Goal: Task Accomplishment & Management: Manage account settings

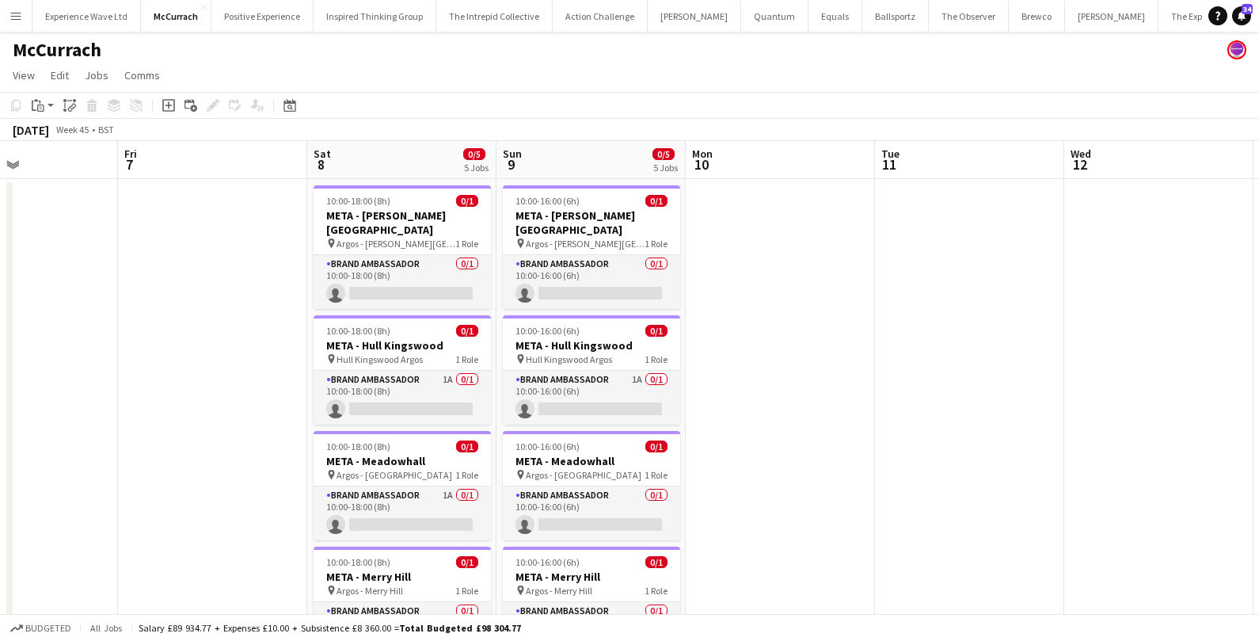
scroll to position [0, 646]
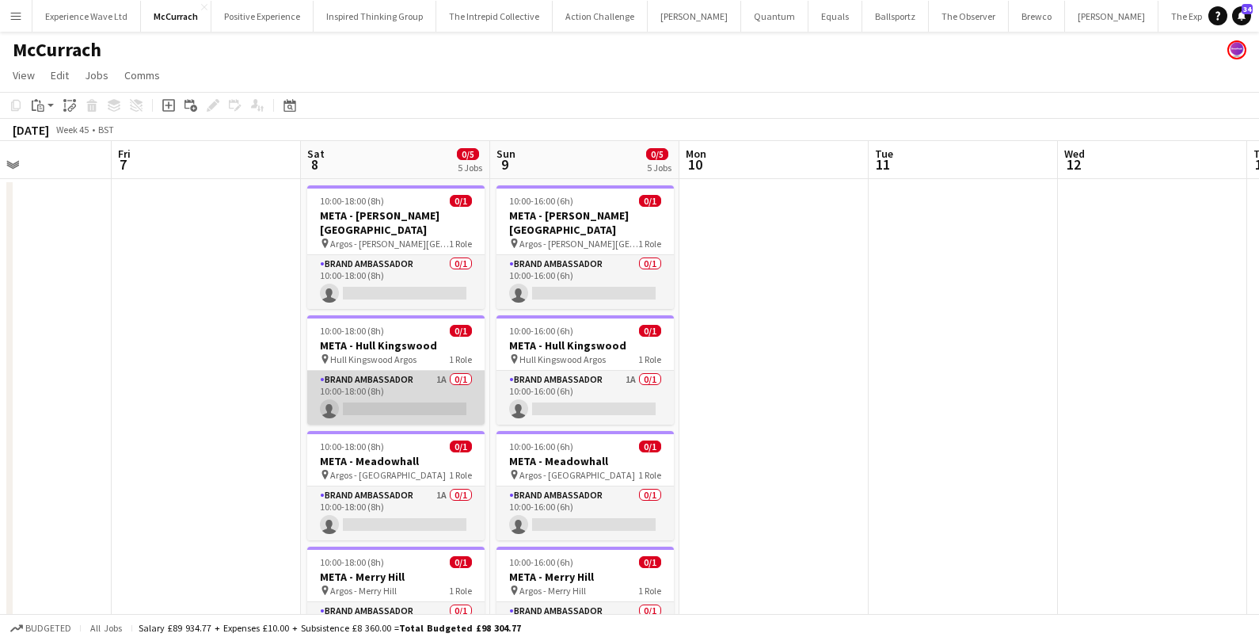
click at [399, 389] on app-card-role "Brand Ambassador 1A 0/1 10:00-18:00 (8h) single-neutral-actions" at bounding box center [395, 398] width 177 height 54
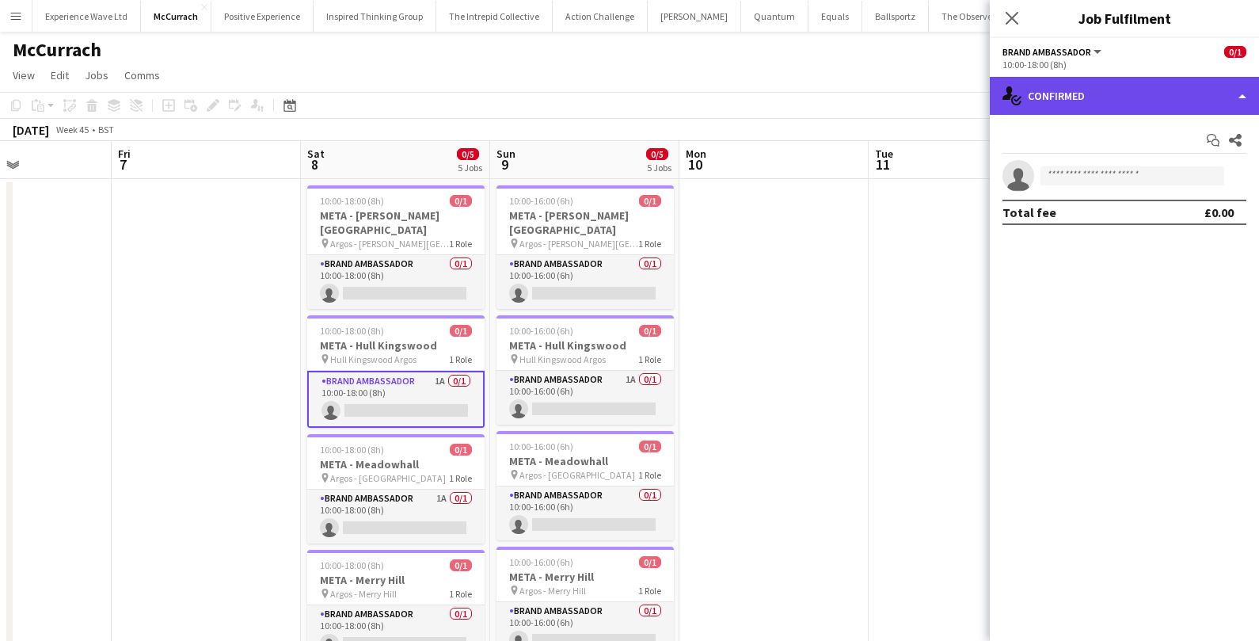
click at [1128, 86] on div "single-neutral-actions-check-2 Confirmed" at bounding box center [1124, 96] width 269 height 38
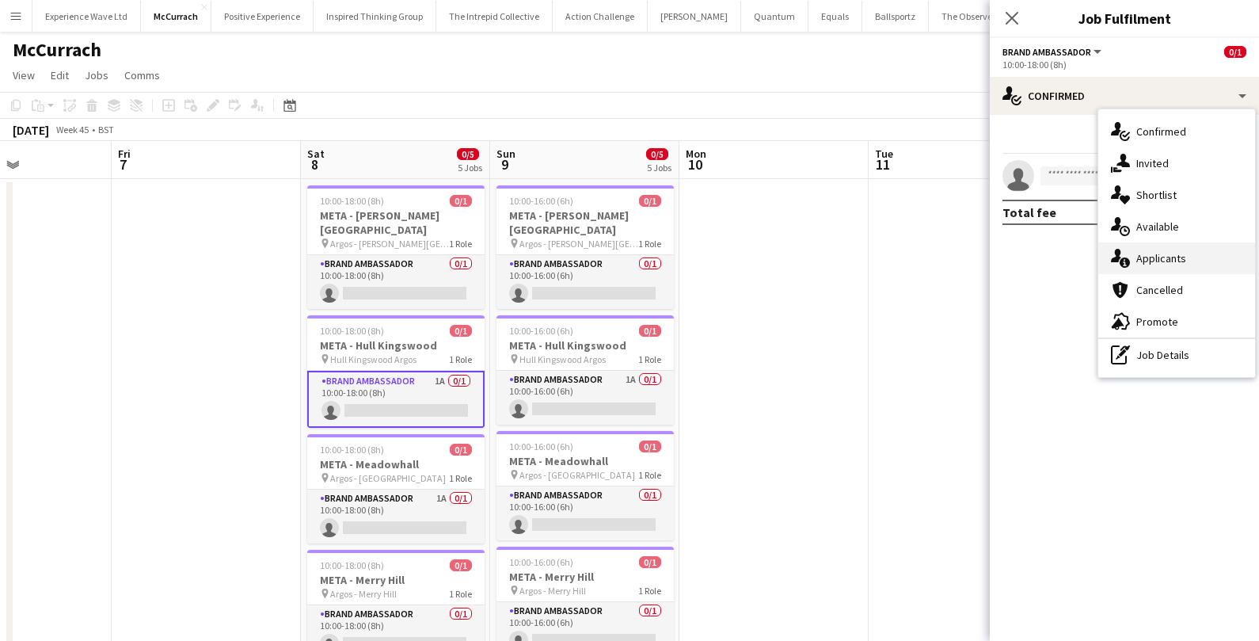
click at [1147, 262] on span "Applicants" at bounding box center [1162, 258] width 50 height 14
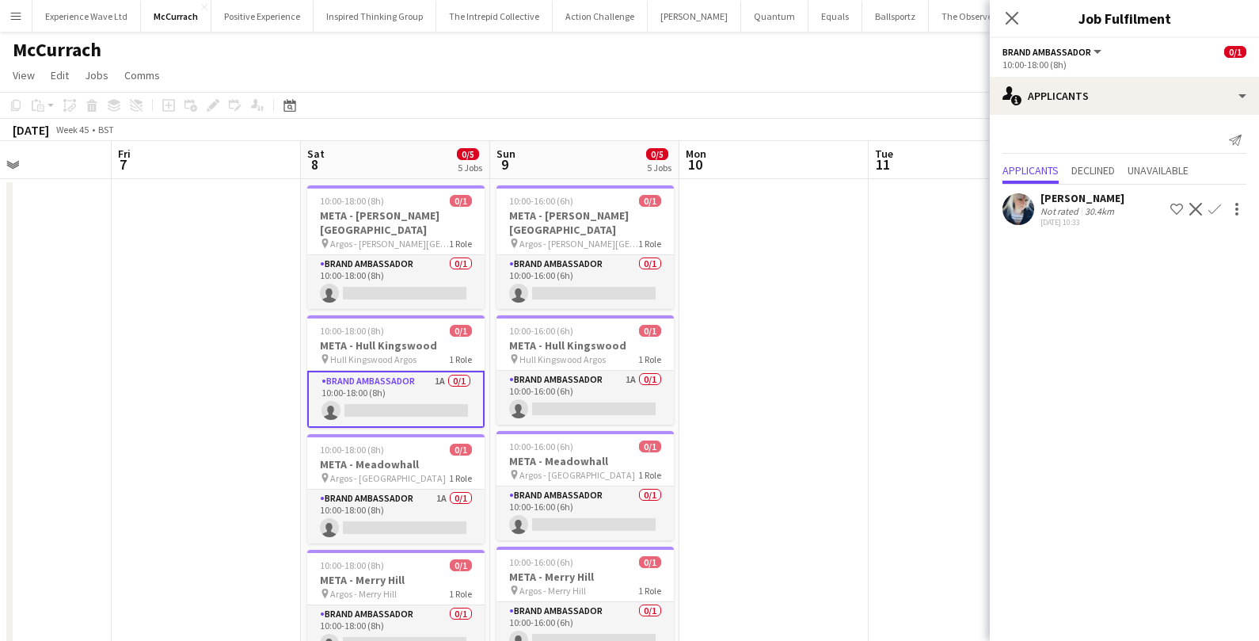
click at [1213, 207] on app-icon "Confirm" at bounding box center [1215, 209] width 13 height 13
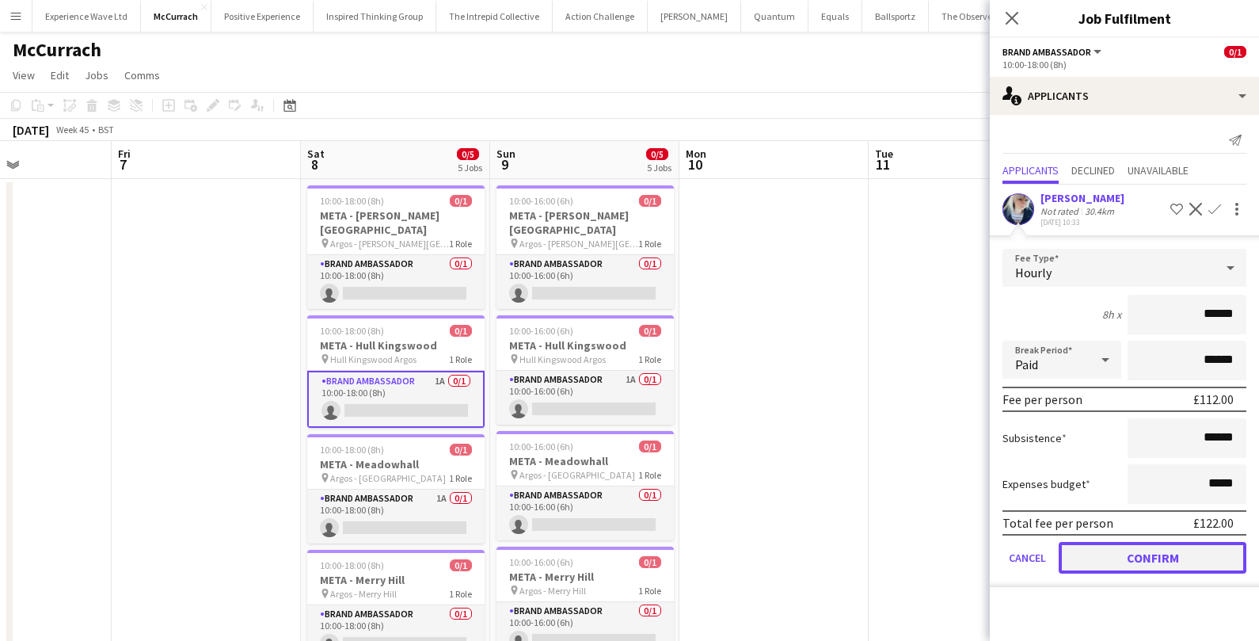
click at [1127, 562] on button "Confirm" at bounding box center [1153, 558] width 188 height 32
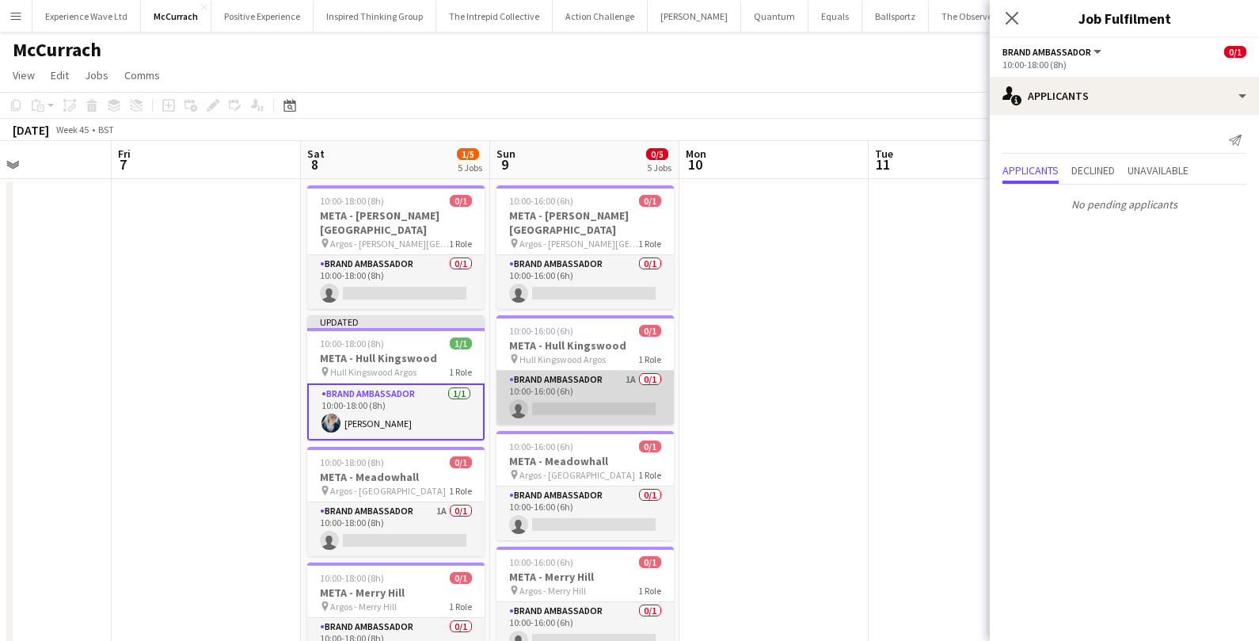
click at [627, 391] on app-card-role "Brand Ambassador 1A 0/1 10:00-16:00 (6h) single-neutral-actions" at bounding box center [585, 398] width 177 height 54
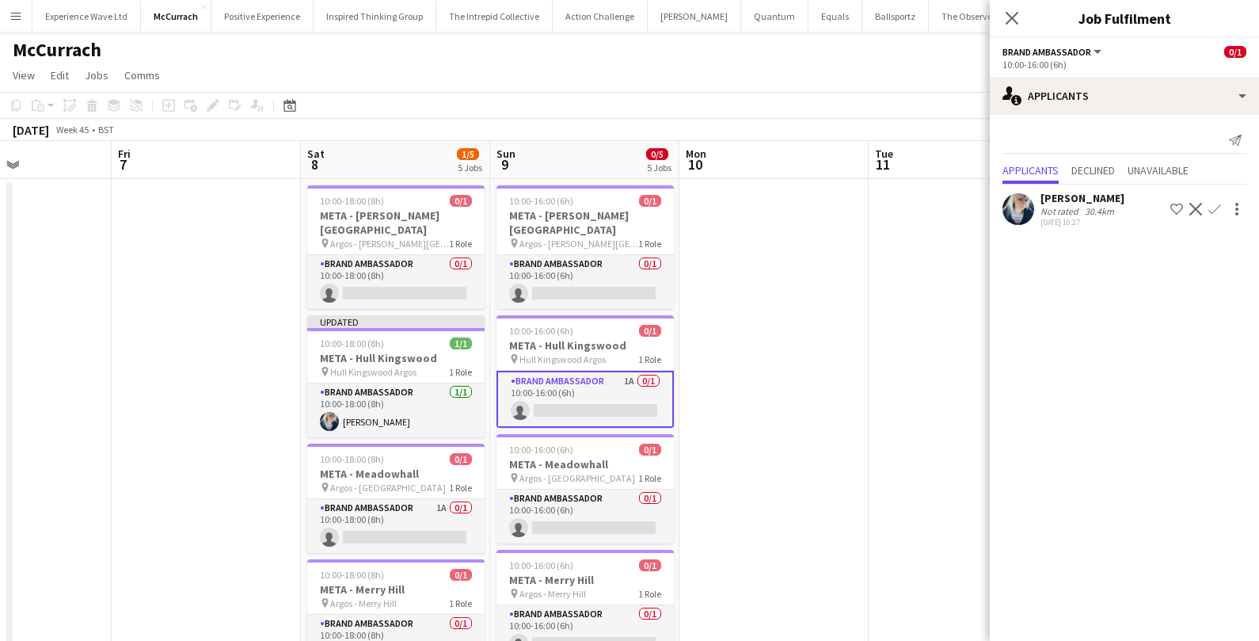
click at [1212, 205] on app-icon "Confirm" at bounding box center [1215, 209] width 13 height 13
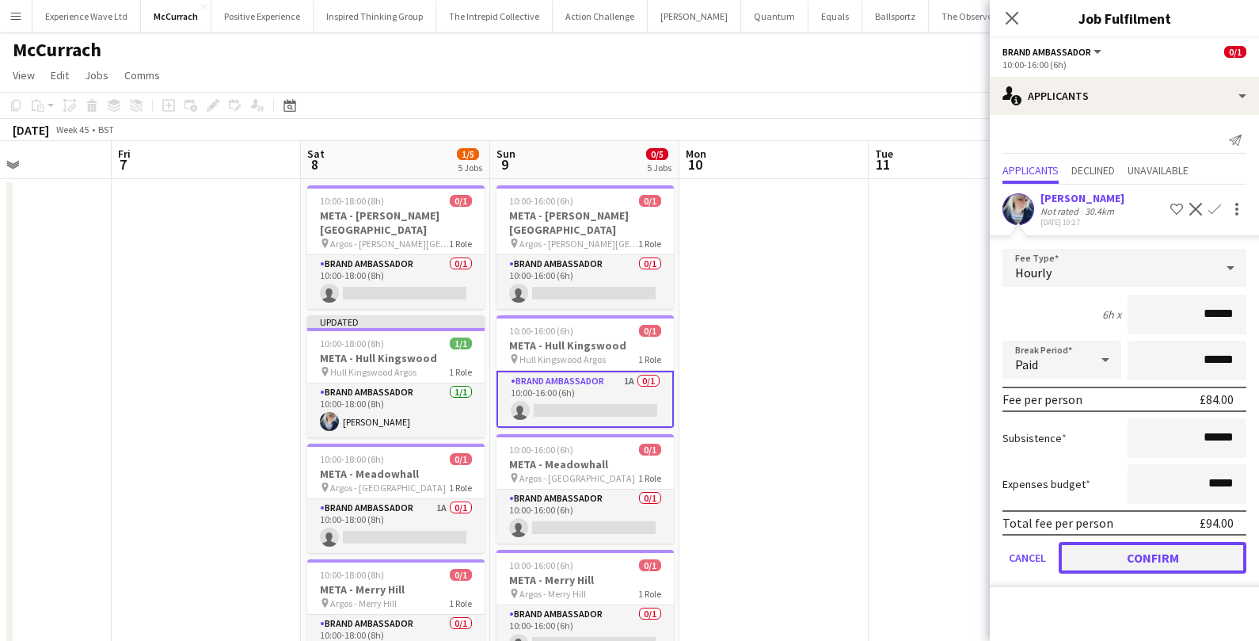
click at [1101, 554] on button "Confirm" at bounding box center [1153, 558] width 188 height 32
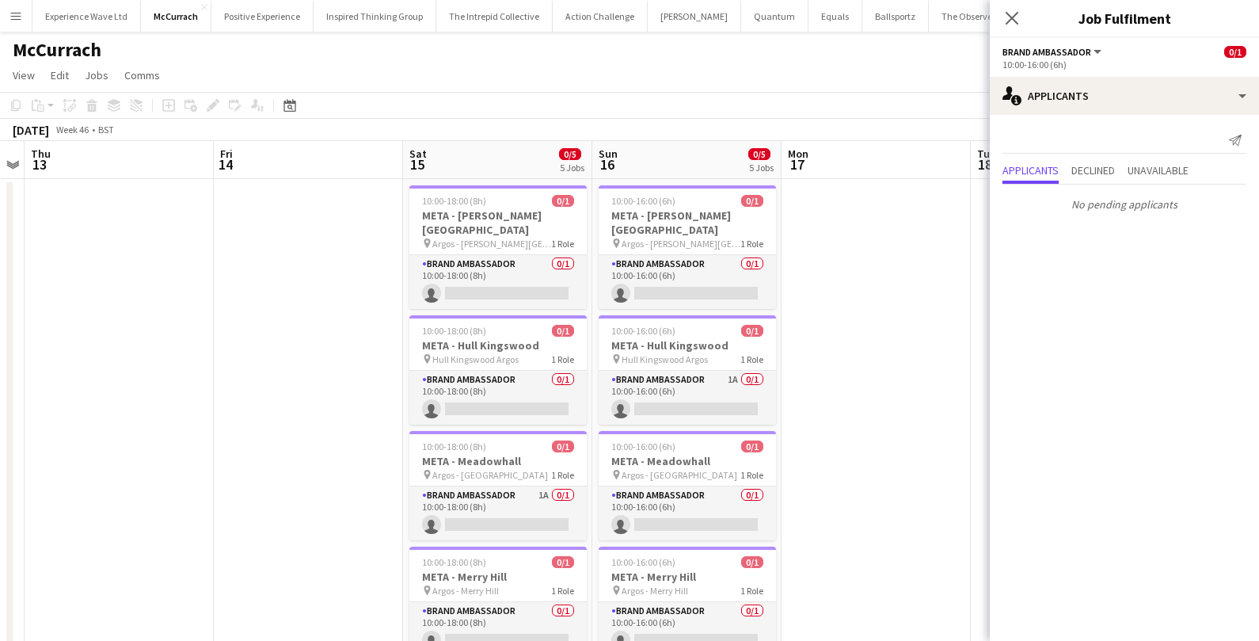
scroll to position [0, 547]
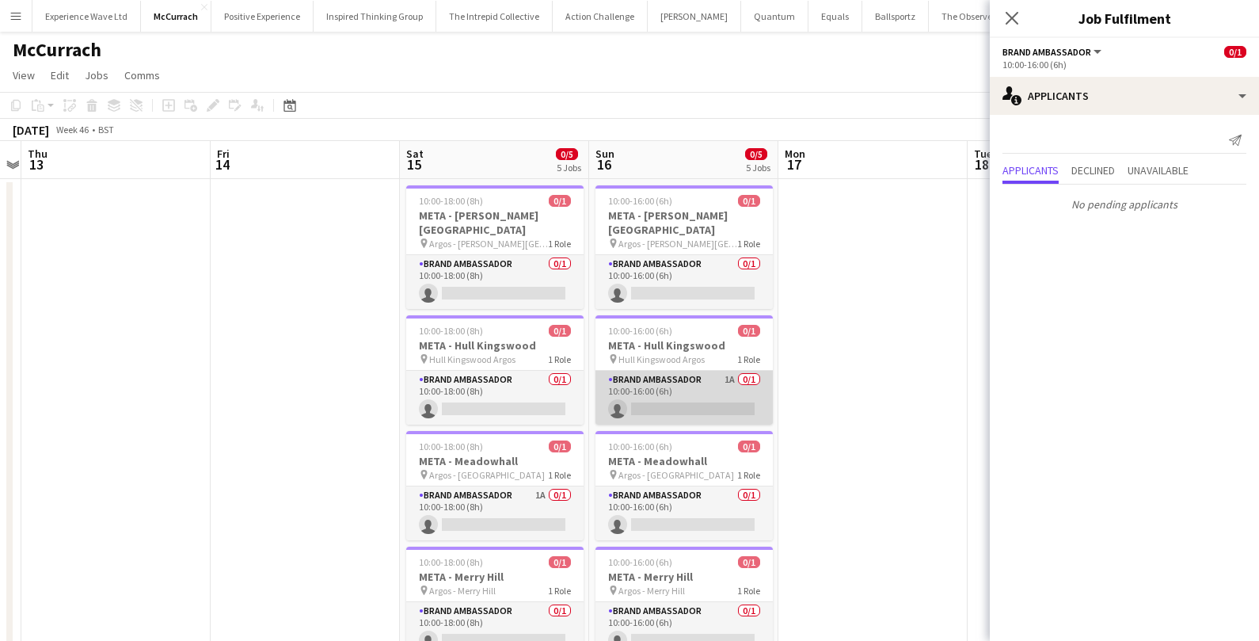
click at [709, 405] on app-card-role "Brand Ambassador 1A 0/1 10:00-16:00 (6h) single-neutral-actions" at bounding box center [684, 398] width 177 height 54
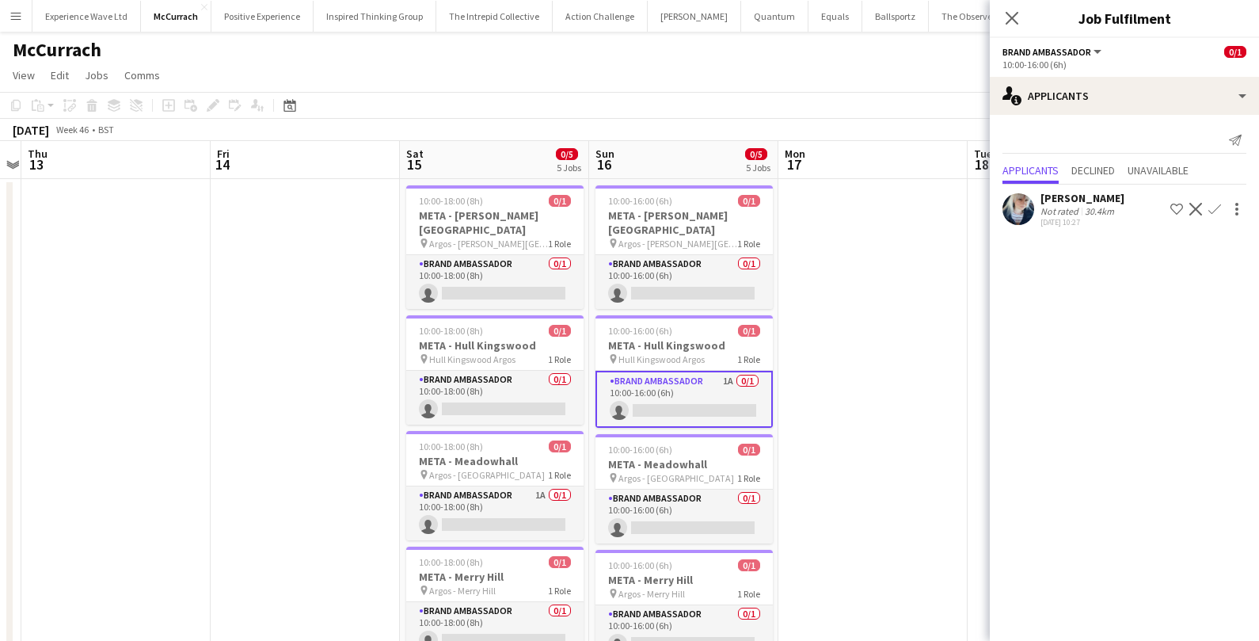
click at [1214, 203] on app-icon "Confirm" at bounding box center [1215, 209] width 13 height 13
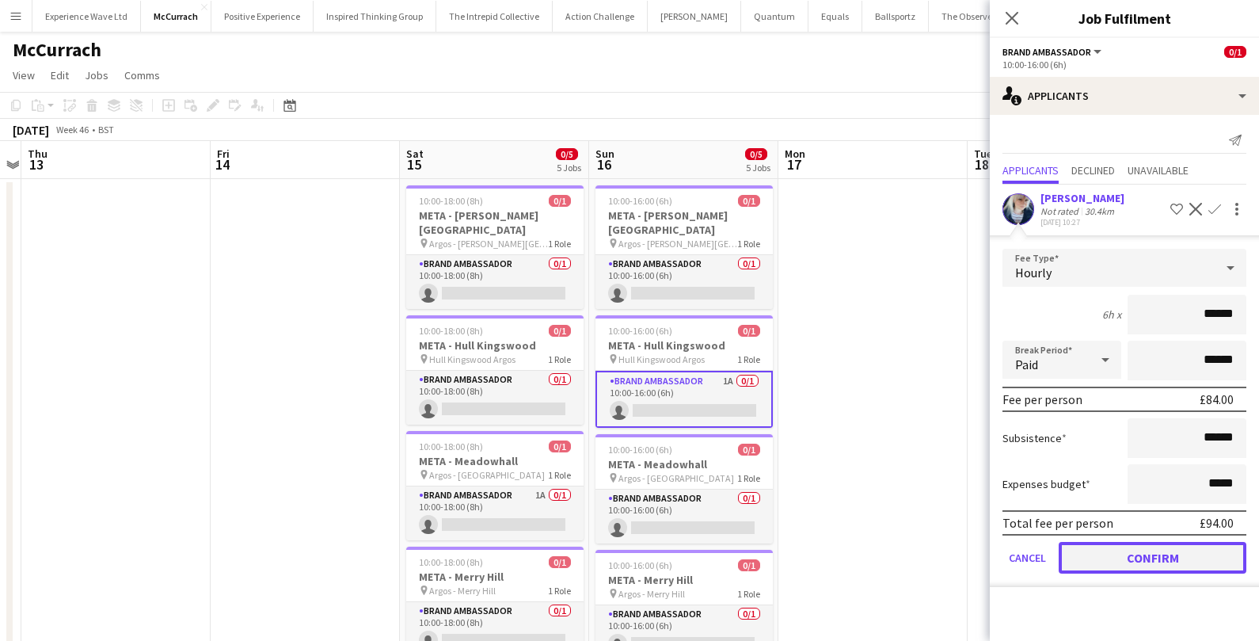
click at [1137, 562] on button "Confirm" at bounding box center [1153, 558] width 188 height 32
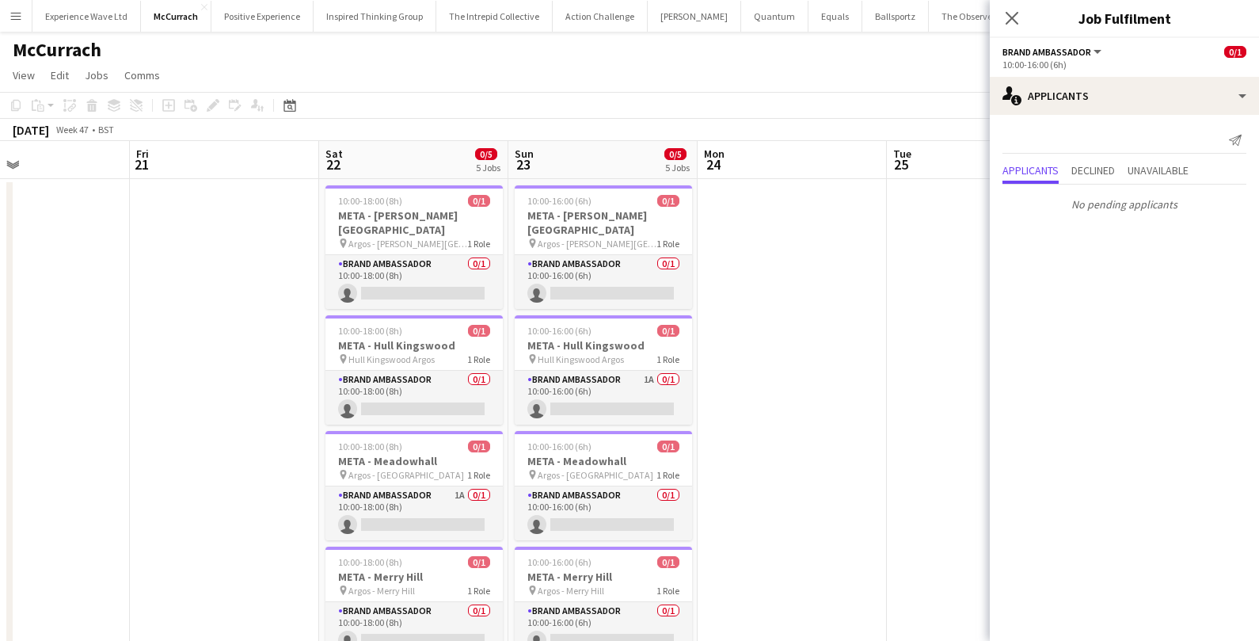
scroll to position [0, 632]
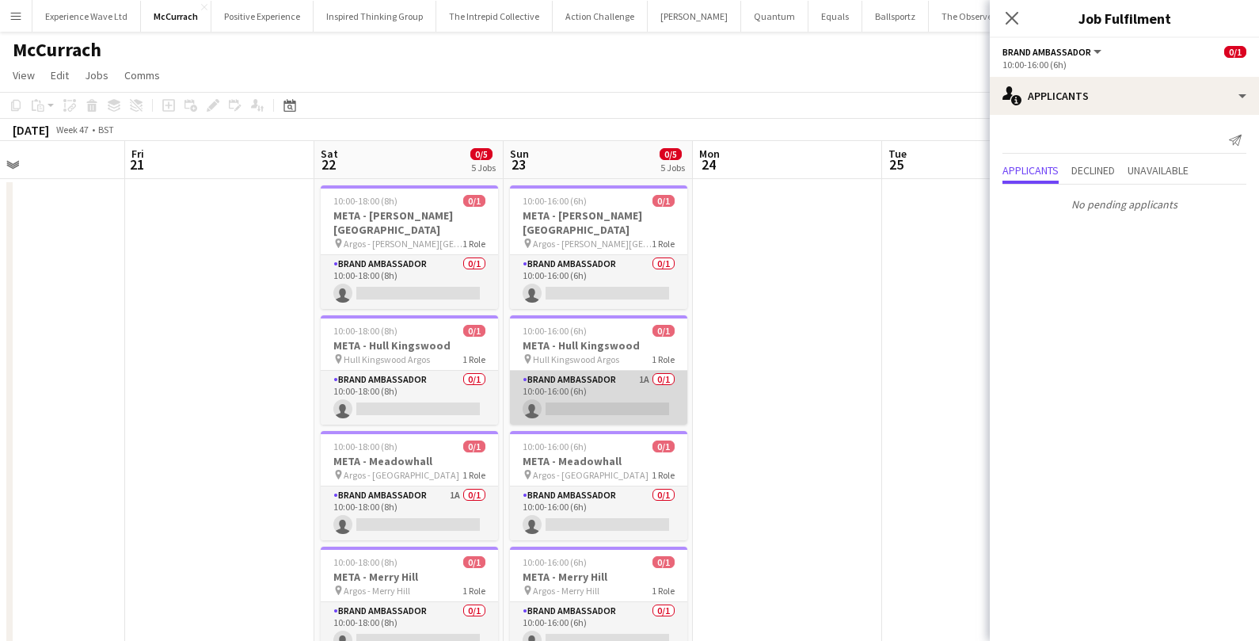
click at [628, 391] on app-card-role "Brand Ambassador 1A 0/1 10:00-16:00 (6h) single-neutral-actions" at bounding box center [598, 398] width 177 height 54
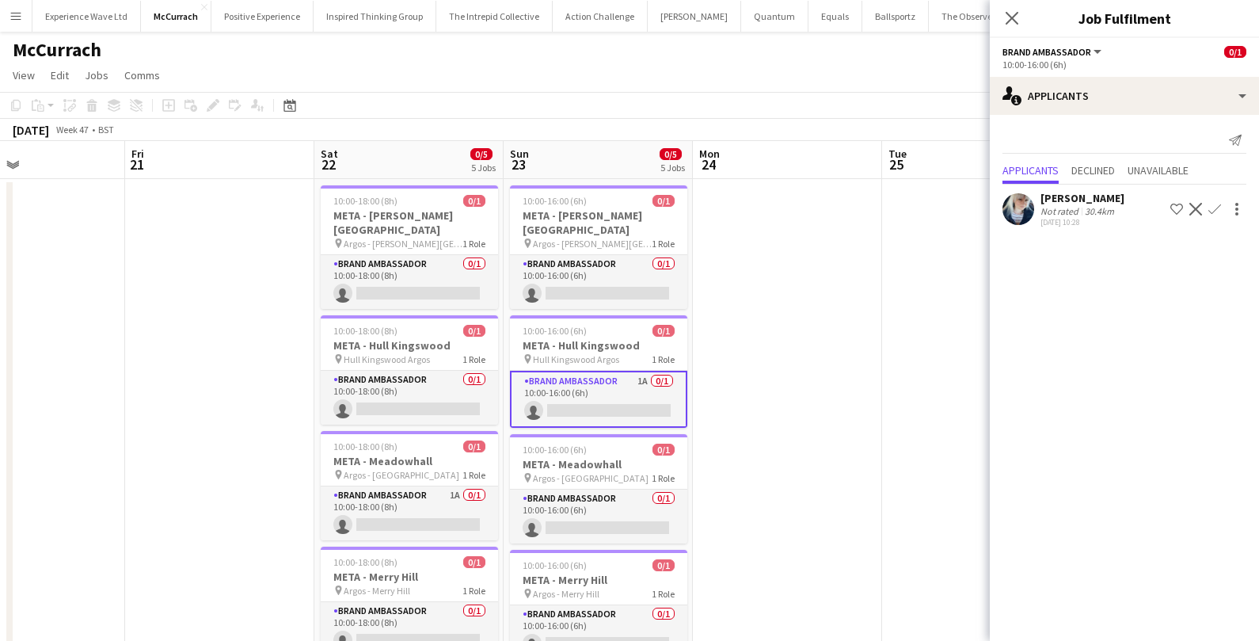
click at [1215, 211] on app-icon "Confirm" at bounding box center [1215, 209] width 13 height 13
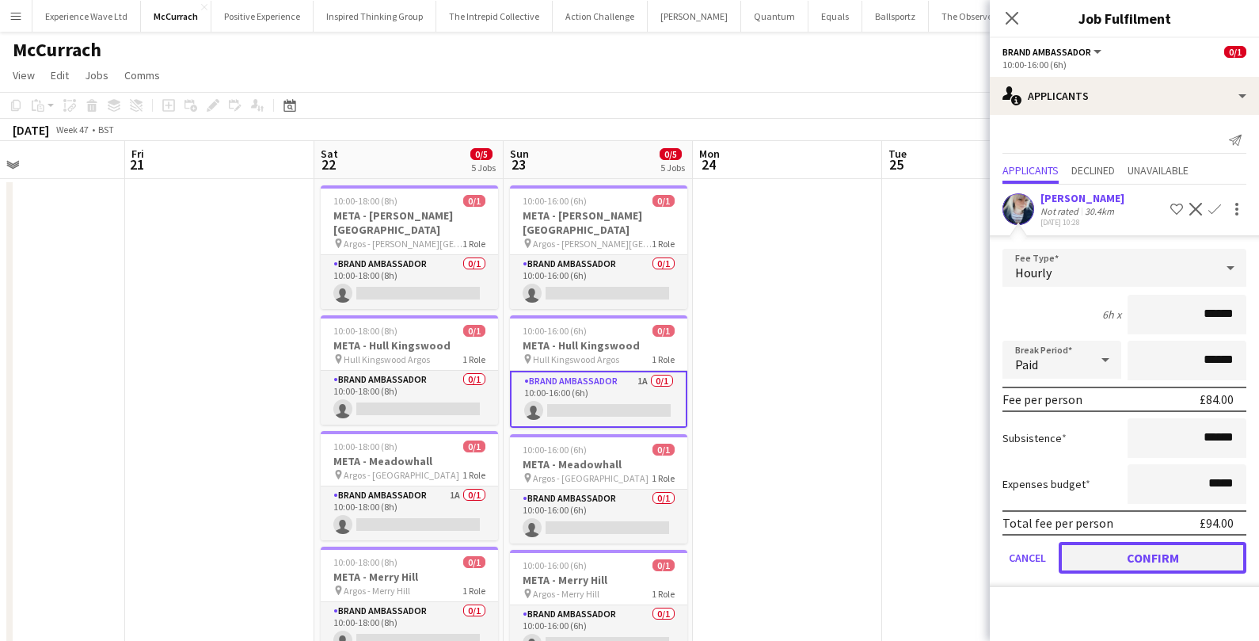
click at [1111, 546] on button "Confirm" at bounding box center [1153, 558] width 188 height 32
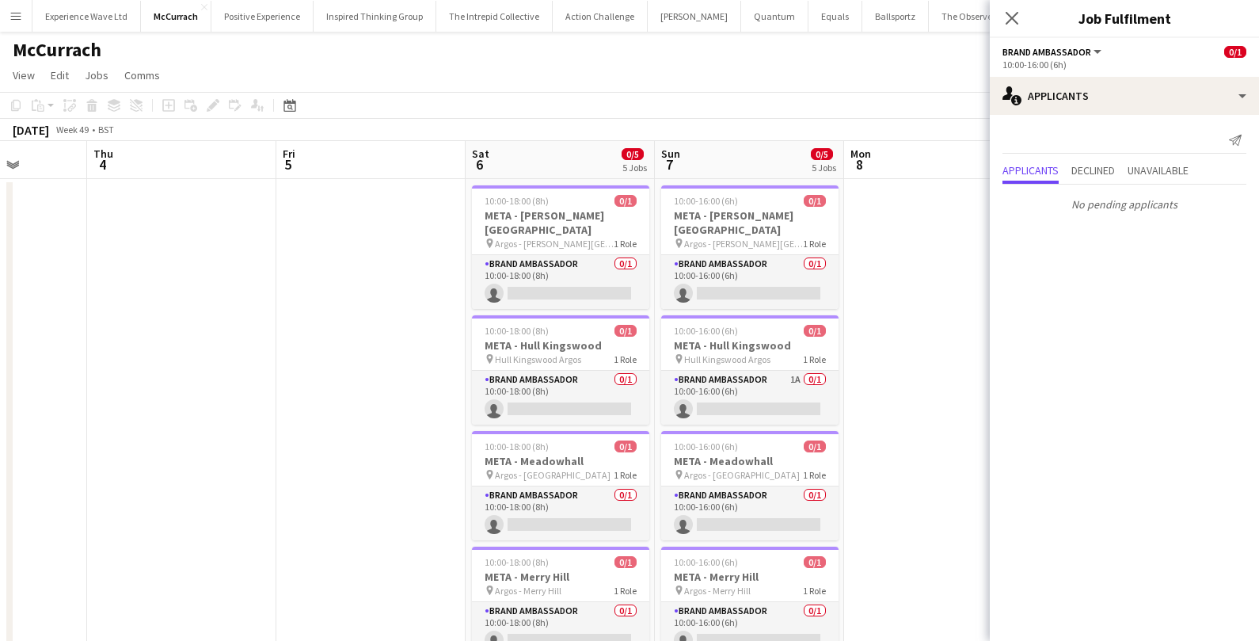
scroll to position [0, 671]
click at [784, 395] on app-card-role "Brand Ambassador 1A 0/1 10:00-16:00 (6h) single-neutral-actions" at bounding box center [749, 398] width 177 height 54
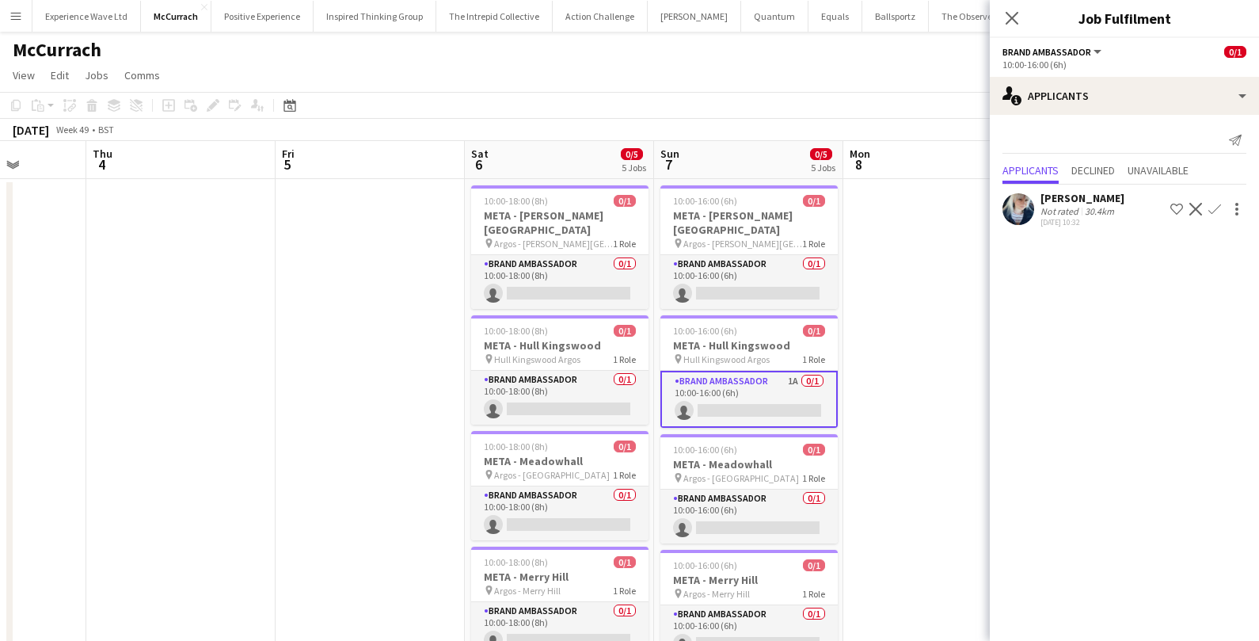
click at [1212, 204] on app-icon "Confirm" at bounding box center [1215, 209] width 13 height 13
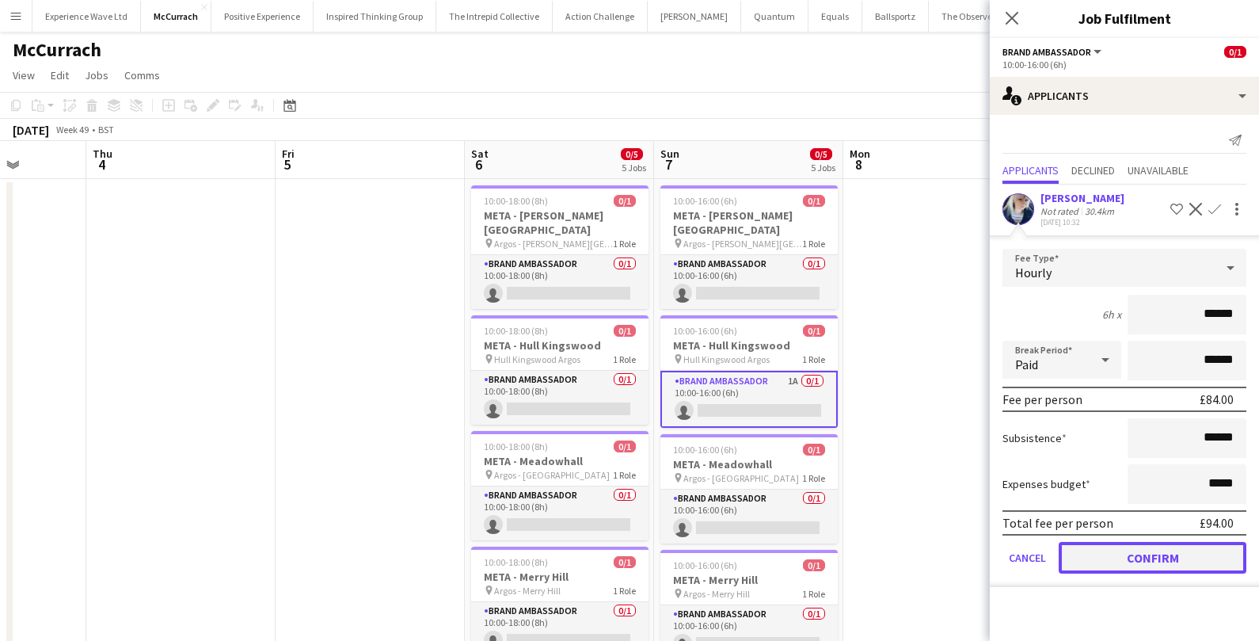
click at [1145, 555] on button "Confirm" at bounding box center [1153, 558] width 188 height 32
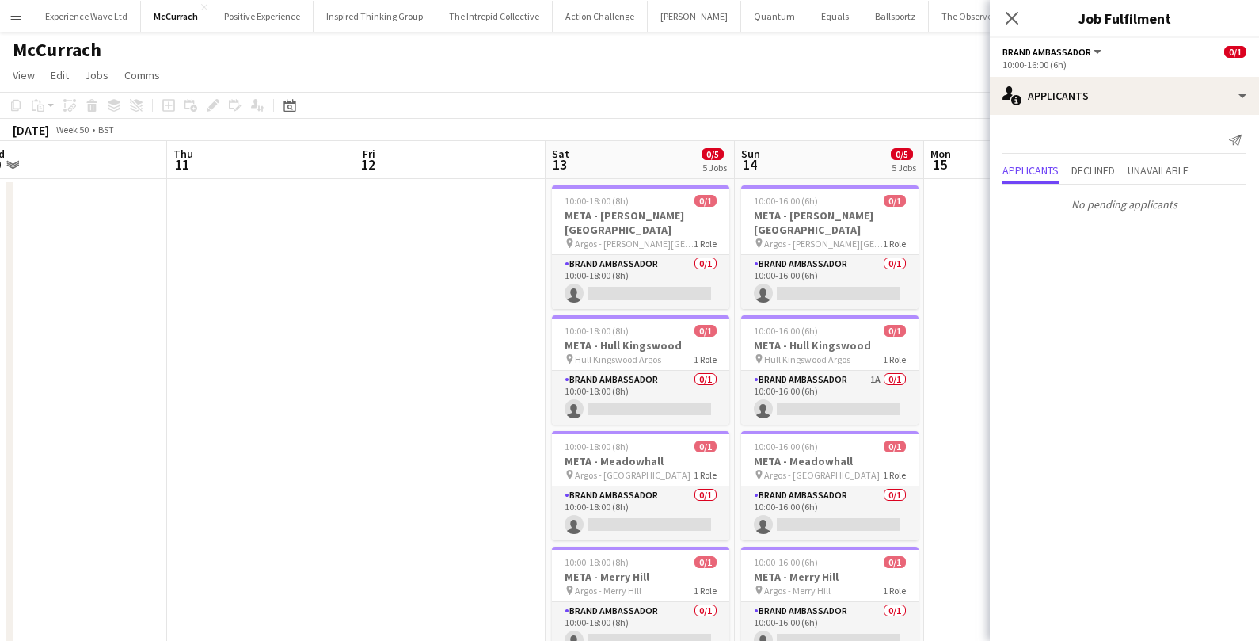
scroll to position [0, 595]
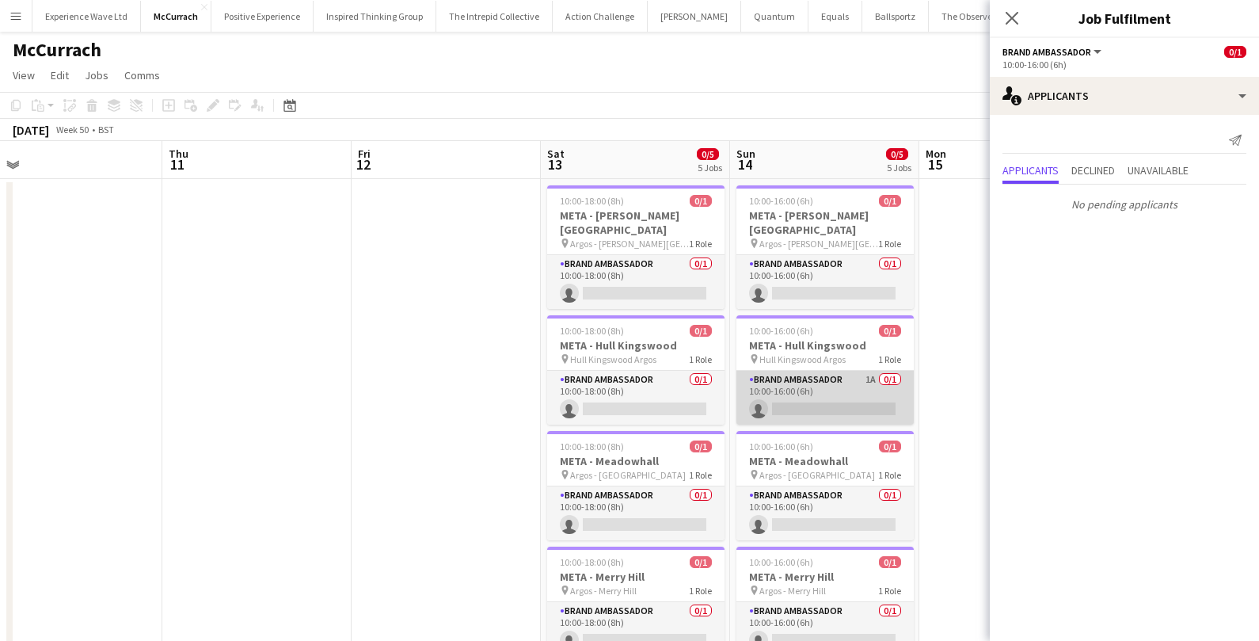
click at [834, 383] on app-card-role "Brand Ambassador 1A 0/1 10:00-16:00 (6h) single-neutral-actions" at bounding box center [825, 398] width 177 height 54
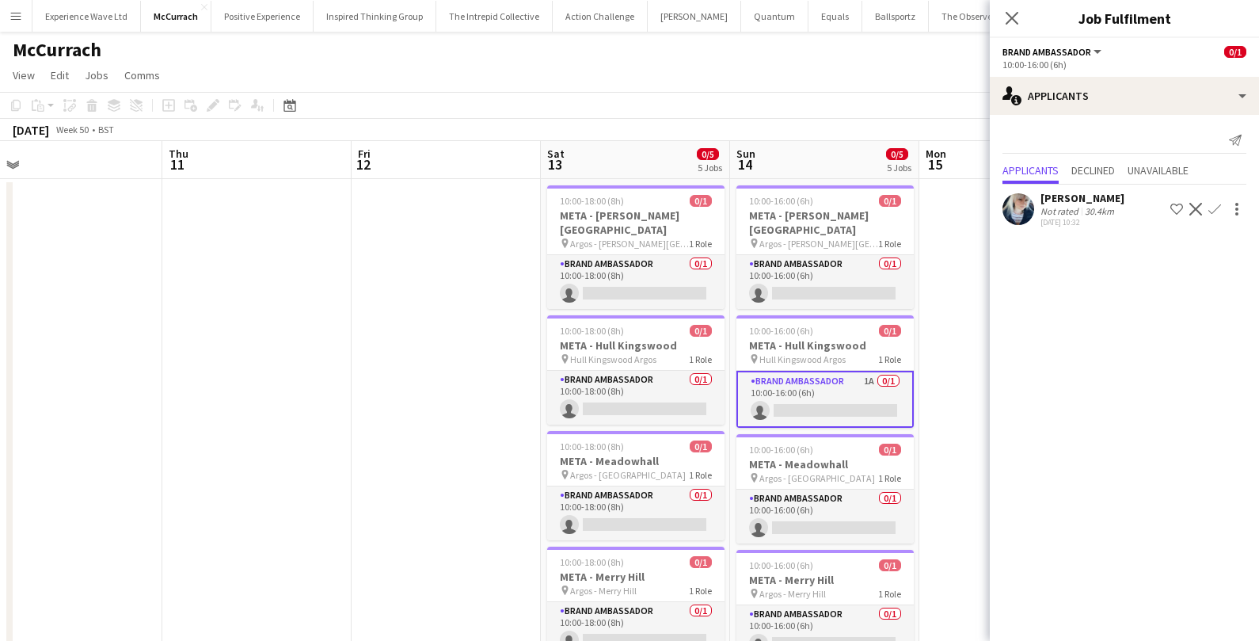
click at [1211, 204] on app-icon "Confirm" at bounding box center [1215, 209] width 13 height 13
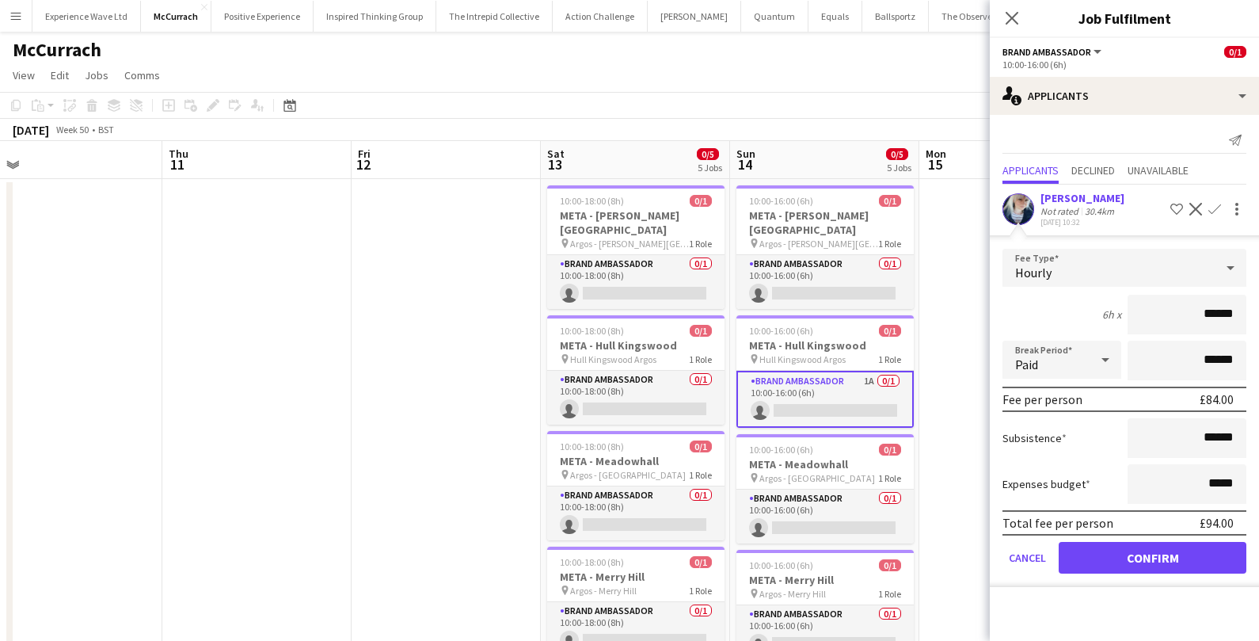
click at [1094, 574] on form "Fee Type Hourly 6h x ****** Break Period Paid ****** Fee per person £84.00 Subs…" at bounding box center [1124, 418] width 269 height 338
click at [1098, 552] on button "Confirm" at bounding box center [1153, 558] width 188 height 32
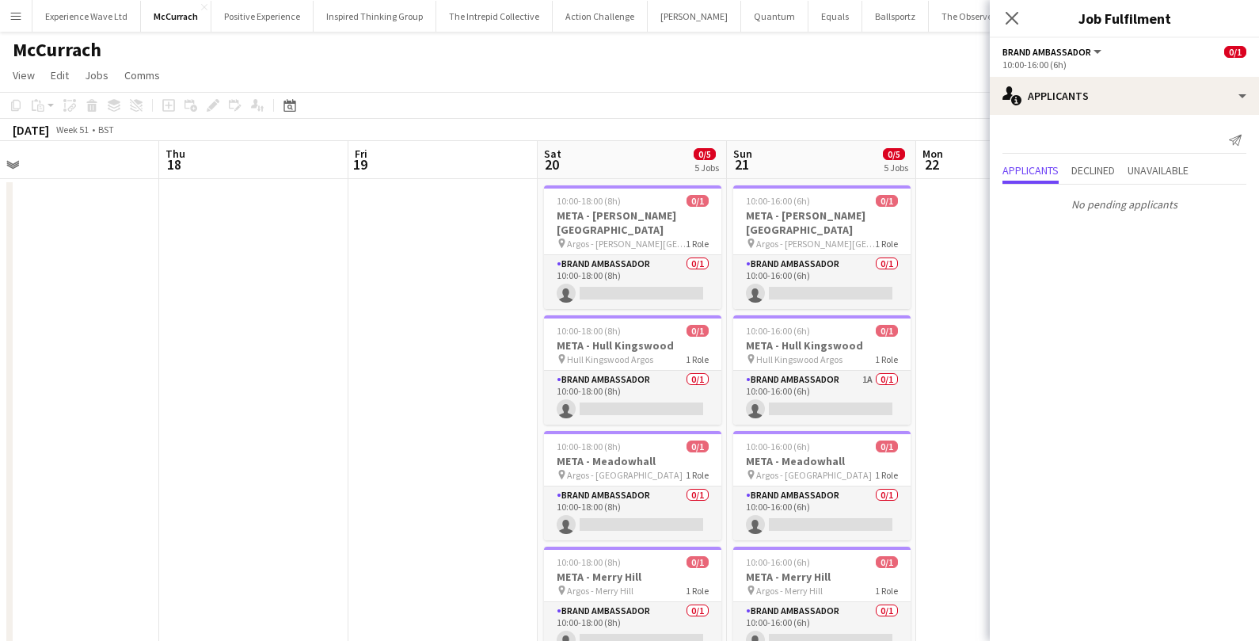
scroll to position [0, 615]
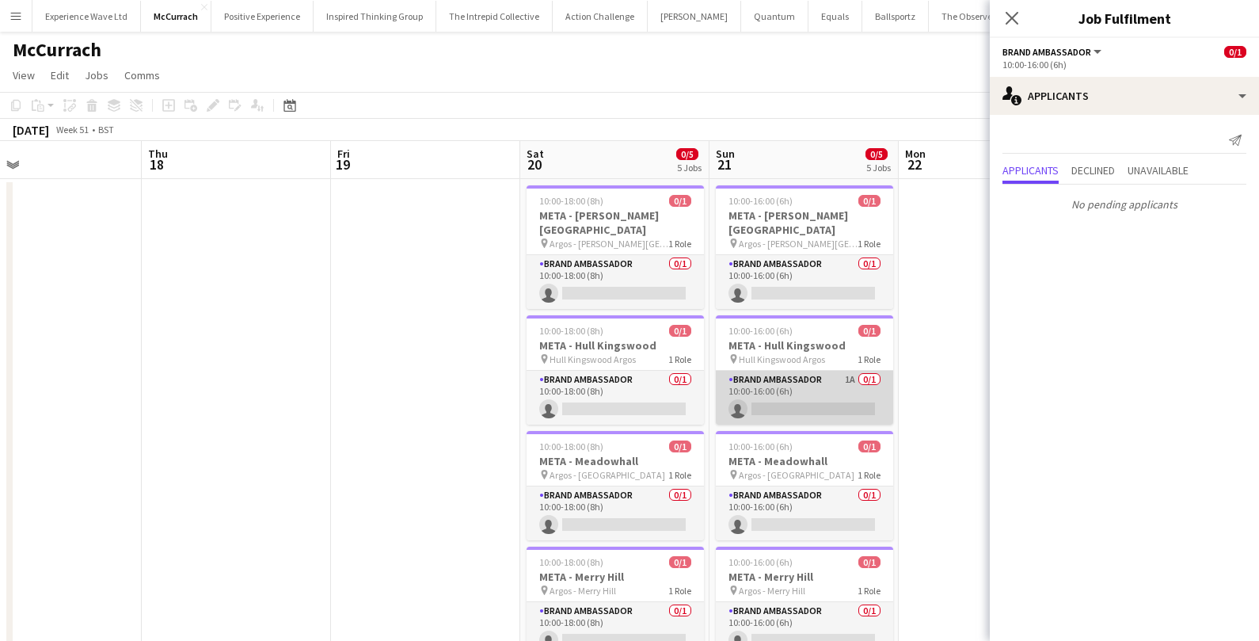
click at [829, 400] on app-card-role "Brand Ambassador 1A 0/1 10:00-16:00 (6h) single-neutral-actions" at bounding box center [804, 398] width 177 height 54
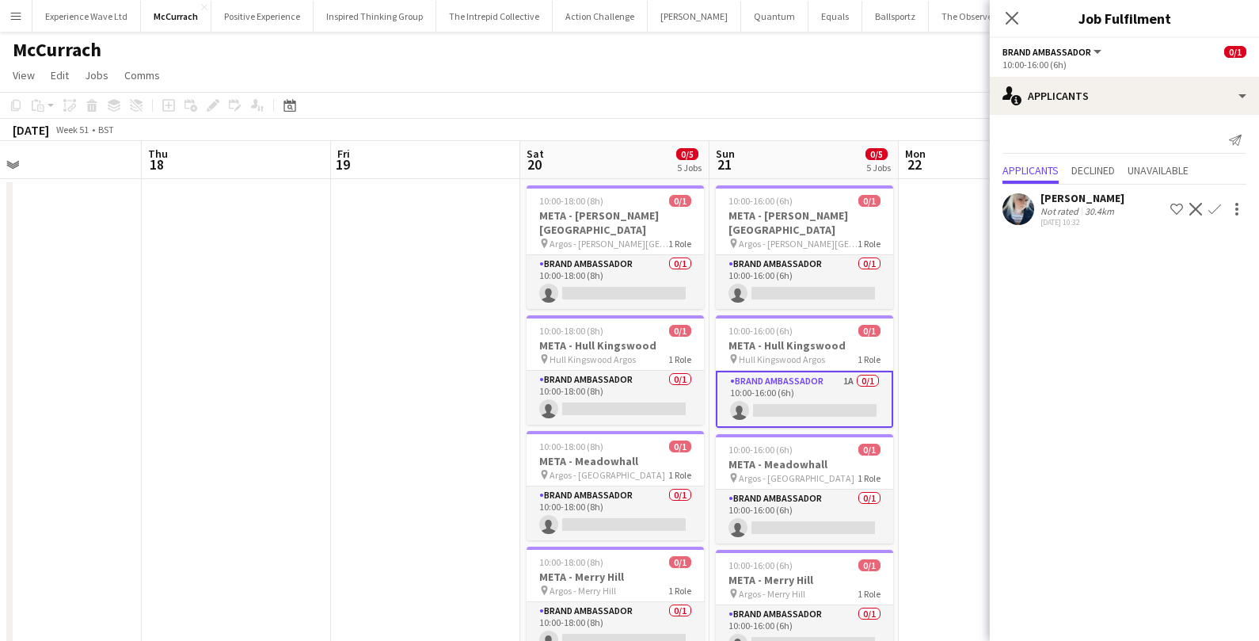
click at [1216, 205] on app-icon "Confirm" at bounding box center [1215, 209] width 13 height 13
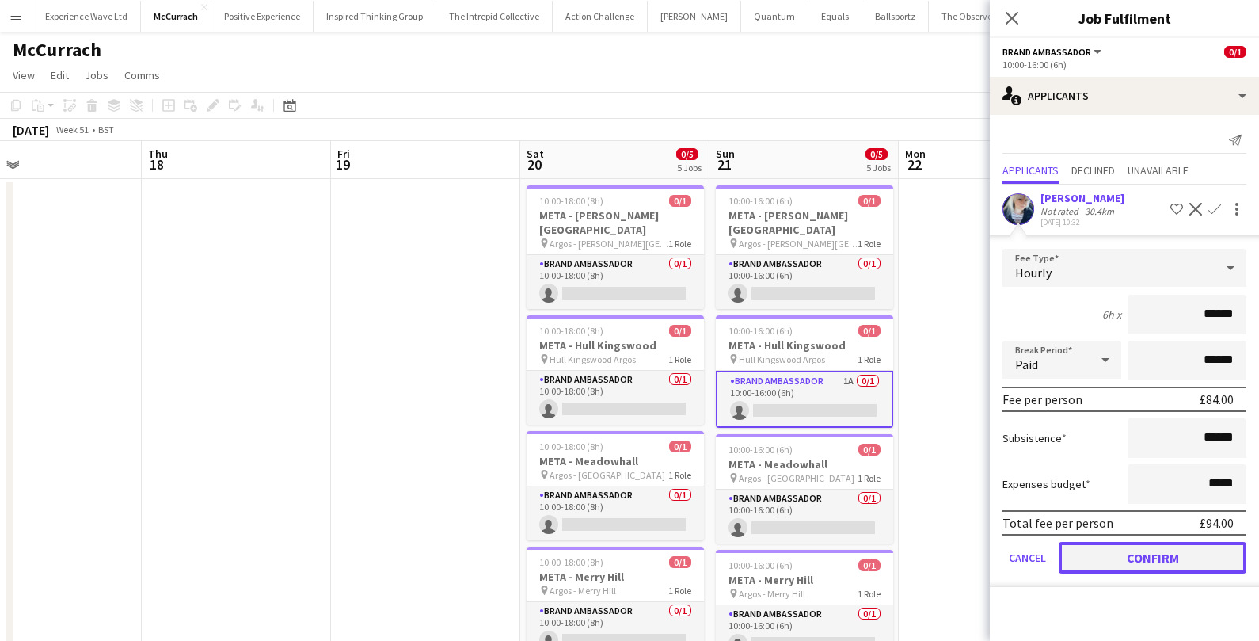
click at [1126, 570] on button "Confirm" at bounding box center [1153, 558] width 188 height 32
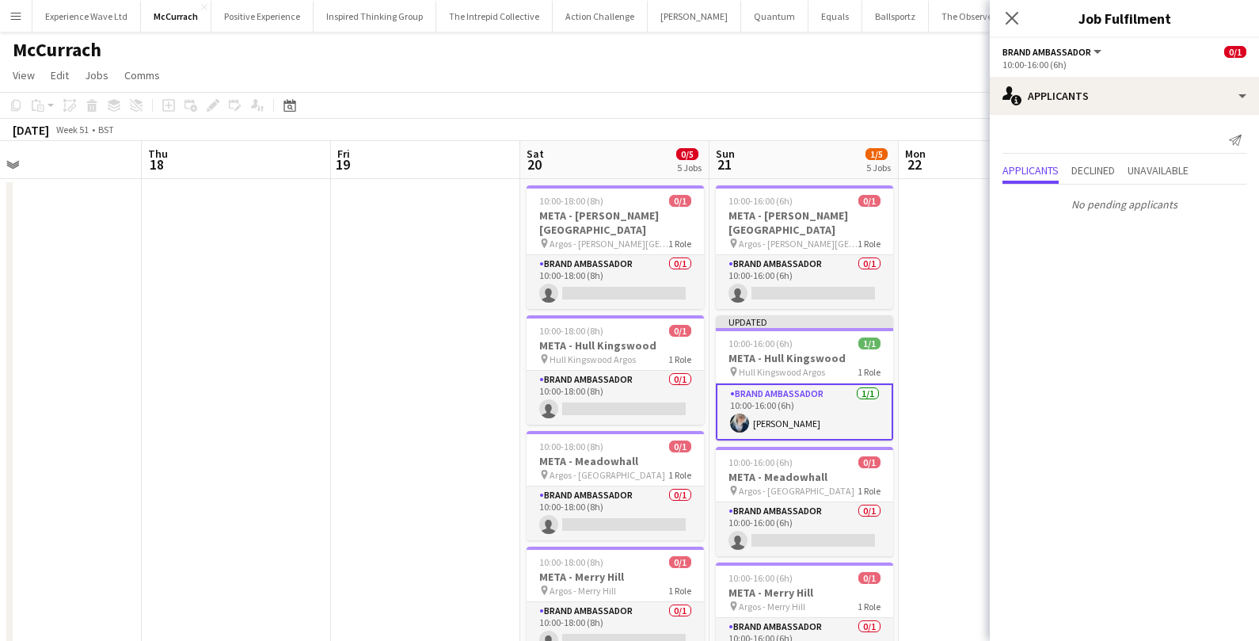
click at [966, 416] on app-date-cell at bounding box center [993, 507] width 189 height 657
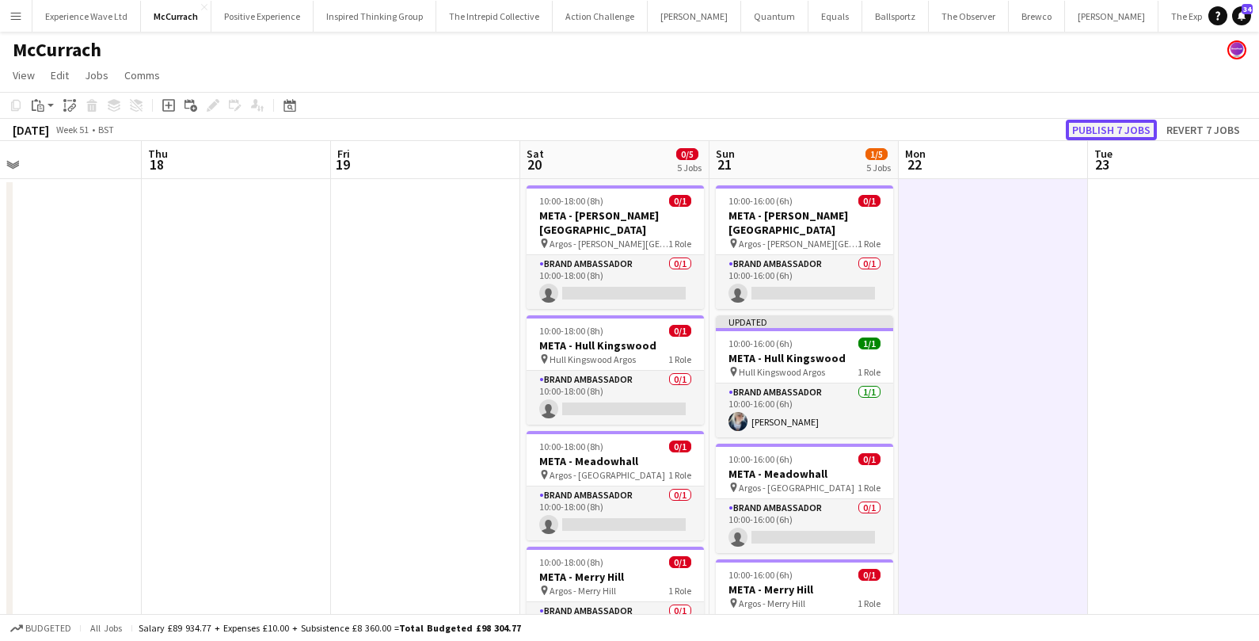
click at [1102, 127] on button "Publish 7 jobs" at bounding box center [1111, 130] width 91 height 21
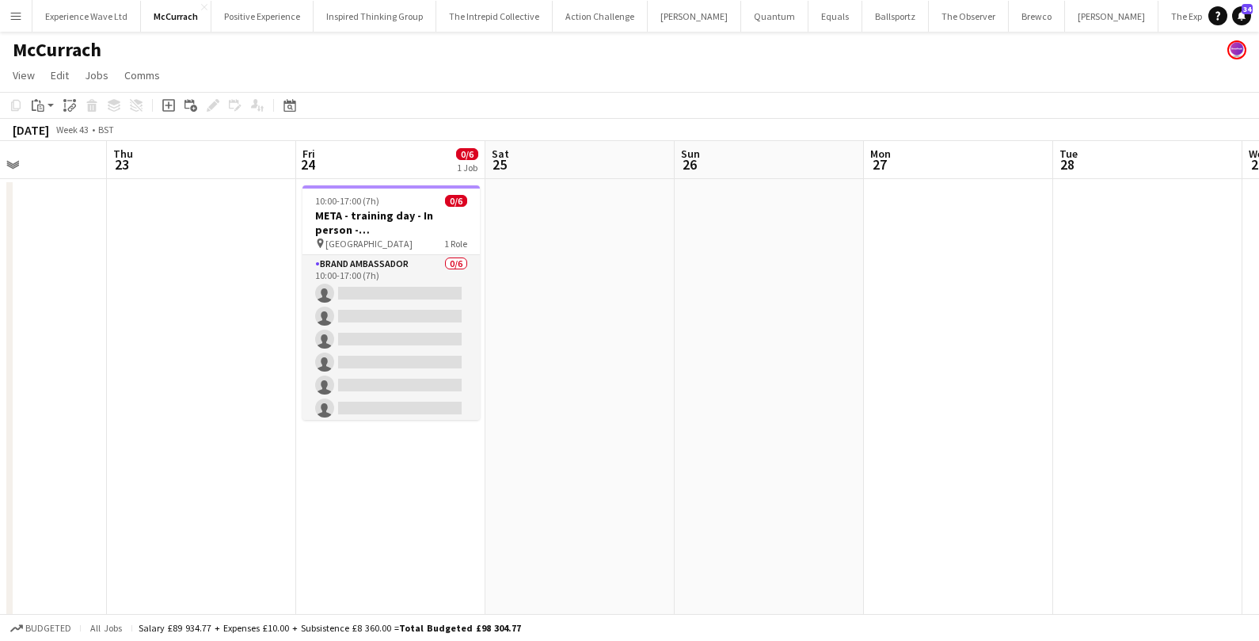
scroll to position [0, 463]
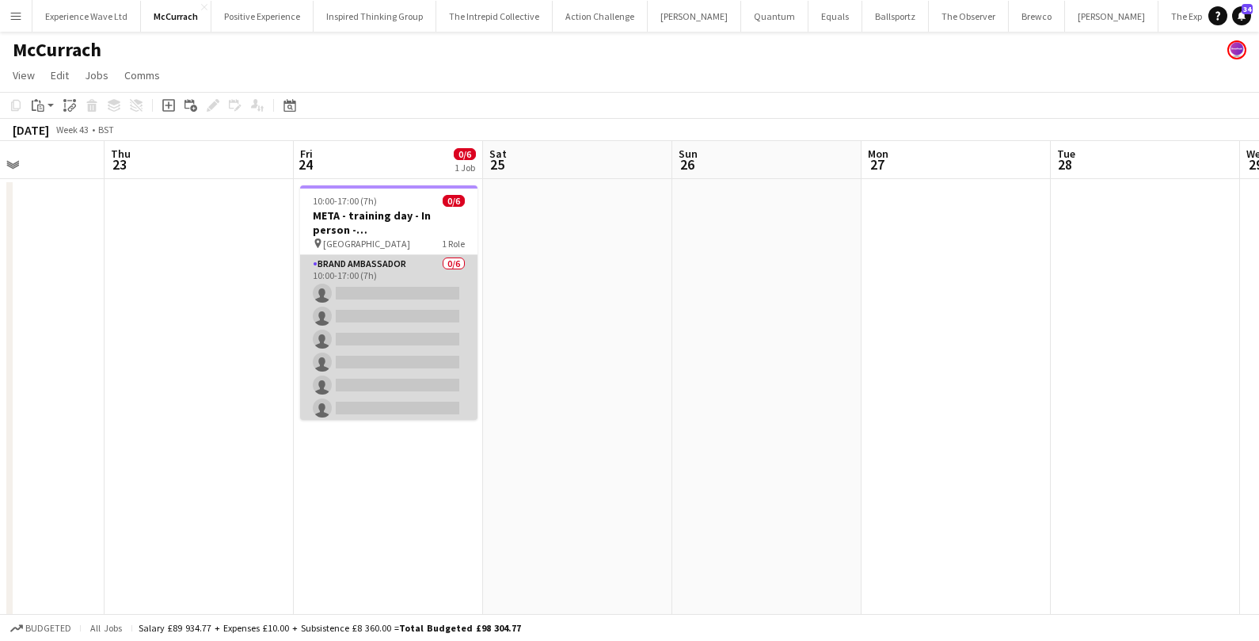
click at [406, 306] on app-card-role "Brand Ambassador 0/6 10:00-17:00 (7h) single-neutral-actions single-neutral-act…" at bounding box center [388, 339] width 177 height 169
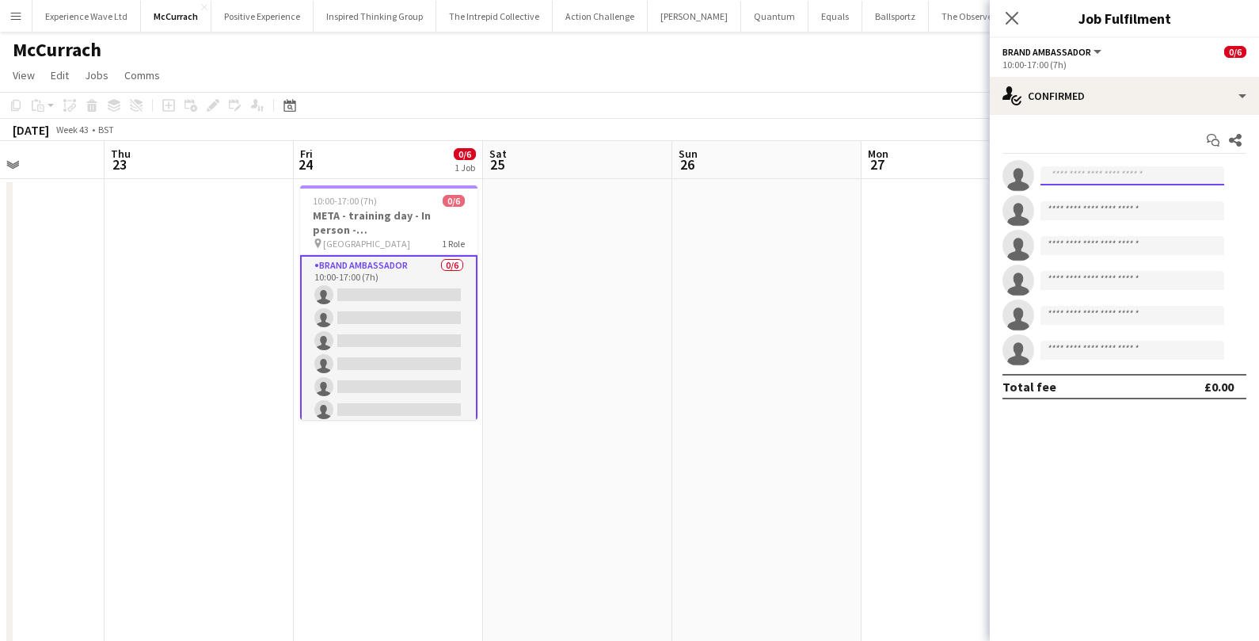
click at [1103, 177] on input at bounding box center [1133, 175] width 184 height 19
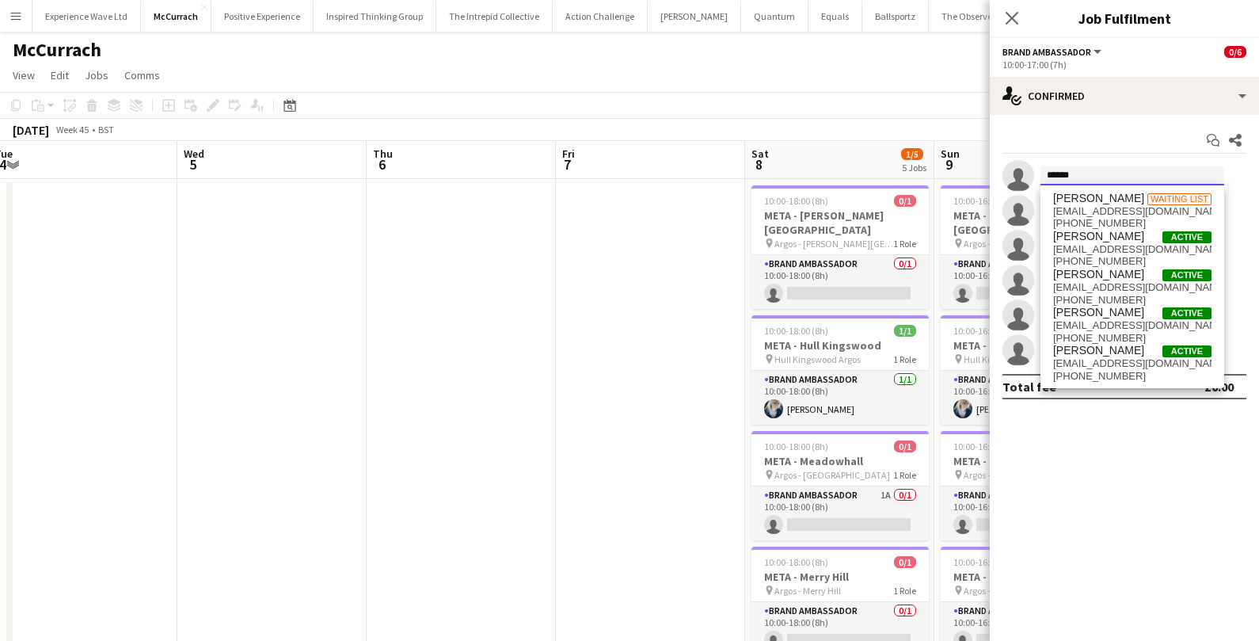
scroll to position [0, 581]
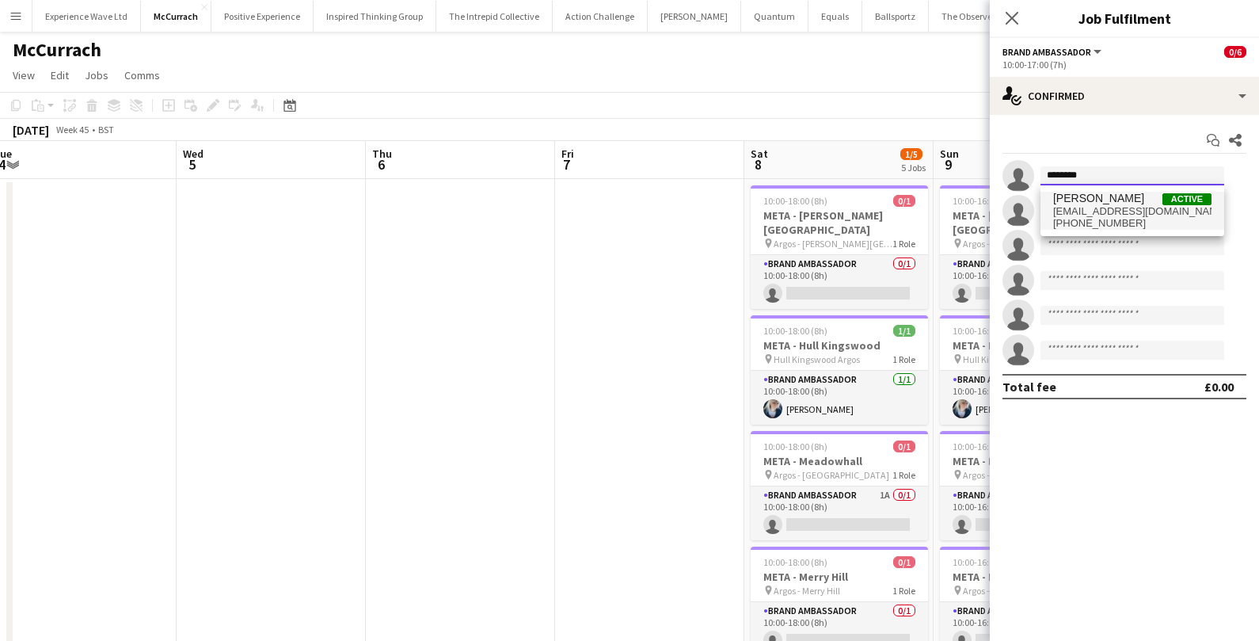
type input "********"
click at [1092, 217] on span "Gemma Owen-Kendall Active gemma.owenkendall@hotmail.com +4407827967082" at bounding box center [1132, 211] width 158 height 38
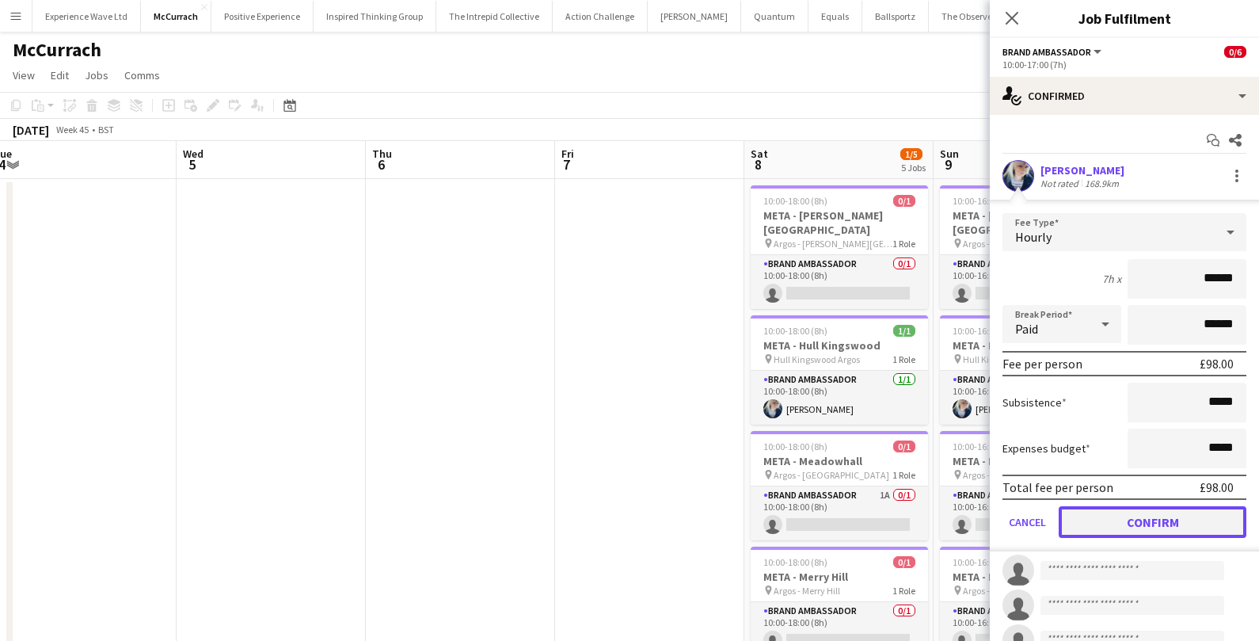
click at [1122, 518] on button "Confirm" at bounding box center [1153, 522] width 188 height 32
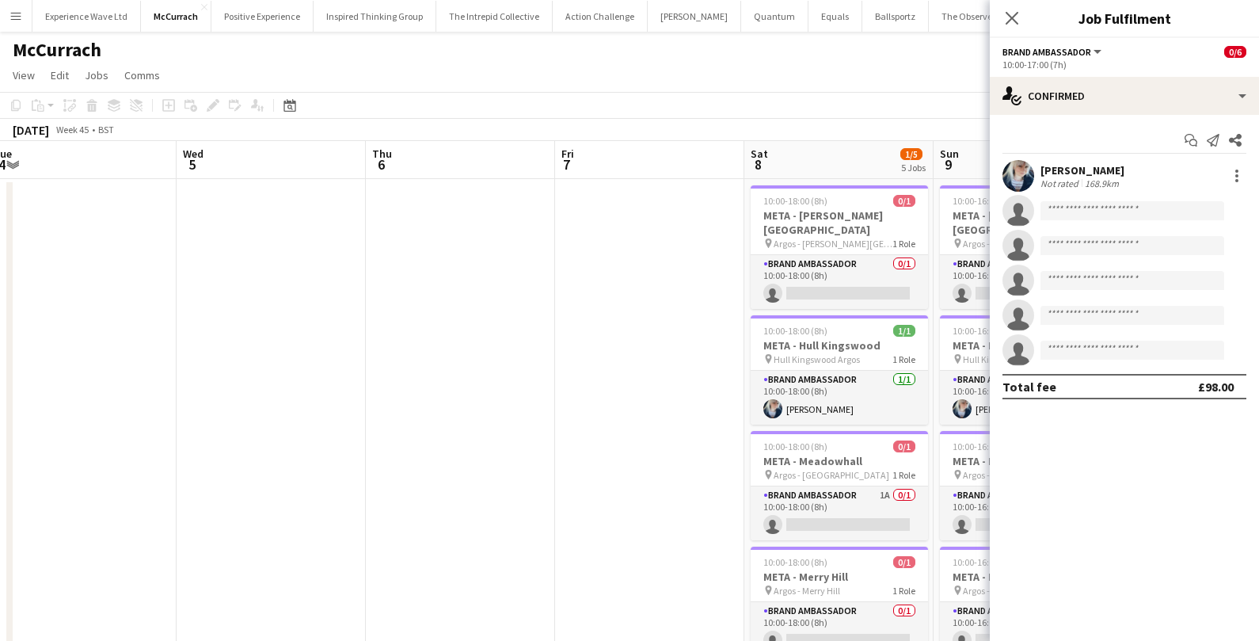
click at [562, 368] on app-date-cell at bounding box center [649, 501] width 189 height 645
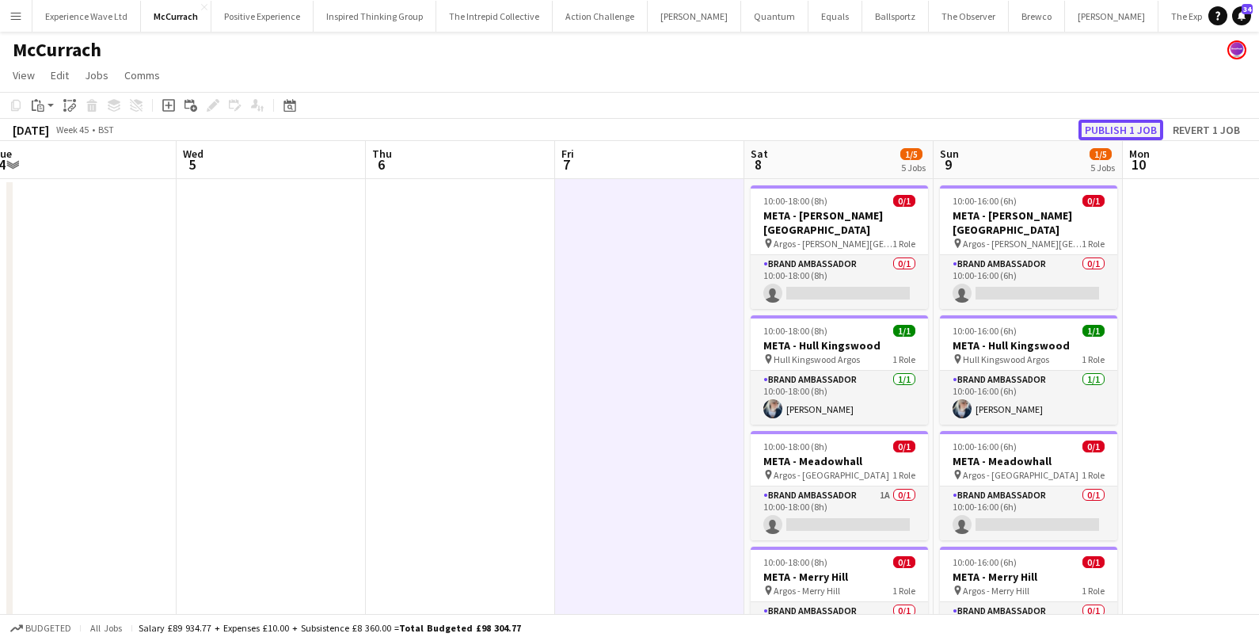
click at [1102, 123] on button "Publish 1 job" at bounding box center [1121, 130] width 85 height 21
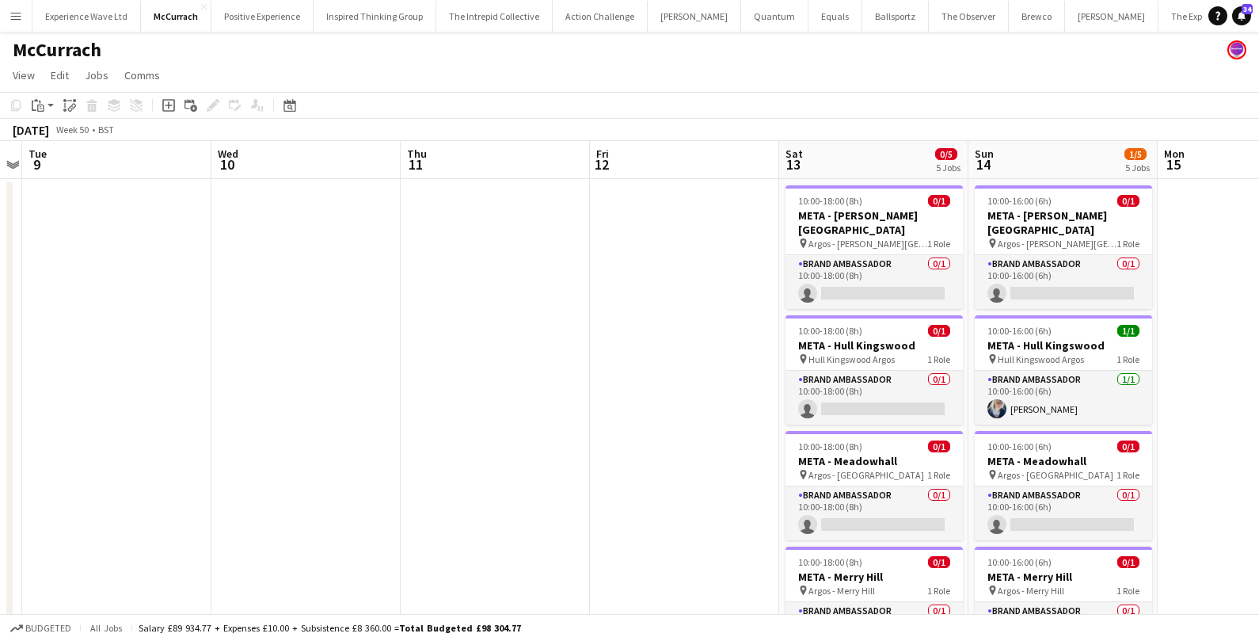
scroll to position [0, 548]
click at [19, 73] on span "View" at bounding box center [24, 75] width 22 height 14
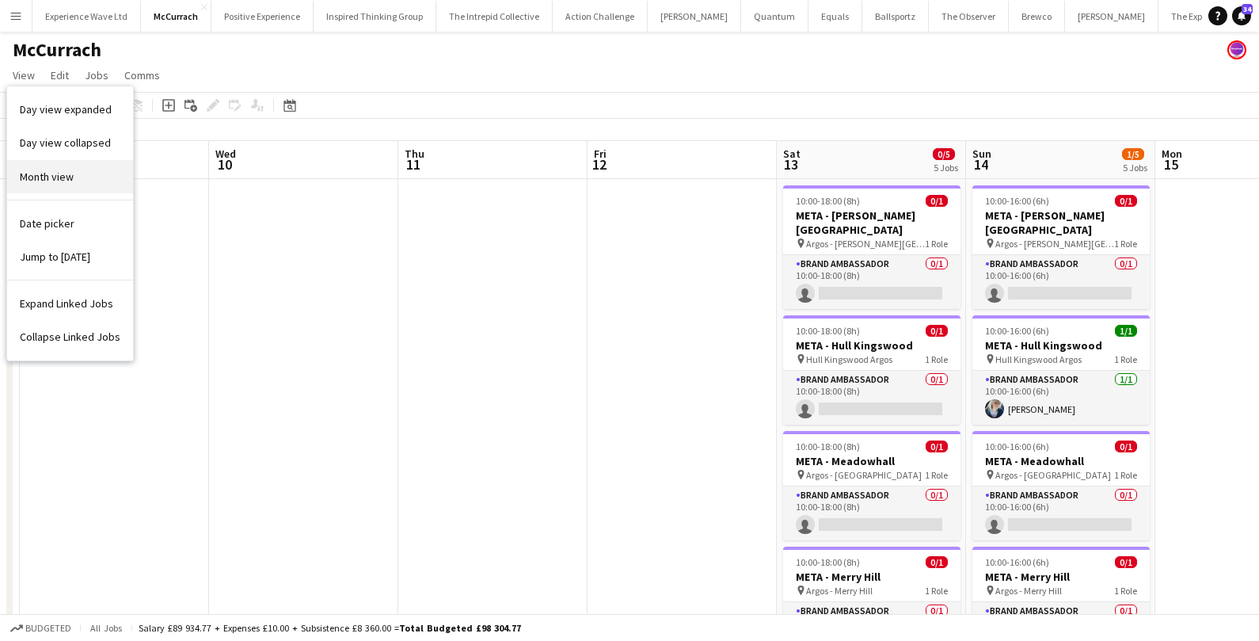
click at [44, 178] on span "Month view" at bounding box center [47, 177] width 54 height 14
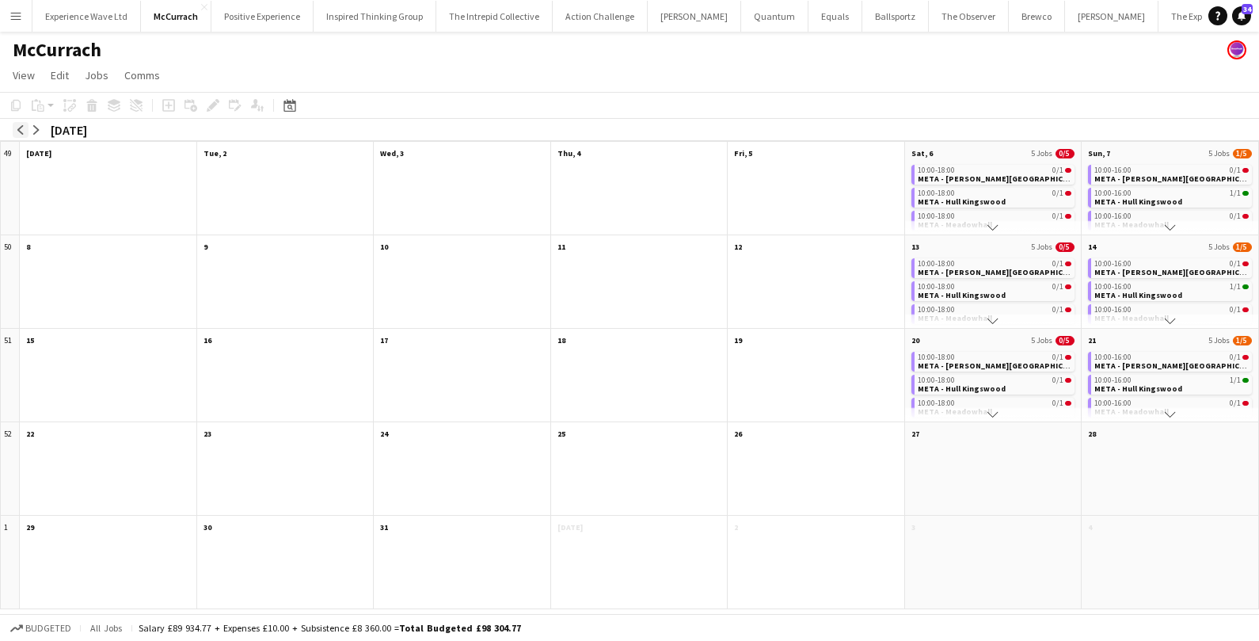
click at [20, 128] on app-icon "arrow-left" at bounding box center [21, 130] width 10 height 10
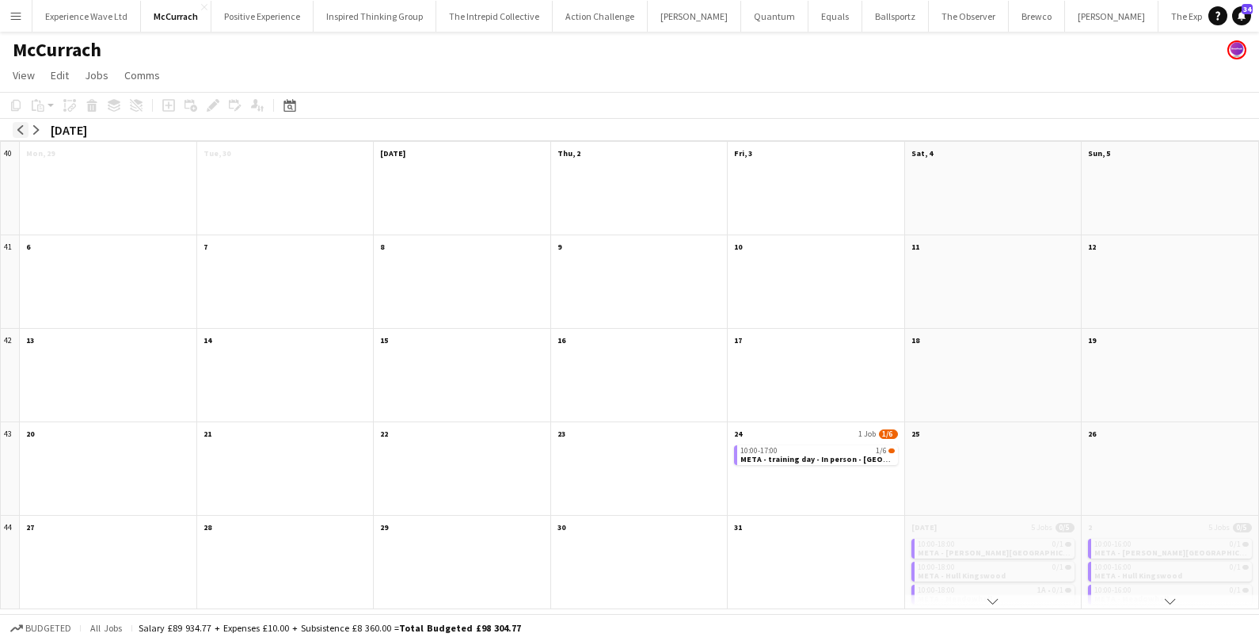
click at [20, 128] on app-icon "arrow-left" at bounding box center [21, 130] width 10 height 10
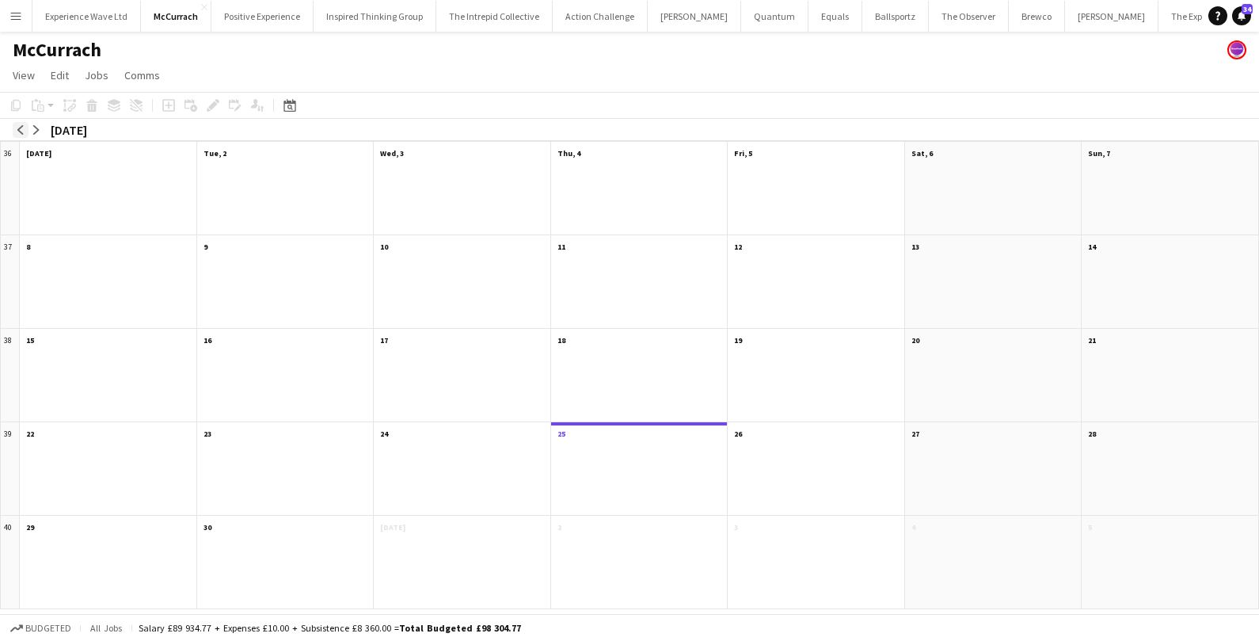
click at [20, 128] on app-icon "arrow-left" at bounding box center [21, 130] width 10 height 10
click at [960, 262] on div at bounding box center [993, 291] width 177 height 73
click at [918, 249] on span "12" at bounding box center [916, 247] width 8 height 10
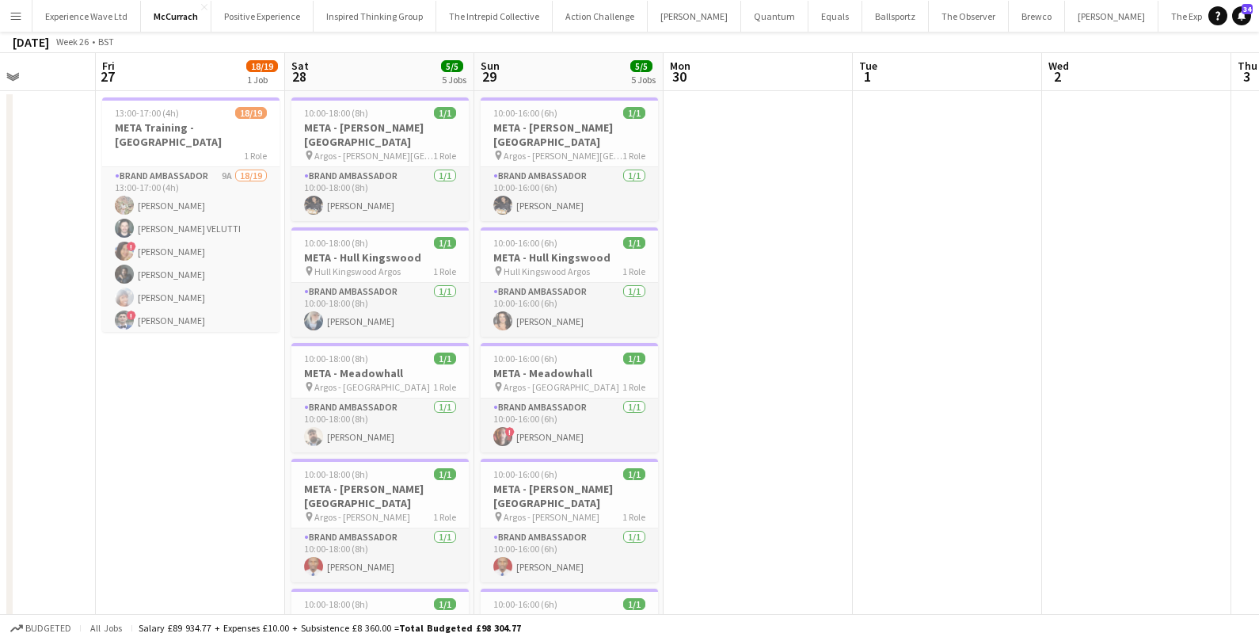
scroll to position [0, 0]
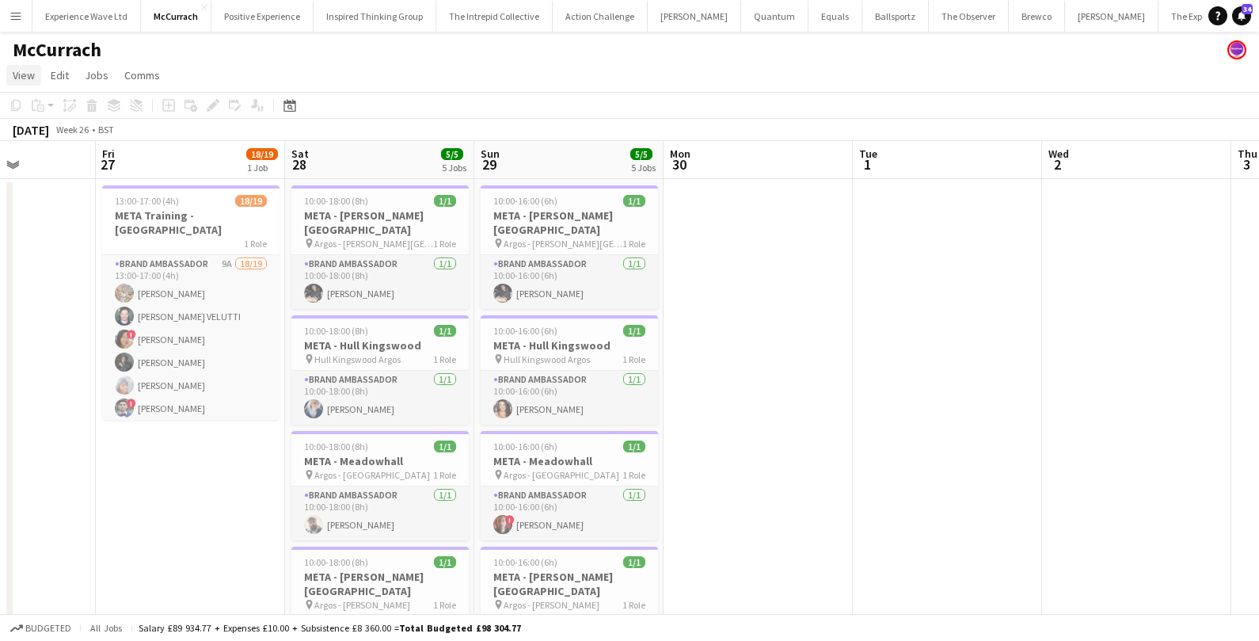
click at [19, 82] on link "View" at bounding box center [23, 75] width 35 height 21
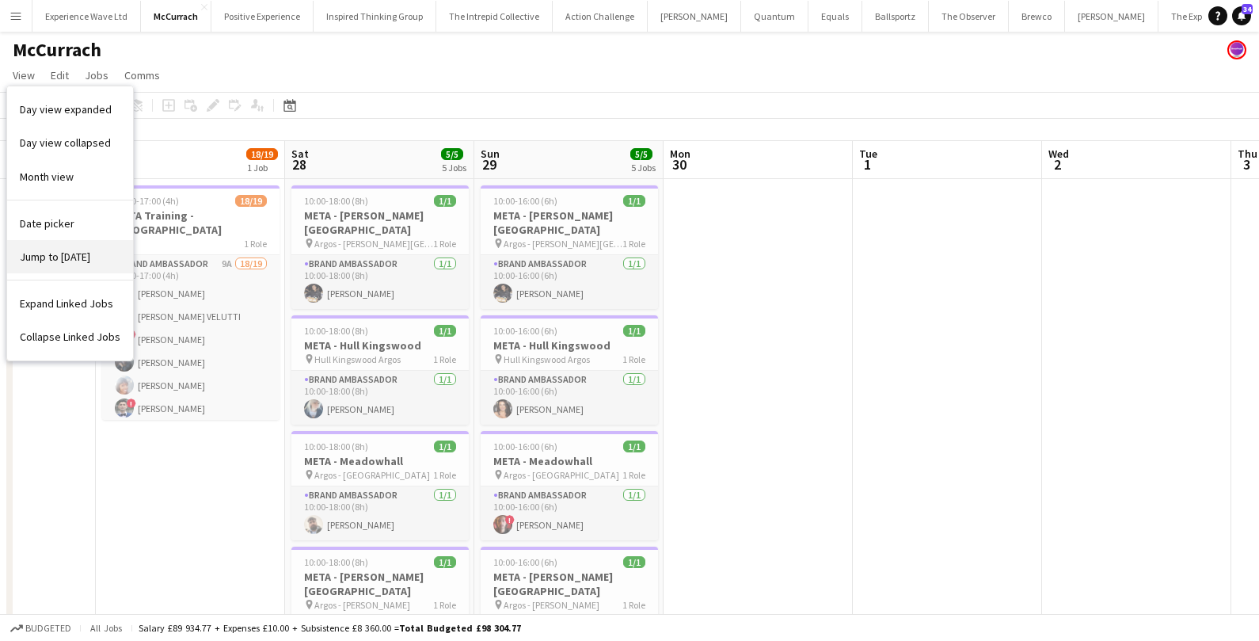
click at [44, 254] on span "Jump to [DATE]" at bounding box center [55, 257] width 70 height 14
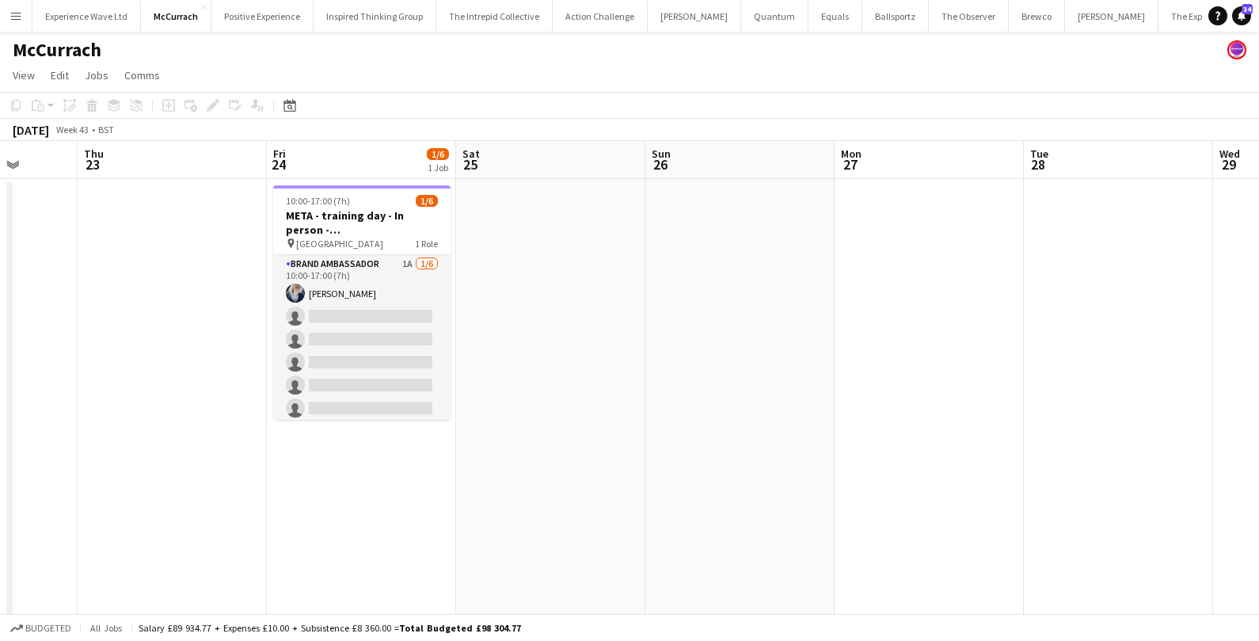
scroll to position [0, 445]
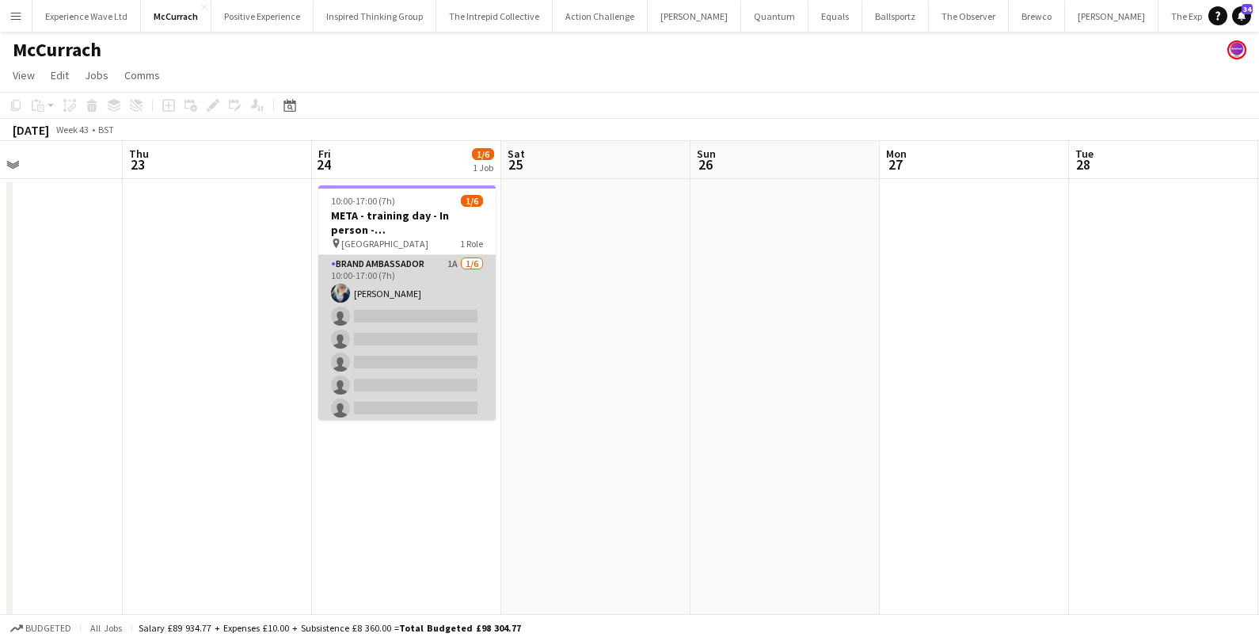
click at [384, 326] on app-card-role "Brand Ambassador 1A 1/6 10:00-17:00 (7h) Gemma Owen-Kendall single-neutral-acti…" at bounding box center [406, 339] width 177 height 169
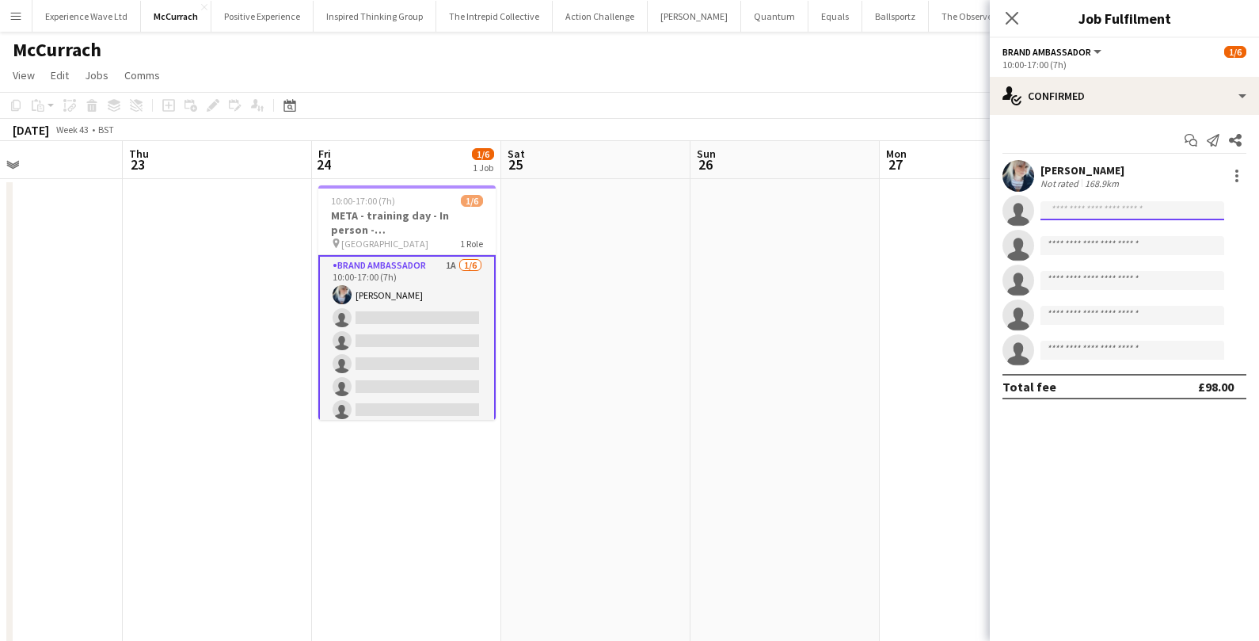
click at [1107, 216] on input at bounding box center [1133, 210] width 184 height 19
type input "*"
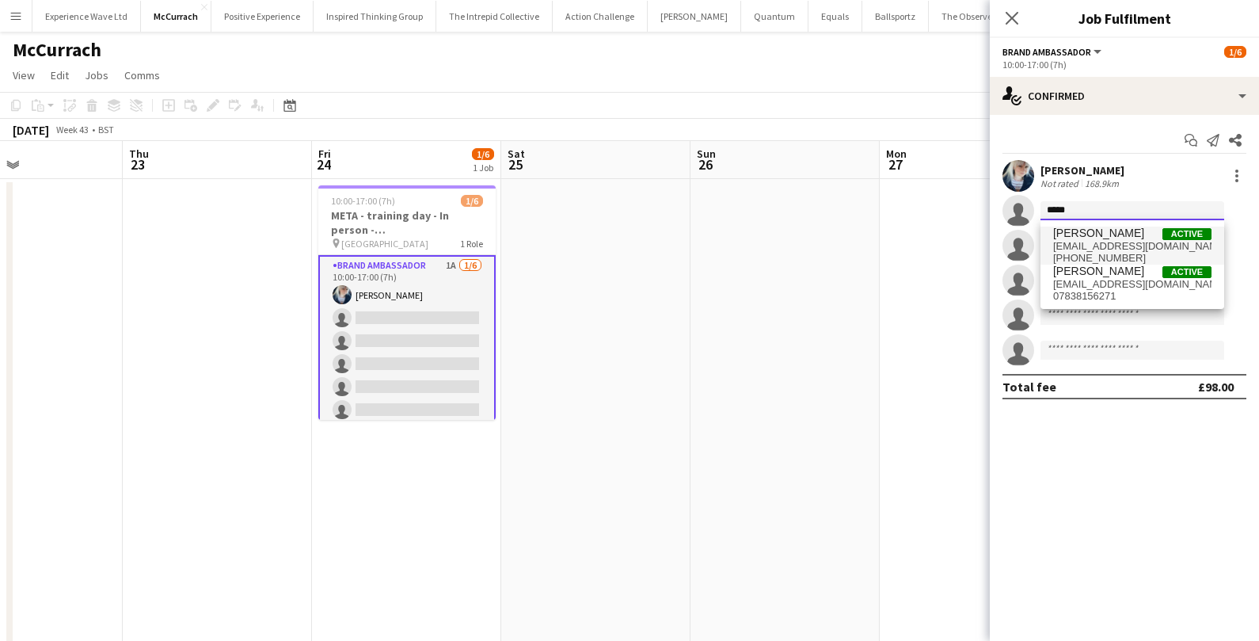
type input "*****"
click at [1117, 243] on span "tncsocial21@yahoo.com" at bounding box center [1132, 246] width 158 height 13
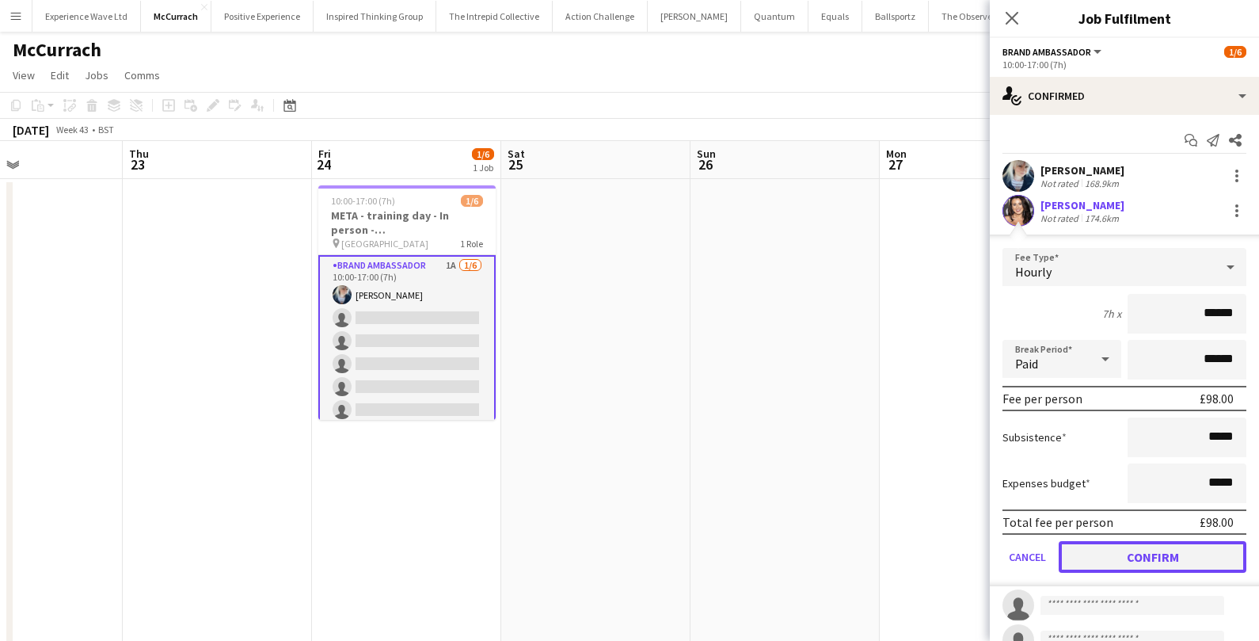
click at [1102, 565] on button "Confirm" at bounding box center [1153, 557] width 188 height 32
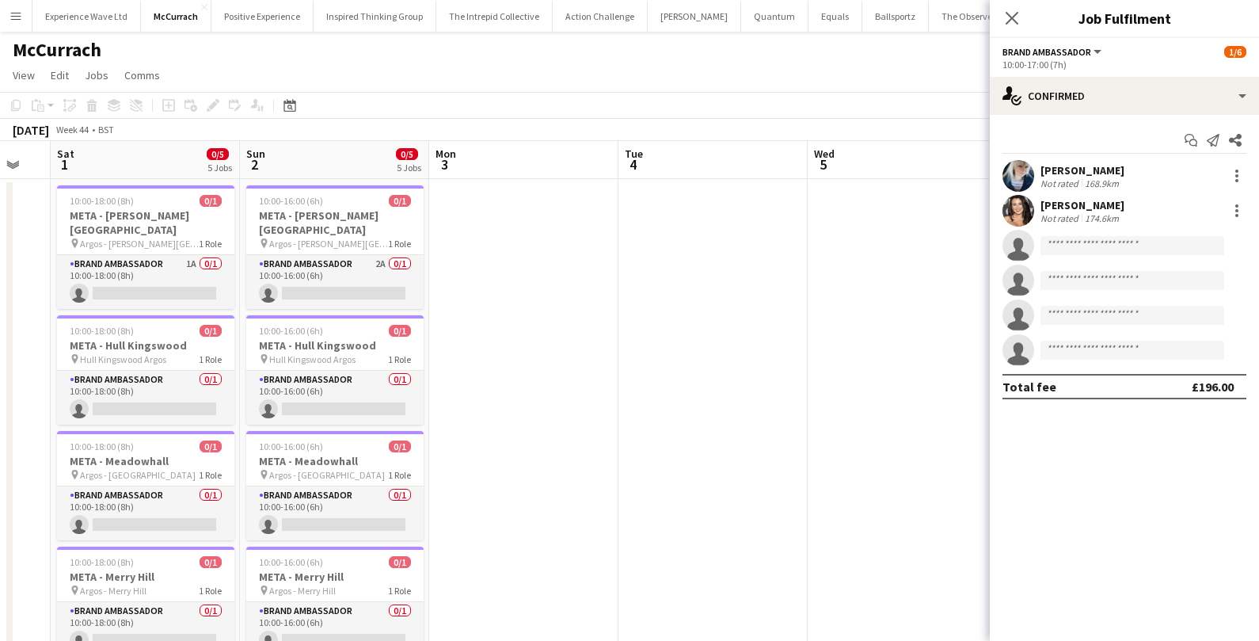
scroll to position [0, 642]
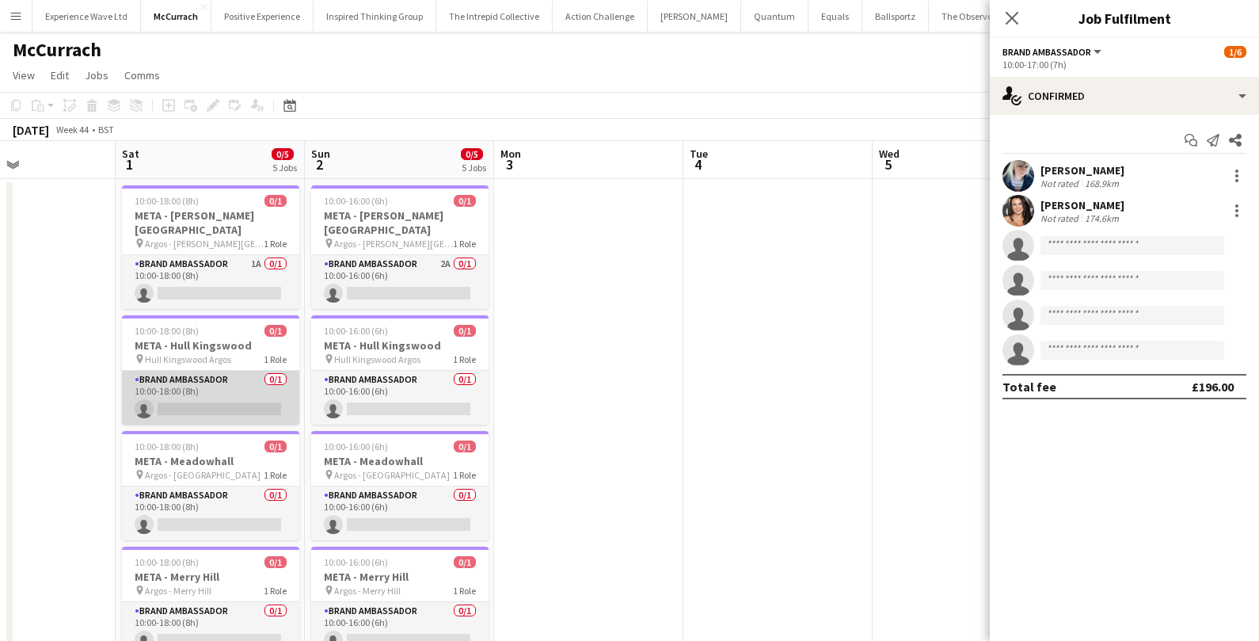
click at [196, 408] on app-card-role "Brand Ambassador 0/1 10:00-18:00 (8h) single-neutral-actions" at bounding box center [210, 398] width 177 height 54
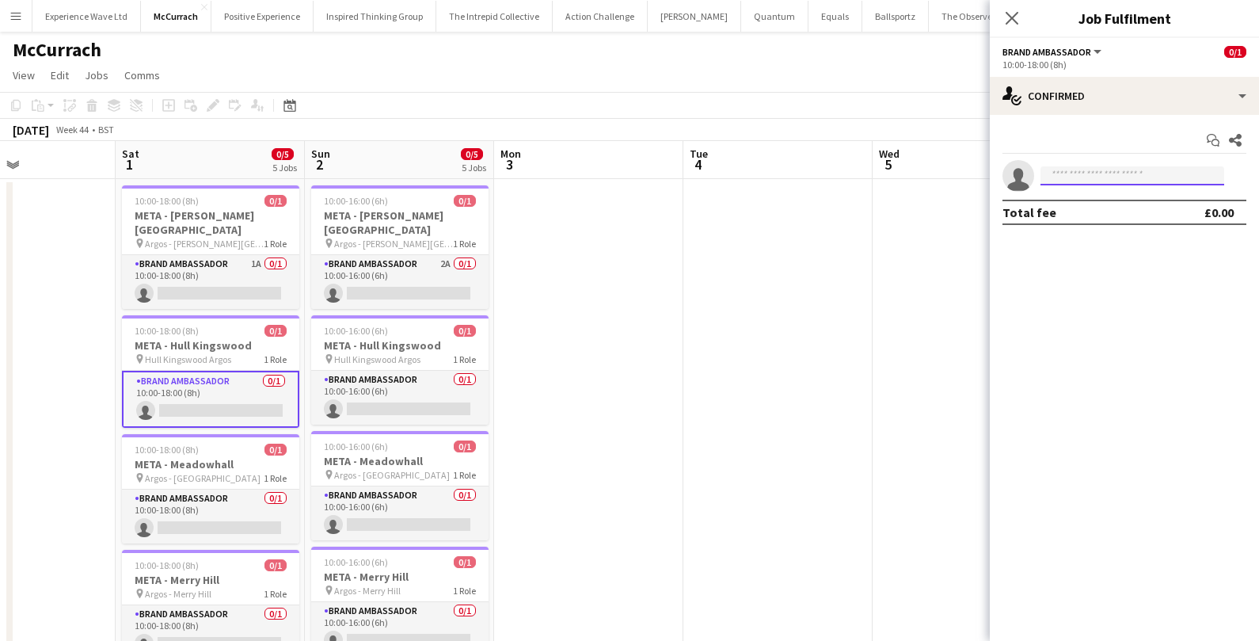
click at [1102, 177] on input at bounding box center [1133, 175] width 184 height 19
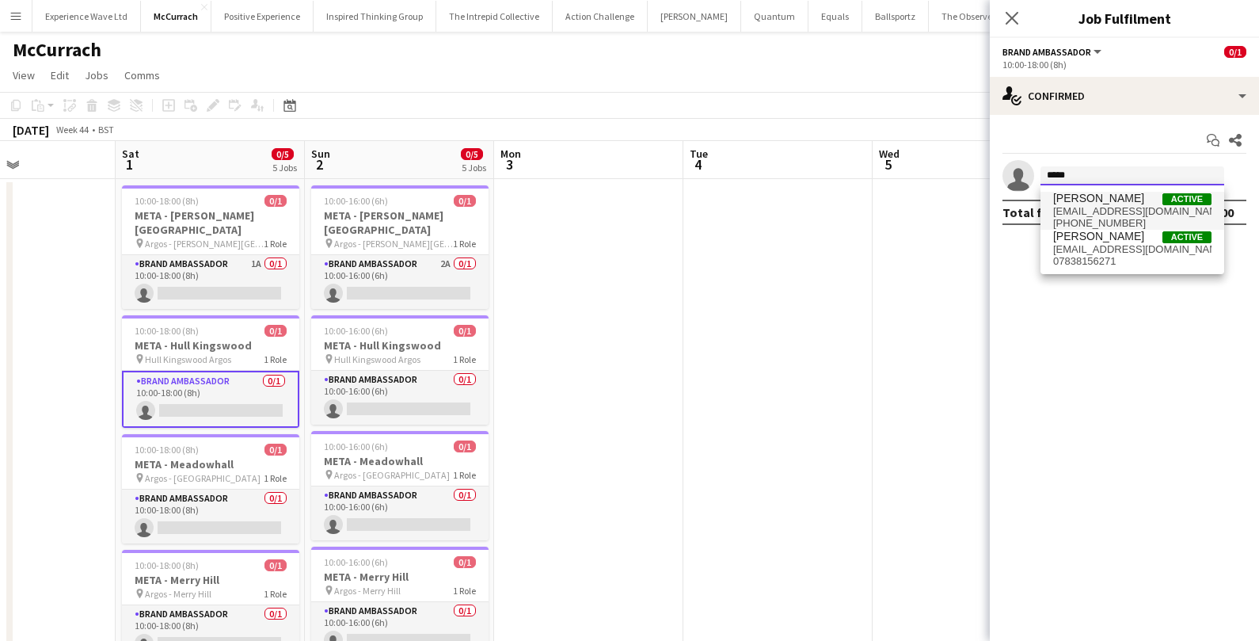
type input "*****"
click at [1122, 200] on span "Nikki Brooks Active" at bounding box center [1132, 198] width 158 height 13
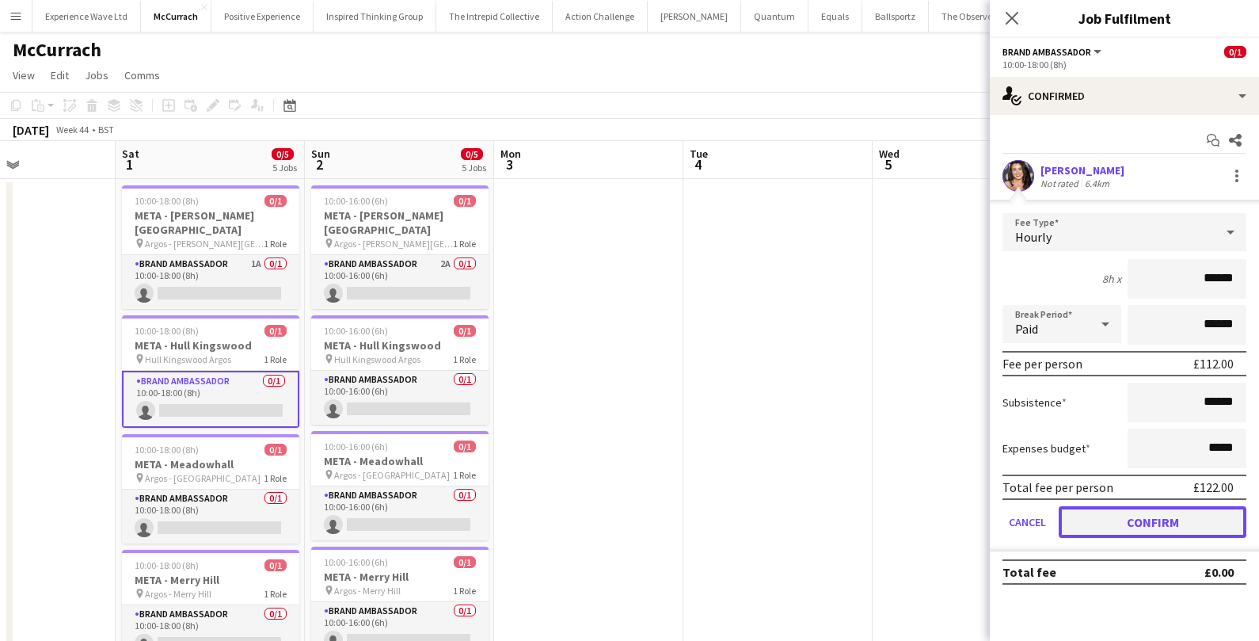
click at [1090, 524] on button "Confirm" at bounding box center [1153, 522] width 188 height 32
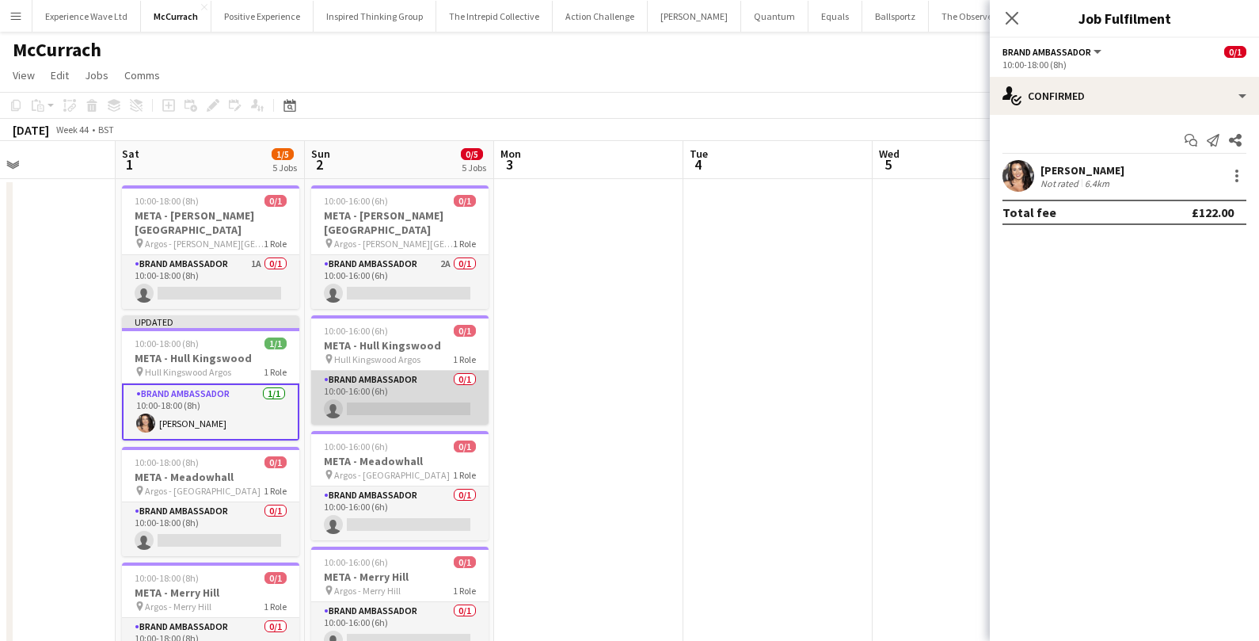
click at [399, 390] on app-card-role "Brand Ambassador 0/1 10:00-16:00 (6h) single-neutral-actions" at bounding box center [399, 398] width 177 height 54
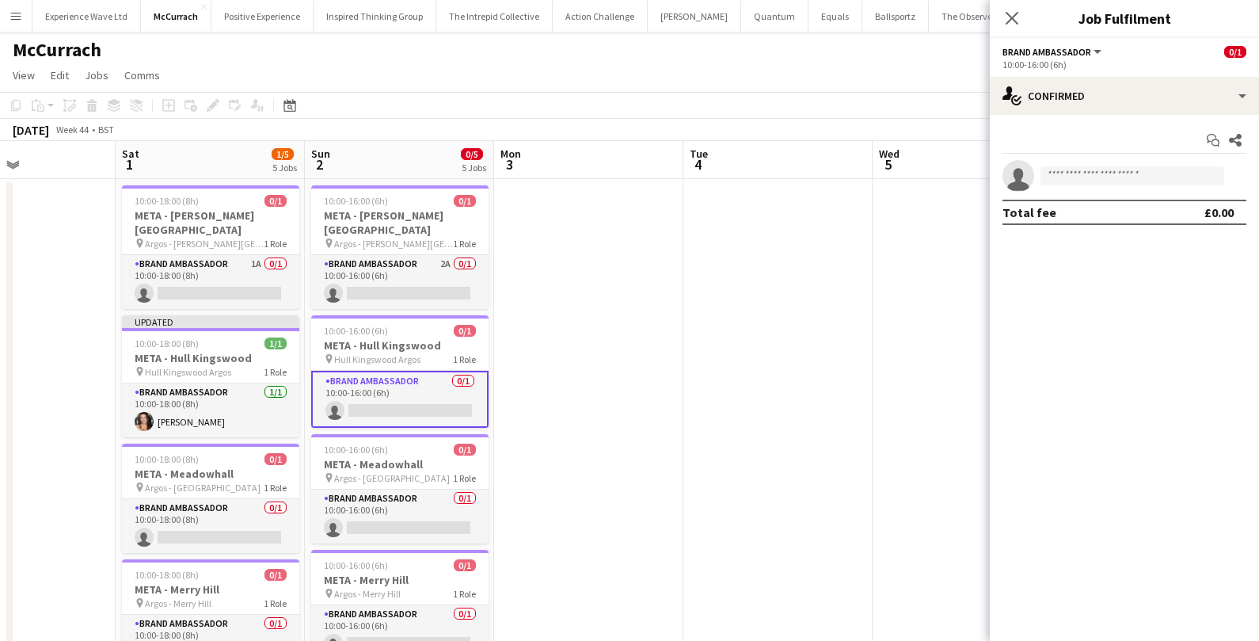
click at [1107, 166] on app-invite-slot "single-neutral-actions" at bounding box center [1124, 176] width 269 height 32
click at [1092, 173] on input at bounding box center [1133, 175] width 184 height 19
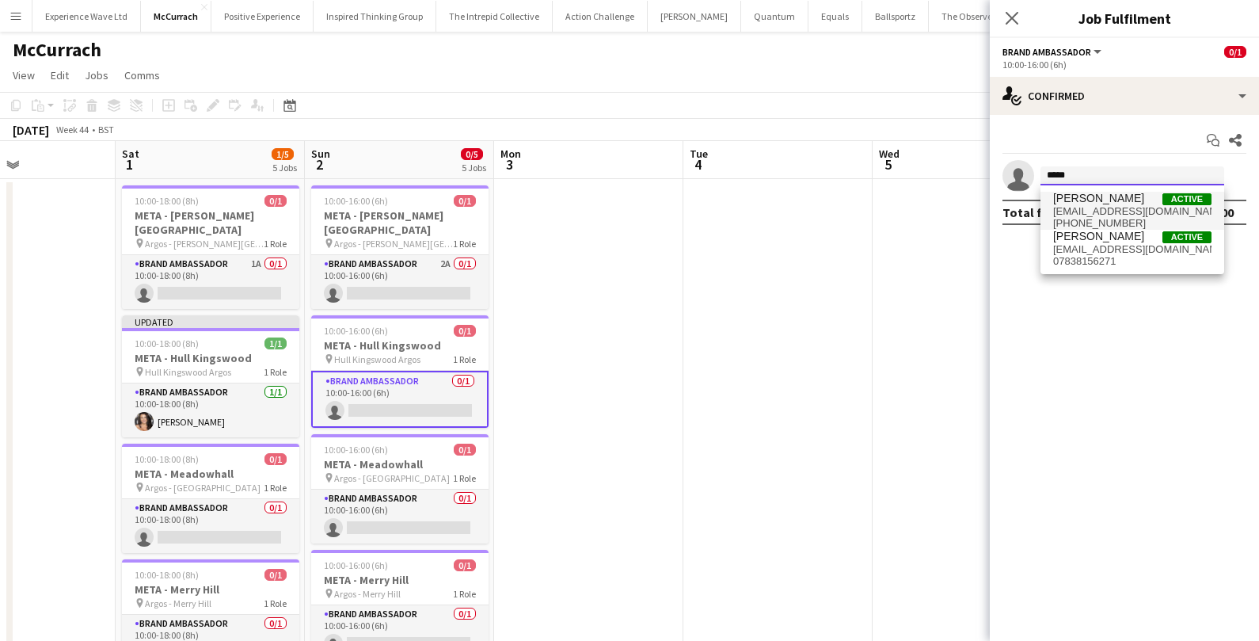
type input "*****"
click at [1088, 206] on span "tncsocial21@yahoo.com" at bounding box center [1132, 211] width 158 height 13
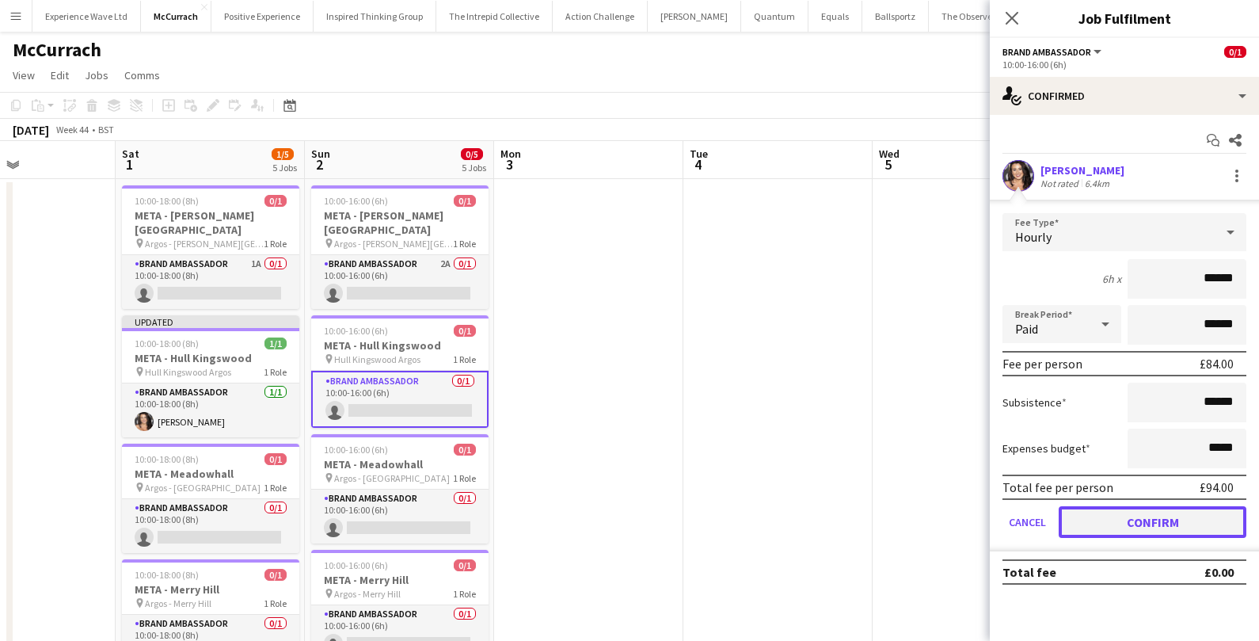
click at [1091, 527] on button "Confirm" at bounding box center [1153, 522] width 188 height 32
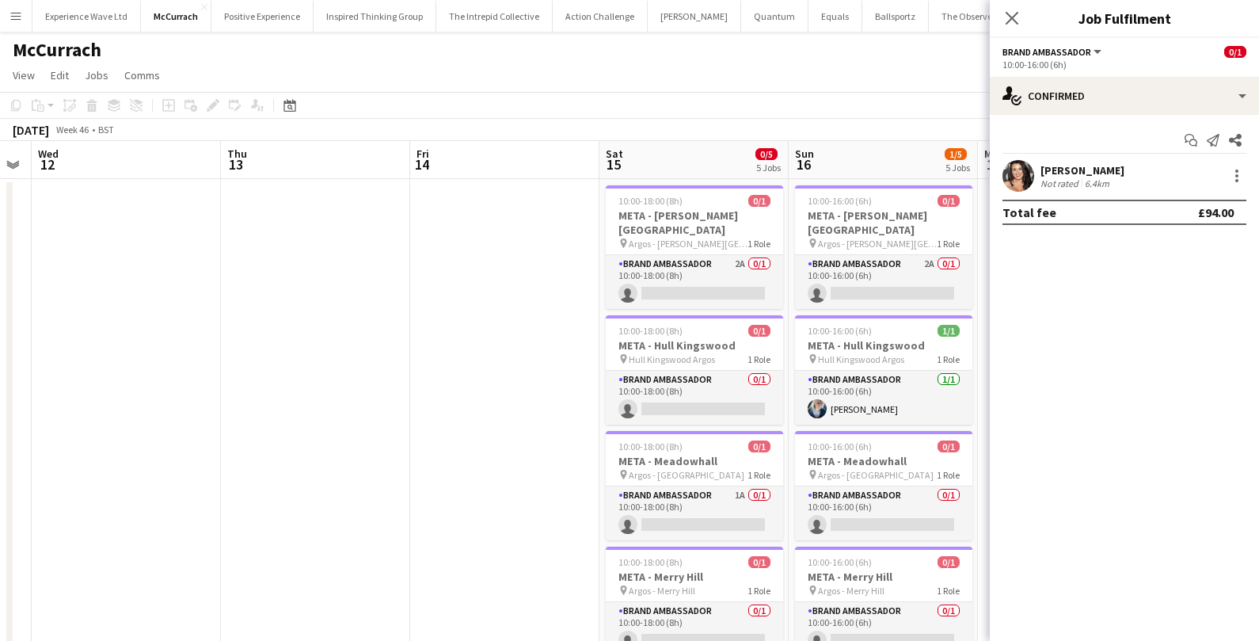
scroll to position [0, 627]
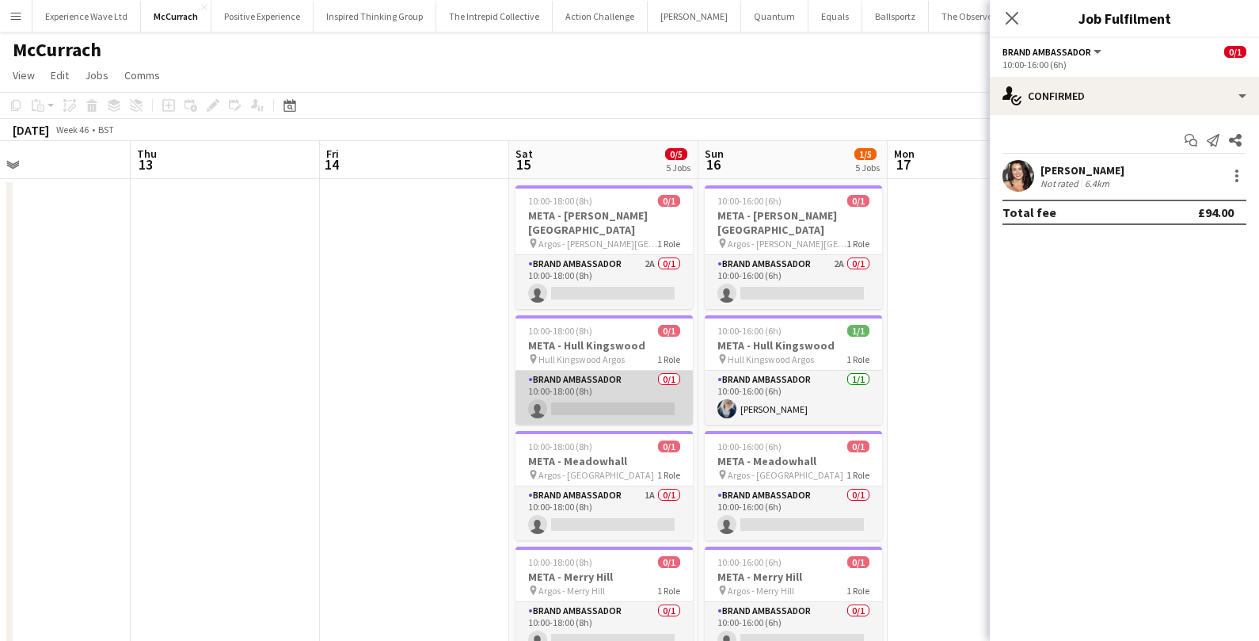
click at [610, 413] on app-card-role "Brand Ambassador 0/1 10:00-18:00 (8h) single-neutral-actions" at bounding box center [604, 398] width 177 height 54
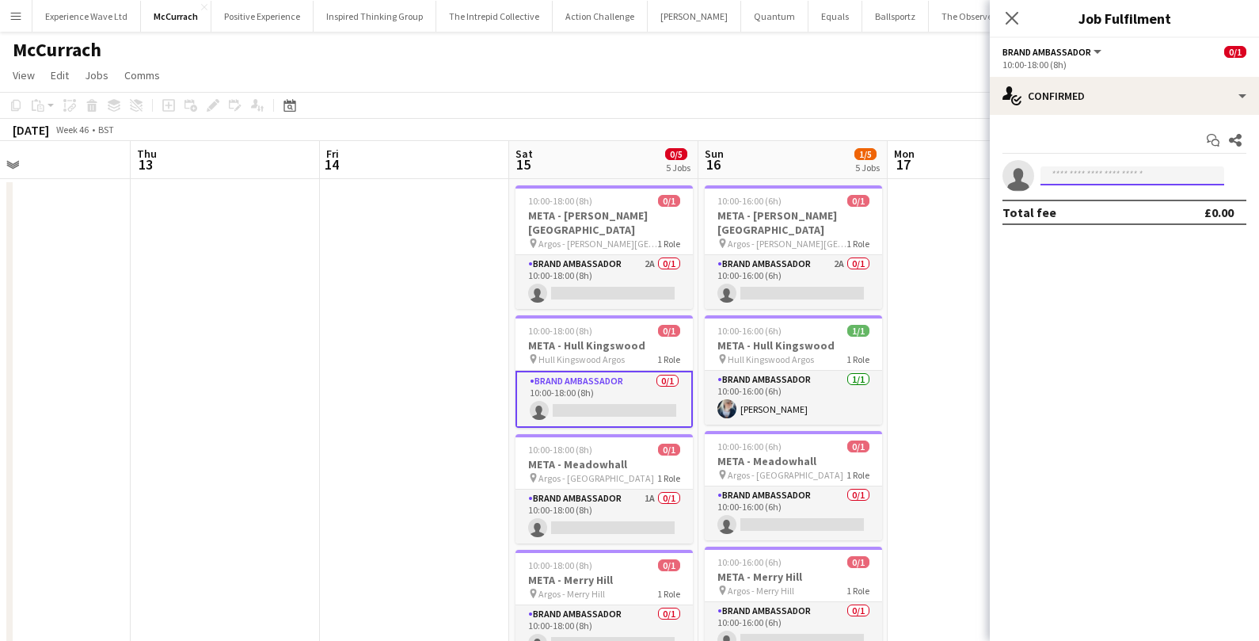
click at [1160, 170] on input at bounding box center [1133, 175] width 184 height 19
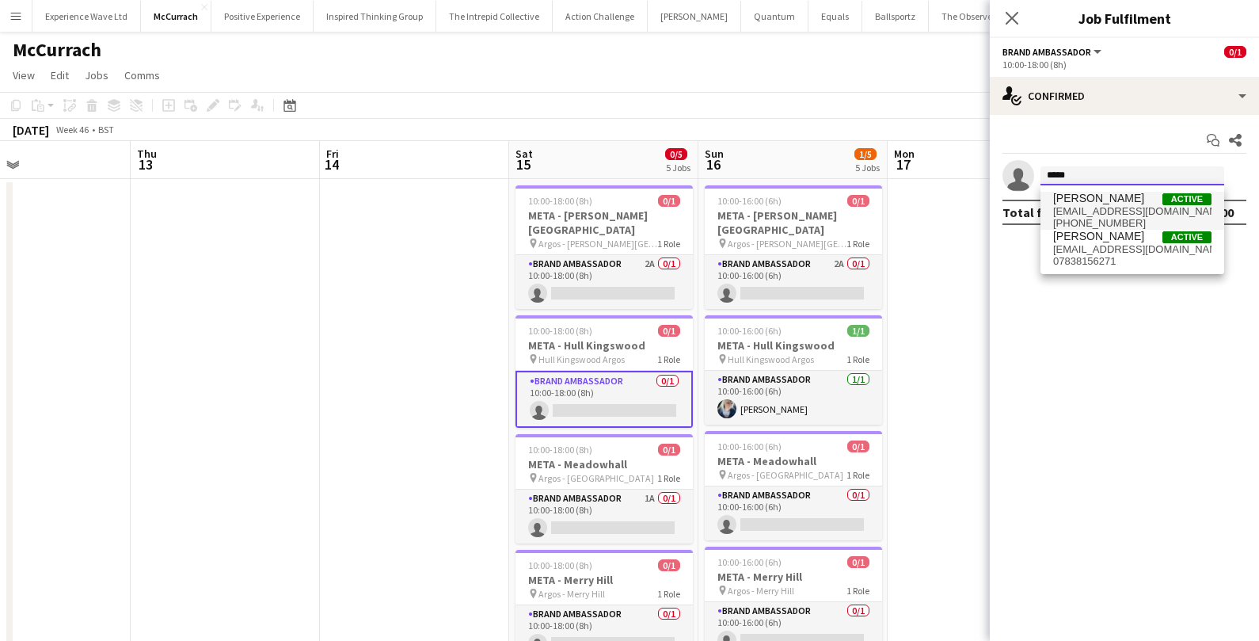
type input "*****"
click at [1139, 206] on span "tncsocial21@yahoo.com" at bounding box center [1132, 211] width 158 height 13
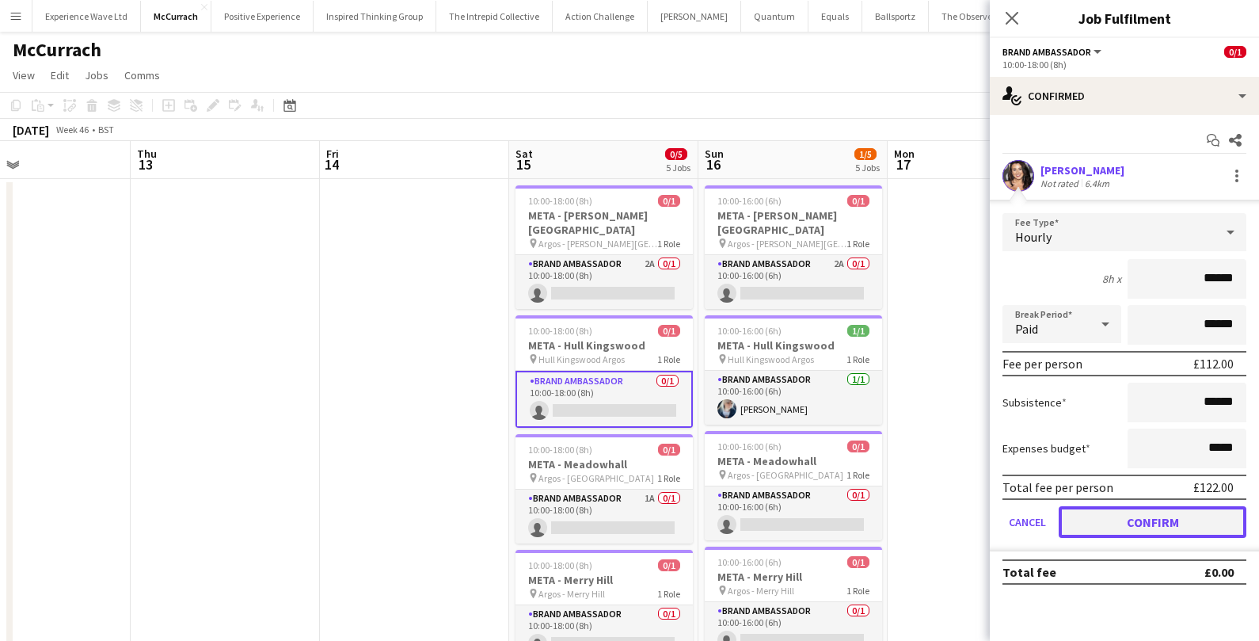
click at [1110, 512] on button "Confirm" at bounding box center [1153, 522] width 188 height 32
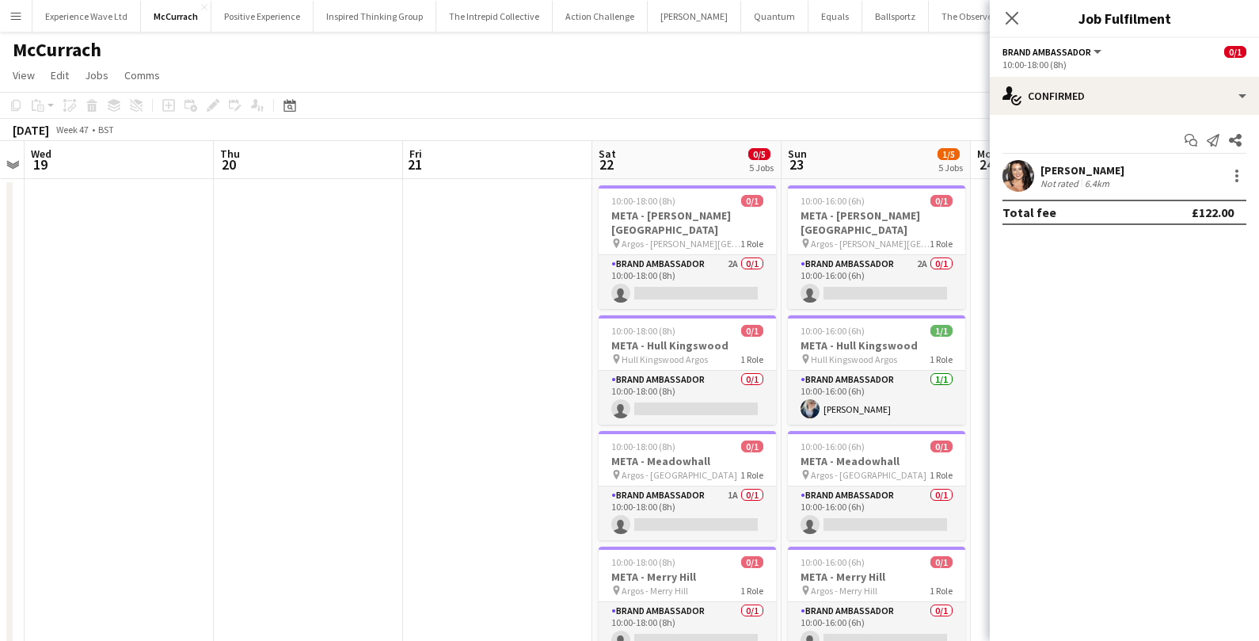
scroll to position [0, 552]
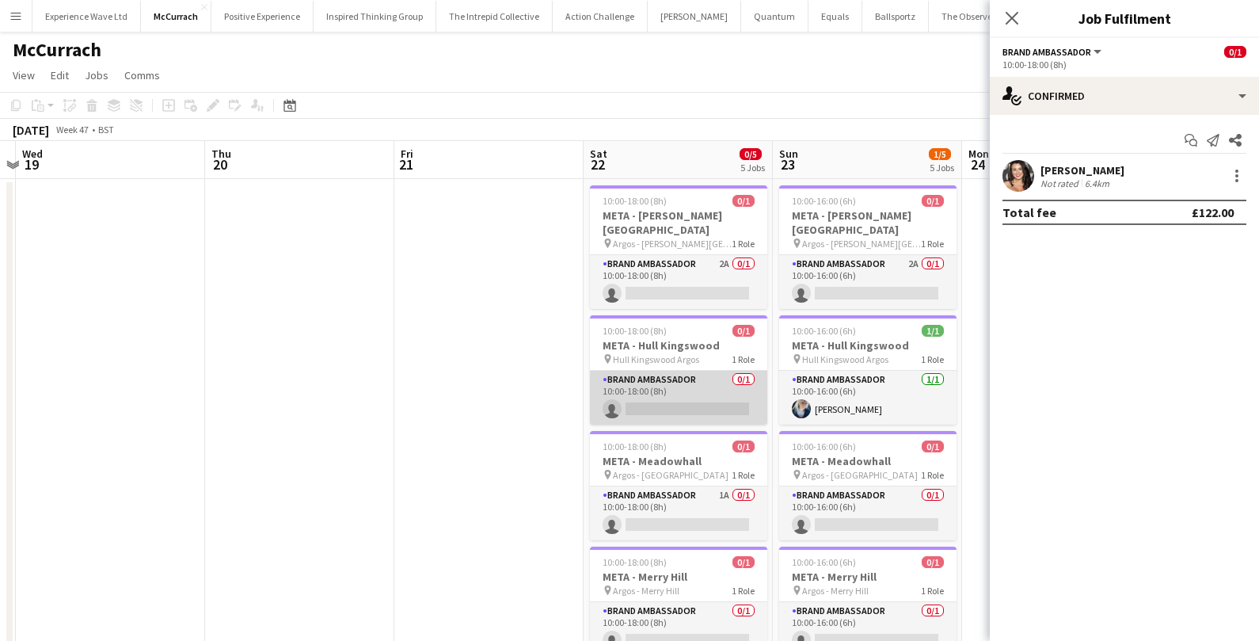
click at [699, 403] on app-card-role "Brand Ambassador 0/1 10:00-18:00 (8h) single-neutral-actions" at bounding box center [678, 398] width 177 height 54
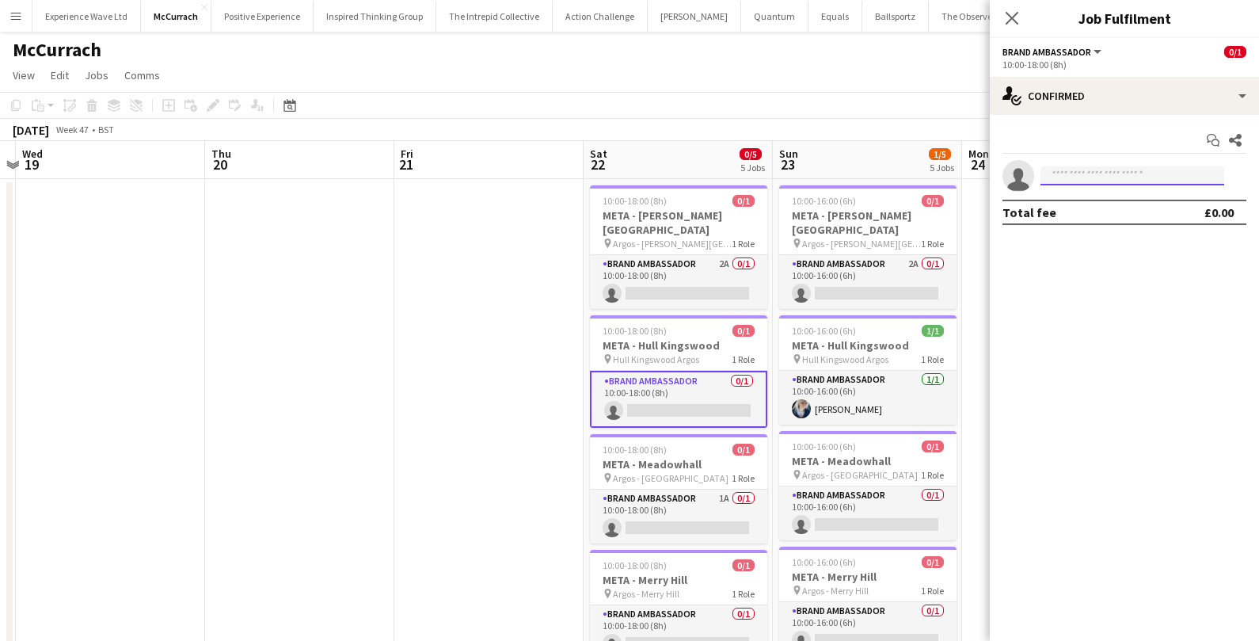
click at [1118, 175] on input at bounding box center [1133, 175] width 184 height 19
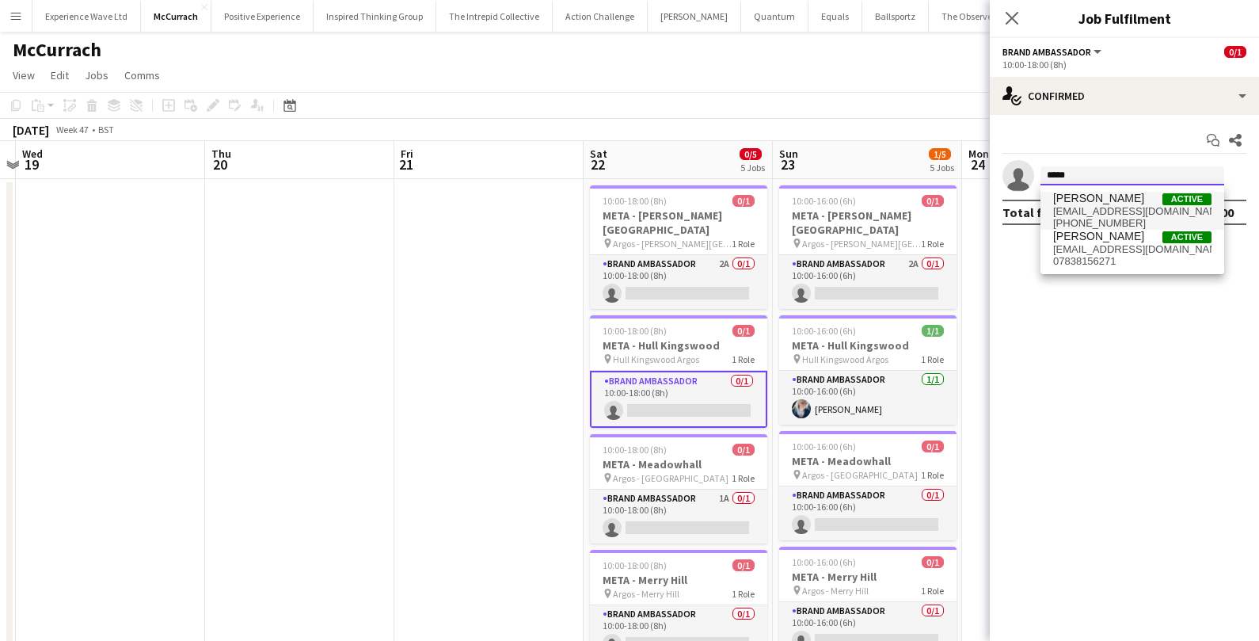
type input "*****"
click at [1128, 196] on span "Nikki Brooks Active" at bounding box center [1132, 198] width 158 height 13
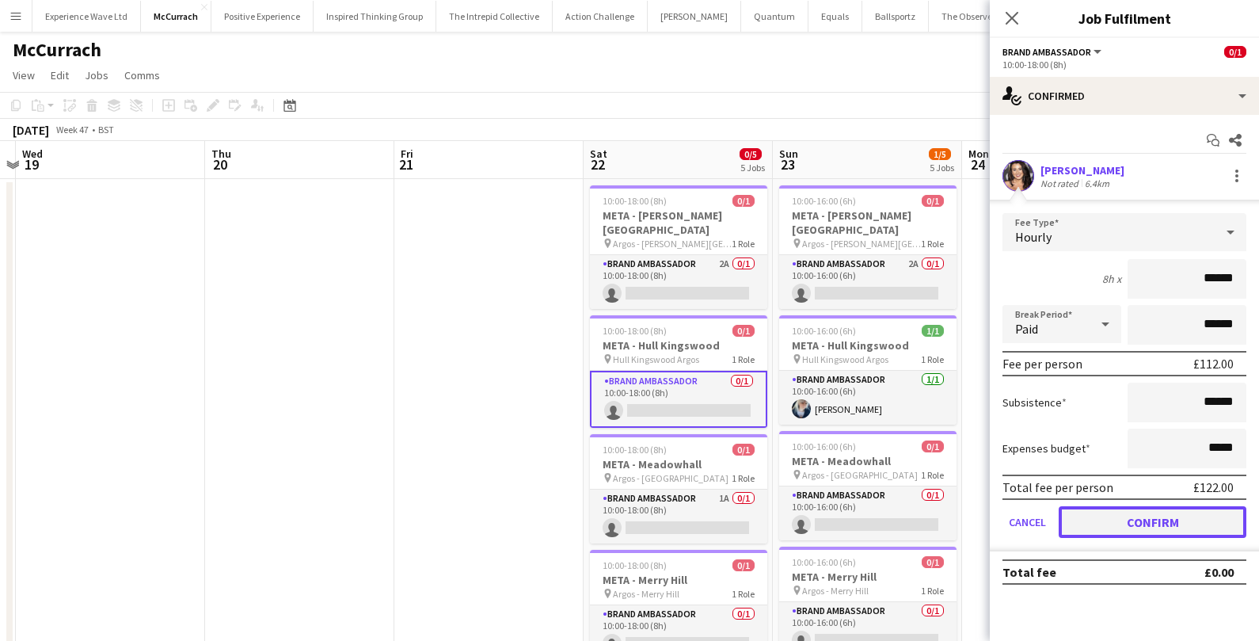
click at [1072, 525] on button "Confirm" at bounding box center [1153, 522] width 188 height 32
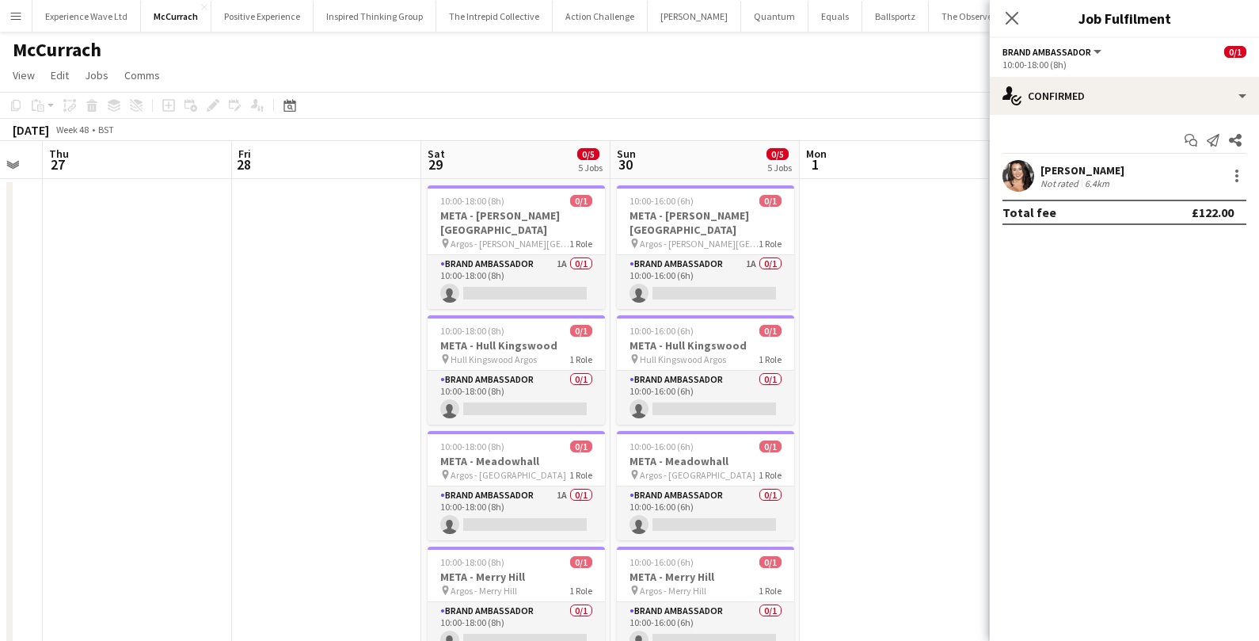
scroll to position [0, 567]
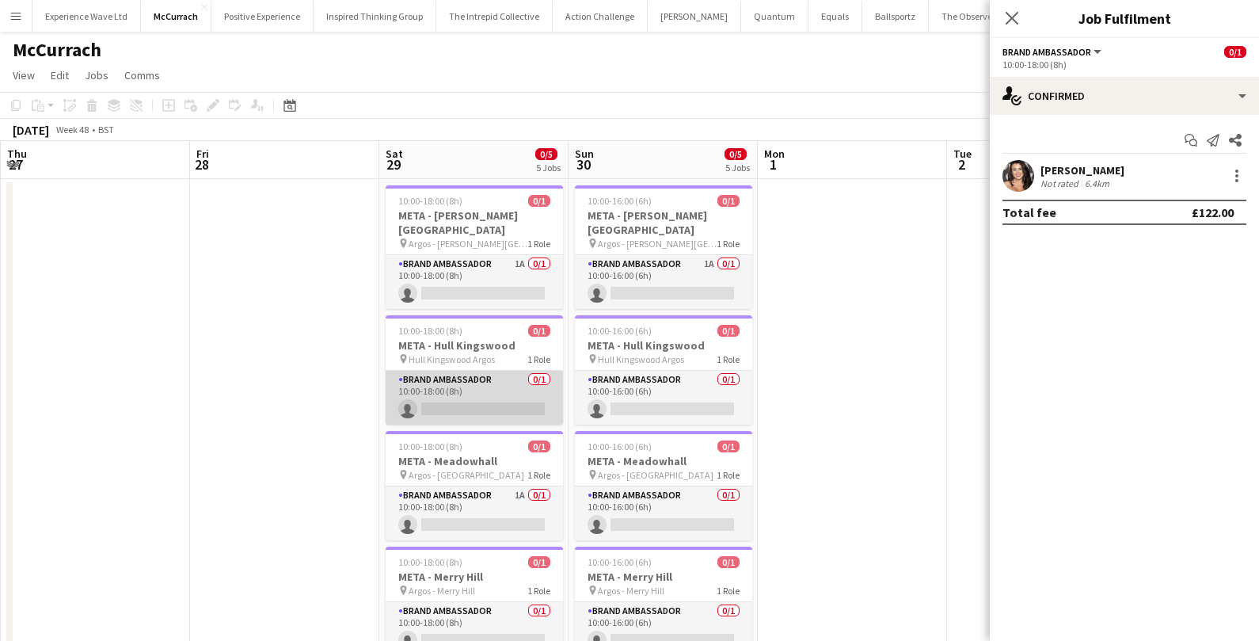
click at [523, 393] on app-card-role "Brand Ambassador 0/1 10:00-18:00 (8h) single-neutral-actions" at bounding box center [474, 398] width 177 height 54
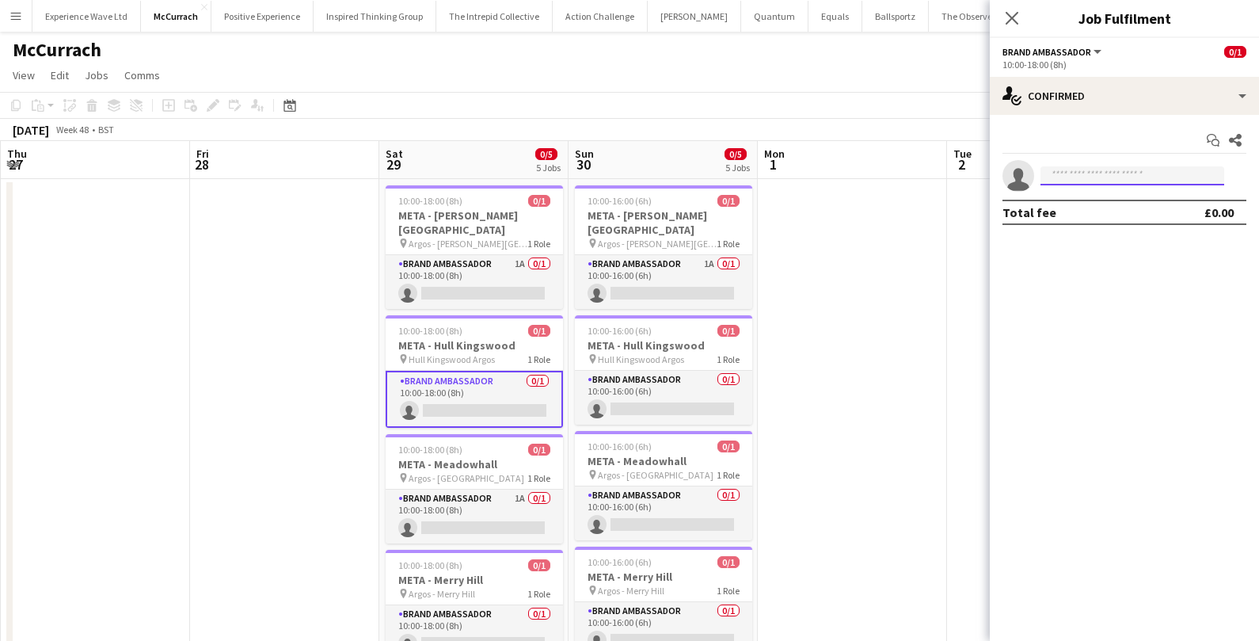
click at [1072, 177] on input at bounding box center [1133, 175] width 184 height 19
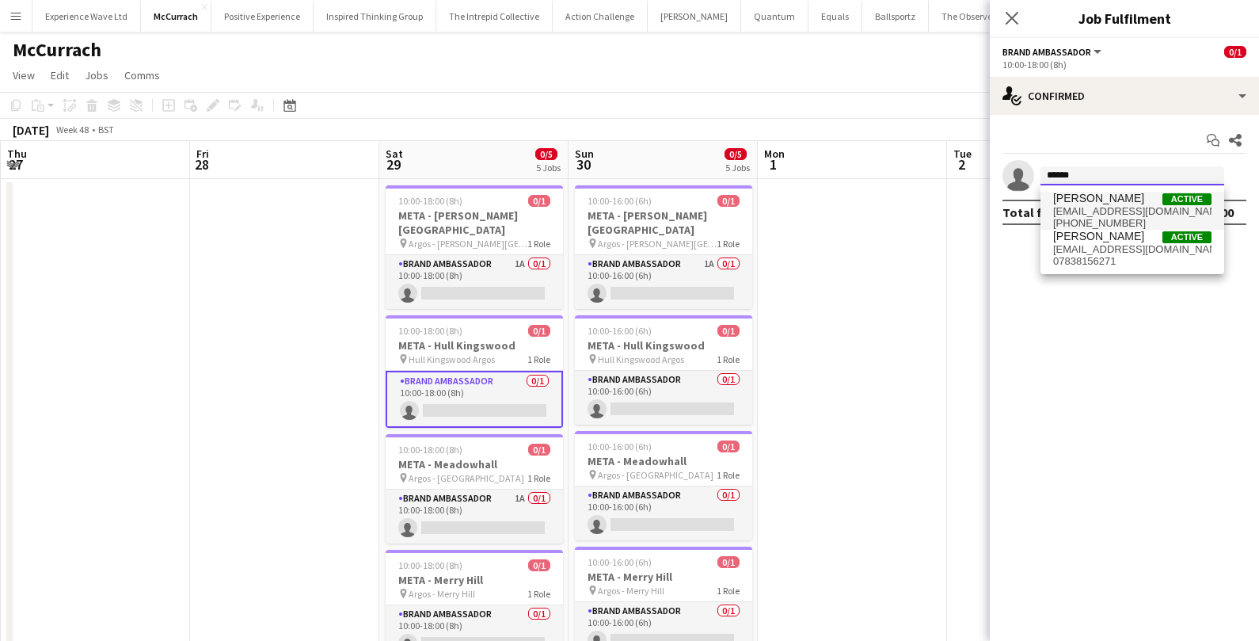
type input "*****"
click at [1075, 206] on span "tncsocial21@yahoo.com" at bounding box center [1132, 211] width 158 height 13
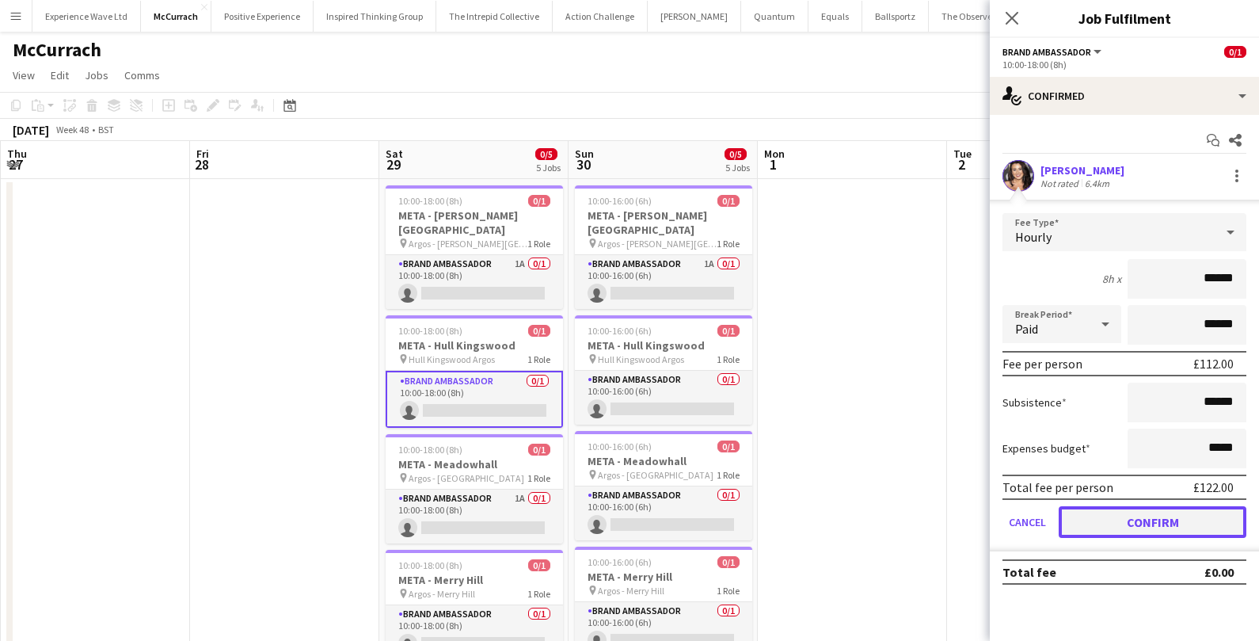
click at [1121, 535] on button "Confirm" at bounding box center [1153, 522] width 188 height 32
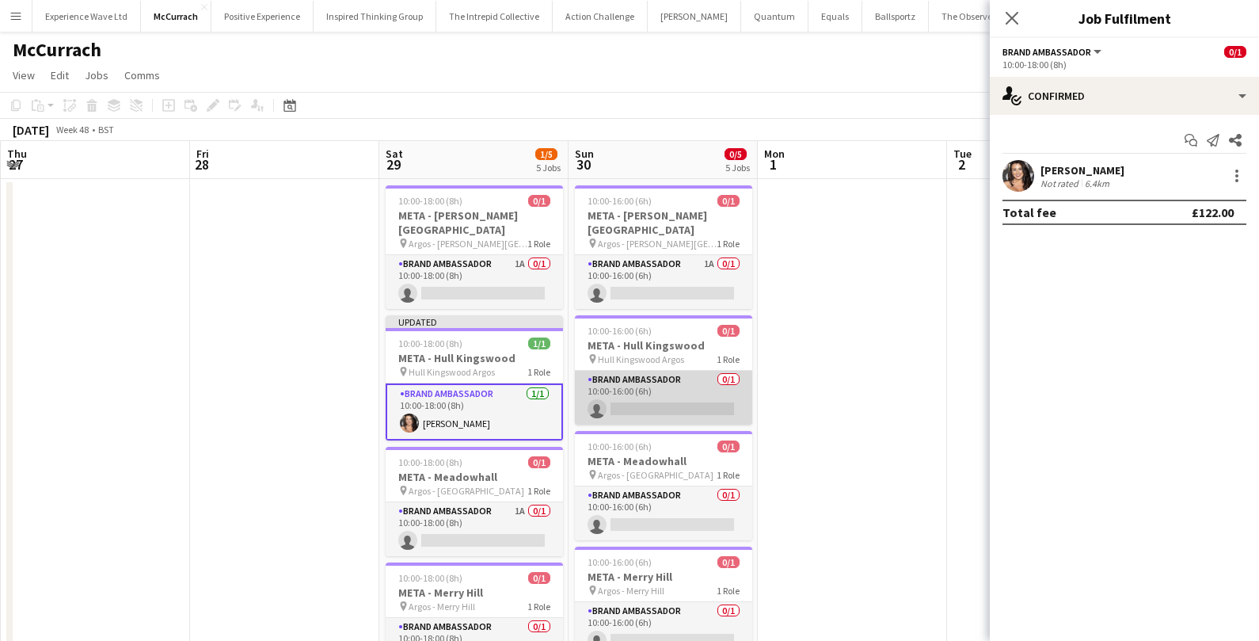
click at [692, 393] on app-card-role "Brand Ambassador 0/1 10:00-16:00 (6h) single-neutral-actions" at bounding box center [663, 398] width 177 height 54
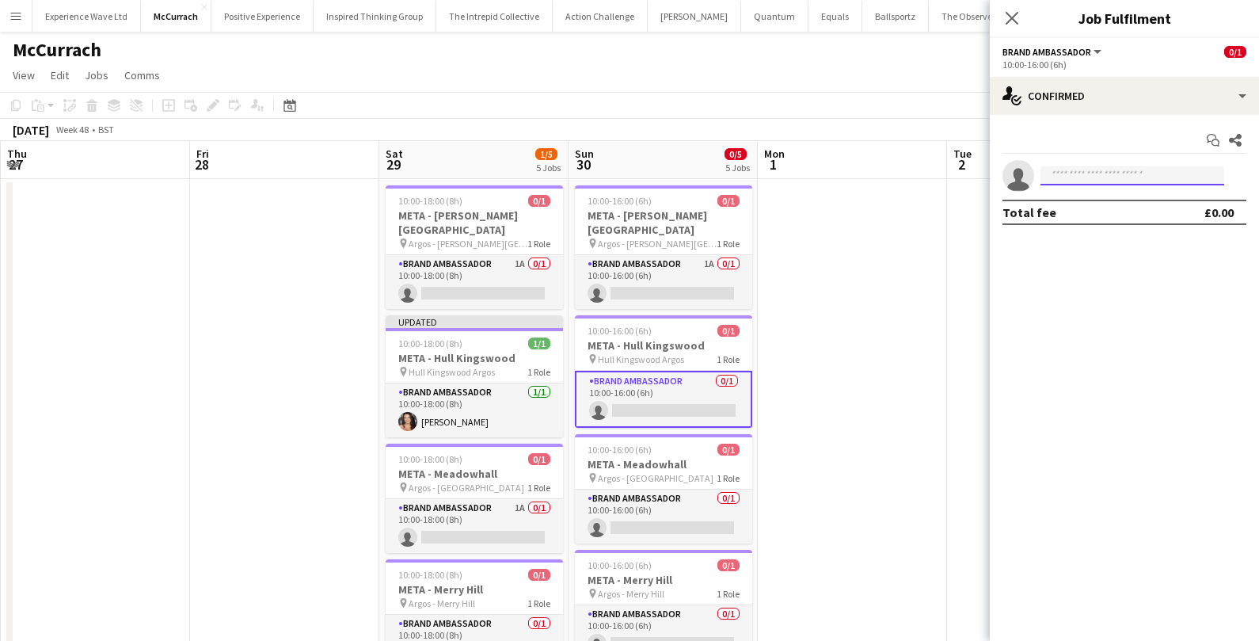
click at [1148, 171] on input at bounding box center [1133, 175] width 184 height 19
type input "*********"
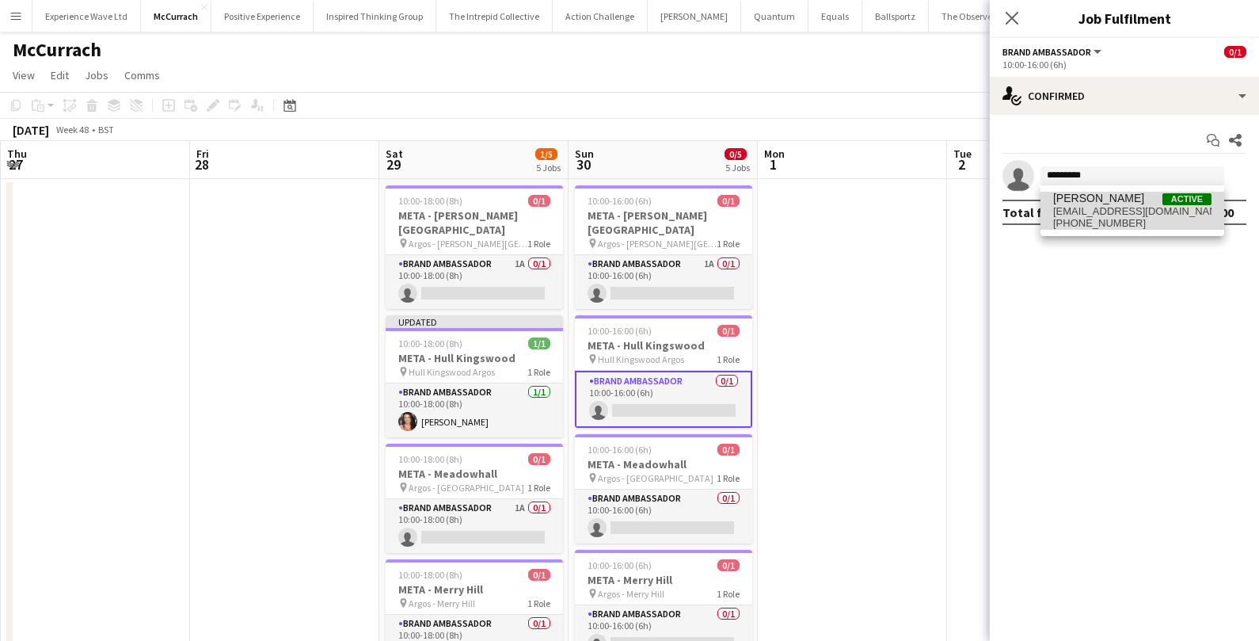
click at [1133, 200] on span "Nikki Brooks Active" at bounding box center [1132, 198] width 158 height 13
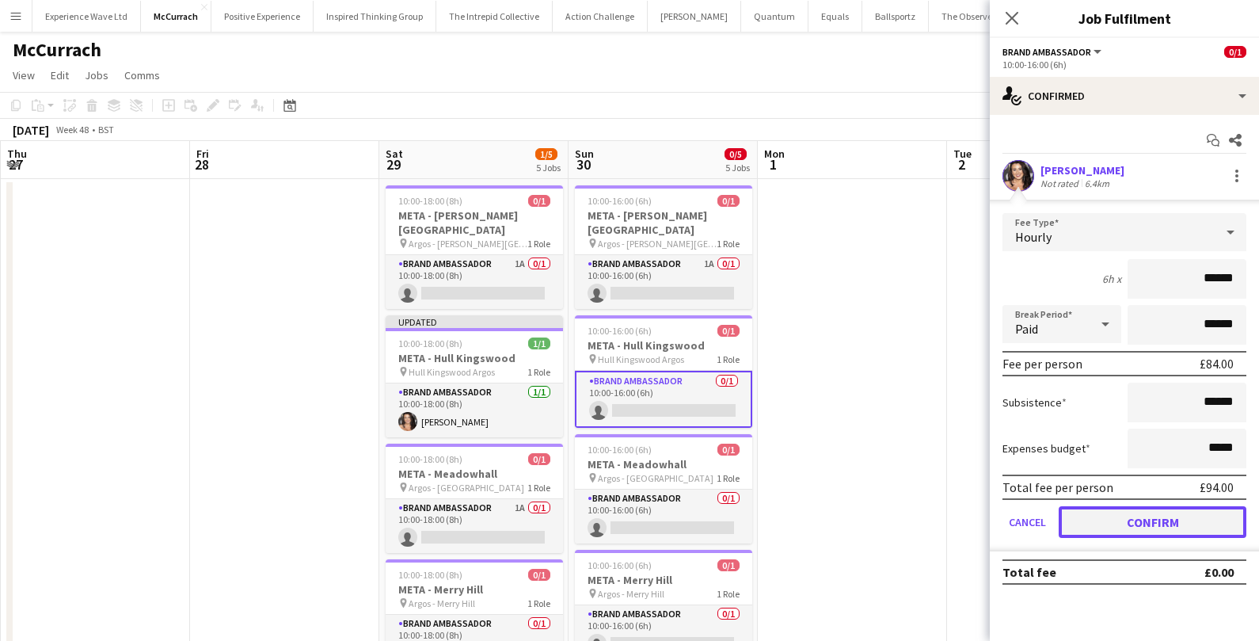
click at [1084, 527] on button "Confirm" at bounding box center [1153, 522] width 188 height 32
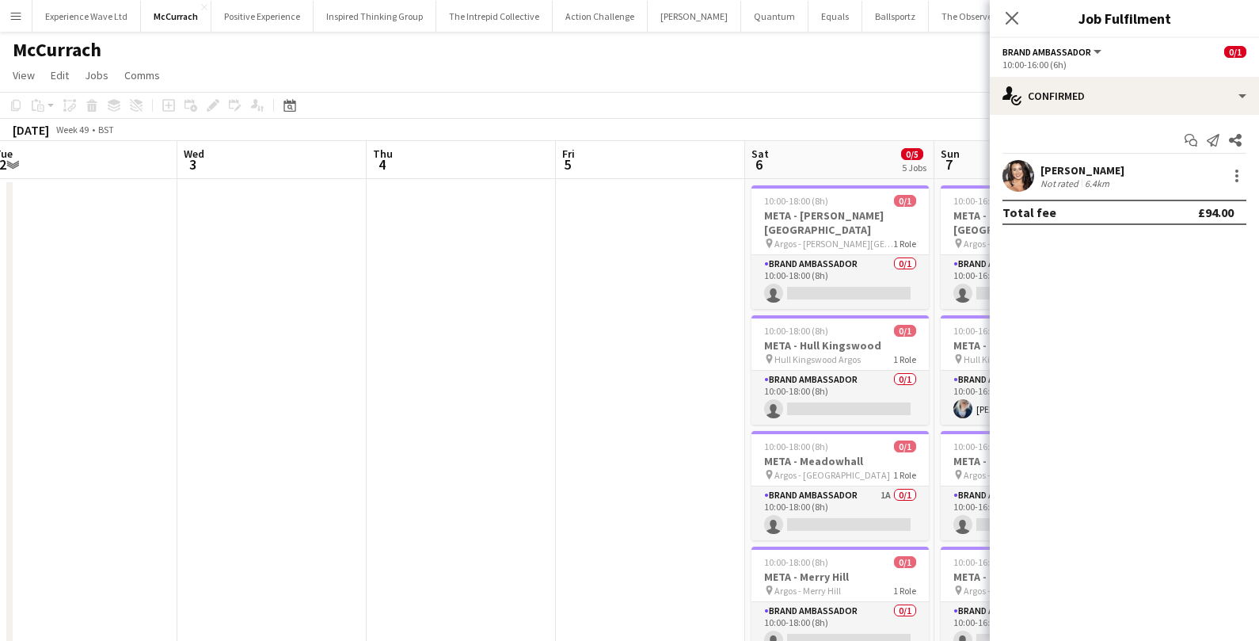
scroll to position [0, 636]
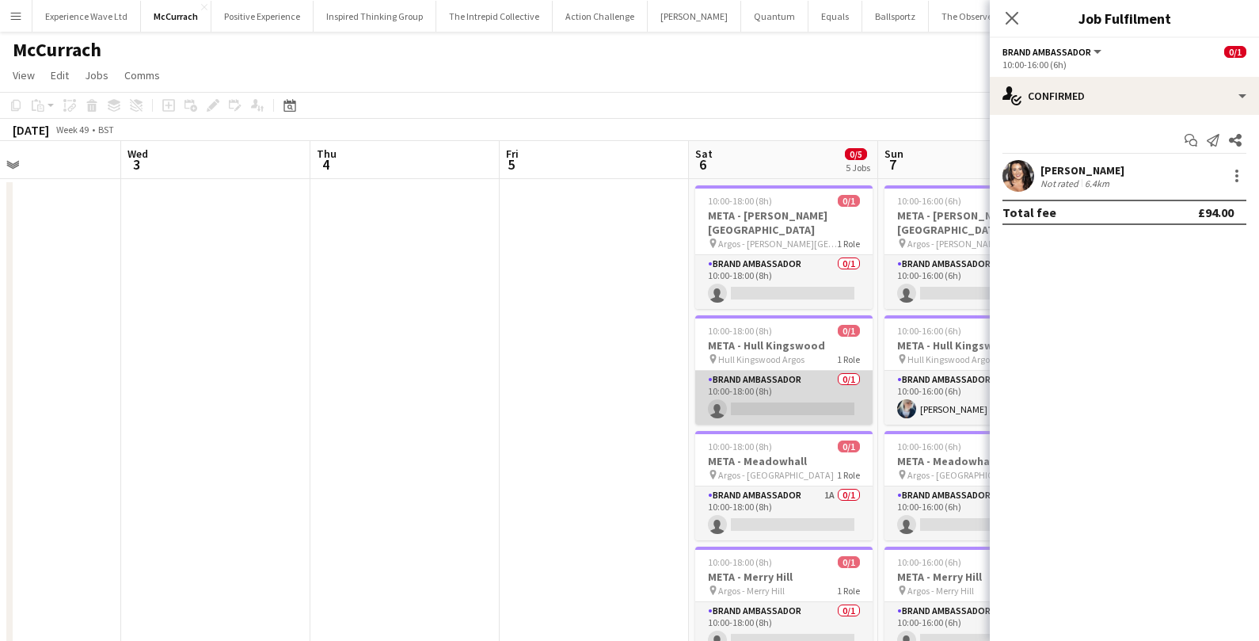
click at [797, 404] on app-card-role "Brand Ambassador 0/1 10:00-18:00 (8h) single-neutral-actions" at bounding box center [783, 398] width 177 height 54
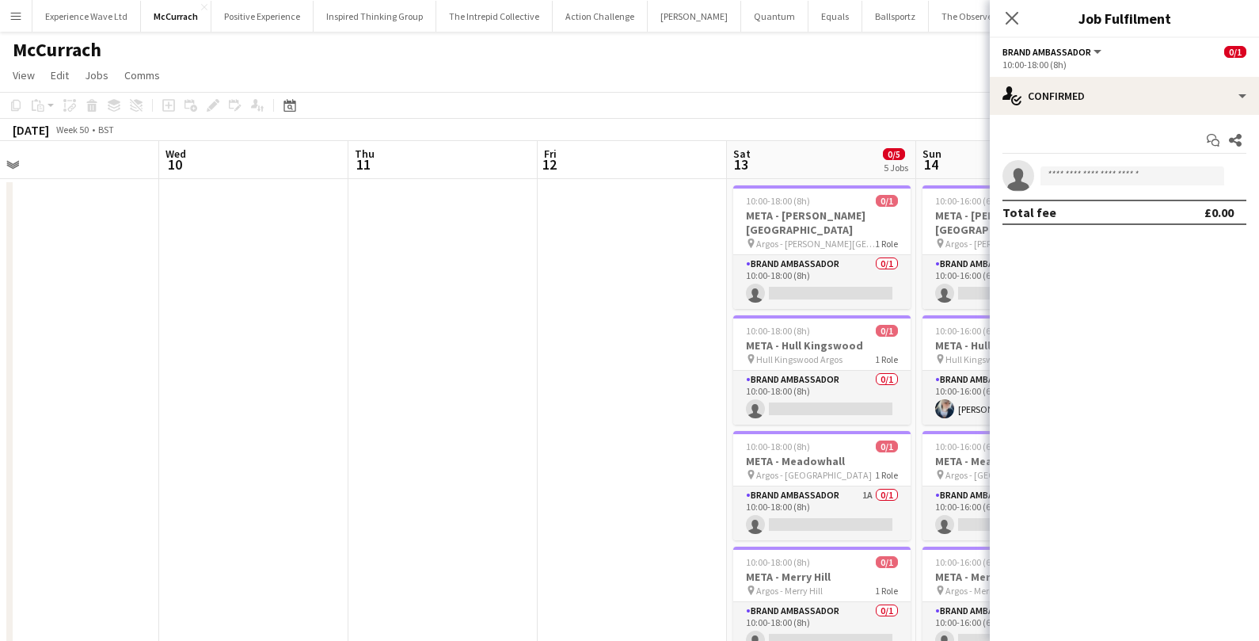
scroll to position [0, 526]
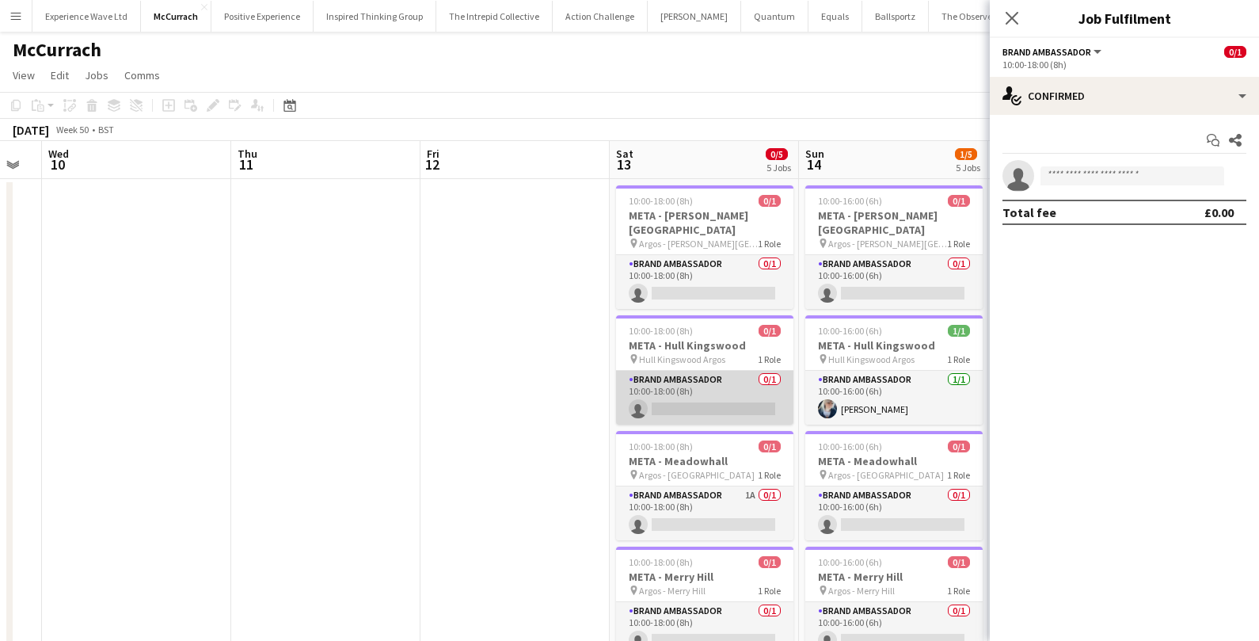
click at [726, 413] on app-card-role "Brand Ambassador 0/1 10:00-18:00 (8h) single-neutral-actions" at bounding box center [704, 398] width 177 height 54
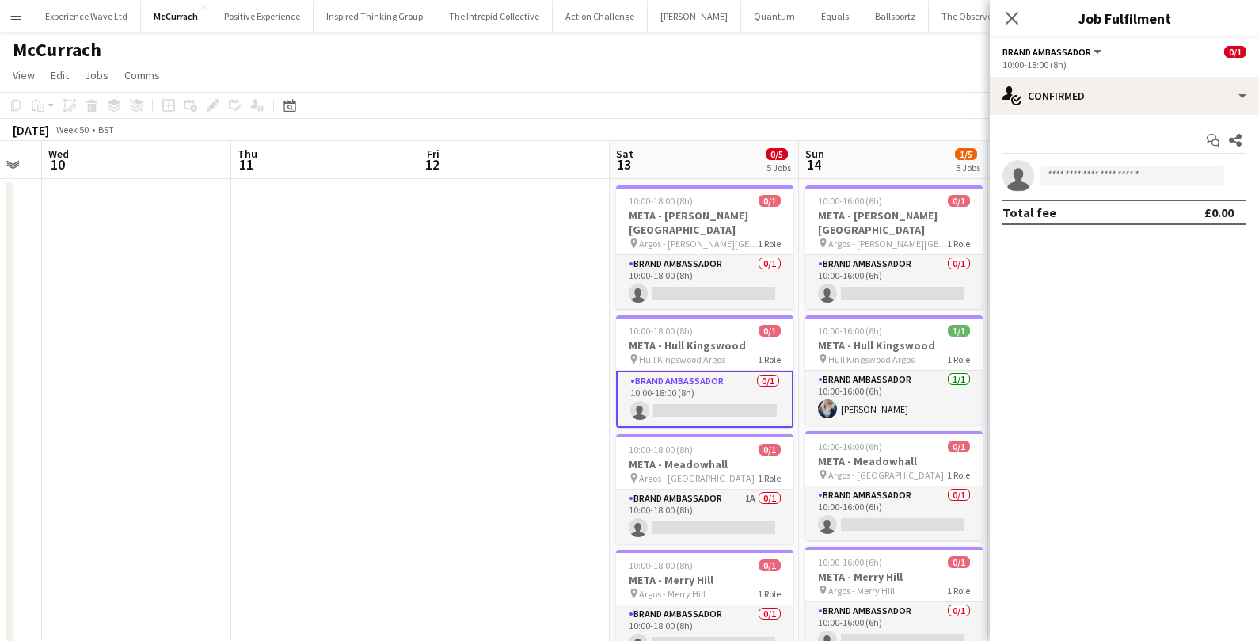
click at [1077, 166] on form at bounding box center [1140, 176] width 212 height 20
click at [1075, 170] on input at bounding box center [1133, 175] width 184 height 19
type input "*********"
click at [1087, 210] on span "tncsocial21@yahoo.com" at bounding box center [1132, 211] width 158 height 13
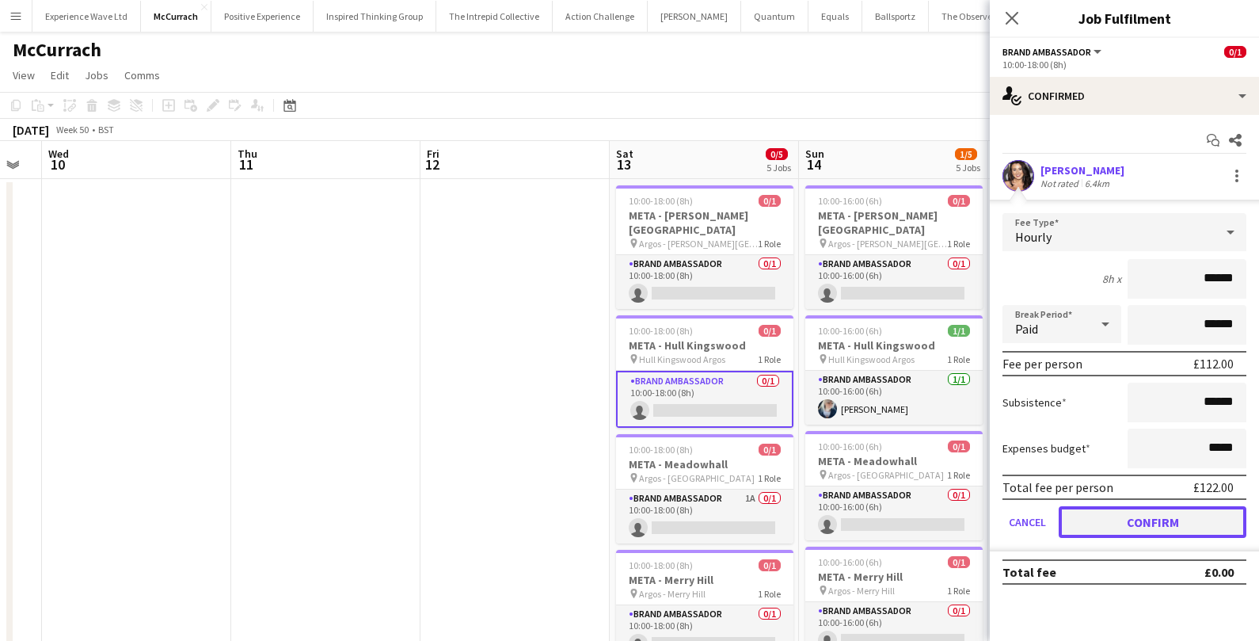
click at [1100, 518] on button "Confirm" at bounding box center [1153, 522] width 188 height 32
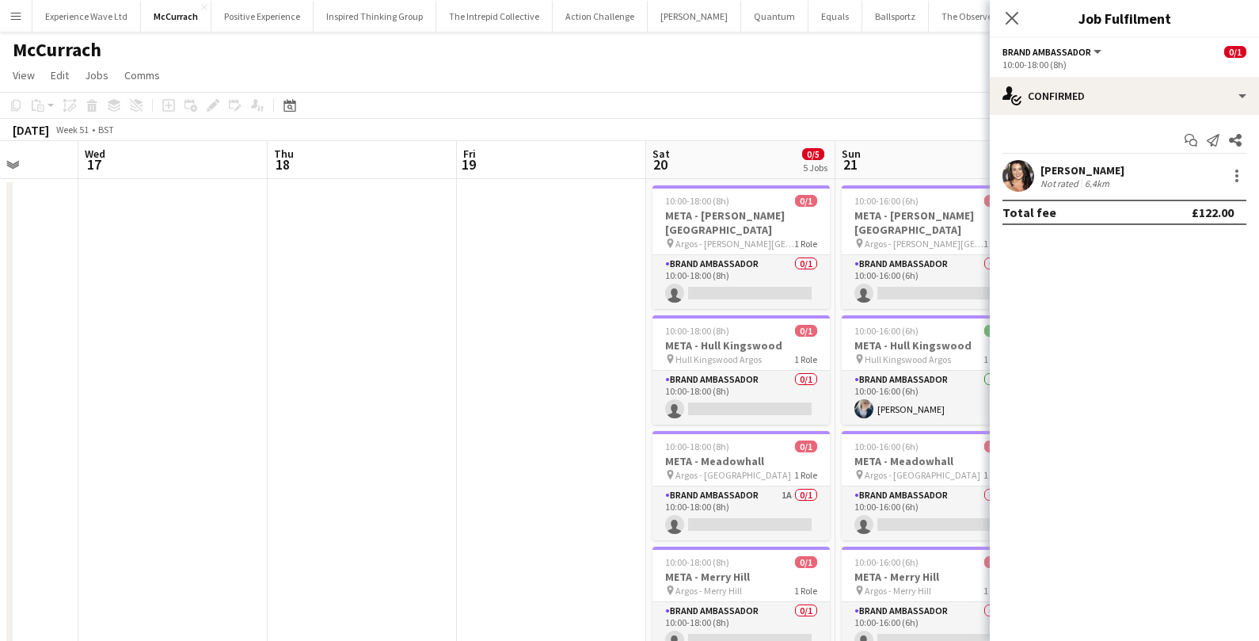
scroll to position [0, 693]
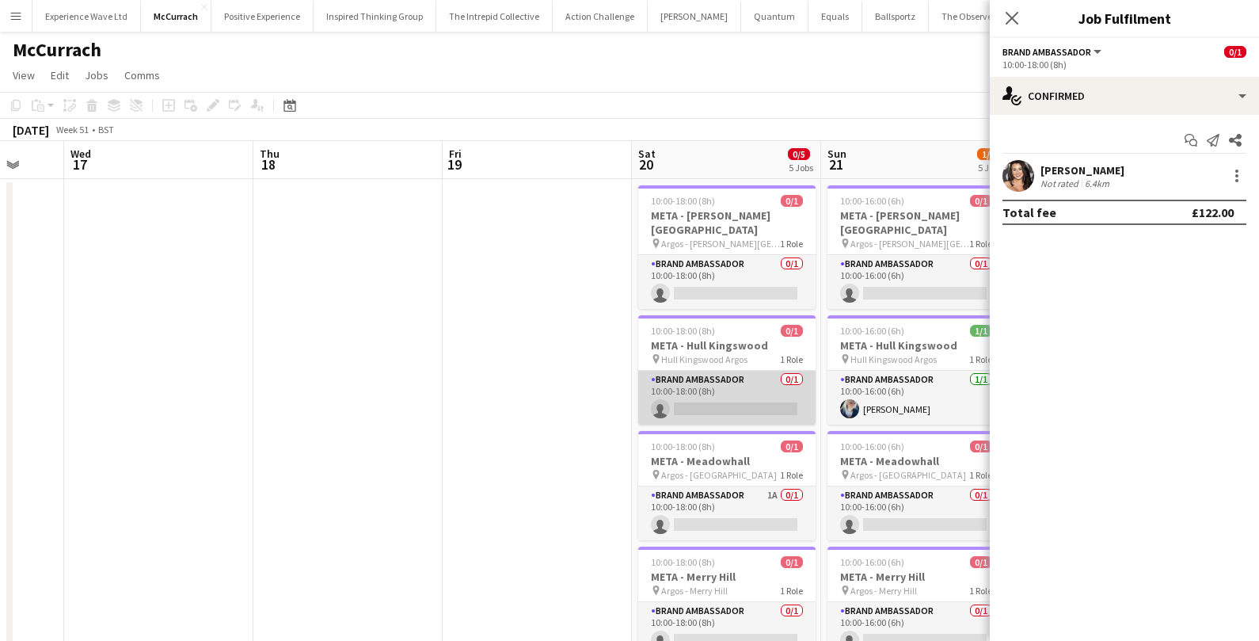
click at [736, 401] on app-card-role "Brand Ambassador 0/1 10:00-18:00 (8h) single-neutral-actions" at bounding box center [726, 398] width 177 height 54
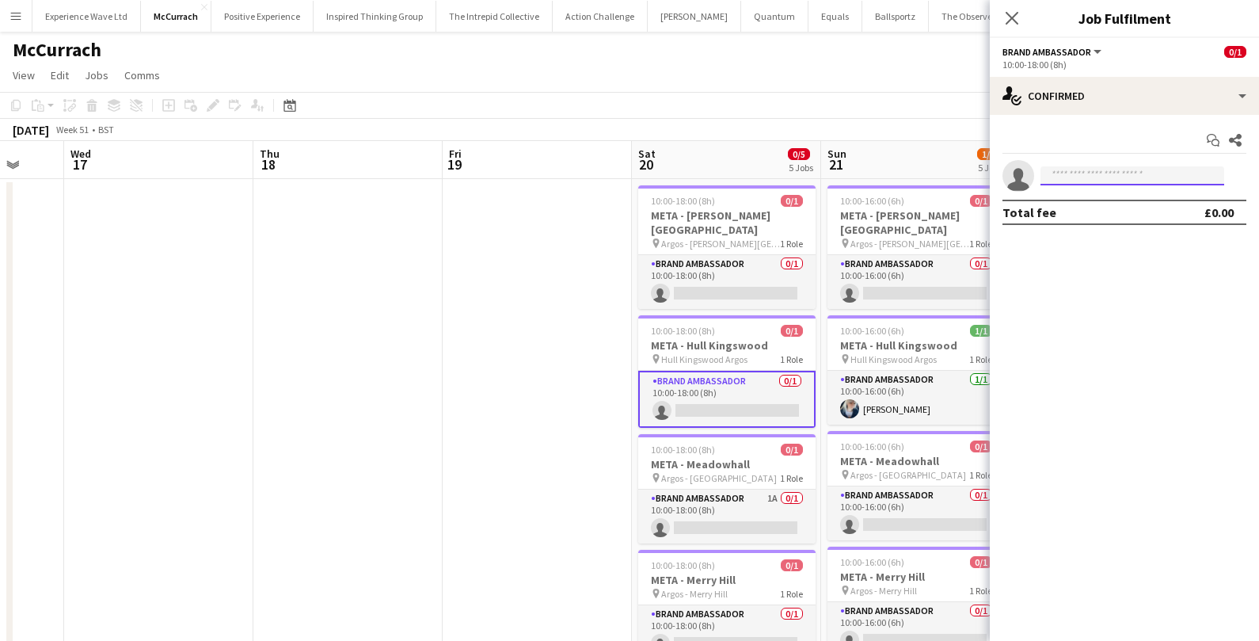
click at [1136, 180] on input at bounding box center [1133, 175] width 184 height 19
type input "**********"
click at [1125, 219] on span "+447387845976" at bounding box center [1132, 223] width 158 height 13
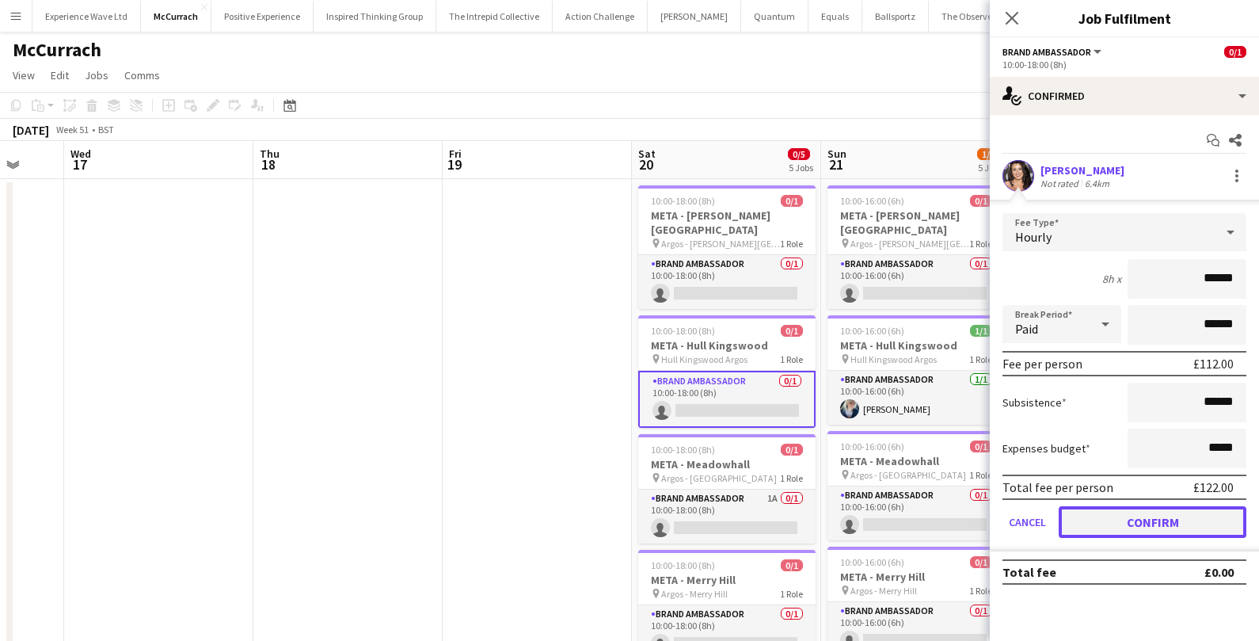
click at [1092, 523] on button "Confirm" at bounding box center [1153, 522] width 188 height 32
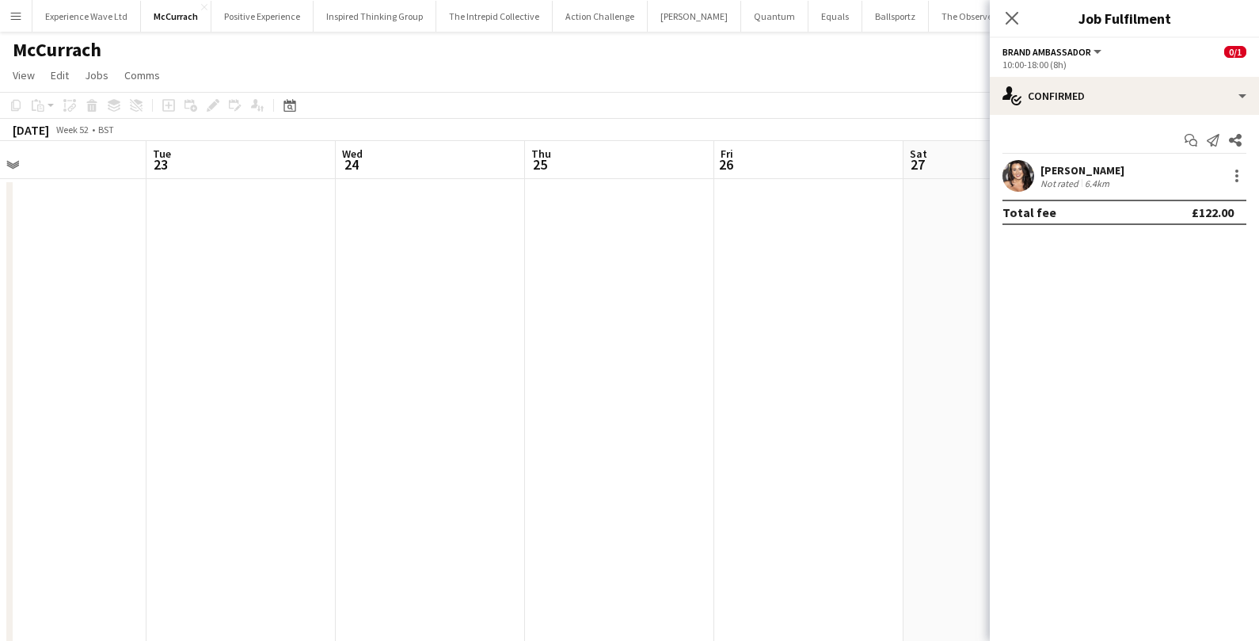
scroll to position [0, 612]
click at [863, 440] on app-date-cell at bounding box center [808, 508] width 189 height 659
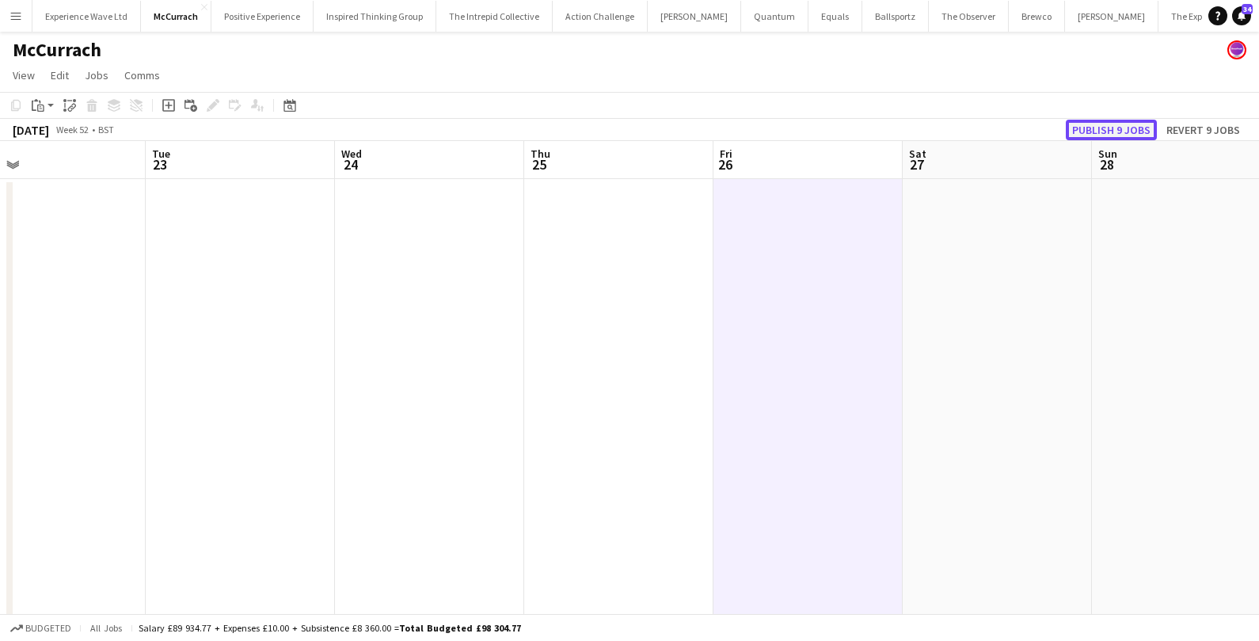
click at [1100, 122] on button "Publish 9 jobs" at bounding box center [1111, 130] width 91 height 21
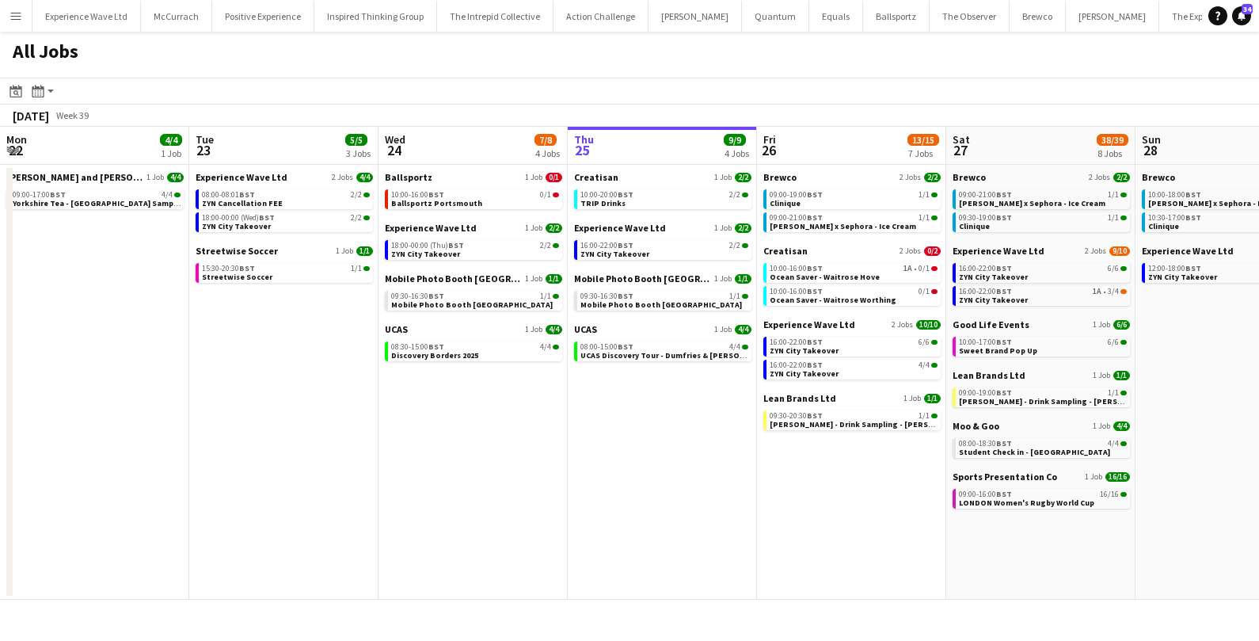
scroll to position [0, 378]
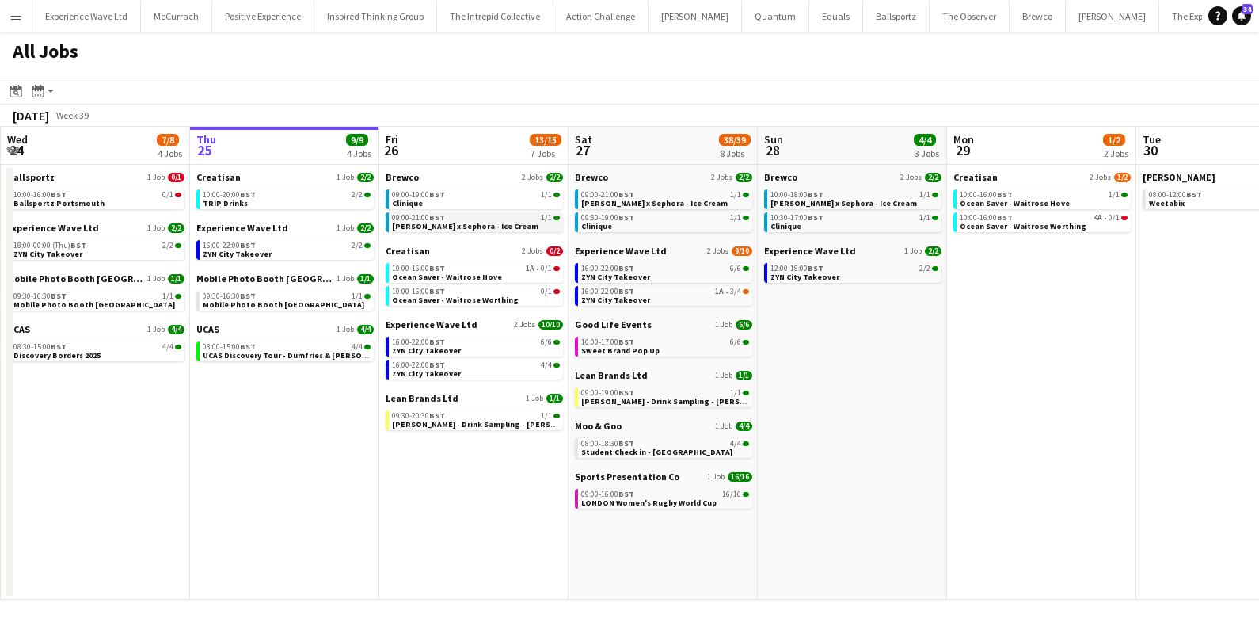
click at [475, 225] on span "Estée Lauder x Sephora - Ice Cream" at bounding box center [465, 226] width 147 height 10
click at [5, 7] on button "Menu" at bounding box center [16, 16] width 32 height 32
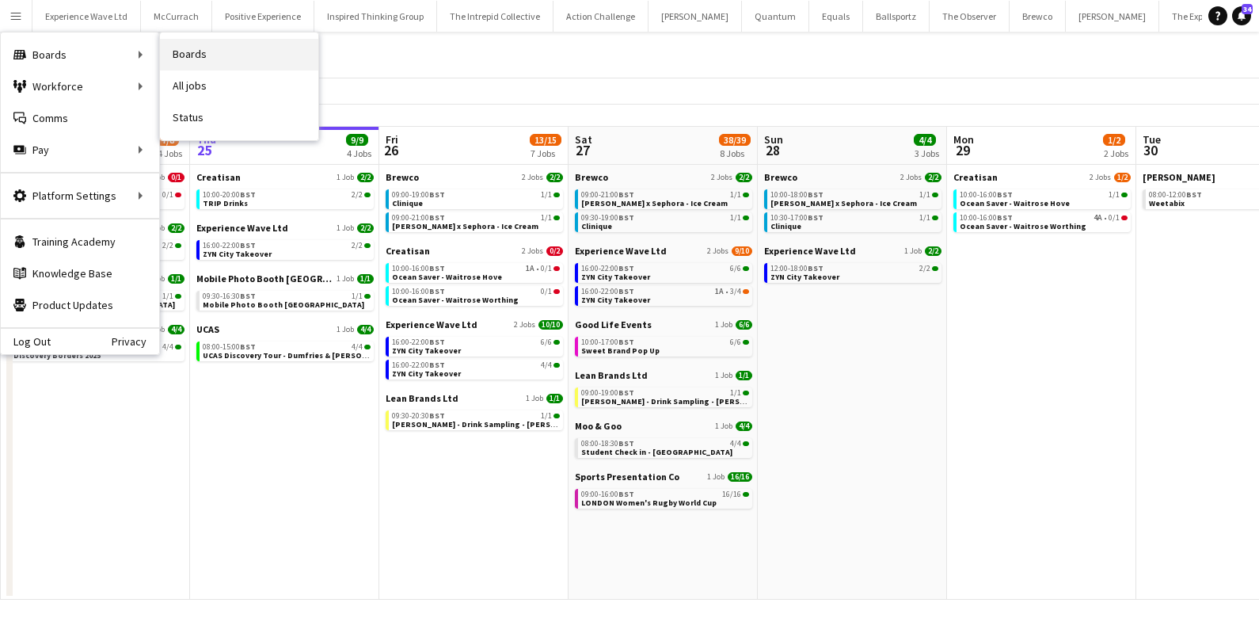
click at [212, 49] on link "Boards" at bounding box center [239, 55] width 158 height 32
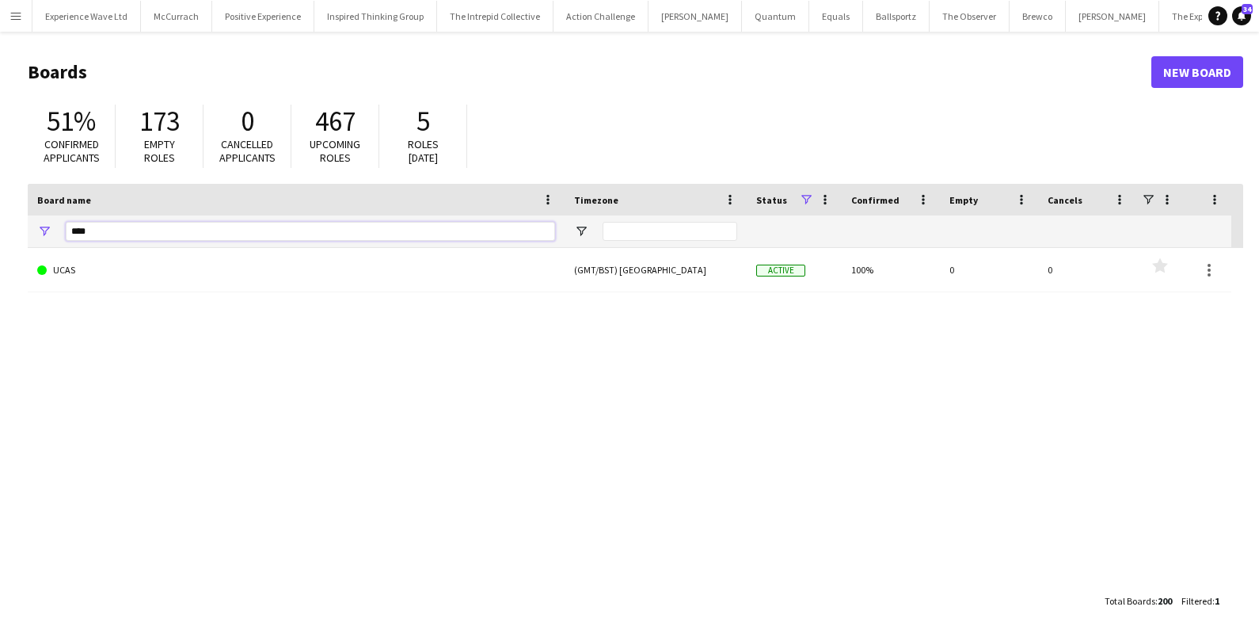
drag, startPoint x: 116, startPoint y: 234, endPoint x: 67, endPoint y: 234, distance: 49.9
click at [67, 234] on input "****" at bounding box center [311, 231] width 490 height 19
type input "*"
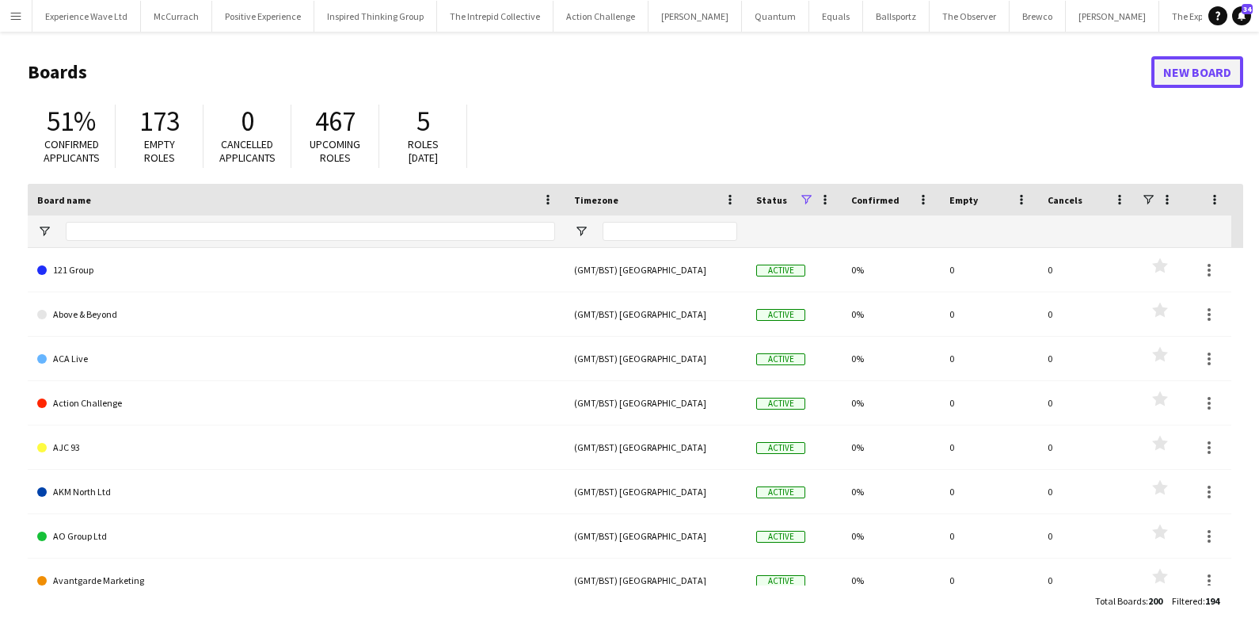
click at [1187, 67] on link "New Board" at bounding box center [1198, 72] width 92 height 32
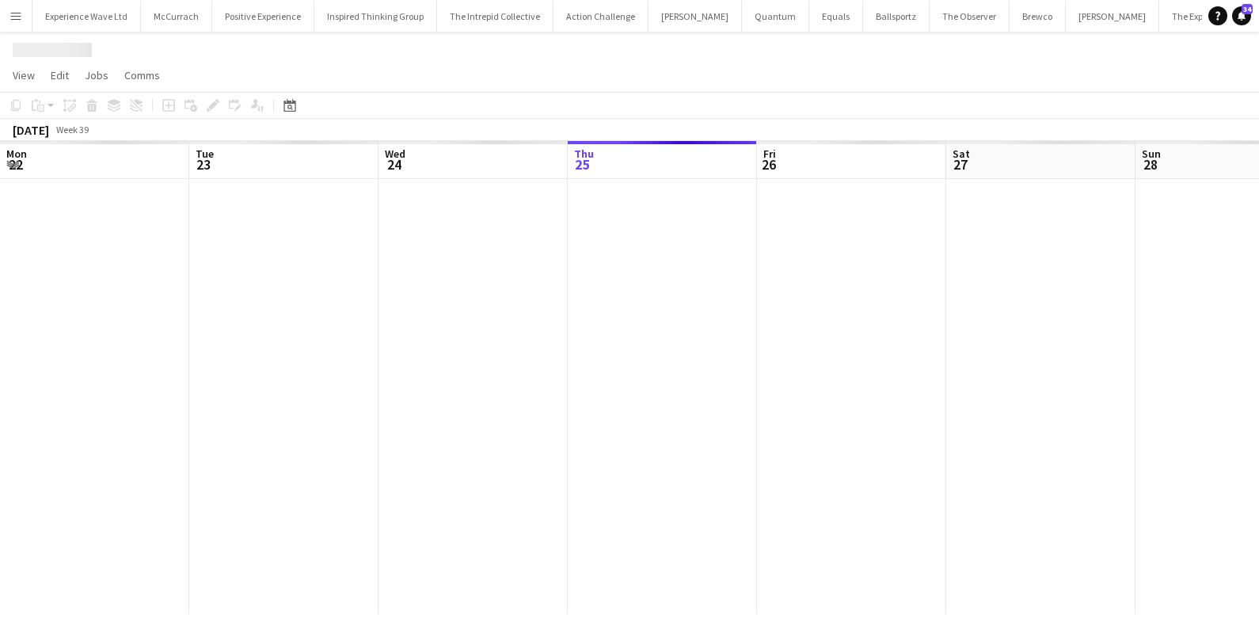
scroll to position [0, 378]
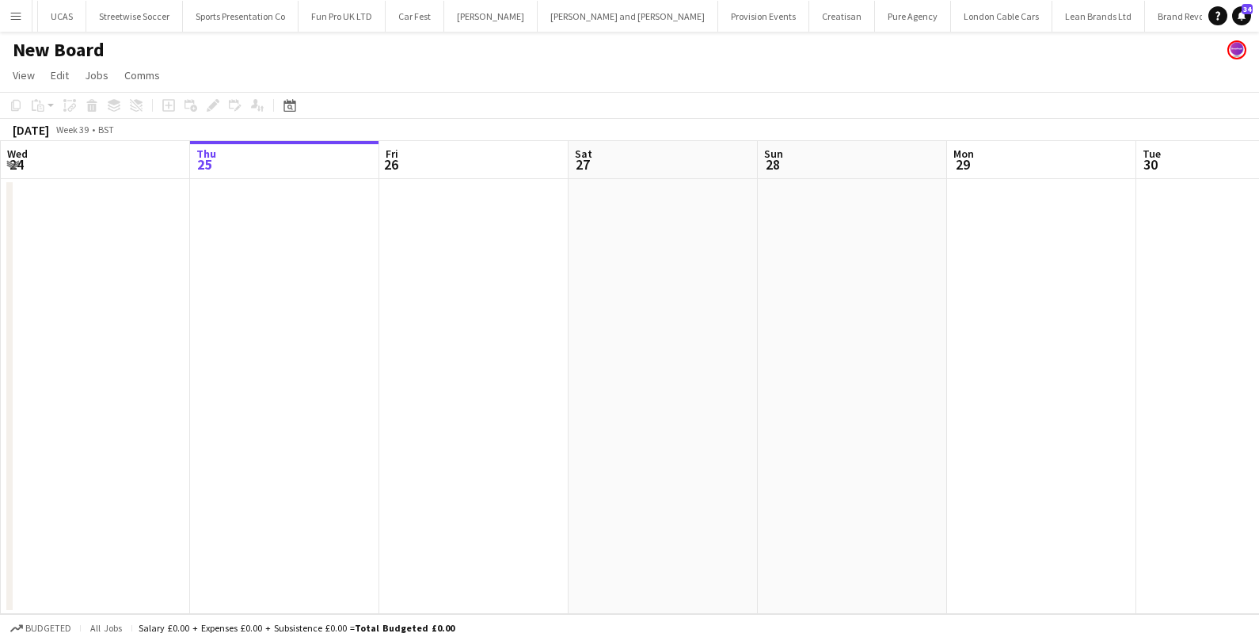
click at [116, 42] on div "New Board" at bounding box center [629, 47] width 1259 height 30
click at [98, 49] on h1 "New Board" at bounding box center [59, 50] width 92 height 24
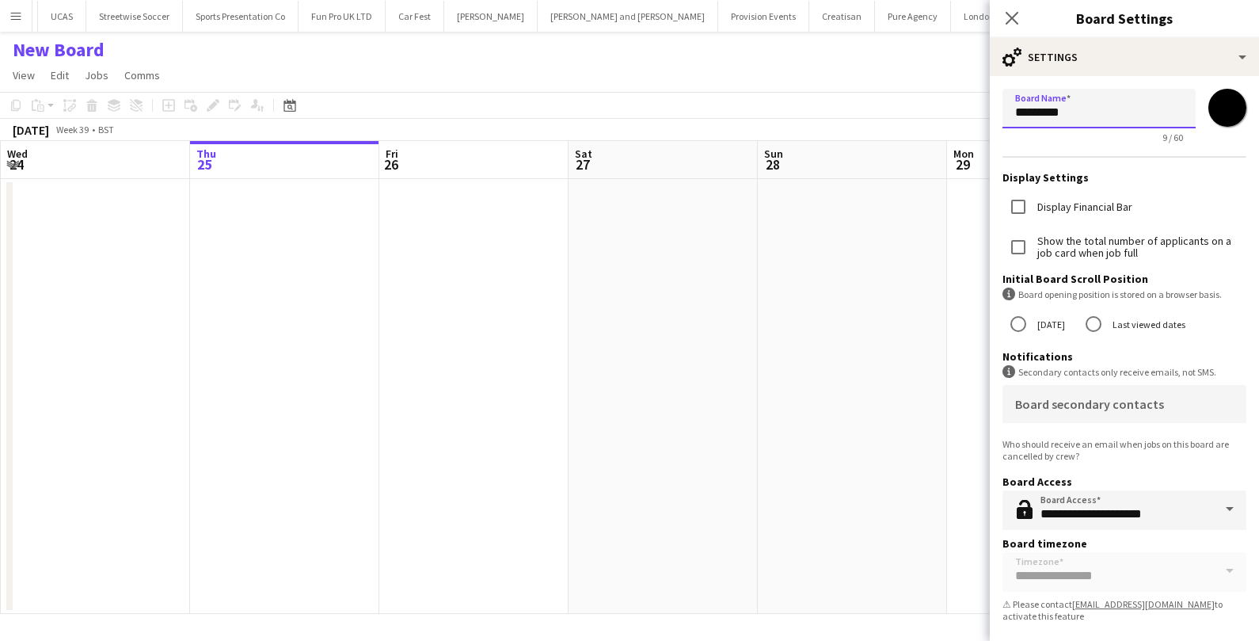
drag, startPoint x: 1084, startPoint y: 118, endPoint x: 971, endPoint y: 120, distance: 113.3
click at [971, 120] on body "Menu Boards Boards Boards All jobs Status Workforce Workforce My Workforce Recr…" at bounding box center [629, 320] width 1259 height 641
drag, startPoint x: 1089, startPoint y: 114, endPoint x: 1012, endPoint y: 113, distance: 77.6
click at [1012, 113] on input "*********" at bounding box center [1099, 109] width 193 height 40
type input "******"
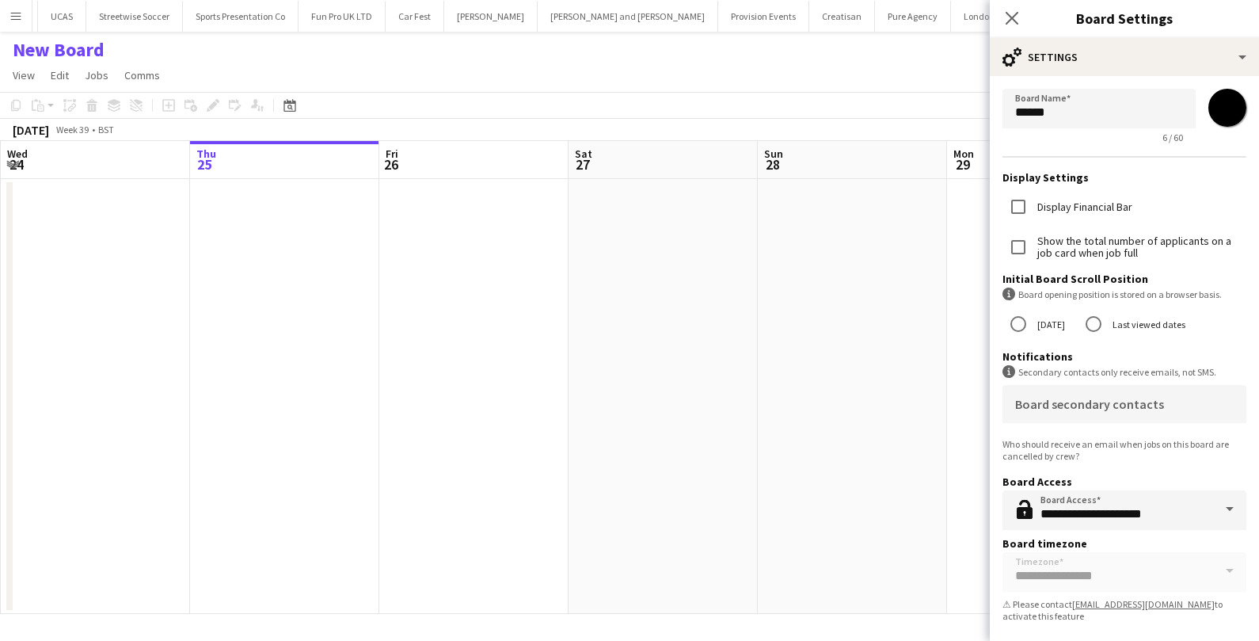
click at [1221, 122] on input "*******" at bounding box center [1227, 107] width 57 height 57
type input "*******"
click at [1017, 21] on icon "Close pop-in" at bounding box center [1011, 17] width 15 height 15
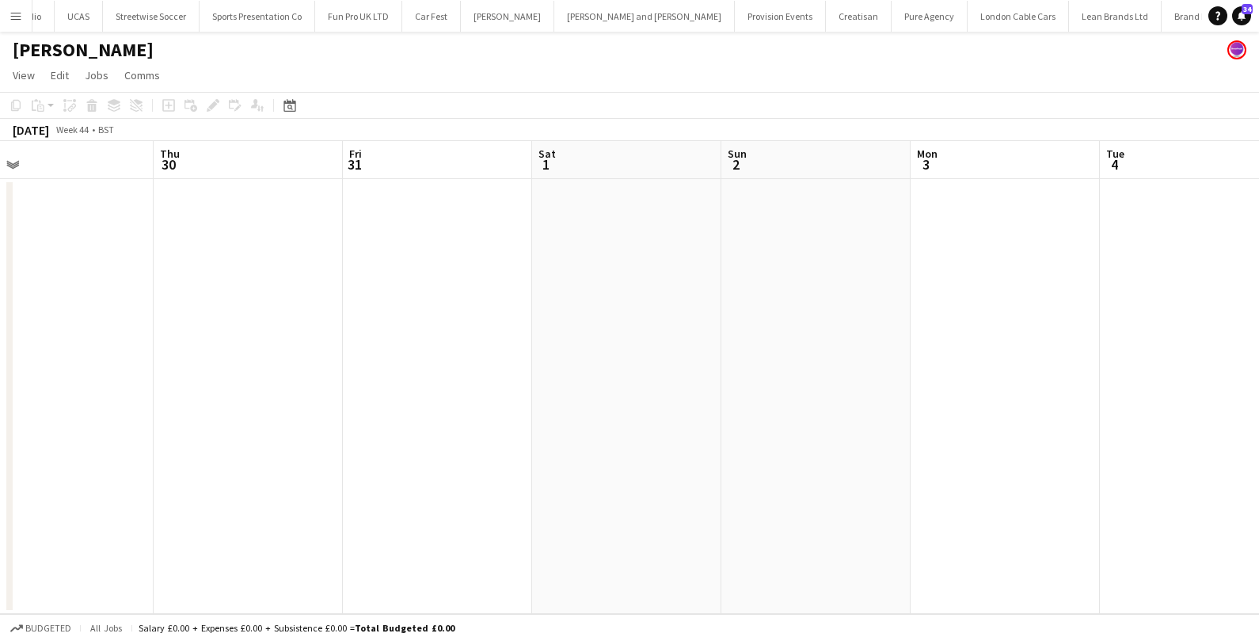
scroll to position [0, 613]
click at [426, 245] on app-date-cell at bounding box center [427, 396] width 189 height 435
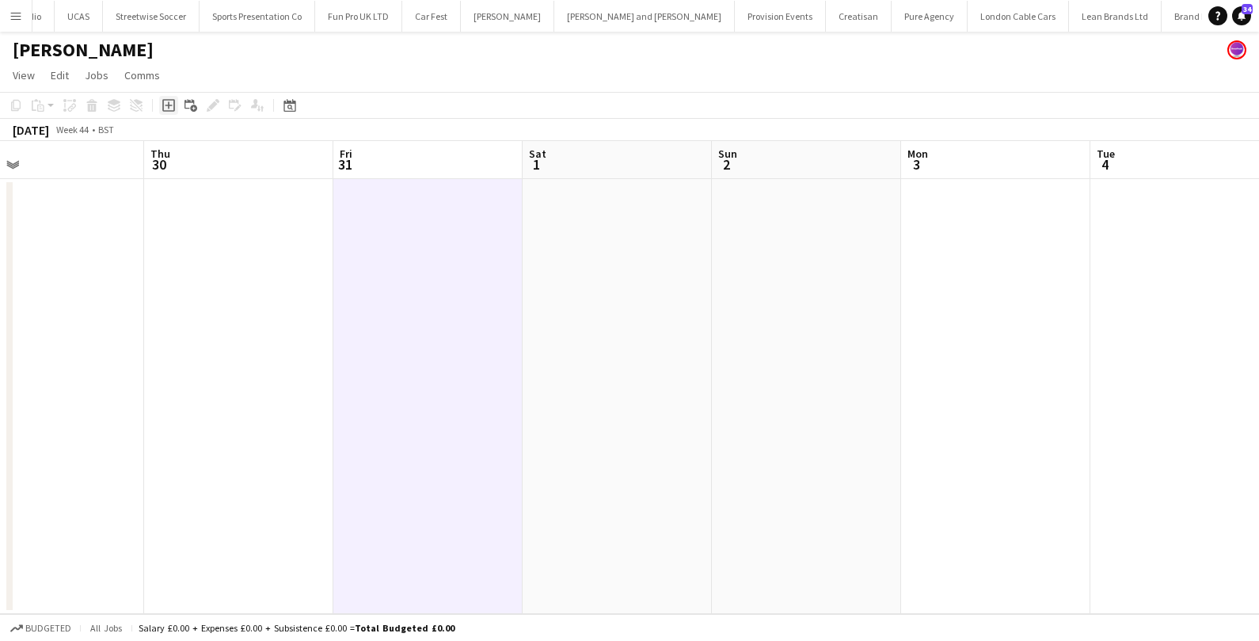
click at [172, 106] on icon "Add job" at bounding box center [168, 105] width 13 height 13
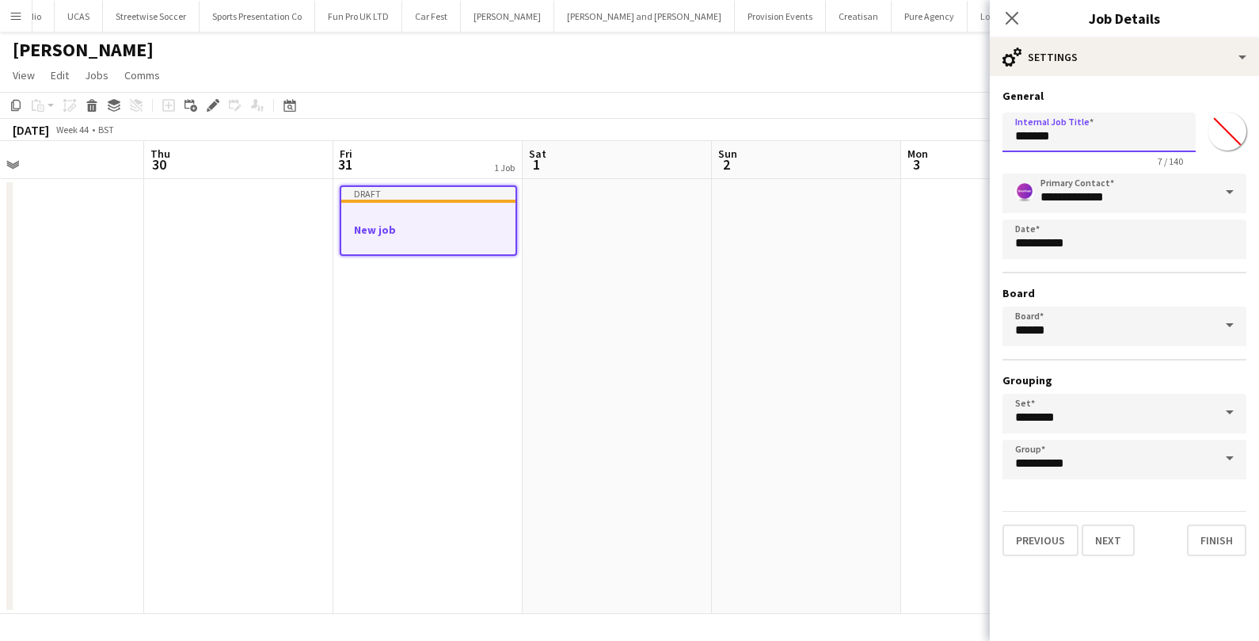
drag, startPoint x: 1069, startPoint y: 141, endPoint x: 985, endPoint y: 139, distance: 83.2
click at [985, 139] on body "Menu Boards Boards Boards All jobs Status Workforce Workforce My Workforce Recr…" at bounding box center [629, 320] width 1259 height 641
type input "**********"
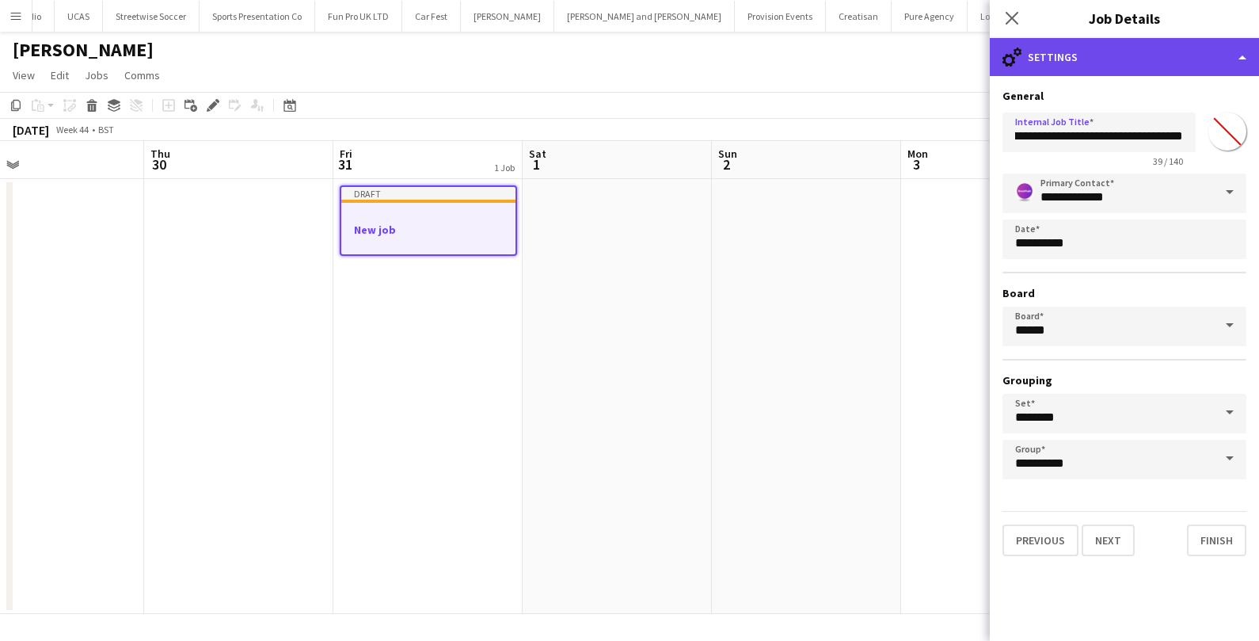
click at [1118, 70] on div "cog-double-3 Settings" at bounding box center [1124, 57] width 269 height 38
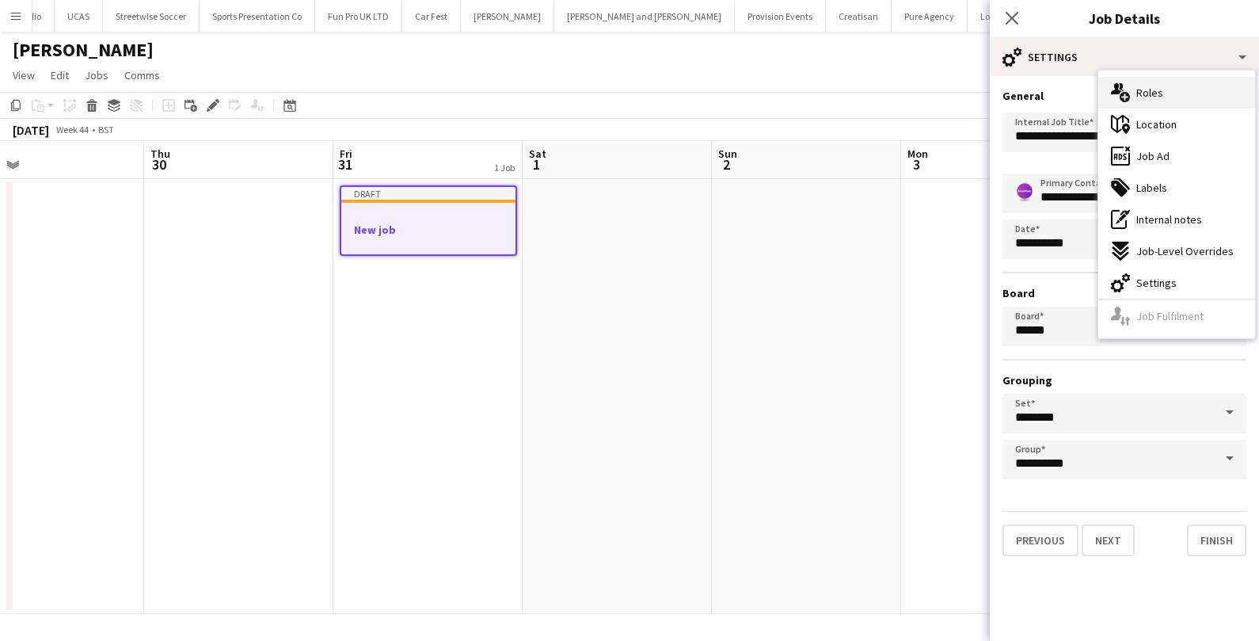
click at [1128, 89] on icon "multiple-users-add" at bounding box center [1120, 92] width 19 height 19
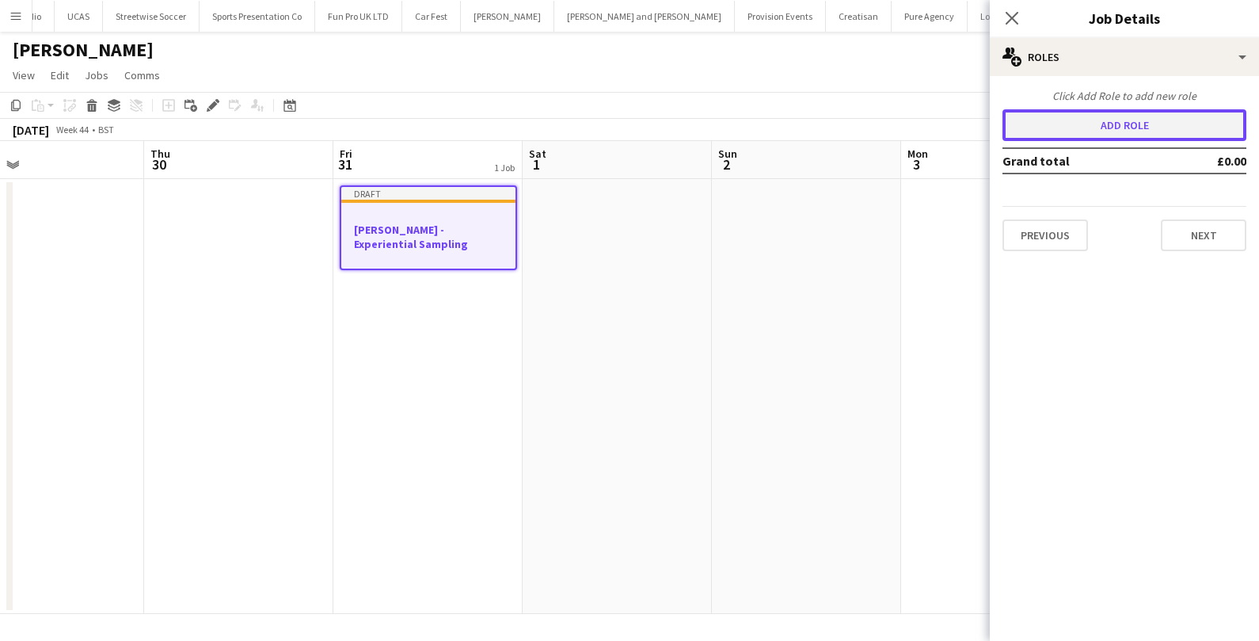
click at [1069, 130] on button "Add role" at bounding box center [1125, 125] width 244 height 32
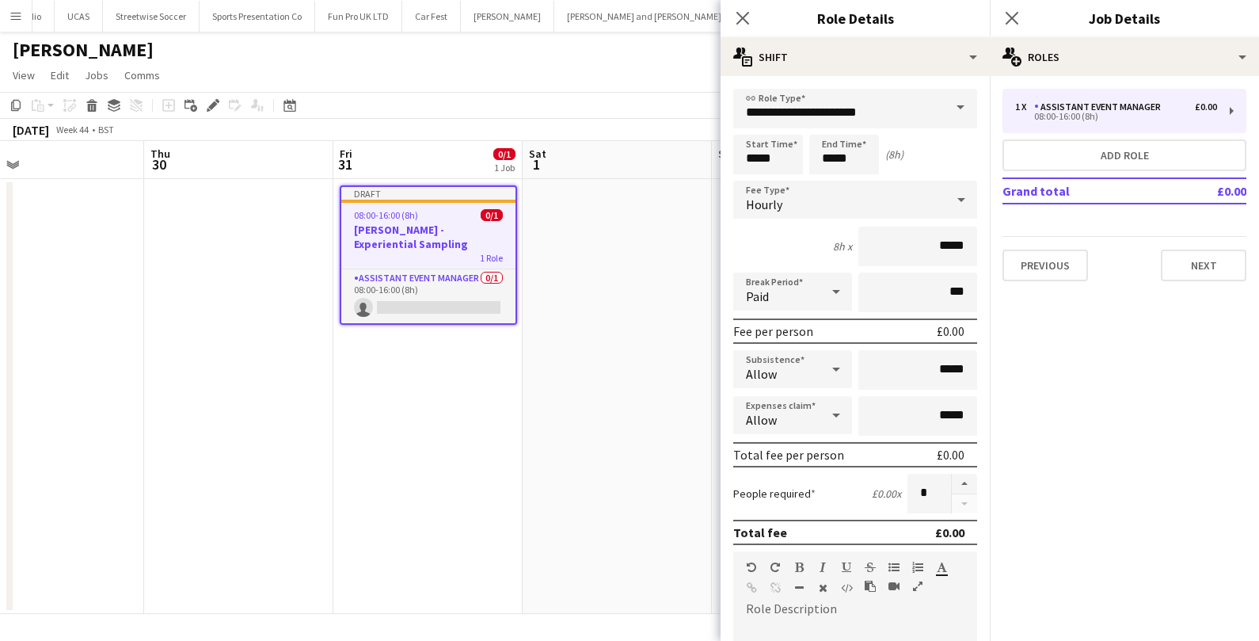
click at [958, 101] on span at bounding box center [960, 108] width 33 height 38
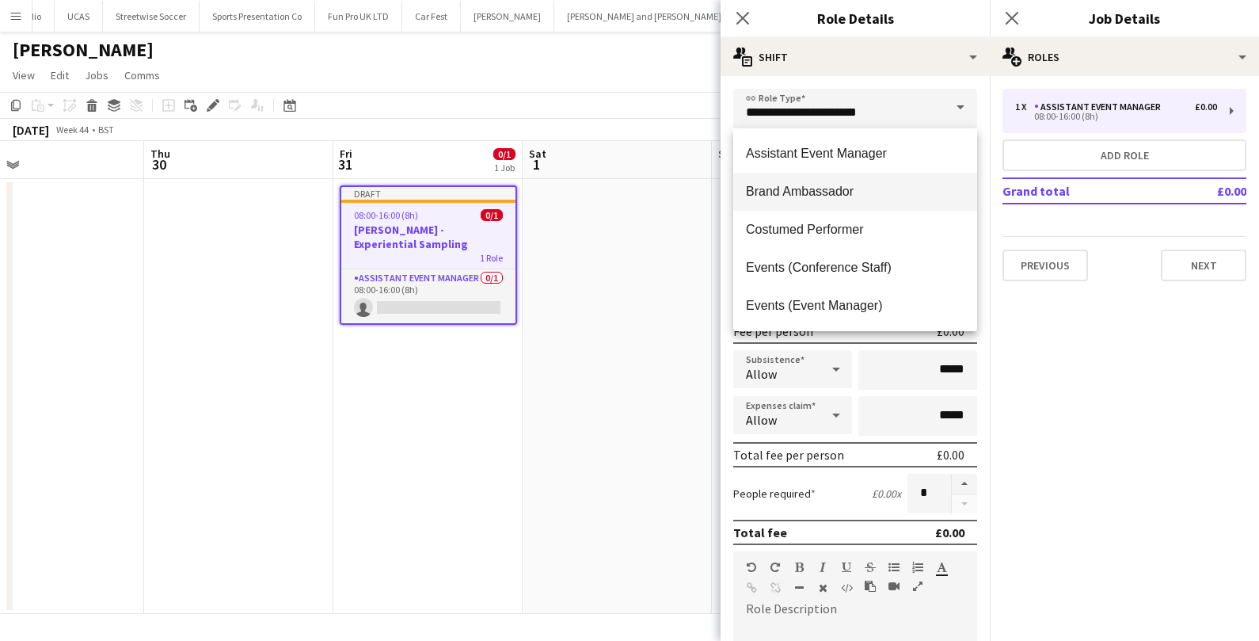
click at [865, 204] on mat-option "Brand Ambassador" at bounding box center [855, 192] width 244 height 38
type input "**********"
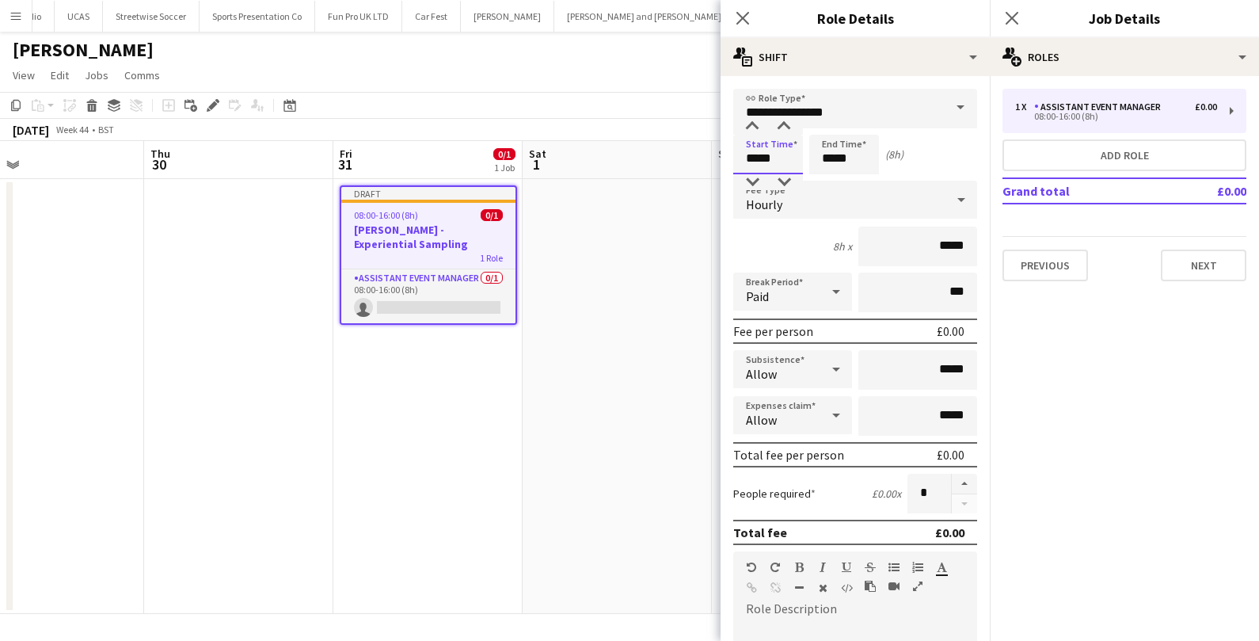
drag, startPoint x: 777, startPoint y: 162, endPoint x: 733, endPoint y: 160, distance: 43.6
click at [733, 160] on input "*****" at bounding box center [768, 155] width 70 height 40
type input "*****"
click at [836, 199] on div "Hourly" at bounding box center [839, 200] width 212 height 38
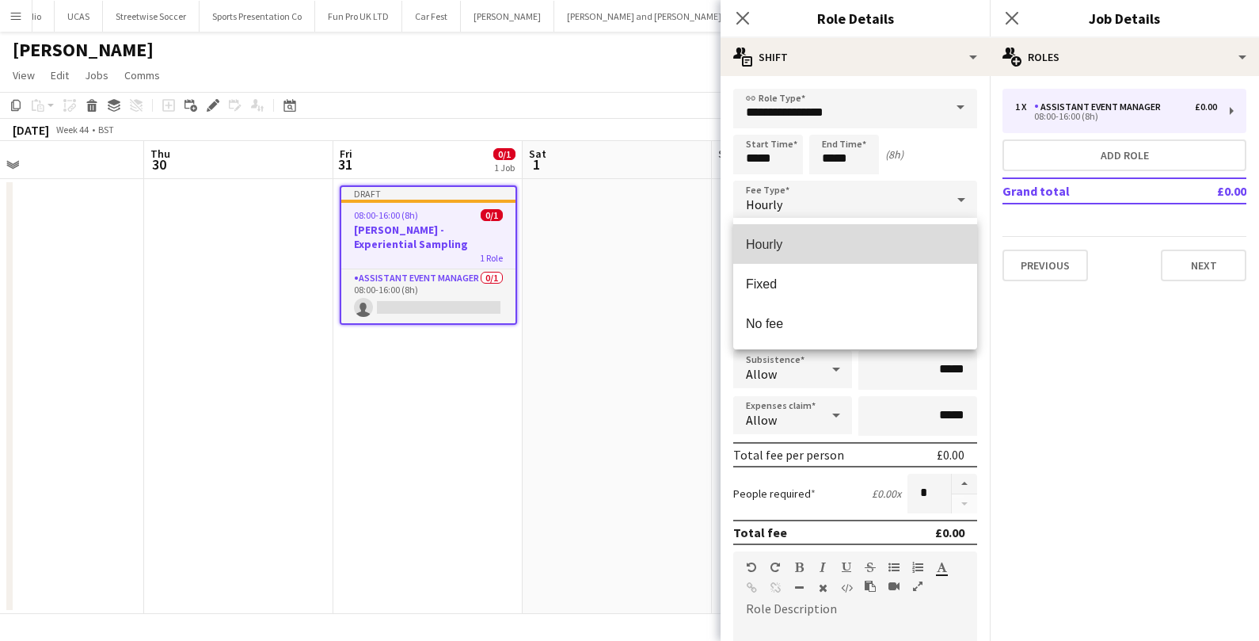
click at [823, 246] on span "Hourly" at bounding box center [855, 244] width 219 height 15
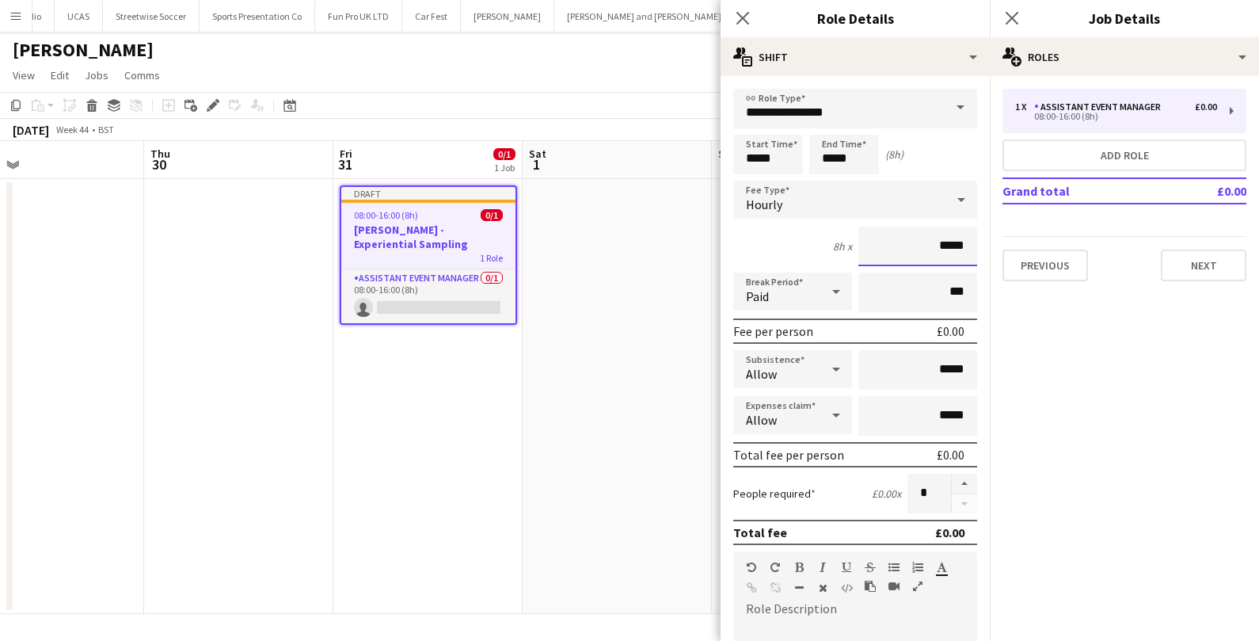
drag, startPoint x: 964, startPoint y: 242, endPoint x: 894, endPoint y: 239, distance: 69.8
click at [894, 240] on input "*****" at bounding box center [918, 247] width 119 height 40
type input "******"
click at [944, 367] on input "*****" at bounding box center [918, 370] width 119 height 40
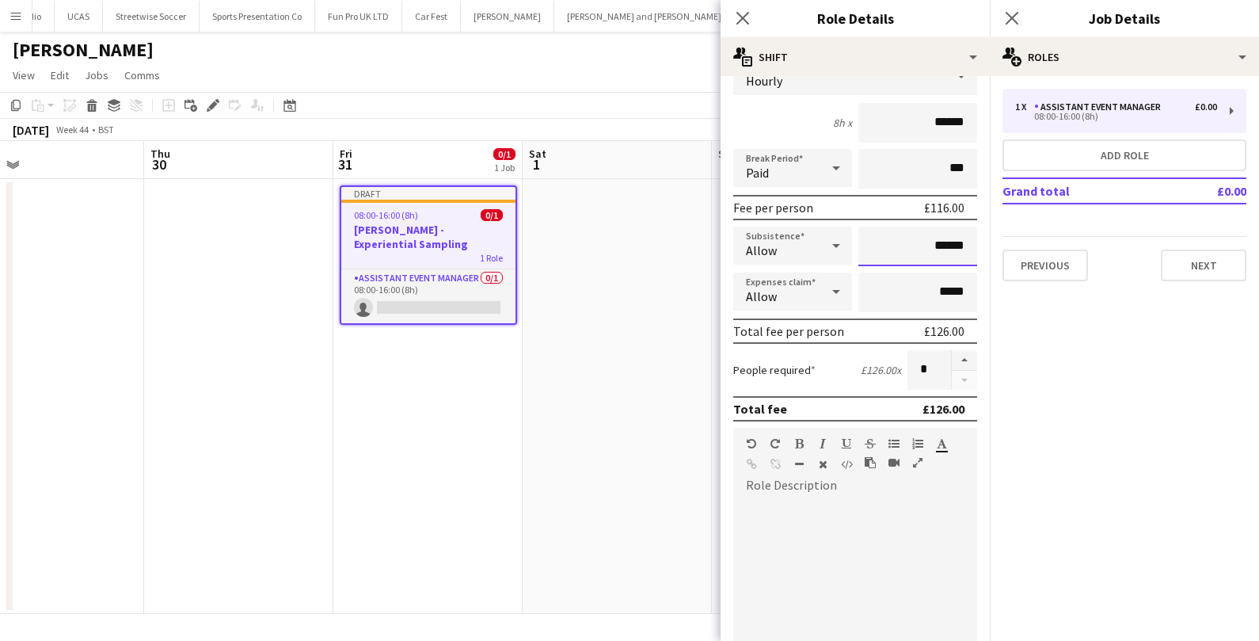
scroll to position [179, 0]
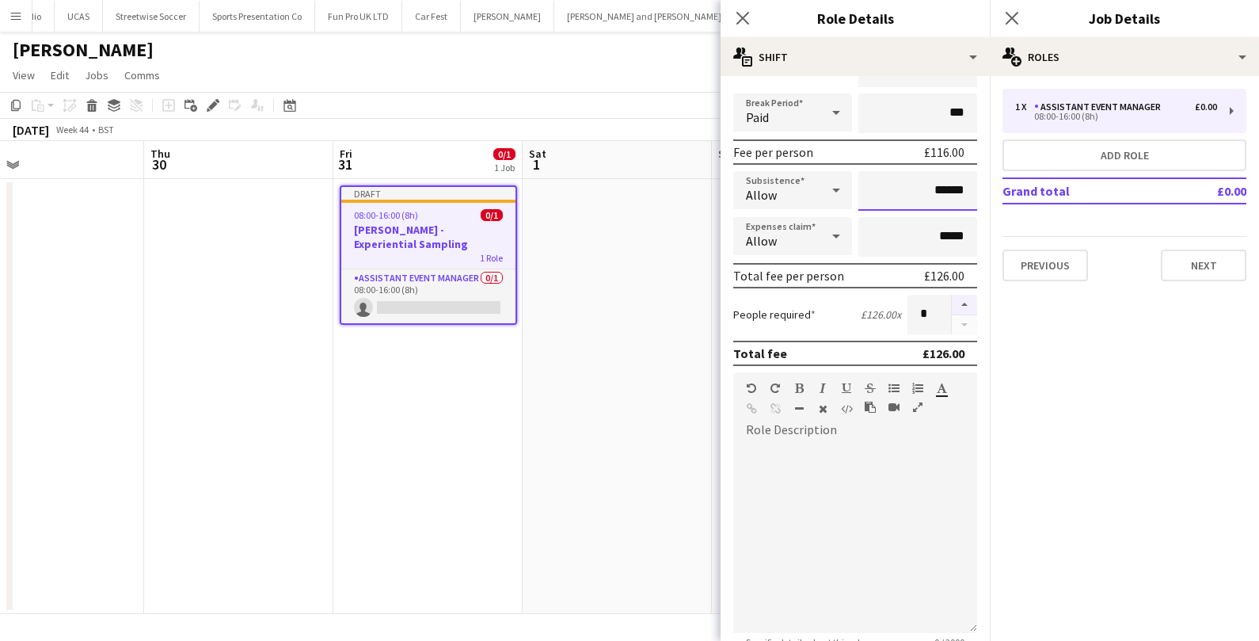
type input "******"
click at [962, 302] on button "button" at bounding box center [964, 305] width 25 height 21
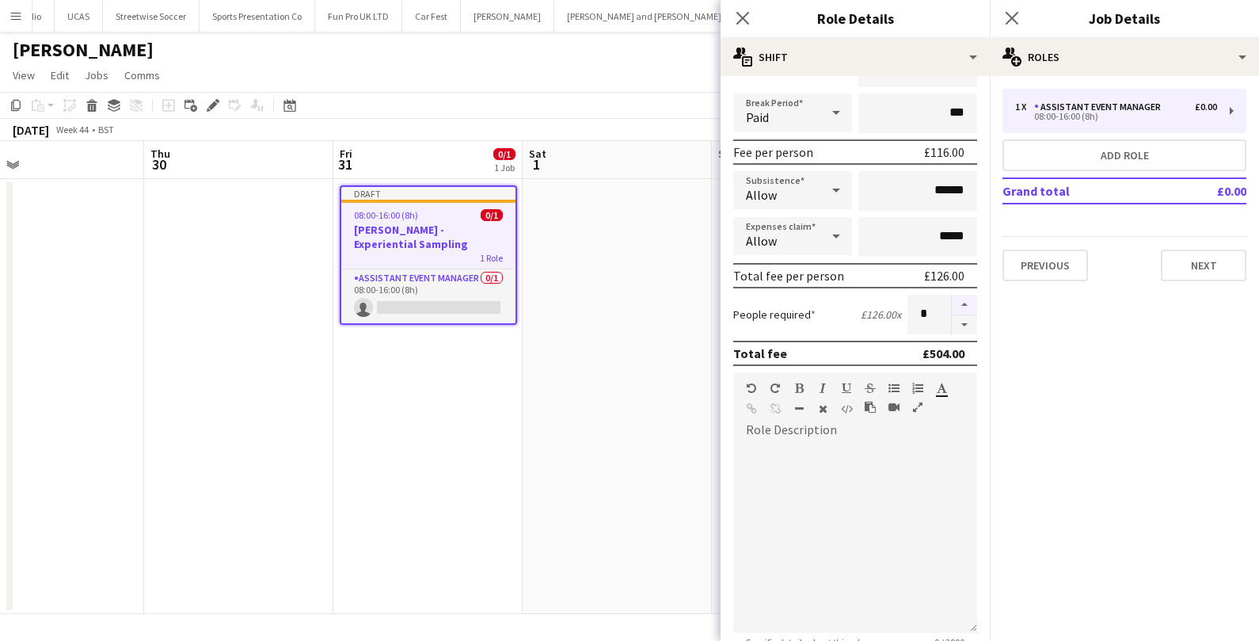
type input "*"
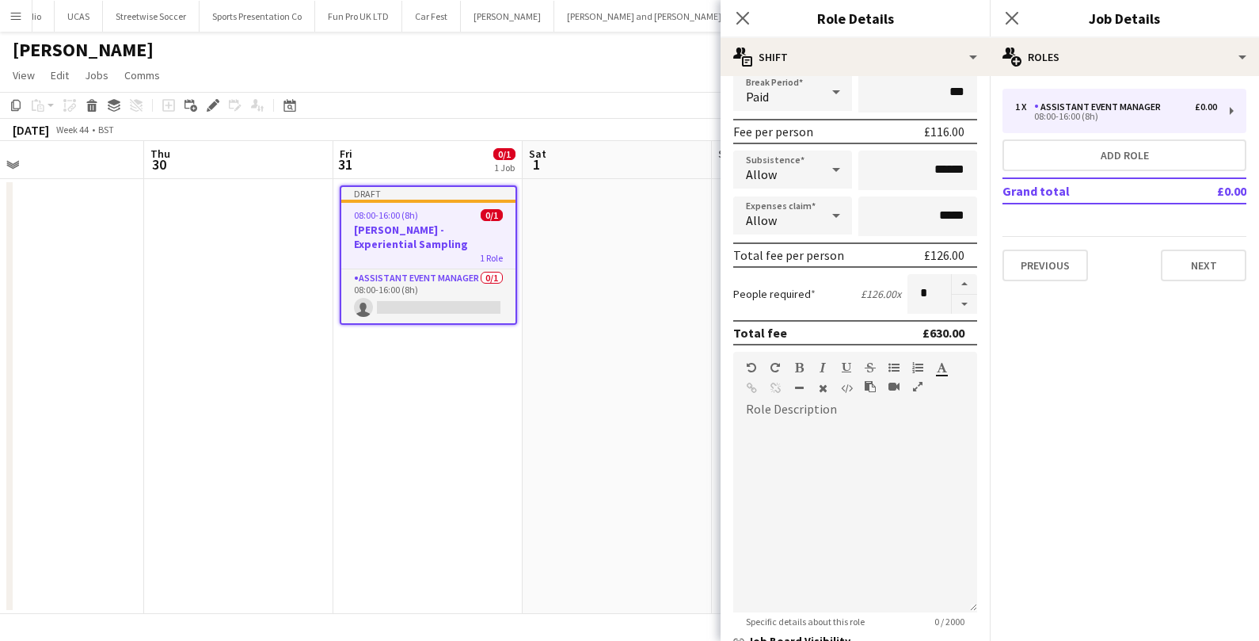
scroll to position [208, 0]
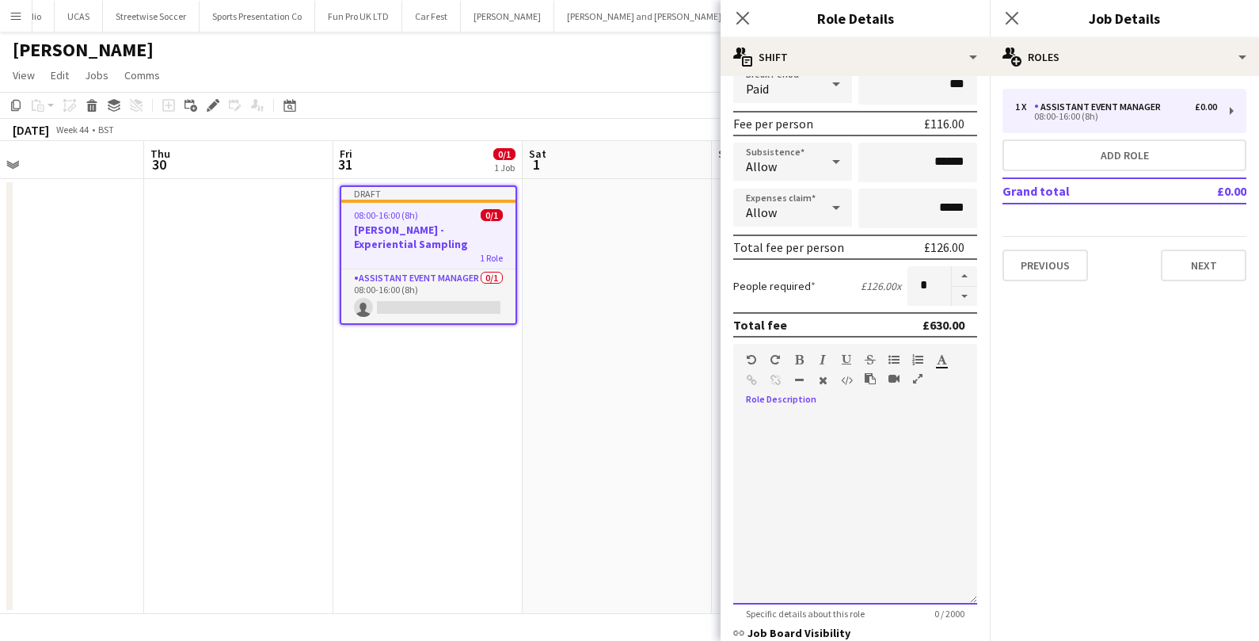
click at [767, 457] on div at bounding box center [855, 509] width 244 height 190
paste div
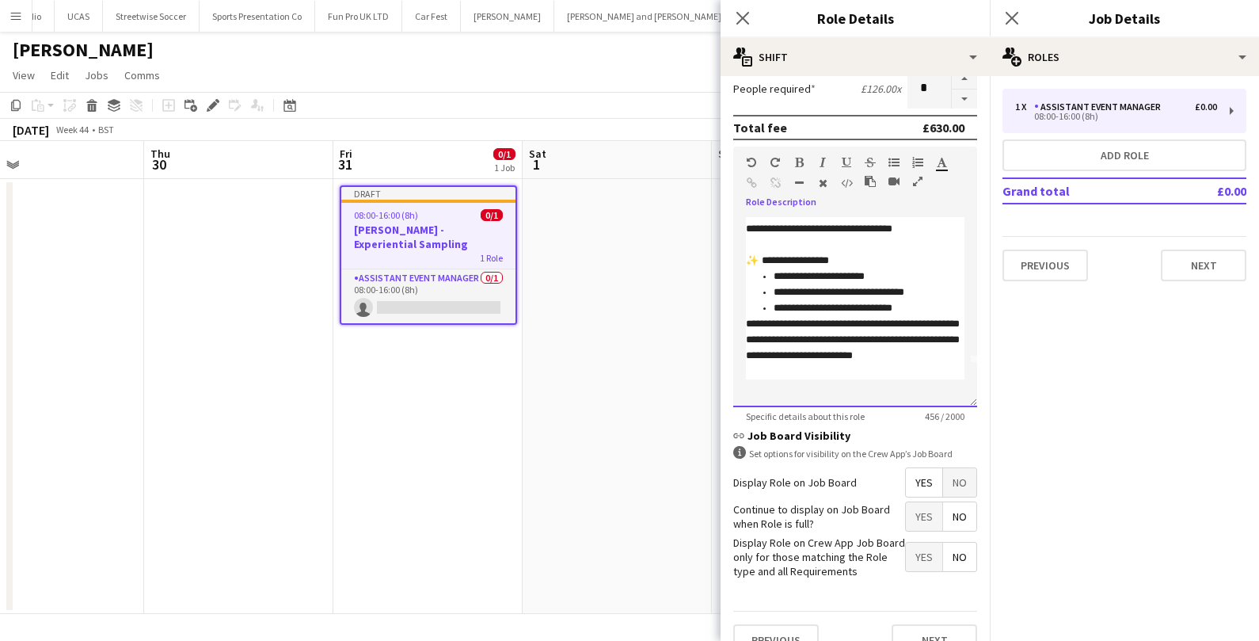
scroll to position [428, 0]
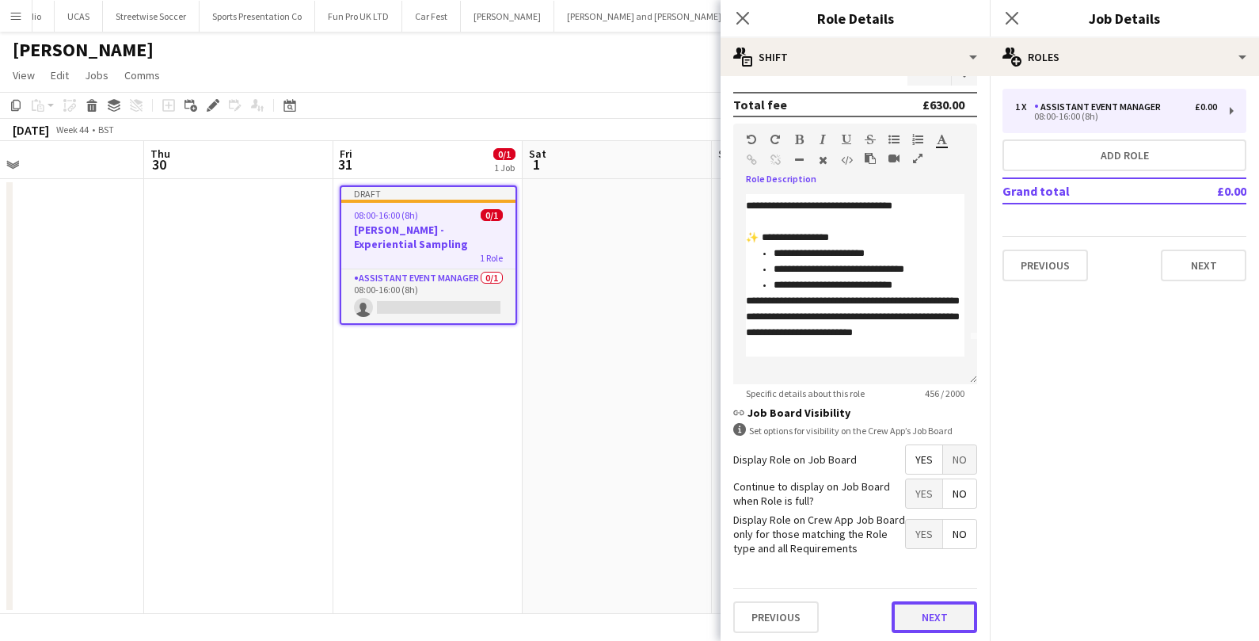
click at [927, 619] on button "Next" at bounding box center [935, 617] width 86 height 32
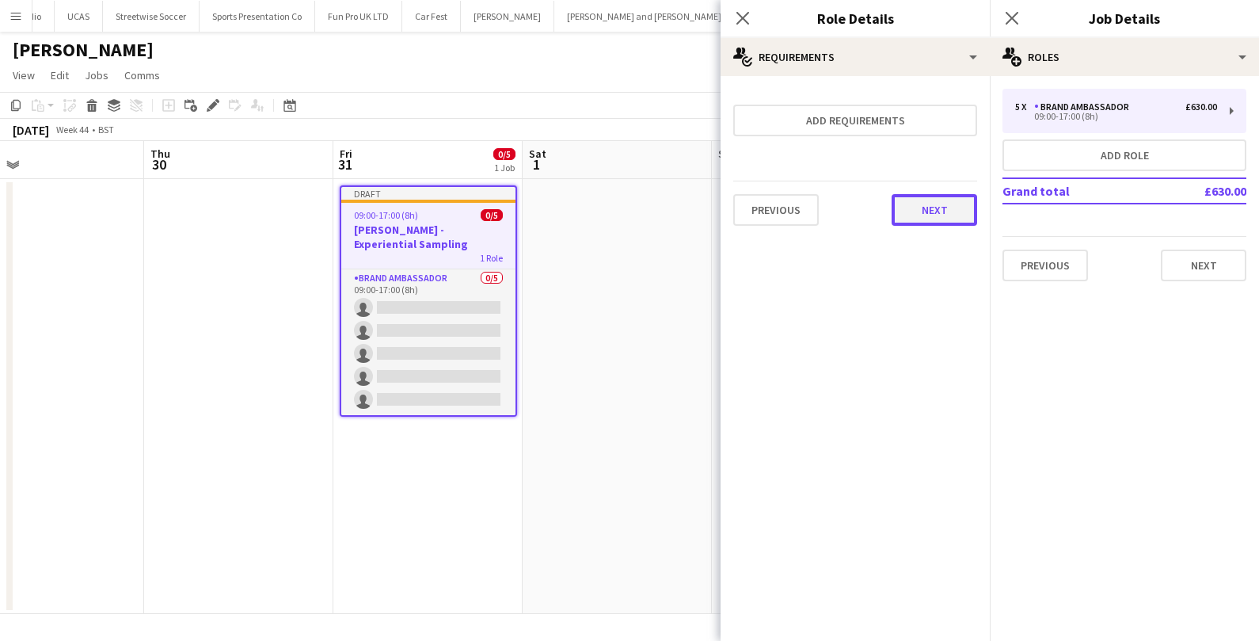
click at [933, 207] on button "Next" at bounding box center [935, 210] width 86 height 32
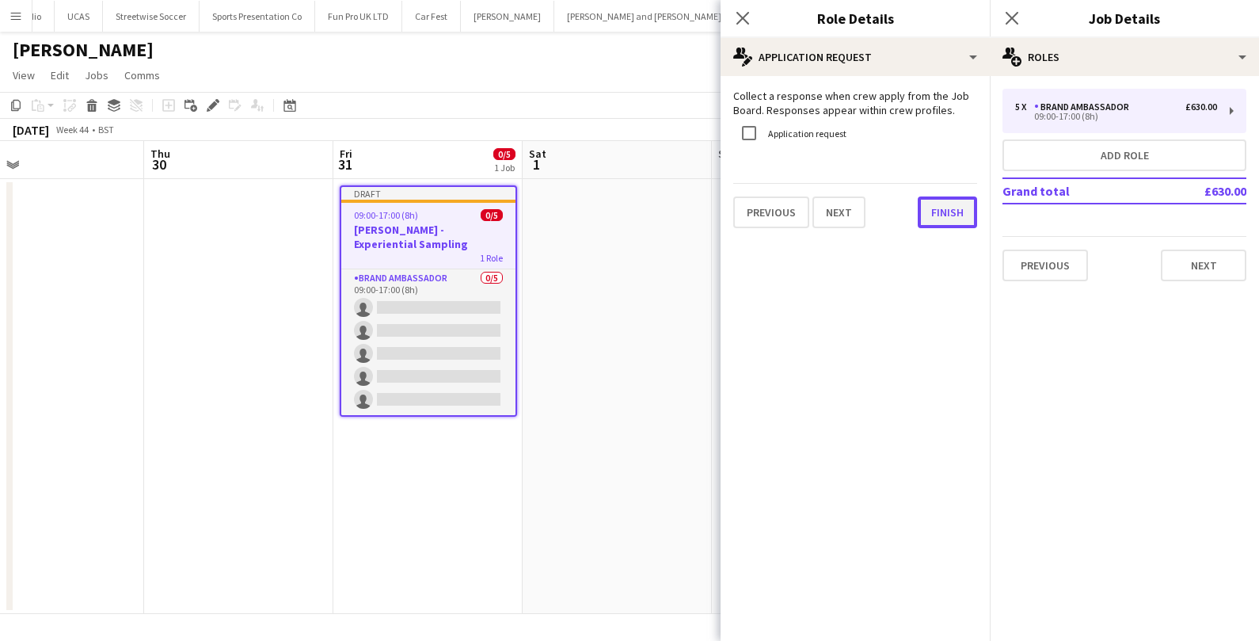
click at [935, 201] on button "Finish" at bounding box center [947, 212] width 59 height 32
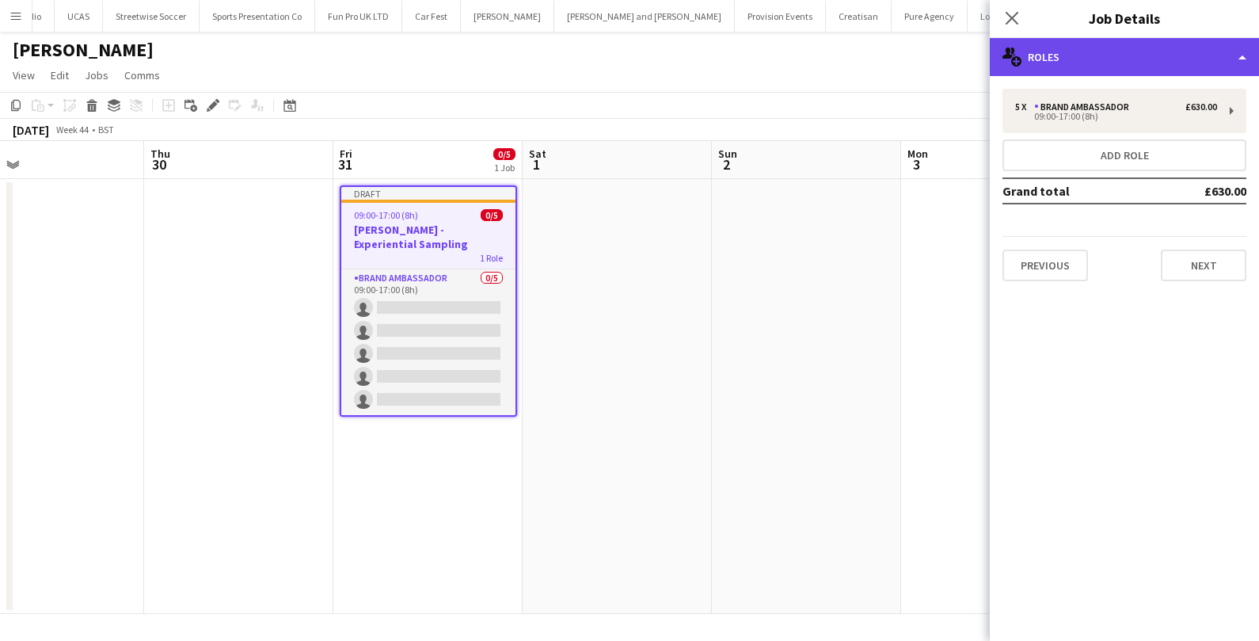
click at [1084, 67] on div "multiple-users-add Roles" at bounding box center [1124, 57] width 269 height 38
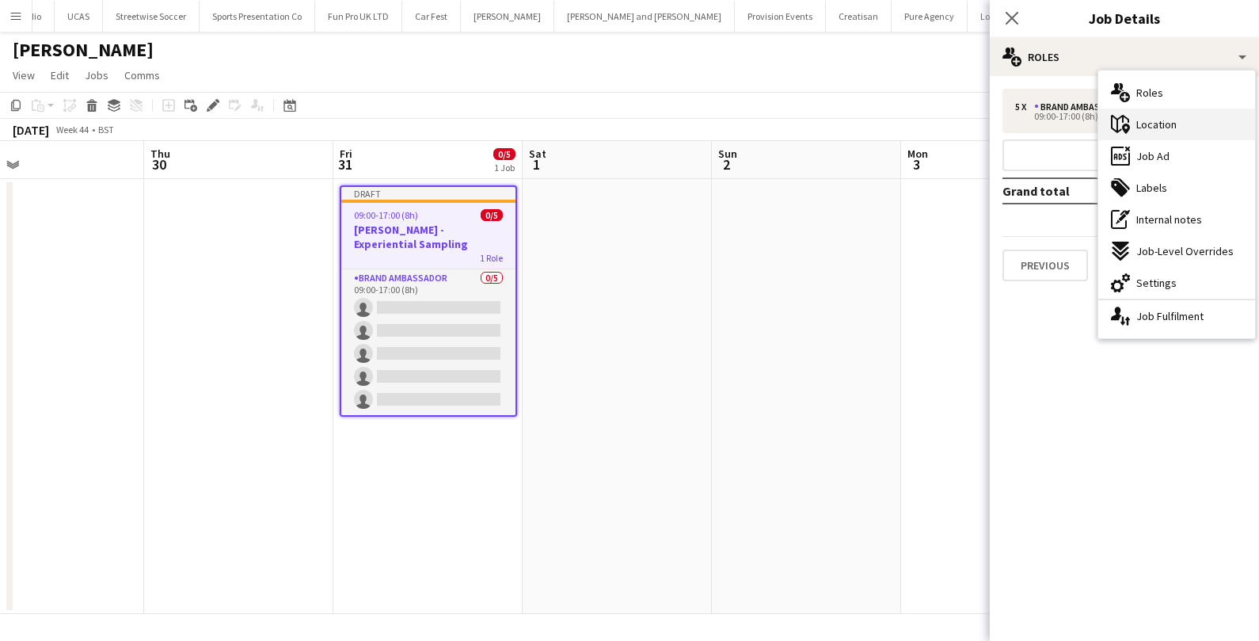
click at [1145, 123] on span "Location" at bounding box center [1157, 124] width 40 height 14
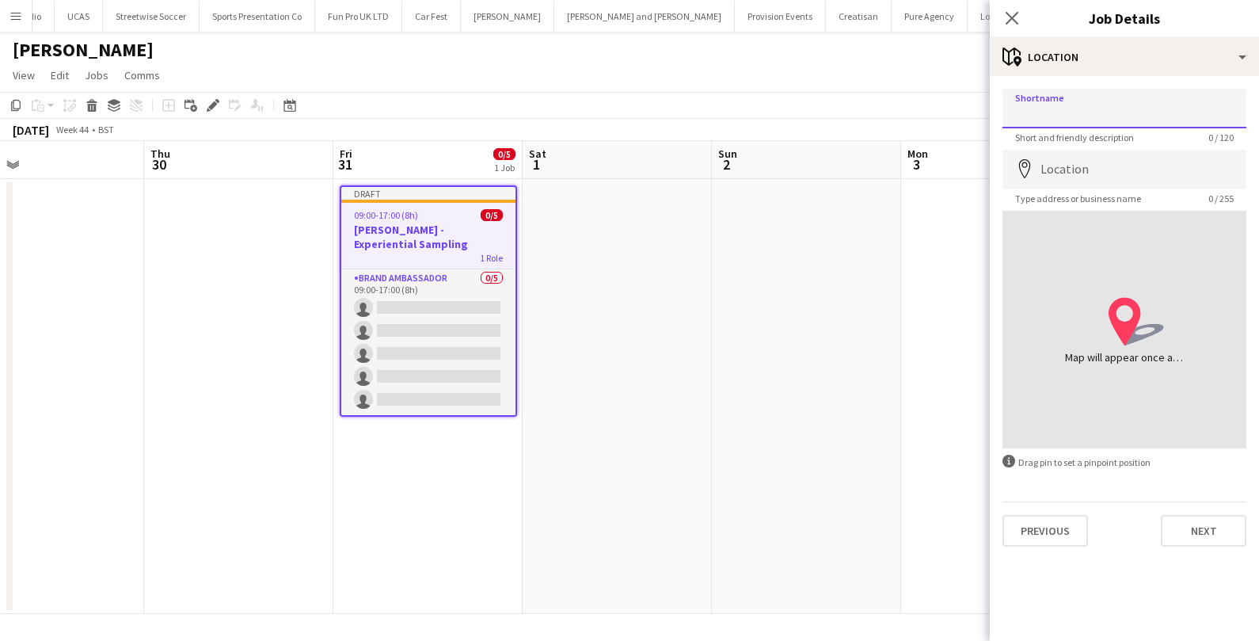
click at [1108, 121] on input "Shortname" at bounding box center [1125, 109] width 244 height 40
type input "**********"
click at [1086, 171] on input "Location" at bounding box center [1125, 170] width 244 height 40
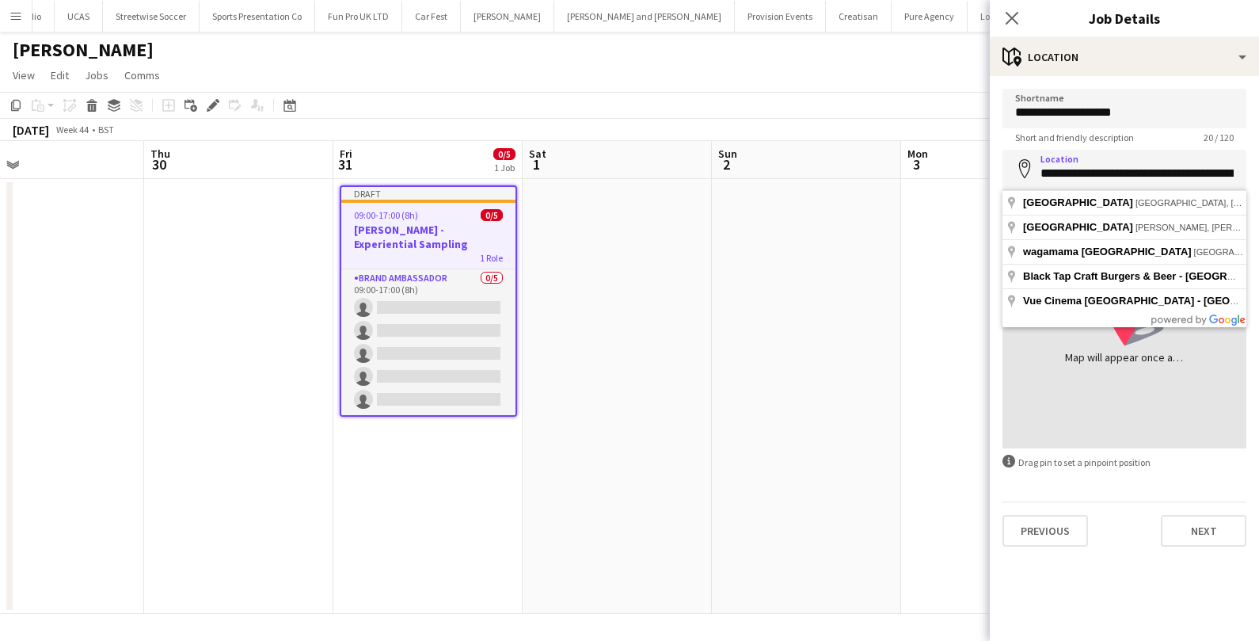
type input "**********"
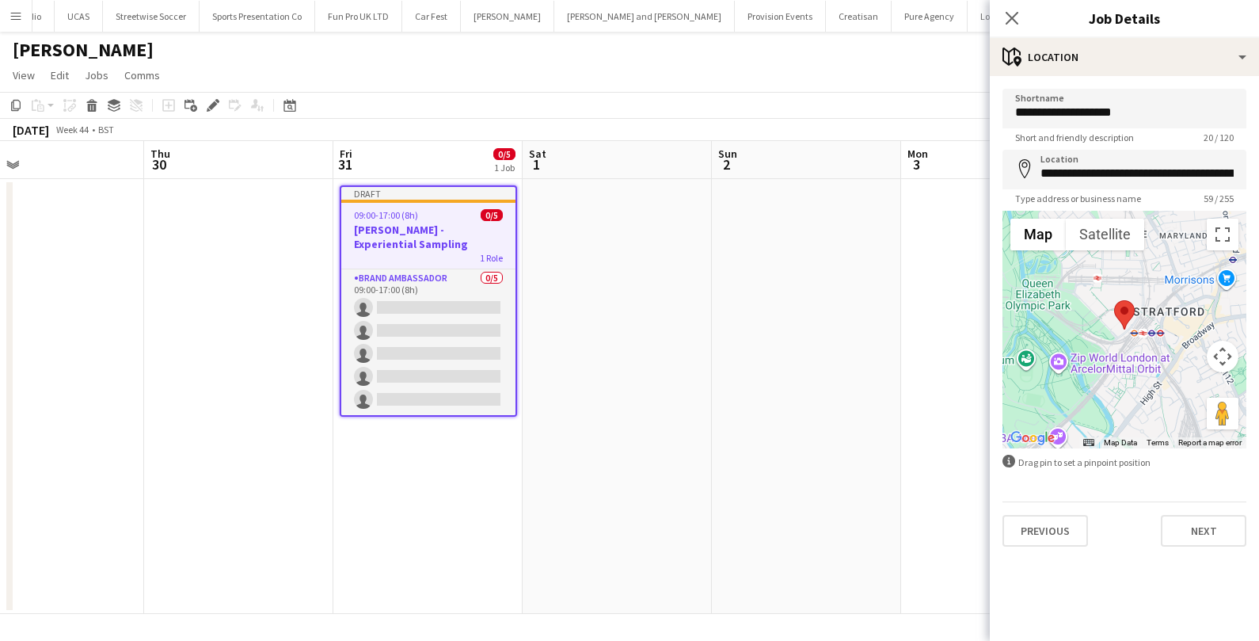
click at [1188, 554] on div "**********" at bounding box center [1124, 317] width 269 height 483
click at [1188, 534] on button "Next" at bounding box center [1204, 531] width 86 height 32
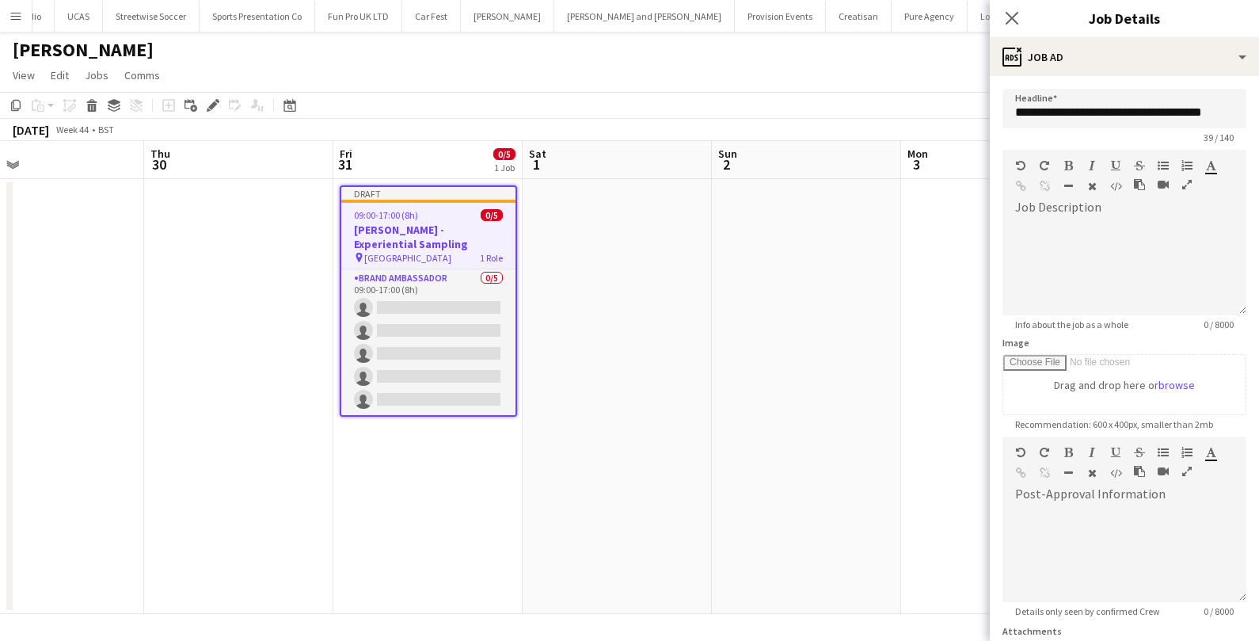
scroll to position [140, 0]
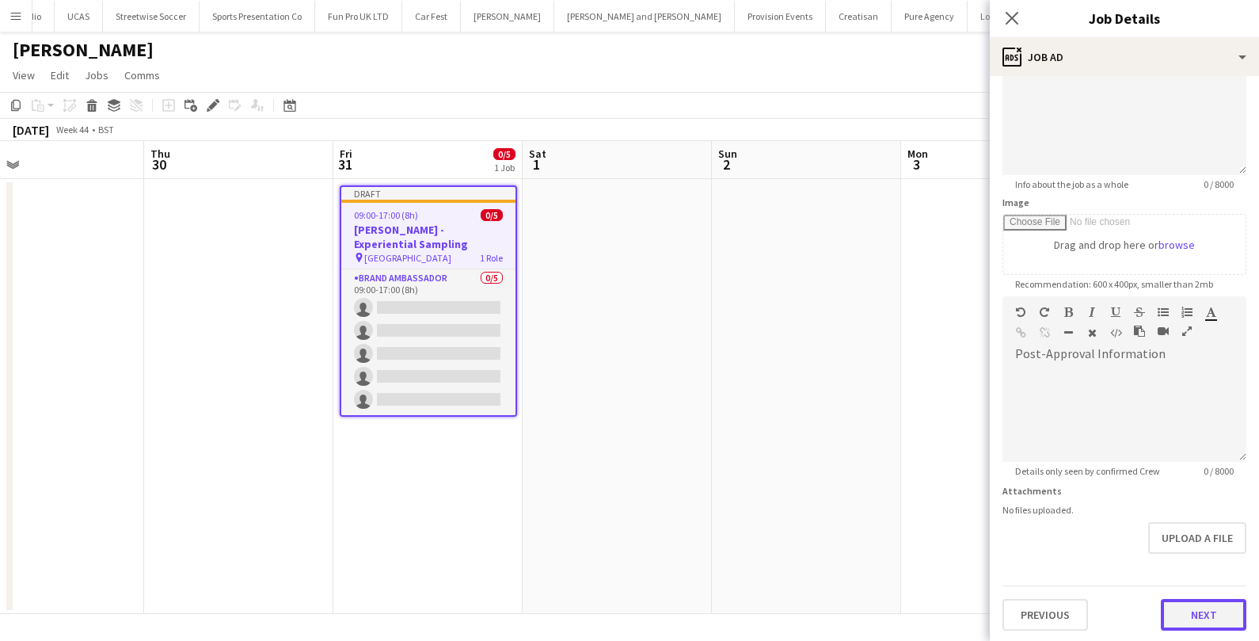
click at [1195, 601] on button "Next" at bounding box center [1204, 615] width 86 height 32
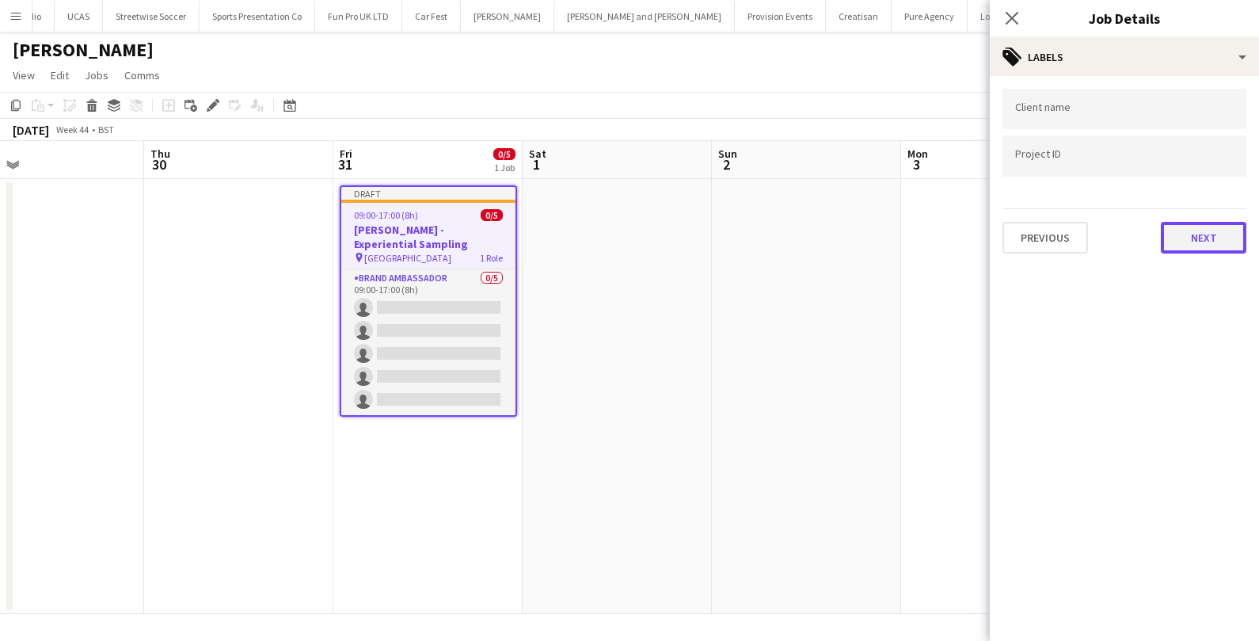
click at [1225, 236] on button "Next" at bounding box center [1204, 238] width 86 height 32
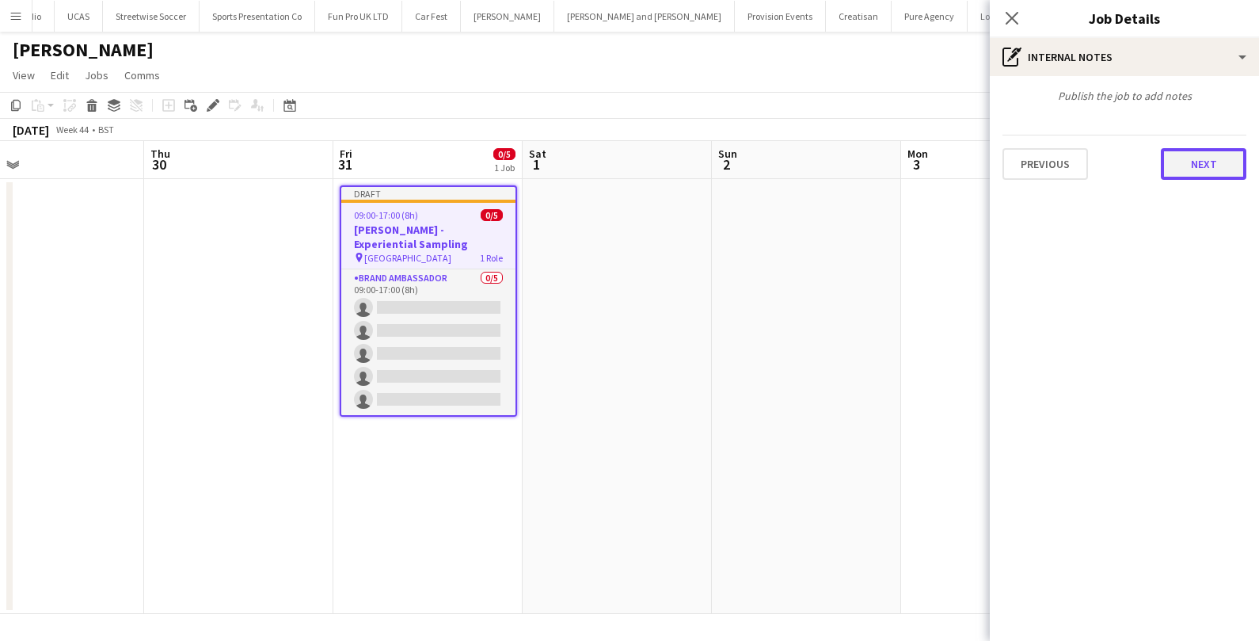
click at [1210, 169] on button "Next" at bounding box center [1204, 164] width 86 height 32
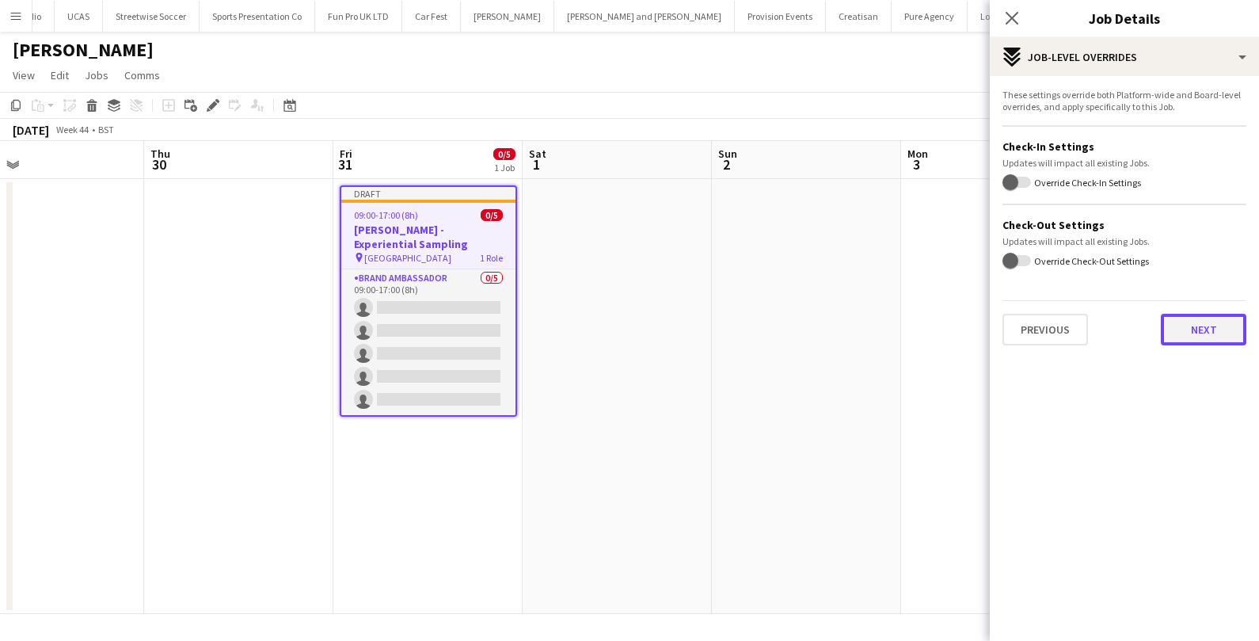
click at [1195, 325] on button "Next" at bounding box center [1204, 330] width 86 height 32
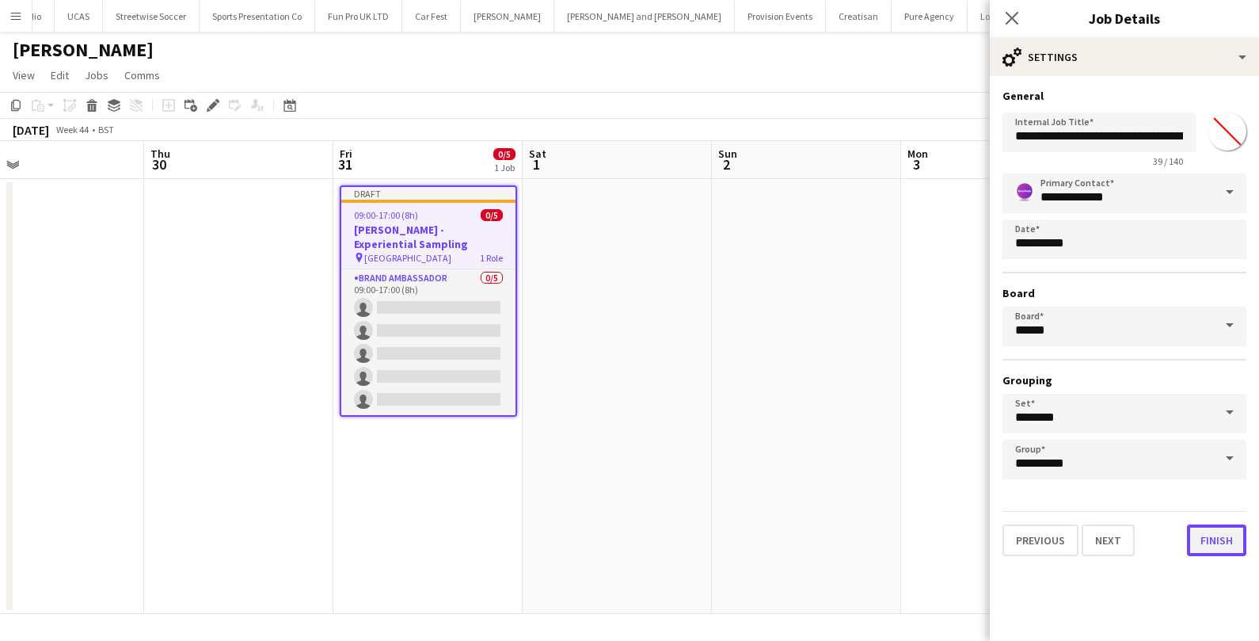
click at [1225, 539] on button "Finish" at bounding box center [1216, 540] width 59 height 32
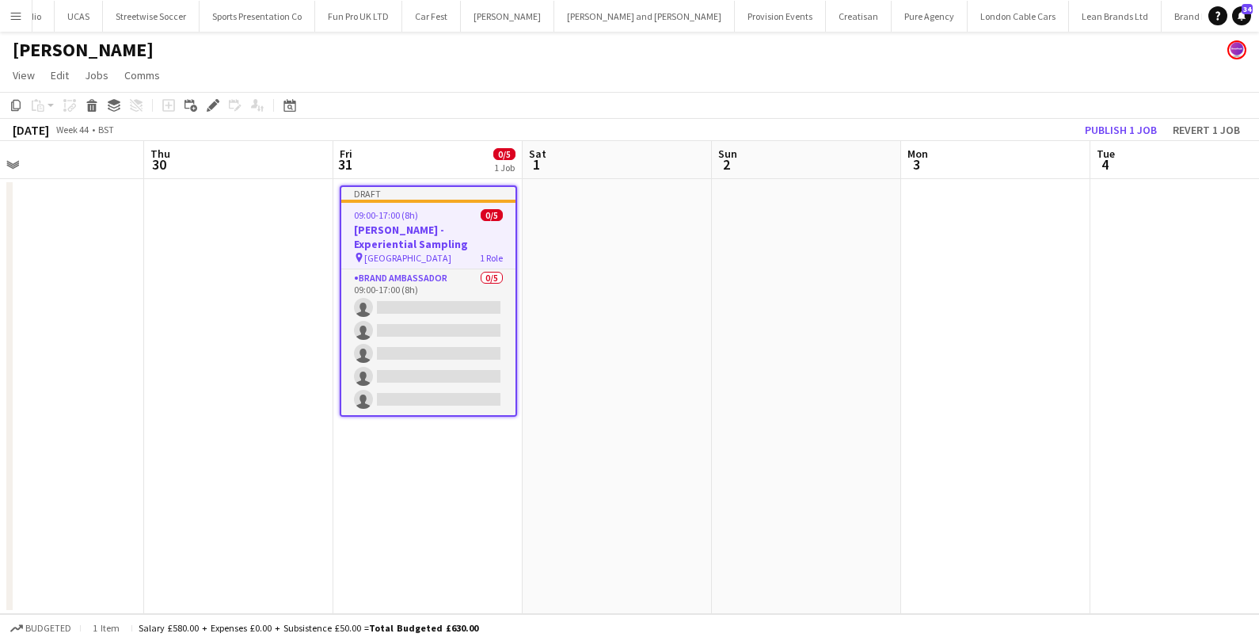
click at [627, 277] on app-date-cell at bounding box center [617, 396] width 189 height 435
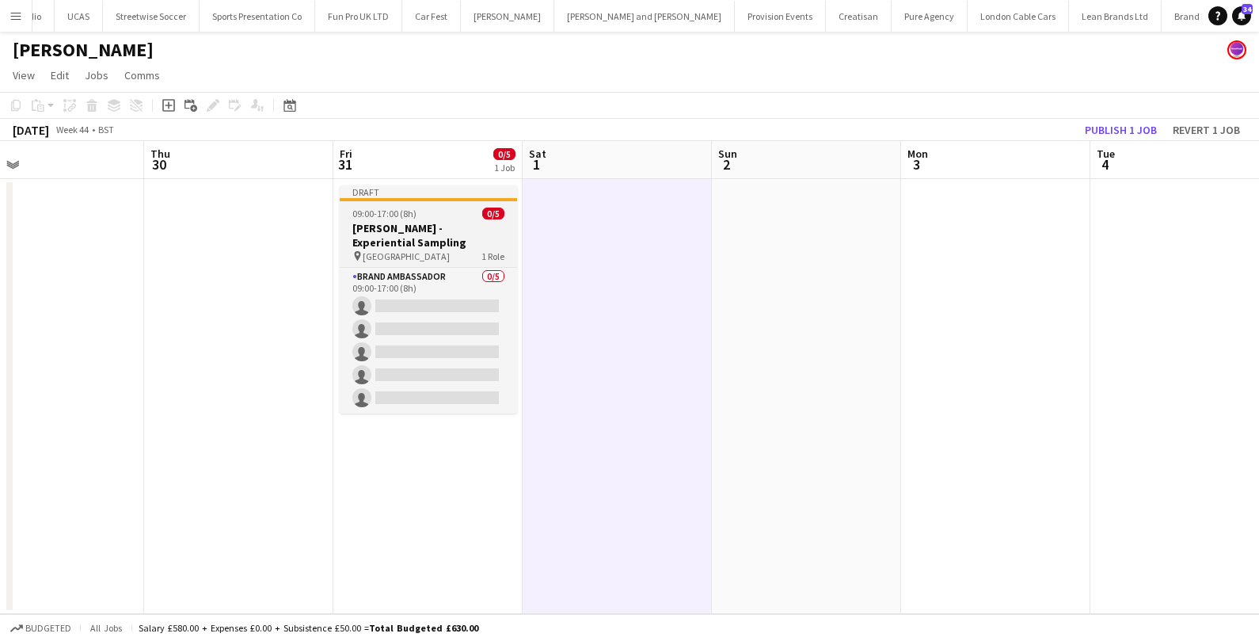
click at [417, 203] on app-job-card "Draft 09:00-17:00 (8h) 0/5 Monty Bojangles - Experiential Sampling pin Westfiel…" at bounding box center [428, 299] width 177 height 228
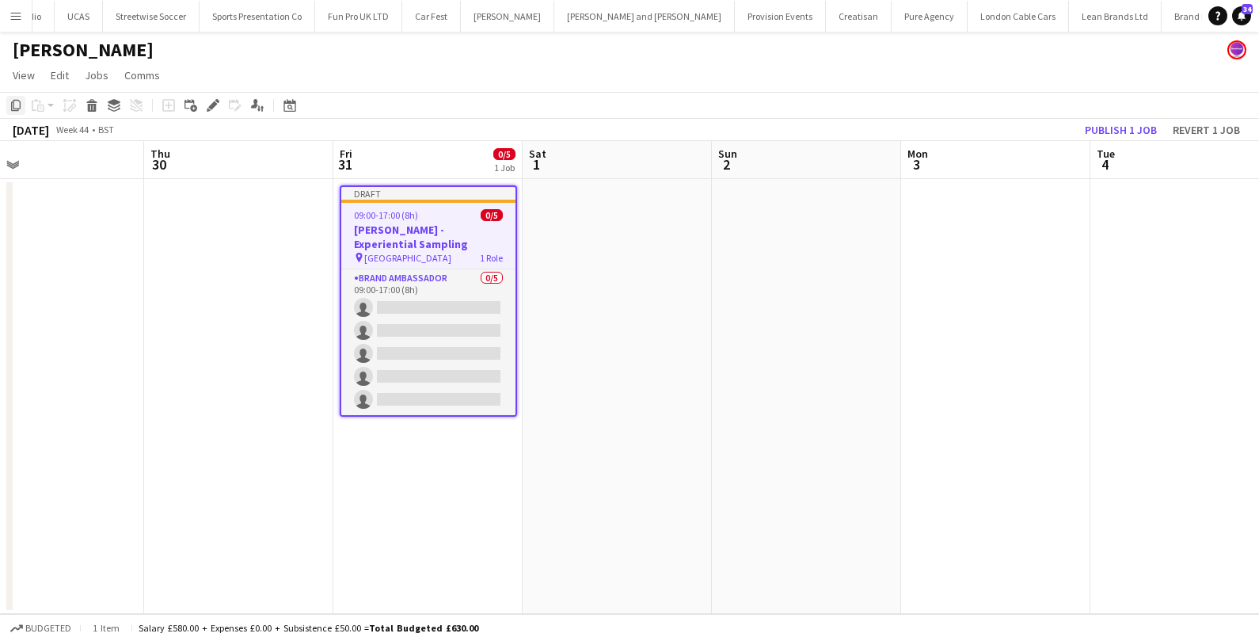
click at [11, 104] on icon at bounding box center [16, 105] width 10 height 11
click at [615, 213] on app-date-cell at bounding box center [617, 396] width 189 height 435
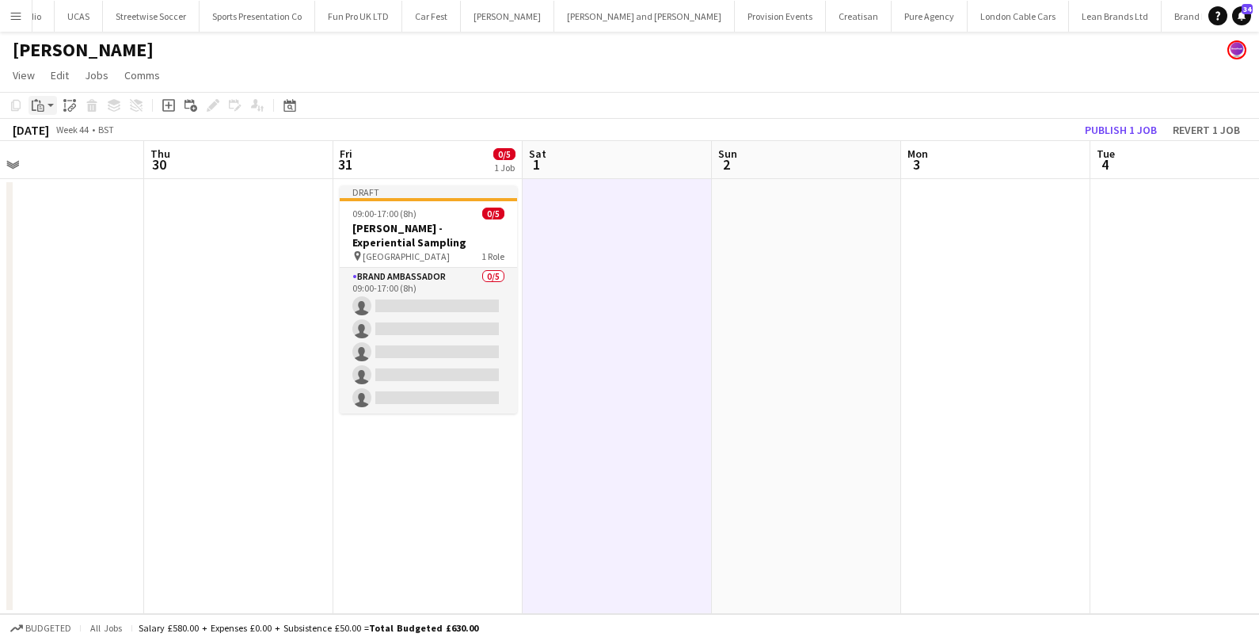
click at [51, 104] on app-action-btn "Paste" at bounding box center [43, 105] width 29 height 19
click at [54, 135] on link "Paste Command V" at bounding box center [104, 135] width 125 height 14
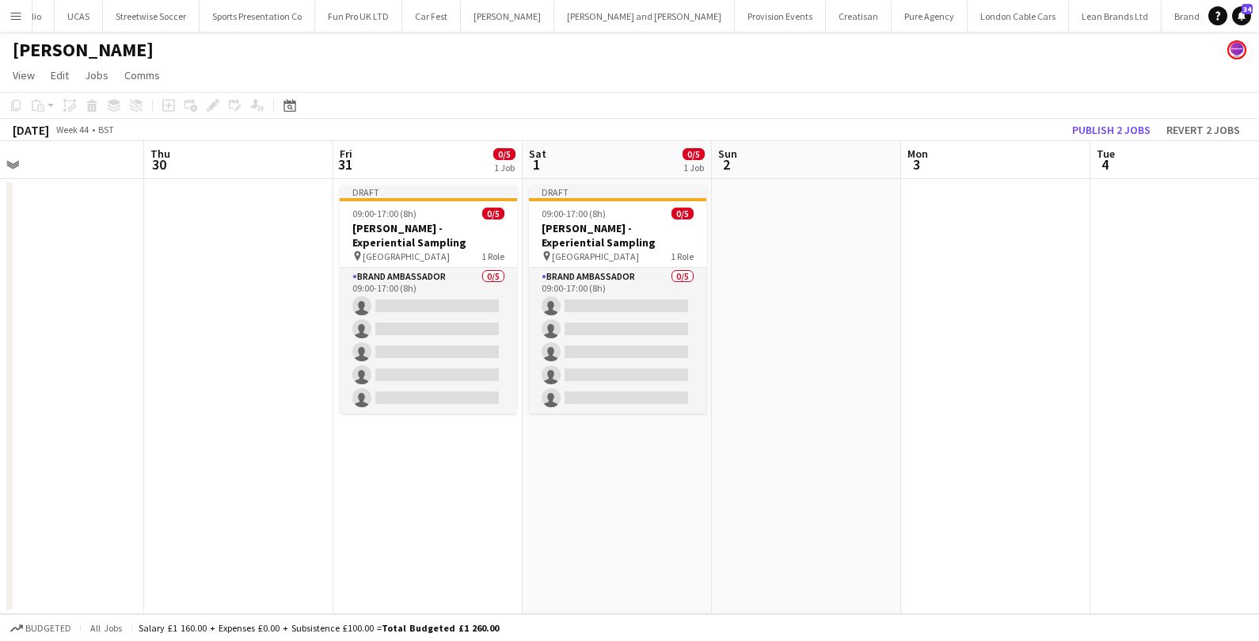
click at [831, 220] on app-date-cell at bounding box center [806, 396] width 189 height 435
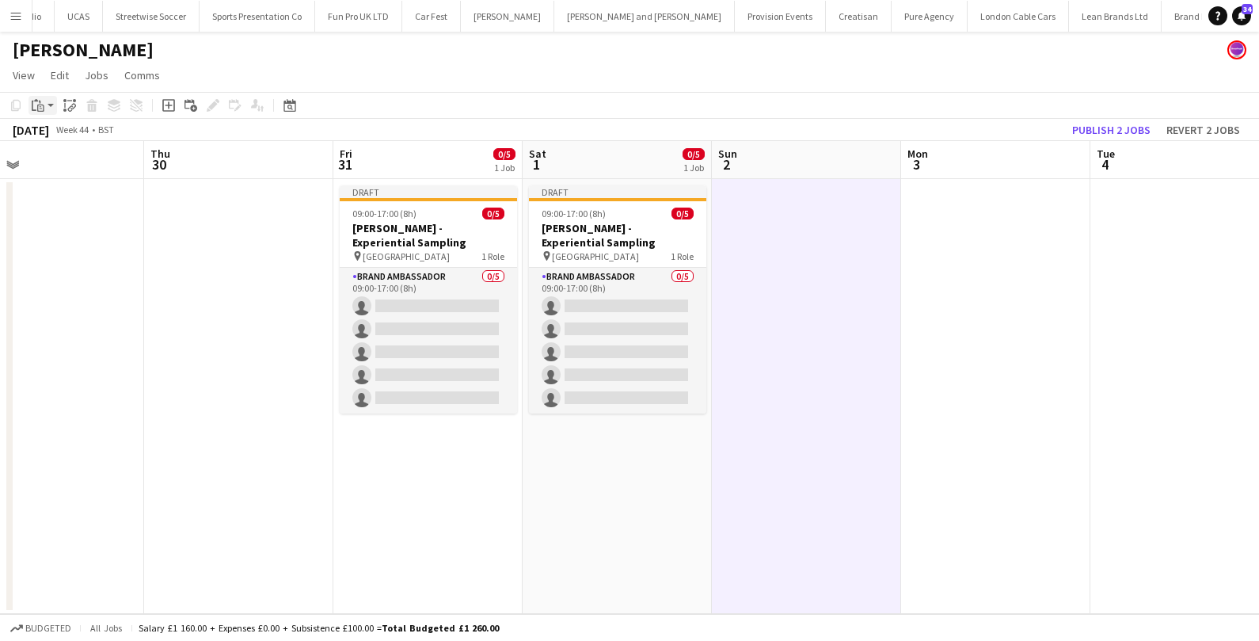
click at [48, 99] on app-action-btn "Paste" at bounding box center [43, 105] width 29 height 19
click at [55, 135] on link "Paste Command V" at bounding box center [104, 135] width 125 height 14
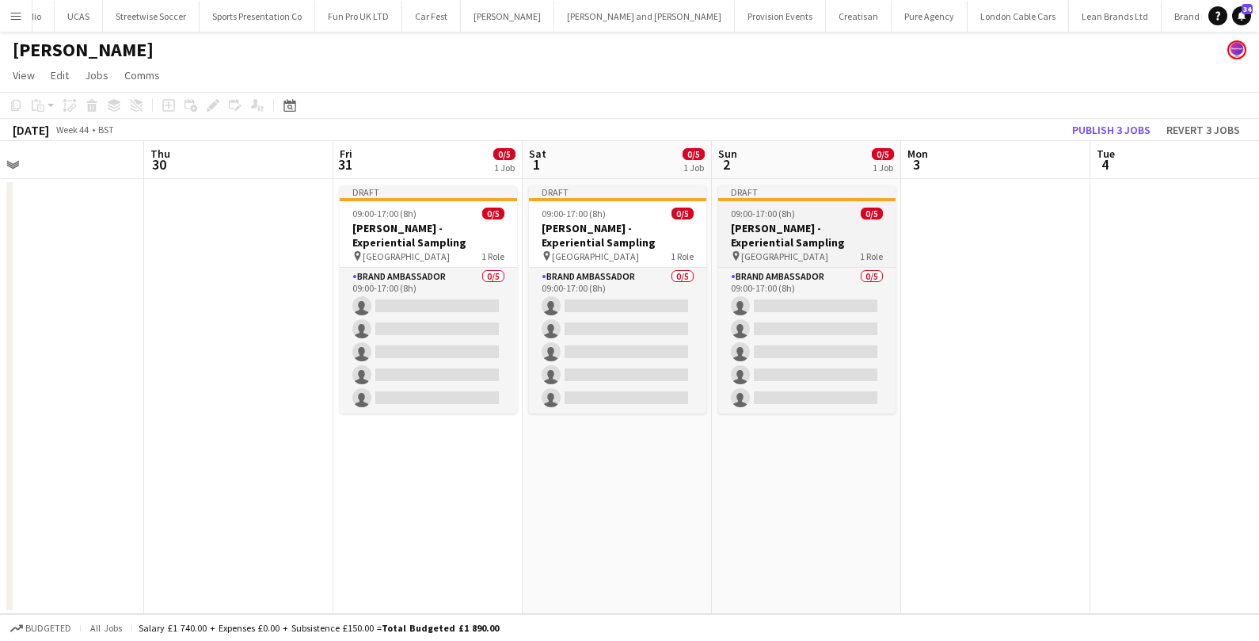
click at [790, 215] on span "09:00-17:00 (8h)" at bounding box center [763, 214] width 64 height 12
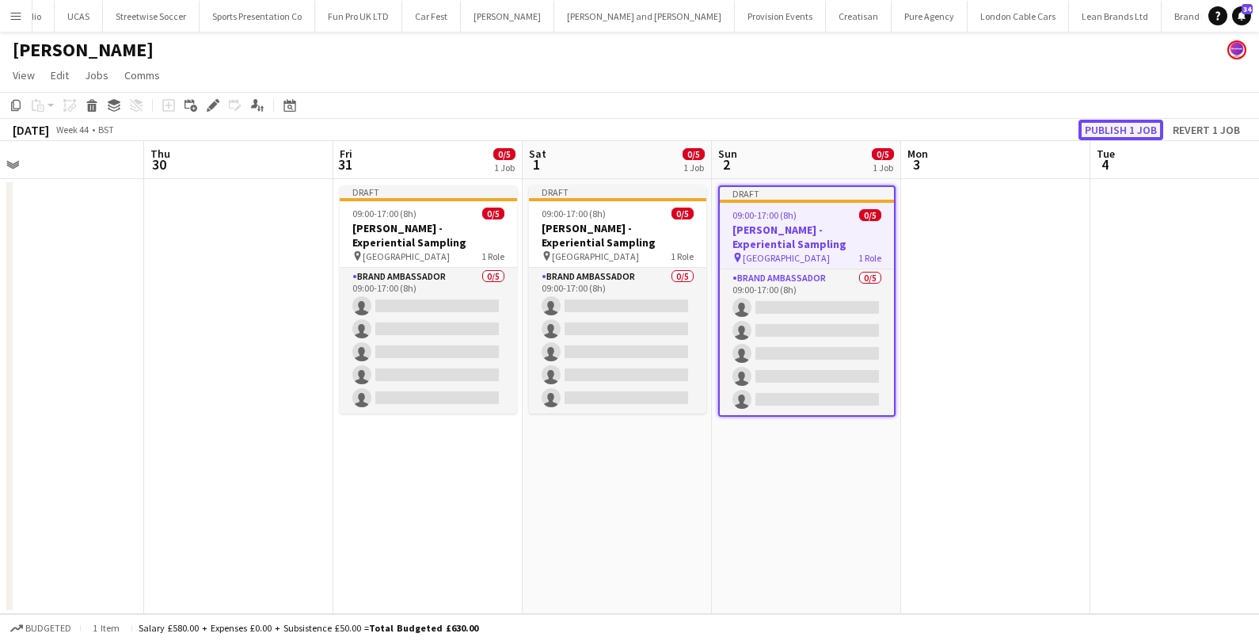
click at [1130, 131] on button "Publish 1 job" at bounding box center [1121, 130] width 85 height 21
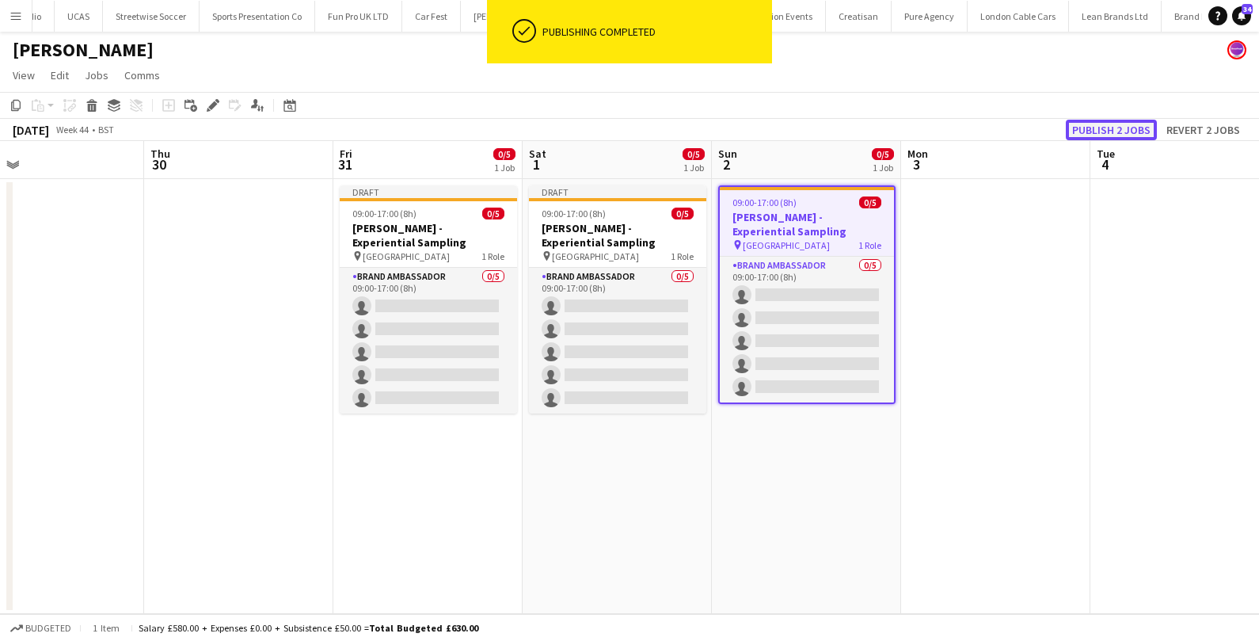
click at [1127, 126] on button "Publish 2 jobs" at bounding box center [1111, 130] width 91 height 21
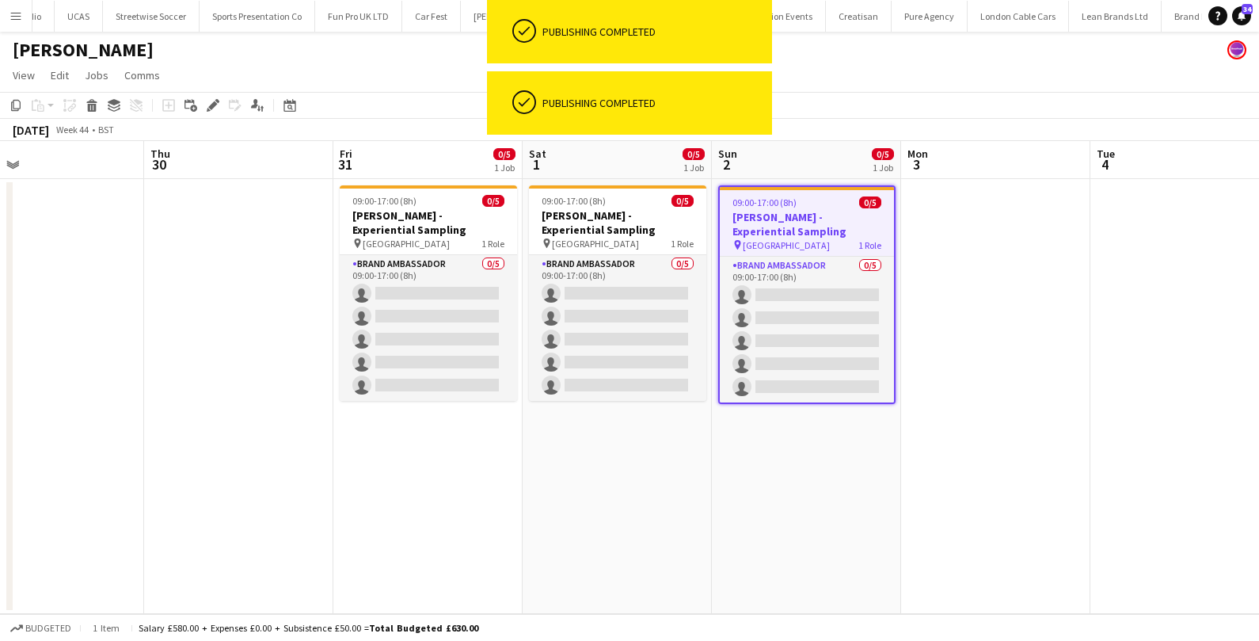
click at [748, 532] on app-date-cell "09:00-17:00 (8h) 0/5 Monty Bojangles - Experiential Sampling pin Westfields Str…" at bounding box center [806, 396] width 189 height 435
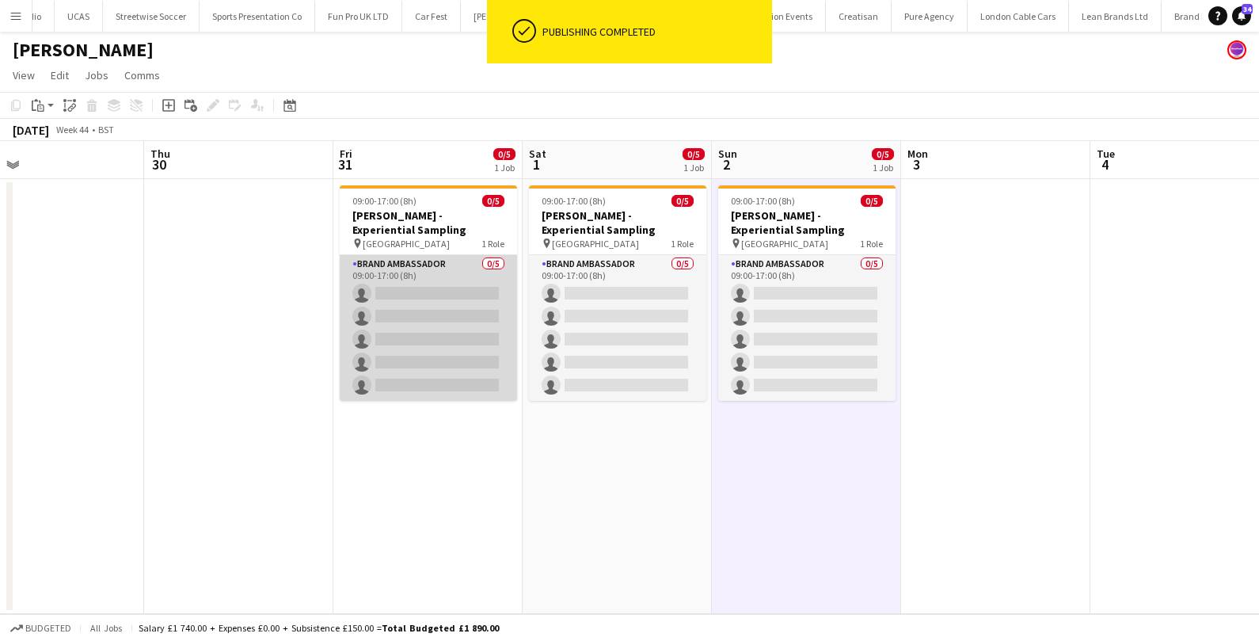
click at [445, 255] on app-card-role "Brand Ambassador 0/5 09:00-17:00 (8h) single-neutral-actions single-neutral-act…" at bounding box center [428, 328] width 177 height 146
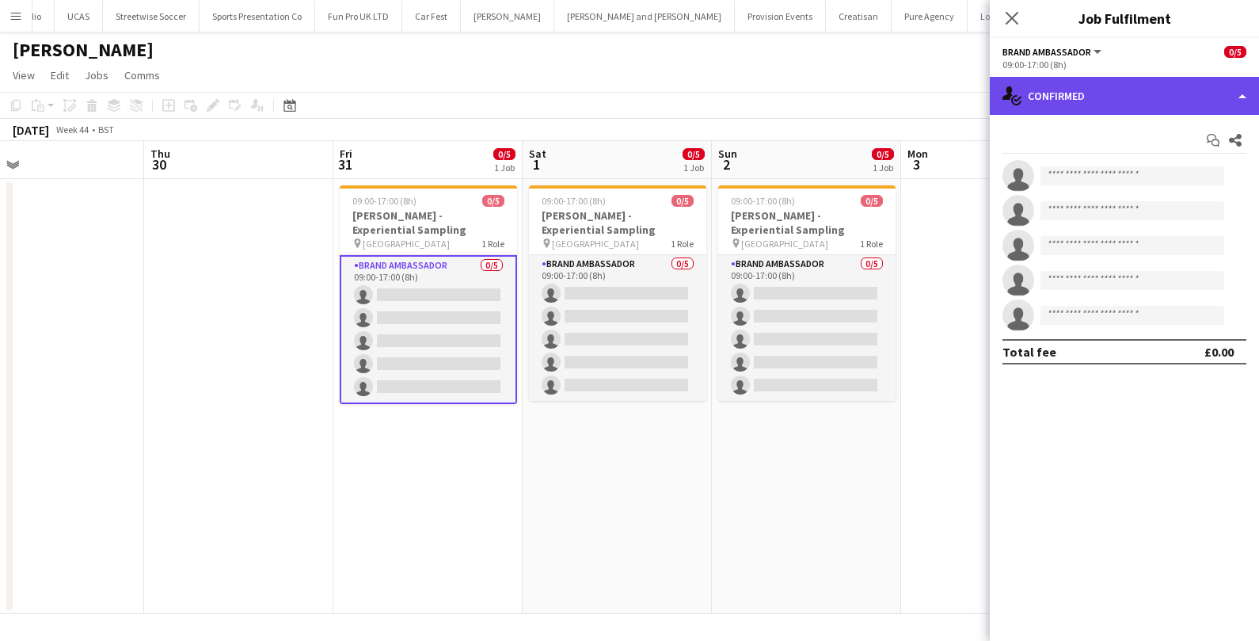
click at [1096, 96] on div "single-neutral-actions-check-2 Confirmed" at bounding box center [1124, 96] width 269 height 38
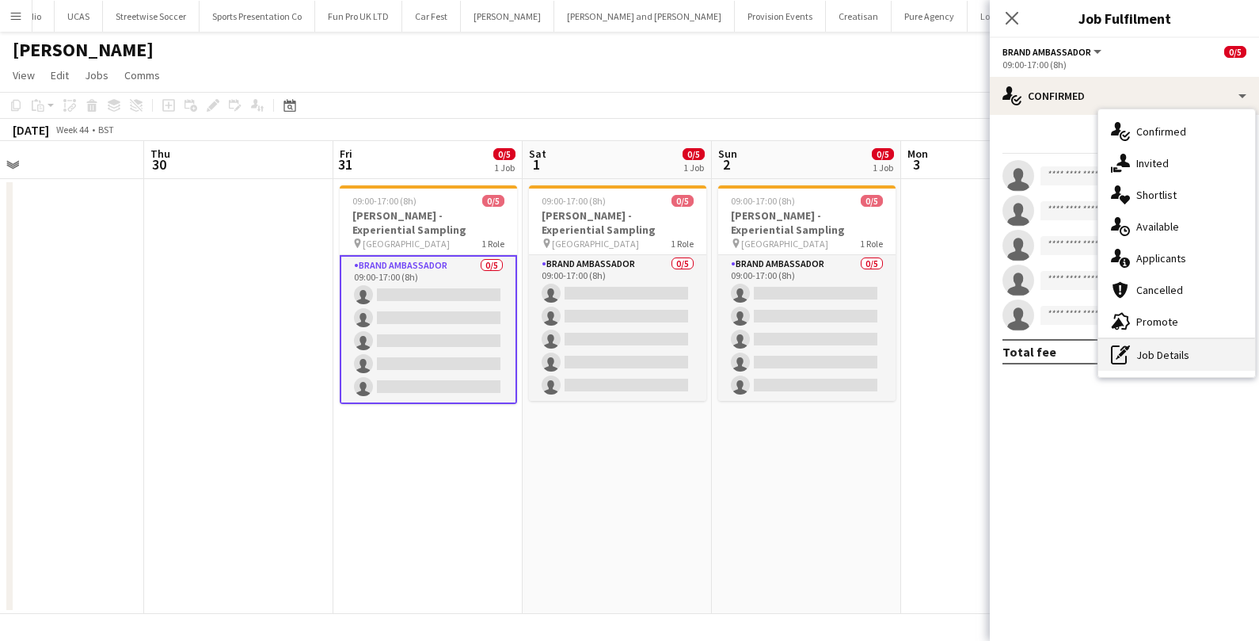
click at [1114, 349] on icon "pen-write" at bounding box center [1120, 354] width 19 height 19
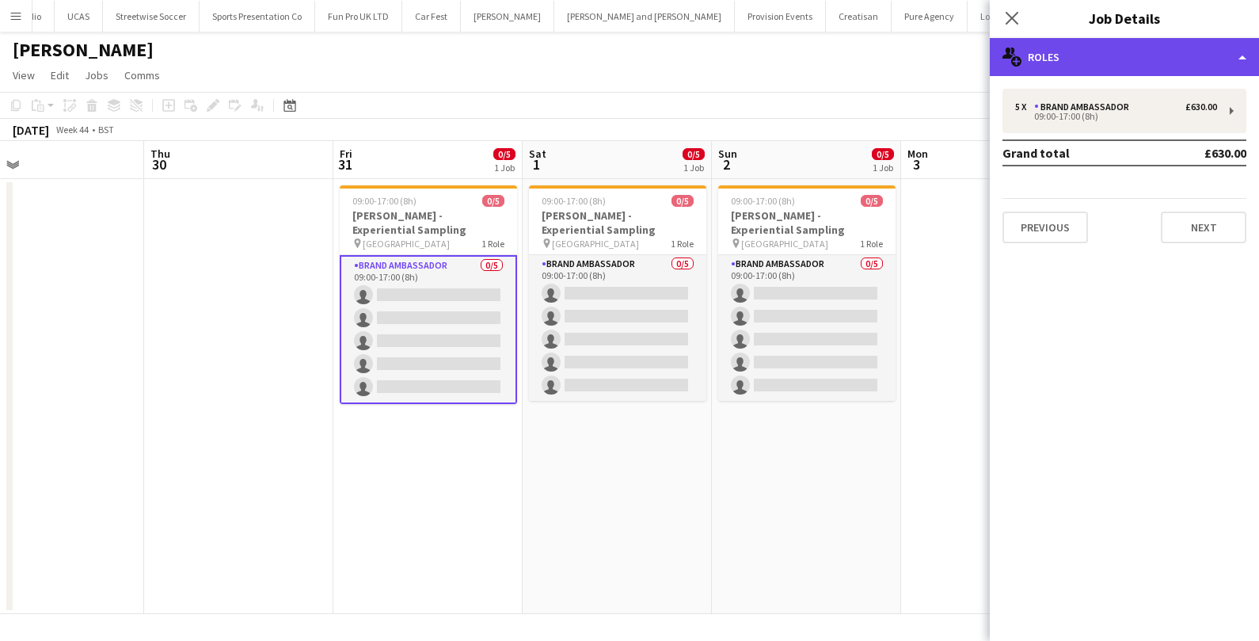
click at [1175, 67] on div "multiple-users-add Roles" at bounding box center [1124, 57] width 269 height 38
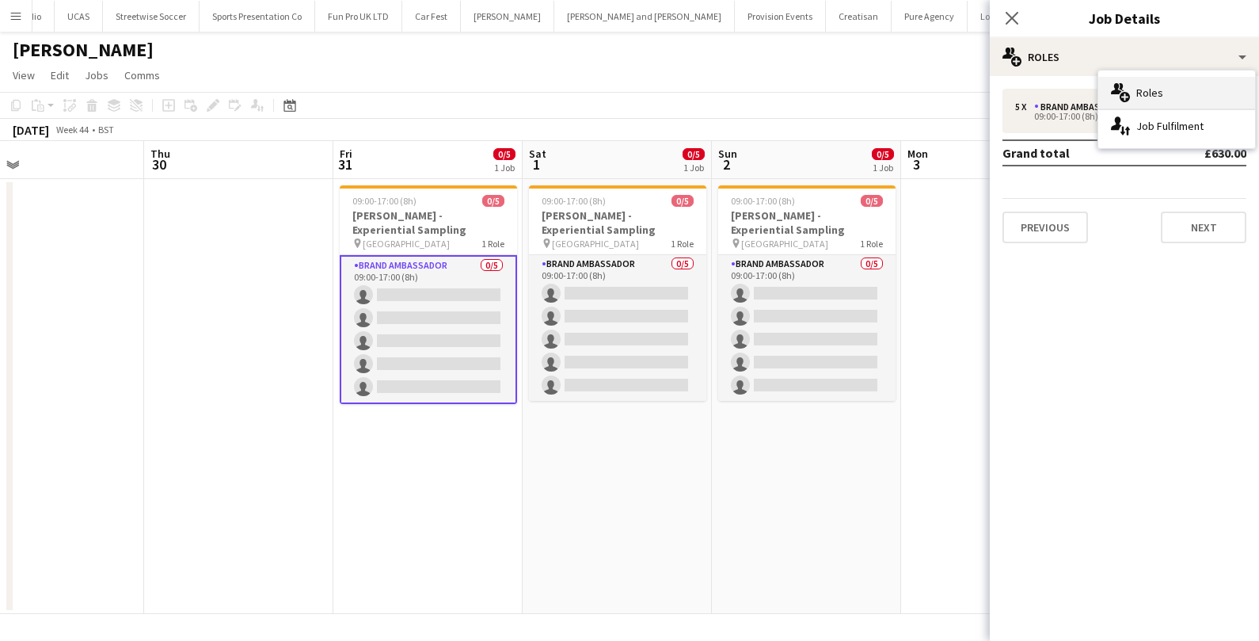
click at [1151, 86] on span "Roles" at bounding box center [1150, 93] width 27 height 14
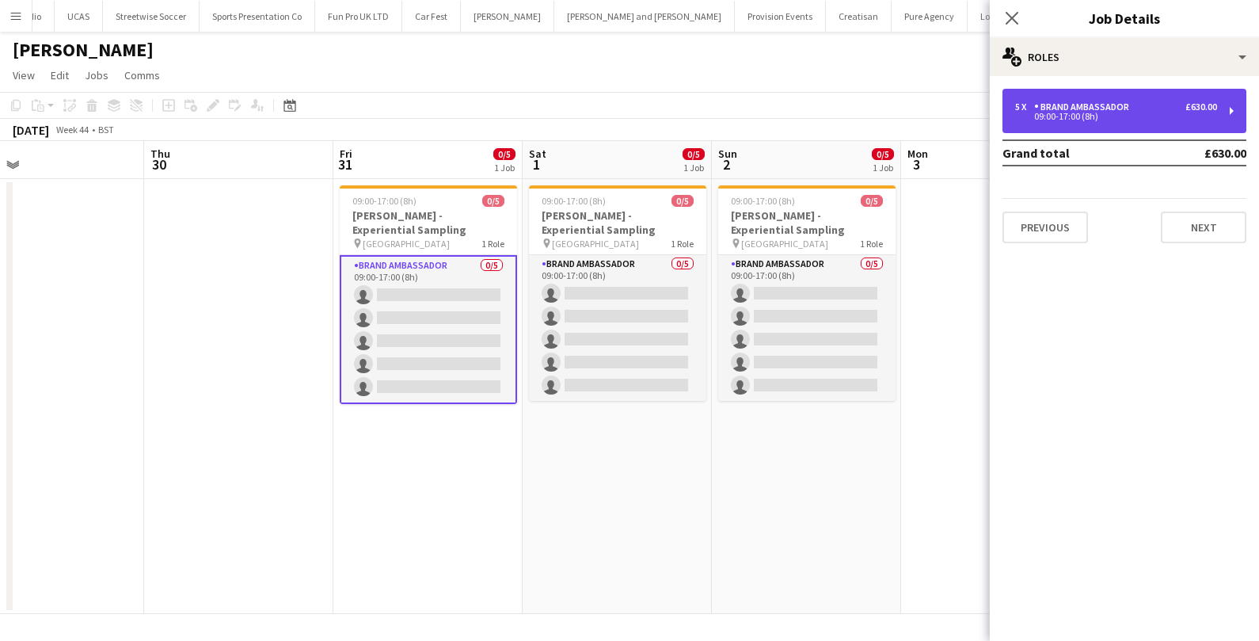
click at [1179, 111] on div "5 x Brand Ambassador £630.00" at bounding box center [1116, 106] width 202 height 11
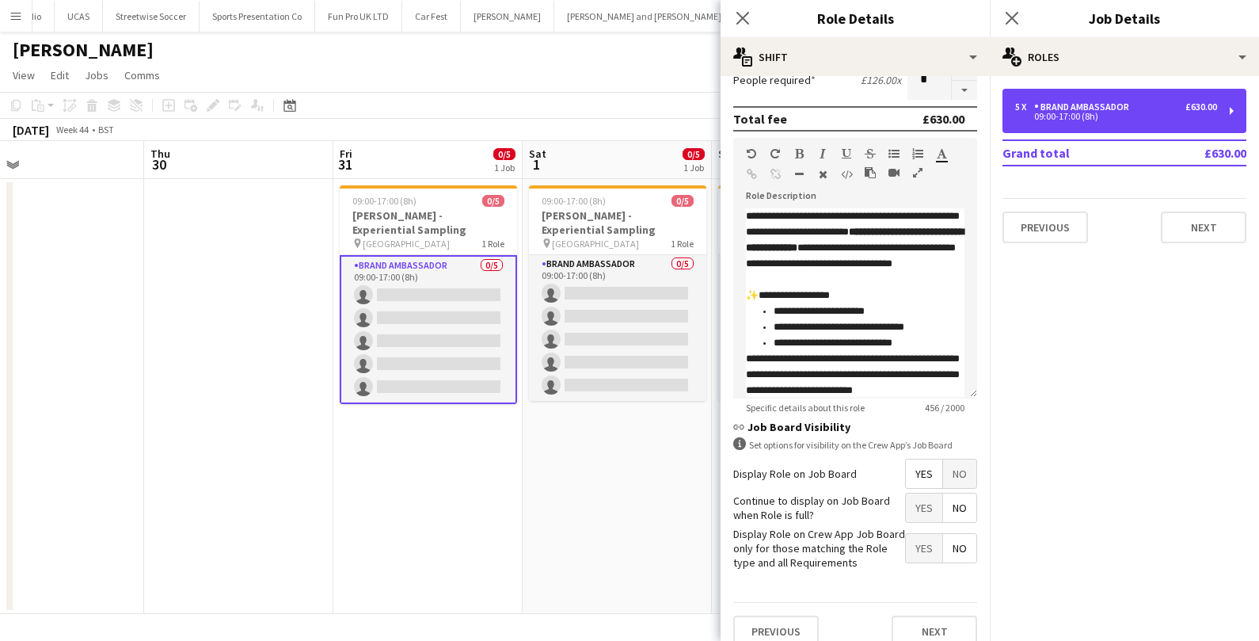
scroll to position [428, 0]
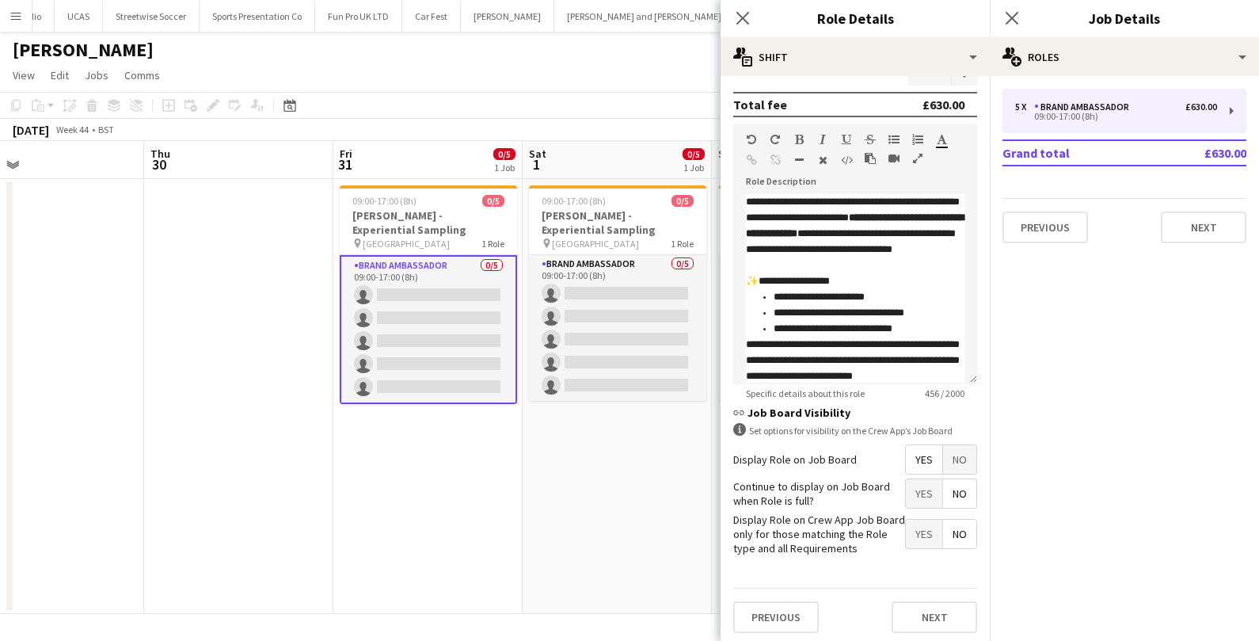
click at [585, 524] on app-date-cell "09:00-17:00 (8h) 0/5 Monty Bojangles - Experiential Sampling pin Westfields Str…" at bounding box center [617, 396] width 189 height 435
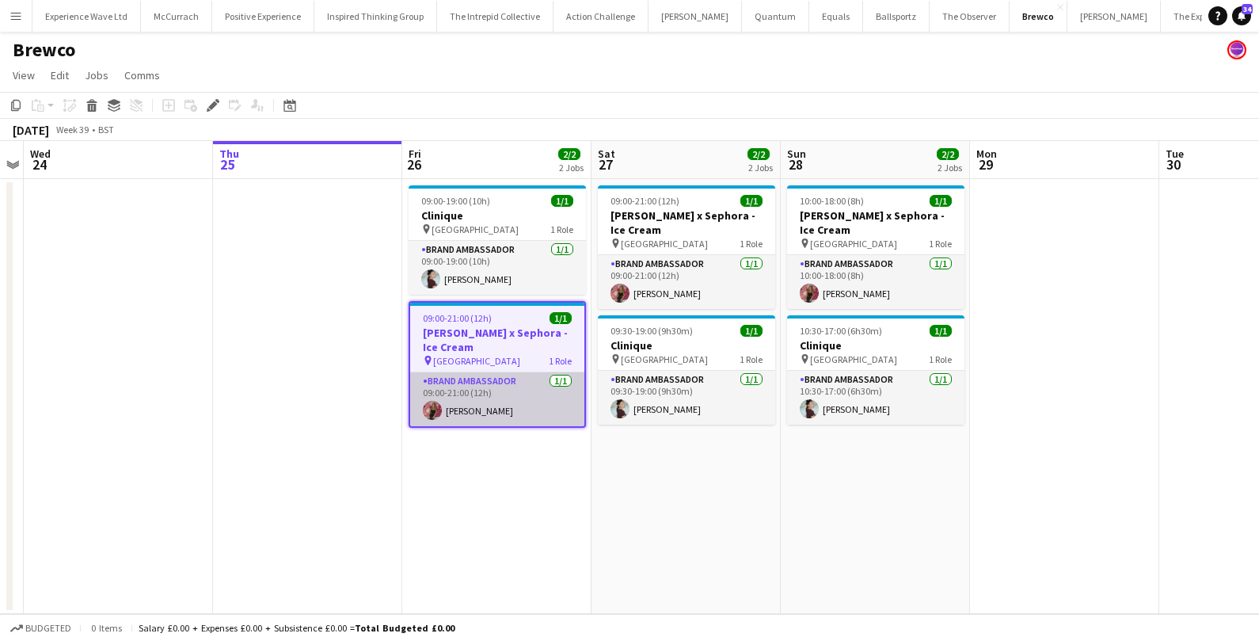
click at [467, 400] on app-card-role "Brand Ambassador 1/1 09:00-21:00 (12h) Chantelle Archer" at bounding box center [497, 399] width 174 height 54
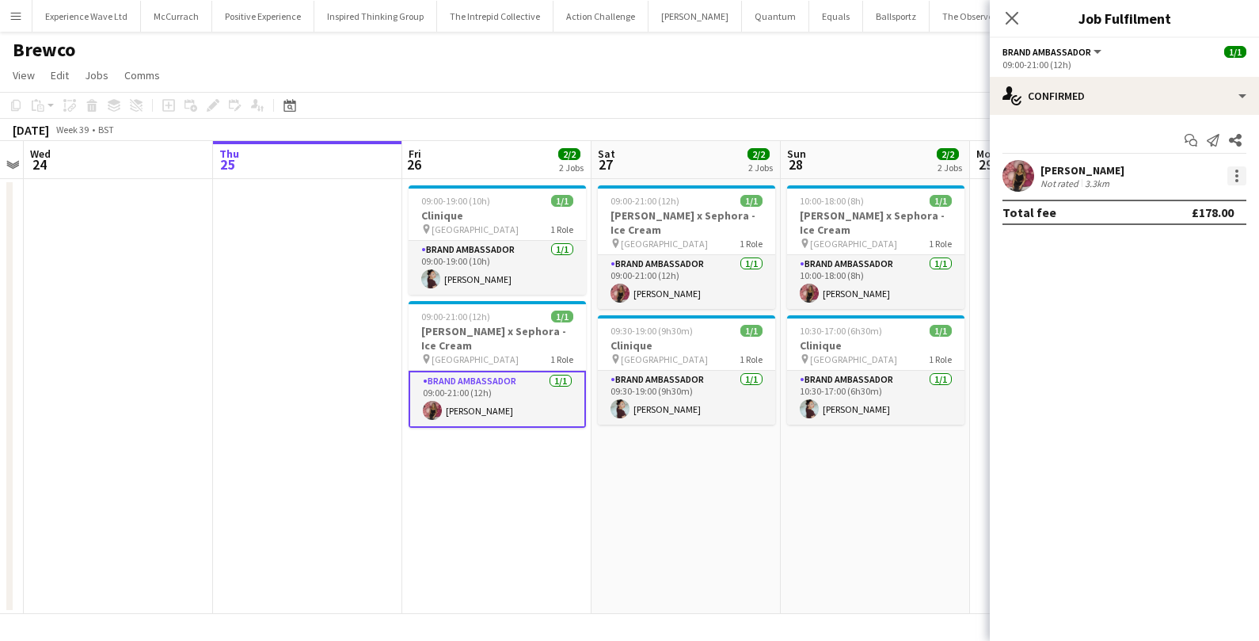
click at [1234, 173] on div at bounding box center [1237, 175] width 19 height 19
click at [1186, 211] on span "Edit fee" at bounding box center [1185, 204] width 98 height 14
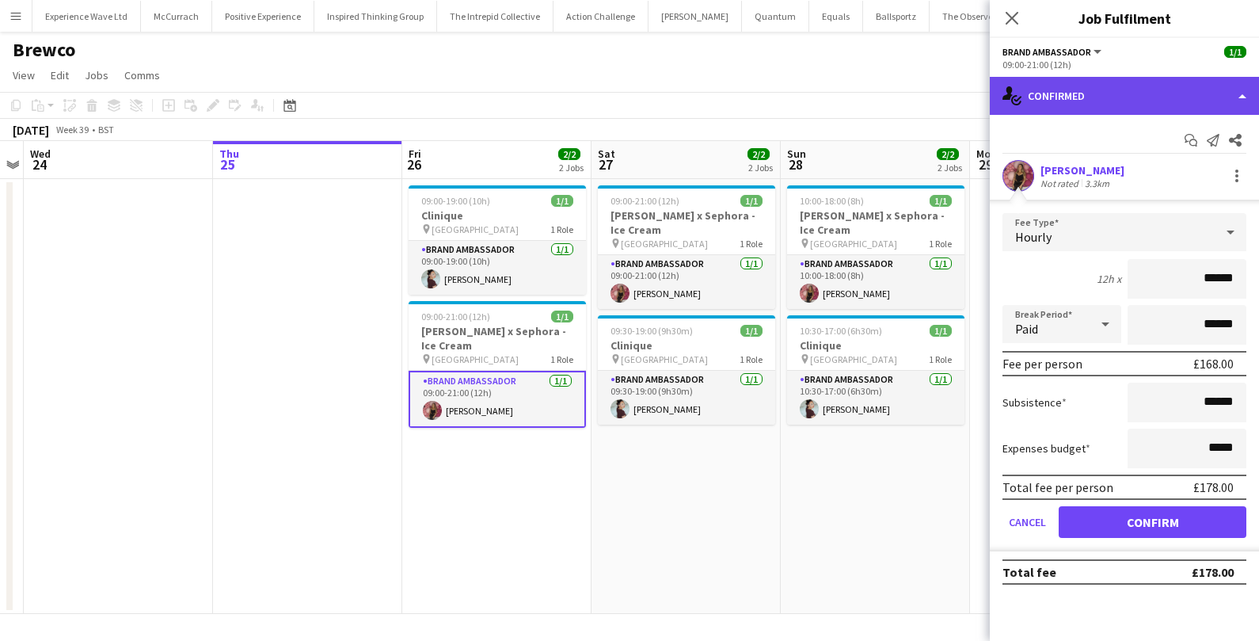
click at [1233, 93] on div "single-neutral-actions-check-2 Confirmed" at bounding box center [1124, 96] width 269 height 38
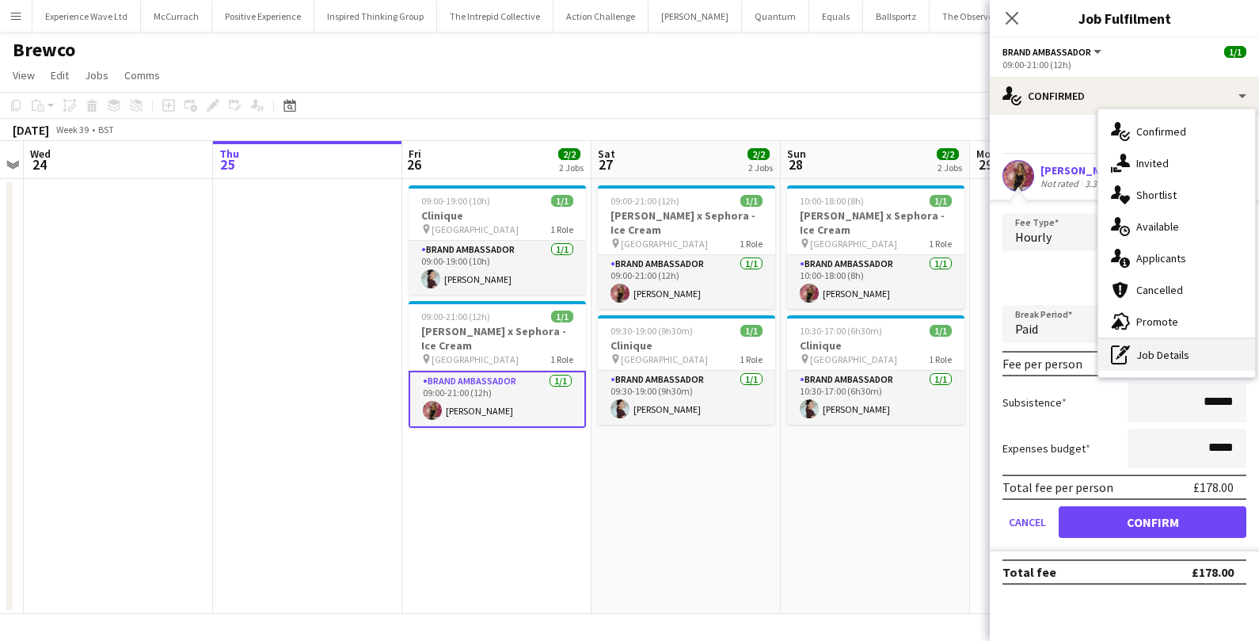
click at [1139, 354] on div "pen-write Job Details" at bounding box center [1177, 355] width 157 height 32
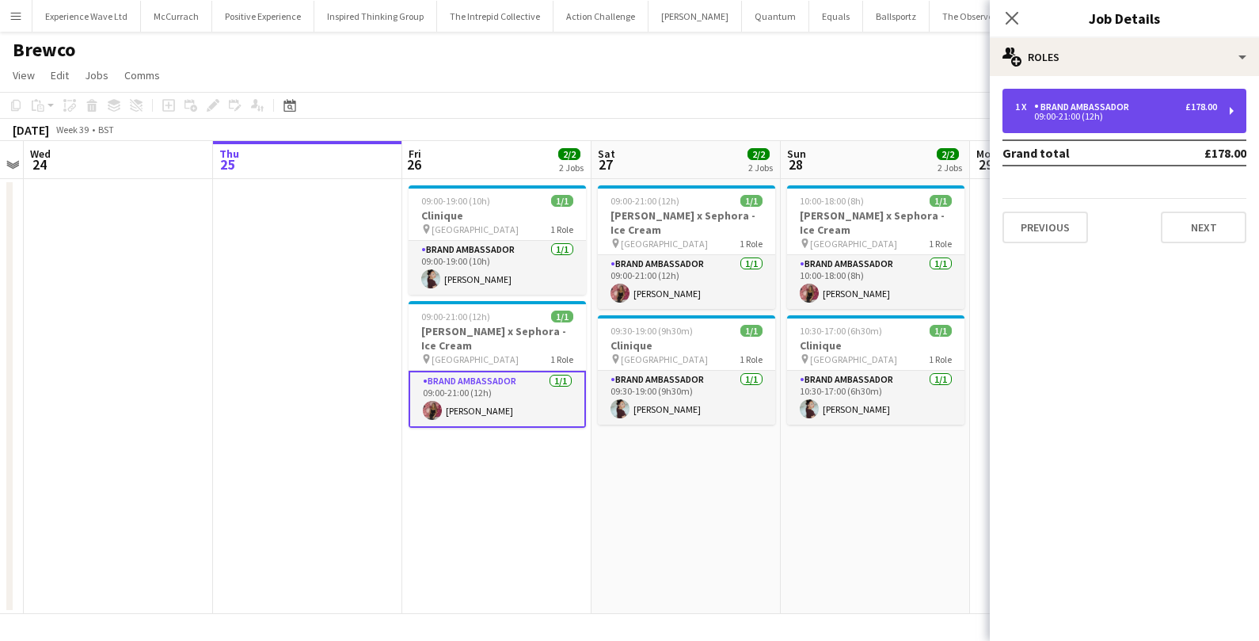
click at [1131, 104] on div "Brand Ambassador" at bounding box center [1084, 106] width 101 height 11
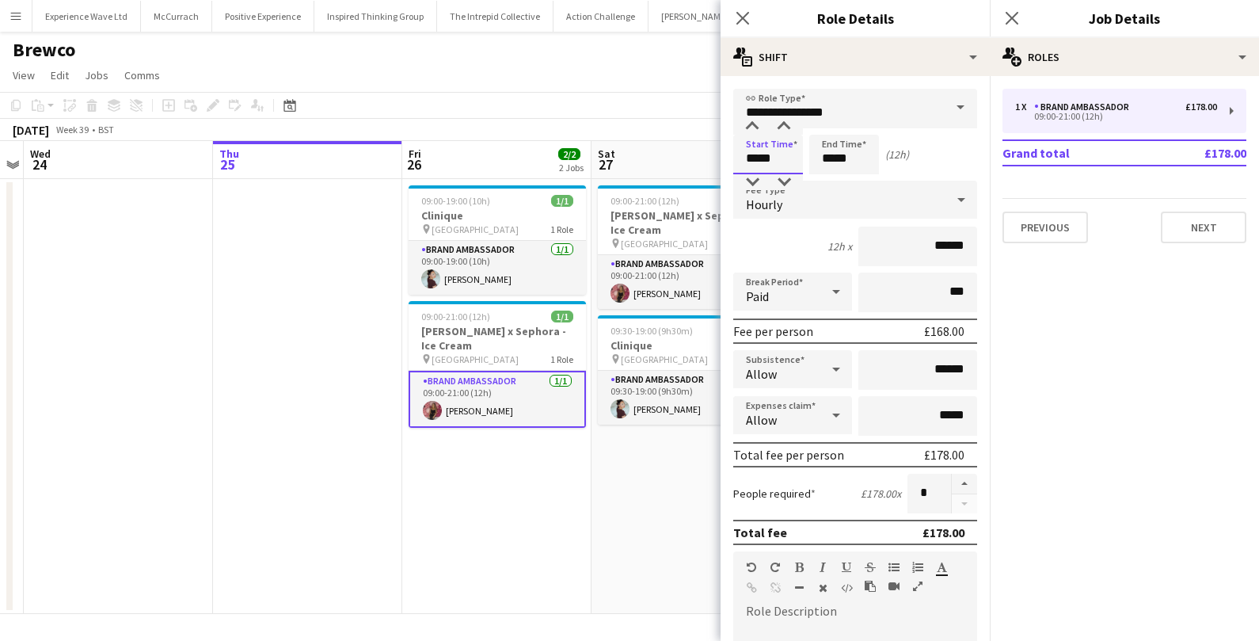
drag, startPoint x: 784, startPoint y: 154, endPoint x: 717, endPoint y: 152, distance: 67.3
click at [717, 152] on body "Menu Boards Boards Boards All jobs Status Workforce Workforce My Workforce Recr…" at bounding box center [629, 320] width 1259 height 641
type input "*****"
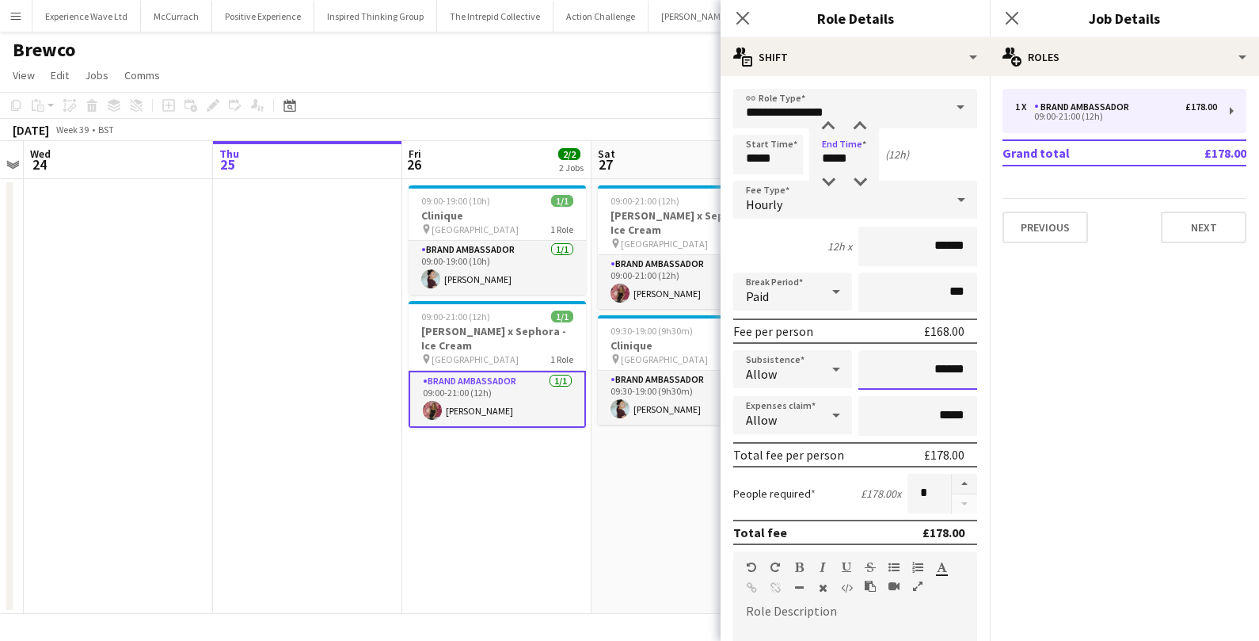
click at [942, 356] on input "******" at bounding box center [918, 370] width 119 height 40
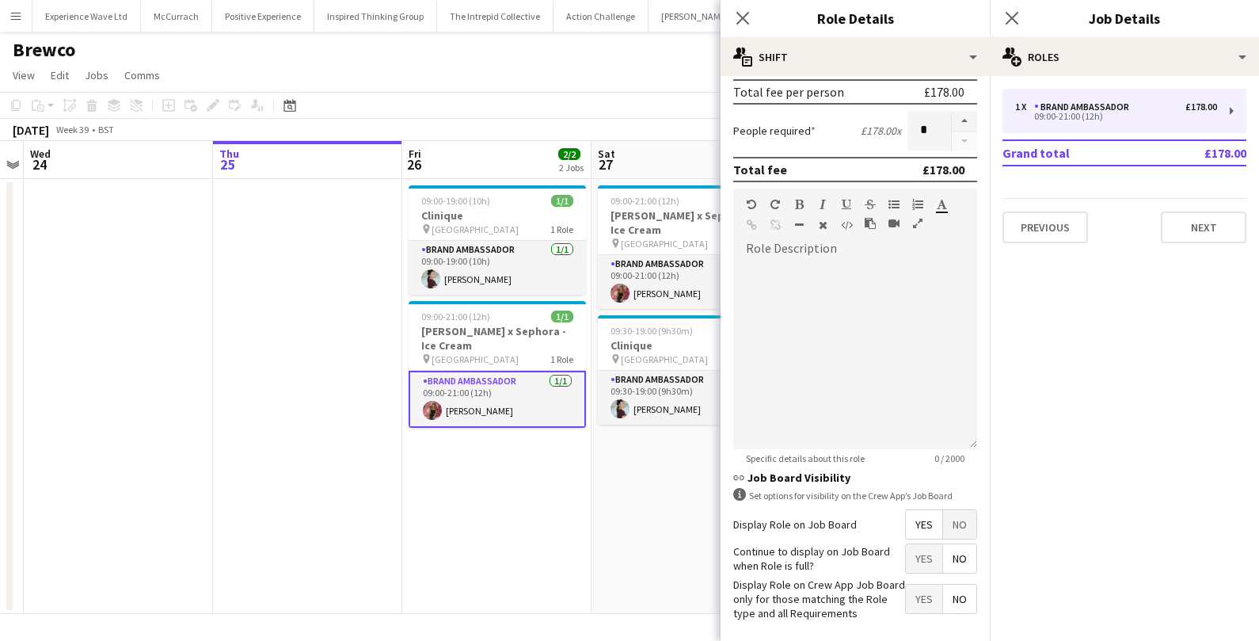
scroll to position [428, 0]
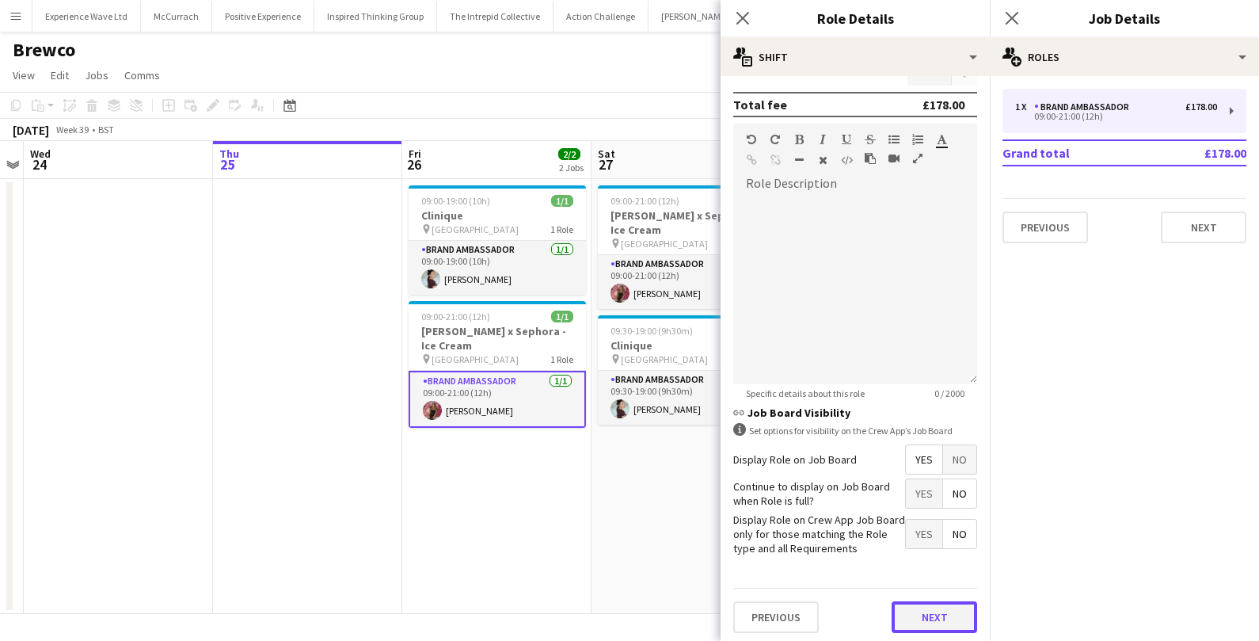
click at [918, 607] on button "Next" at bounding box center [935, 617] width 86 height 32
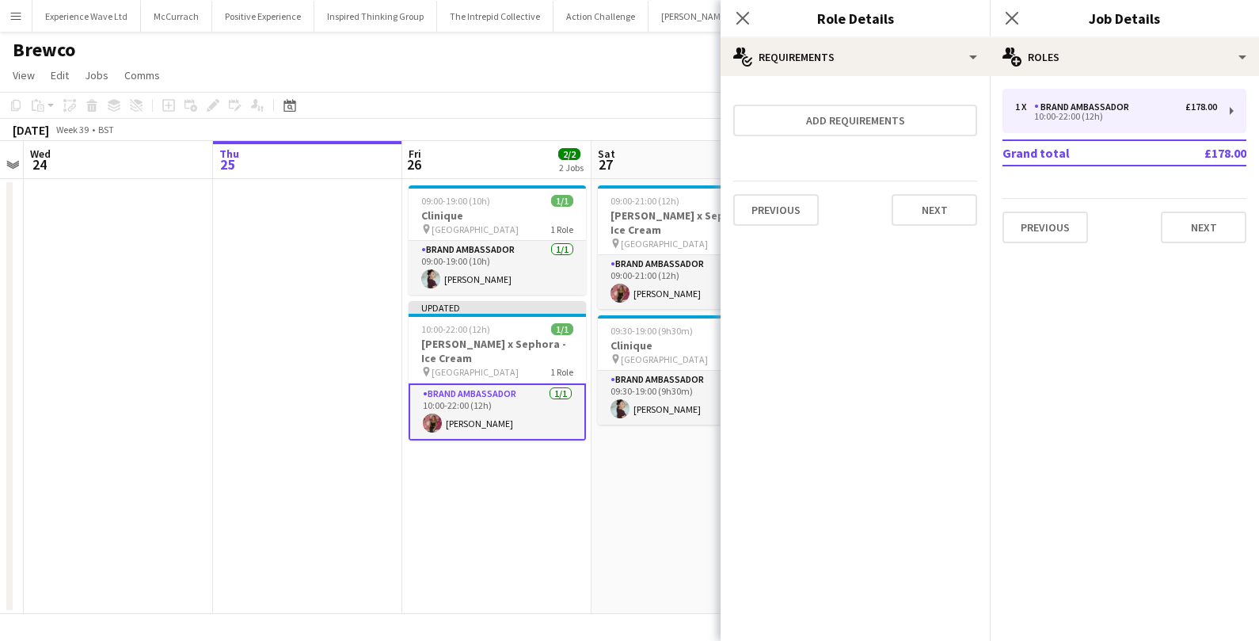
scroll to position [0, 0]
click at [954, 195] on button "Next" at bounding box center [935, 210] width 86 height 32
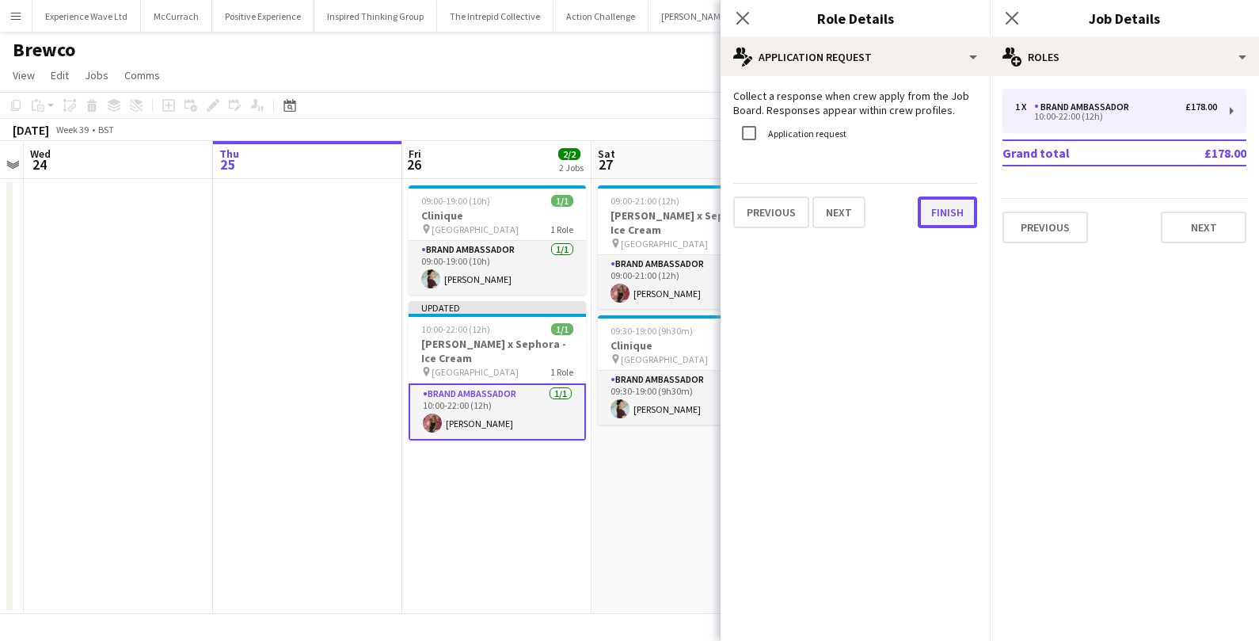
click at [948, 211] on button "Finish" at bounding box center [947, 212] width 59 height 32
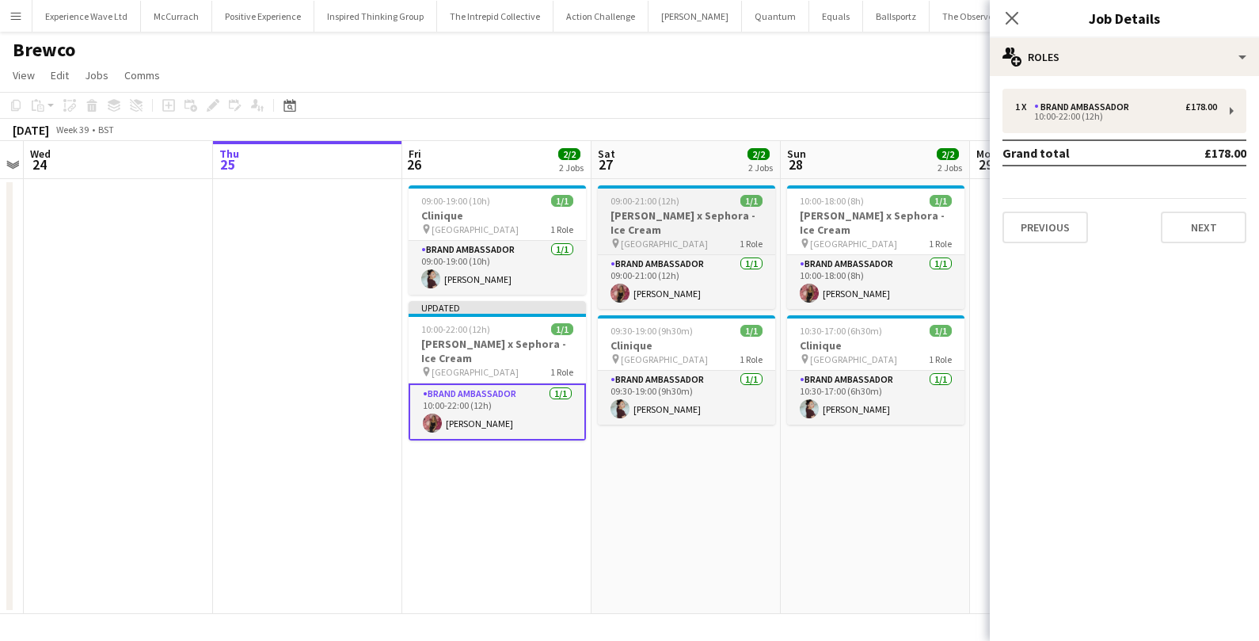
click at [690, 222] on h3 "Estée Lauder x Sephora - Ice Cream" at bounding box center [686, 222] width 177 height 29
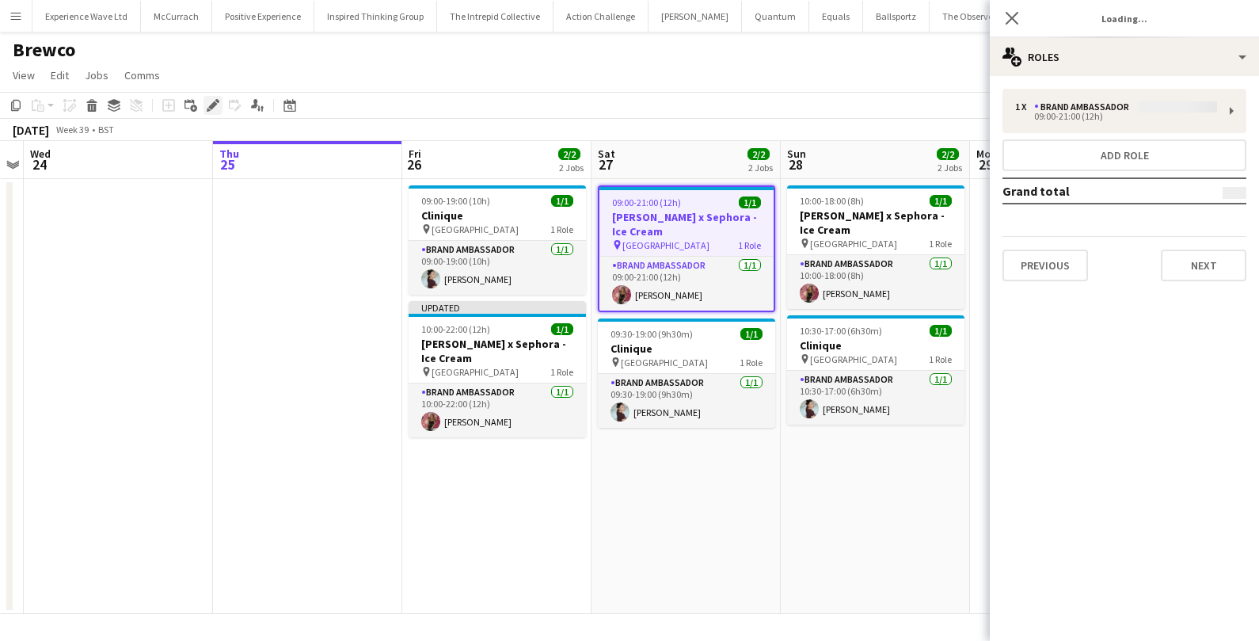
click at [208, 106] on icon "Edit" at bounding box center [213, 105] width 13 height 13
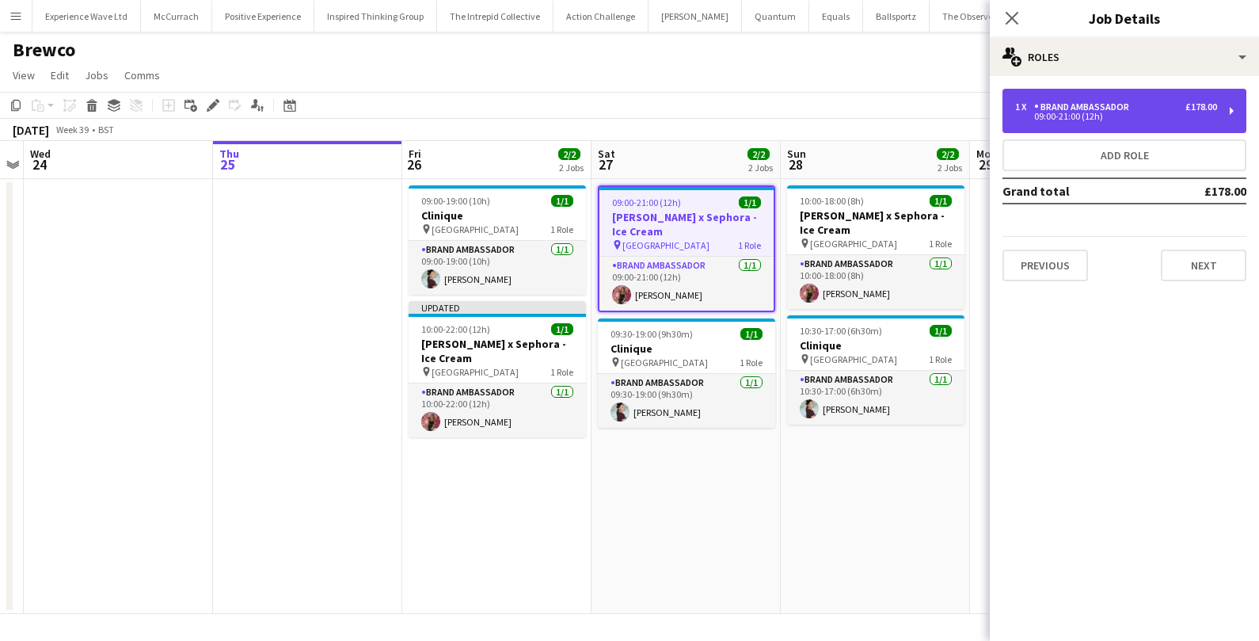
click at [1177, 115] on div "09:00-21:00 (12h)" at bounding box center [1116, 116] width 202 height 8
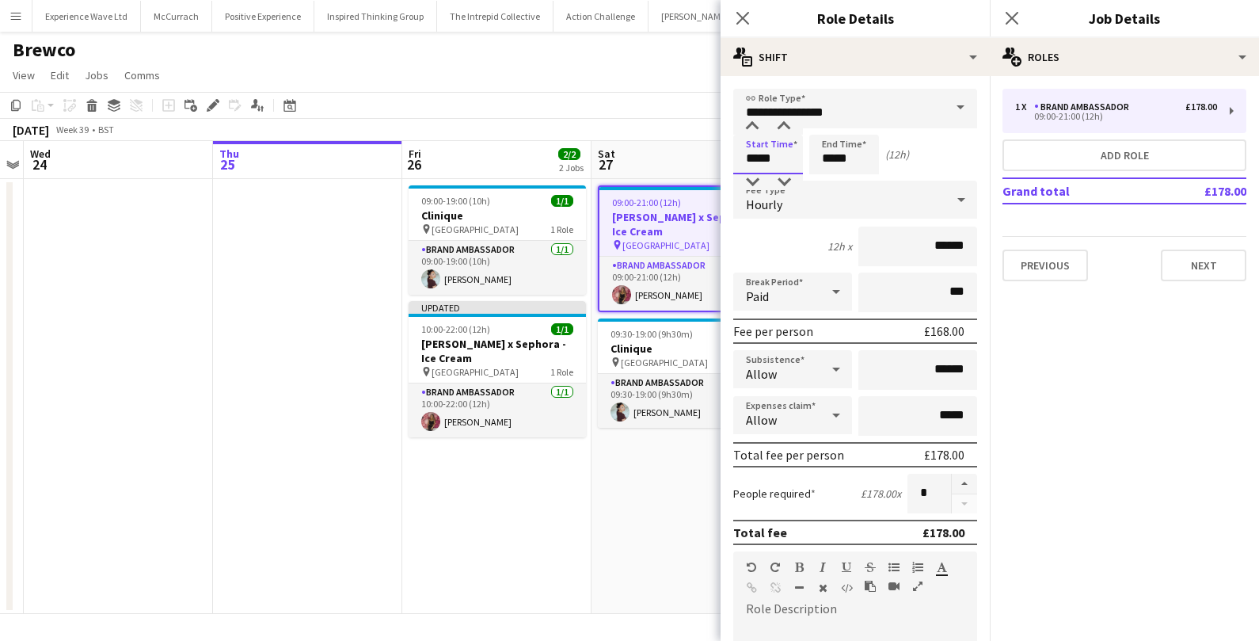
drag, startPoint x: 784, startPoint y: 167, endPoint x: 730, endPoint y: 154, distance: 55.3
click at [730, 154] on form "**********" at bounding box center [855, 581] width 269 height 985
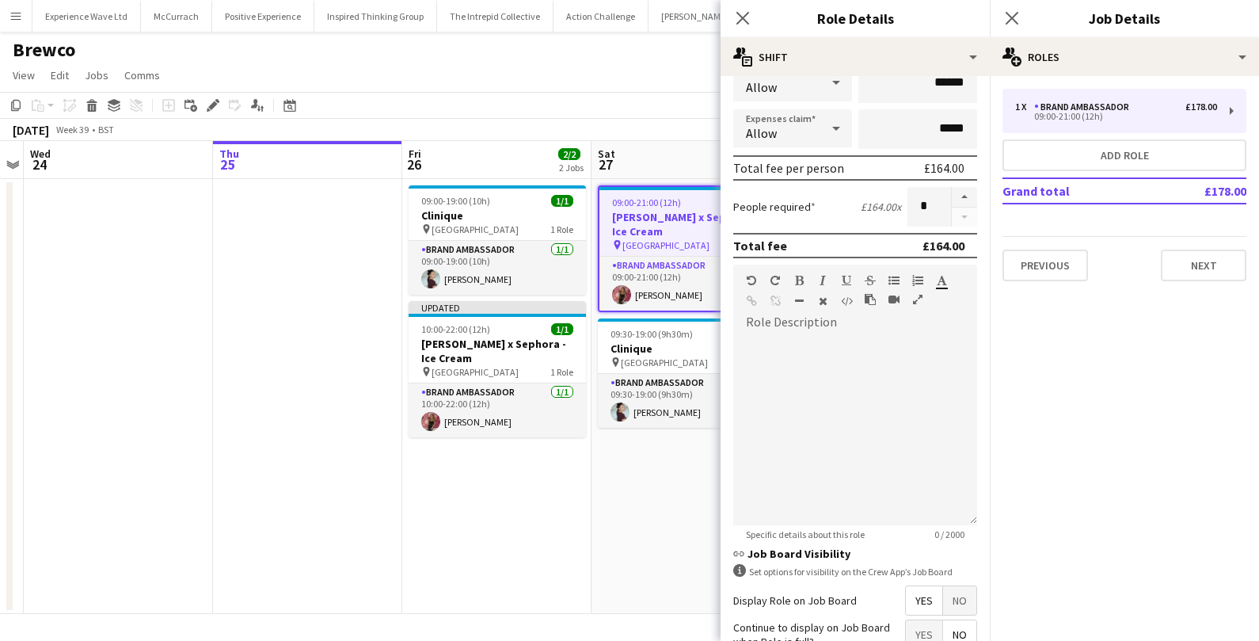
scroll to position [412, 0]
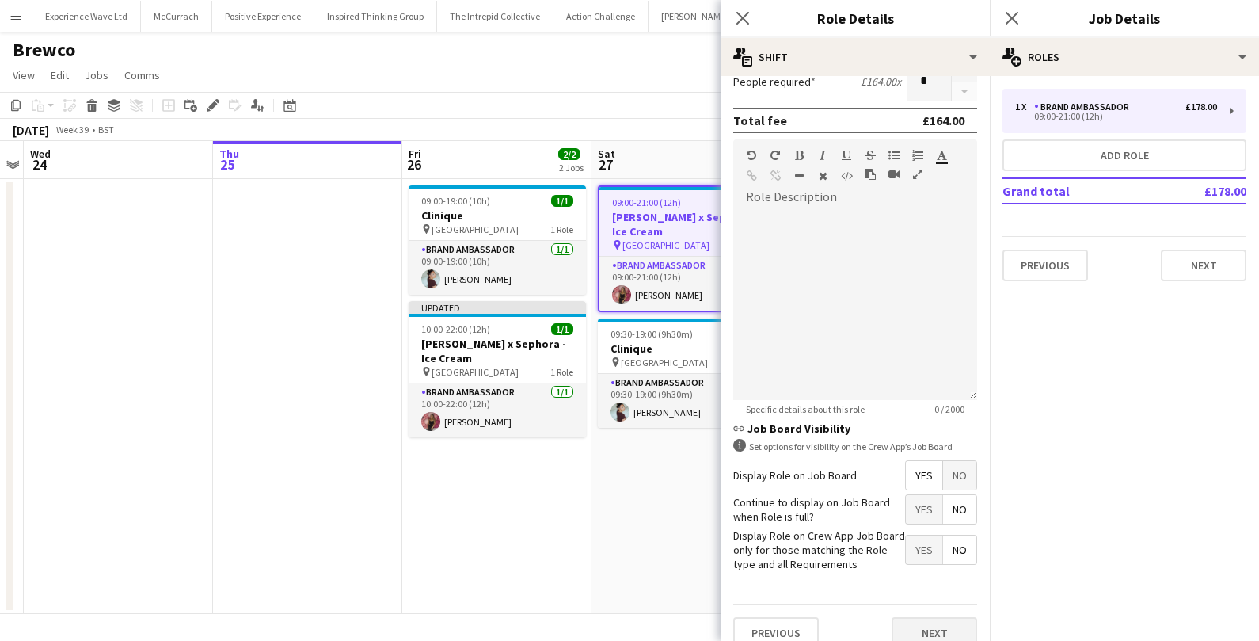
type input "*****"
click at [939, 625] on button "Next" at bounding box center [935, 633] width 86 height 32
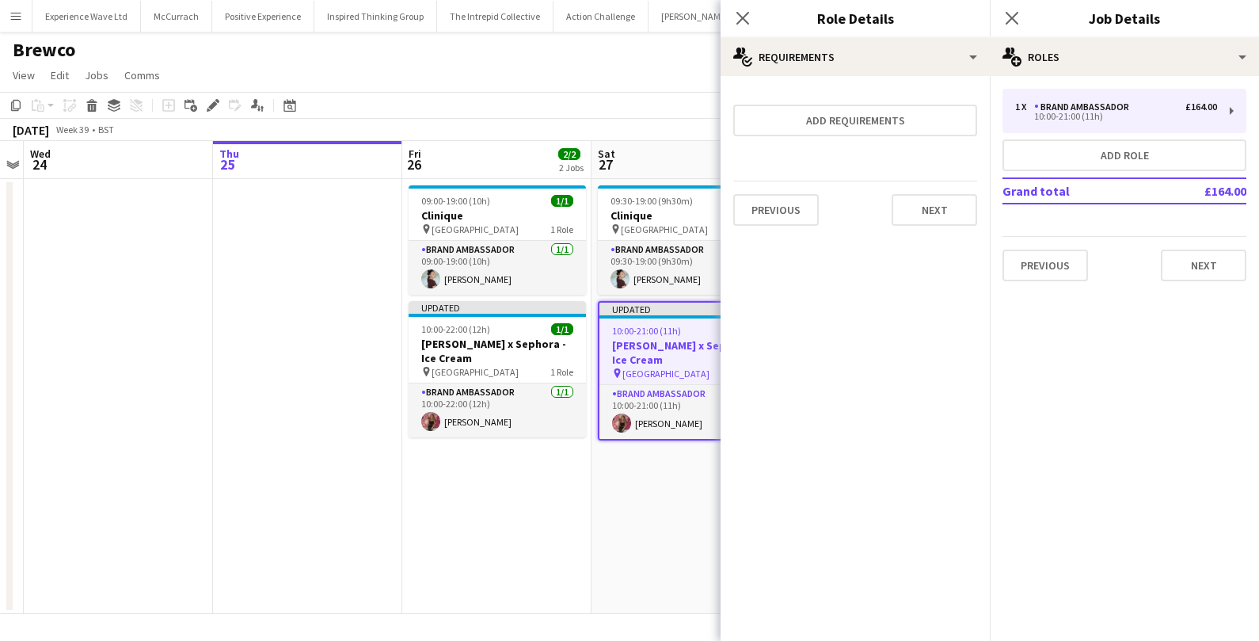
scroll to position [0, 0]
click at [946, 208] on button "Next" at bounding box center [935, 210] width 86 height 32
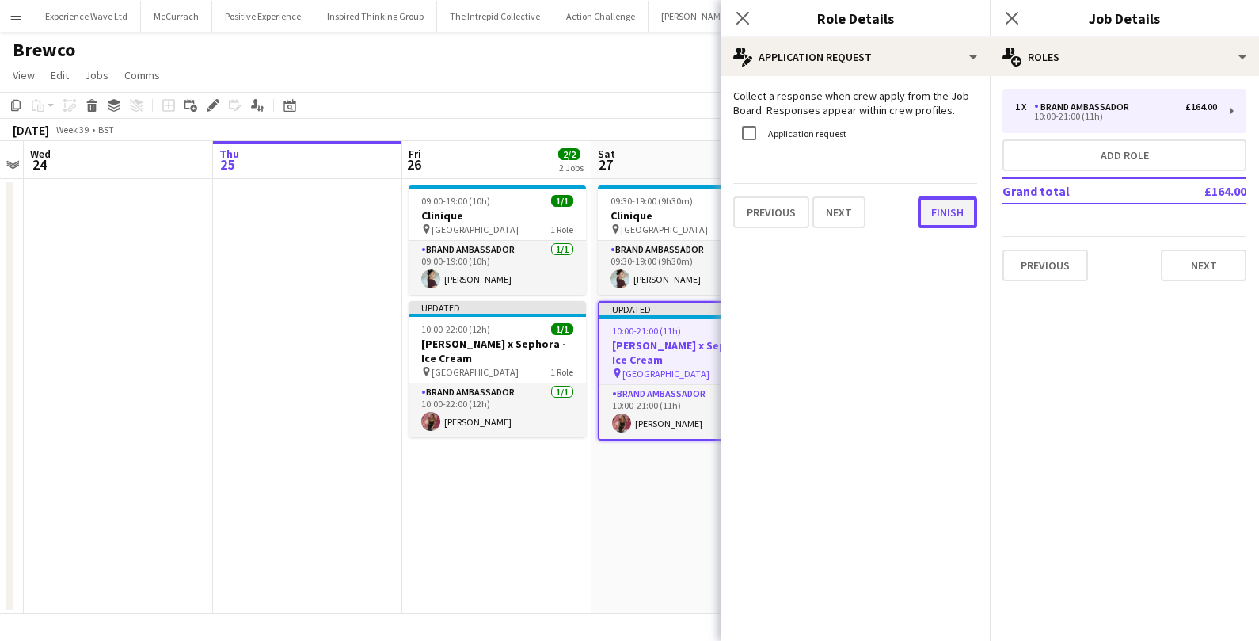
click at [935, 215] on button "Finish" at bounding box center [947, 212] width 59 height 32
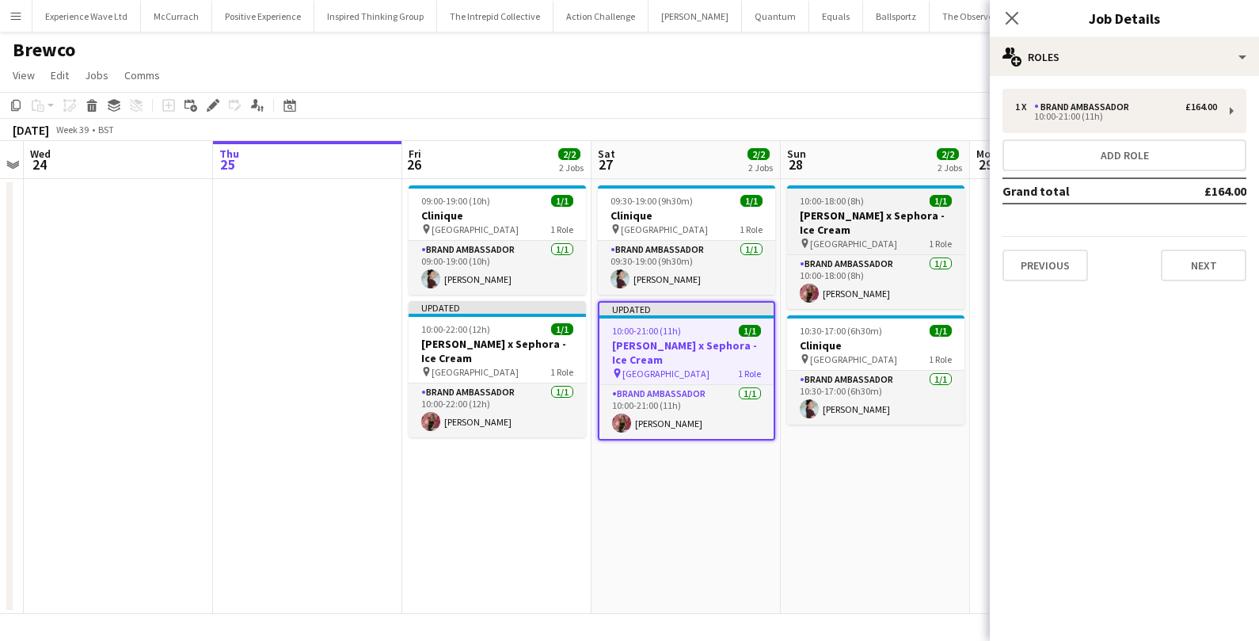
click at [863, 223] on h3 "Estée Lauder x Sephora - Ice Cream" at bounding box center [875, 222] width 177 height 29
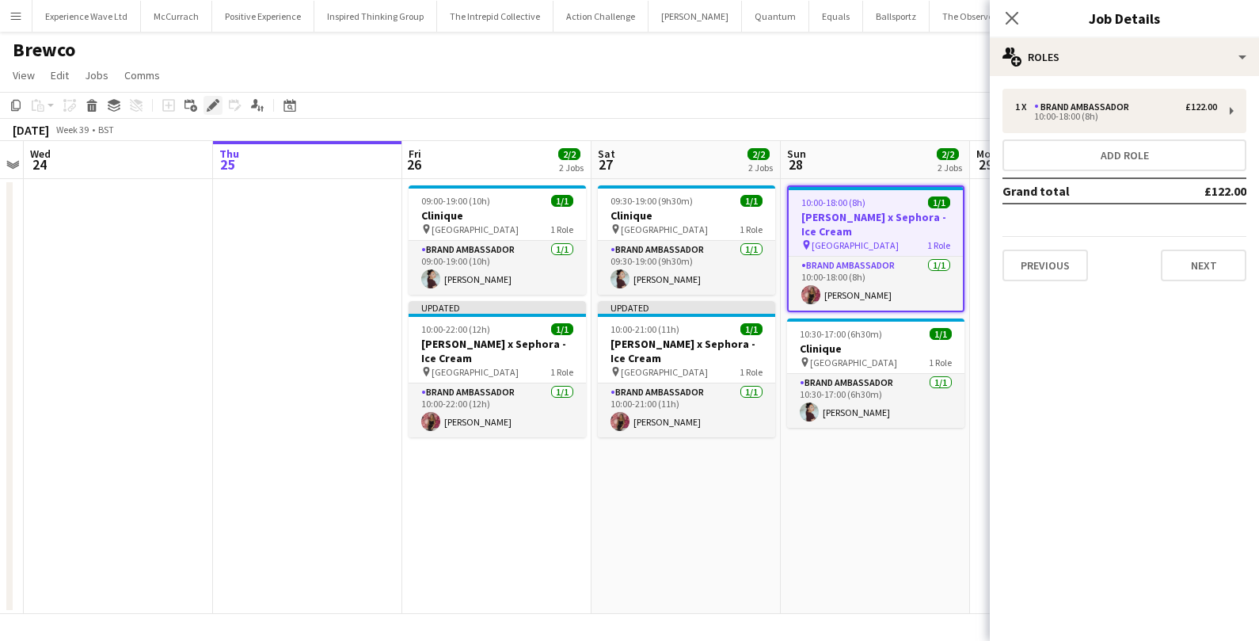
click at [217, 107] on icon "Edit" at bounding box center [213, 105] width 13 height 13
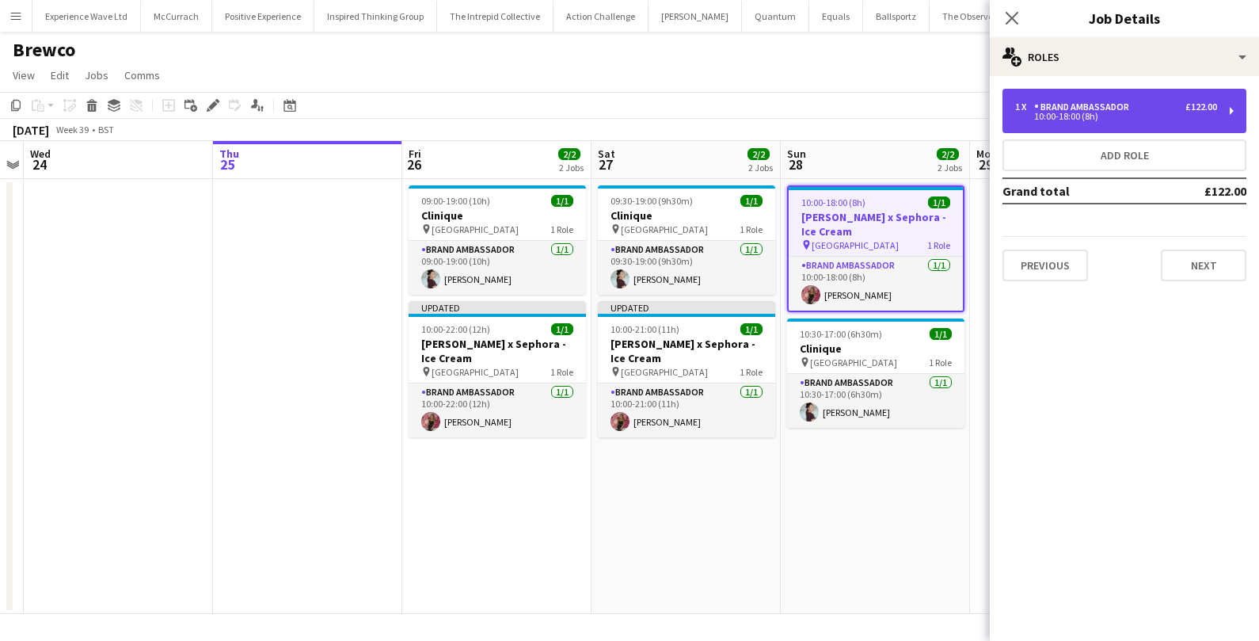
click at [1225, 119] on div "1 x Brand Ambassador £122.00 10:00-18:00 (8h)" at bounding box center [1125, 111] width 244 height 44
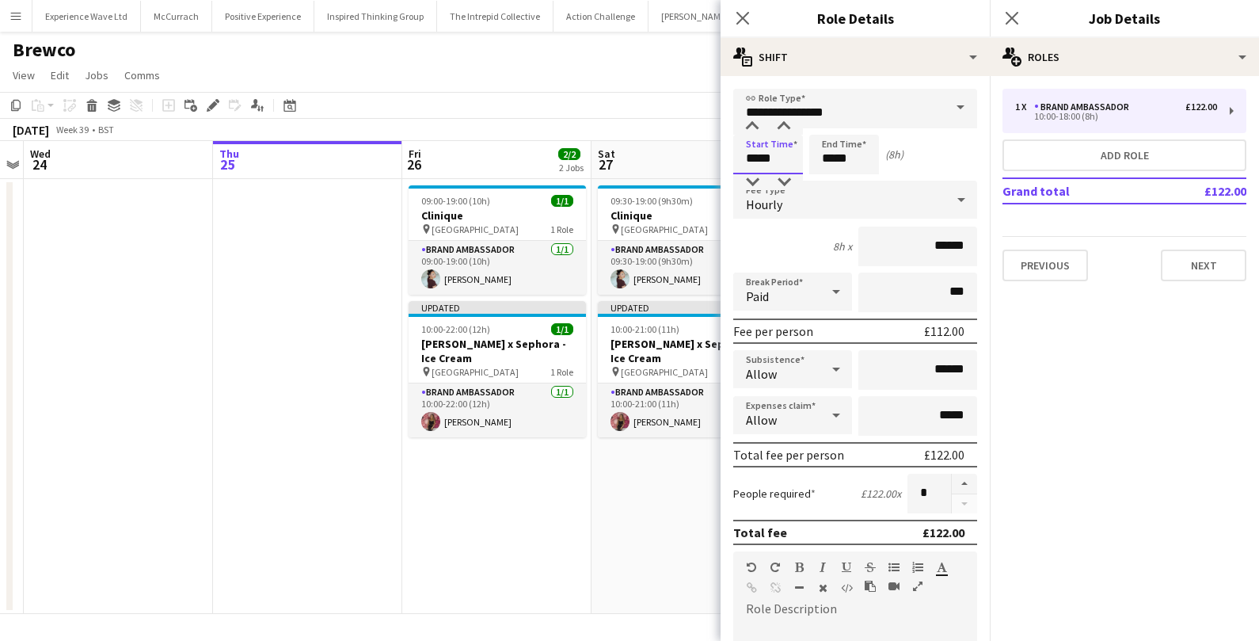
drag, startPoint x: 790, startPoint y: 154, endPoint x: 700, endPoint y: 157, distance: 89.6
click at [700, 157] on body "Menu Boards Boards Boards All jobs Status Workforce Workforce My Workforce Recr…" at bounding box center [629, 320] width 1259 height 641
type input "*****"
click at [827, 264] on form "**********" at bounding box center [855, 581] width 269 height 985
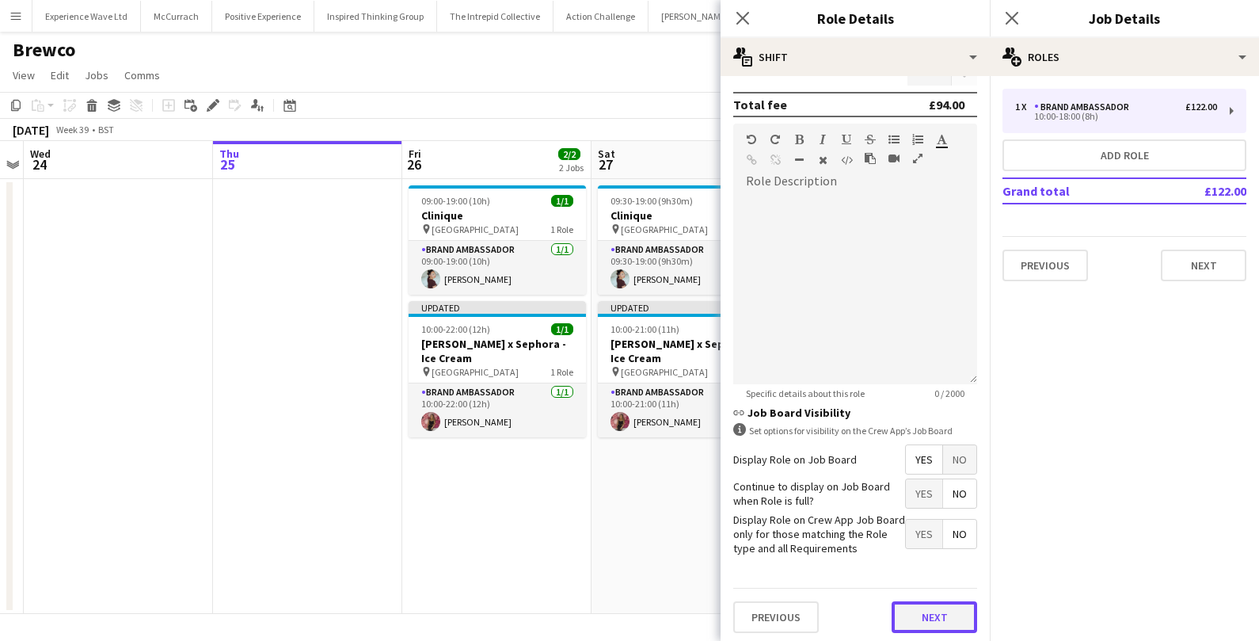
click at [917, 606] on button "Next" at bounding box center [935, 617] width 86 height 32
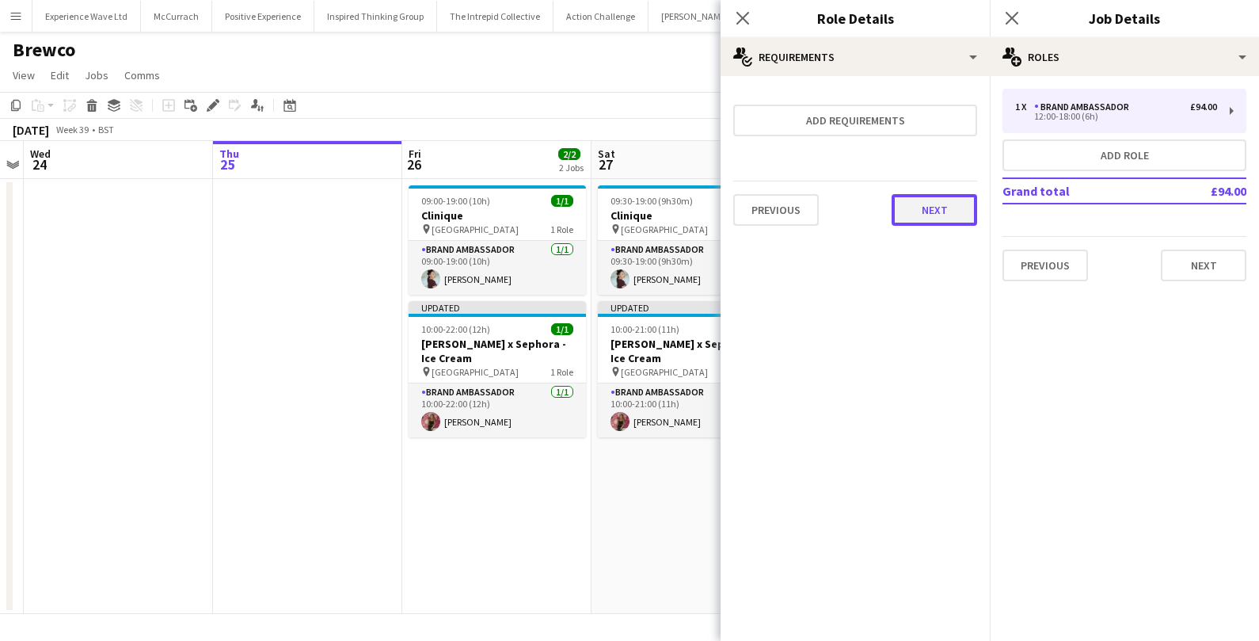
click at [964, 209] on button "Next" at bounding box center [935, 210] width 86 height 32
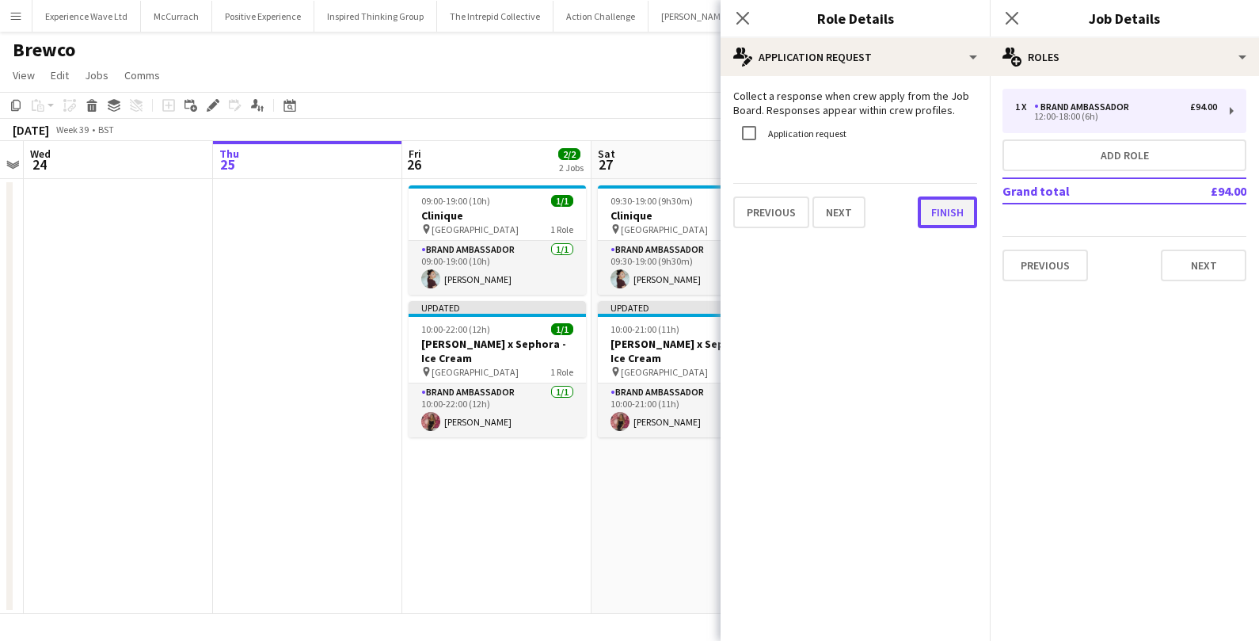
click at [962, 207] on button "Finish" at bounding box center [947, 212] width 59 height 32
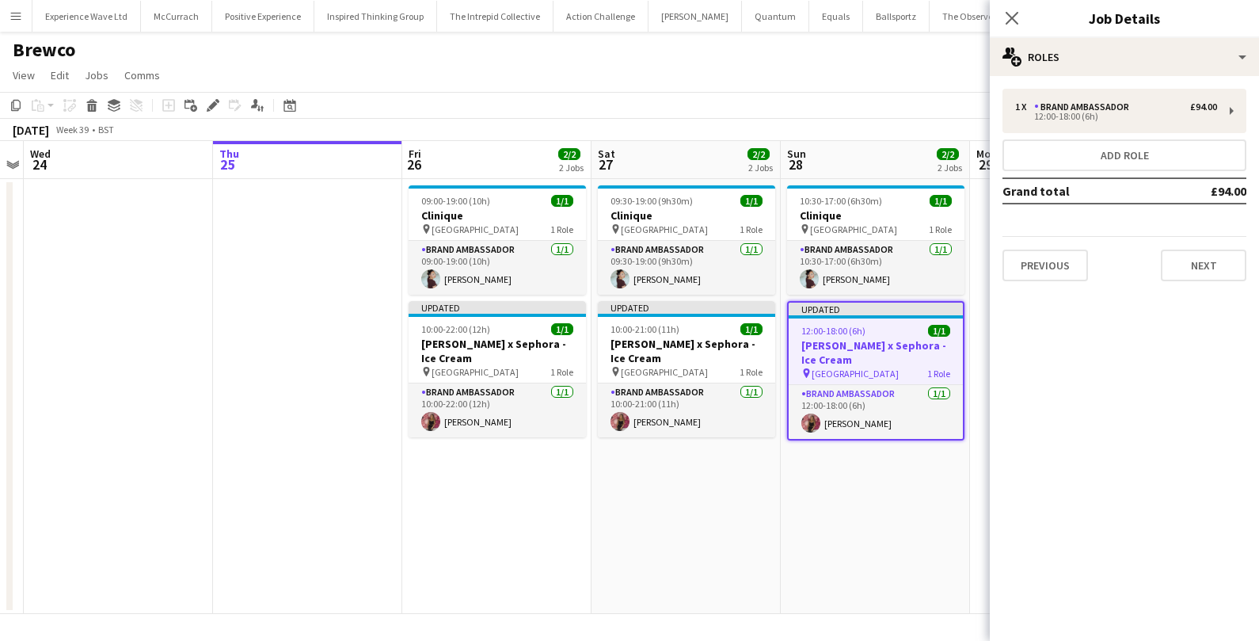
click at [853, 116] on app-toolbar "Copy Paste Paste Command V Paste with crew Command Shift V Paste linked Job [GE…" at bounding box center [629, 105] width 1259 height 27
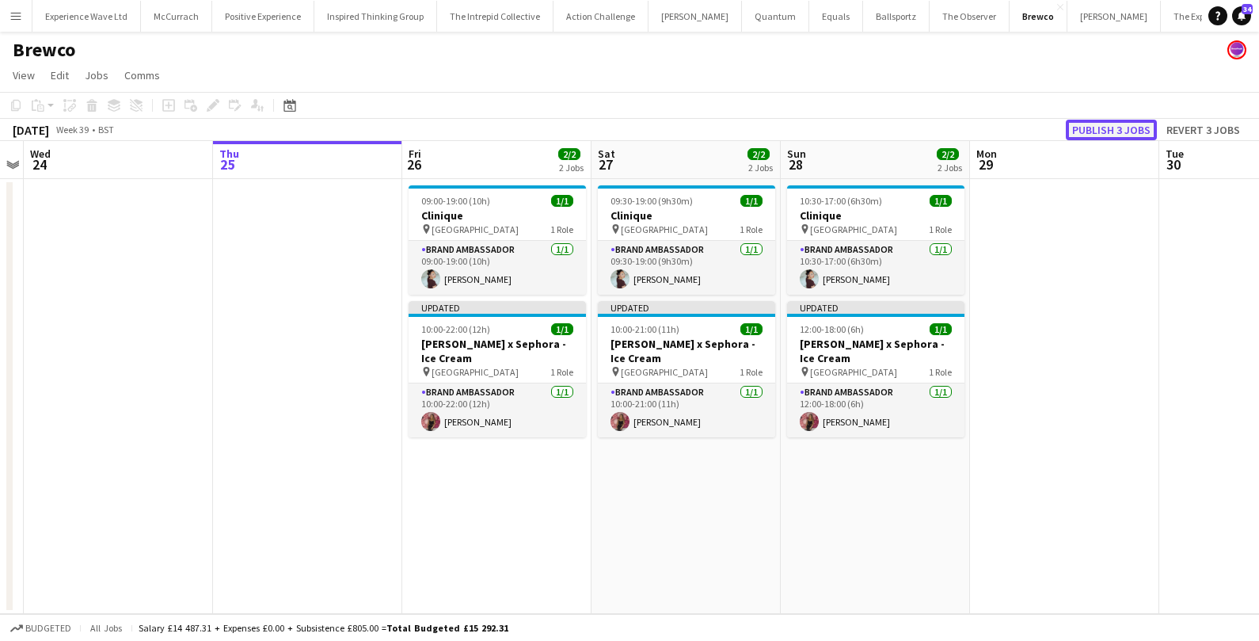
click at [1088, 129] on button "Publish 3 jobs" at bounding box center [1111, 130] width 91 height 21
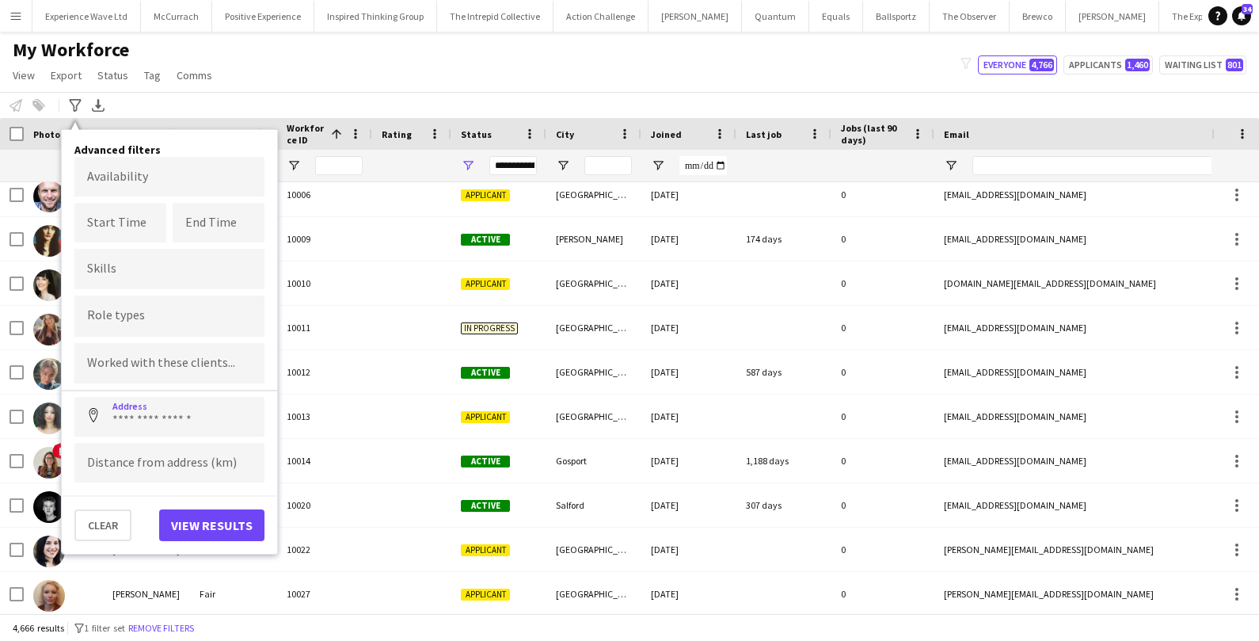
click at [276, 85] on div "My Workforce View Views Default view New view Update view Delete view Edit name…" at bounding box center [629, 65] width 1259 height 54
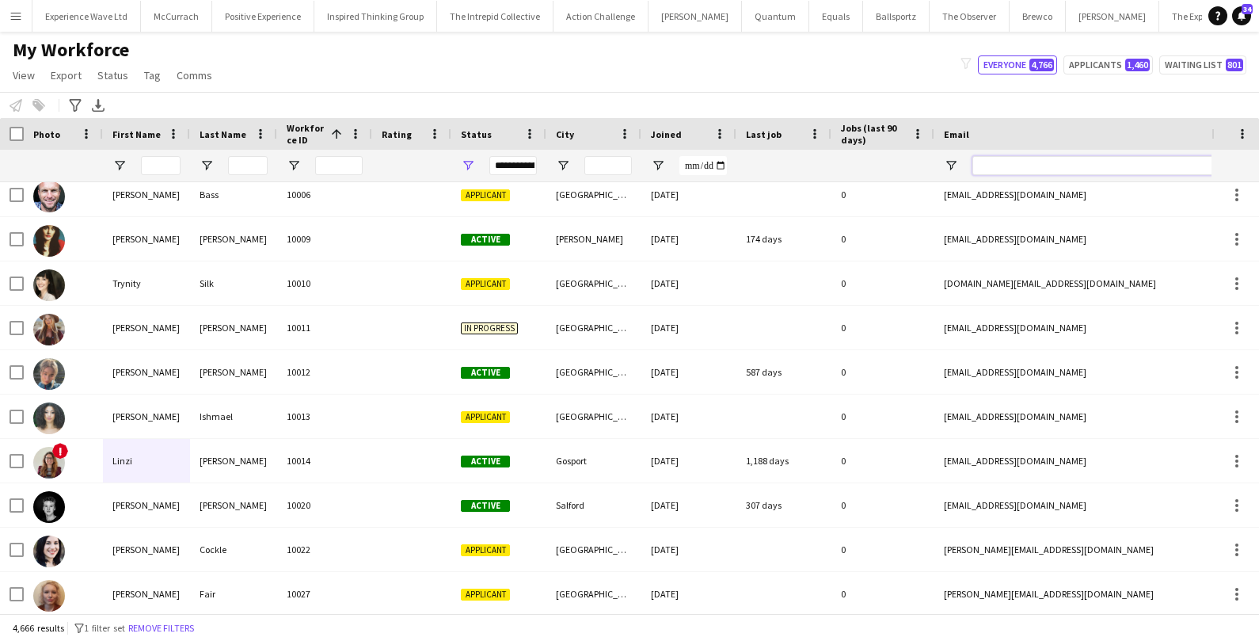
click at [1022, 158] on input "Email Filter Input" at bounding box center [1107, 165] width 269 height 19
paste input "**********"
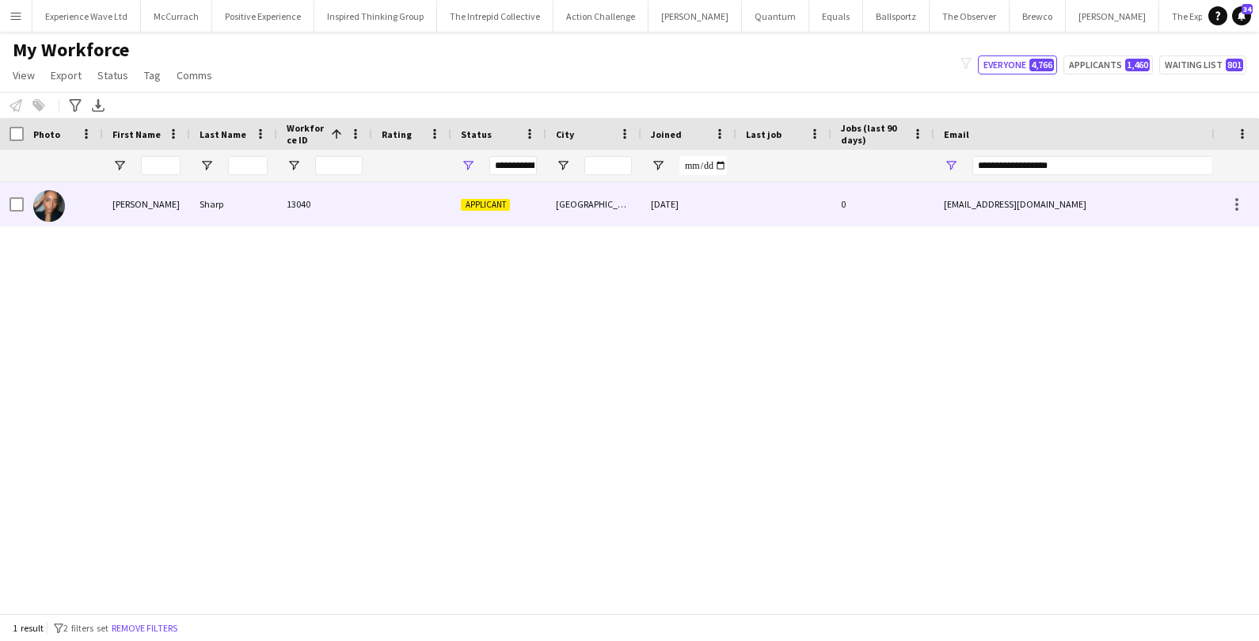
click at [390, 189] on div at bounding box center [411, 204] width 79 height 44
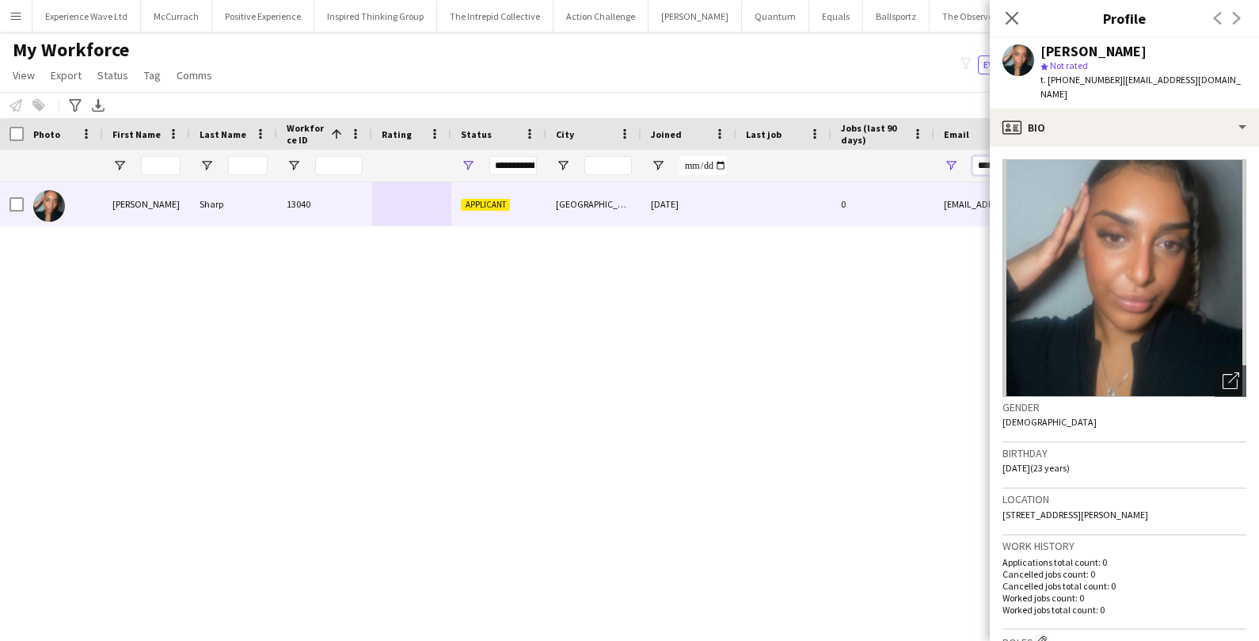
click at [979, 166] on input "**********" at bounding box center [1107, 165] width 269 height 19
type input "**********"
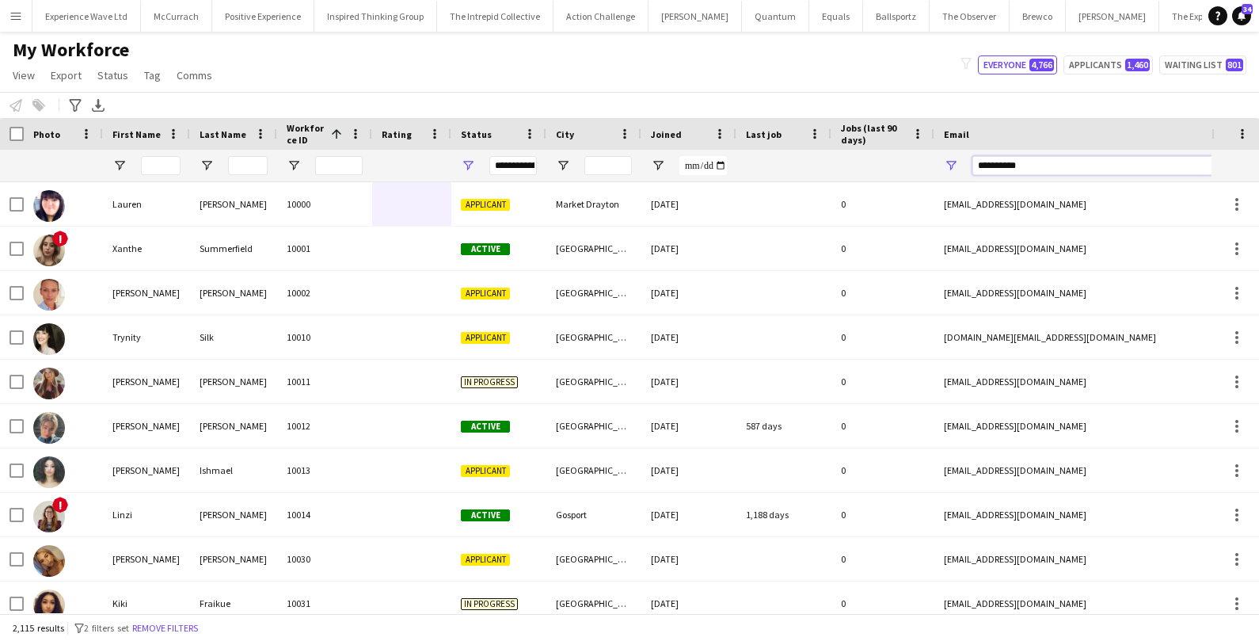
drag, startPoint x: 1070, startPoint y: 167, endPoint x: 958, endPoint y: 153, distance: 113.4
click at [958, 153] on div "**********" at bounding box center [1093, 166] width 317 height 32
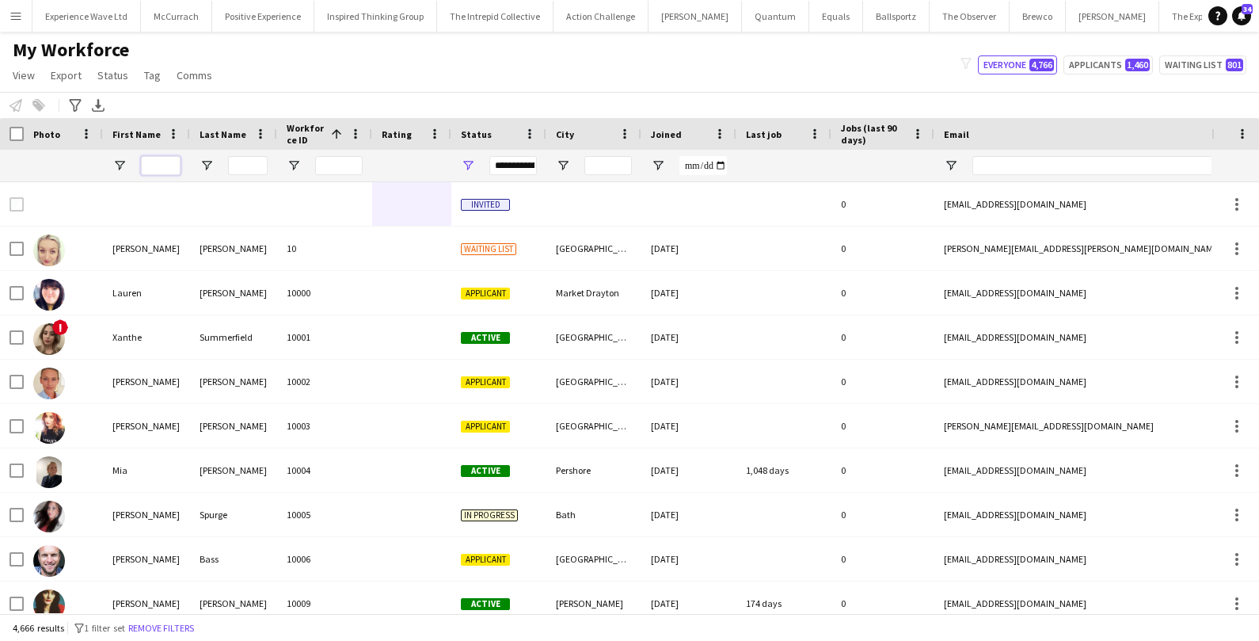
click at [149, 168] on input "First Name Filter Input" at bounding box center [161, 165] width 40 height 19
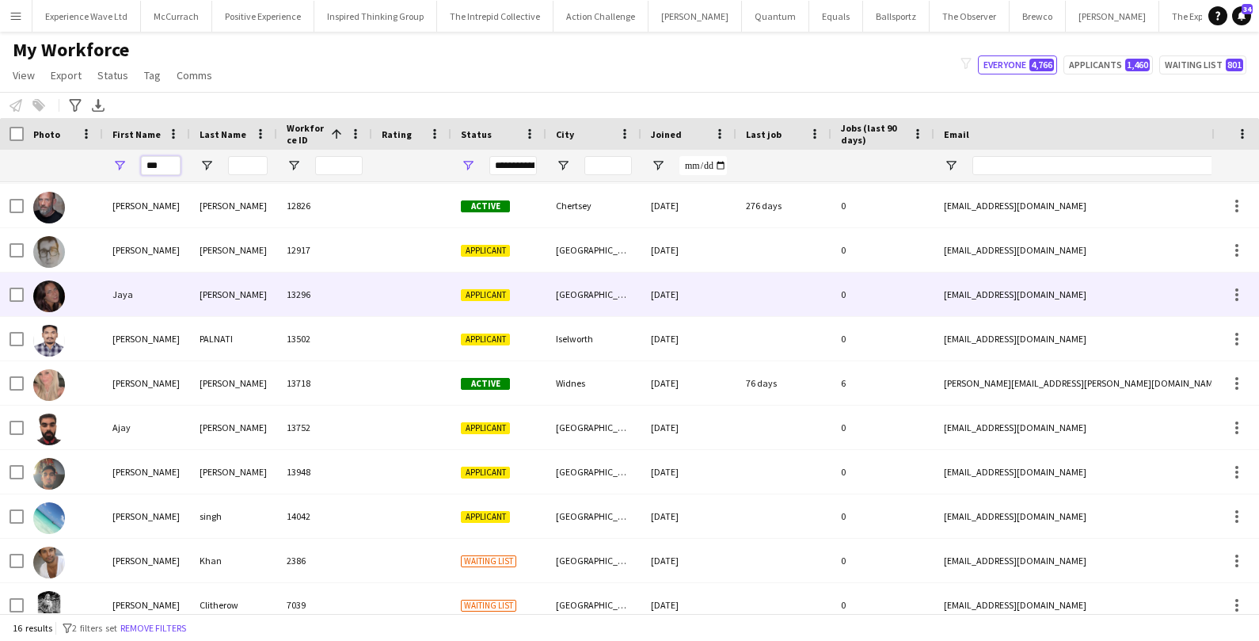
scroll to position [223, 0]
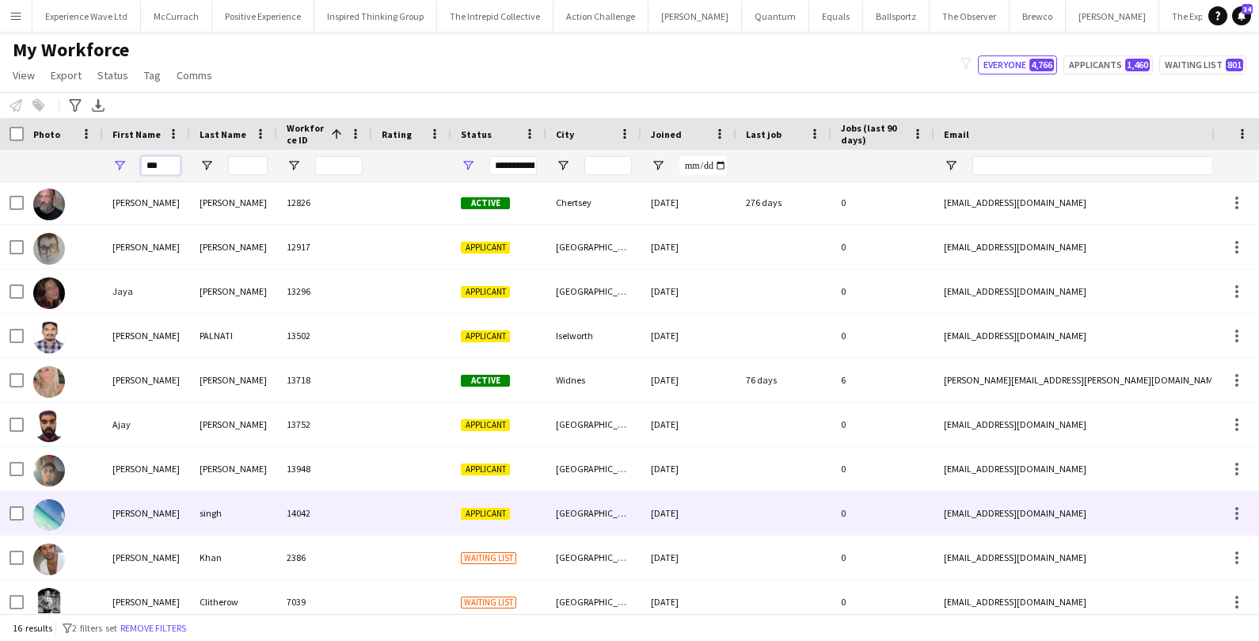
type input "***"
click at [131, 505] on div "Jay m" at bounding box center [146, 513] width 87 height 44
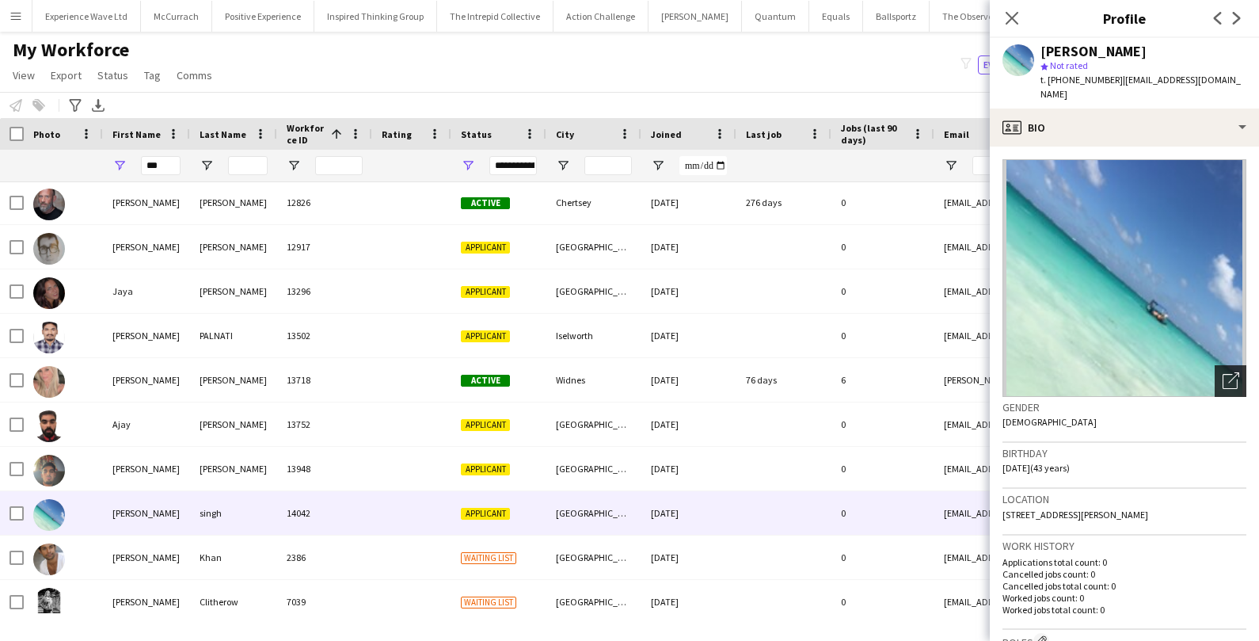
click at [1221, 371] on div "Open photos pop-in" at bounding box center [1231, 381] width 32 height 32
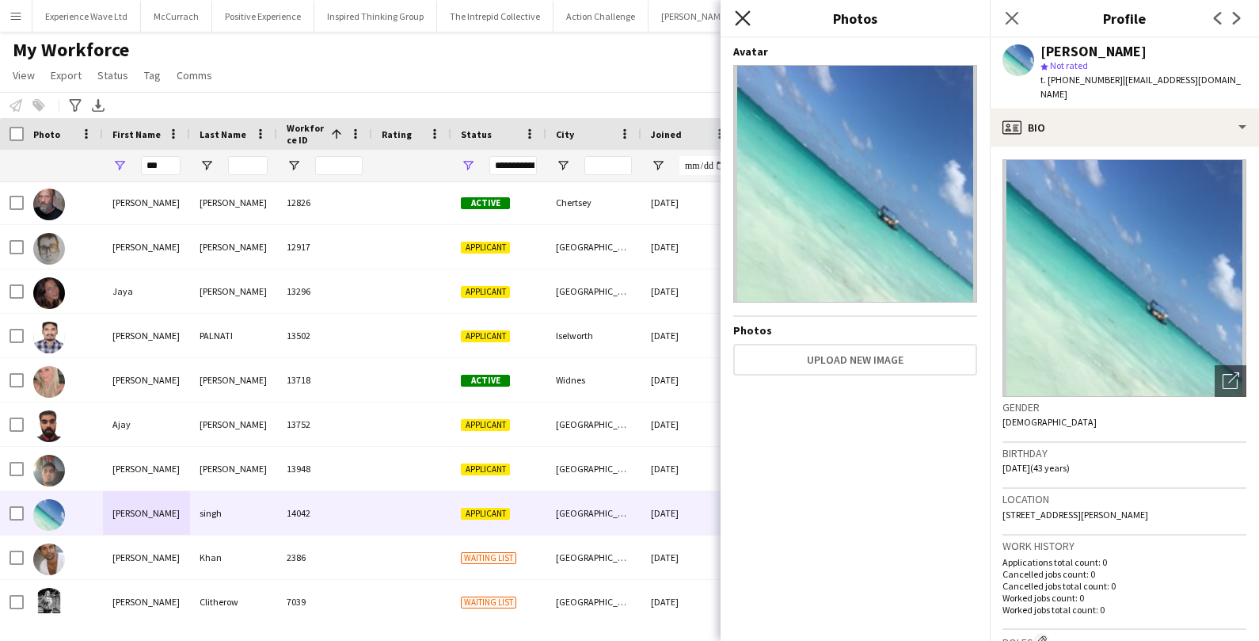
click at [741, 10] on app-icon "Close pop-in" at bounding box center [743, 18] width 23 height 23
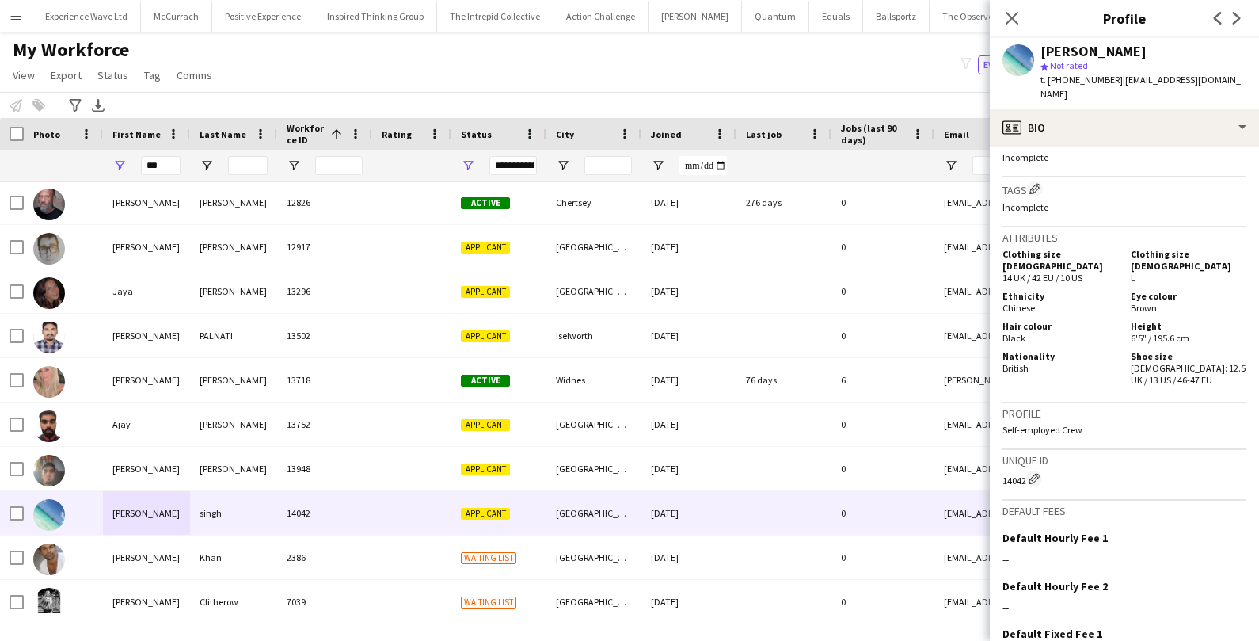
scroll to position [767, 0]
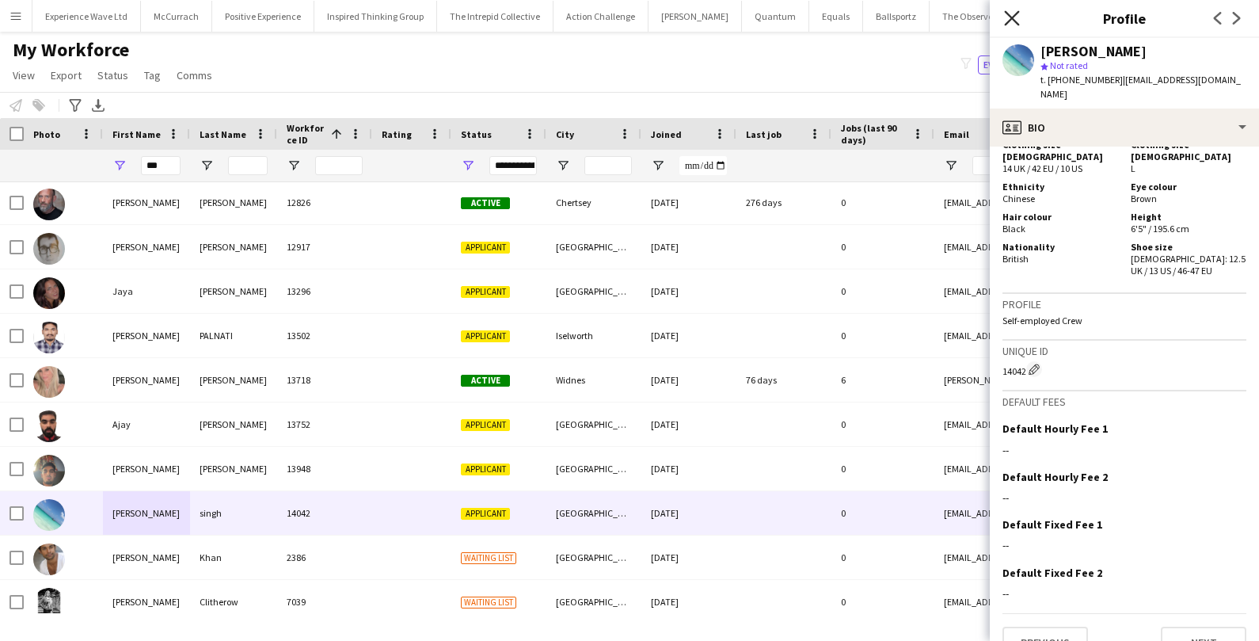
click at [1017, 19] on icon "Close pop-in" at bounding box center [1011, 17] width 15 height 15
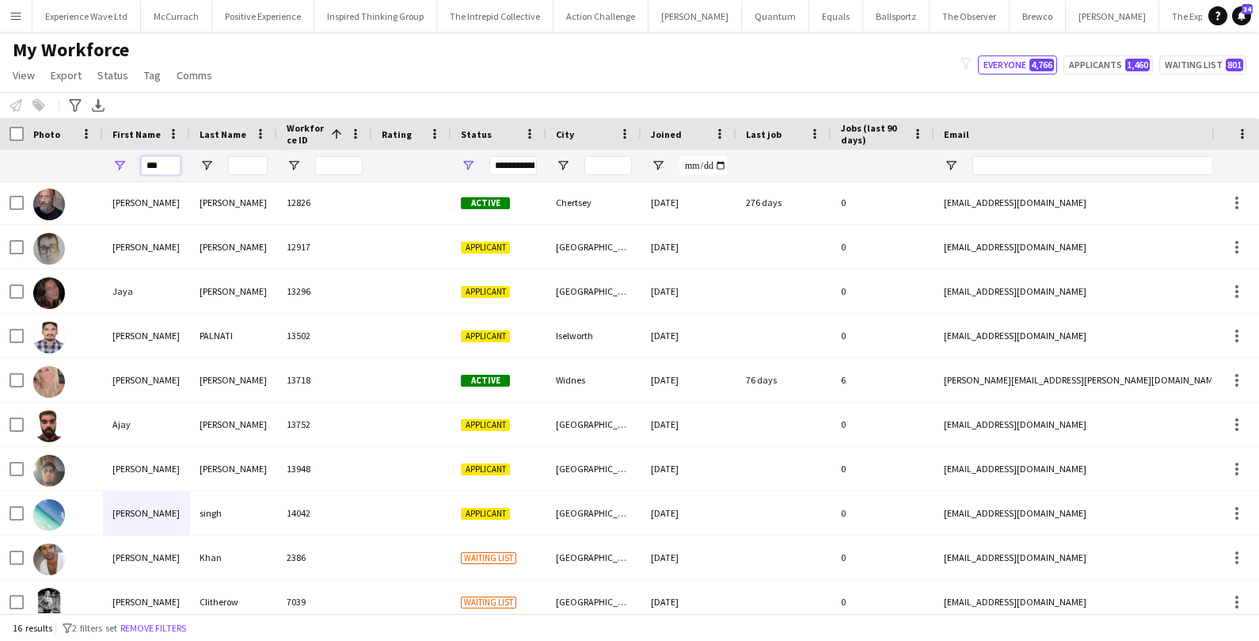
drag, startPoint x: 175, startPoint y: 164, endPoint x: 143, endPoint y: 161, distance: 32.6
click at [143, 163] on input "***" at bounding box center [161, 165] width 40 height 19
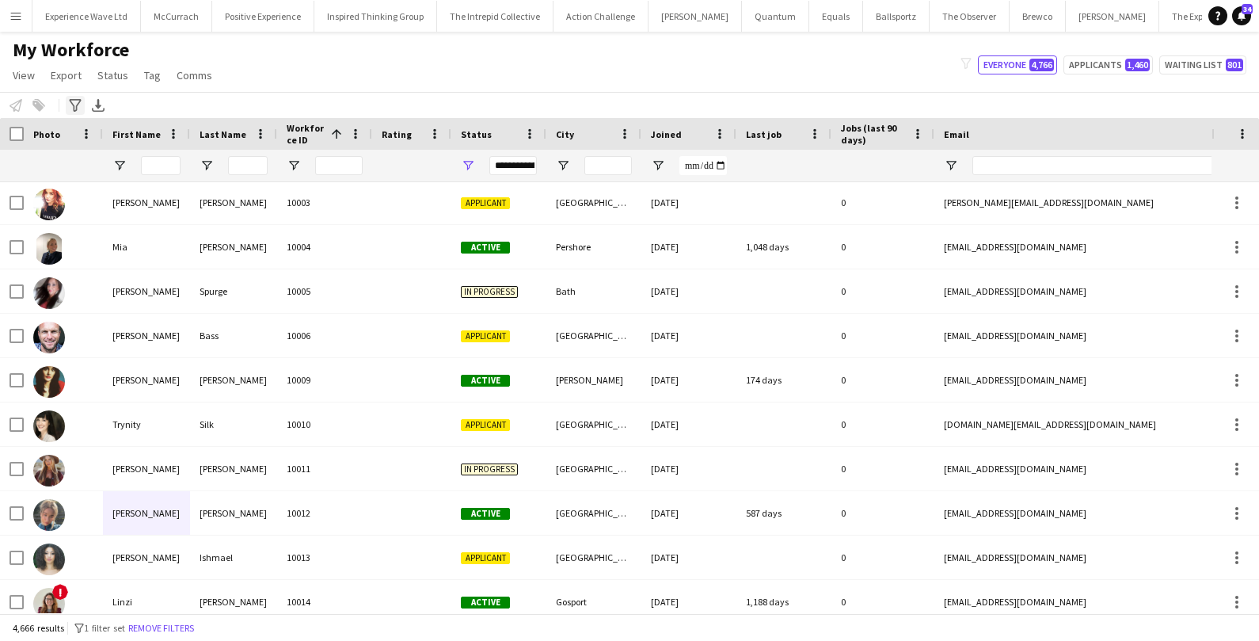
click at [69, 109] on icon "Advanced filters" at bounding box center [75, 105] width 13 height 13
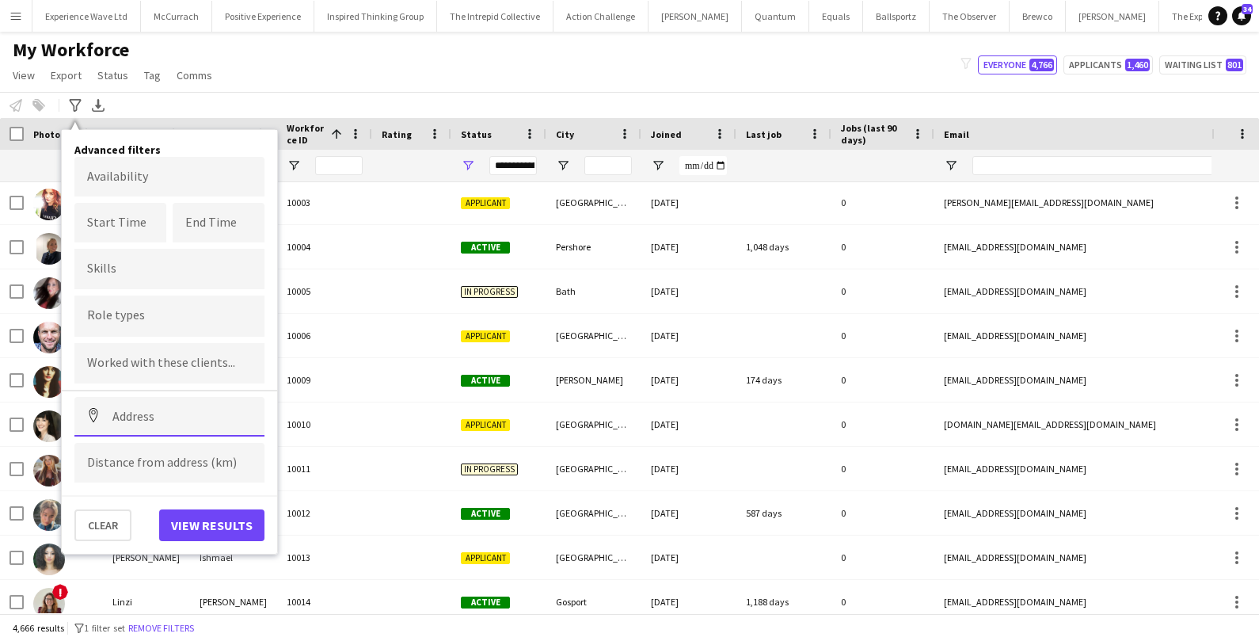
click at [154, 416] on input at bounding box center [169, 417] width 190 height 40
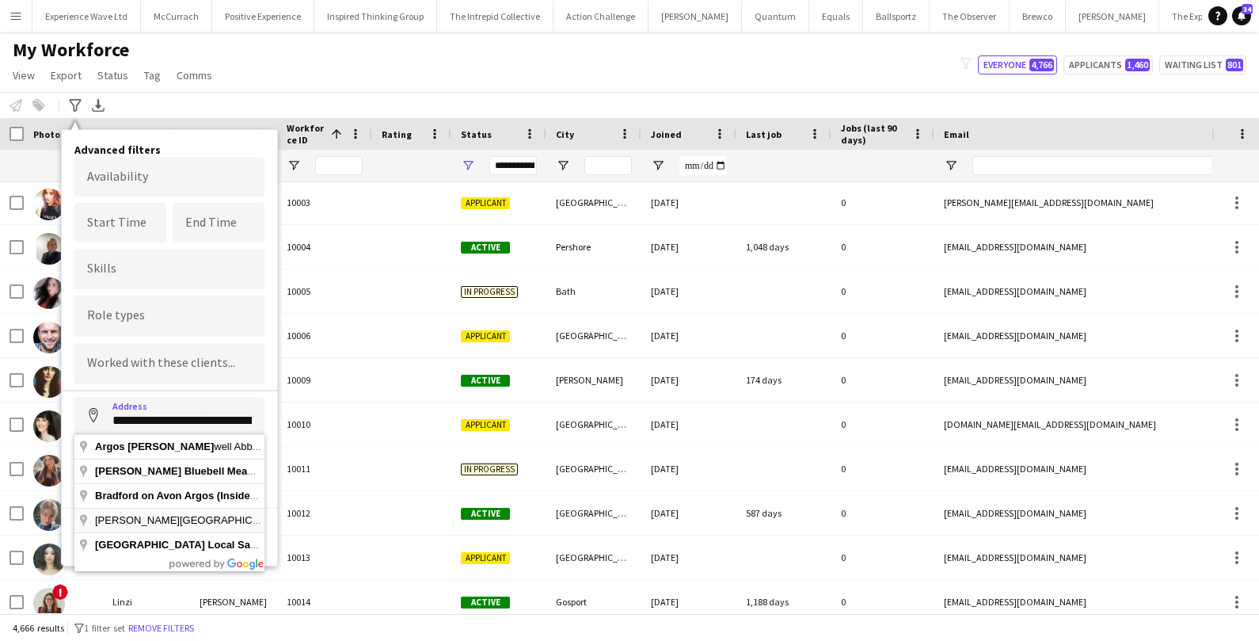
type input "**********"
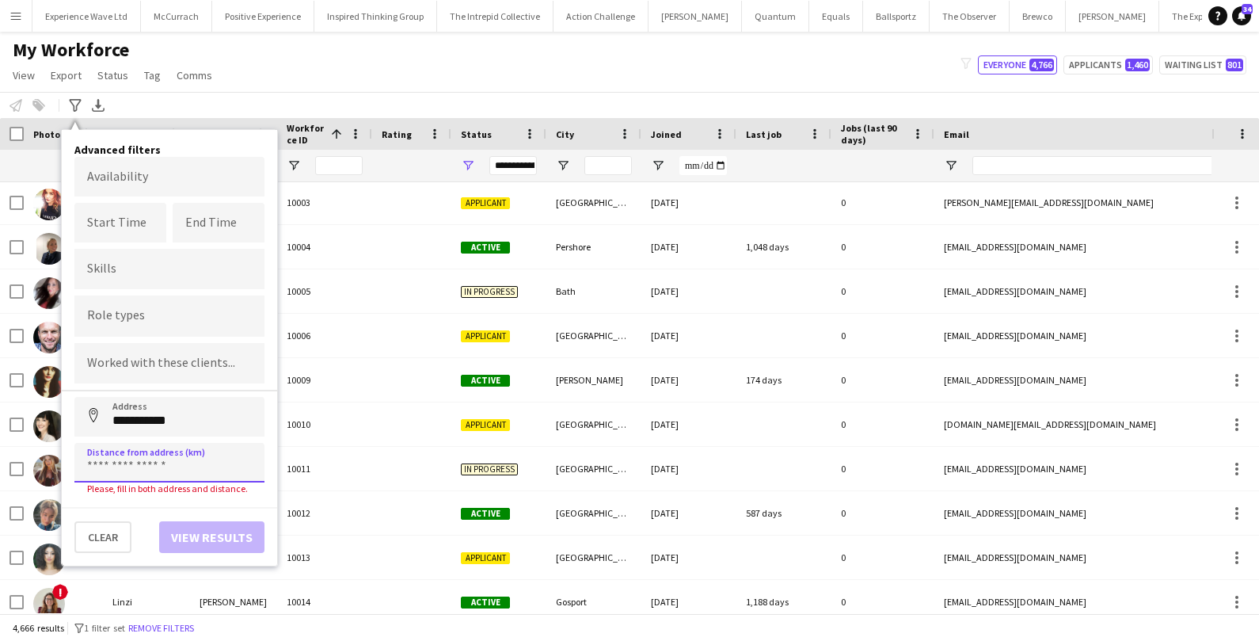
click at [155, 464] on input at bounding box center [169, 463] width 190 height 40
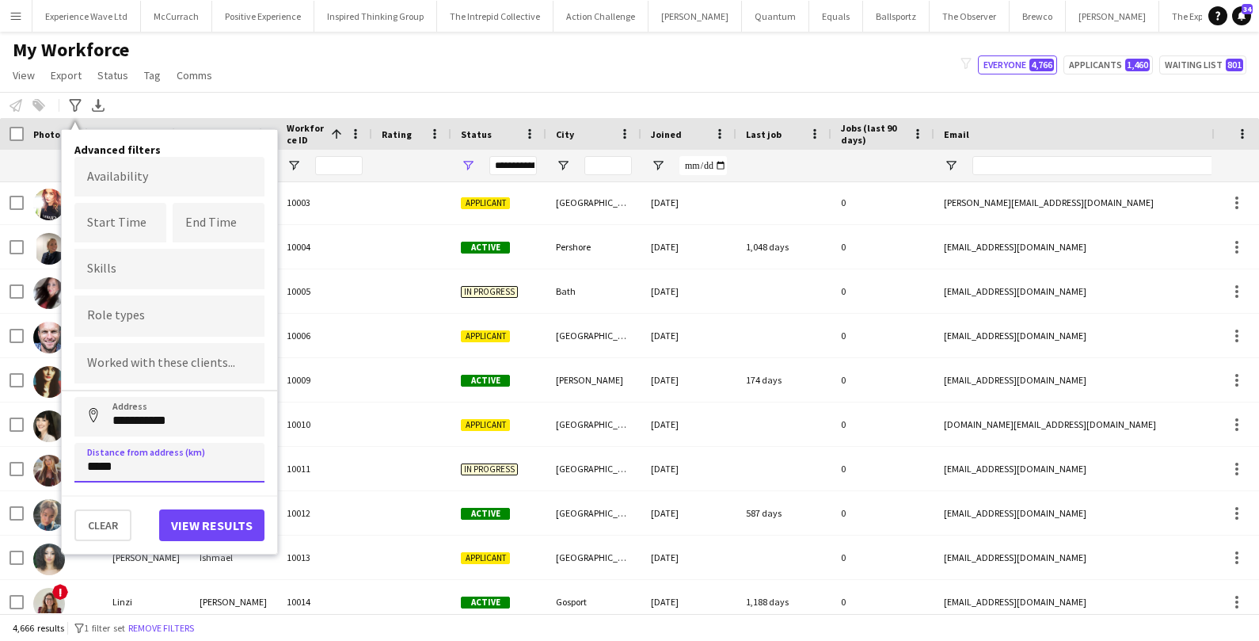
type input "*****"
click at [239, 523] on button "View results" at bounding box center [211, 525] width 105 height 32
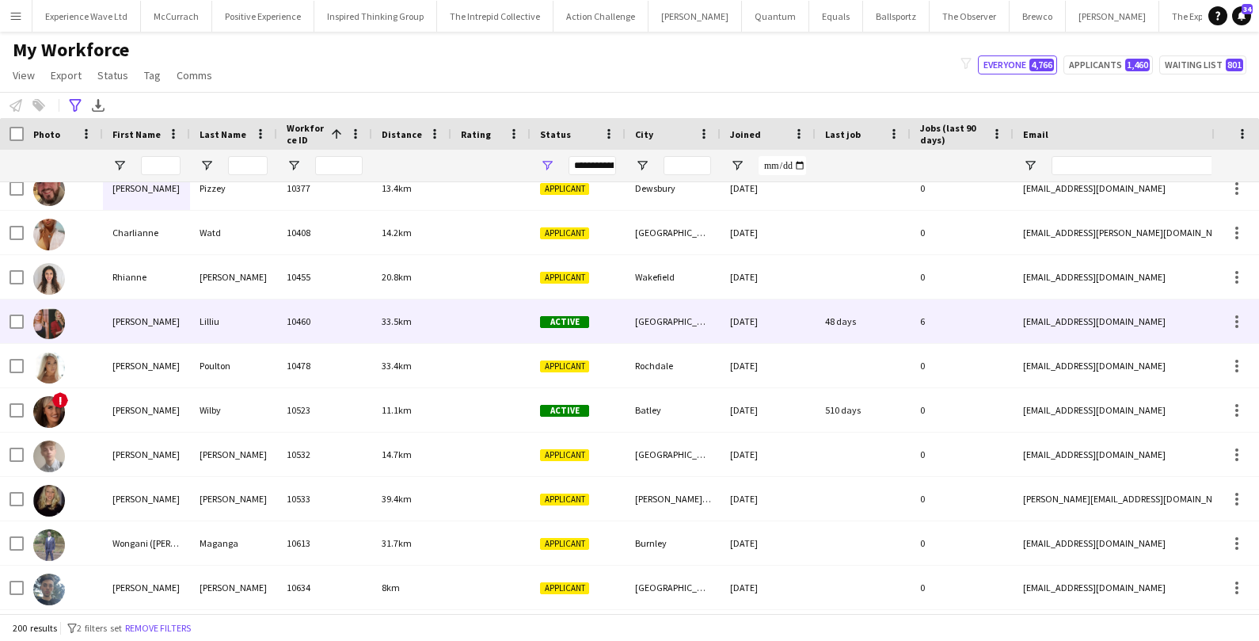
scroll to position [0, 0]
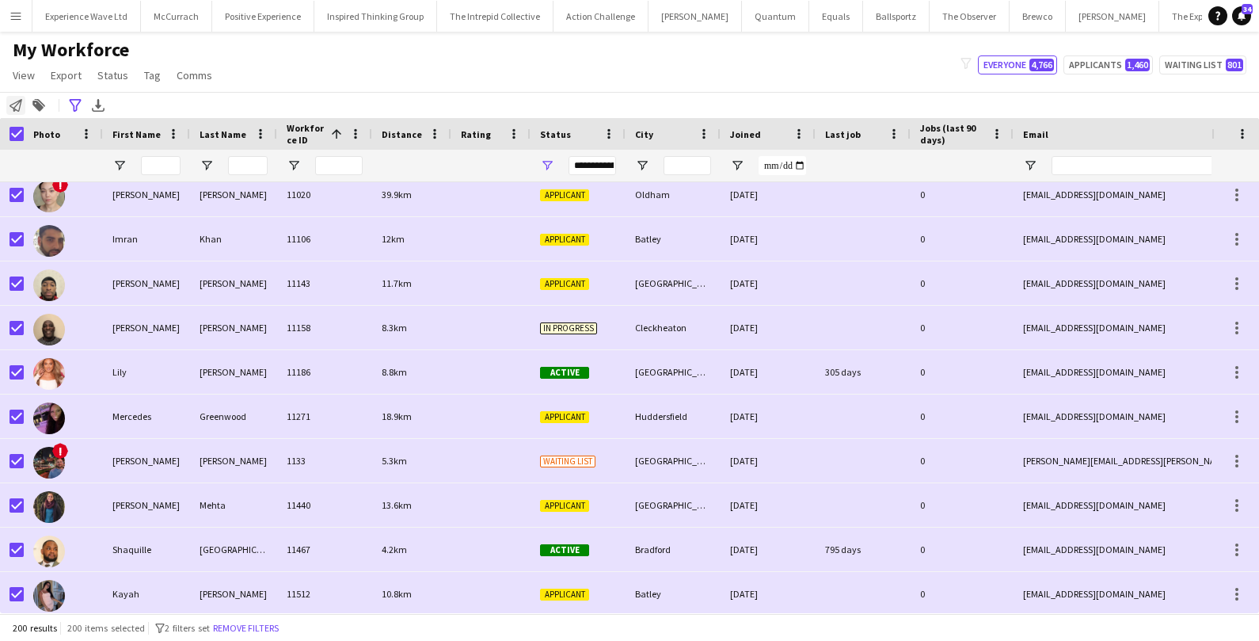
click at [23, 101] on div "Notify workforce" at bounding box center [15, 105] width 19 height 19
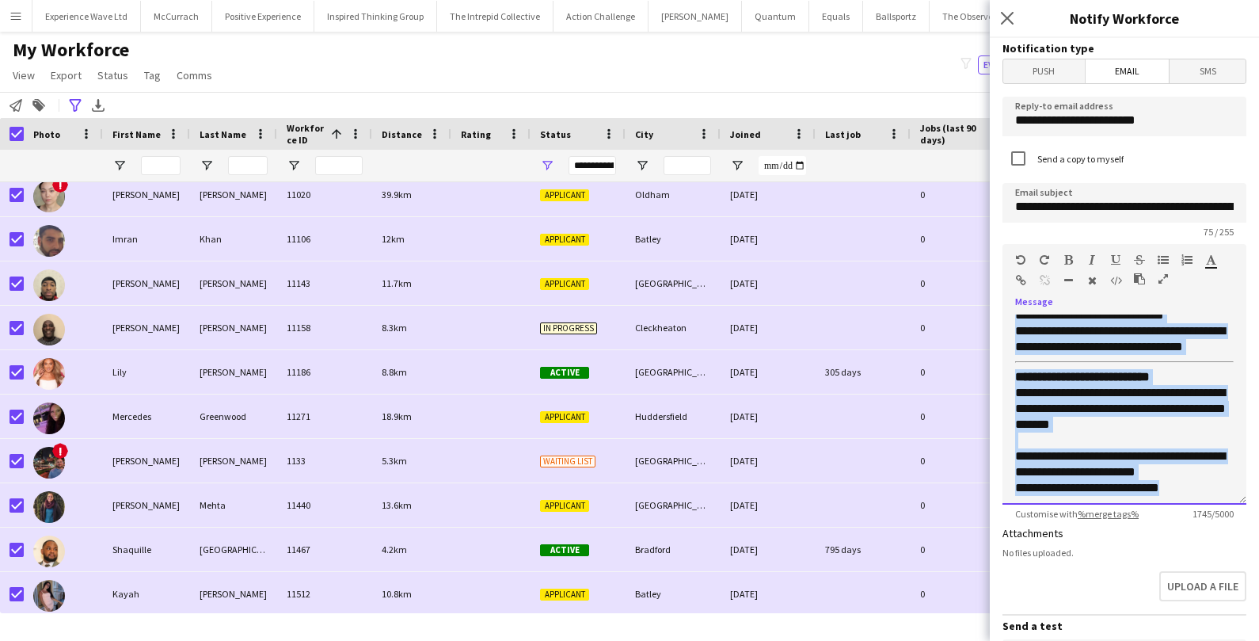
drag, startPoint x: 1015, startPoint y: 350, endPoint x: 1135, endPoint y: 556, distance: 238.2
click at [1135, 556] on form "**********" at bounding box center [1124, 526] width 269 height 977
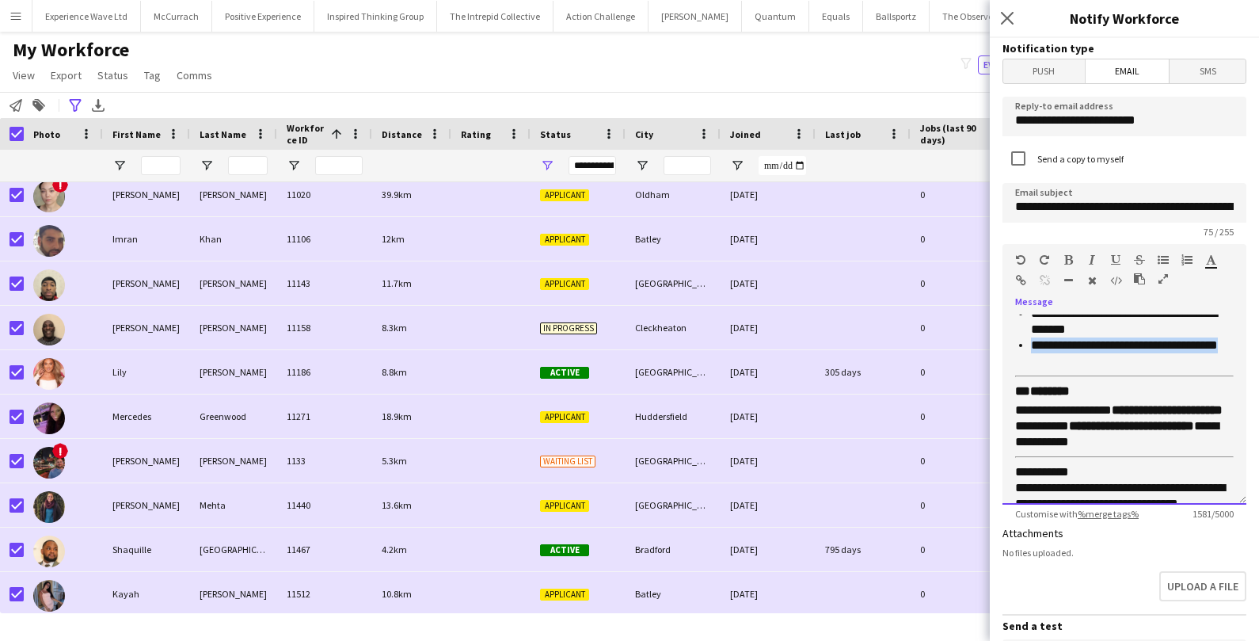
drag, startPoint x: 1069, startPoint y: 358, endPoint x: 1023, endPoint y: 346, distance: 47.5
click at [1031, 345] on li "**********" at bounding box center [1132, 353] width 203 height 32
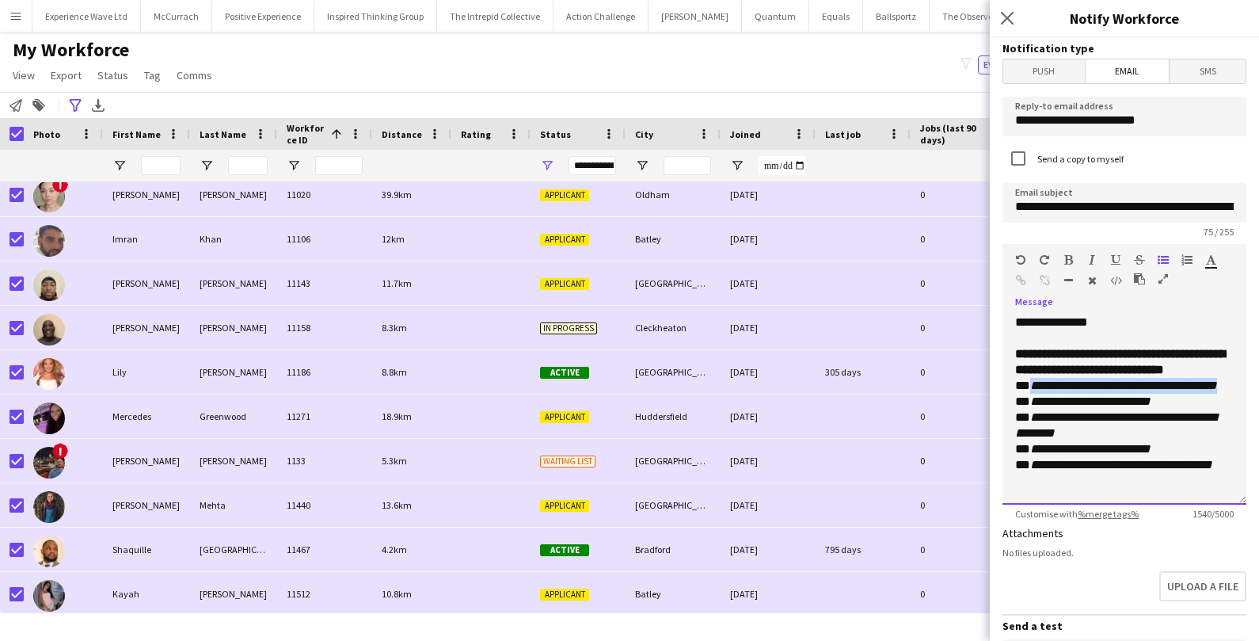
drag, startPoint x: 1031, startPoint y: 398, endPoint x: 1052, endPoint y: 410, distance: 23.8
click at [1052, 391] on em "**********" at bounding box center [1124, 385] width 187 height 12
click at [1032, 391] on em "**********" at bounding box center [1084, 385] width 106 height 12
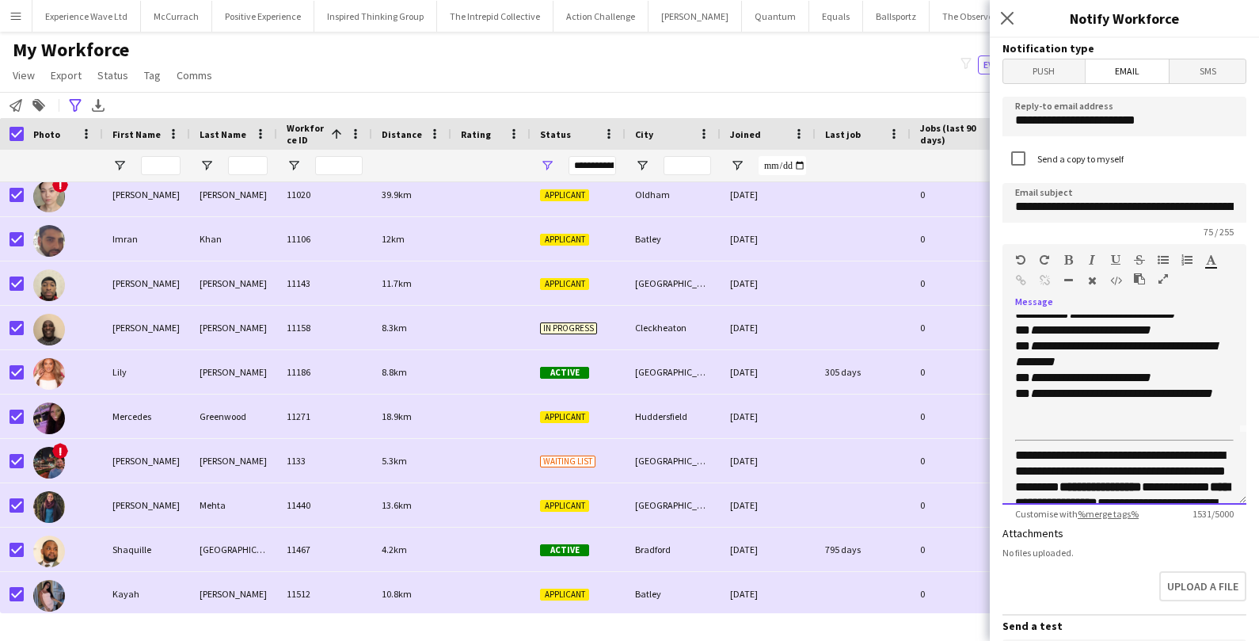
scroll to position [72, 0]
drag, startPoint x: 1118, startPoint y: 390, endPoint x: 1179, endPoint y: 389, distance: 61.0
click at [1179, 389] on p "**********" at bounding box center [1124, 353] width 219 height 158
click at [1130, 383] on em "**********" at bounding box center [1091, 377] width 120 height 12
click at [1183, 387] on p "**********" at bounding box center [1124, 353] width 219 height 158
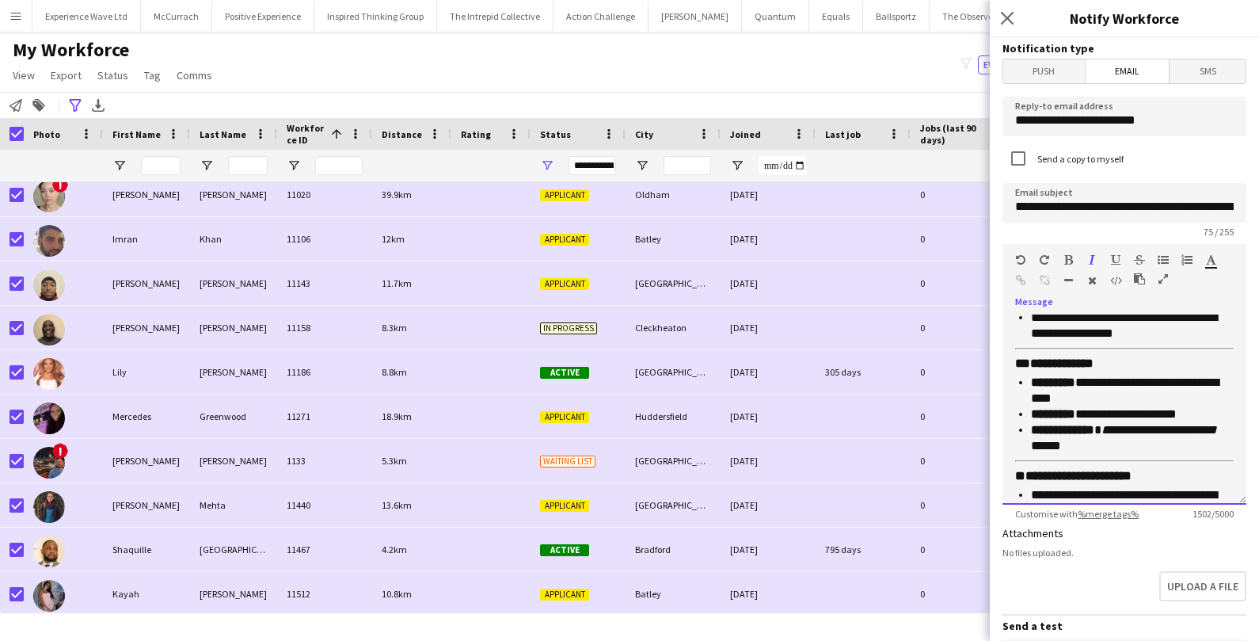
scroll to position [482, 0]
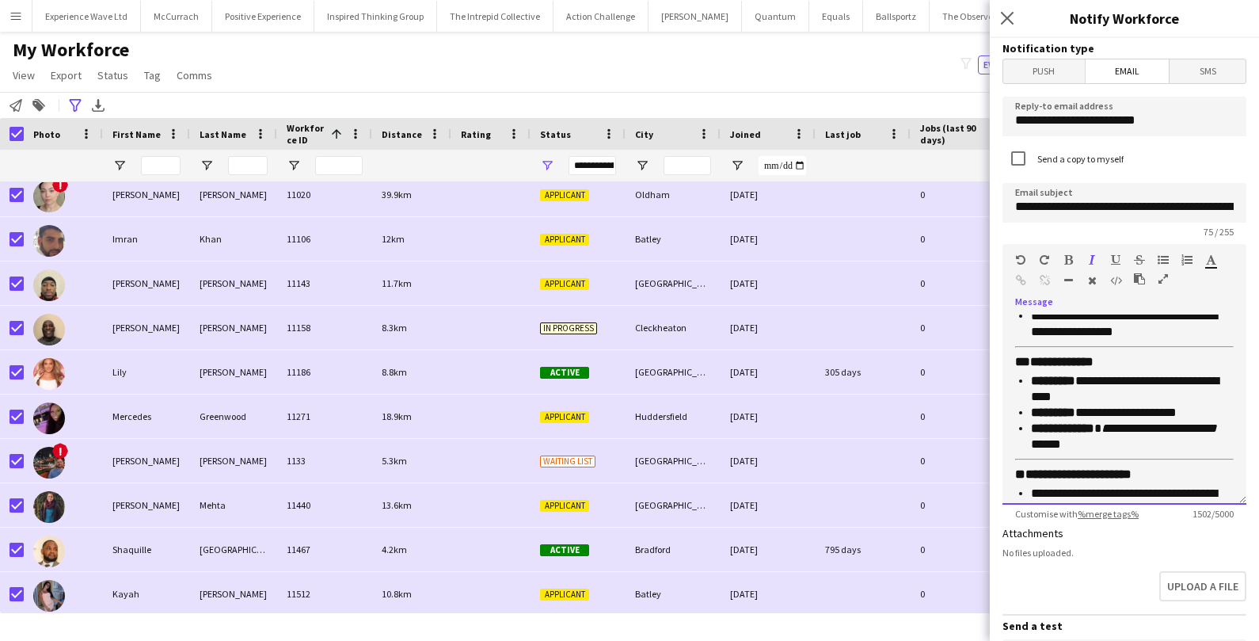
click at [1127, 444] on p "**********" at bounding box center [1132, 437] width 203 height 32
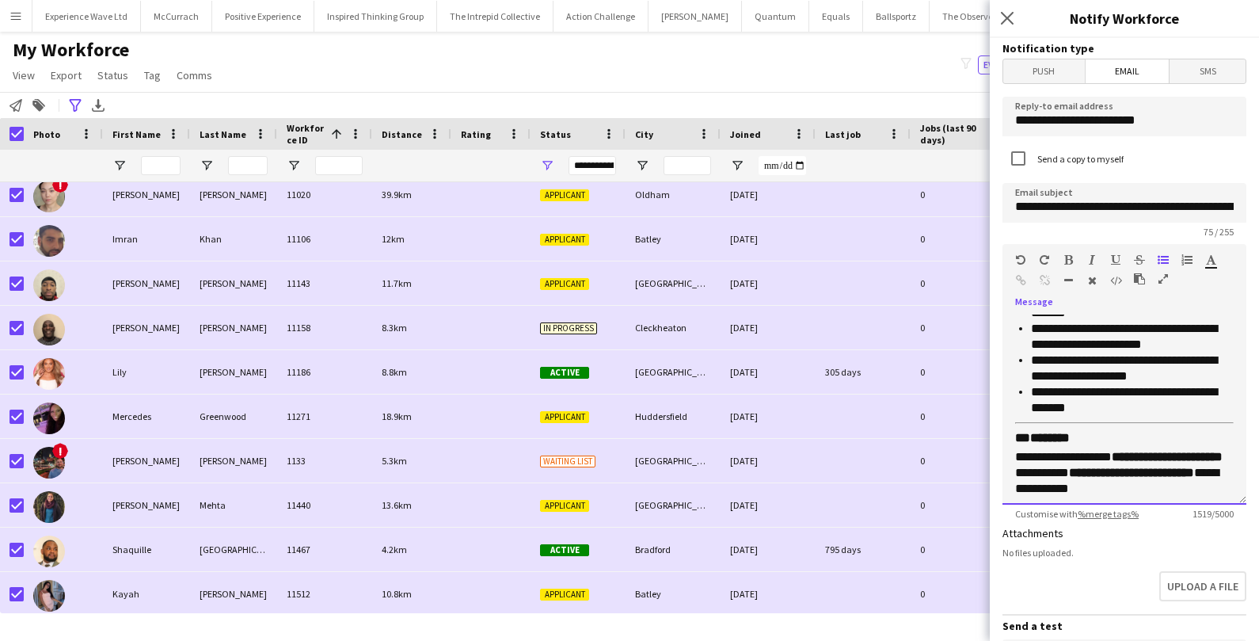
scroll to position [732, 0]
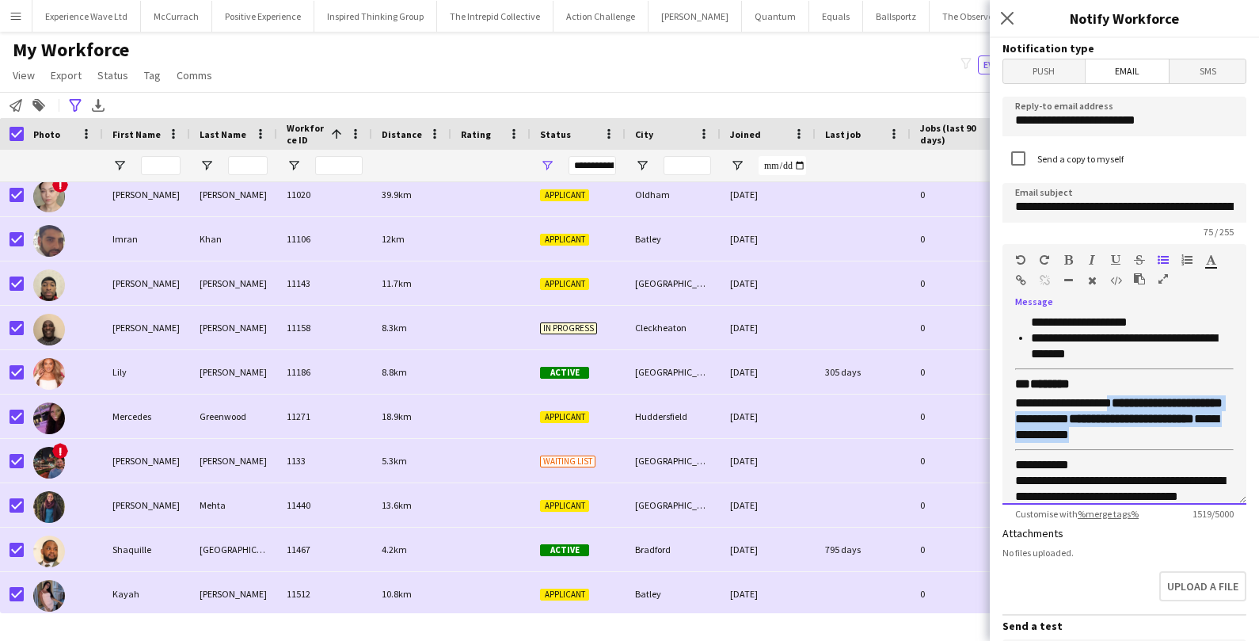
drag, startPoint x: 1150, startPoint y: 426, endPoint x: 1109, endPoint y: 400, distance: 48.8
click at [1109, 400] on p "**********" at bounding box center [1124, 419] width 219 height 48
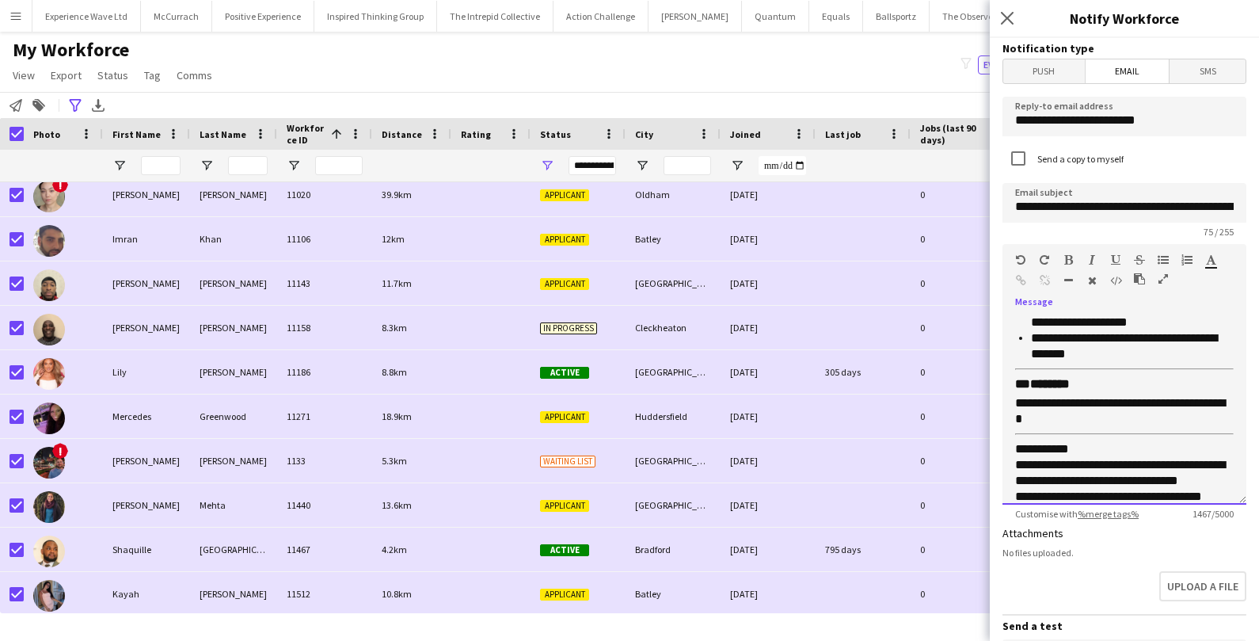
scroll to position [739, 0]
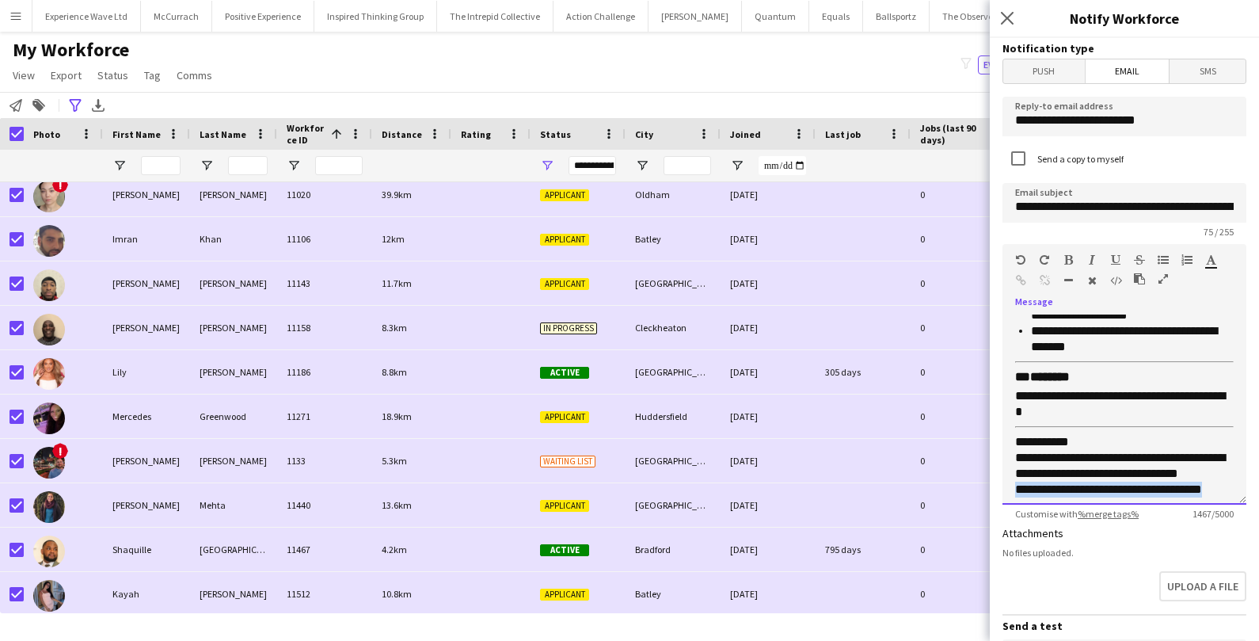
drag, startPoint x: 1221, startPoint y: 480, endPoint x: 1017, endPoint y: 490, distance: 203.8
click at [1017, 490] on p "**********" at bounding box center [1124, 465] width 219 height 63
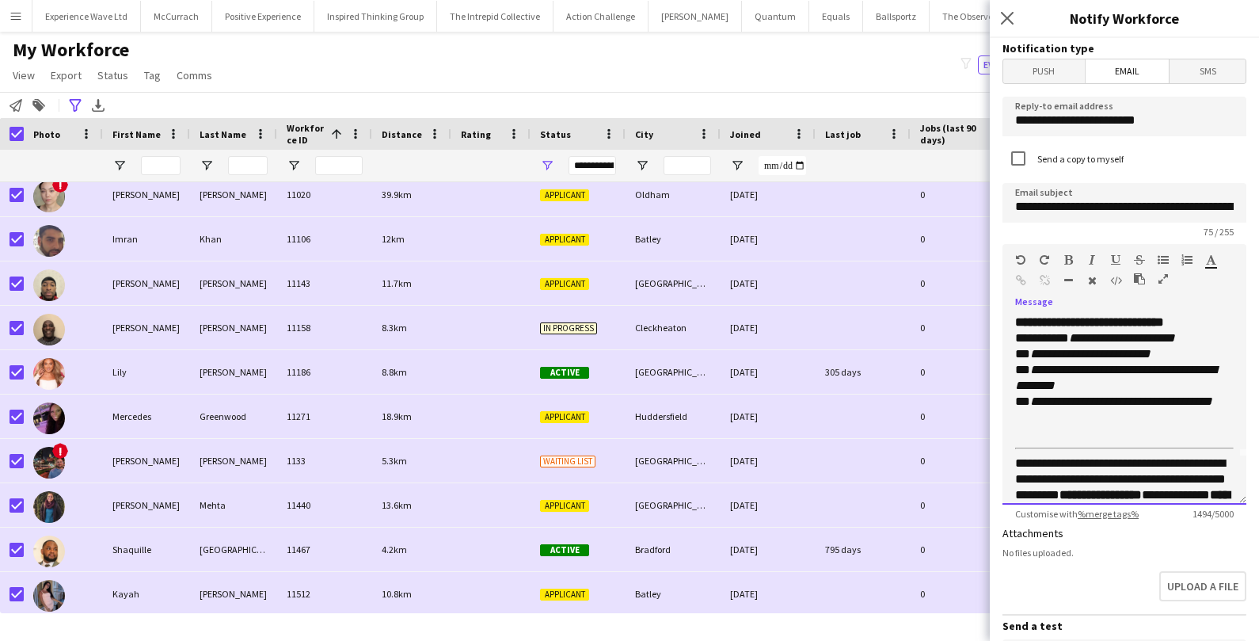
scroll to position [52, 0]
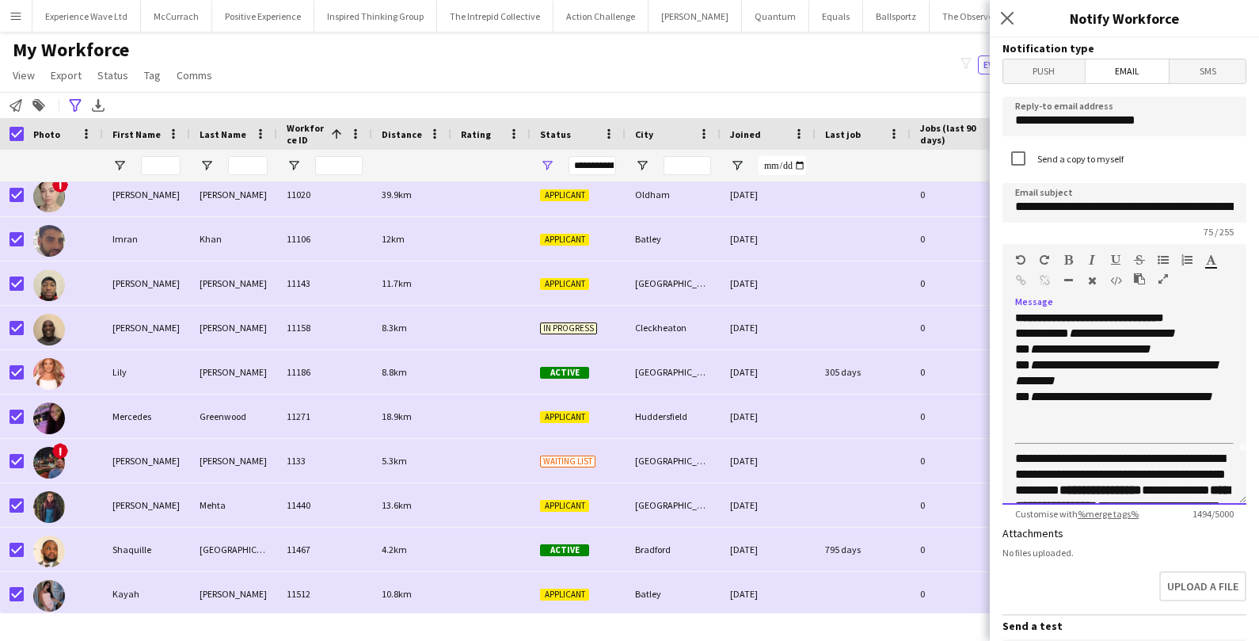
click at [1103, 402] on em "**********" at bounding box center [1122, 397] width 182 height 12
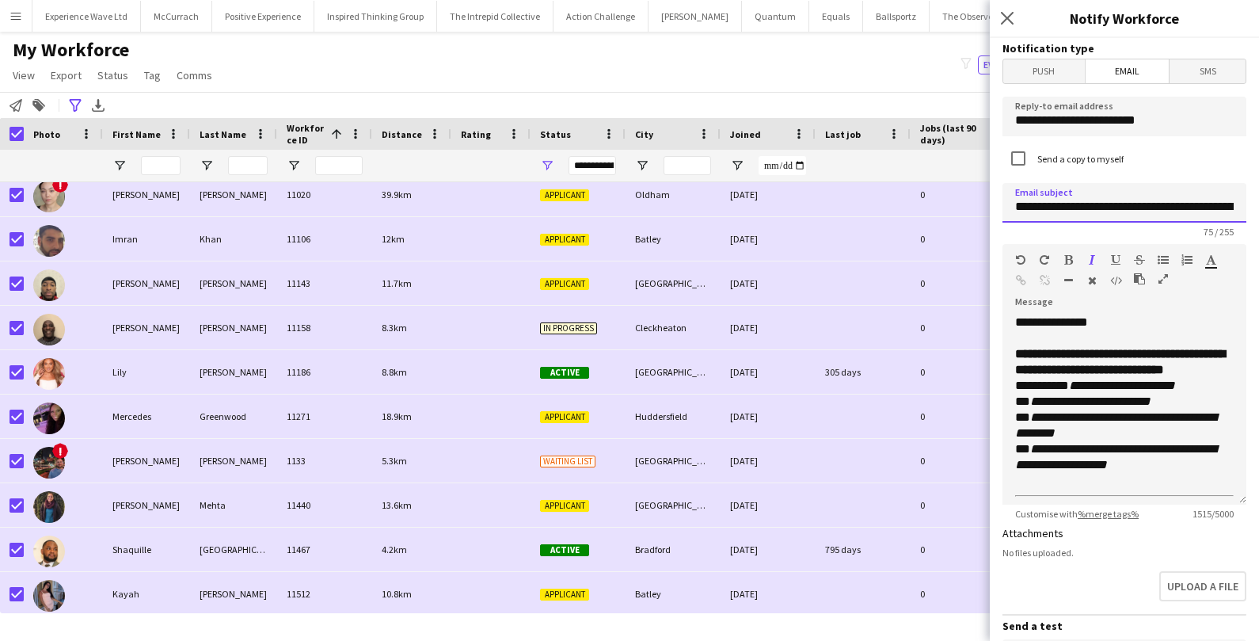
scroll to position [0, 204]
drag, startPoint x: 1015, startPoint y: 204, endPoint x: 1256, endPoint y: 204, distance: 241.6
click at [1257, 205] on form "**********" at bounding box center [1124, 526] width 269 height 977
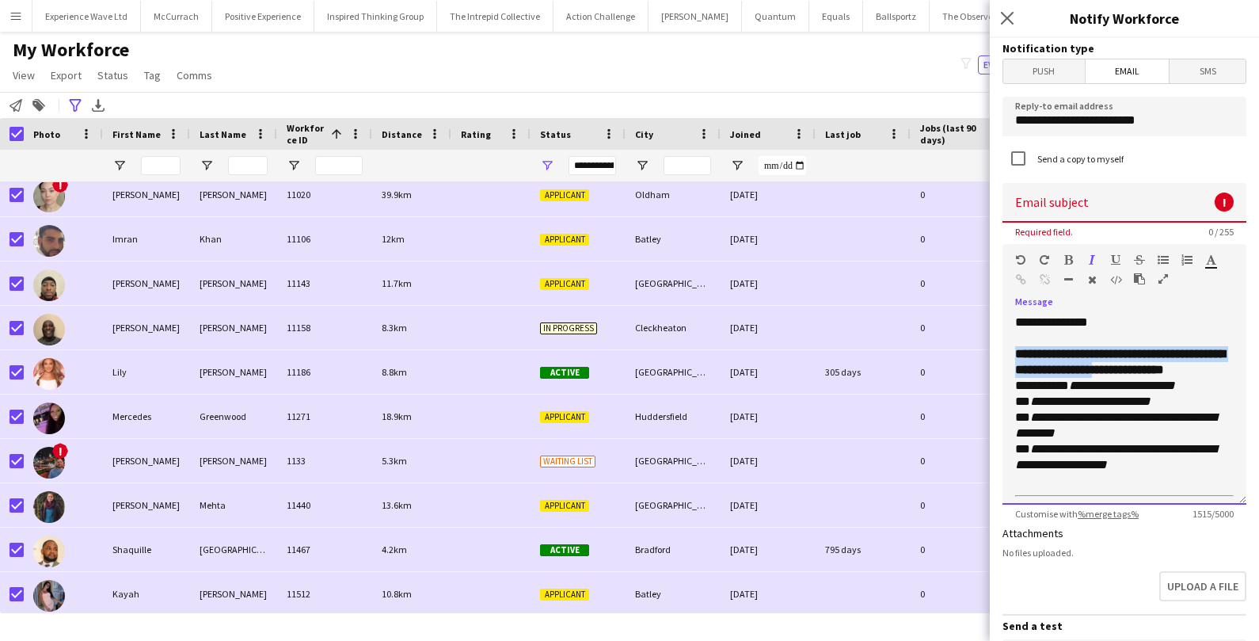
drag, startPoint x: 1015, startPoint y: 349, endPoint x: 1165, endPoint y: 368, distance: 150.9
click at [1165, 368] on strong "**********" at bounding box center [1120, 362] width 210 height 28
copy strong "**********"
click at [1067, 207] on input at bounding box center [1125, 203] width 244 height 40
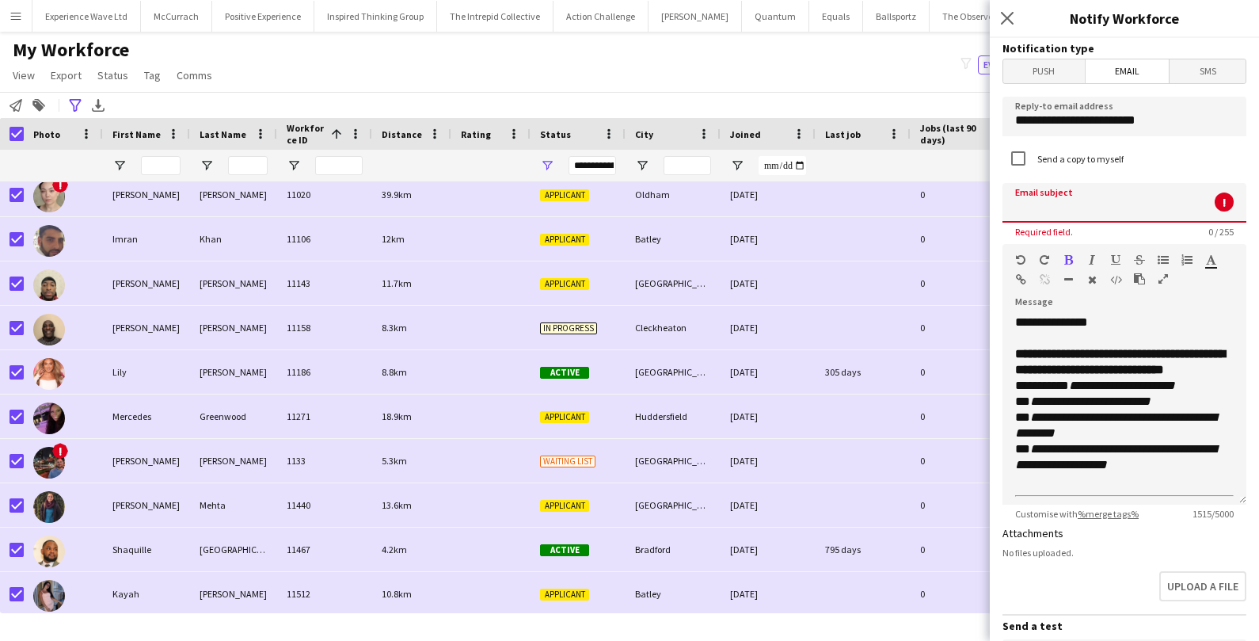
paste input "**********"
drag, startPoint x: 1091, startPoint y: 204, endPoint x: 1232, endPoint y: 206, distance: 141.0
click at [1232, 206] on input "**********" at bounding box center [1125, 203] width 244 height 40
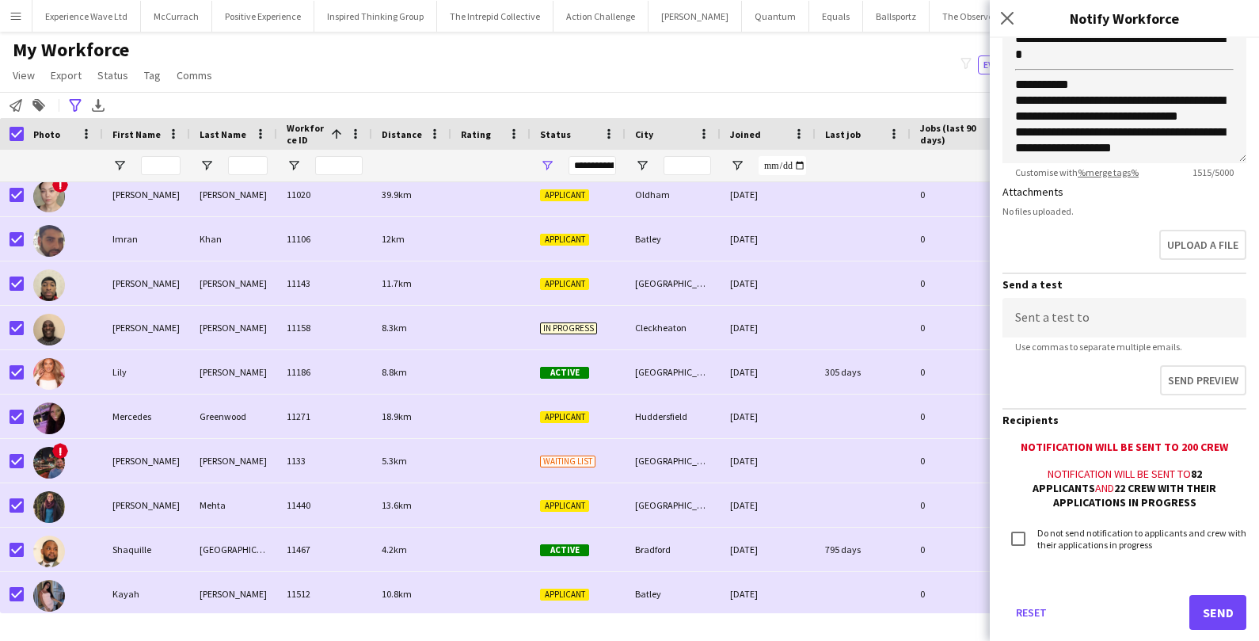
scroll to position [371, 0]
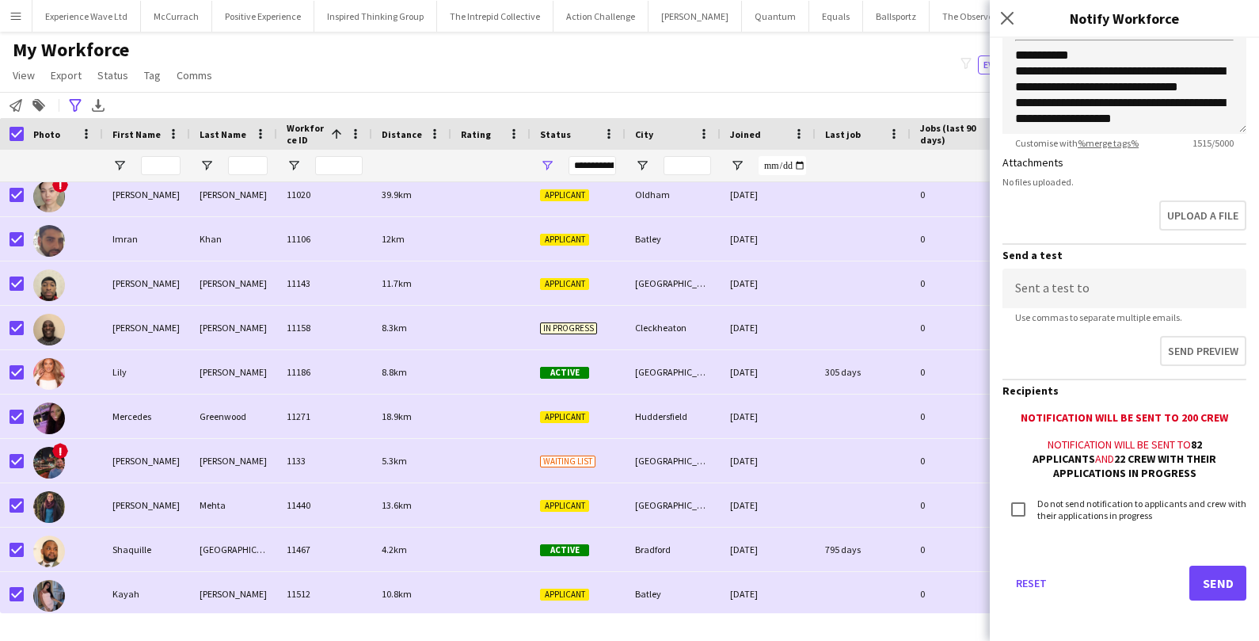
type input "**********"
click at [1203, 578] on button "Send" at bounding box center [1218, 583] width 57 height 35
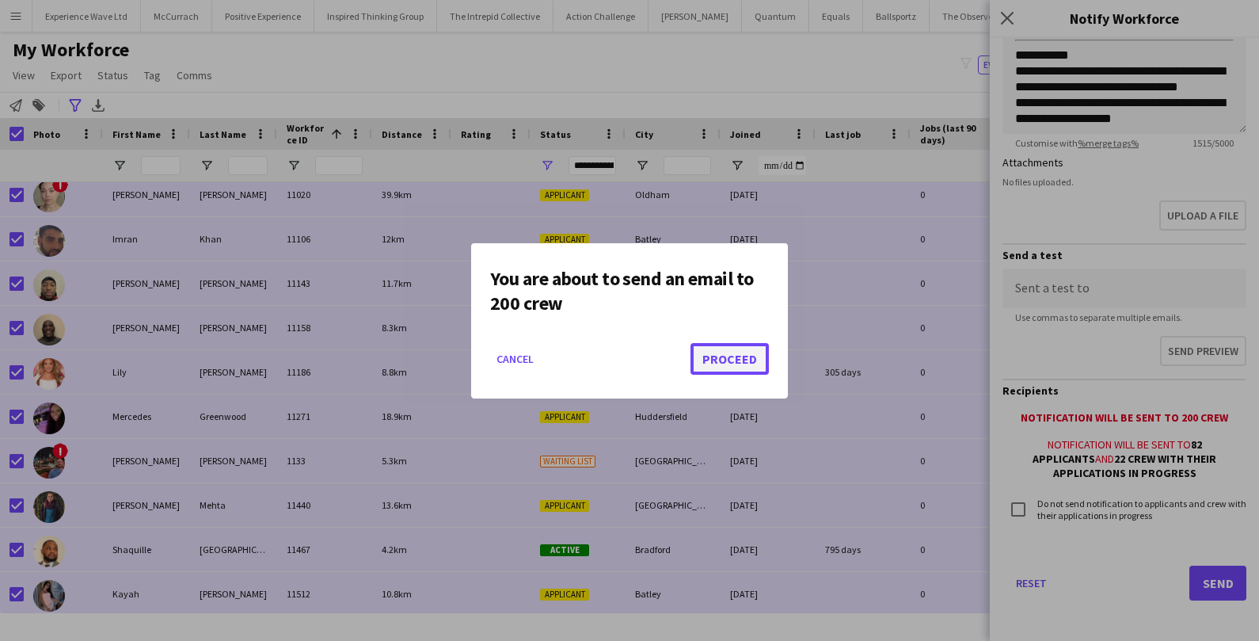
click at [754, 363] on button "Proceed" at bounding box center [730, 359] width 78 height 32
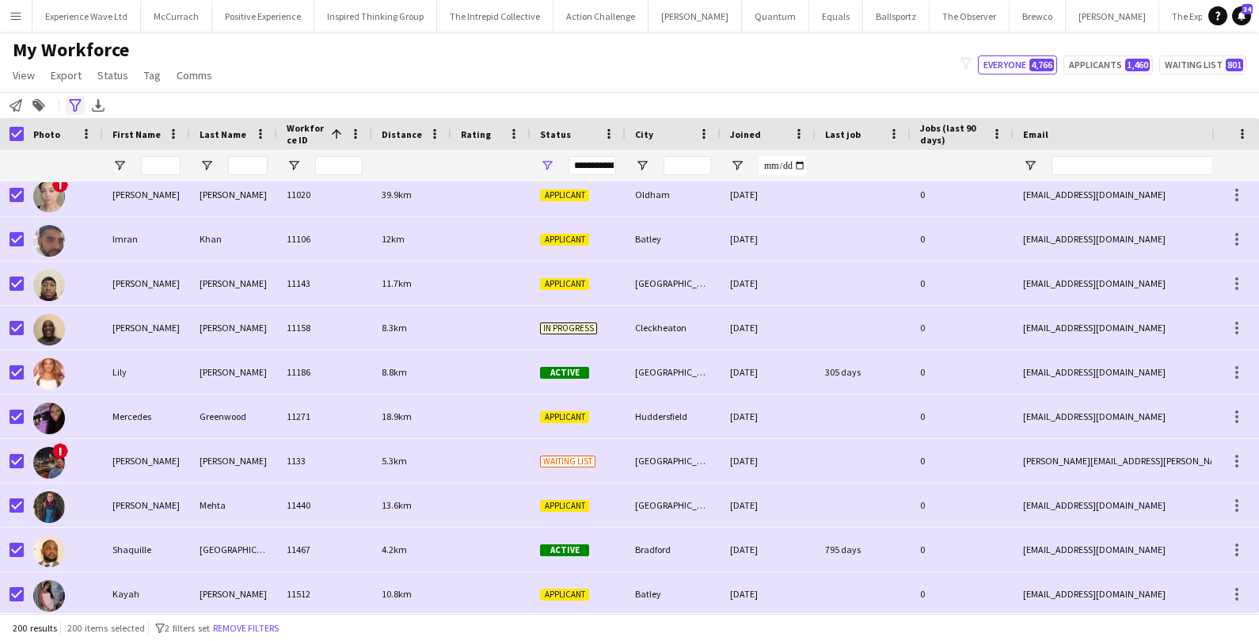
click at [72, 100] on icon "Advanced filters" at bounding box center [75, 105] width 13 height 13
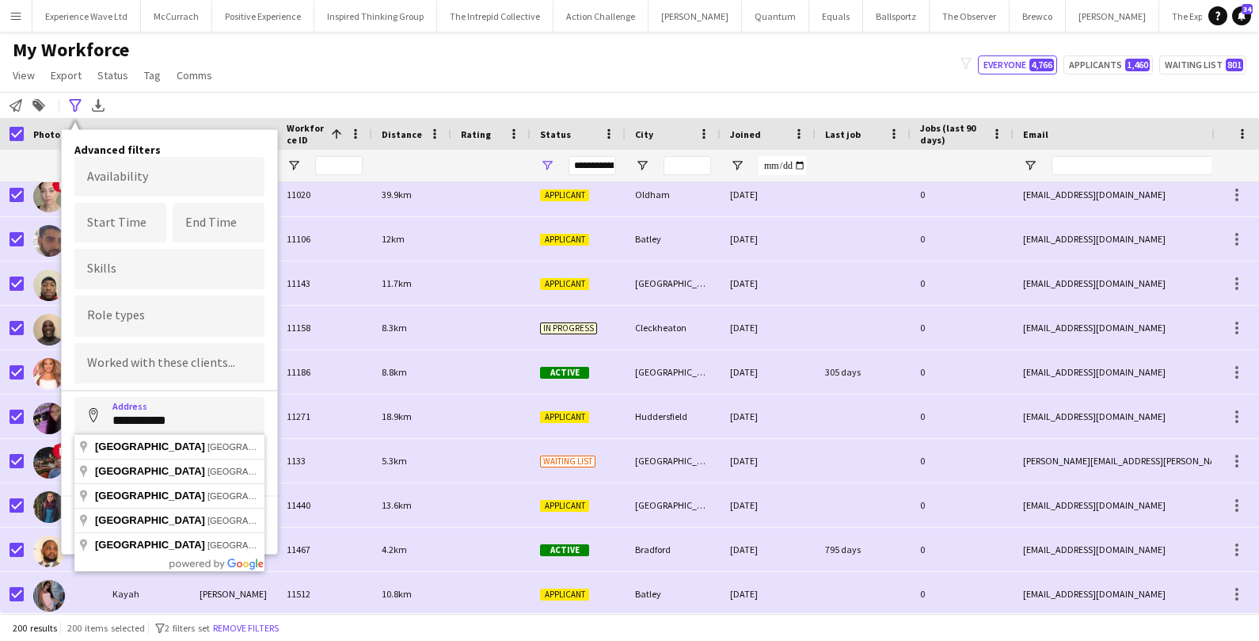
drag, startPoint x: 181, startPoint y: 413, endPoint x: 90, endPoint y: 413, distance: 91.9
click at [90, 413] on input "**********" at bounding box center [169, 417] width 190 height 40
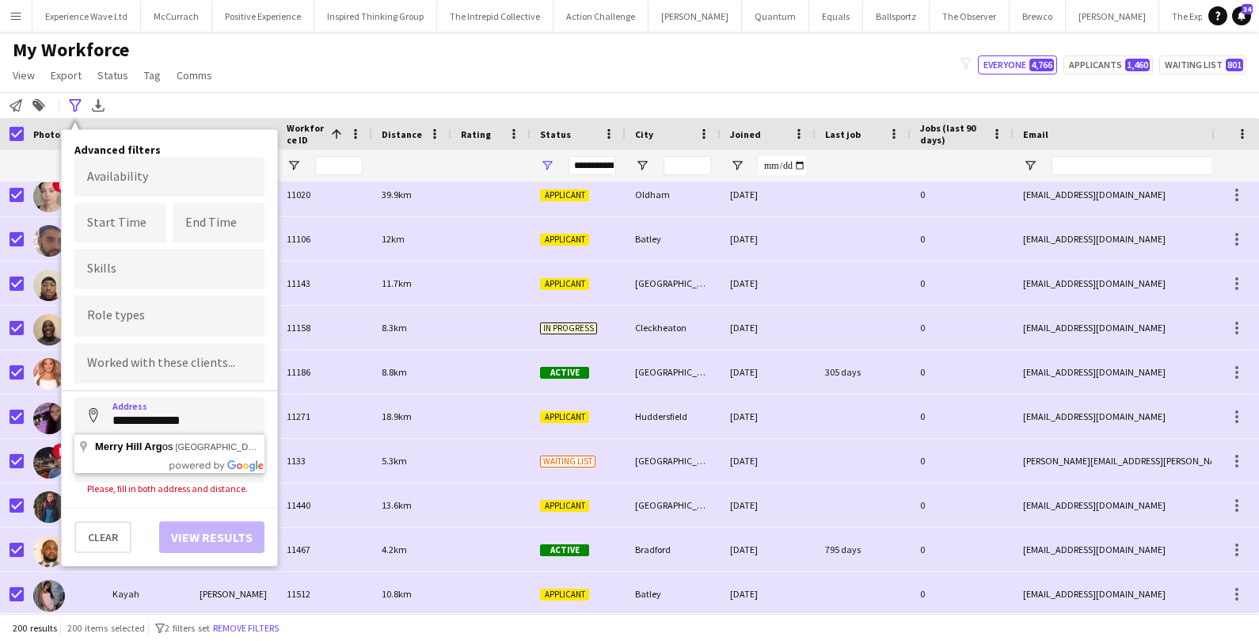
type input "**********"
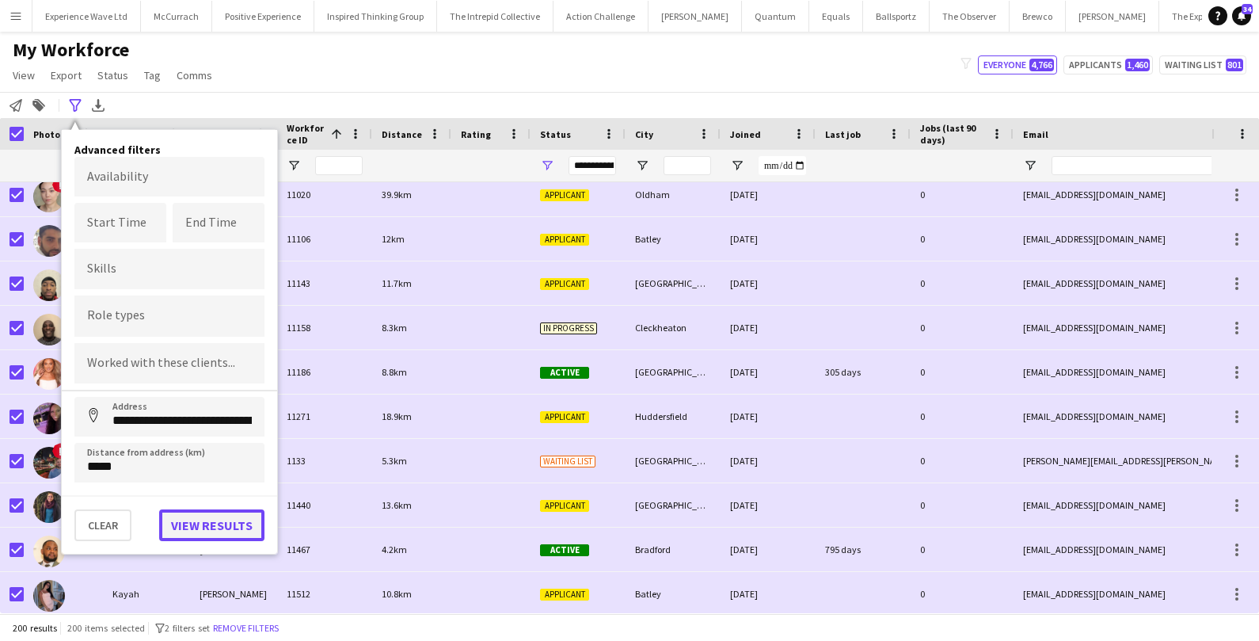
click at [198, 520] on button "View results" at bounding box center [211, 525] width 105 height 32
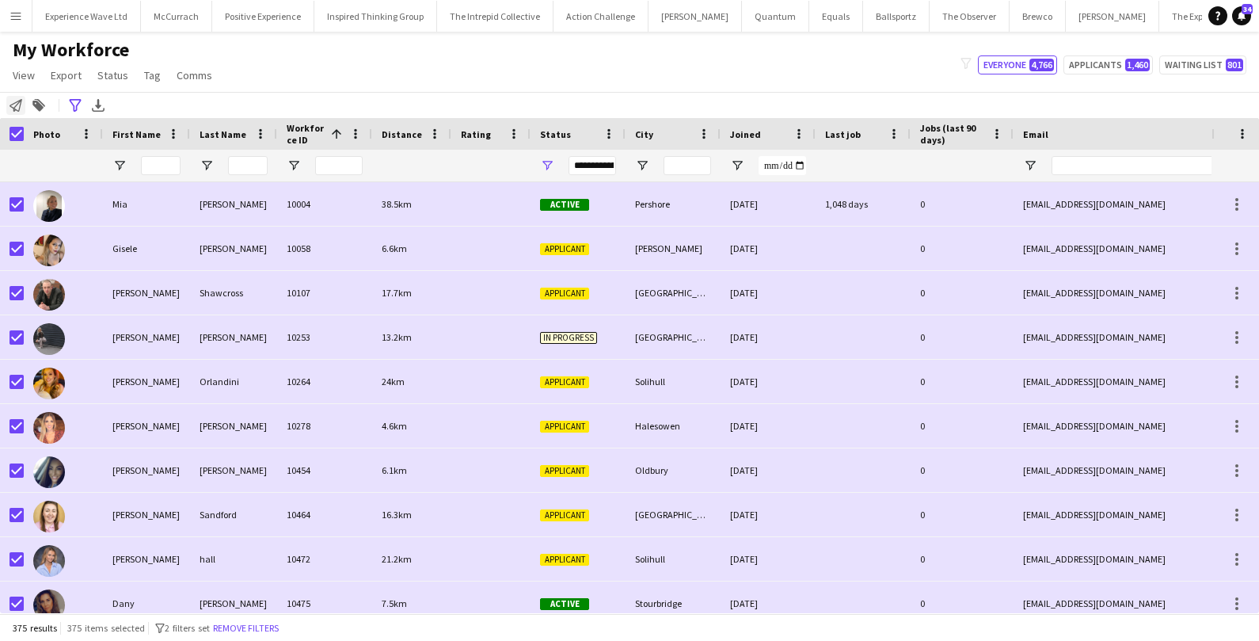
click at [16, 101] on icon at bounding box center [16, 105] width 13 height 13
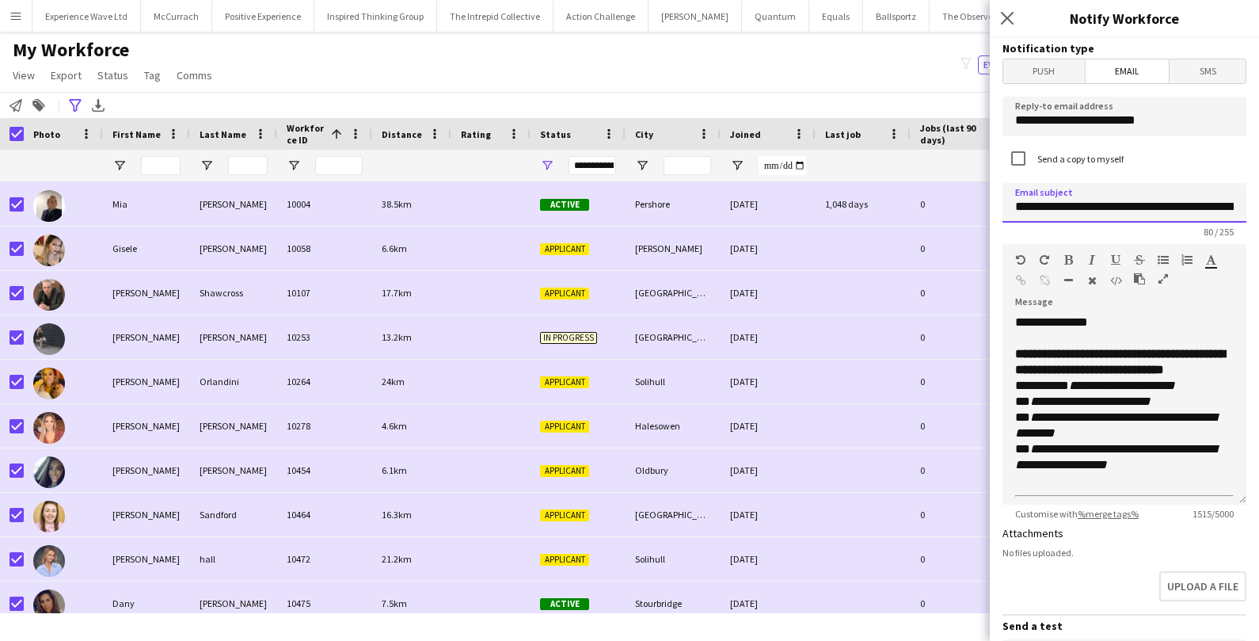
click at [1216, 204] on input "**********" at bounding box center [1125, 203] width 244 height 40
click at [1217, 204] on input "**********" at bounding box center [1125, 203] width 244 height 40
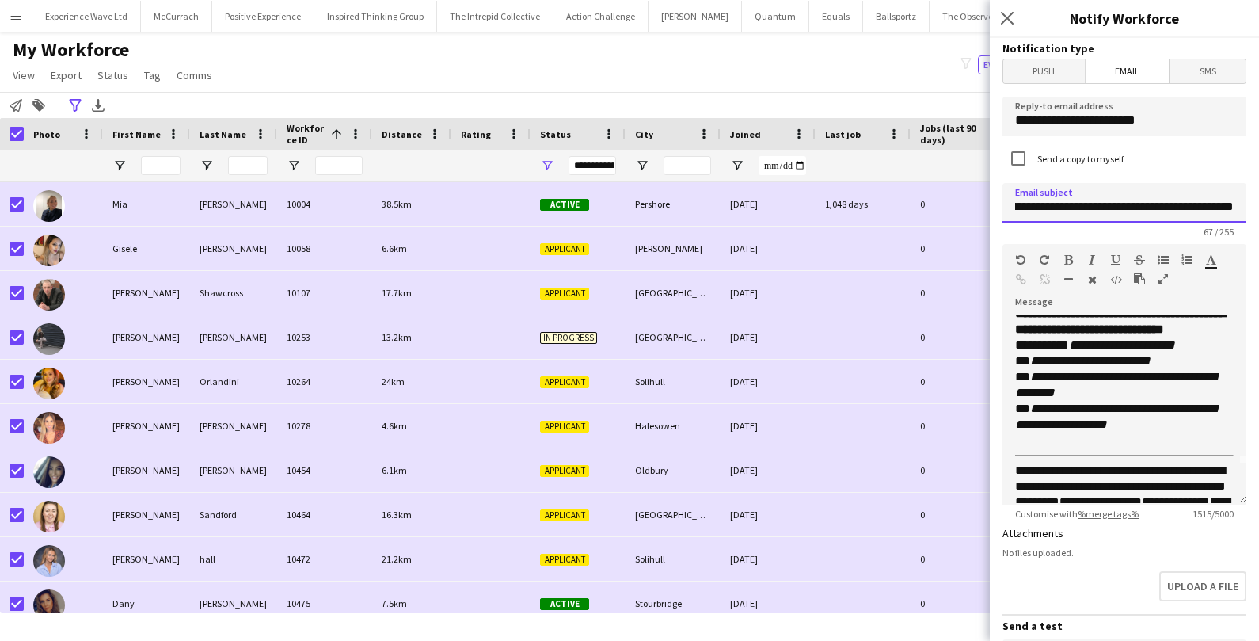
scroll to position [45, 0]
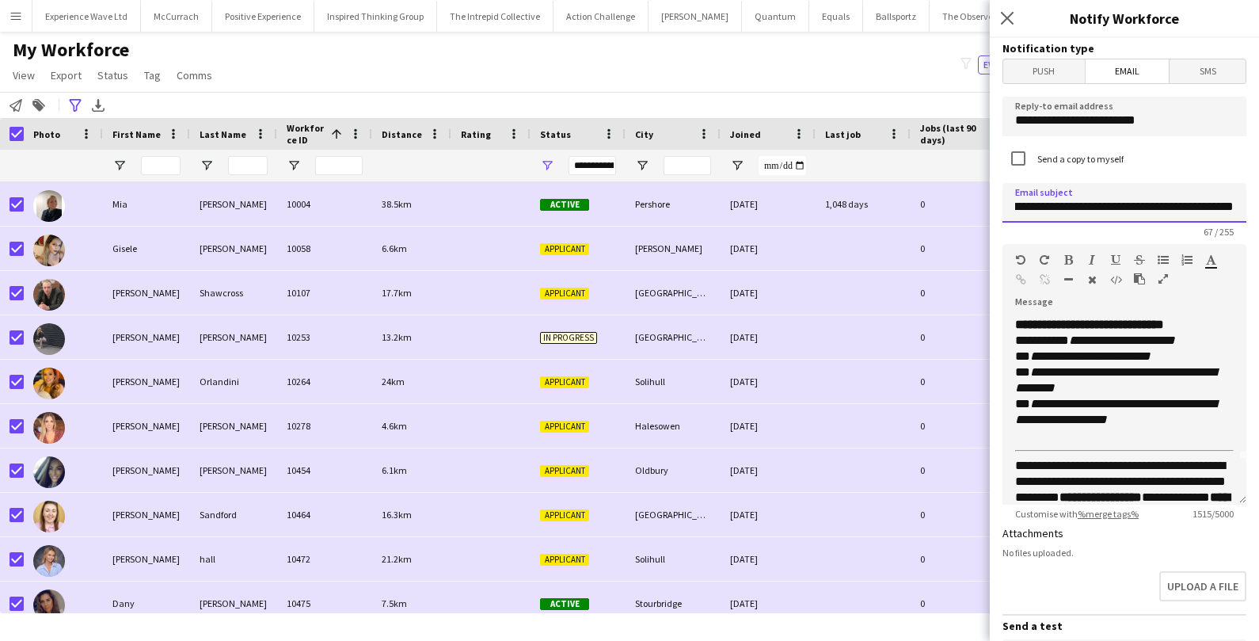
type input "**********"
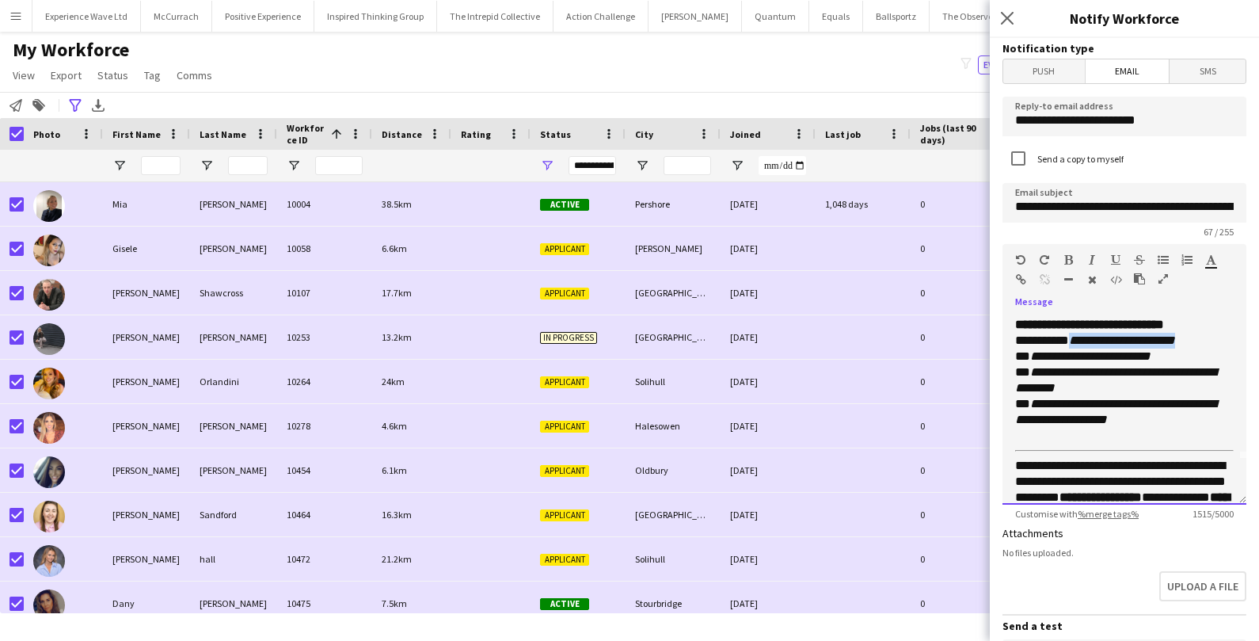
drag, startPoint x: 1078, startPoint y: 353, endPoint x: 1208, endPoint y: 349, distance: 130.0
click at [1209, 349] on p "**********" at bounding box center [1124, 372] width 219 height 143
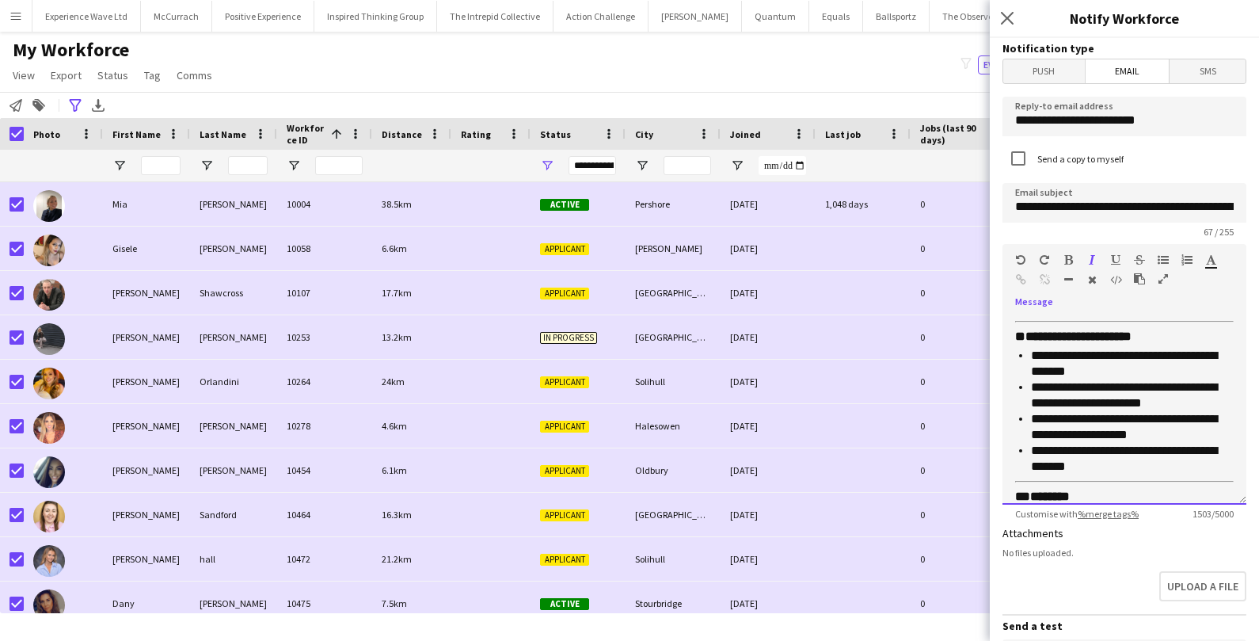
scroll to position [755, 0]
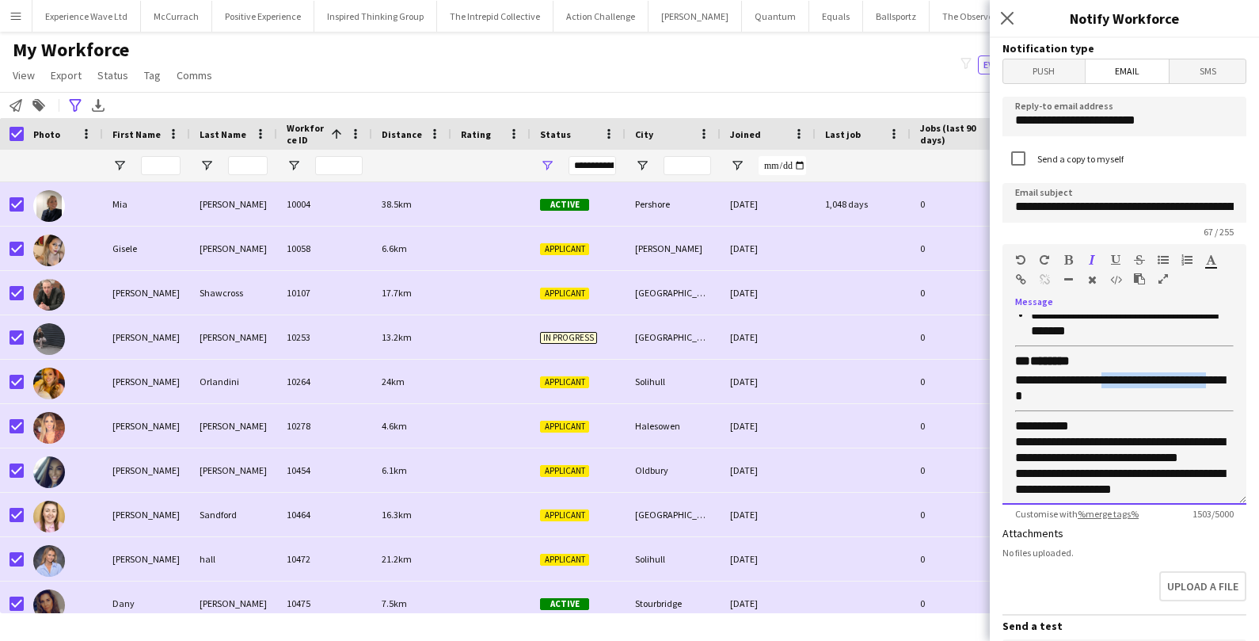
drag, startPoint x: 1107, startPoint y: 375, endPoint x: 1235, endPoint y: 379, distance: 127.6
click at [1235, 379] on div "**********" at bounding box center [1125, 409] width 244 height 190
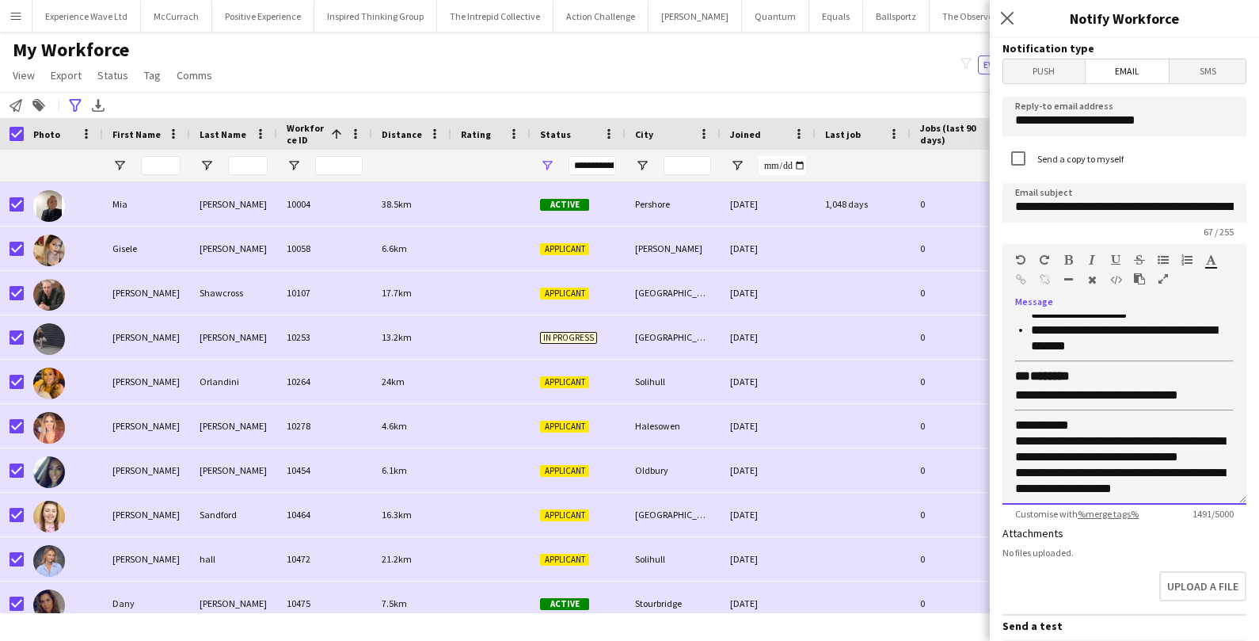
click at [1201, 390] on p "**********" at bounding box center [1124, 395] width 219 height 16
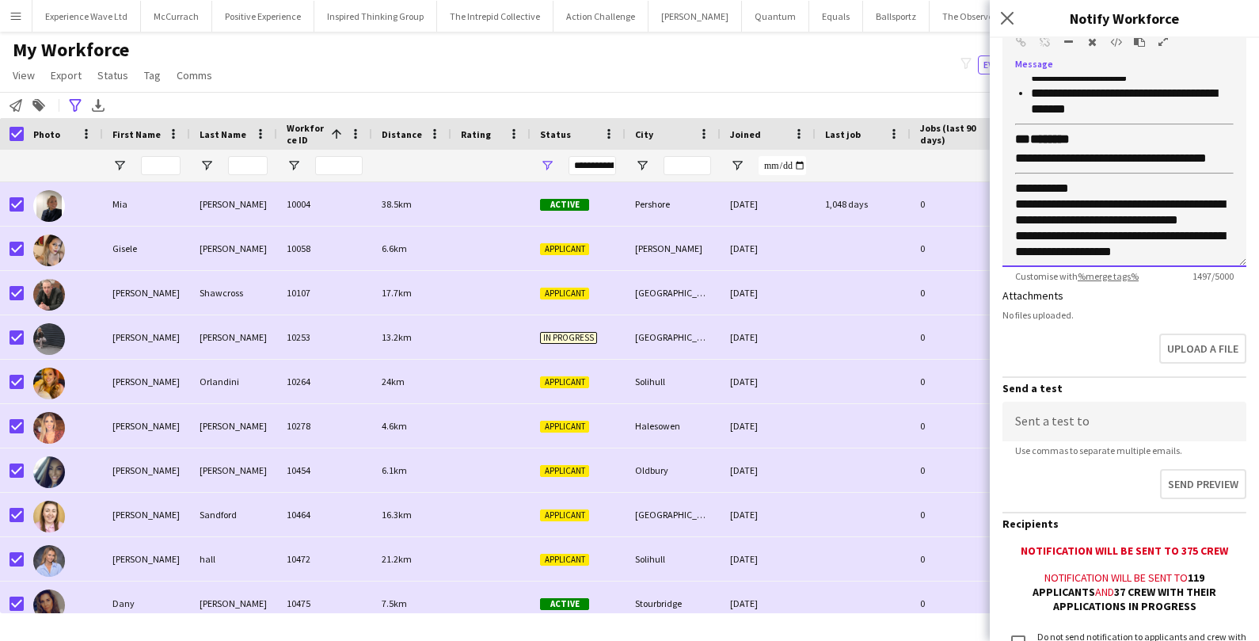
scroll to position [371, 0]
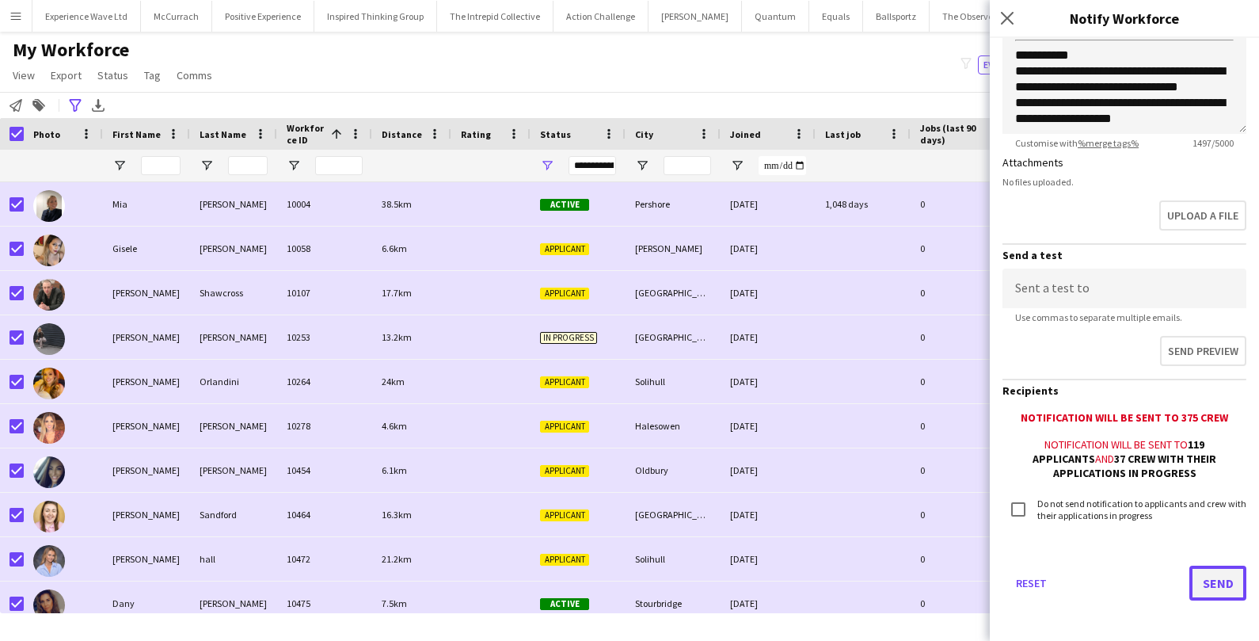
click at [1213, 583] on button "Send" at bounding box center [1218, 583] width 57 height 35
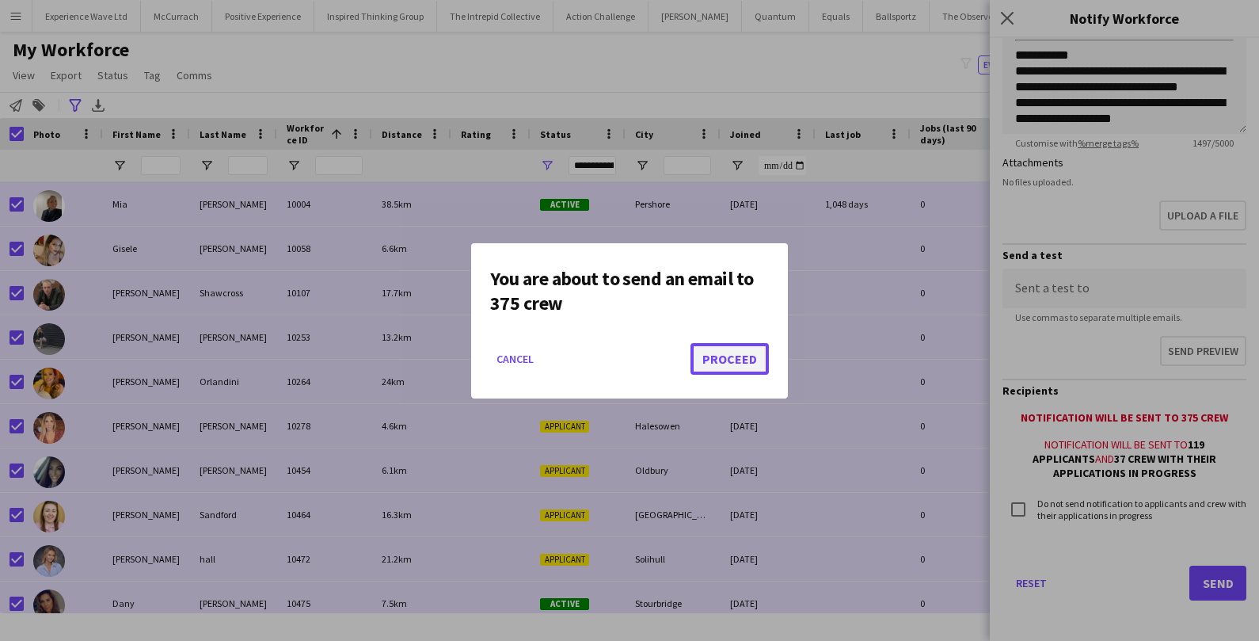
click at [739, 363] on button "Proceed" at bounding box center [730, 359] width 78 height 32
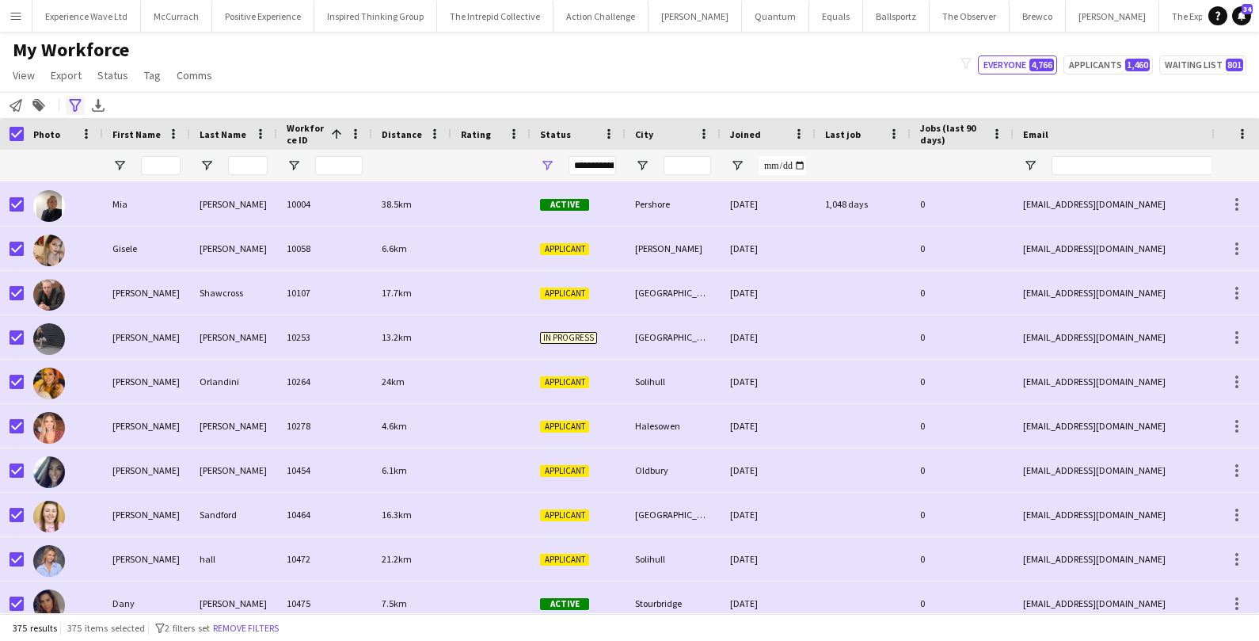
click at [72, 101] on icon "Advanced filters" at bounding box center [75, 105] width 13 height 13
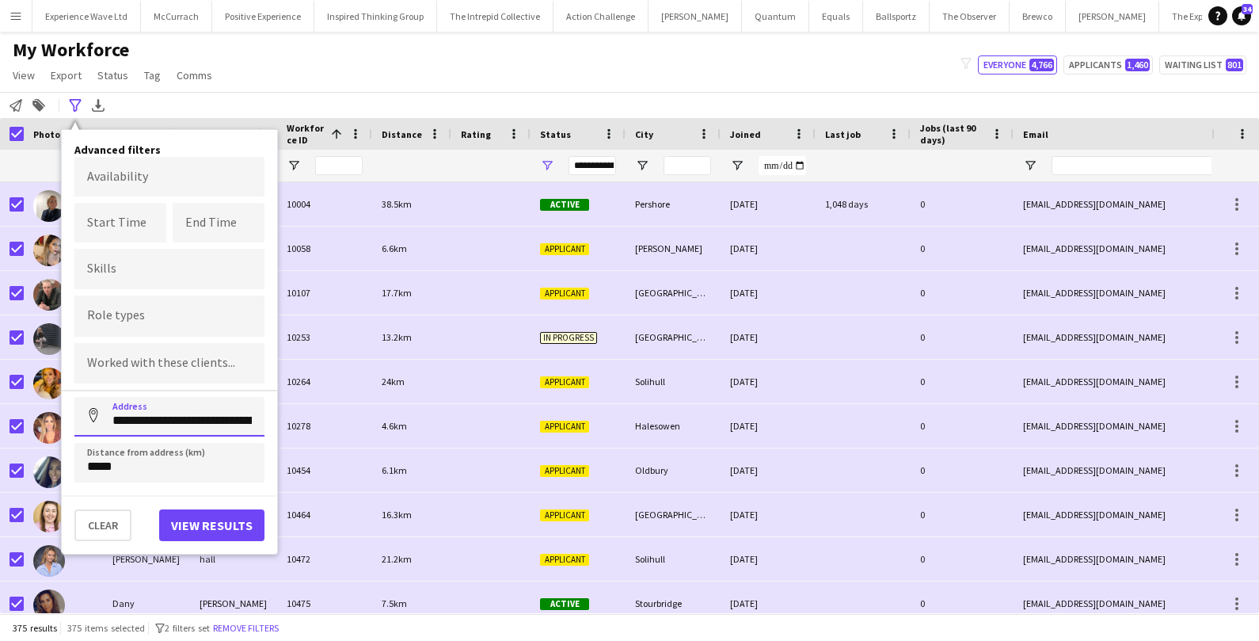
scroll to position [0, 32]
drag, startPoint x: 112, startPoint y: 417, endPoint x: 269, endPoint y: 413, distance: 156.1
click at [269, 413] on div "**********" at bounding box center [169, 341] width 215 height 423
click at [226, 525] on button "View results" at bounding box center [211, 525] width 105 height 32
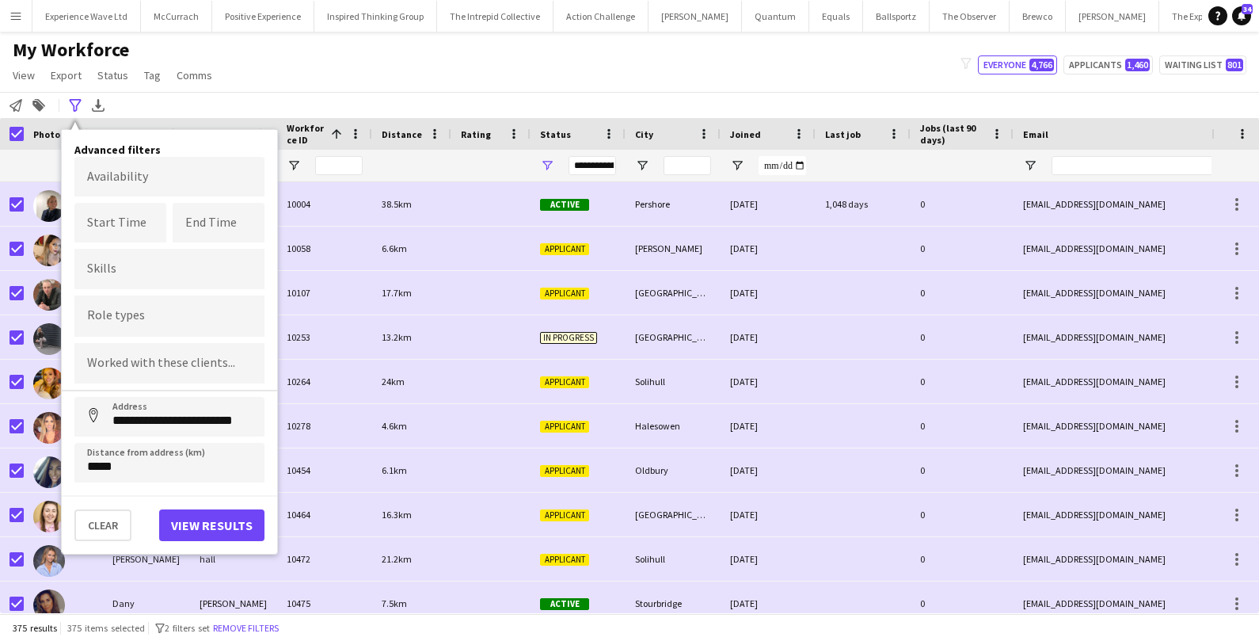
type input "**********"
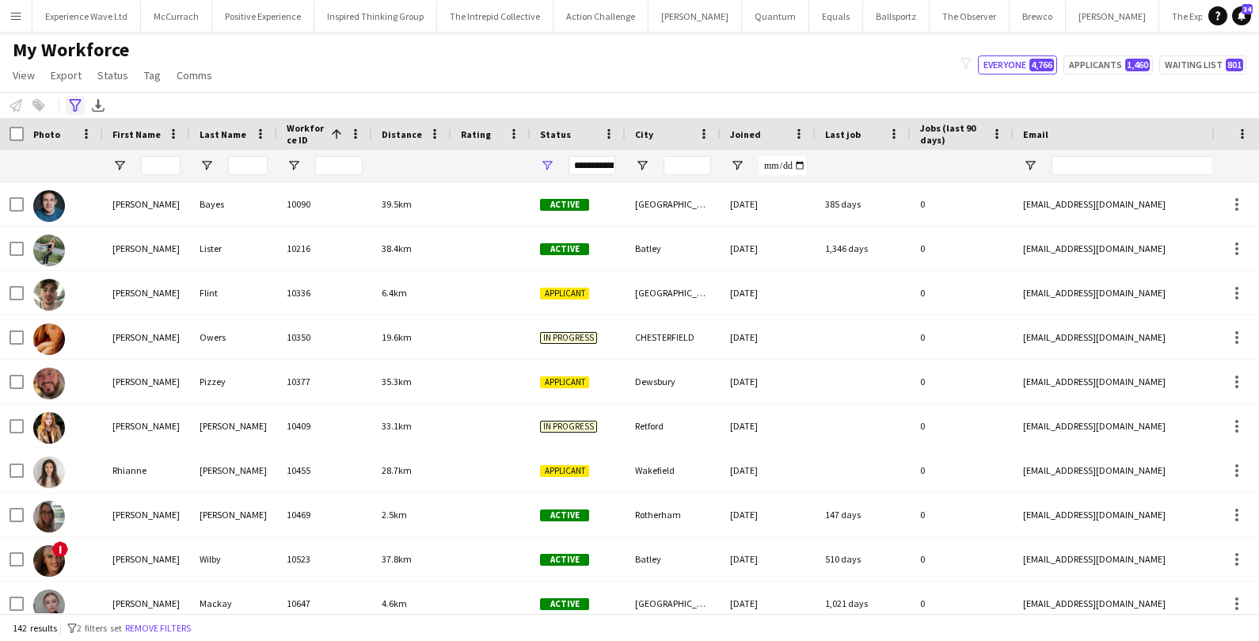
click at [75, 111] on icon "Advanced filters" at bounding box center [75, 105] width 13 height 13
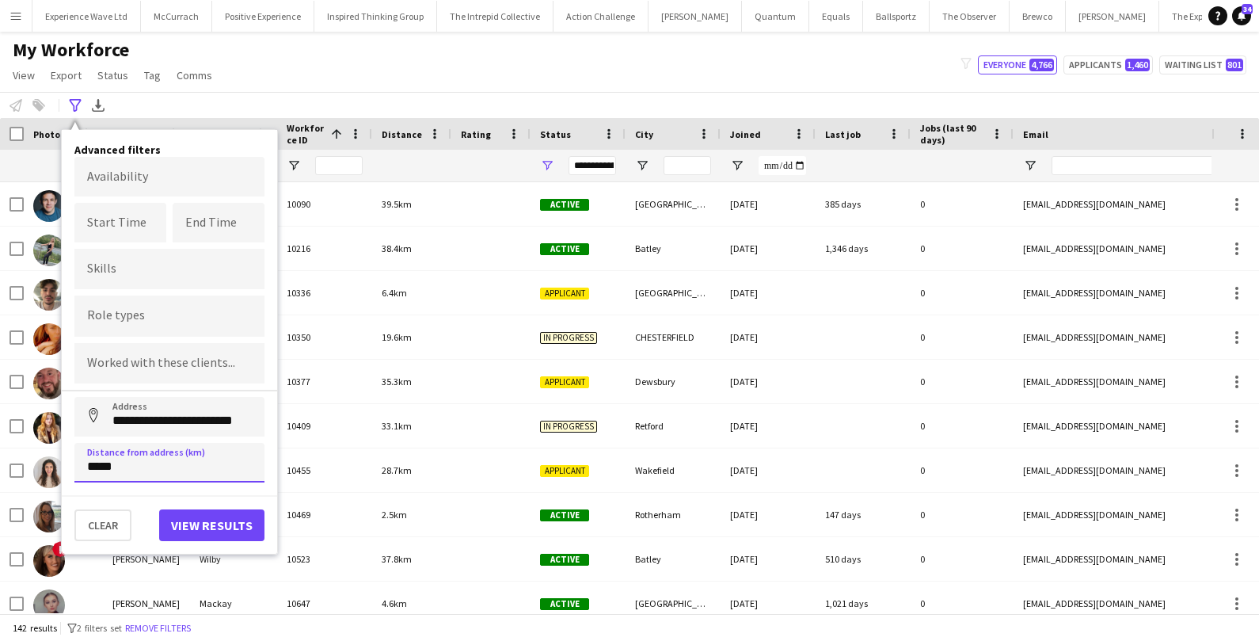
drag, startPoint x: 125, startPoint y: 467, endPoint x: 64, endPoint y: 467, distance: 61.0
click at [65, 467] on div "**********" at bounding box center [169, 341] width 215 height 423
type input "*****"
click at [174, 521] on button "View results" at bounding box center [211, 525] width 105 height 32
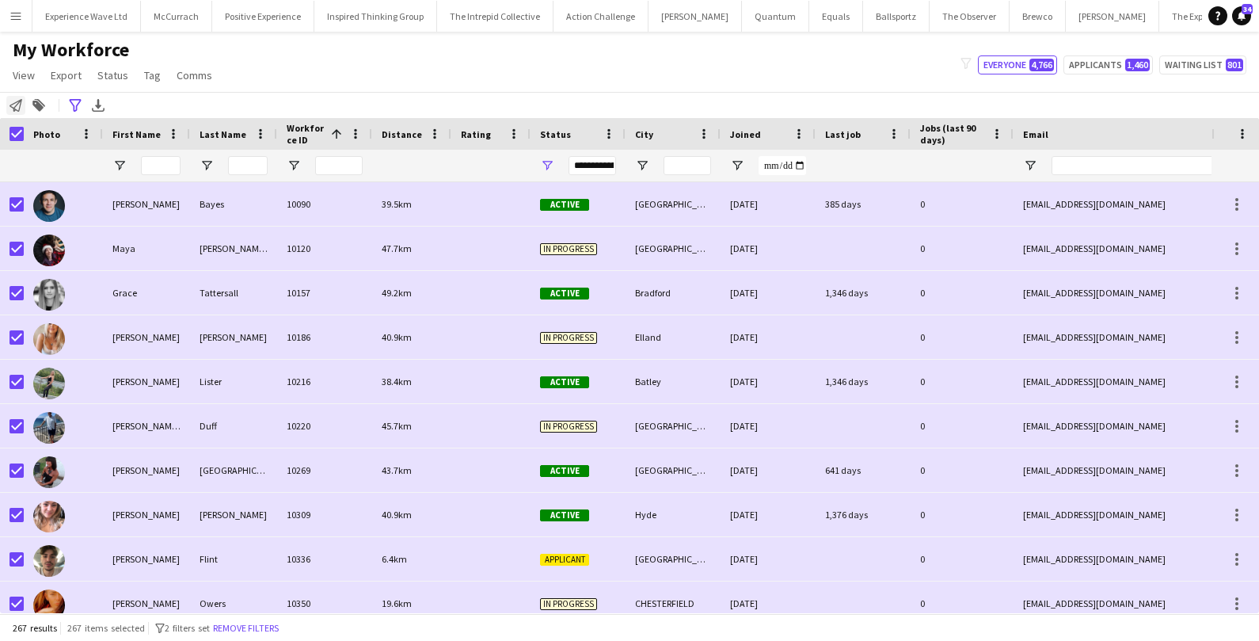
click at [17, 107] on icon "Notify workforce" at bounding box center [16, 105] width 13 height 13
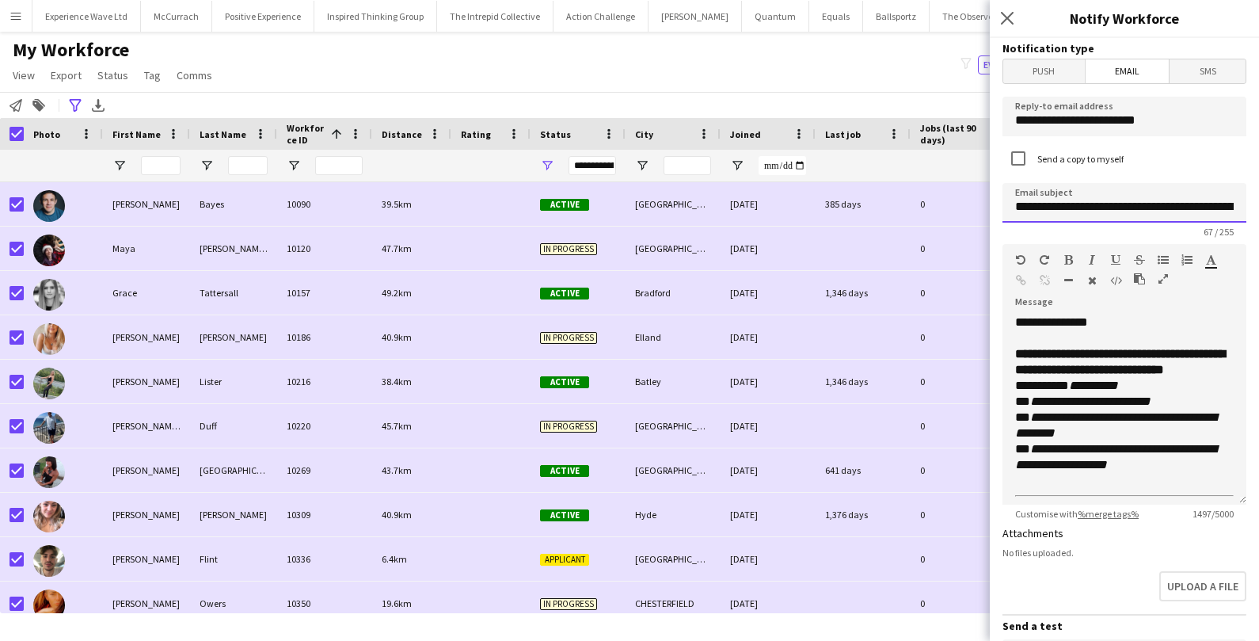
click at [1201, 204] on input "**********" at bounding box center [1125, 203] width 244 height 40
type input "**********"
click at [1132, 402] on p "**********" at bounding box center [1124, 417] width 219 height 143
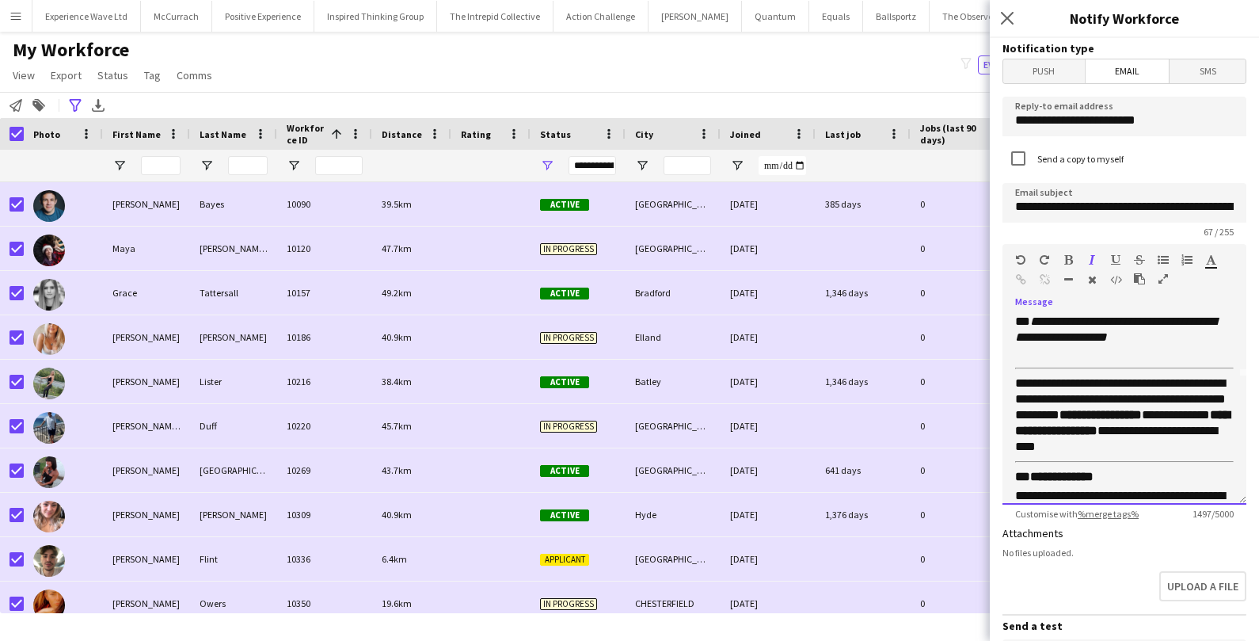
scroll to position [129, 0]
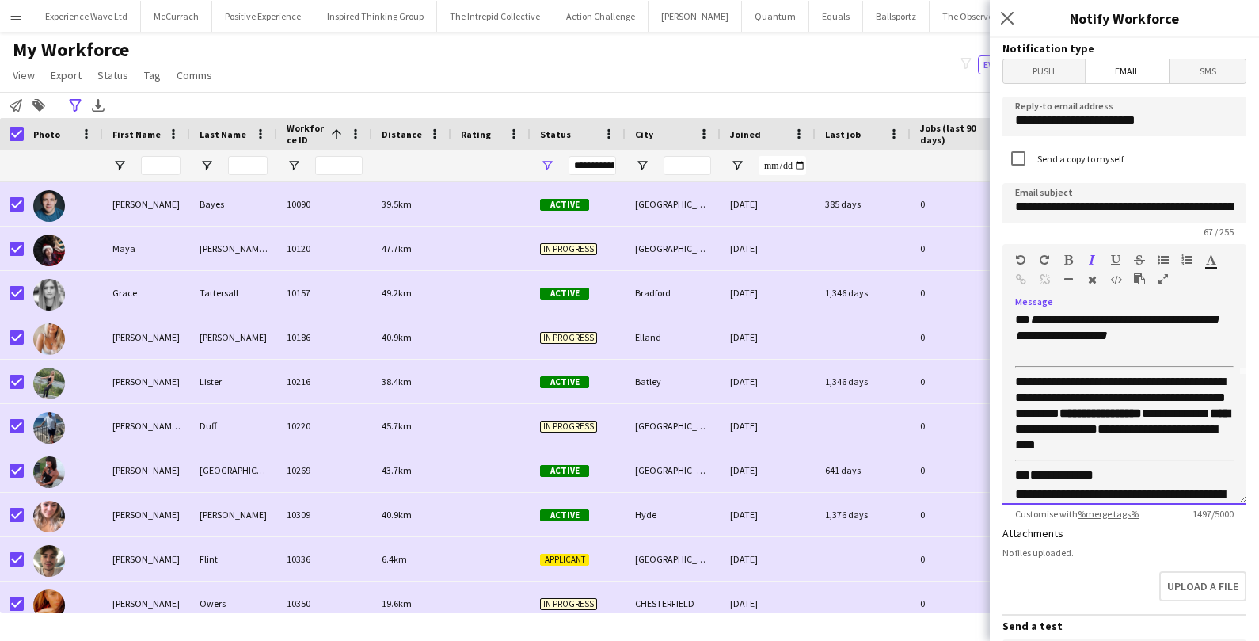
click at [1166, 346] on p "**********" at bounding box center [1124, 288] width 219 height 143
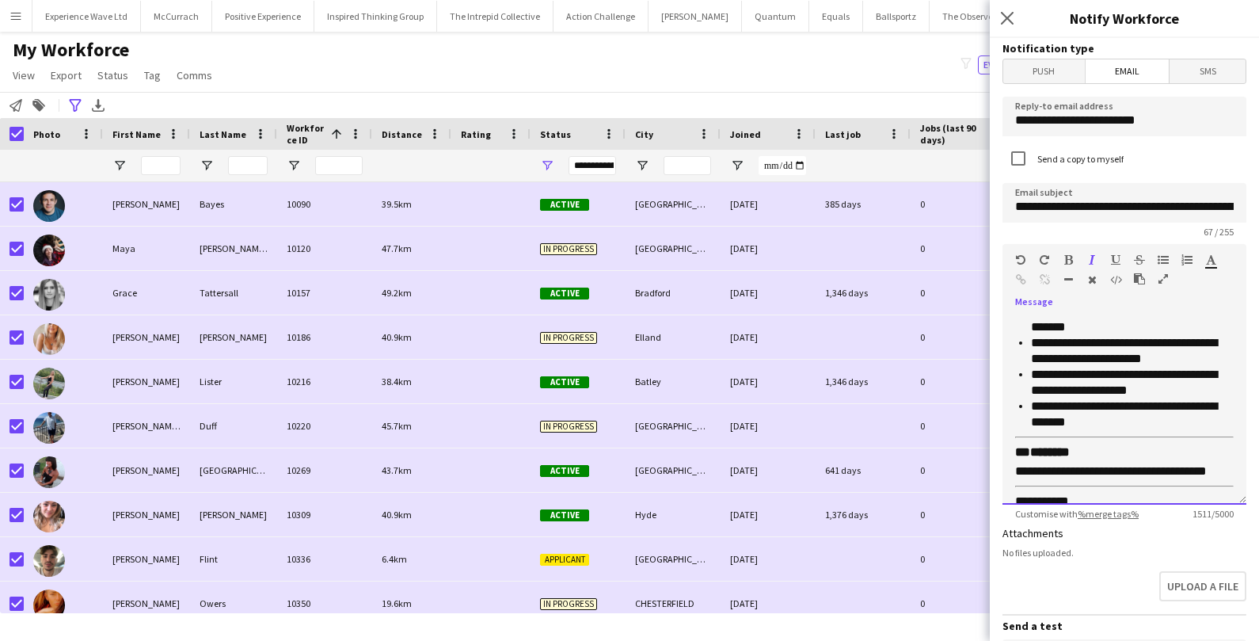
scroll to position [687, 0]
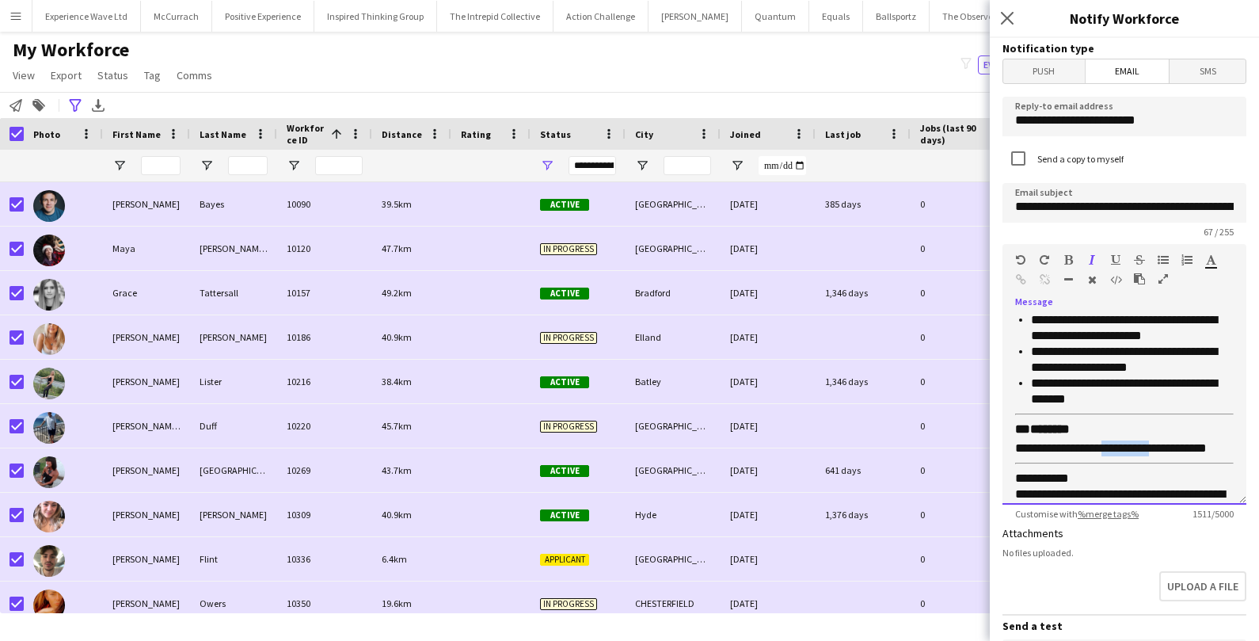
drag, startPoint x: 1107, startPoint y: 441, endPoint x: 1156, endPoint y: 440, distance: 49.9
click at [1156, 440] on p "**********" at bounding box center [1124, 448] width 219 height 16
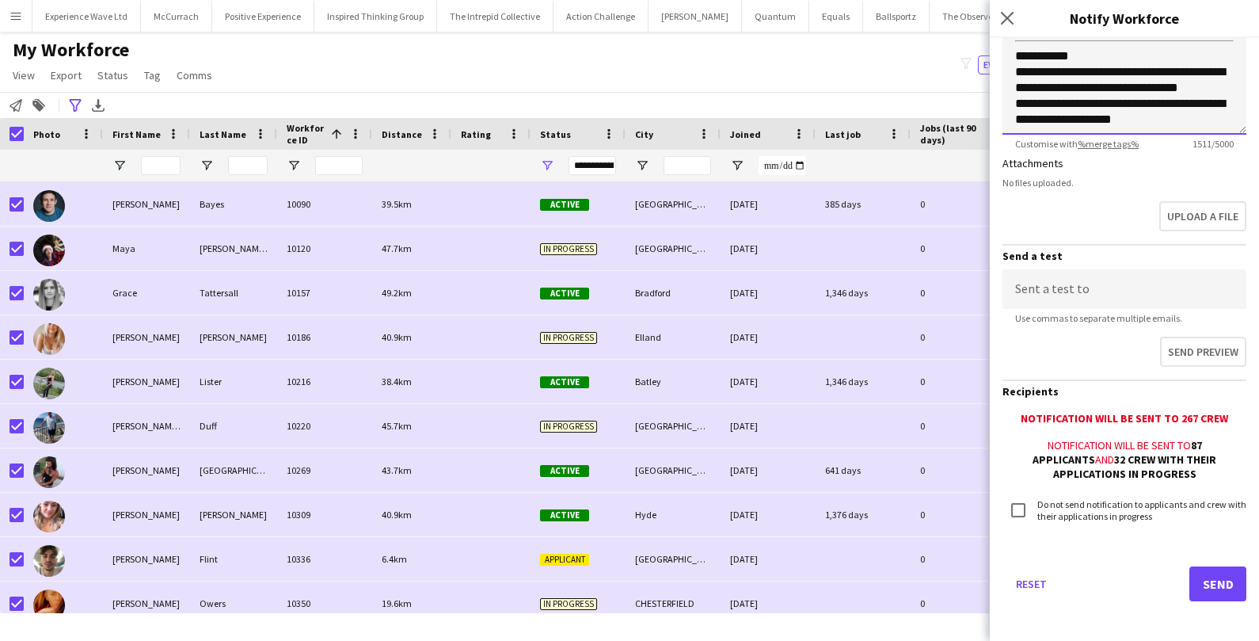
scroll to position [371, 0]
click at [1209, 577] on button "Send" at bounding box center [1218, 583] width 57 height 35
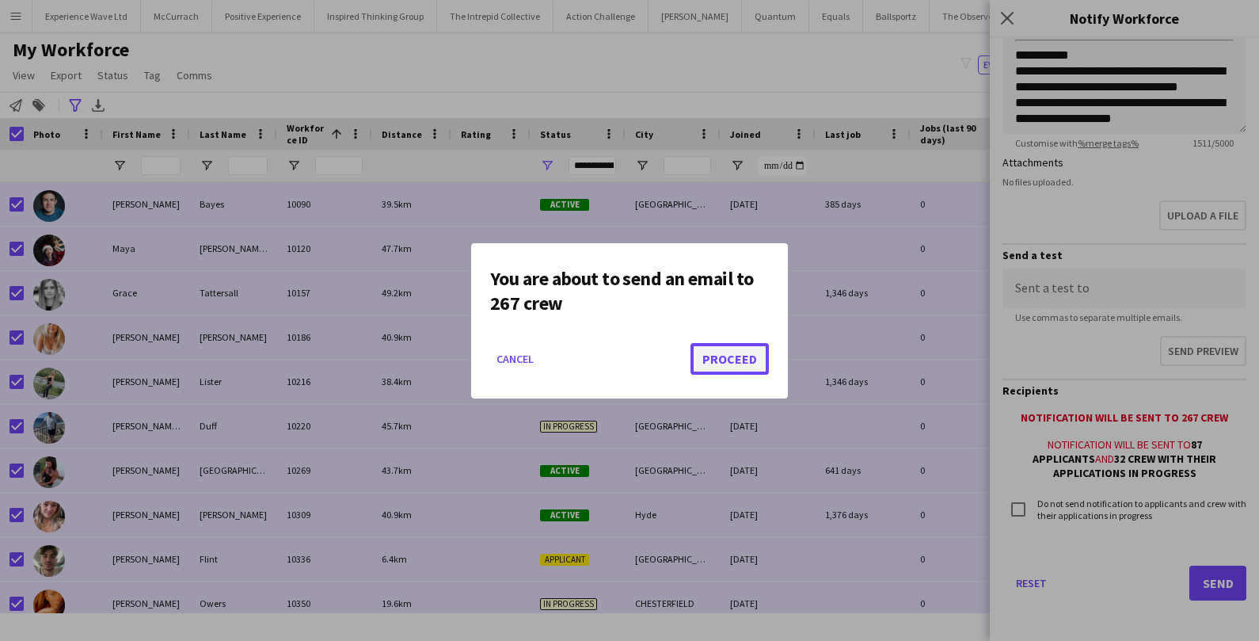
click at [749, 355] on button "Proceed" at bounding box center [730, 359] width 78 height 32
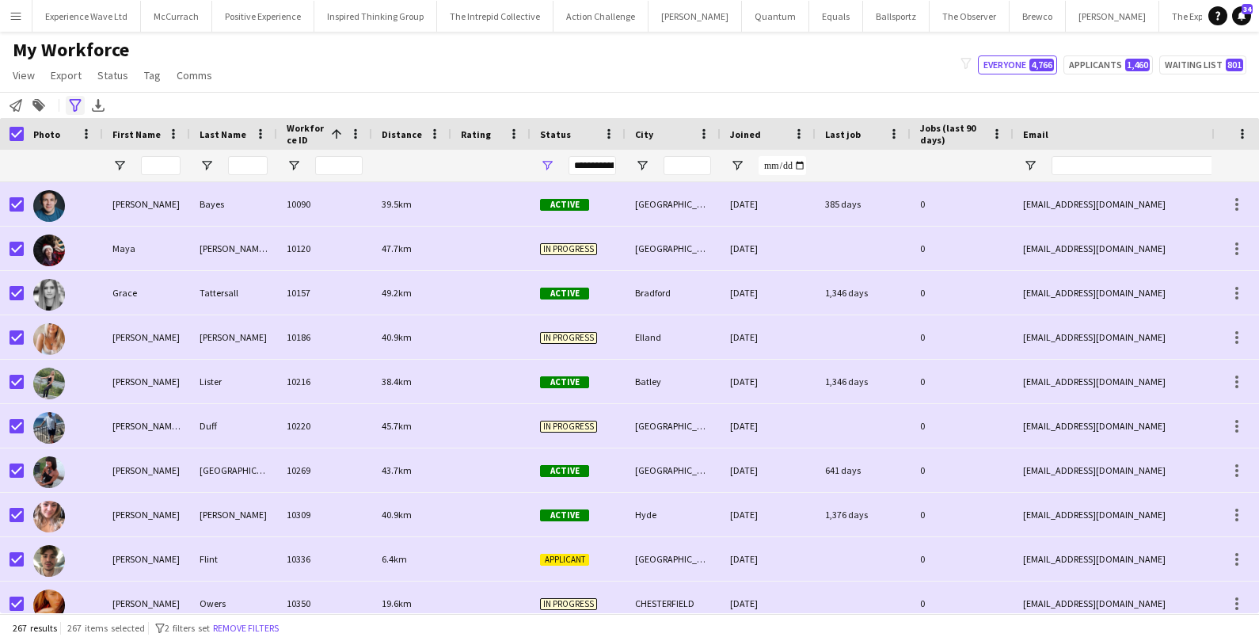
click at [75, 110] on icon at bounding box center [75, 105] width 12 height 13
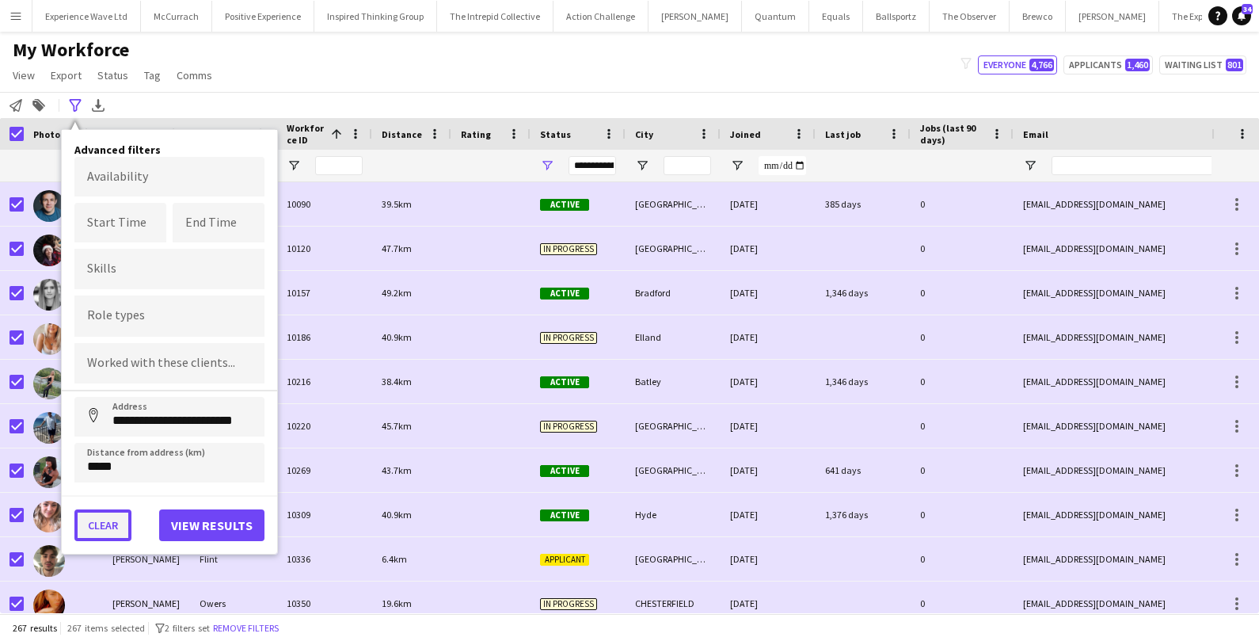
click at [93, 525] on button "Clear" at bounding box center [102, 525] width 57 height 32
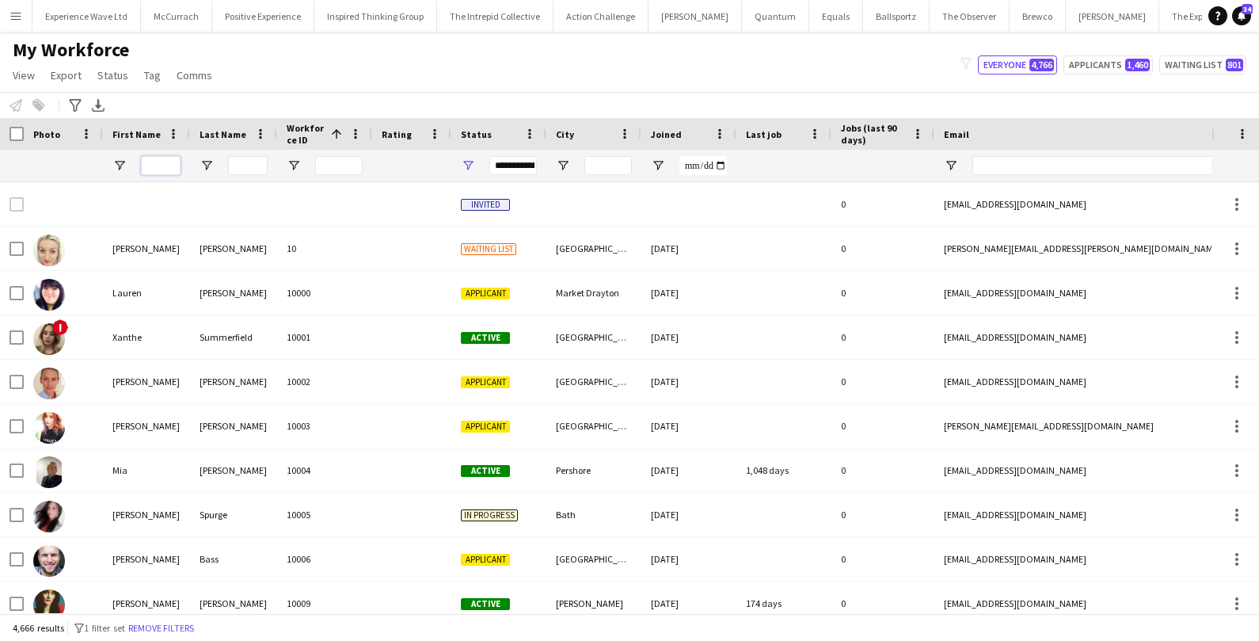
click at [161, 168] on input "First Name Filter Input" at bounding box center [161, 165] width 40 height 19
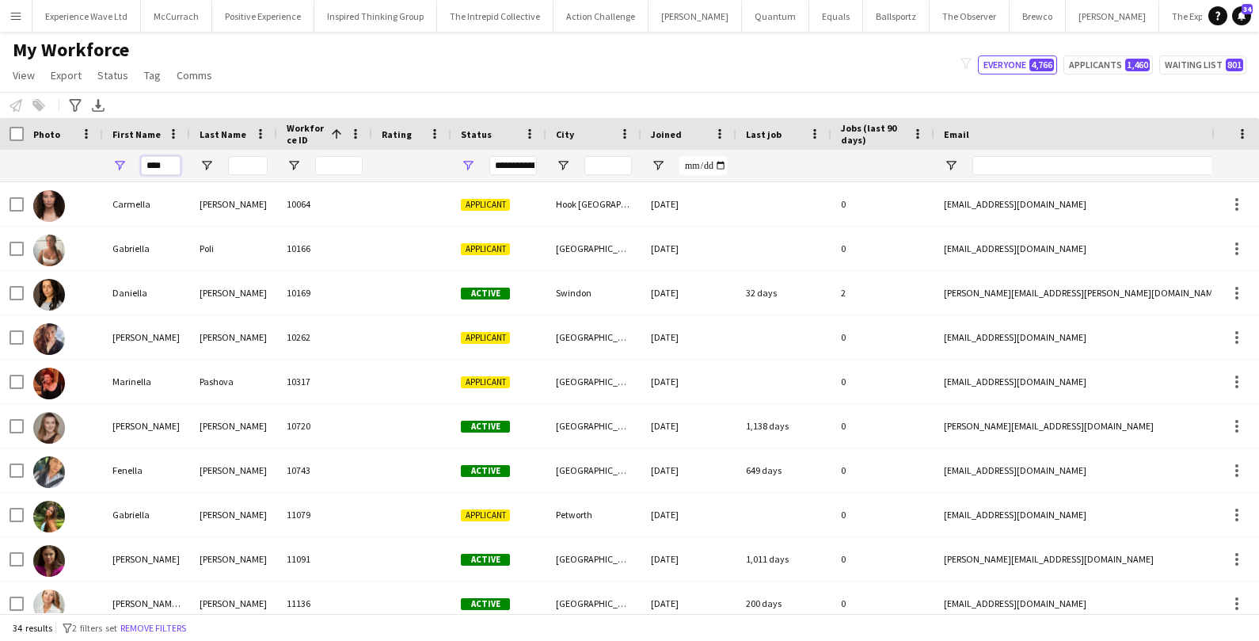
type input "****"
click at [240, 168] on input "Last Name Filter Input" at bounding box center [248, 165] width 40 height 19
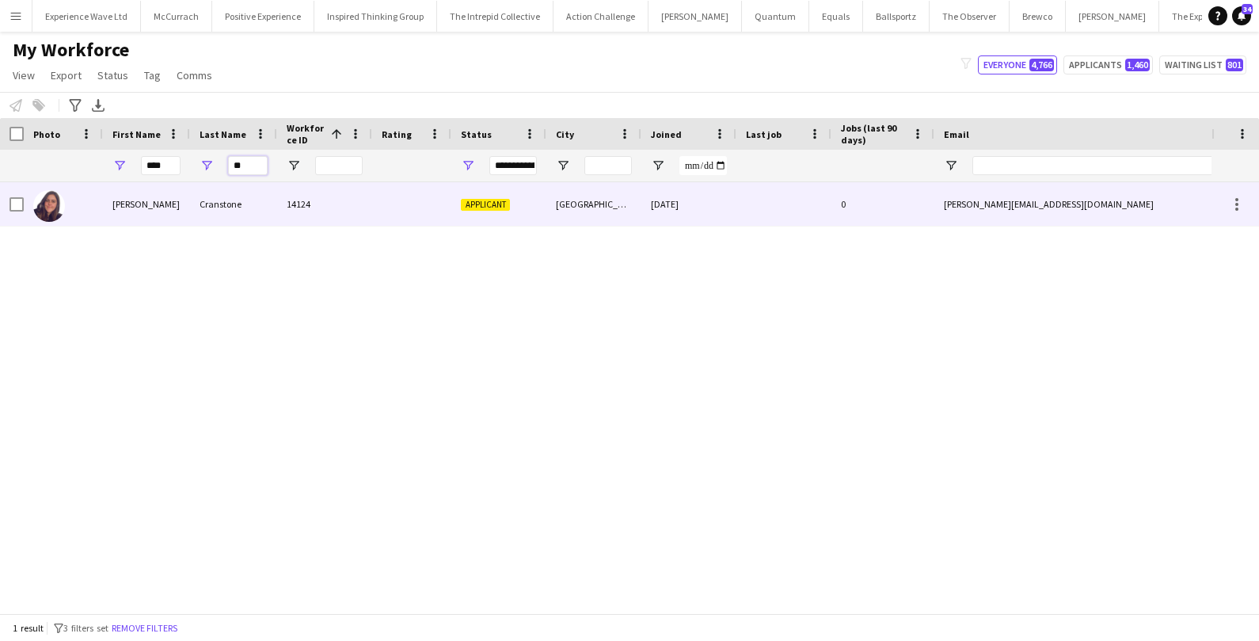
type input "**"
click at [201, 209] on div "Cranstone" at bounding box center [233, 204] width 87 height 44
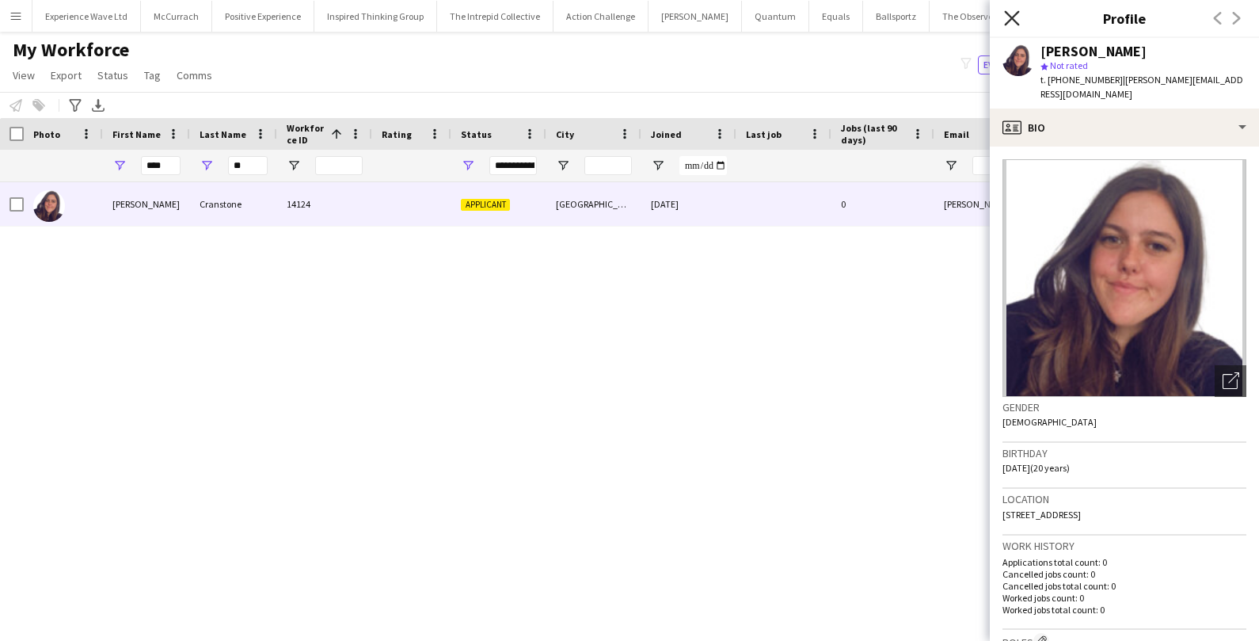
click at [1012, 12] on icon "Close pop-in" at bounding box center [1011, 17] width 15 height 15
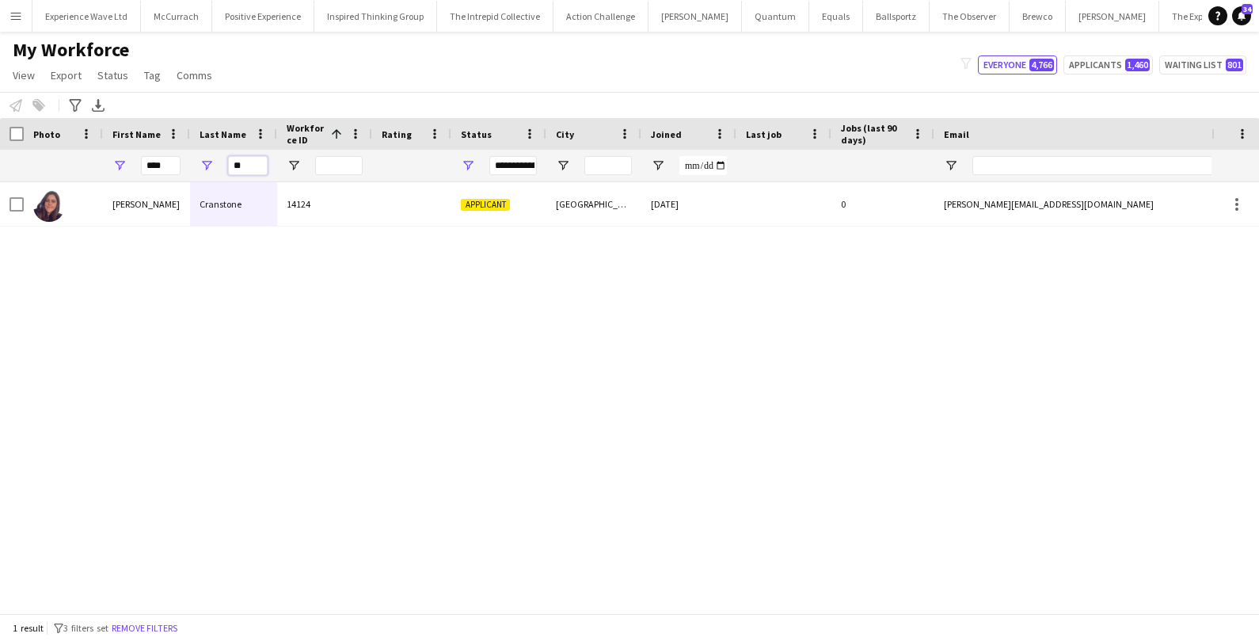
drag, startPoint x: 255, startPoint y: 162, endPoint x: 197, endPoint y: 158, distance: 58.0
click at [197, 158] on div "**" at bounding box center [233, 166] width 87 height 32
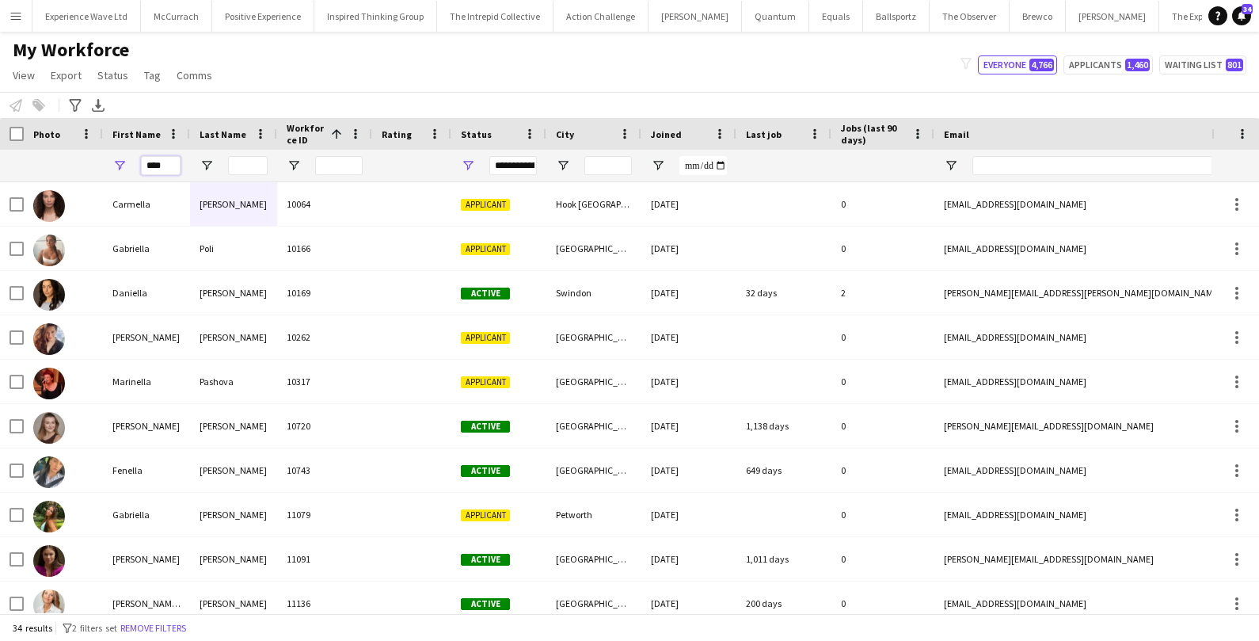
drag, startPoint x: 168, startPoint y: 160, endPoint x: 101, endPoint y: 156, distance: 67.4
click at [101, 156] on div "****" at bounding box center [858, 166] width 1717 height 32
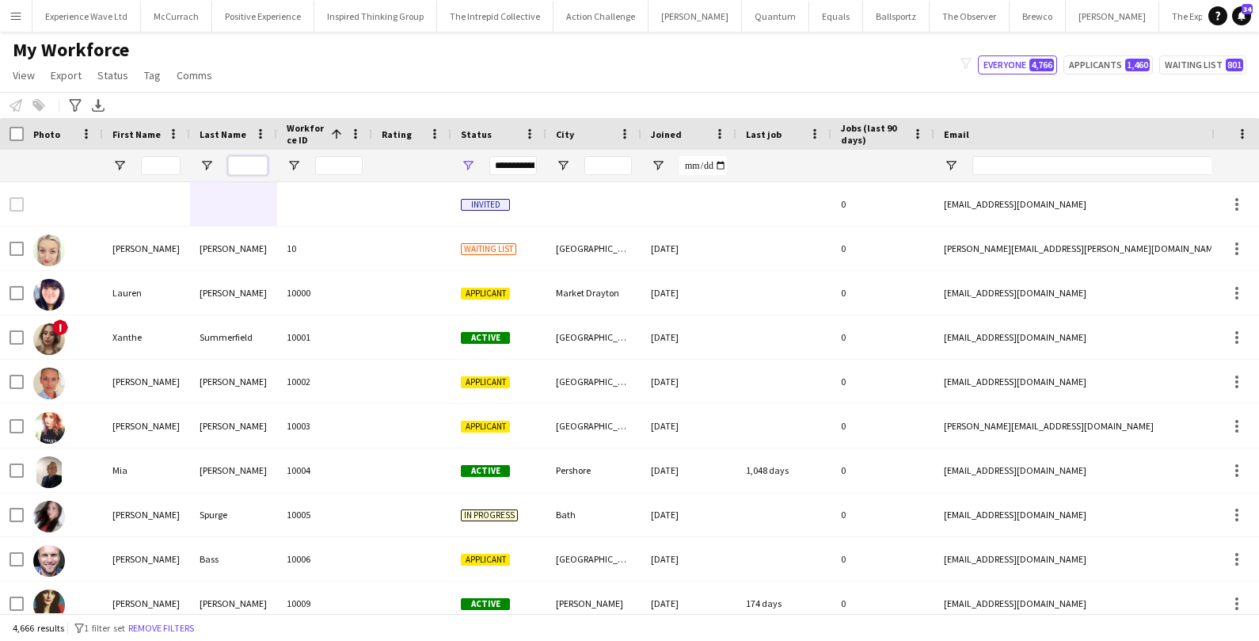
click at [247, 170] on input "Last Name Filter Input" at bounding box center [248, 165] width 40 height 19
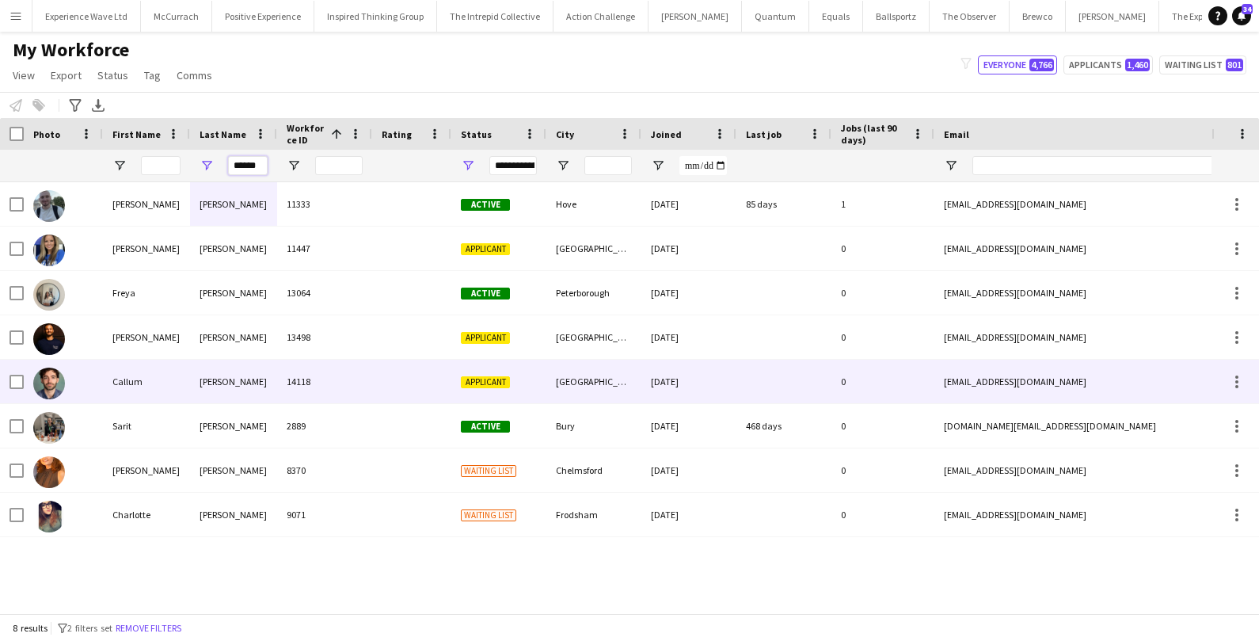
type input "******"
click at [164, 373] on div "Callum" at bounding box center [146, 382] width 87 height 44
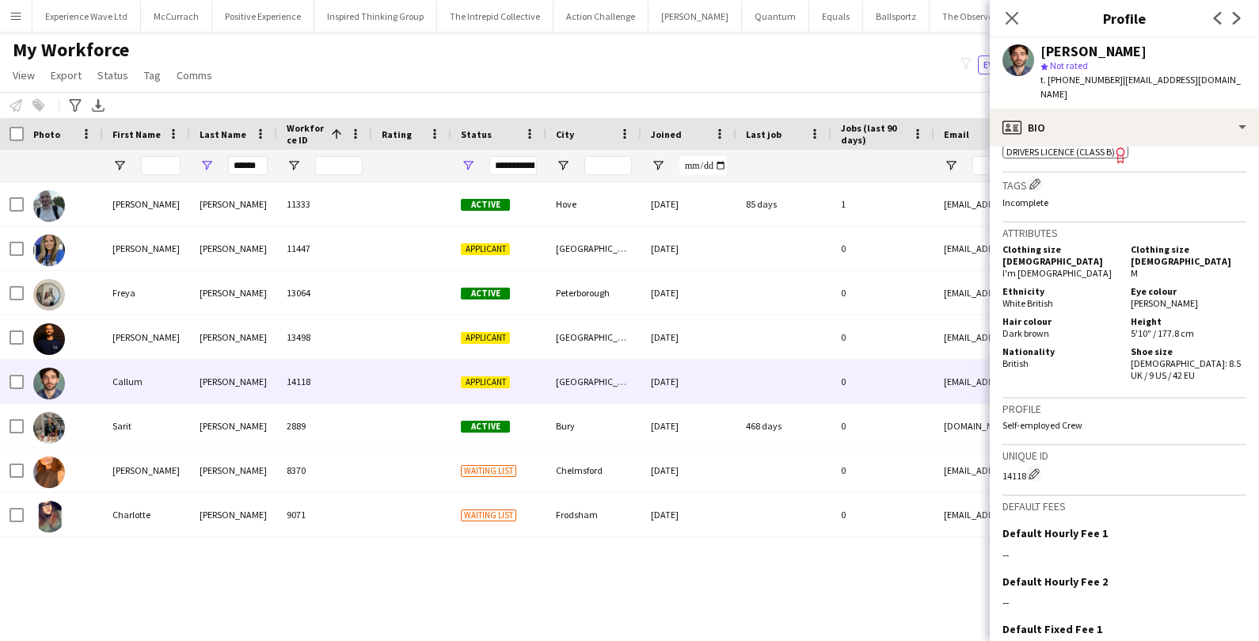
scroll to position [733, 0]
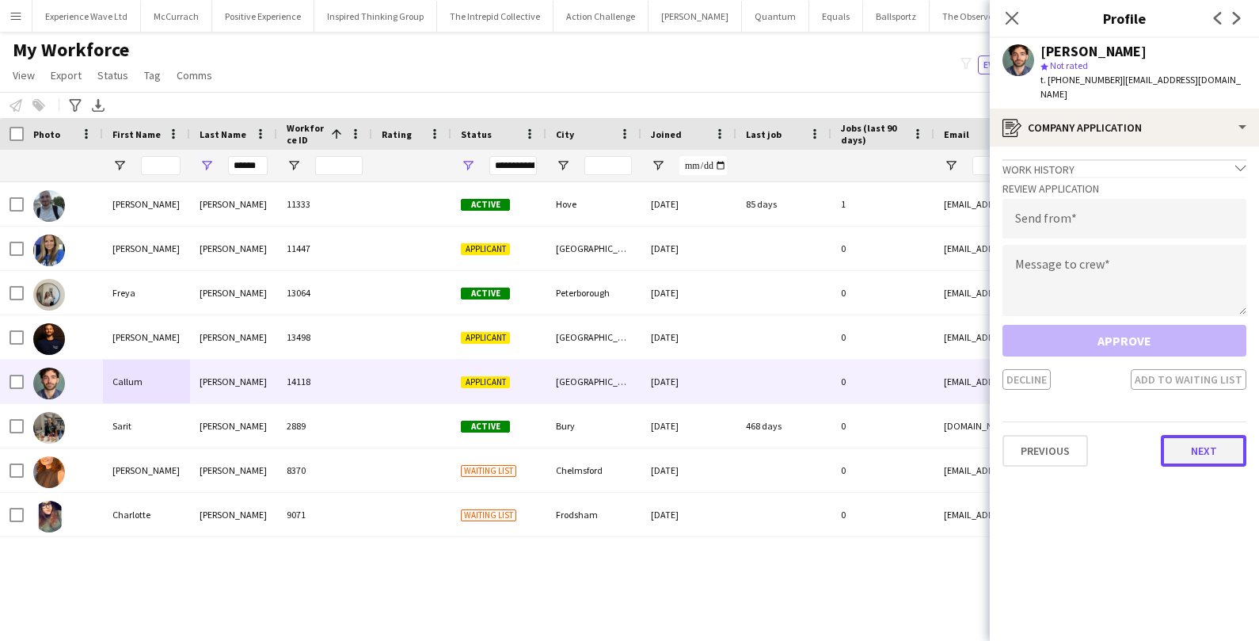
click at [1199, 443] on button "Next" at bounding box center [1204, 451] width 86 height 32
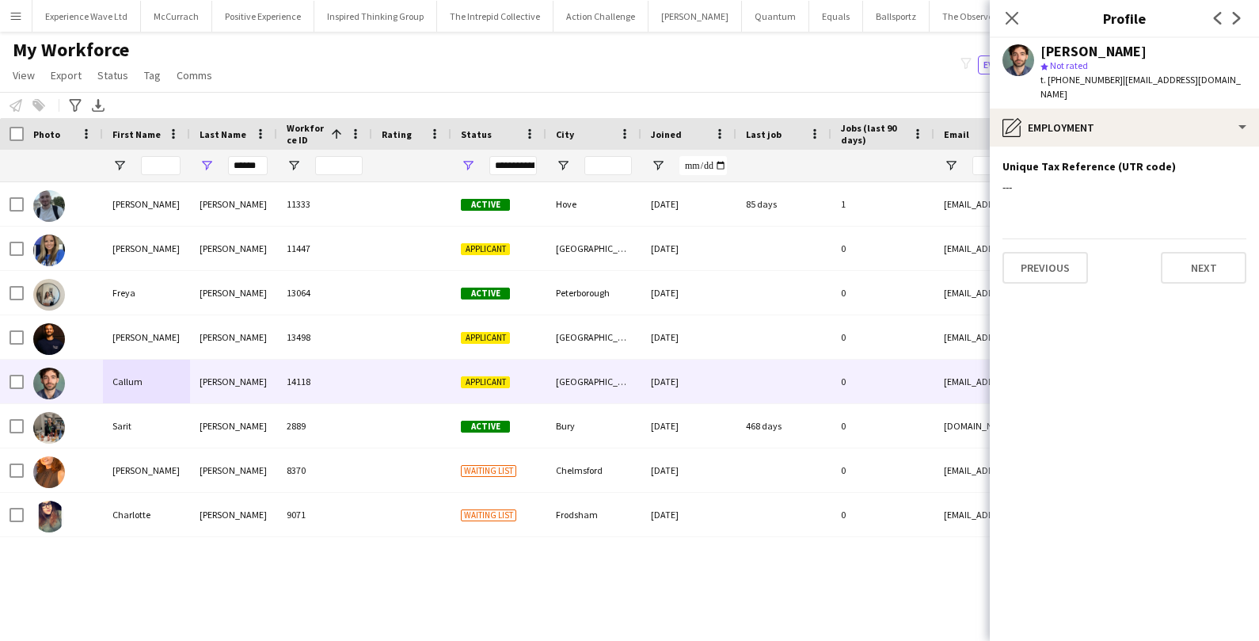
click at [1219, 269] on app-section-data-types "Unique Tax Reference (UTR code) Edit this field --- Previous Next" at bounding box center [1124, 394] width 269 height 494
click at [1219, 265] on button "Next" at bounding box center [1204, 268] width 86 height 32
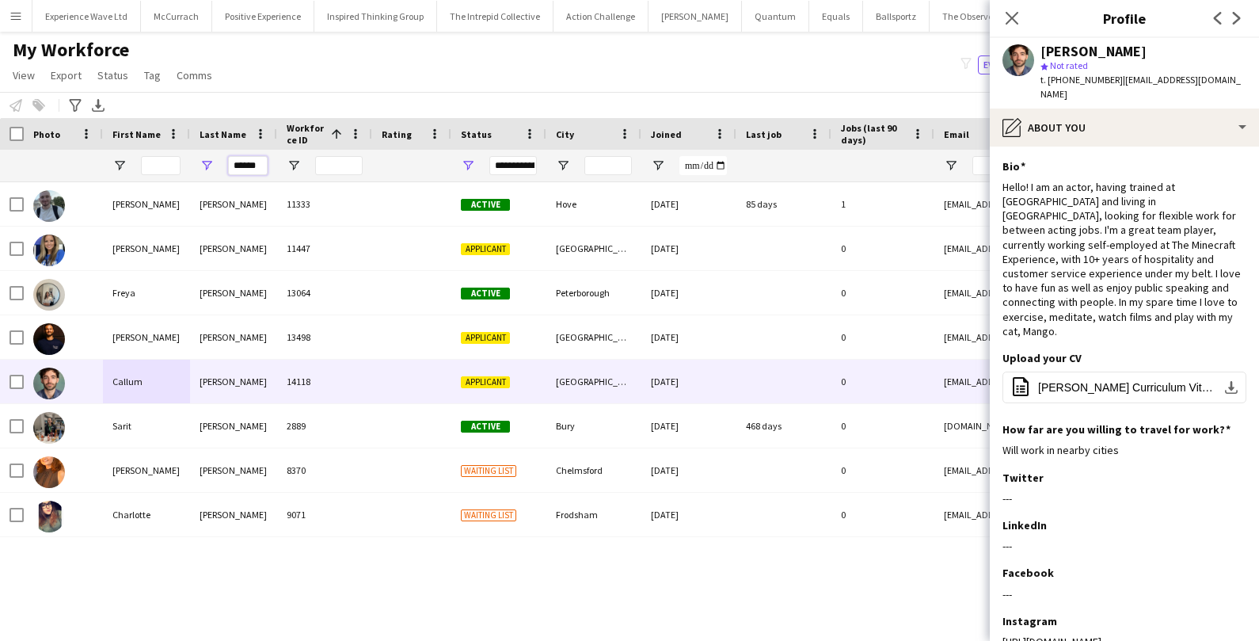
scroll to position [0, 2]
drag, startPoint x: 233, startPoint y: 166, endPoint x: 283, endPoint y: 166, distance: 49.9
click at [283, 166] on div "******" at bounding box center [858, 166] width 1717 height 32
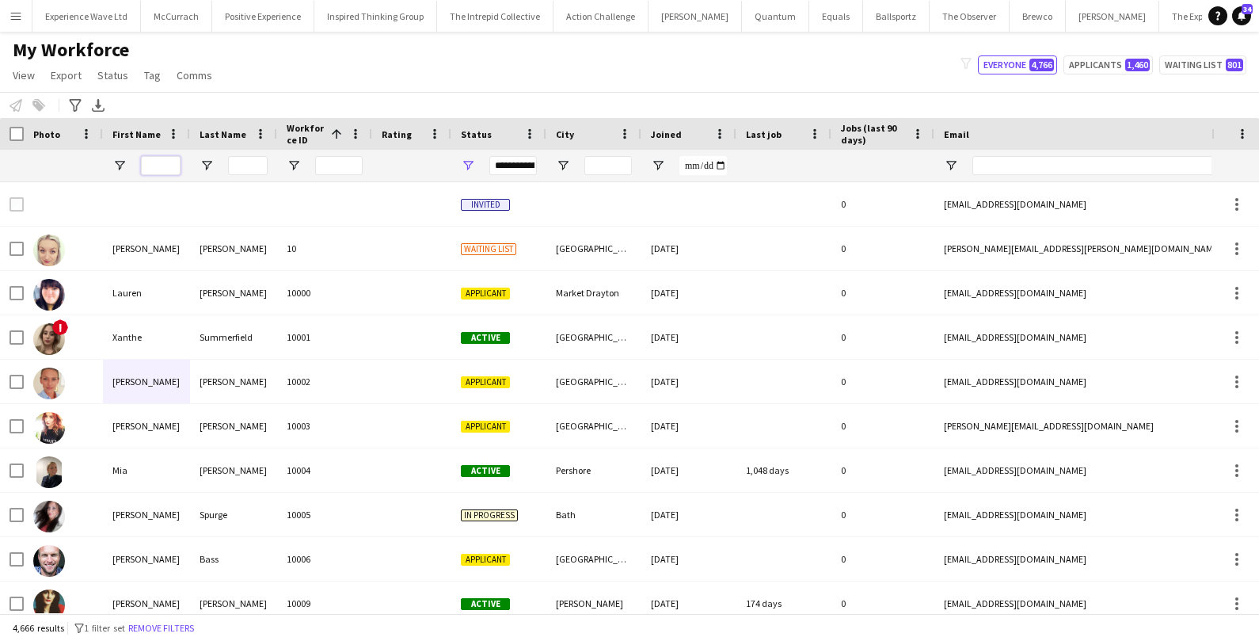
click at [162, 159] on input "First Name Filter Input" at bounding box center [161, 165] width 40 height 19
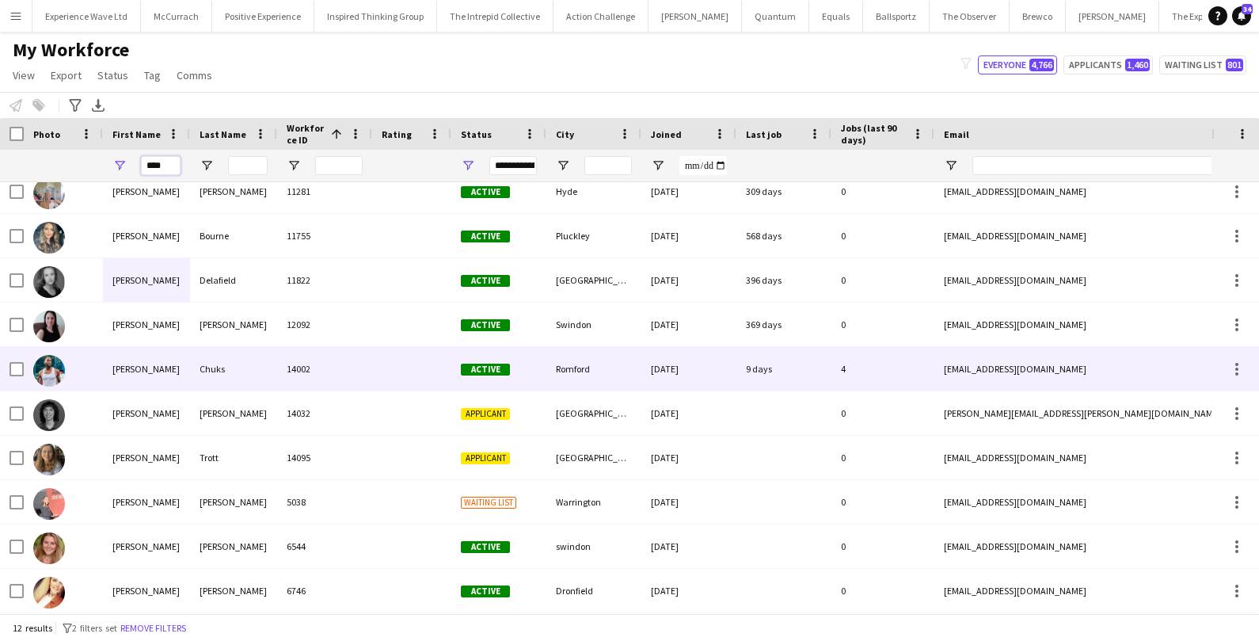
scroll to position [88, 0]
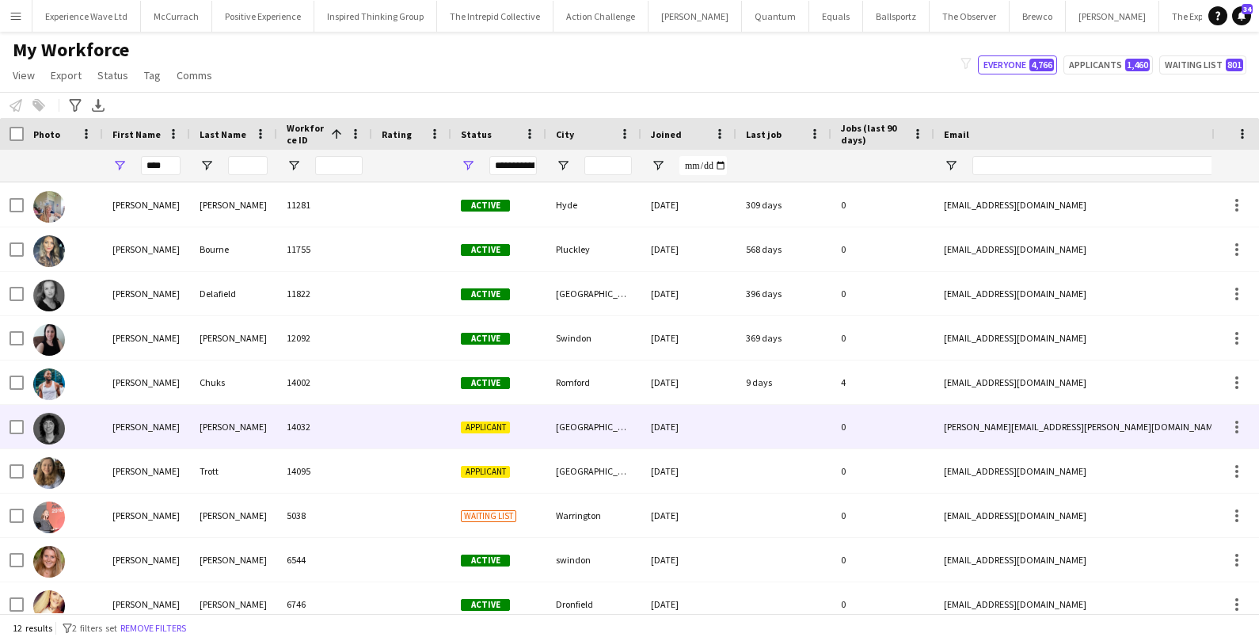
click at [125, 427] on div "Gina" at bounding box center [146, 427] width 87 height 44
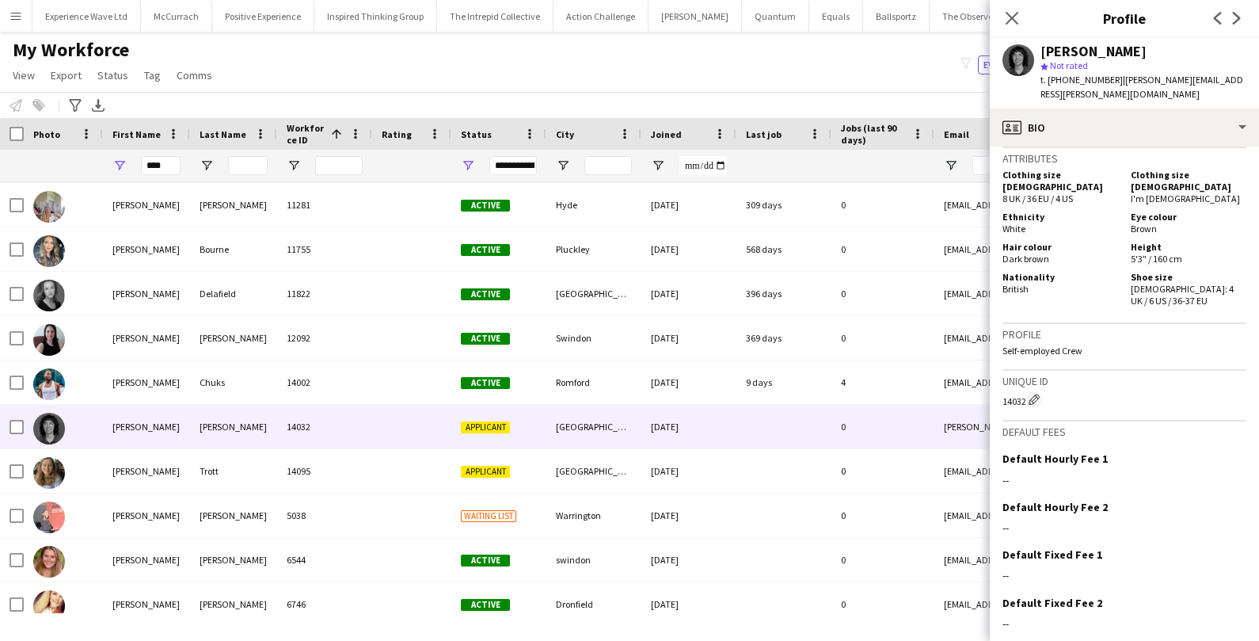
scroll to position [745, 0]
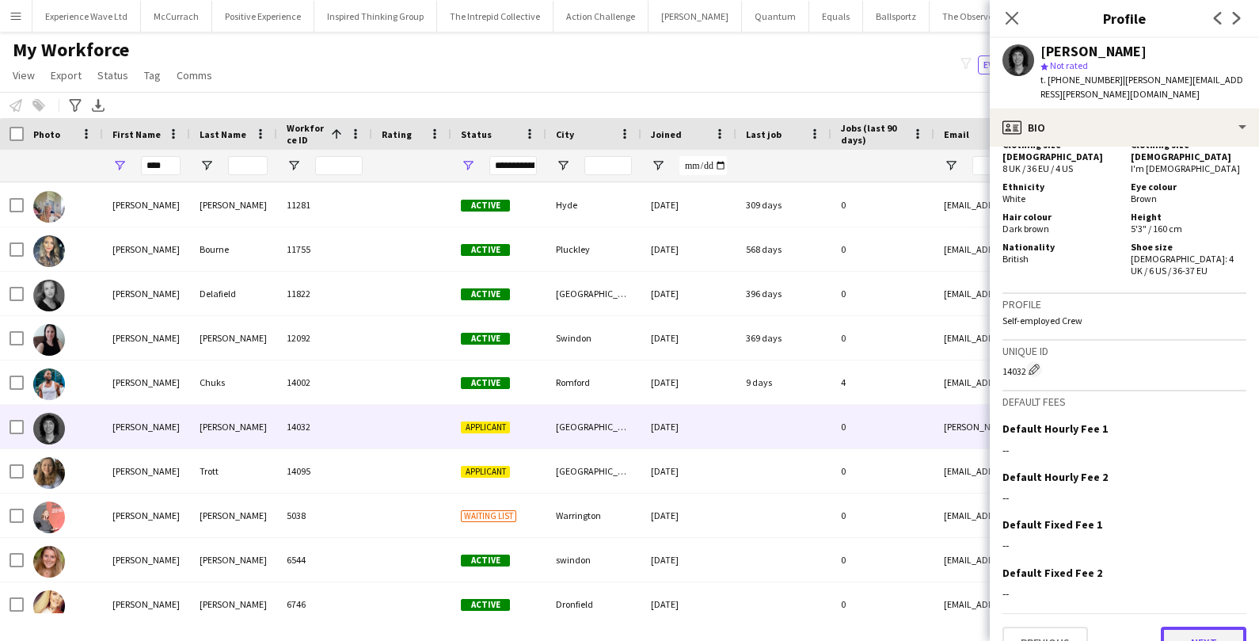
click at [1192, 627] on button "Next" at bounding box center [1204, 643] width 86 height 32
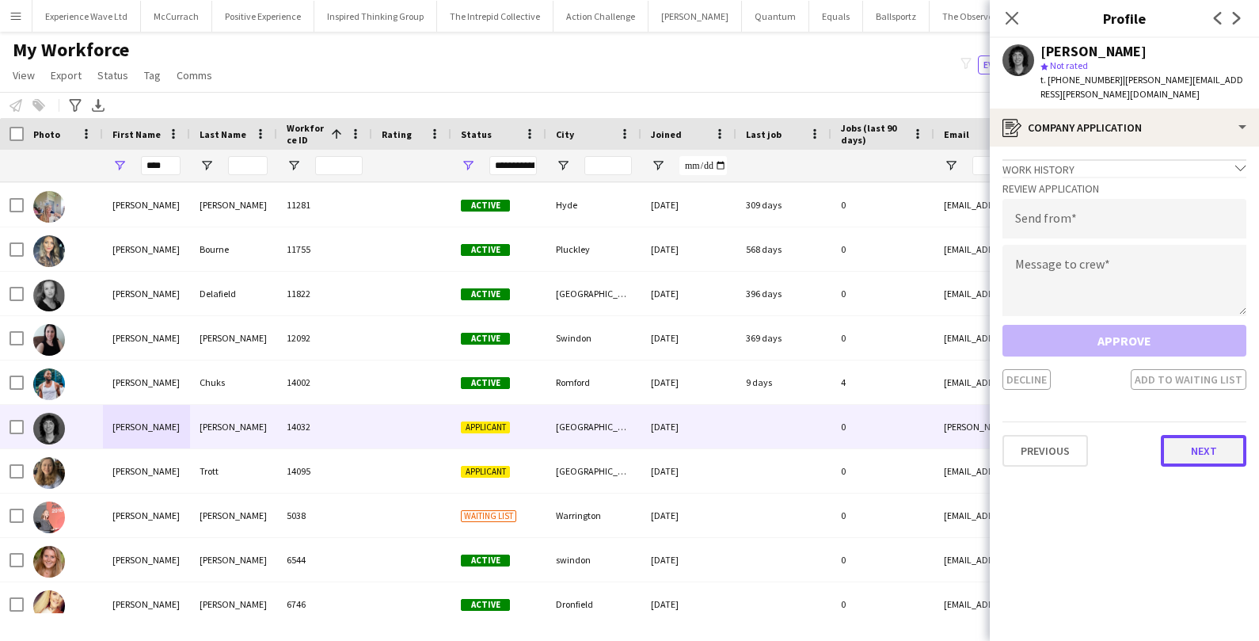
click at [1205, 435] on button "Next" at bounding box center [1204, 451] width 86 height 32
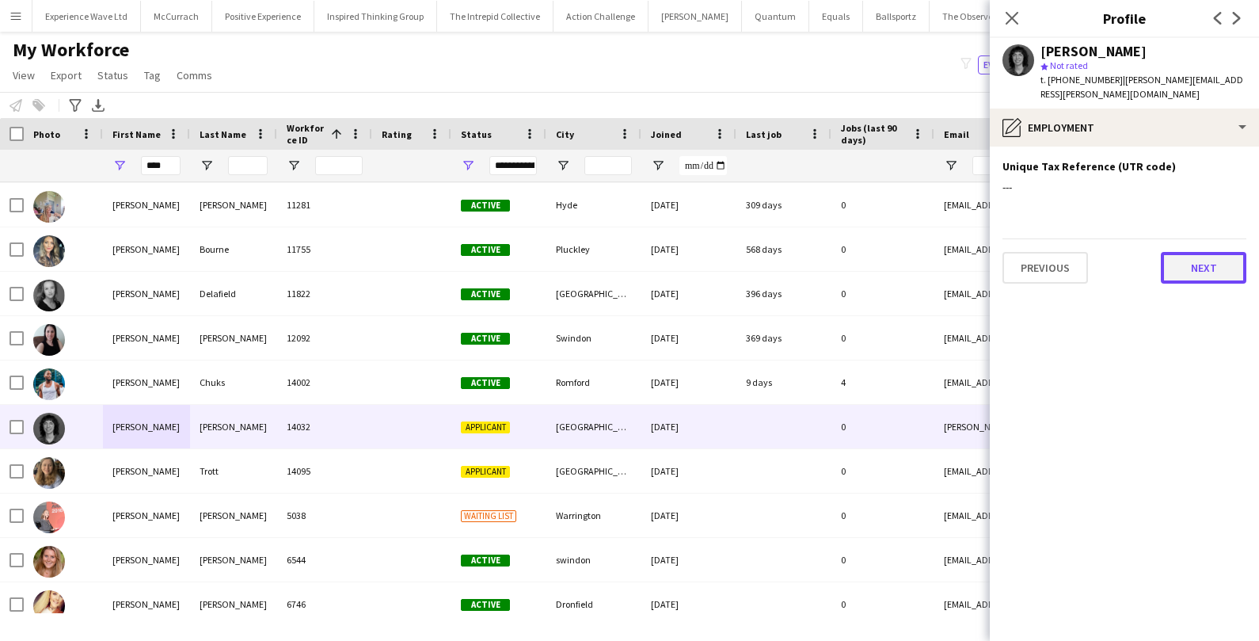
click at [1233, 252] on button "Next" at bounding box center [1204, 268] width 86 height 32
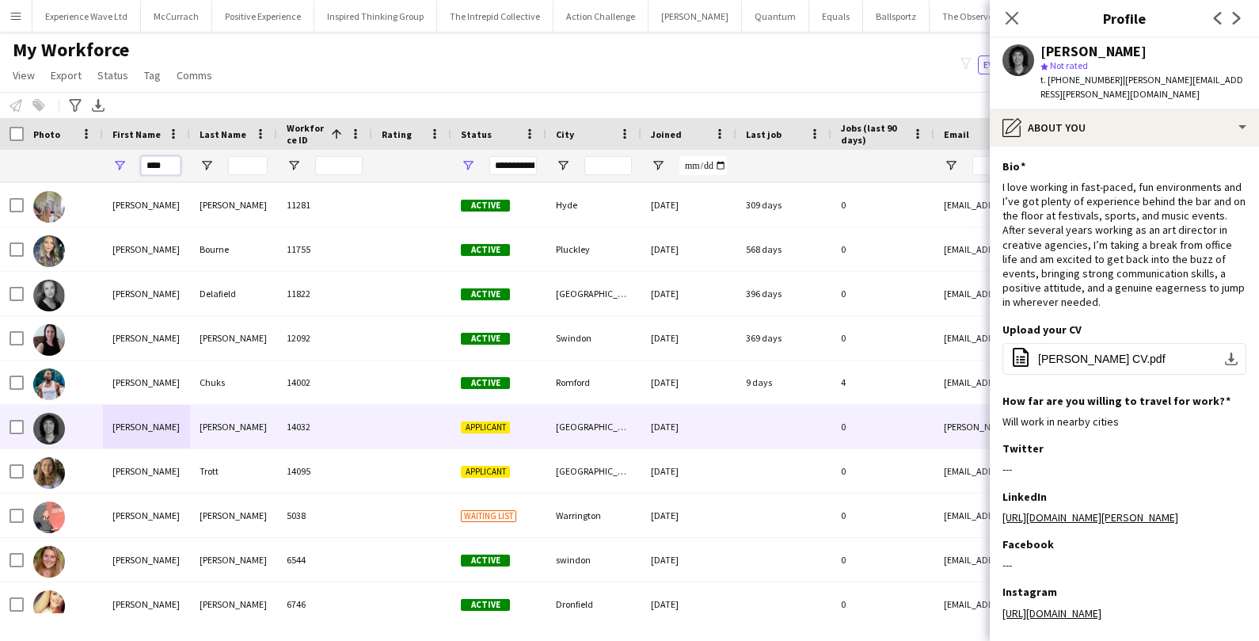
drag, startPoint x: 173, startPoint y: 169, endPoint x: 139, endPoint y: 165, distance: 34.3
click at [139, 166] on div "****" at bounding box center [146, 166] width 87 height 32
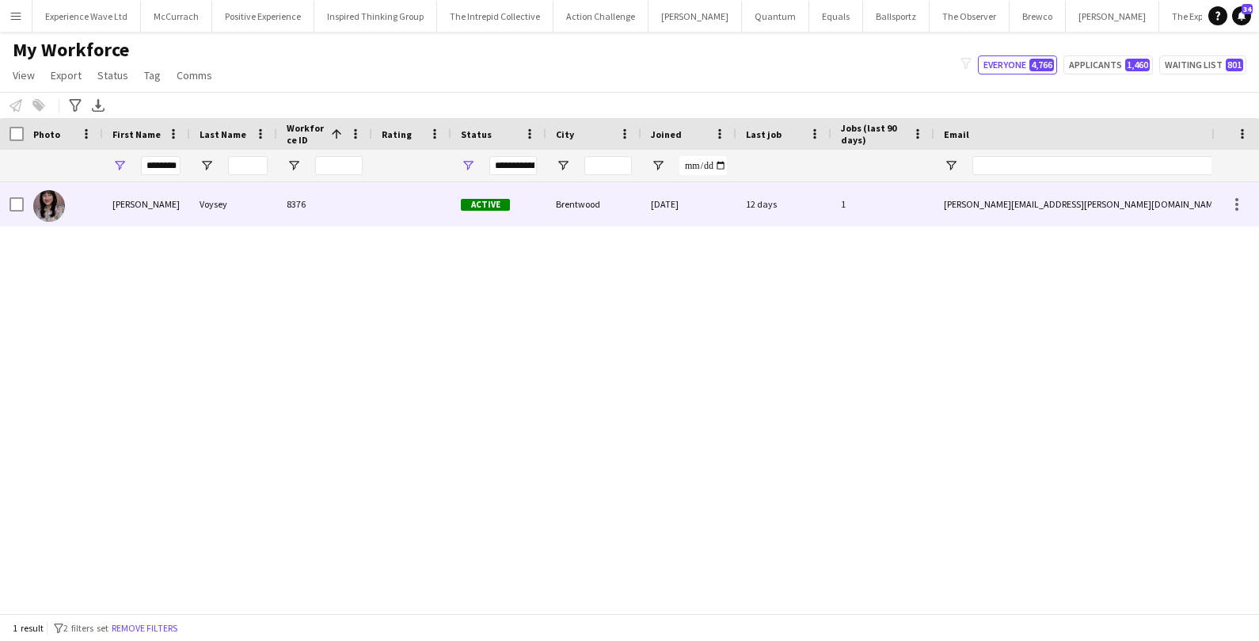
scroll to position [0, 0]
click at [118, 210] on div "Cathleen" at bounding box center [146, 204] width 87 height 44
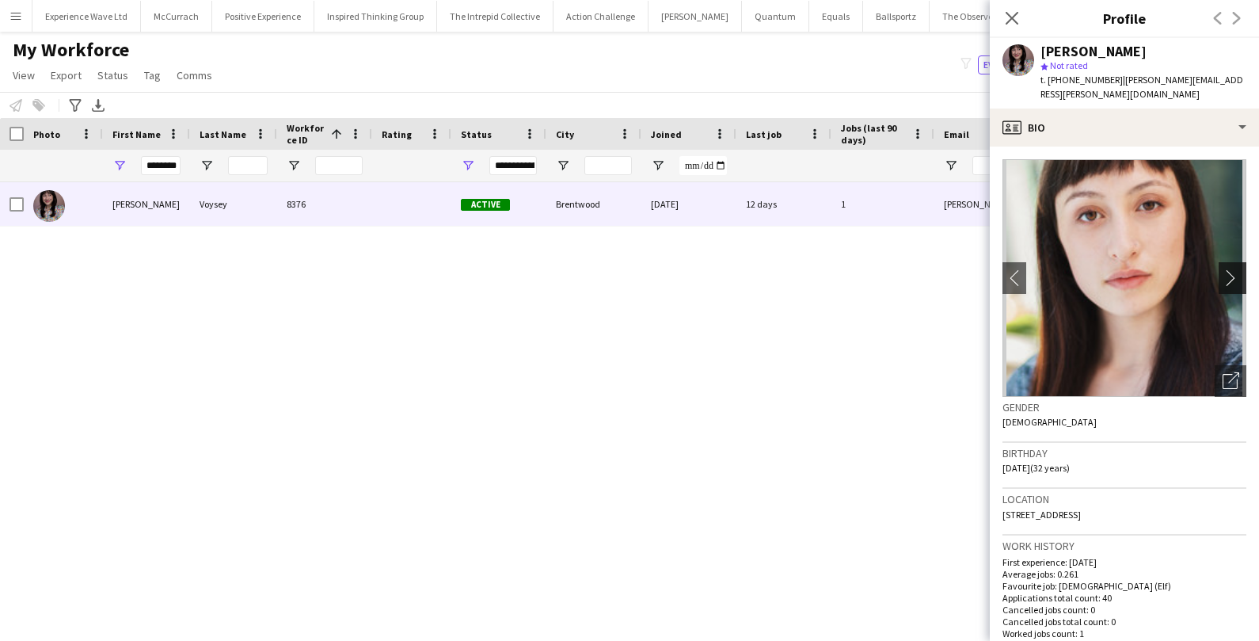
click at [1241, 269] on app-icon "chevron-right" at bounding box center [1235, 277] width 25 height 17
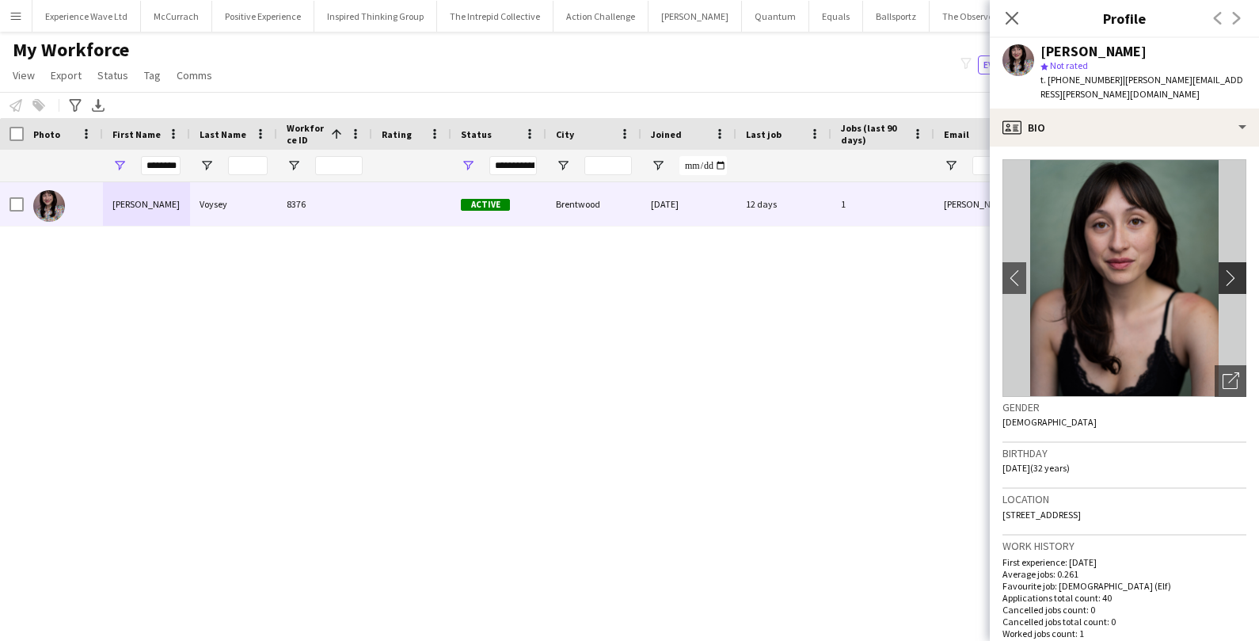
click at [1241, 269] on app-icon "chevron-right" at bounding box center [1235, 277] width 25 height 17
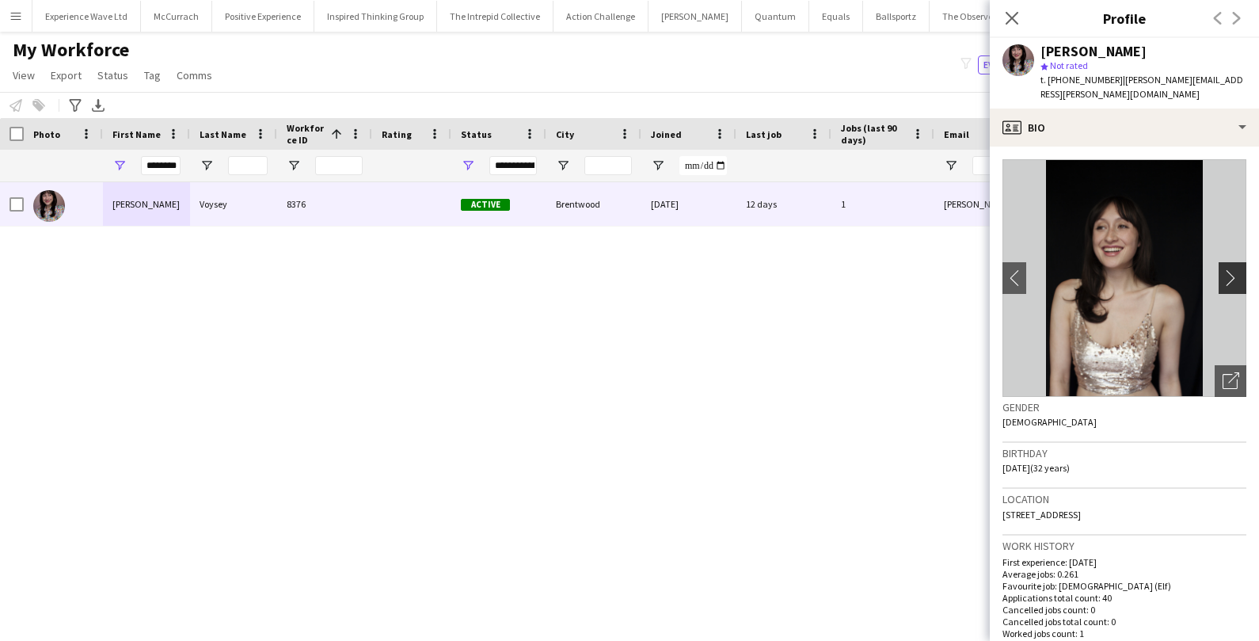
click at [1237, 262] on button "chevron-right" at bounding box center [1235, 278] width 32 height 32
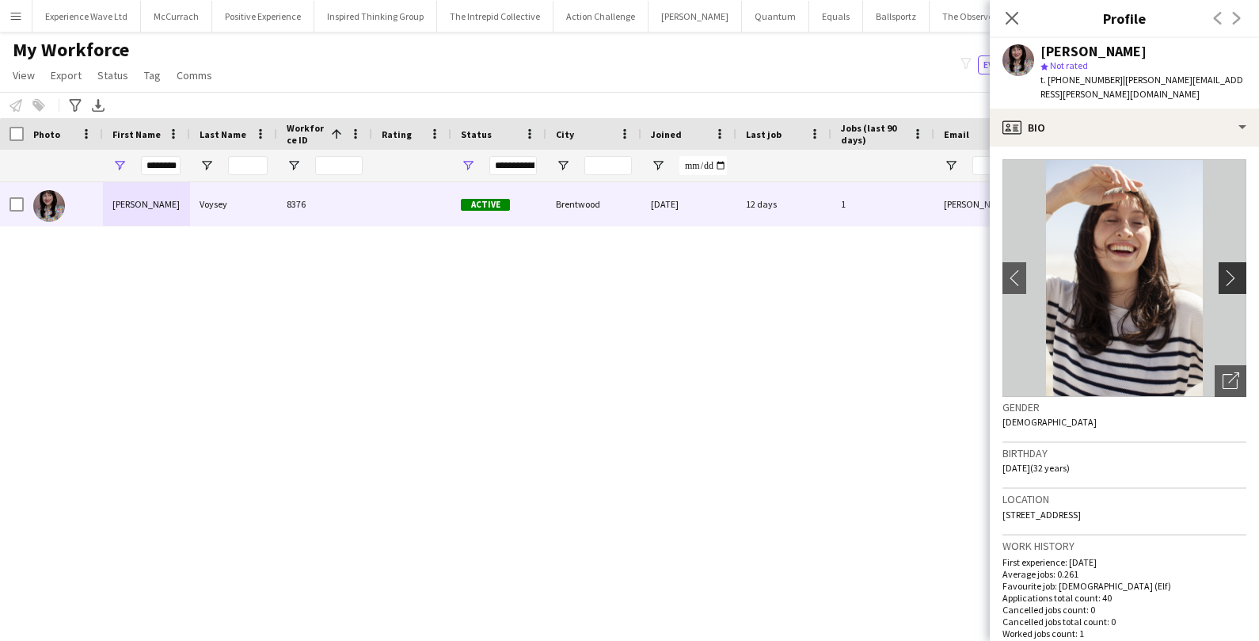
click at [1237, 262] on button "chevron-right" at bounding box center [1235, 278] width 32 height 32
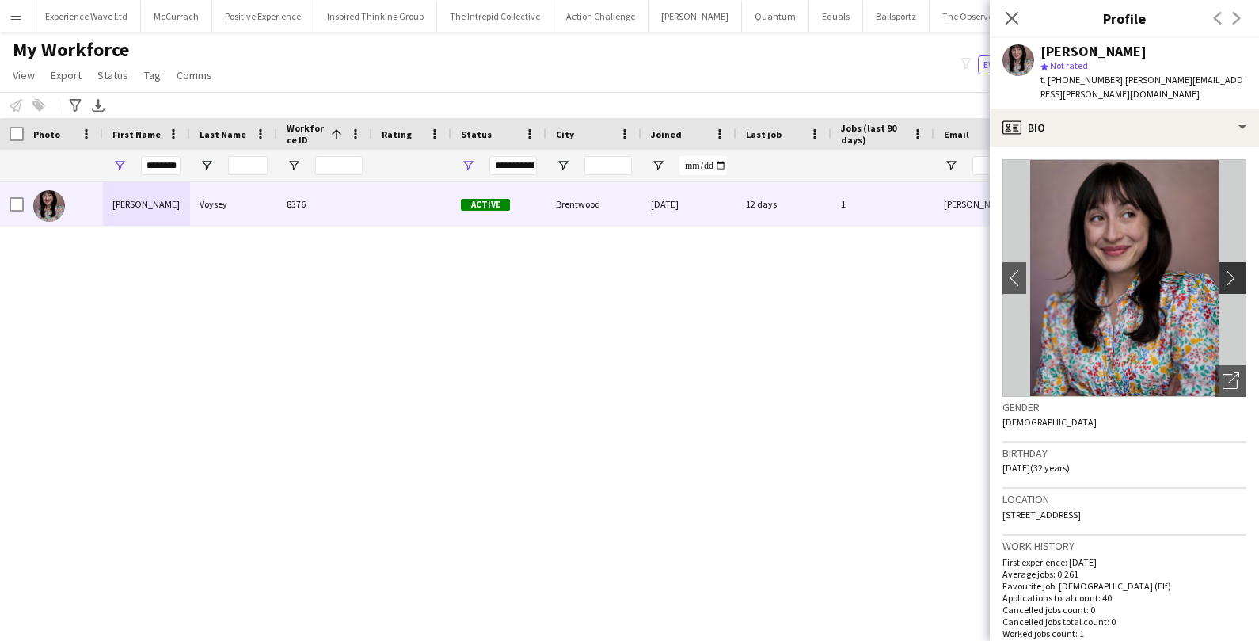
click at [1237, 262] on button "chevron-right" at bounding box center [1235, 278] width 32 height 32
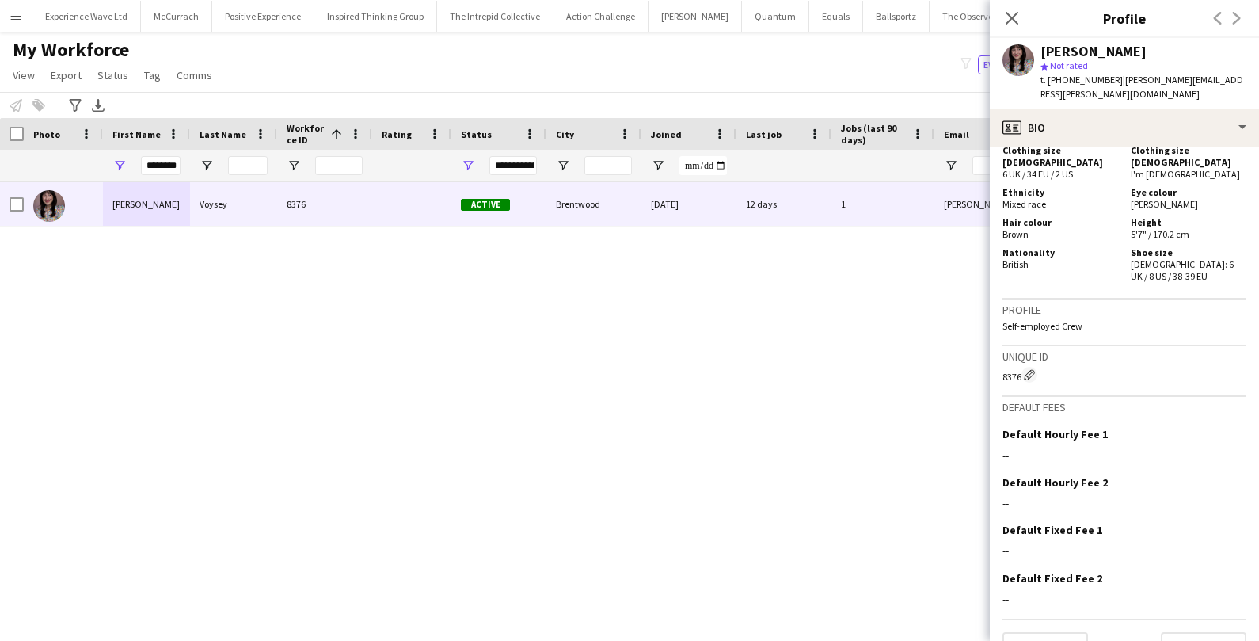
scroll to position [877, 0]
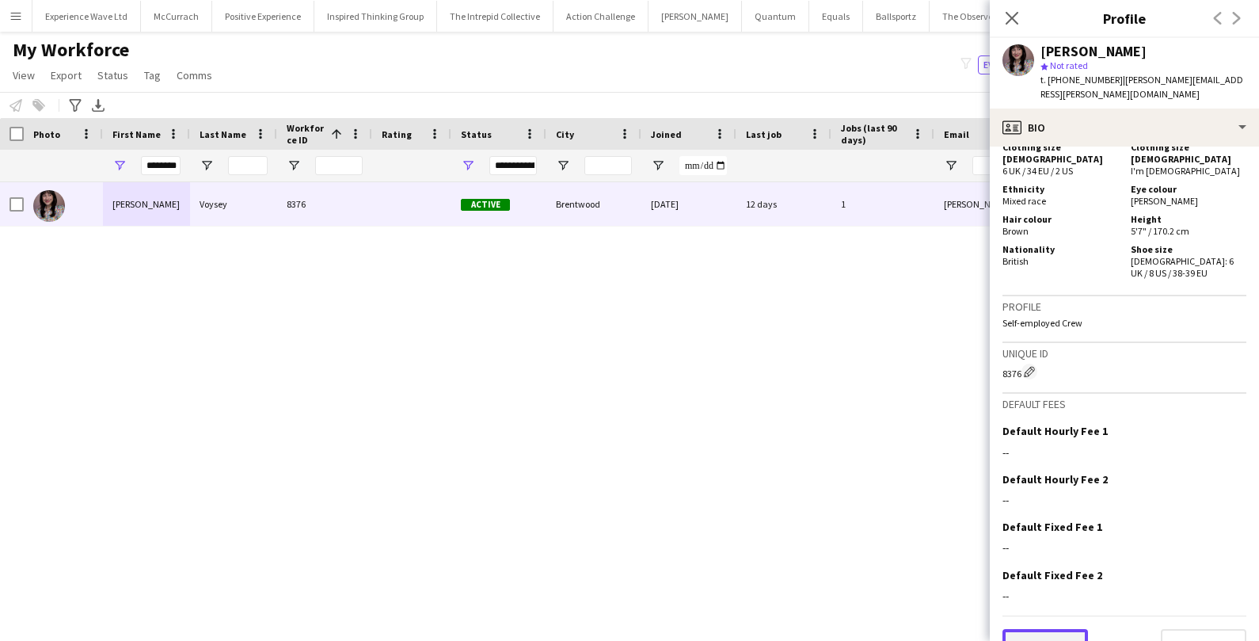
click at [1027, 629] on button "Previous" at bounding box center [1046, 645] width 86 height 32
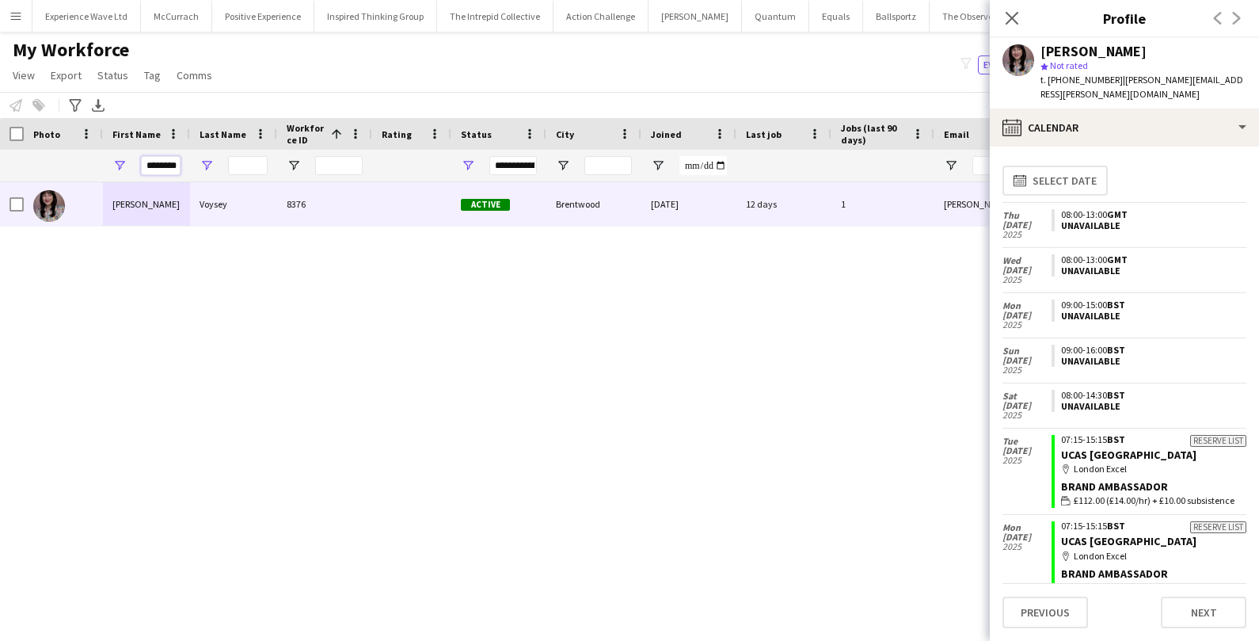
scroll to position [0, 2]
drag, startPoint x: 147, startPoint y: 162, endPoint x: 200, endPoint y: 162, distance: 53.9
click at [201, 162] on div "********" at bounding box center [858, 166] width 1717 height 32
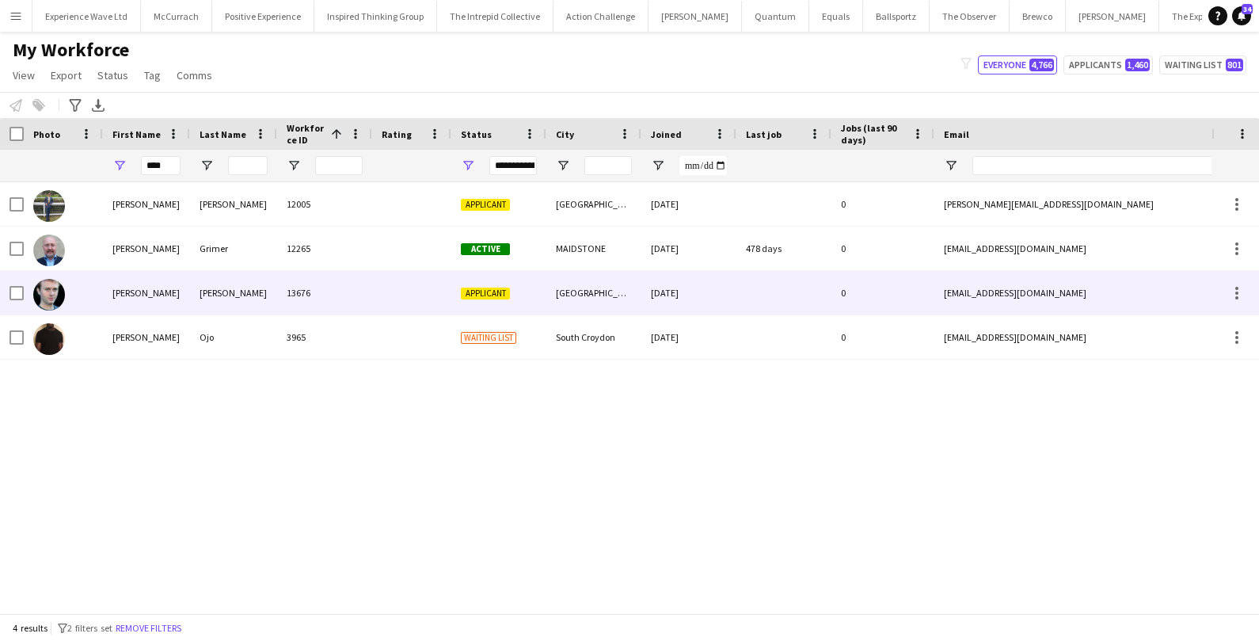
click at [166, 285] on div "Gregory" at bounding box center [146, 293] width 87 height 44
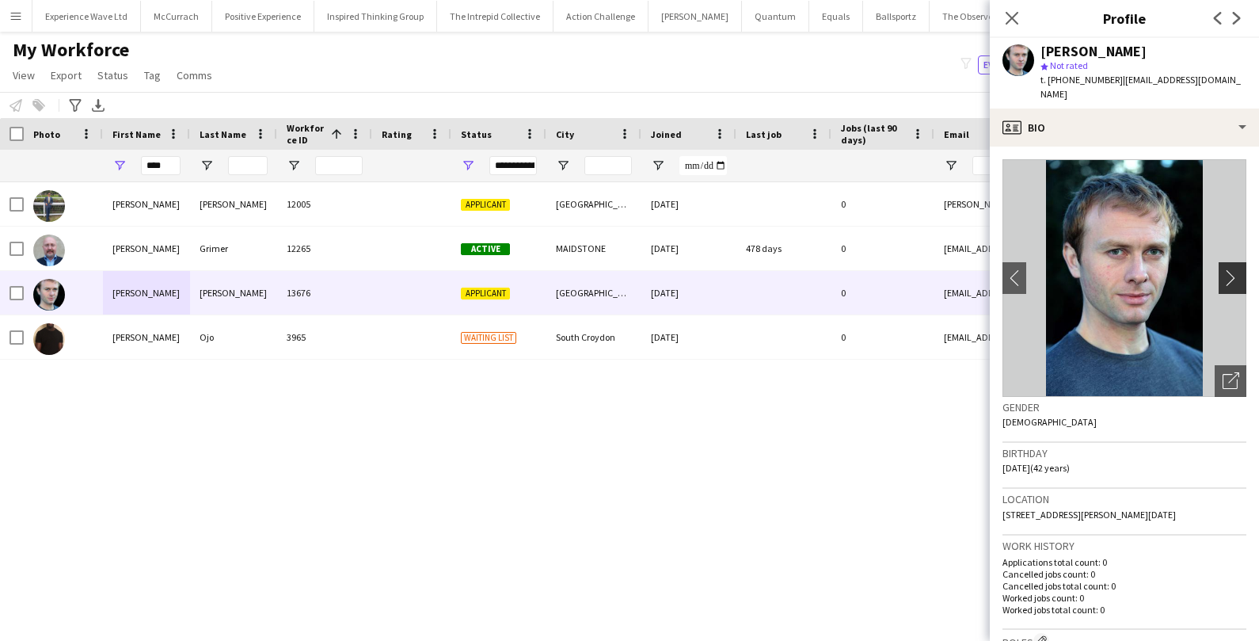
click at [1230, 270] on app-icon "chevron-right" at bounding box center [1235, 277] width 25 height 17
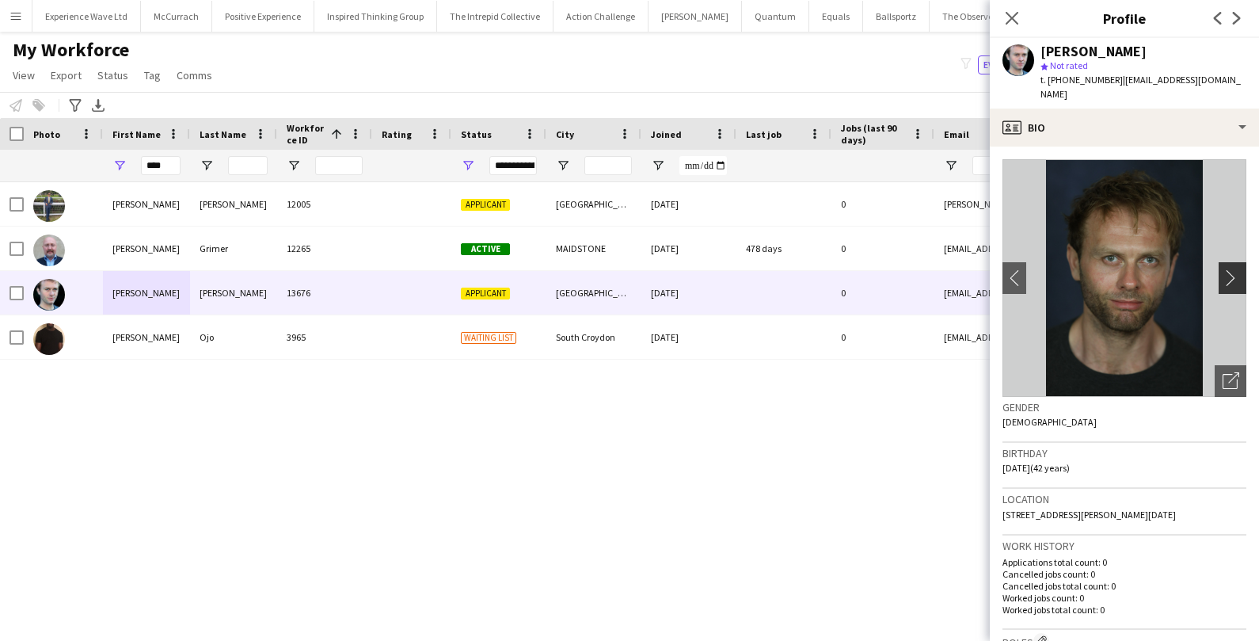
click at [1230, 270] on app-icon "chevron-right" at bounding box center [1235, 277] width 25 height 17
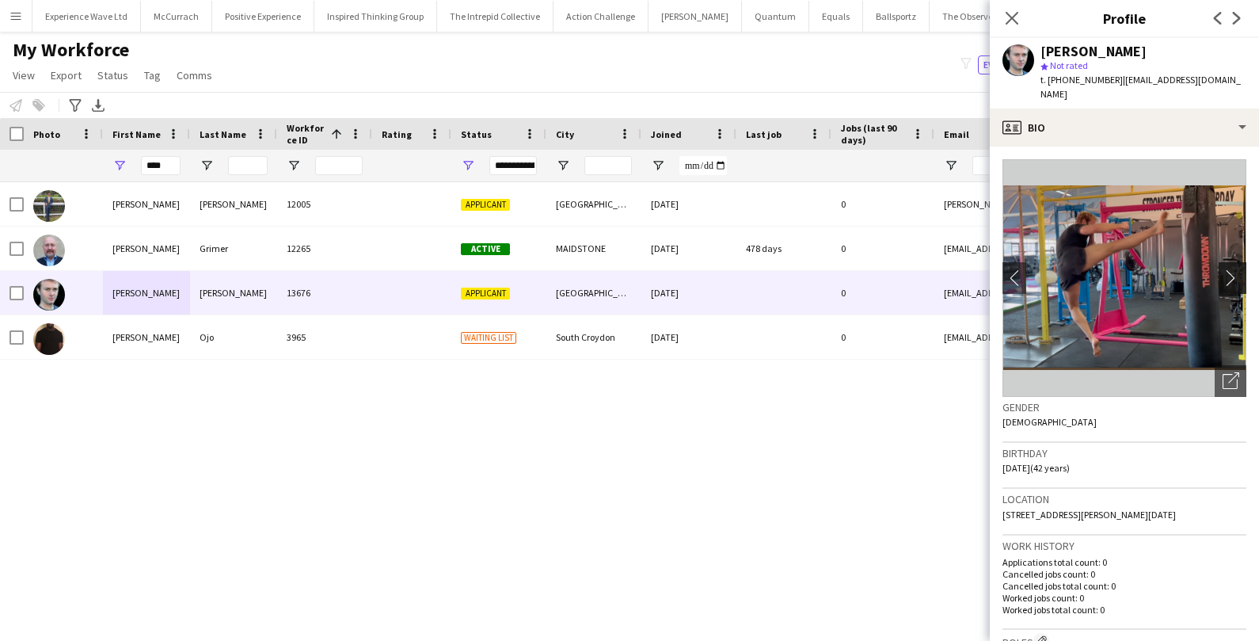
click at [1230, 270] on app-icon "chevron-right" at bounding box center [1235, 277] width 25 height 17
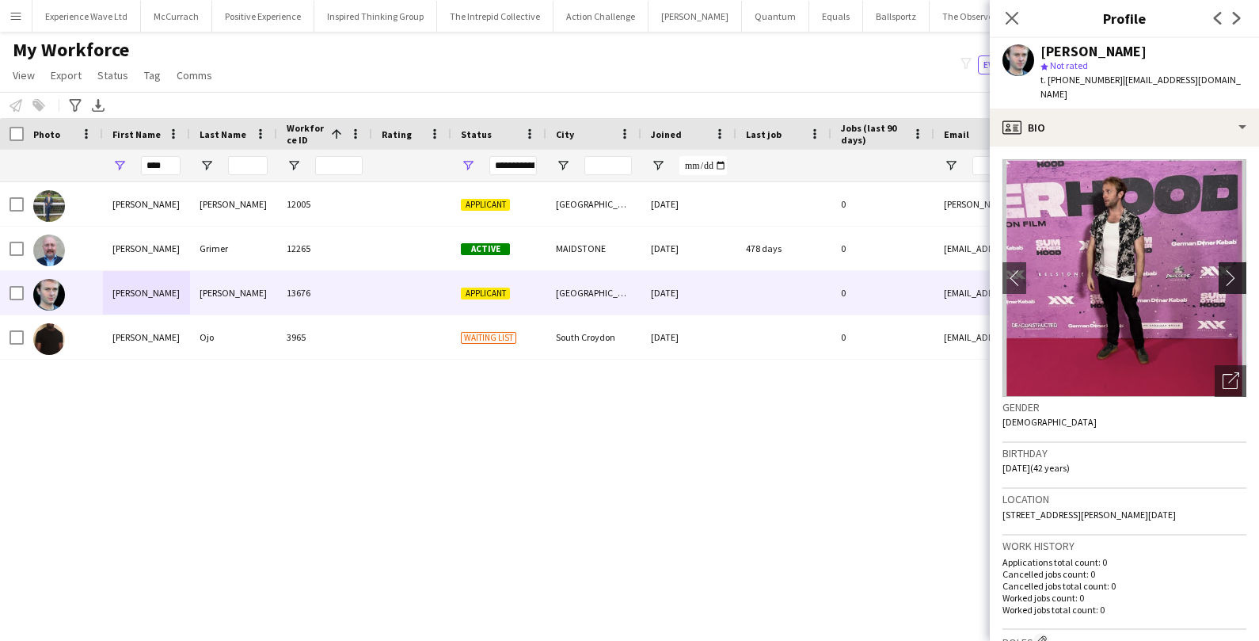
click at [1230, 270] on app-icon "chevron-right" at bounding box center [1235, 277] width 25 height 17
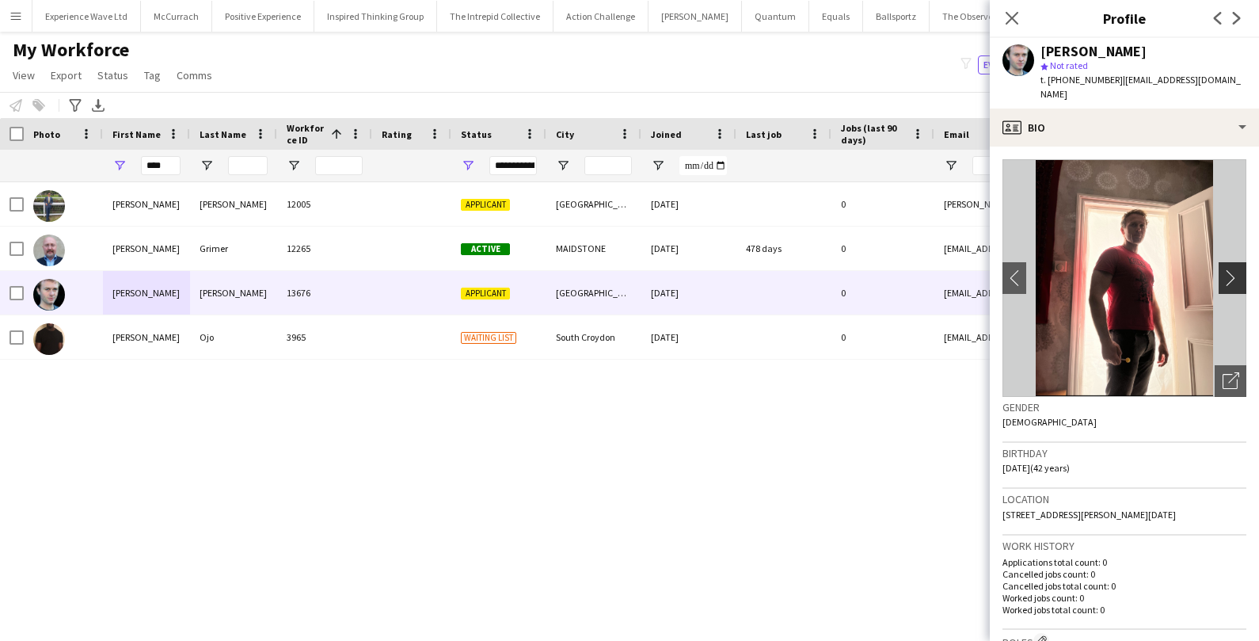
click at [1230, 270] on app-icon "chevron-right" at bounding box center [1235, 277] width 25 height 17
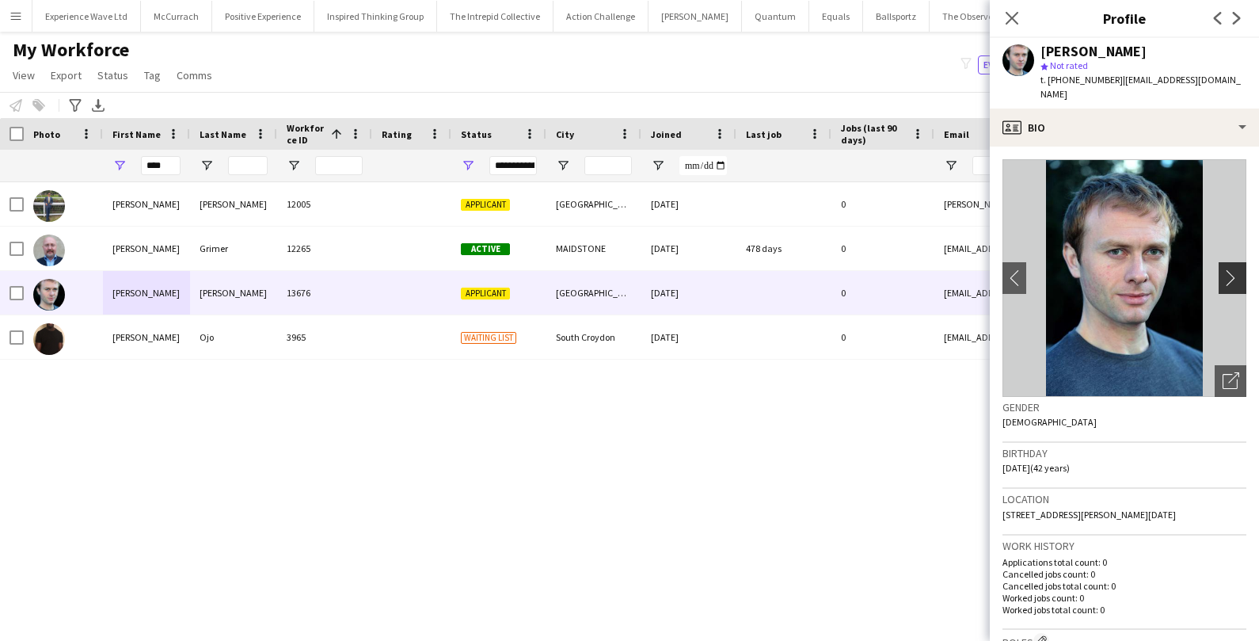
click at [1230, 270] on app-icon "chevron-right" at bounding box center [1235, 277] width 25 height 17
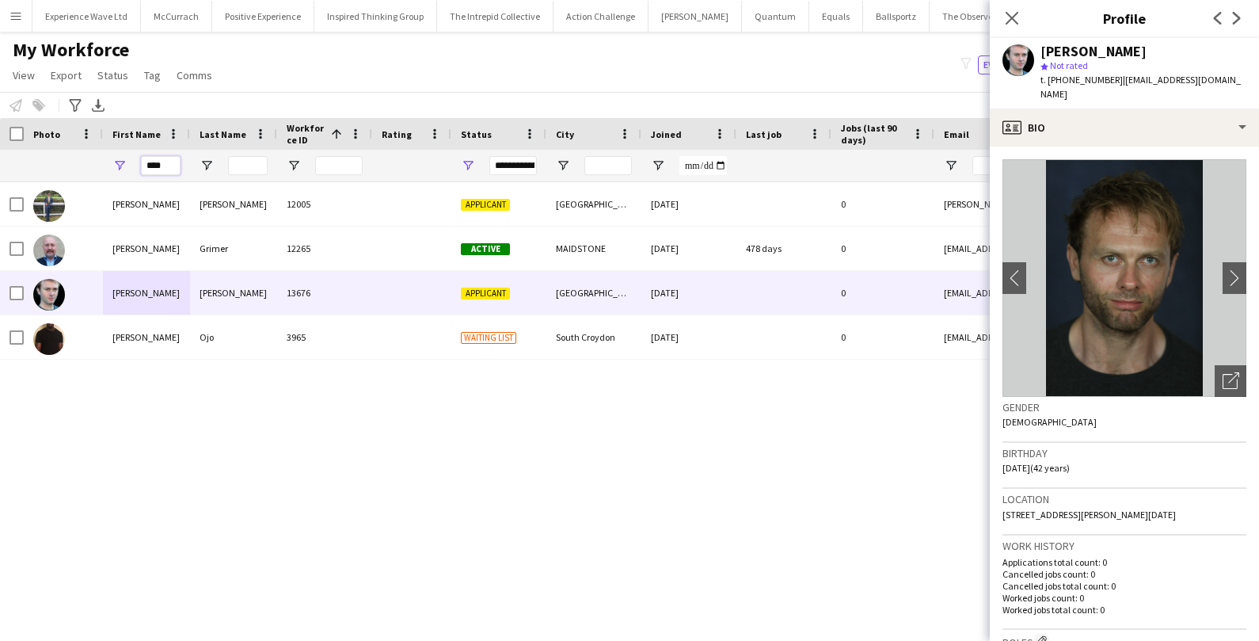
drag, startPoint x: 169, startPoint y: 162, endPoint x: 121, endPoint y: 158, distance: 47.8
click at [122, 159] on div "****" at bounding box center [146, 166] width 87 height 32
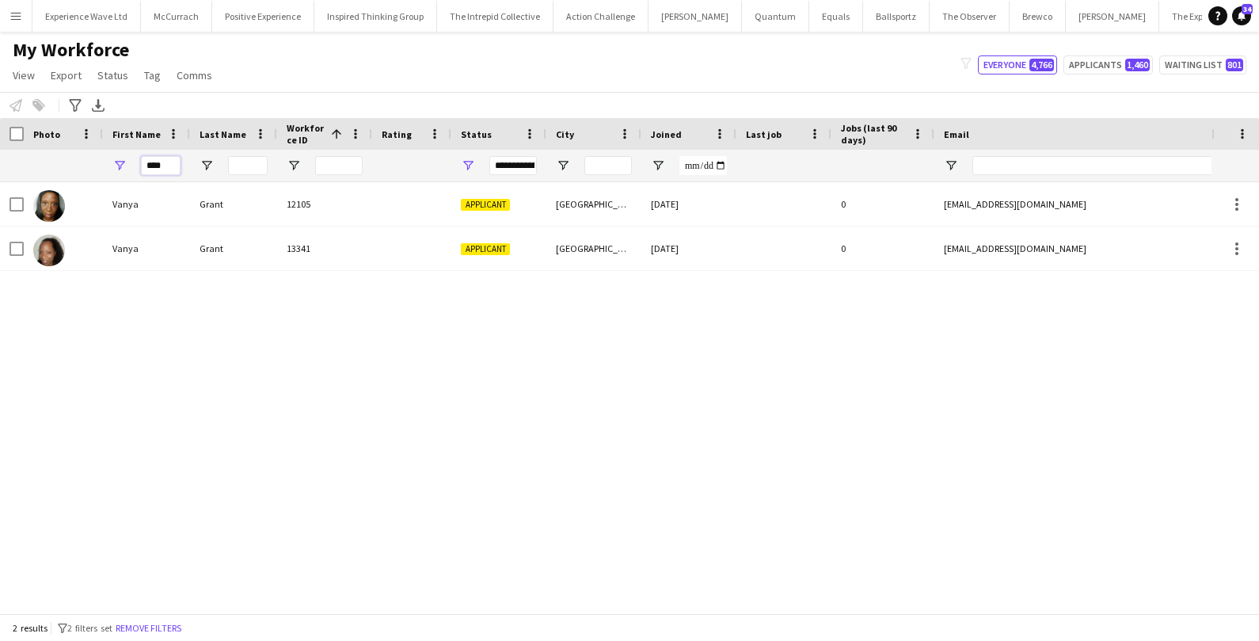
drag, startPoint x: 171, startPoint y: 162, endPoint x: 129, endPoint y: 162, distance: 42.0
click at [129, 162] on div "****" at bounding box center [146, 166] width 87 height 32
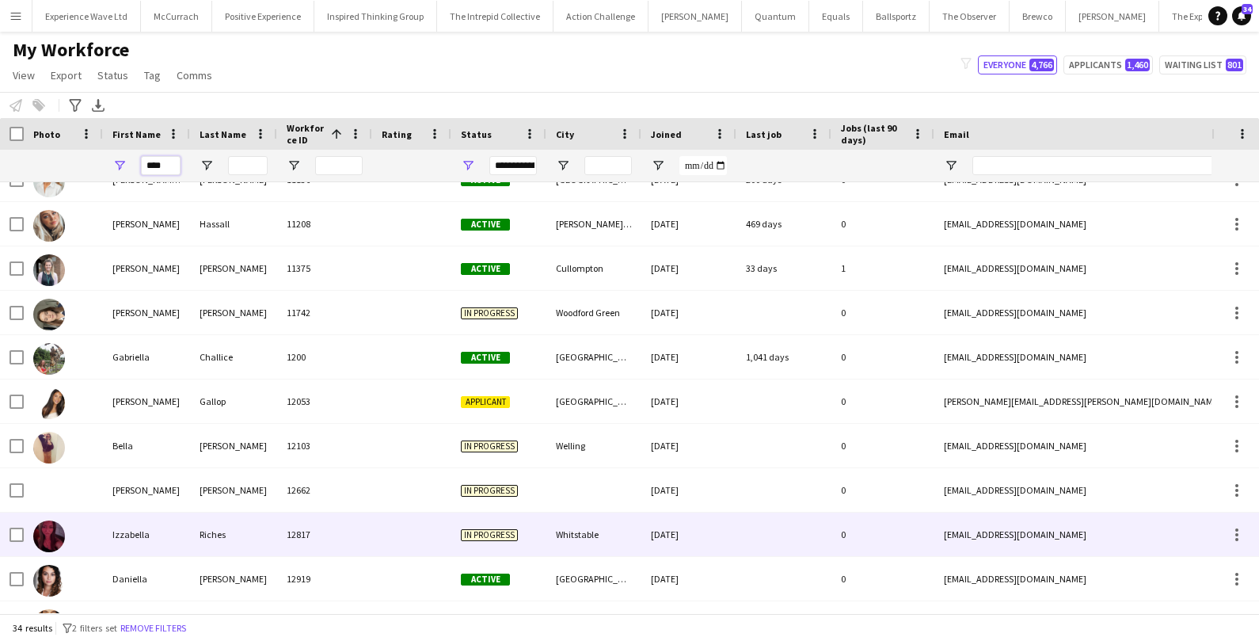
scroll to position [459, 0]
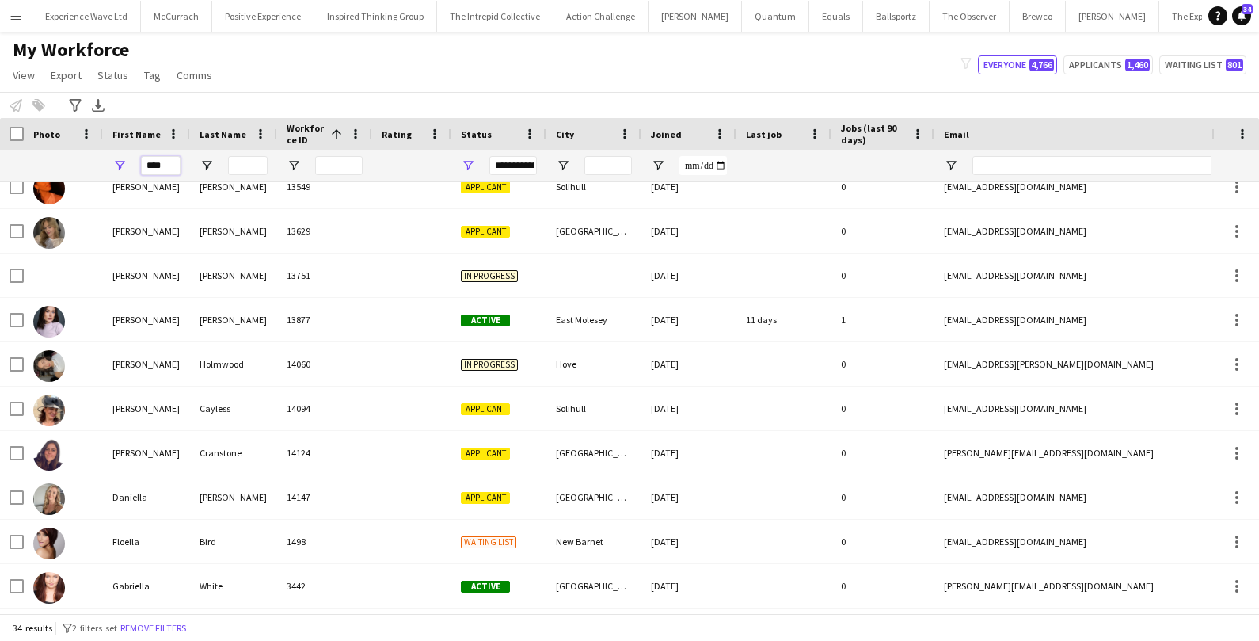
drag, startPoint x: 172, startPoint y: 164, endPoint x: 97, endPoint y: 162, distance: 74.5
click at [97, 162] on div "****" at bounding box center [858, 166] width 1717 height 32
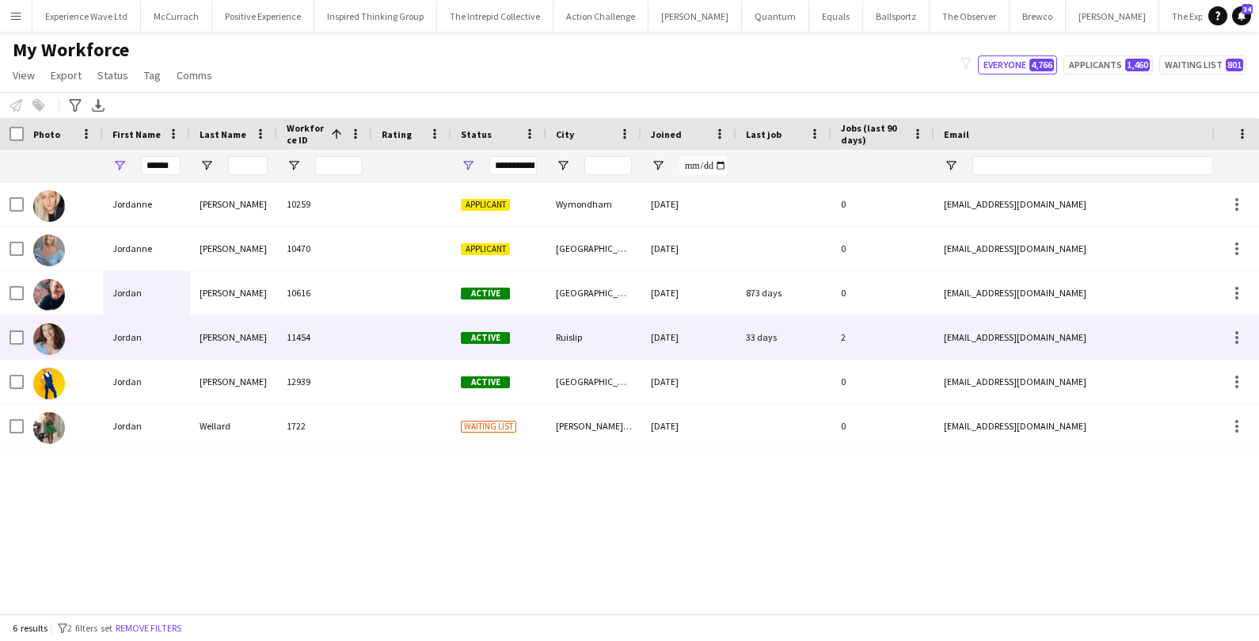
click at [89, 349] on div at bounding box center [63, 337] width 79 height 44
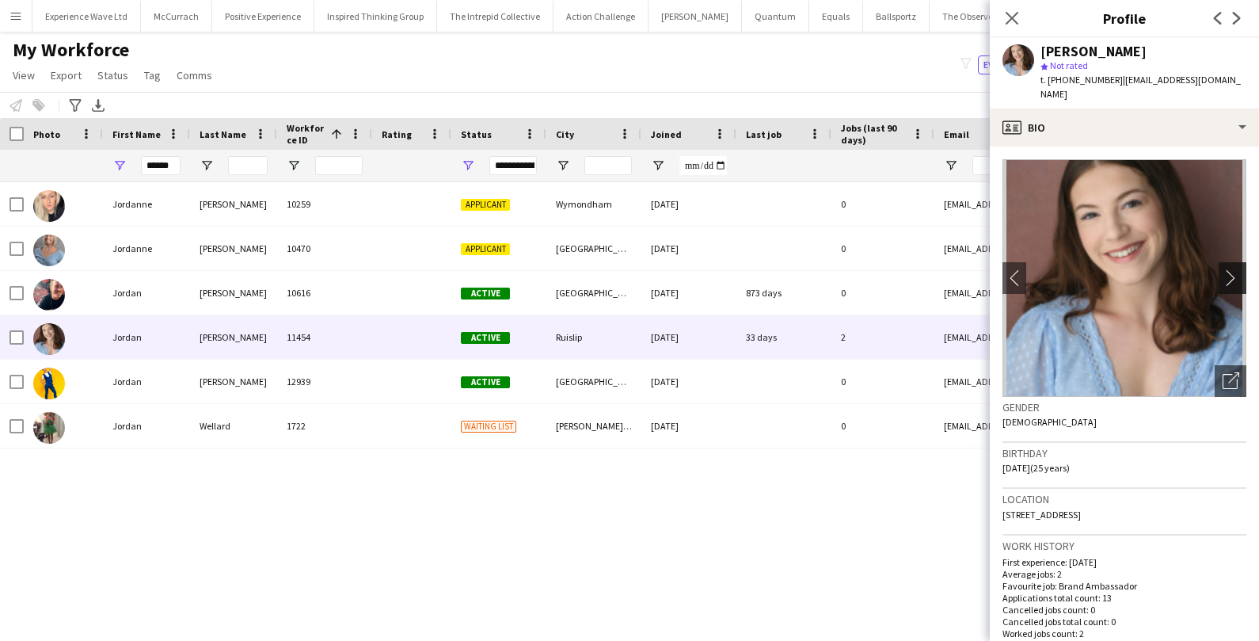
click at [1230, 269] on app-icon "chevron-right" at bounding box center [1235, 277] width 25 height 17
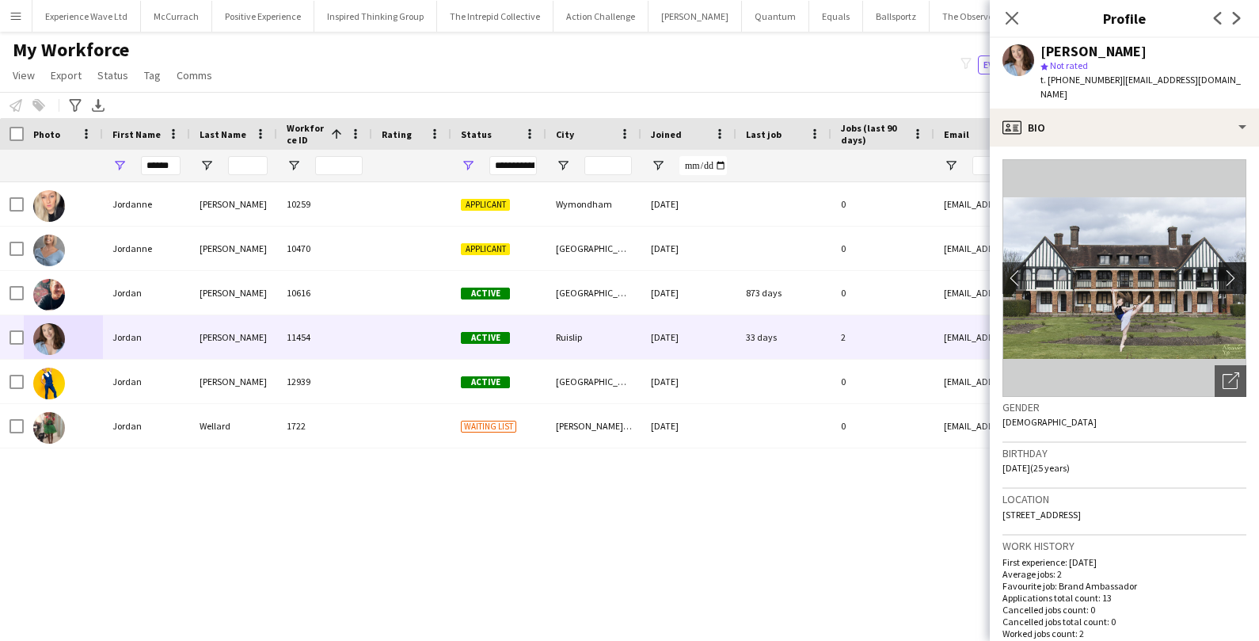
click at [1230, 269] on app-icon "chevron-right" at bounding box center [1235, 277] width 25 height 17
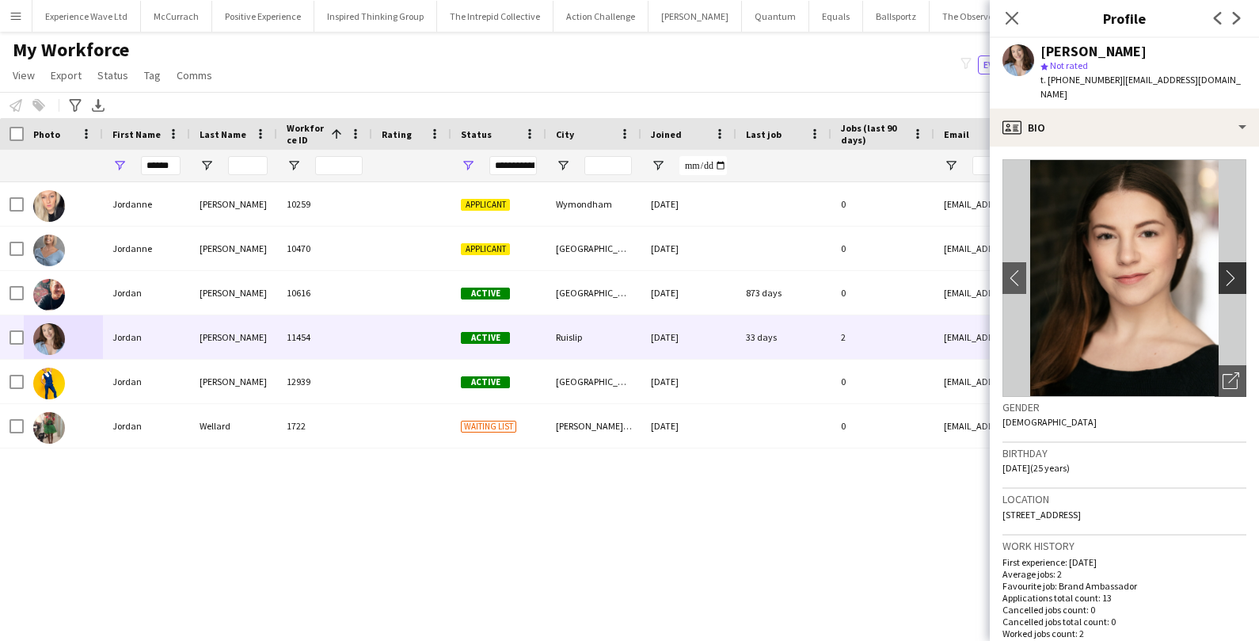
click at [1231, 269] on app-icon "chevron-right" at bounding box center [1235, 277] width 25 height 17
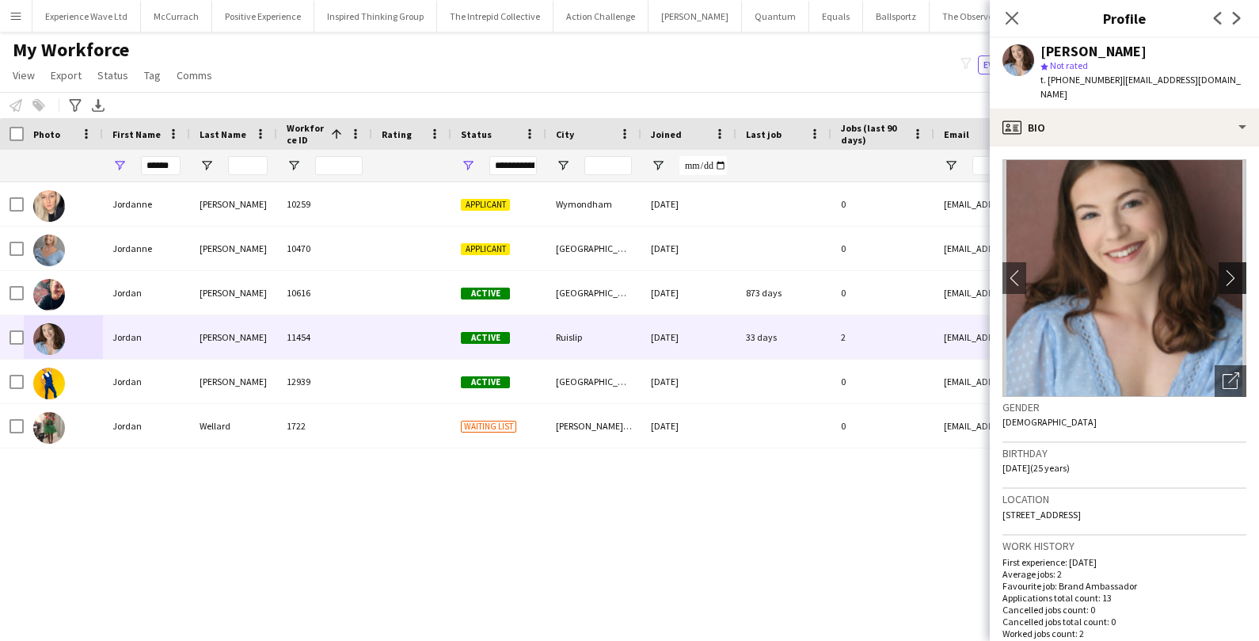
click at [1231, 269] on app-icon "chevron-right" at bounding box center [1235, 277] width 25 height 17
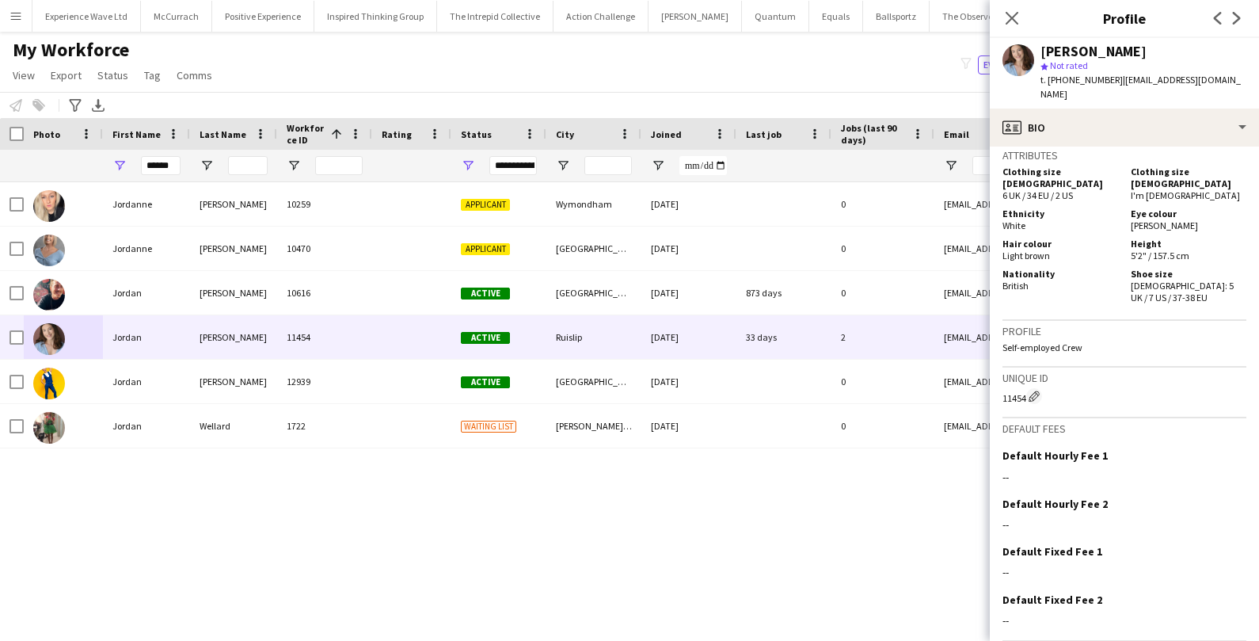
scroll to position [816, 0]
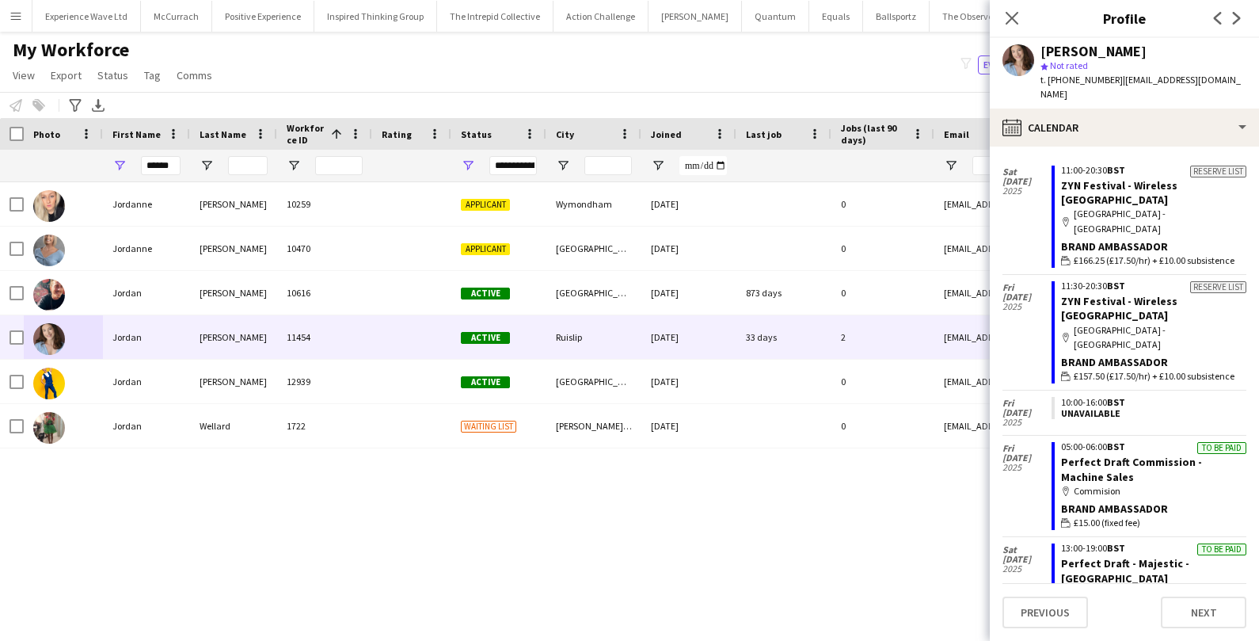
scroll to position [1505, 0]
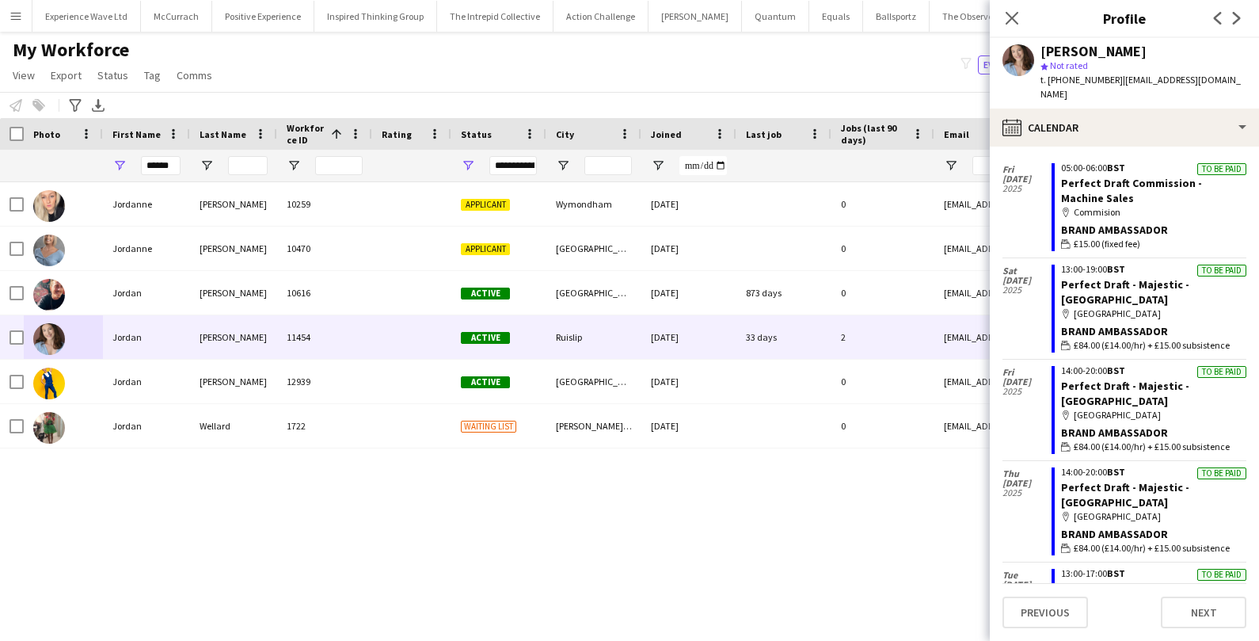
click at [805, 563] on div "Jordan Wellard 1722 Waiting list Milton Keynes 19-12-2019 0 jordanwellard@aol.c…" at bounding box center [606, 397] width 1212 height 431
drag, startPoint x: 173, startPoint y: 166, endPoint x: 101, endPoint y: 173, distance: 73.2
click at [101, 173] on div "******" at bounding box center [858, 166] width 1717 height 32
type input "*"
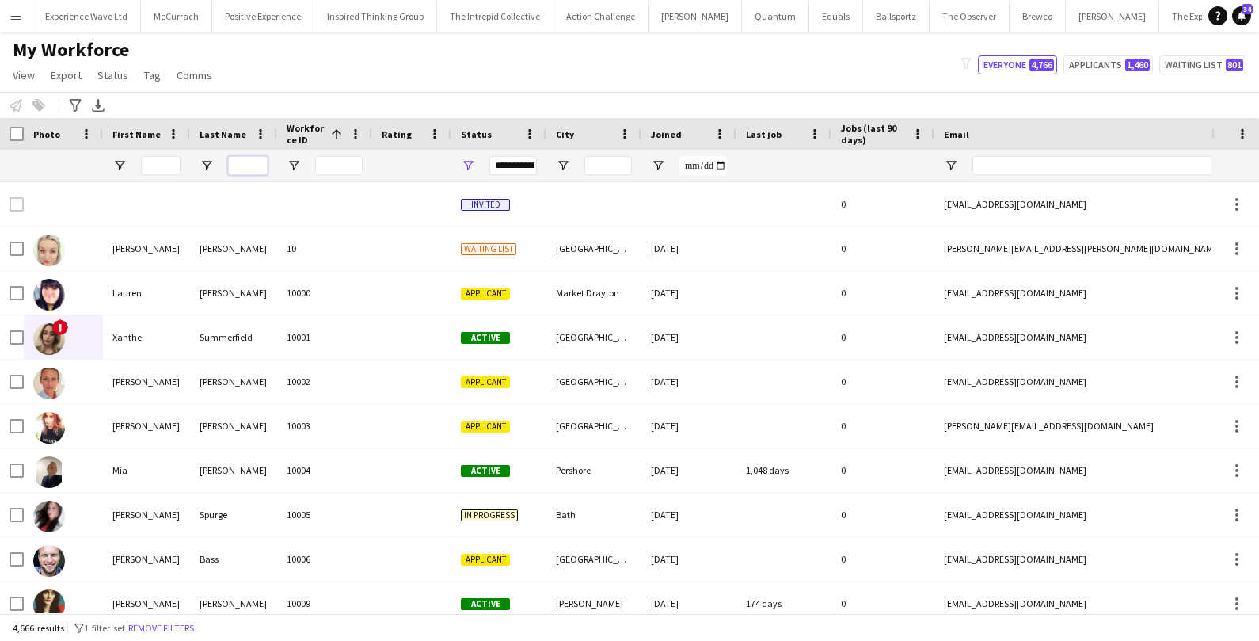
click at [250, 166] on input "Last Name Filter Input" at bounding box center [248, 165] width 40 height 19
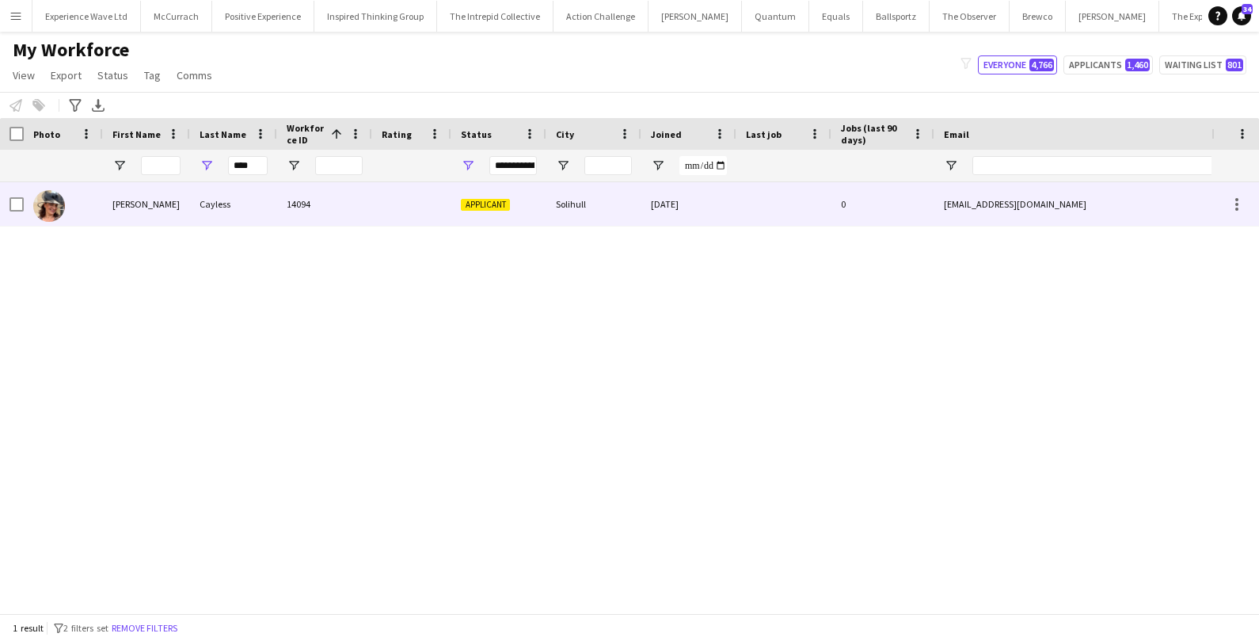
click at [250, 201] on div "Cayless" at bounding box center [233, 204] width 87 height 44
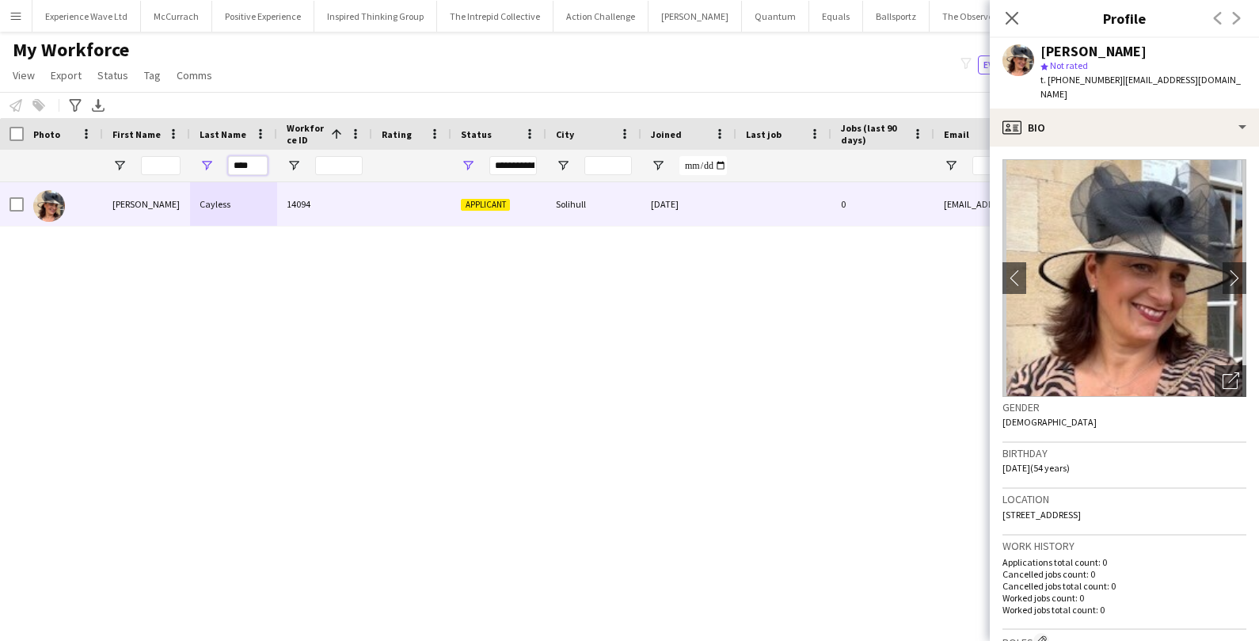
drag, startPoint x: 265, startPoint y: 162, endPoint x: 212, endPoint y: 157, distance: 52.5
click at [215, 159] on div "****" at bounding box center [233, 166] width 87 height 32
paste input "******"
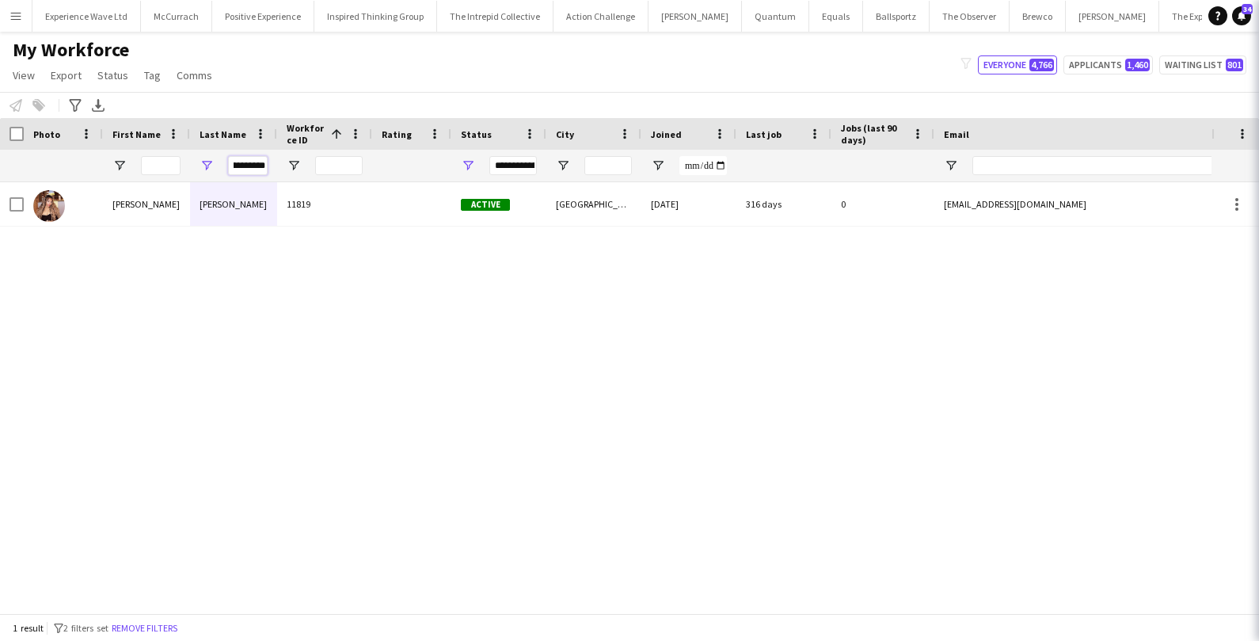
scroll to position [0, 12]
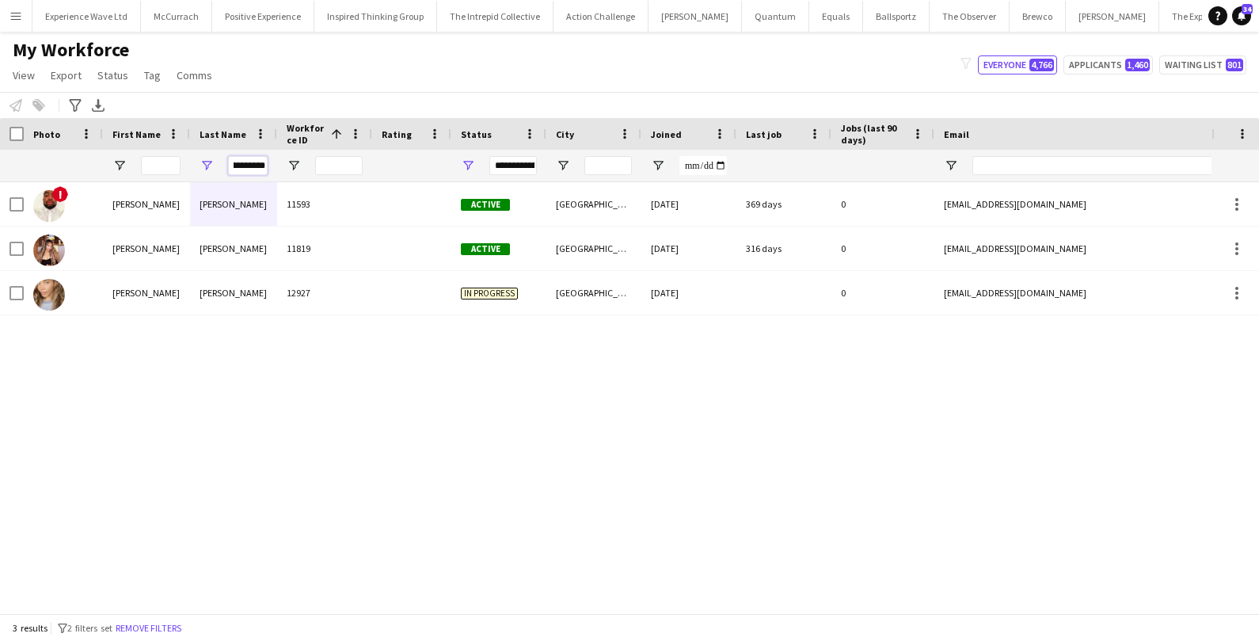
type input "**********"
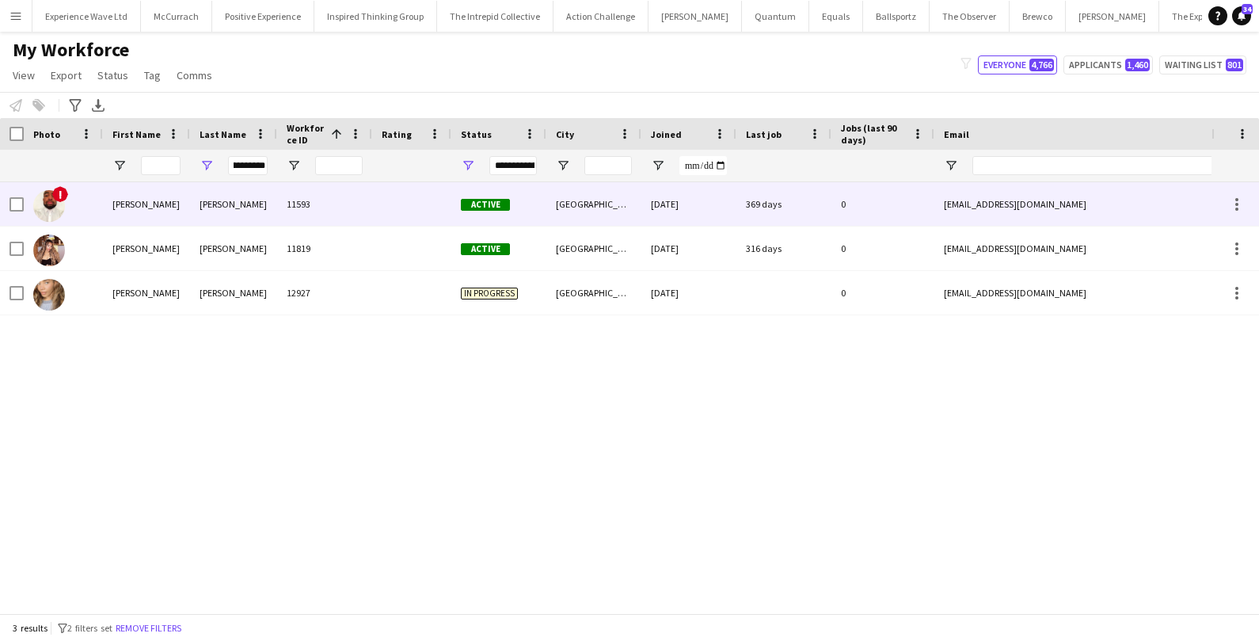
click at [173, 199] on div "Zachariah" at bounding box center [146, 204] width 87 height 44
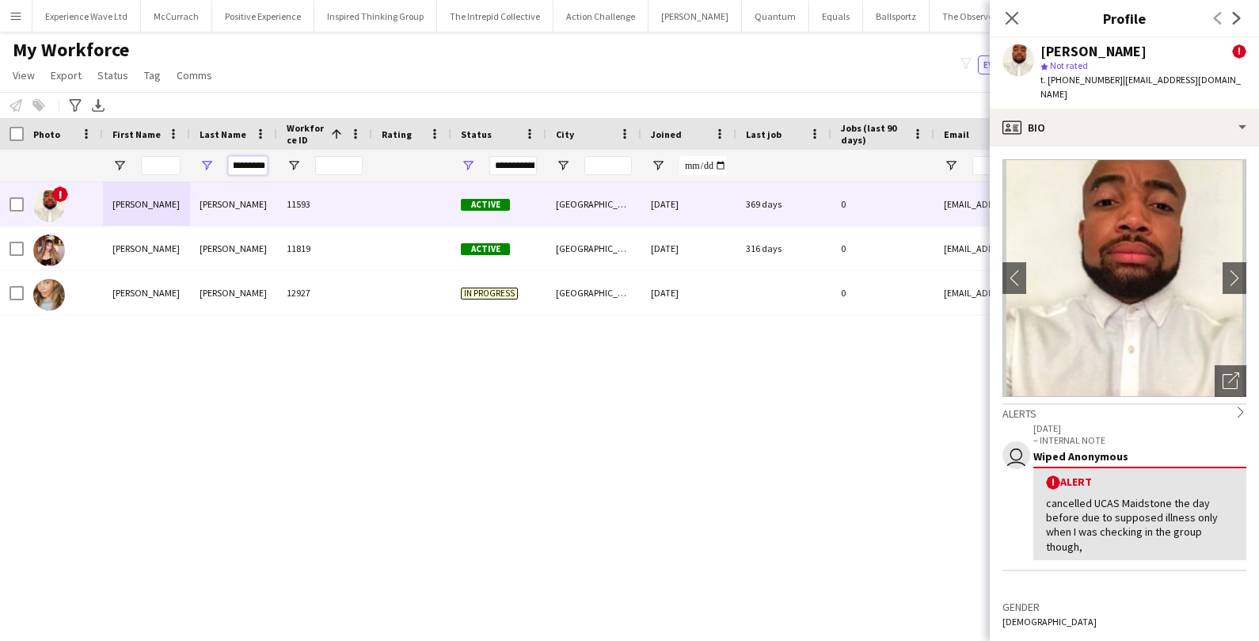
drag, startPoint x: 234, startPoint y: 166, endPoint x: 301, endPoint y: 162, distance: 67.4
click at [301, 162] on div "**********" at bounding box center [858, 166] width 1717 height 32
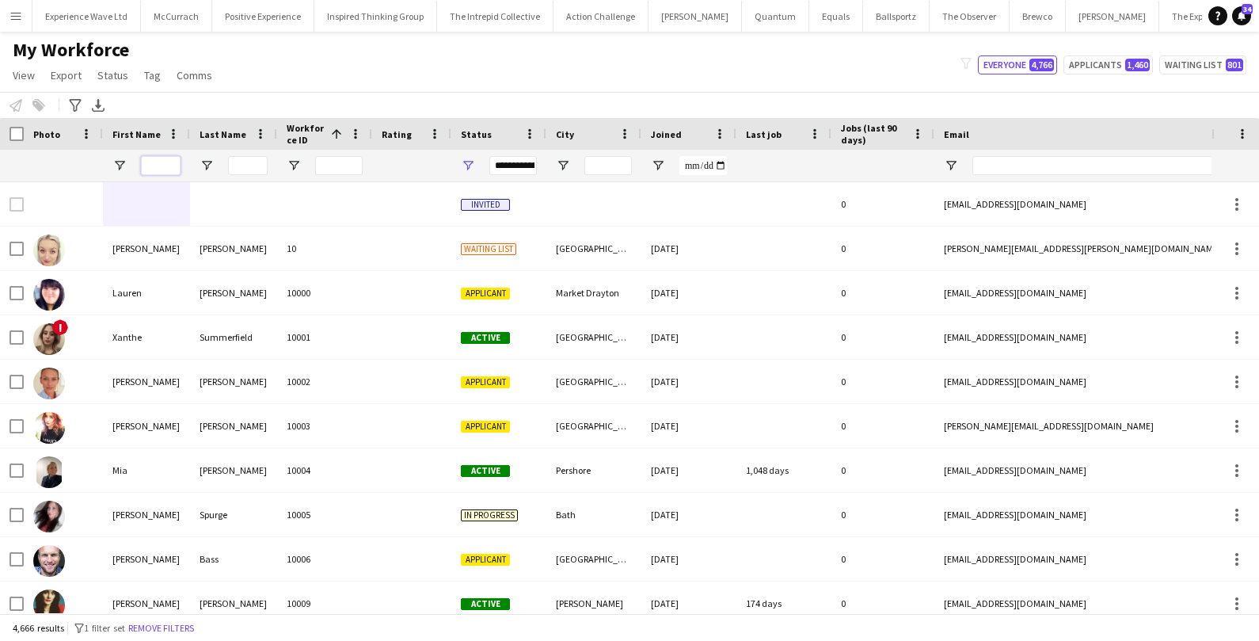
click at [158, 164] on input "First Name Filter Input" at bounding box center [161, 165] width 40 height 19
paste input "*******"
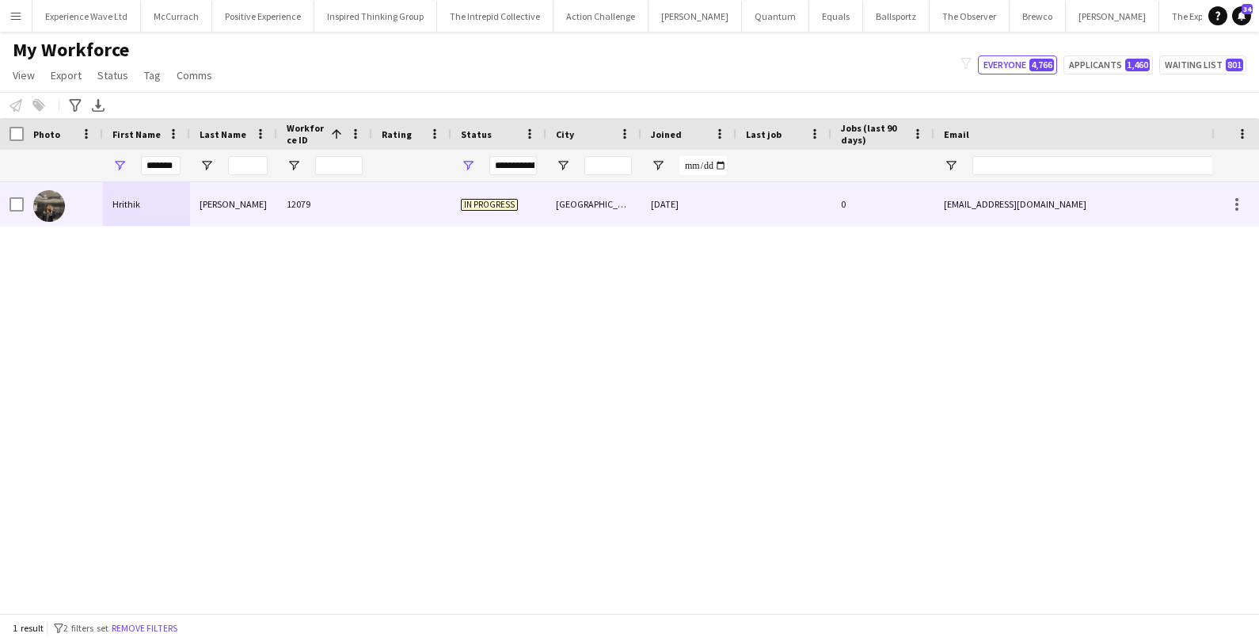
click at [139, 196] on div "Hrithik" at bounding box center [146, 204] width 87 height 44
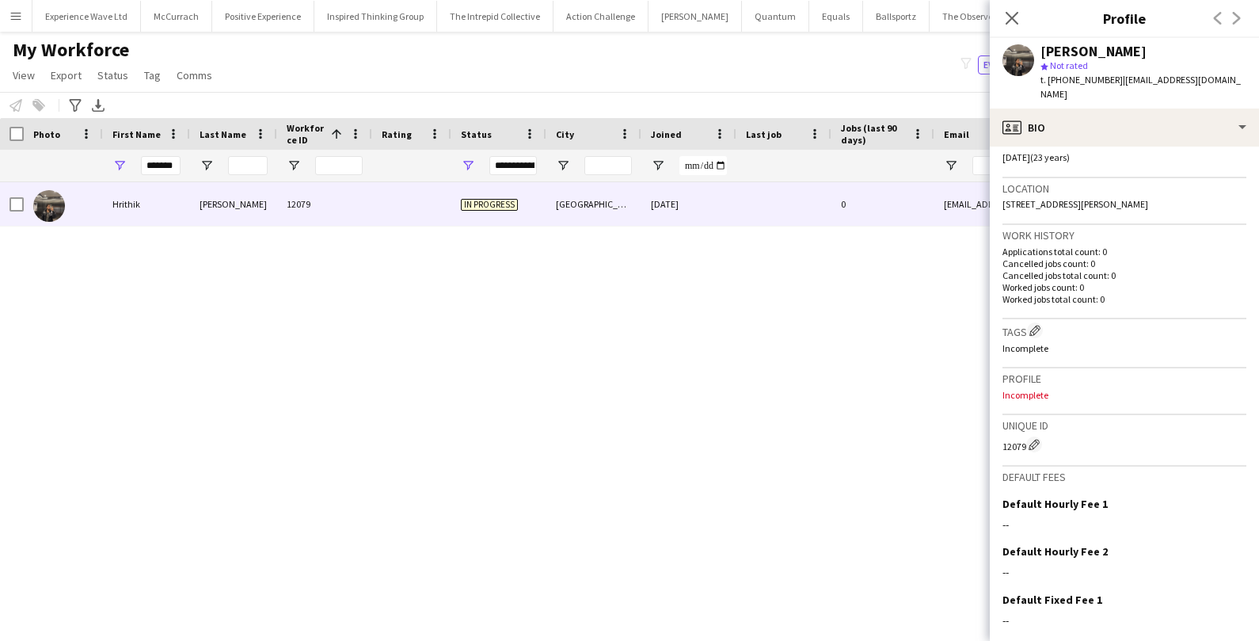
scroll to position [398, 0]
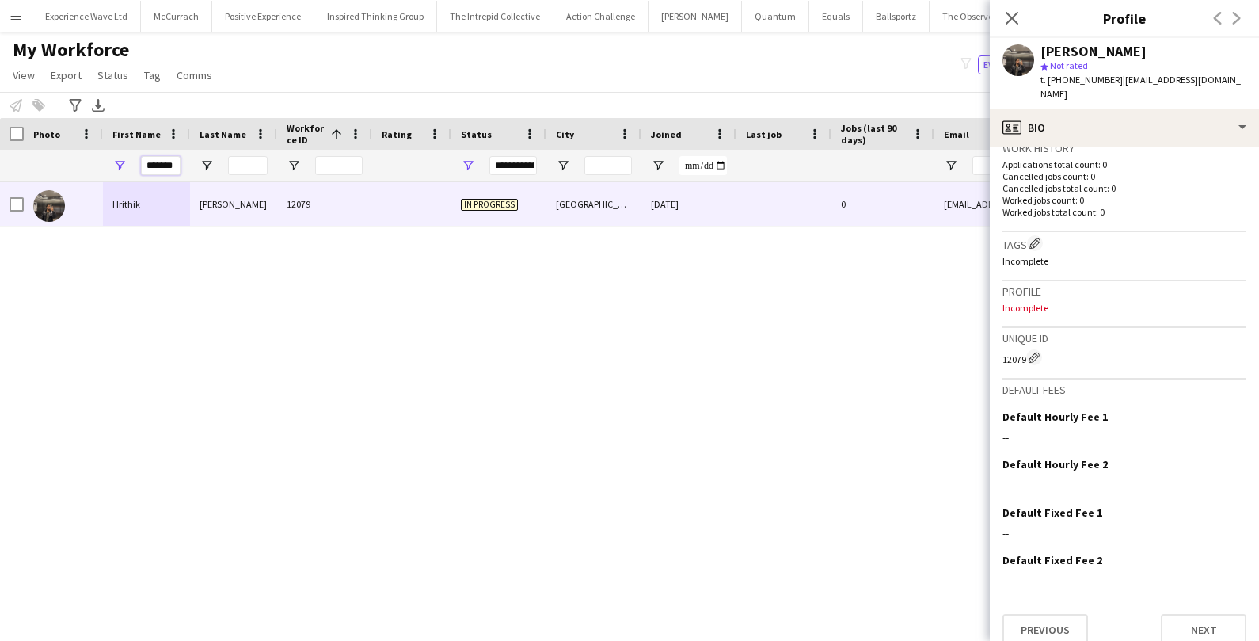
drag, startPoint x: 176, startPoint y: 166, endPoint x: 111, endPoint y: 166, distance: 65.0
click at [111, 166] on div "*******" at bounding box center [146, 166] width 87 height 32
paste input "First Name Filter Input"
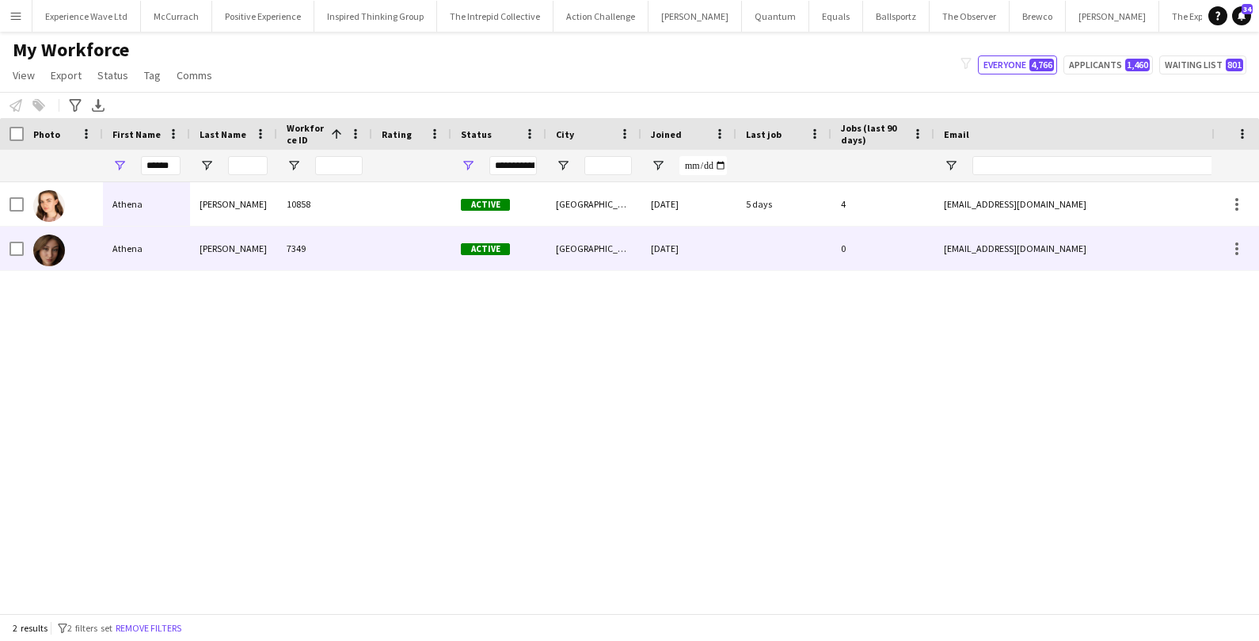
click at [109, 251] on div "Athena" at bounding box center [146, 249] width 87 height 44
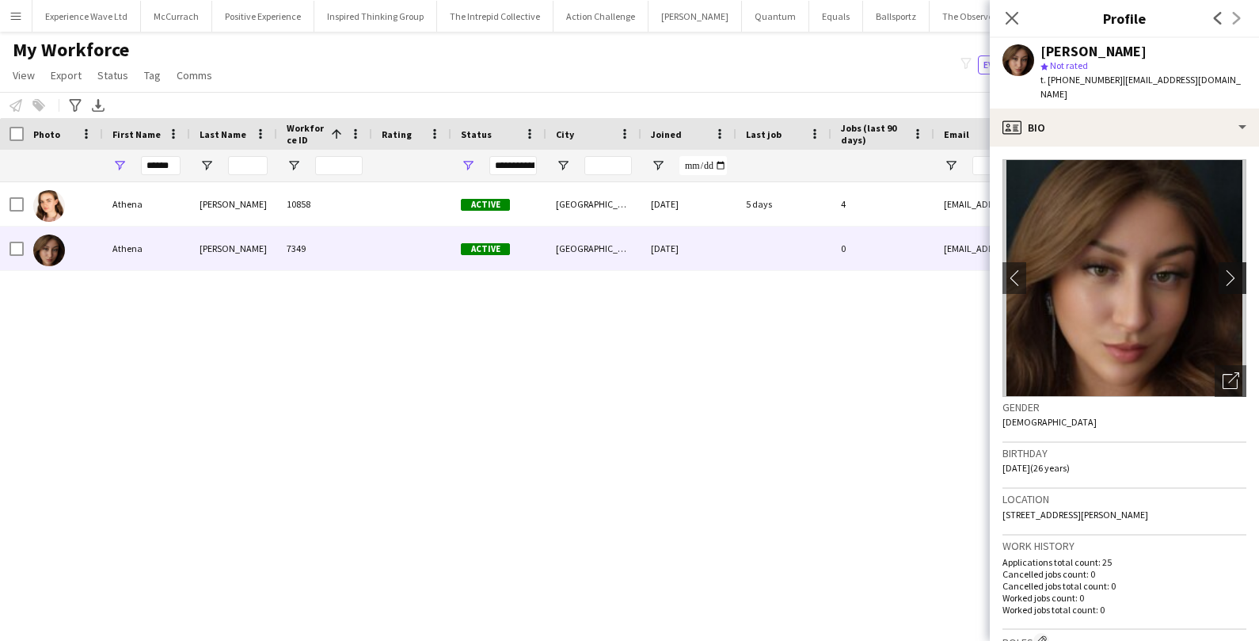
click at [1231, 272] on app-icon "chevron-right" at bounding box center [1235, 277] width 25 height 17
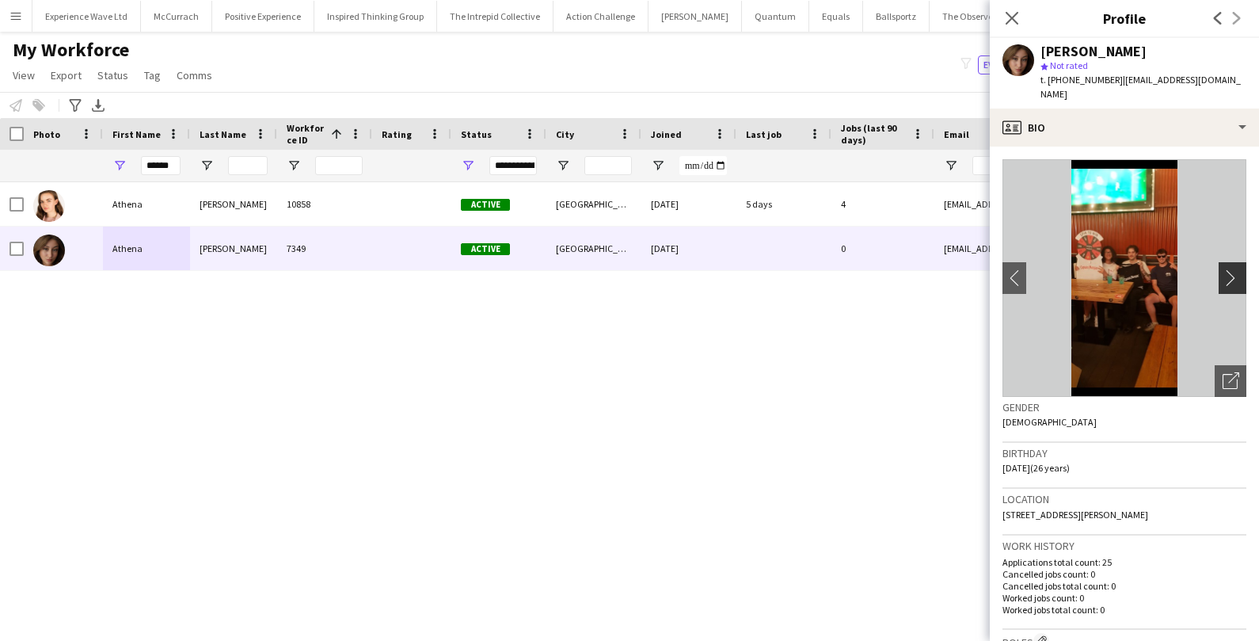
click at [1231, 272] on app-icon "chevron-right" at bounding box center [1235, 277] width 25 height 17
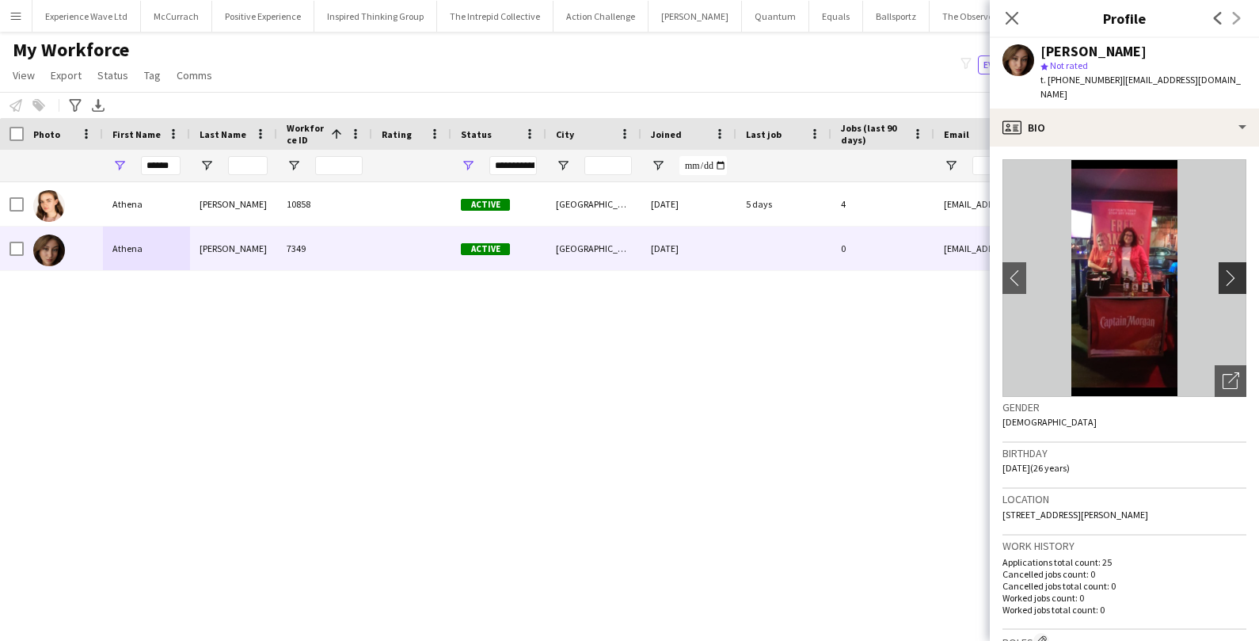
click at [1231, 272] on app-icon "chevron-right" at bounding box center [1235, 277] width 25 height 17
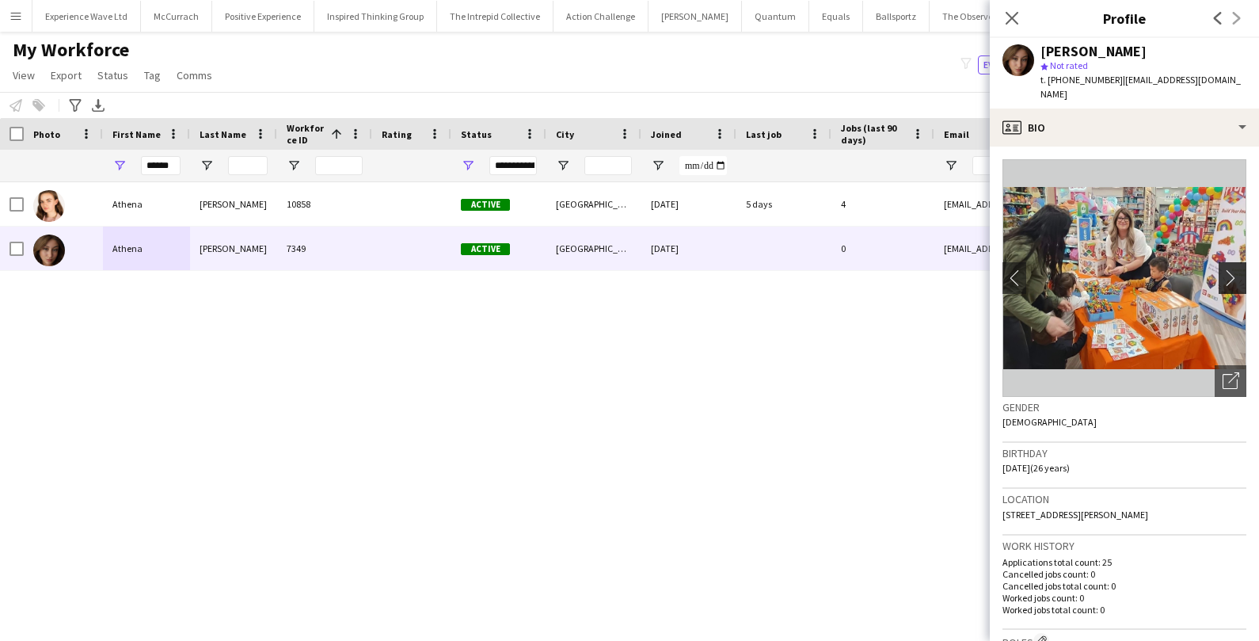
click at [1233, 274] on app-icon "chevron-right" at bounding box center [1235, 277] width 25 height 17
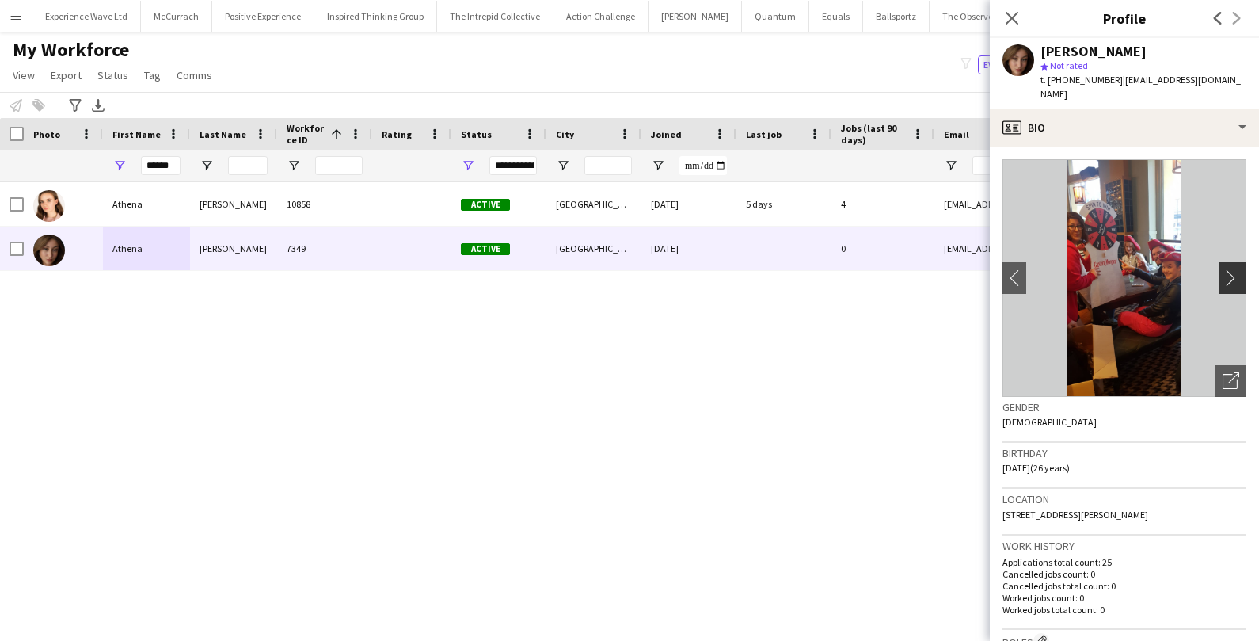
click at [1233, 274] on app-icon "chevron-right" at bounding box center [1235, 277] width 25 height 17
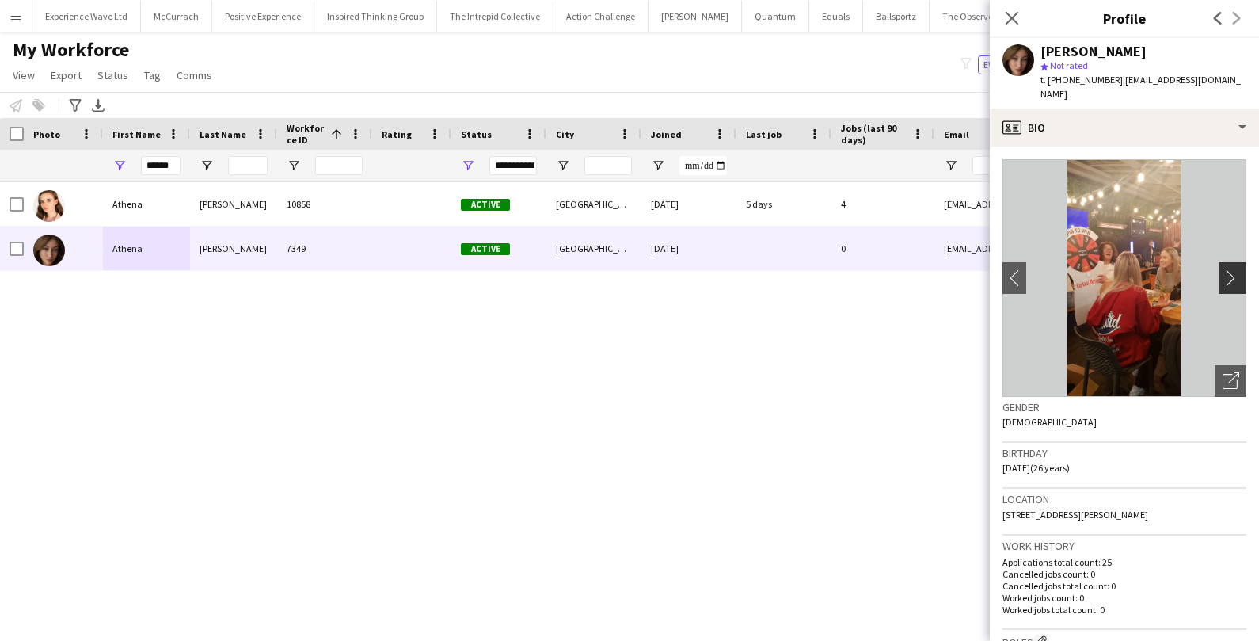
click at [1233, 274] on app-icon "chevron-right" at bounding box center [1235, 277] width 25 height 17
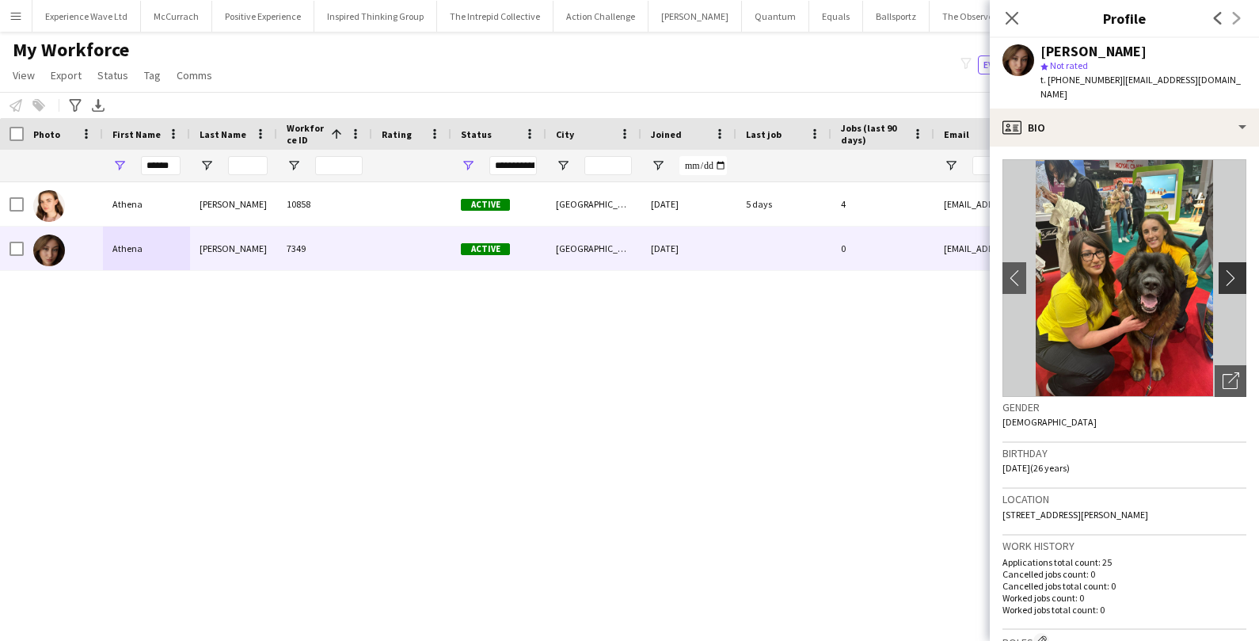
click at [1233, 274] on app-icon "chevron-right" at bounding box center [1235, 277] width 25 height 17
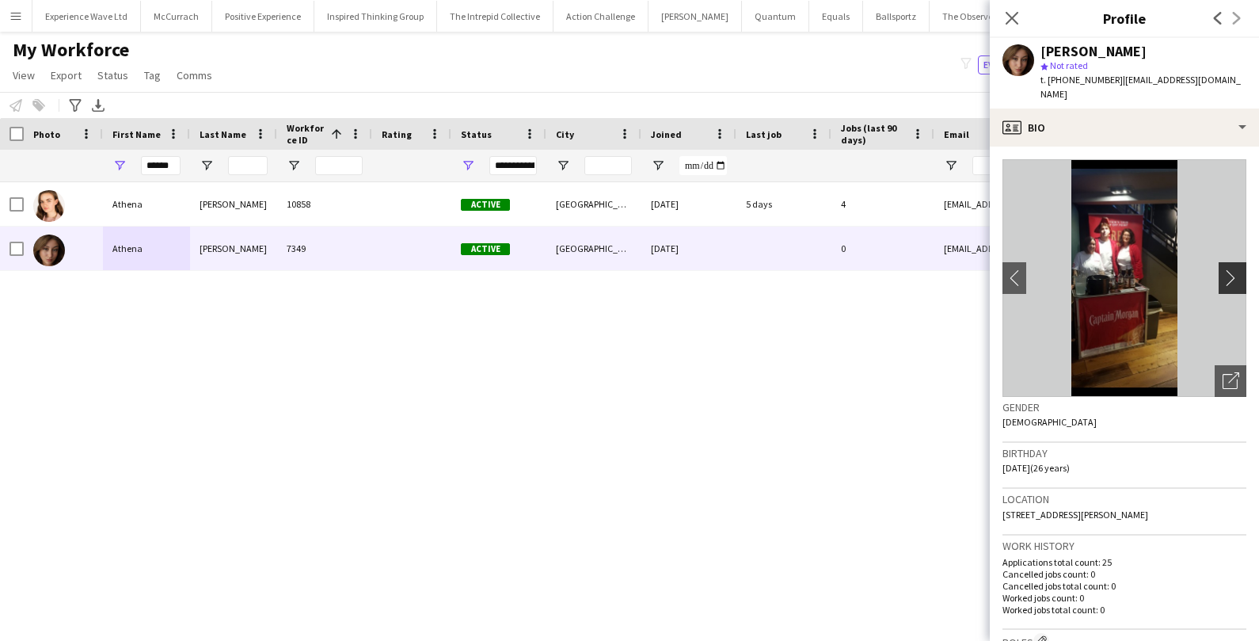
click at [1233, 274] on app-icon "chevron-right" at bounding box center [1235, 277] width 25 height 17
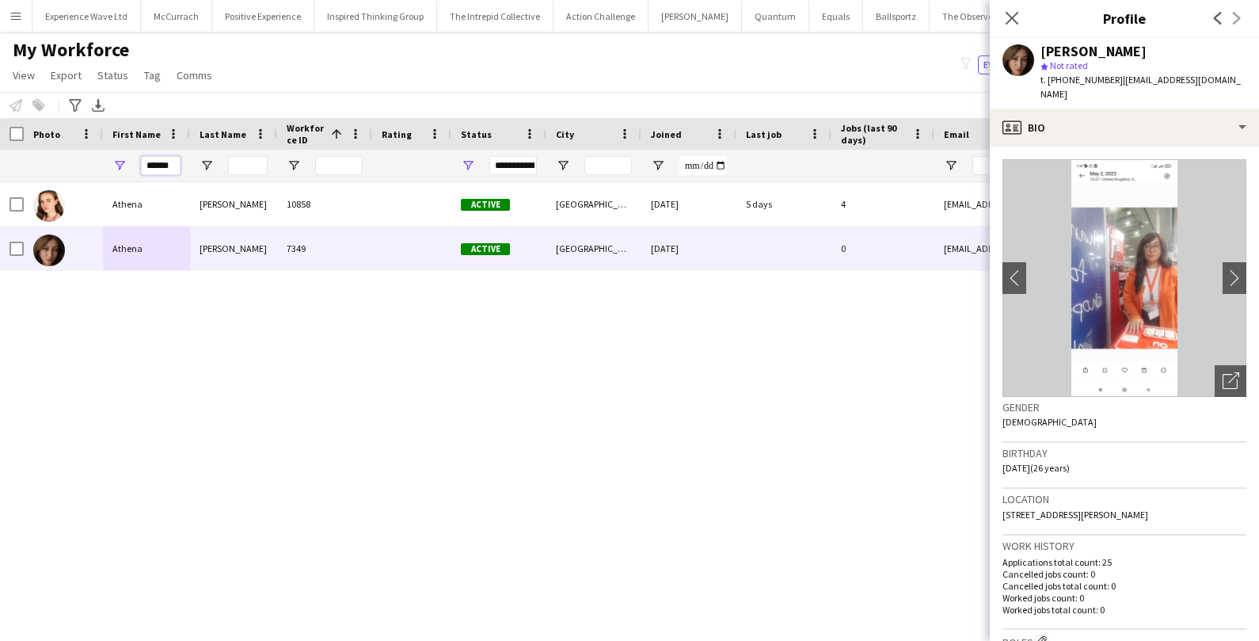
drag, startPoint x: 174, startPoint y: 170, endPoint x: 135, endPoint y: 170, distance: 38.8
click at [135, 170] on div "******" at bounding box center [146, 166] width 87 height 32
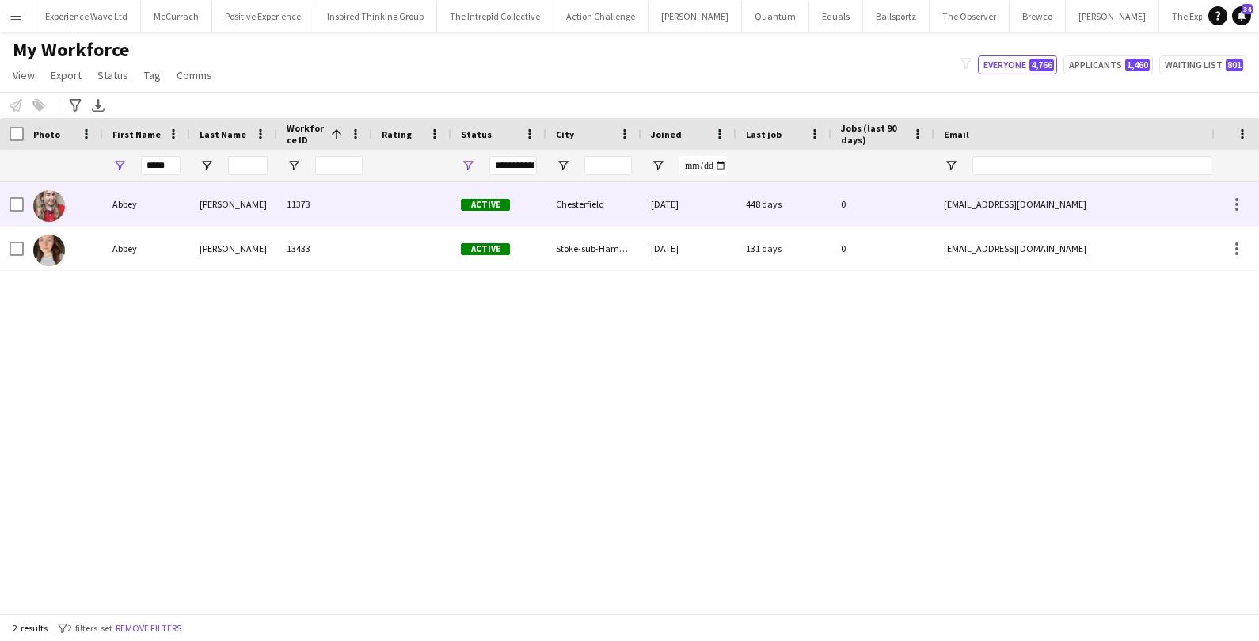
click at [128, 203] on div "Abbey" at bounding box center [146, 204] width 87 height 44
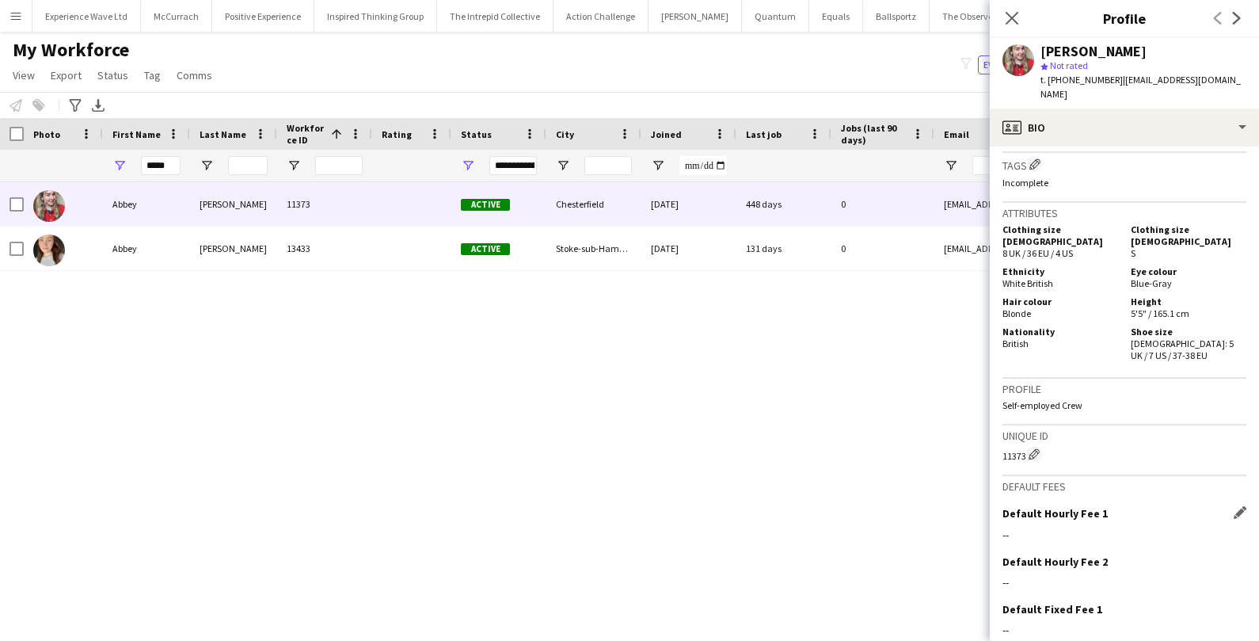
scroll to position [863, 0]
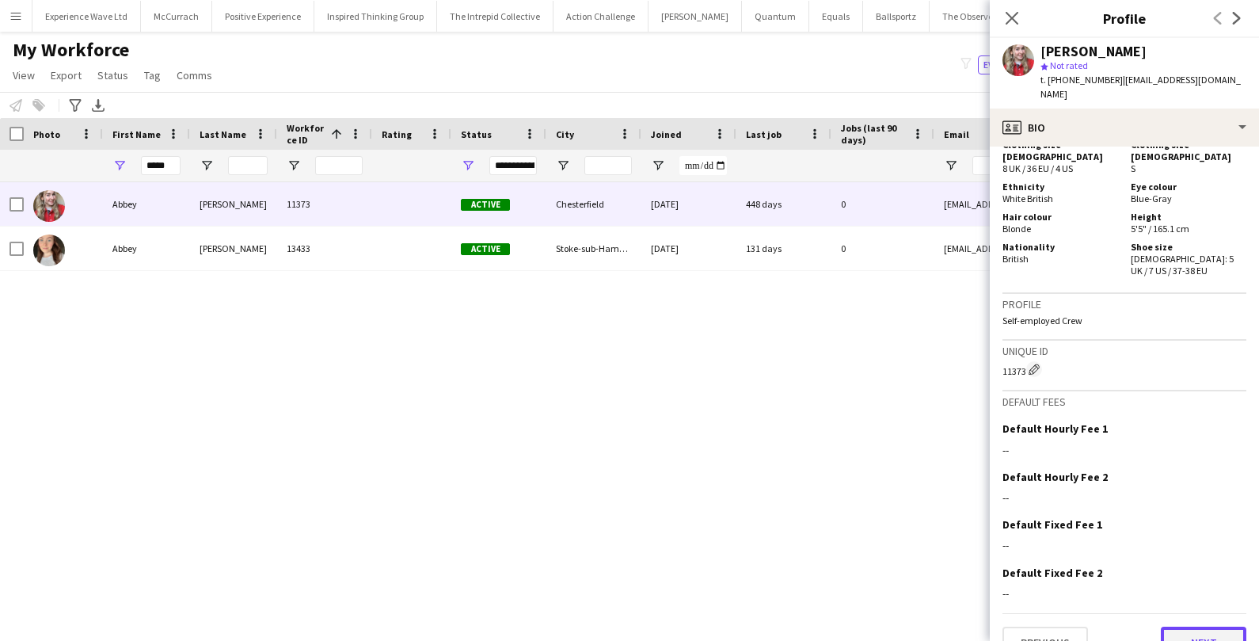
click at [1207, 627] on button "Next" at bounding box center [1204, 643] width 86 height 32
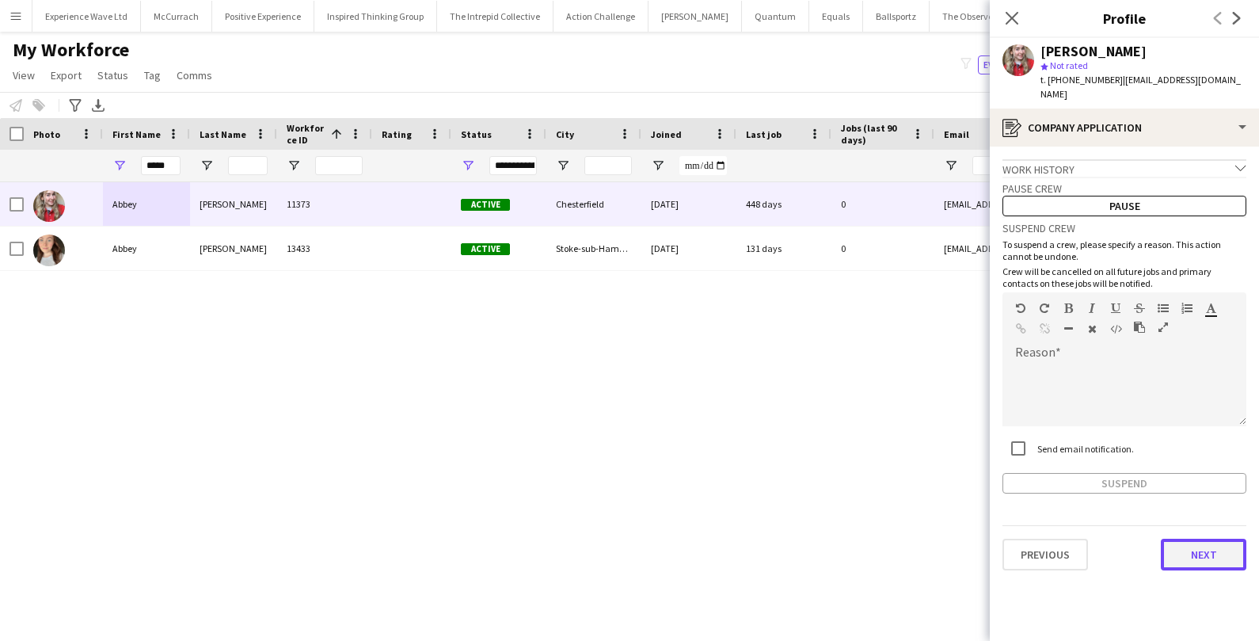
click at [1207, 539] on button "Next" at bounding box center [1204, 555] width 86 height 32
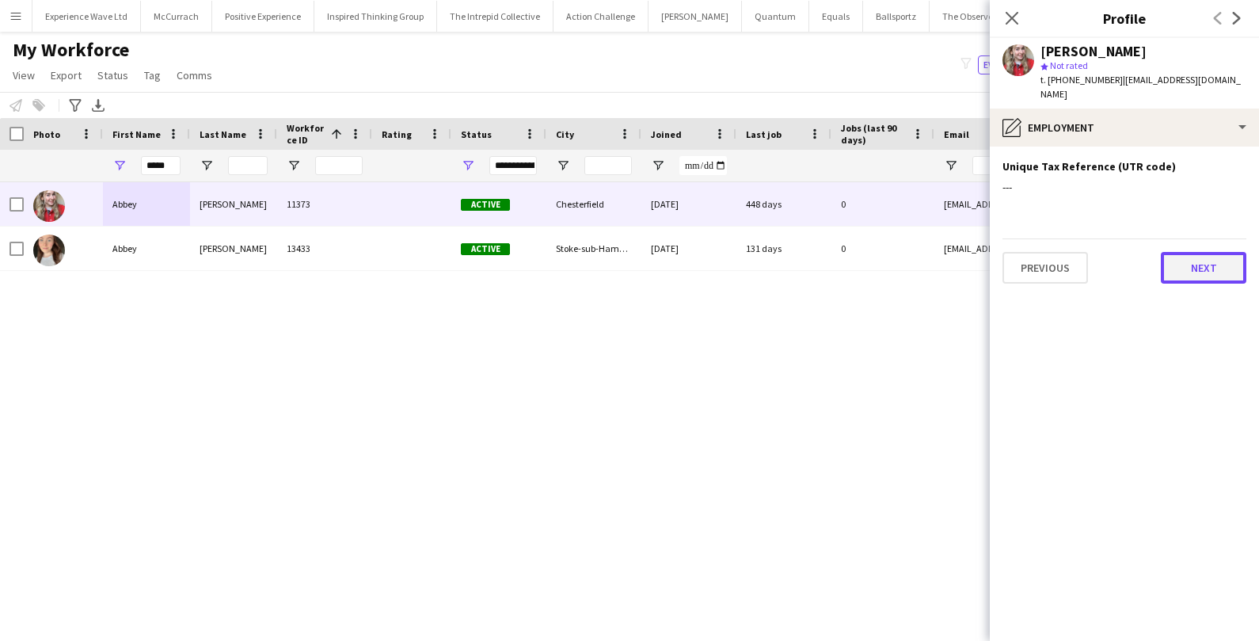
click at [1209, 256] on button "Next" at bounding box center [1204, 268] width 86 height 32
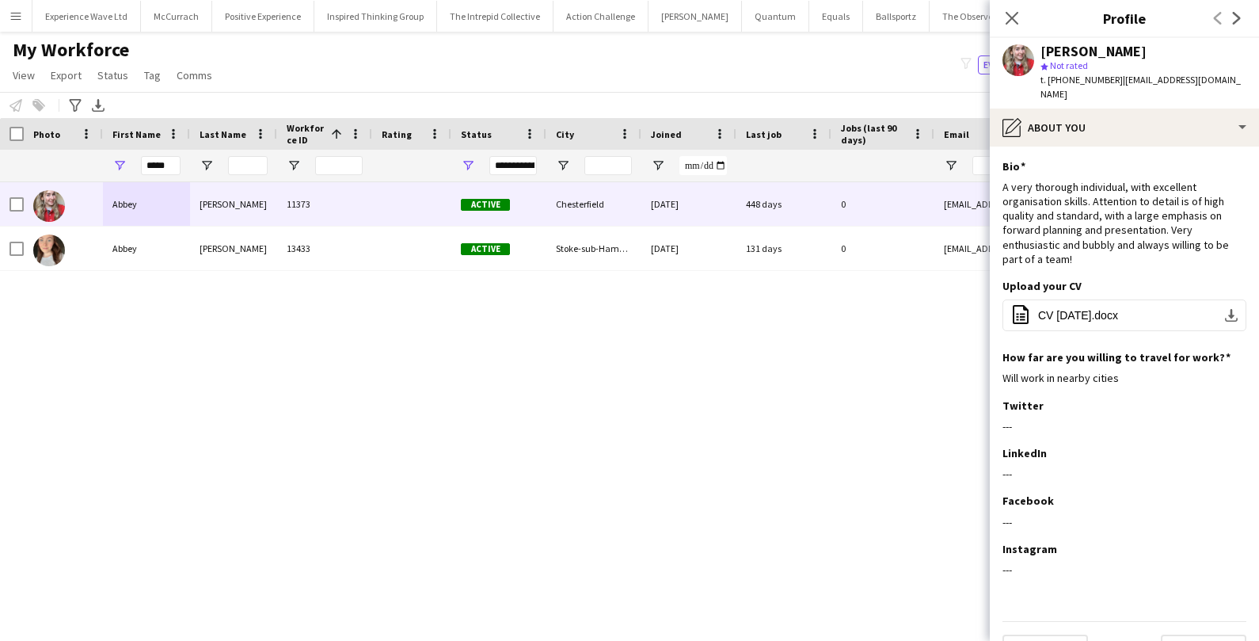
click at [185, 162] on div "*****" at bounding box center [146, 166] width 87 height 32
drag, startPoint x: 172, startPoint y: 165, endPoint x: 124, endPoint y: 166, distance: 48.3
click at [124, 166] on div "*****" at bounding box center [146, 166] width 87 height 32
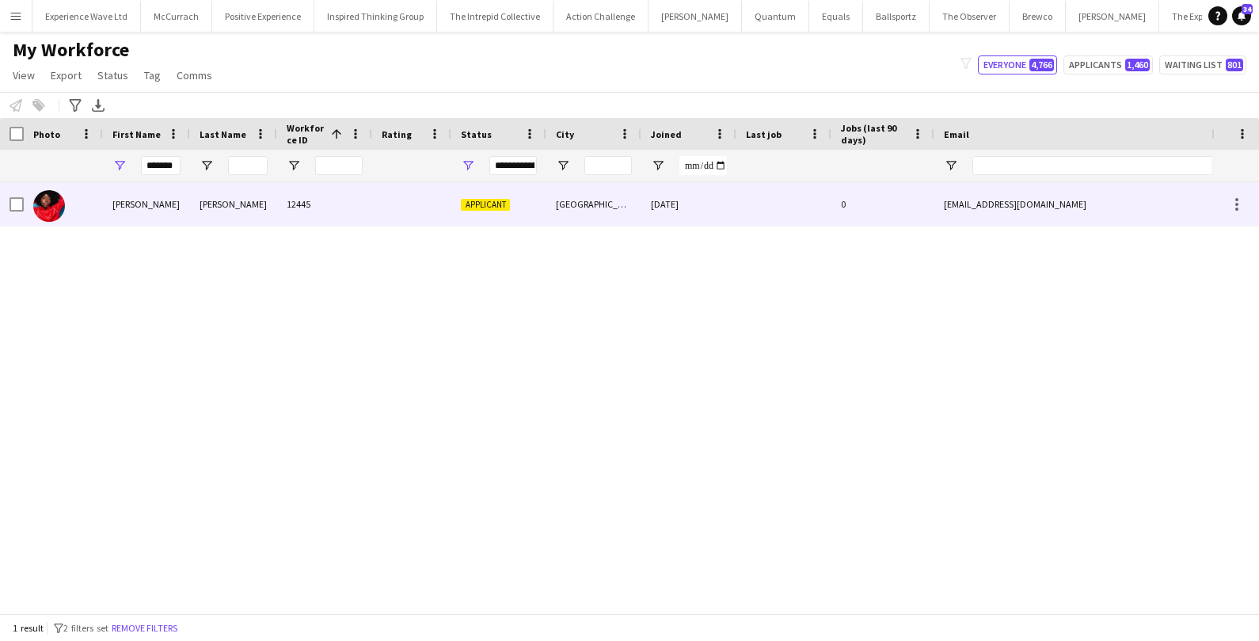
click at [111, 196] on div "Pauline" at bounding box center [146, 204] width 87 height 44
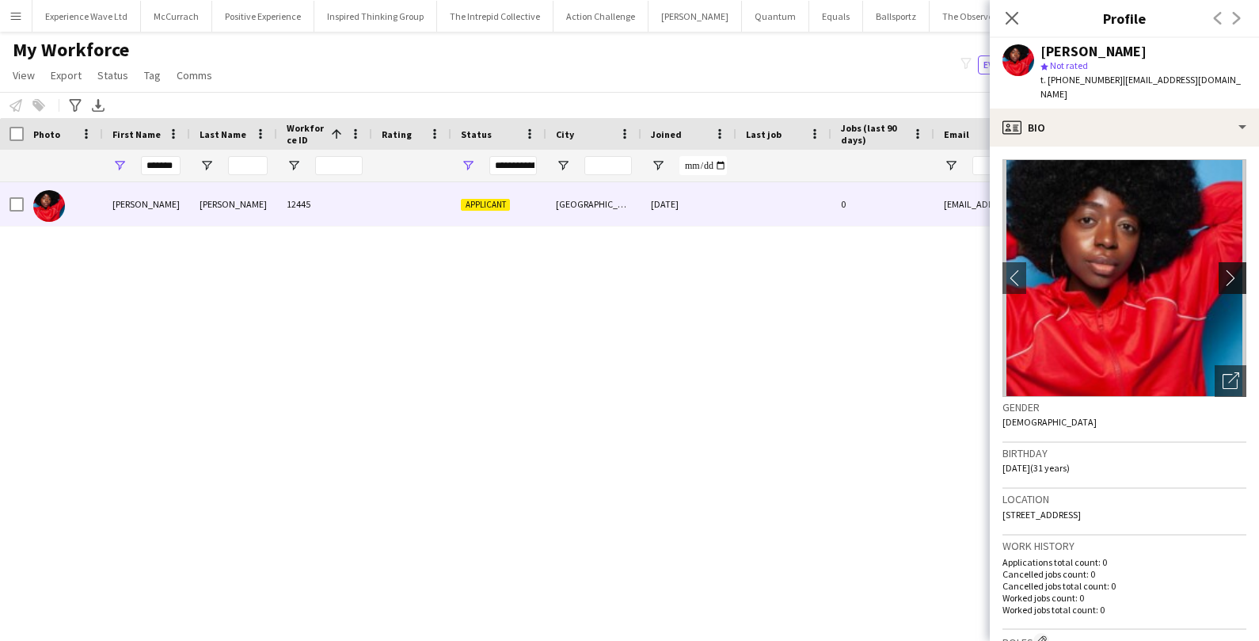
click at [1232, 269] on app-icon "chevron-right" at bounding box center [1235, 277] width 25 height 17
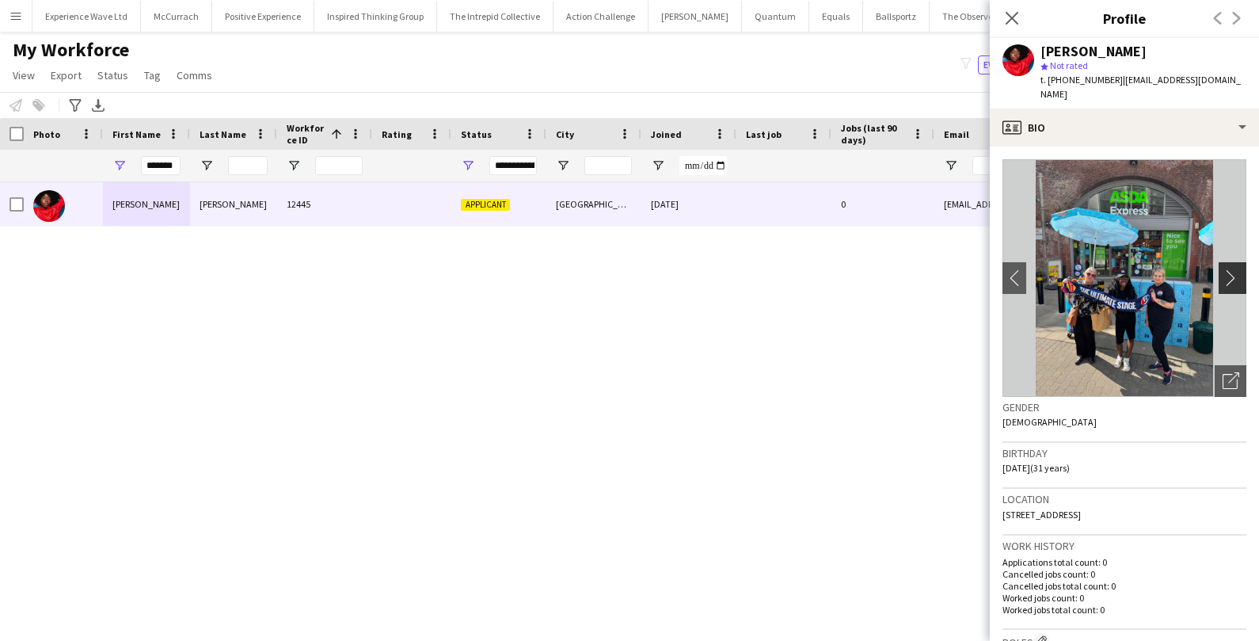
click at [1232, 269] on app-icon "chevron-right" at bounding box center [1235, 277] width 25 height 17
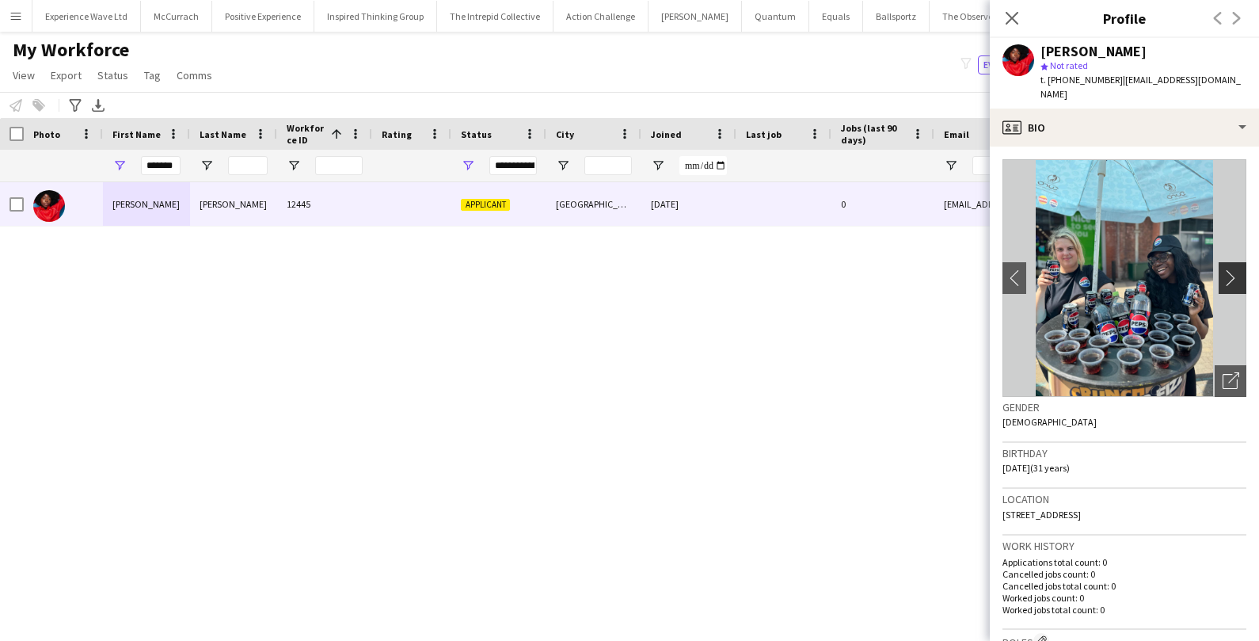
click at [1232, 269] on app-icon "chevron-right" at bounding box center [1235, 277] width 25 height 17
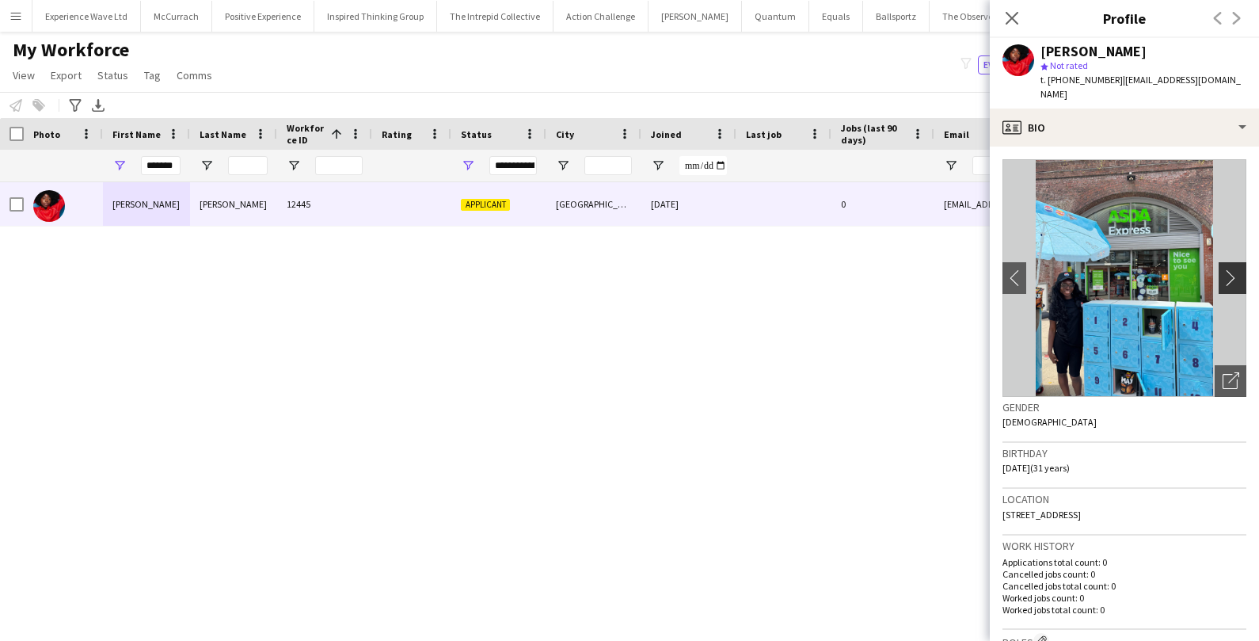
click at [1232, 269] on app-icon "chevron-right" at bounding box center [1235, 277] width 25 height 17
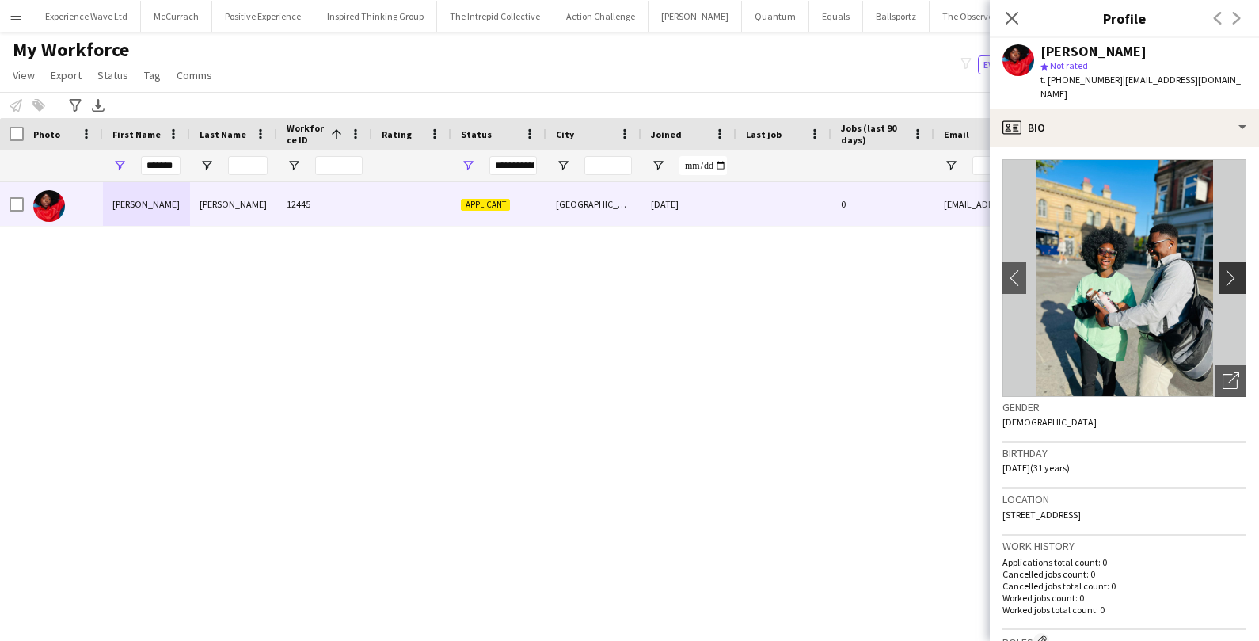
click at [1232, 269] on app-icon "chevron-right" at bounding box center [1235, 277] width 25 height 17
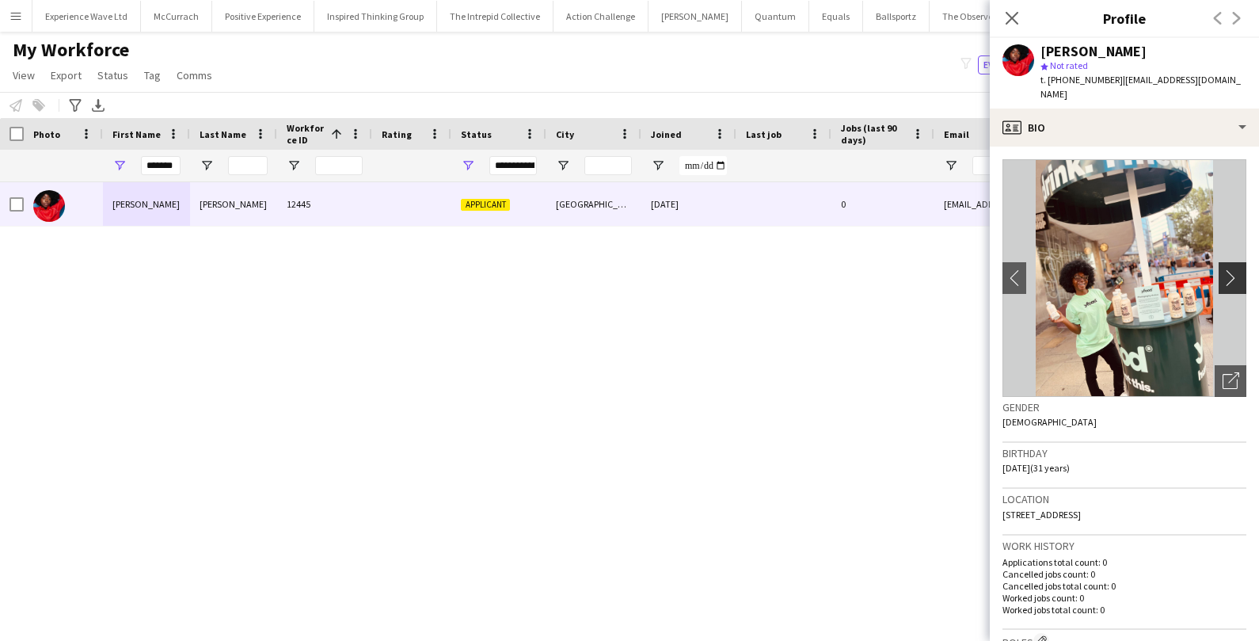
click at [1232, 269] on app-icon "chevron-right" at bounding box center [1235, 277] width 25 height 17
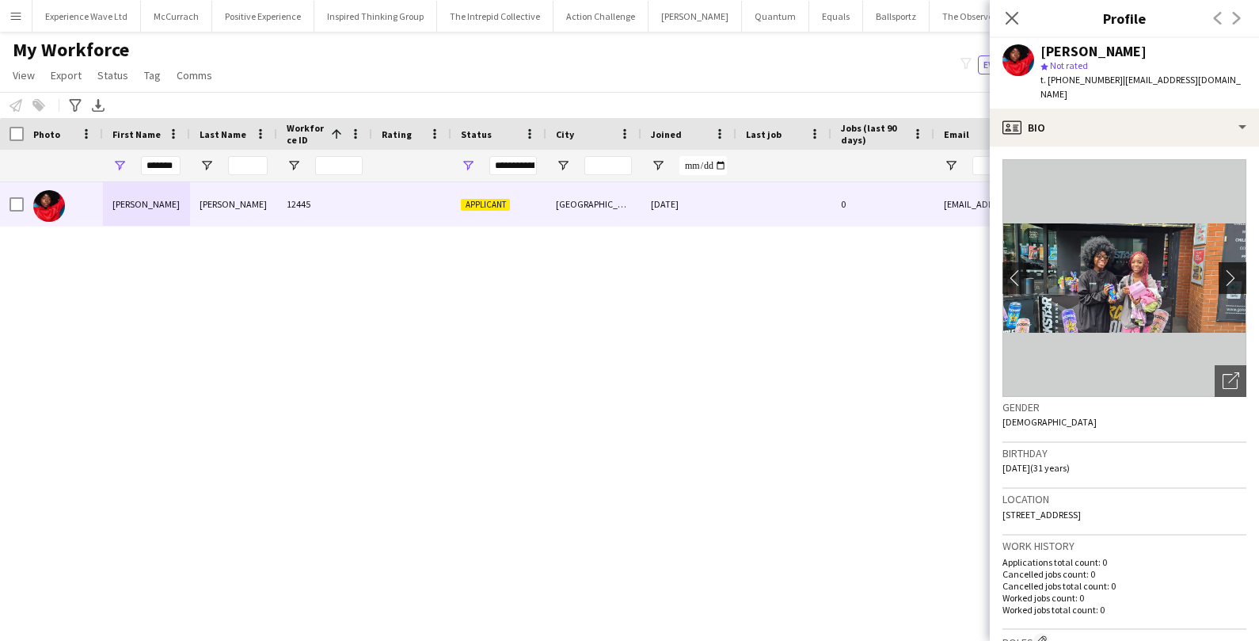
click at [1232, 269] on app-icon "chevron-right" at bounding box center [1235, 277] width 25 height 17
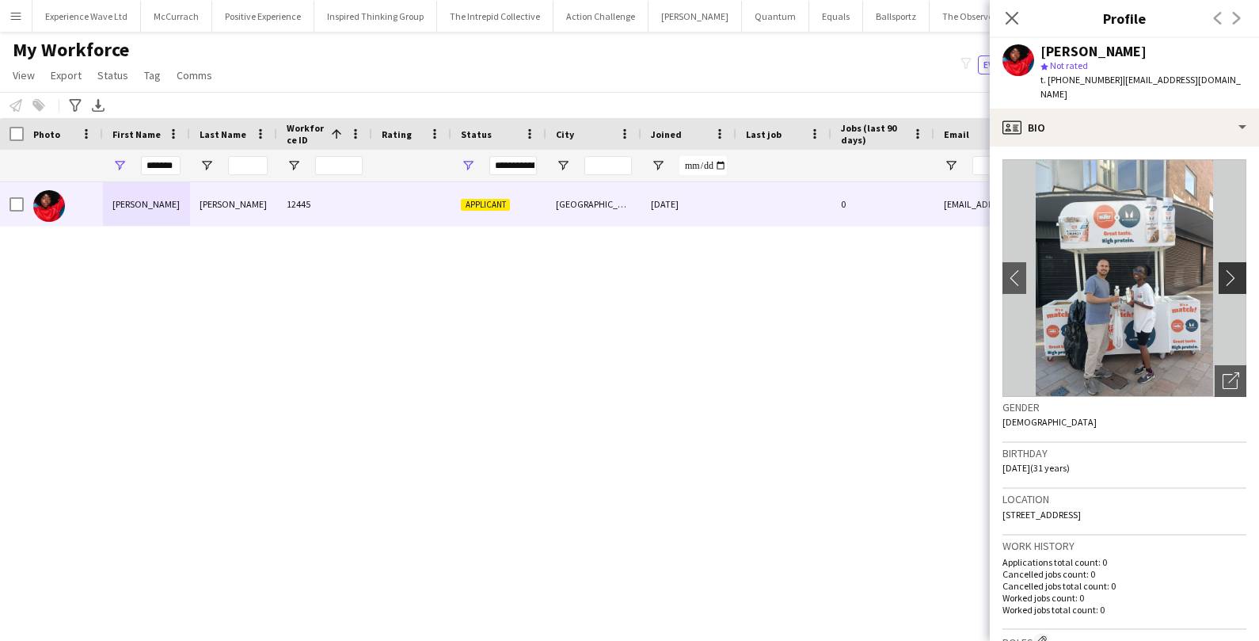
click at [1232, 269] on app-icon "chevron-right" at bounding box center [1235, 277] width 25 height 17
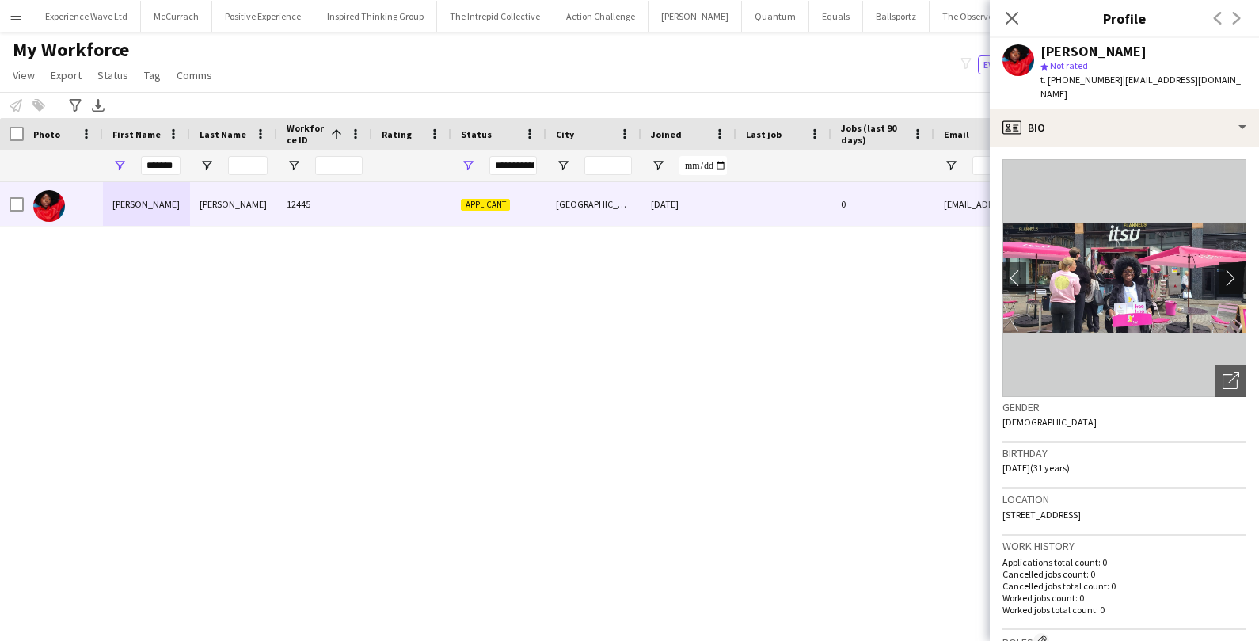
click at [1232, 269] on app-icon "chevron-right" at bounding box center [1235, 277] width 25 height 17
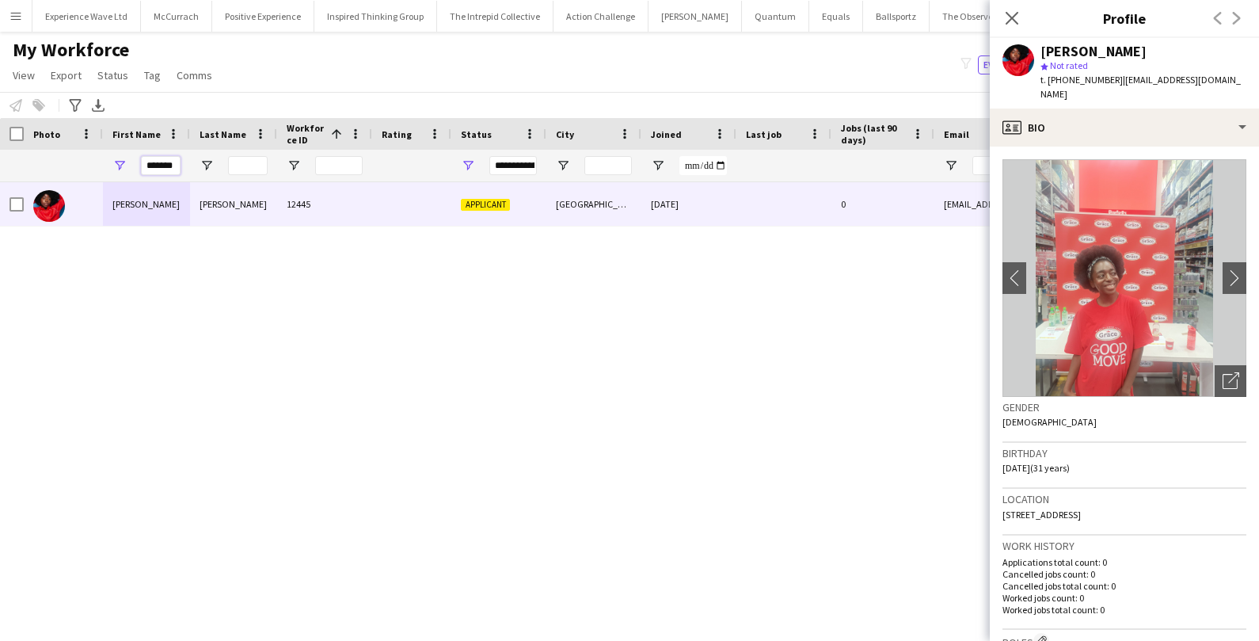
drag, startPoint x: 177, startPoint y: 165, endPoint x: 125, endPoint y: 163, distance: 51.5
click at [125, 163] on div "*******" at bounding box center [146, 166] width 87 height 32
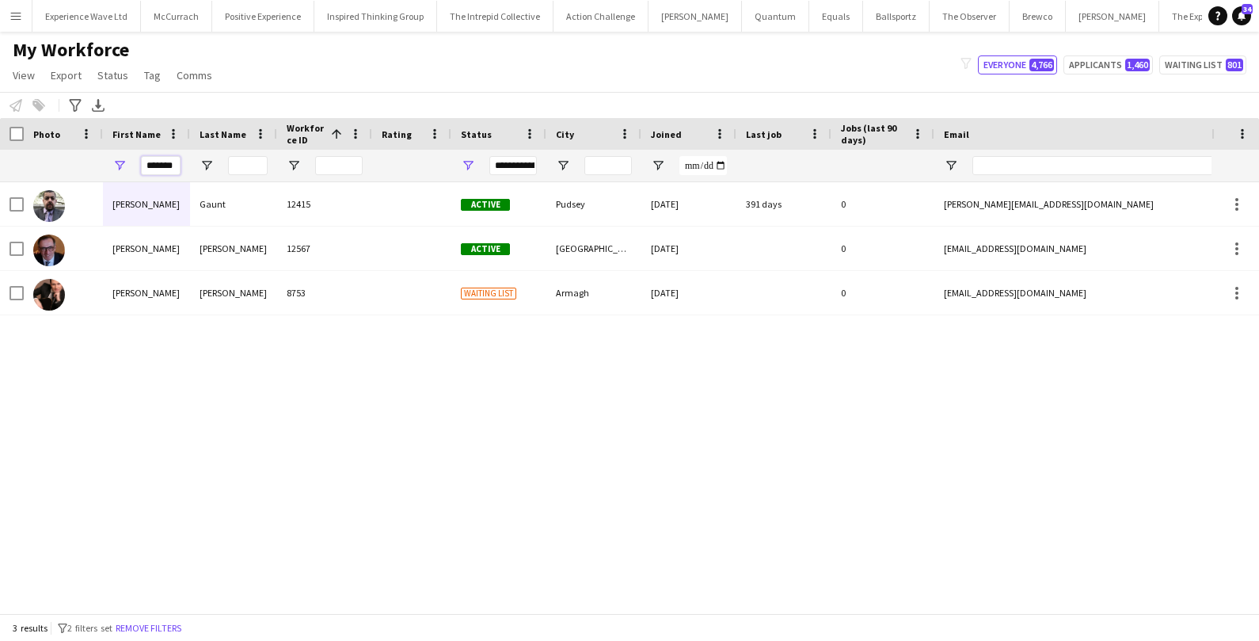
drag, startPoint x: 176, startPoint y: 166, endPoint x: 136, endPoint y: 164, distance: 39.7
click at [136, 164] on div "*******" at bounding box center [146, 166] width 87 height 32
paste input "First Name Filter Input"
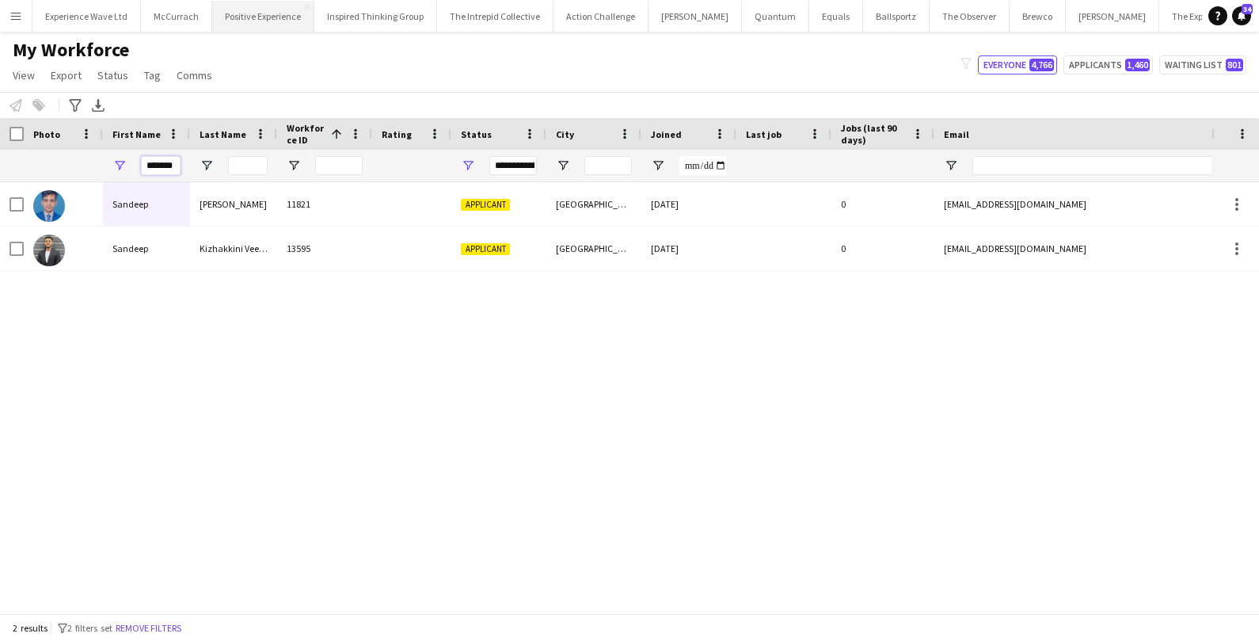
type input "*******"
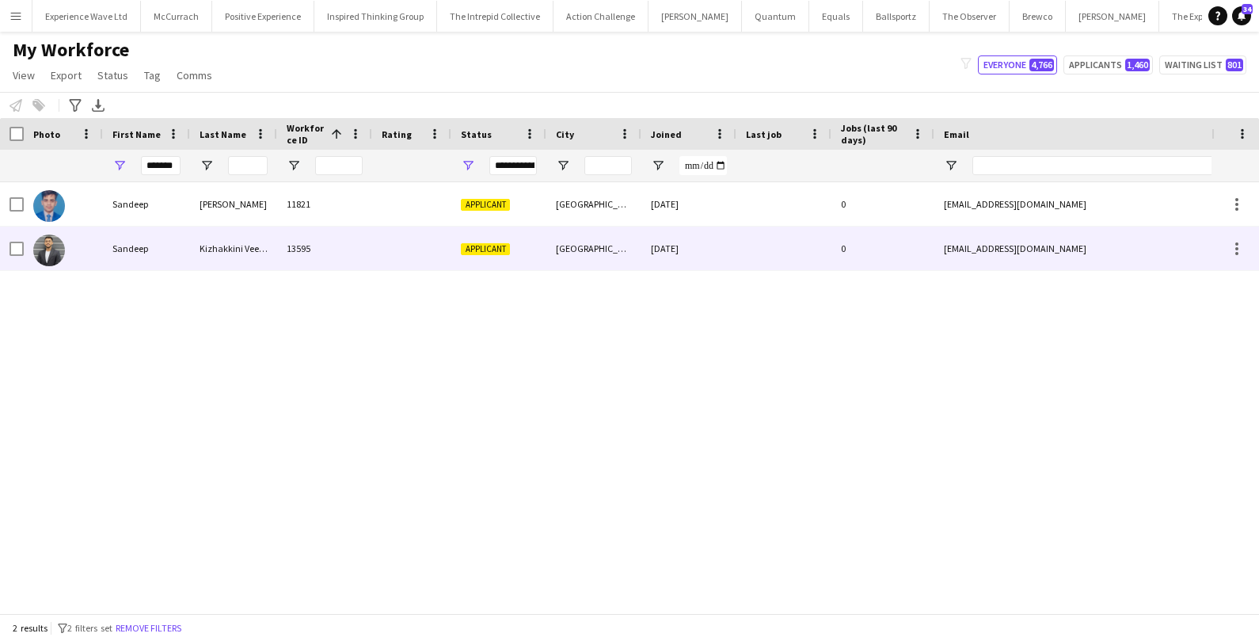
click at [275, 241] on div "Kizhakkini Veettil" at bounding box center [233, 249] width 87 height 44
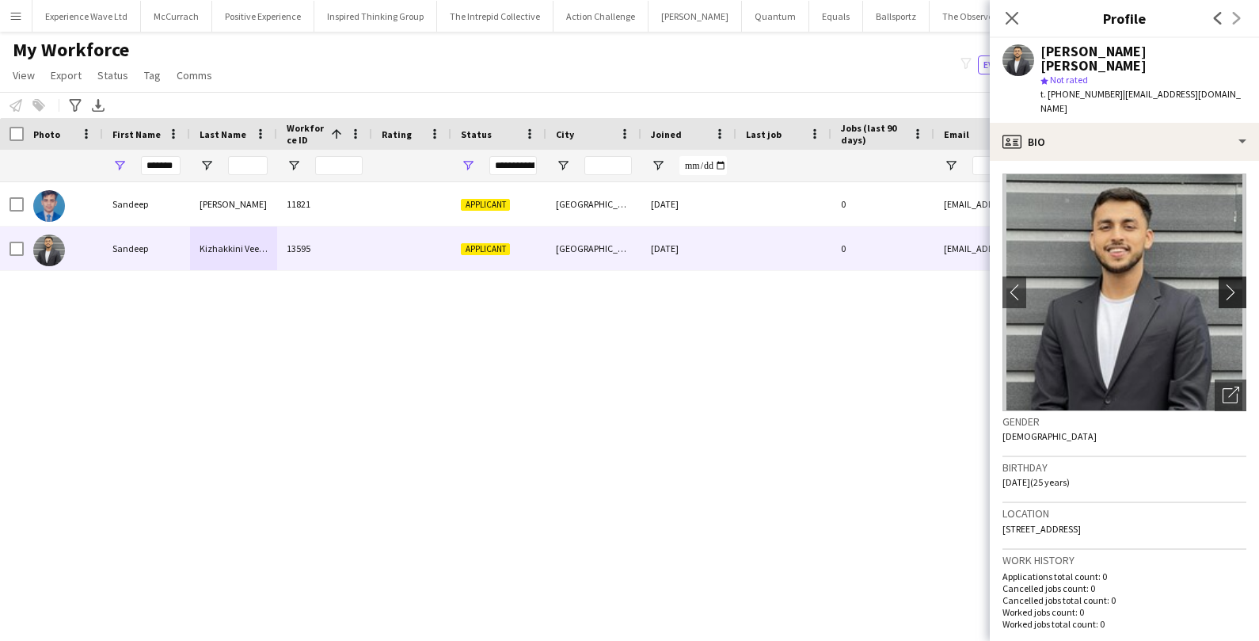
click at [1229, 284] on app-icon "chevron-right" at bounding box center [1235, 292] width 25 height 17
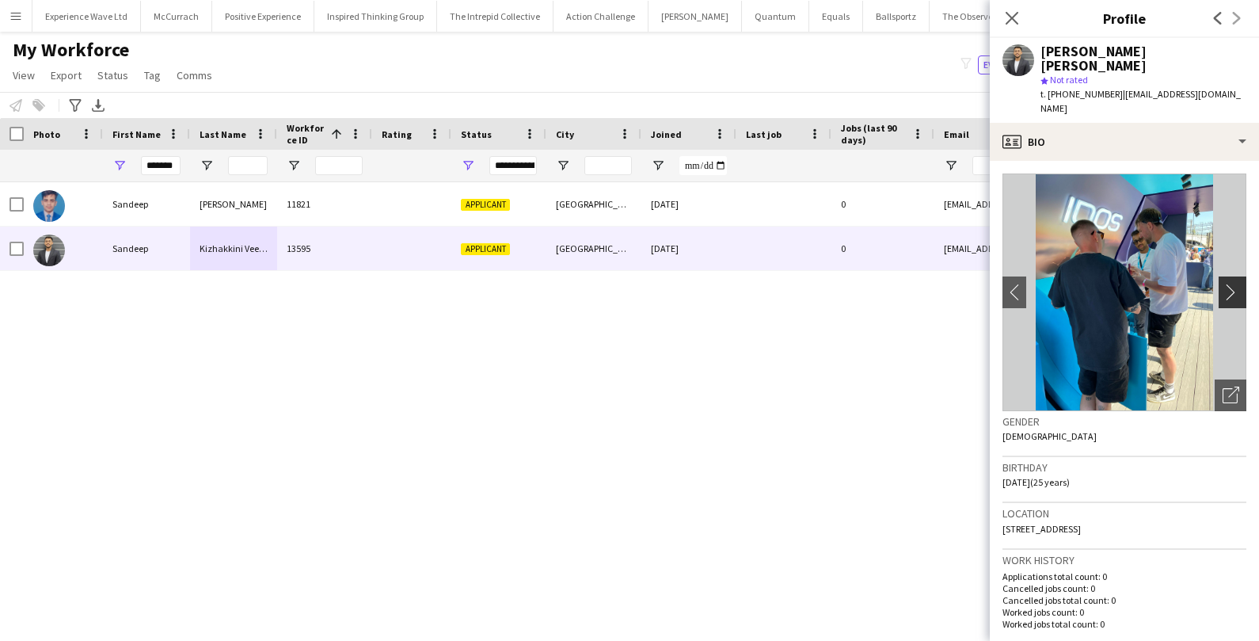
click at [1229, 284] on app-icon "chevron-right" at bounding box center [1235, 292] width 25 height 17
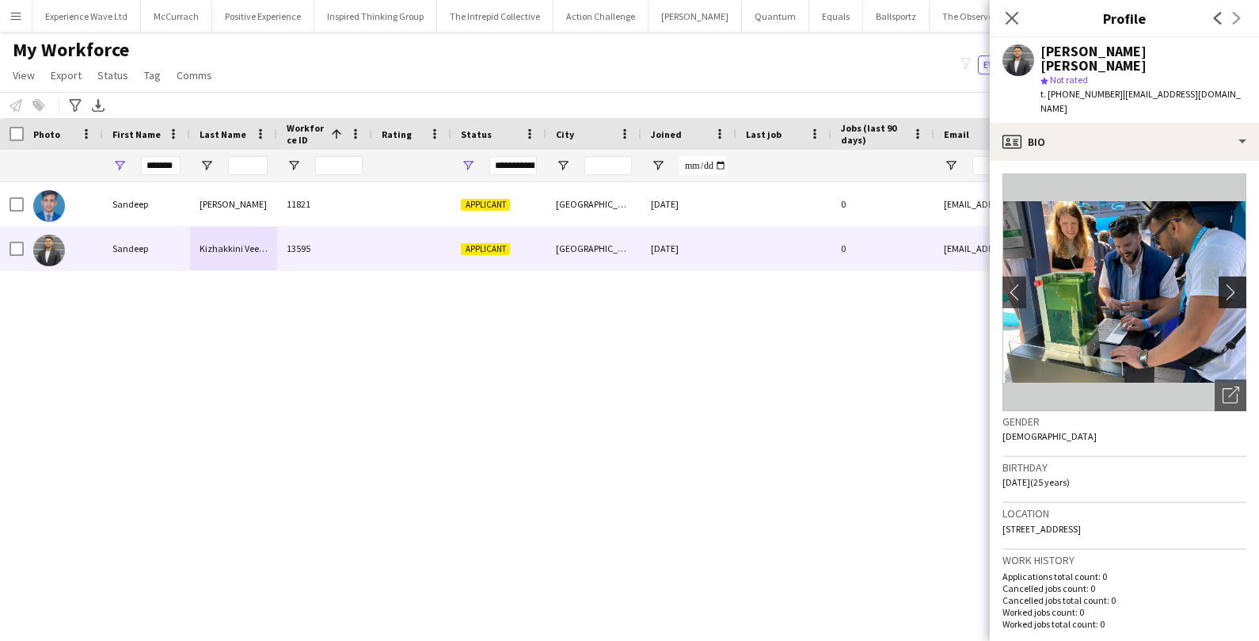
click at [1229, 284] on app-icon "chevron-right" at bounding box center [1235, 292] width 25 height 17
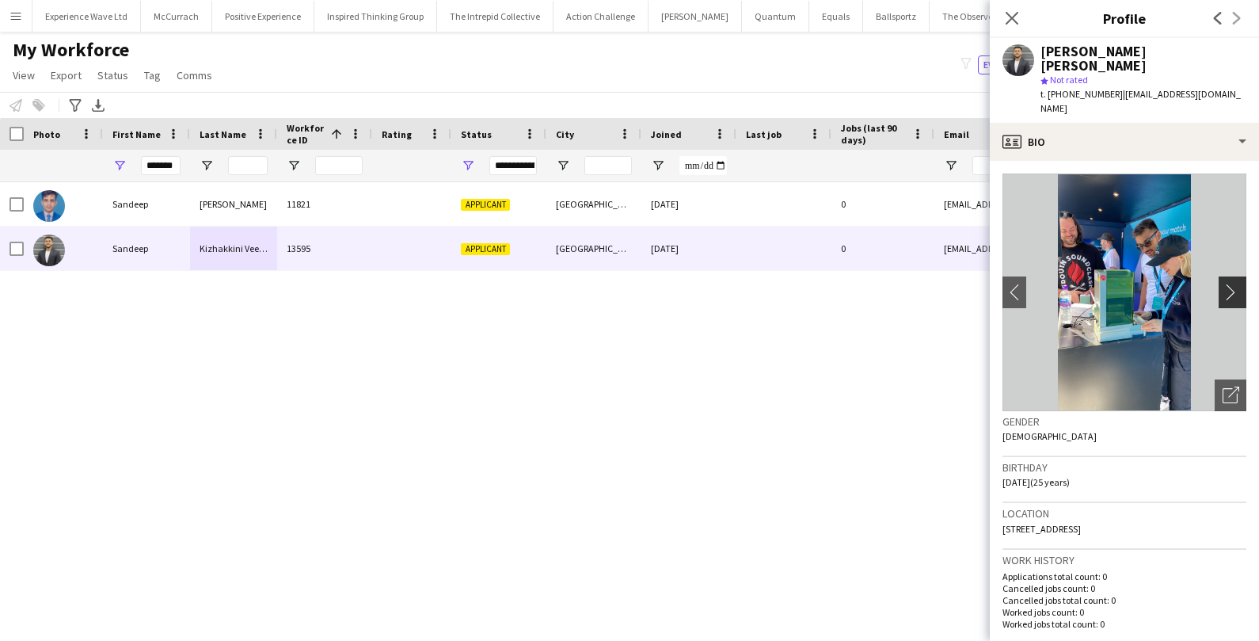
click at [1229, 284] on app-icon "chevron-right" at bounding box center [1235, 292] width 25 height 17
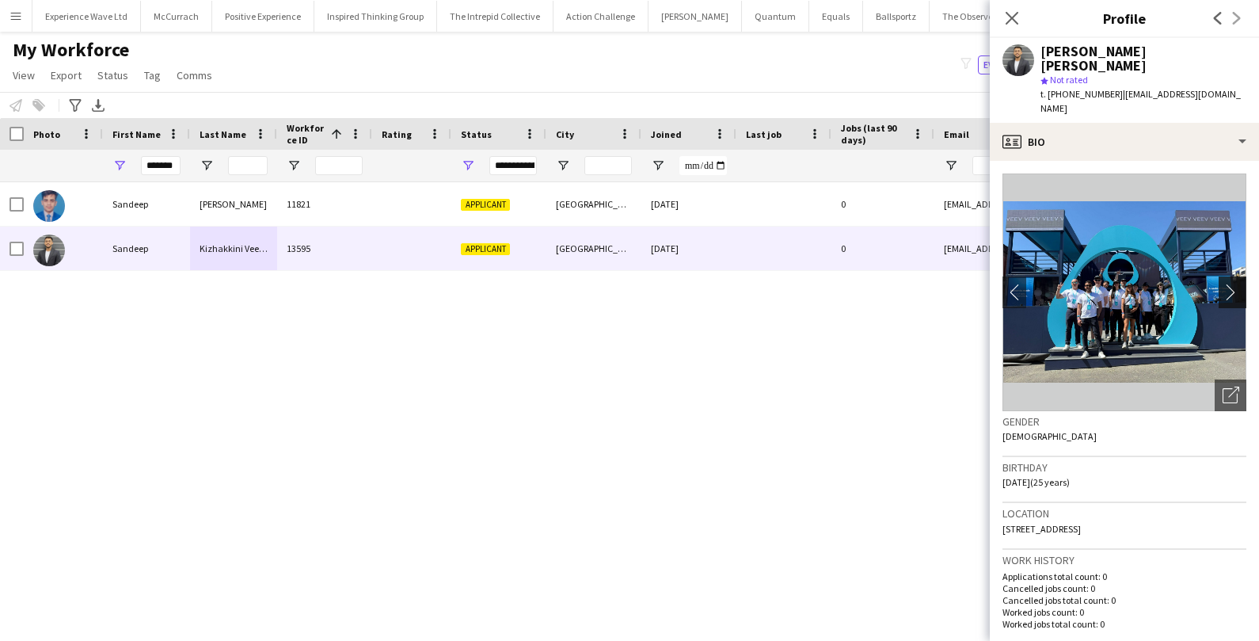
click at [1229, 284] on app-icon "chevron-right" at bounding box center [1235, 292] width 25 height 17
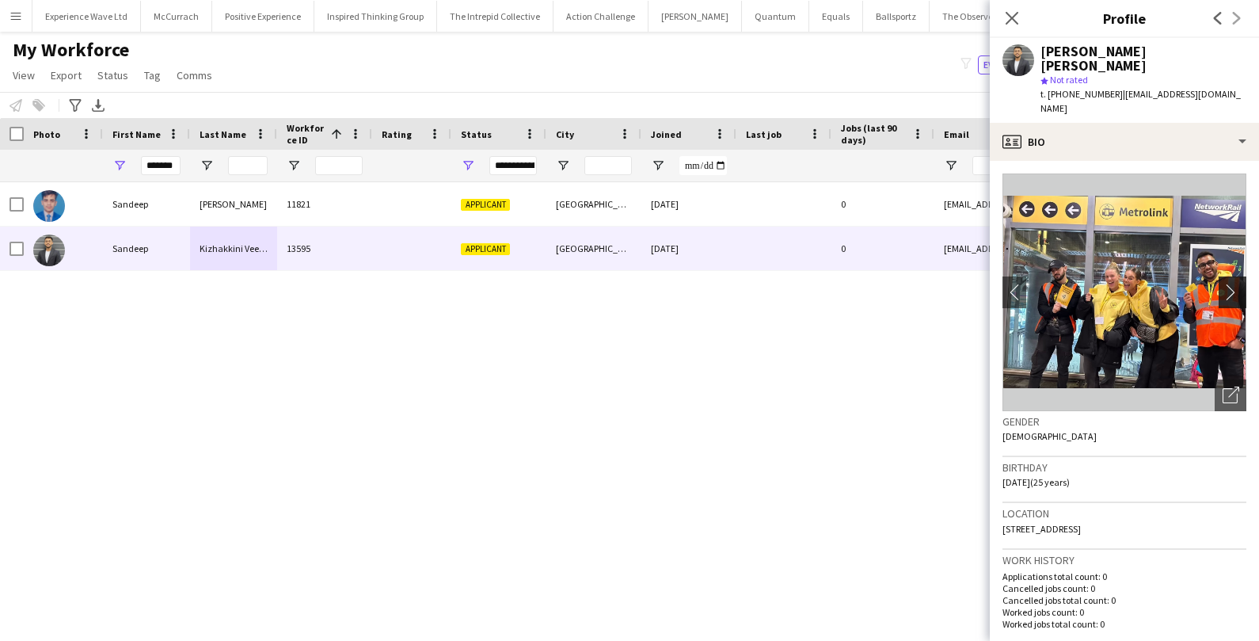
click at [1229, 284] on app-icon "chevron-right" at bounding box center [1235, 292] width 25 height 17
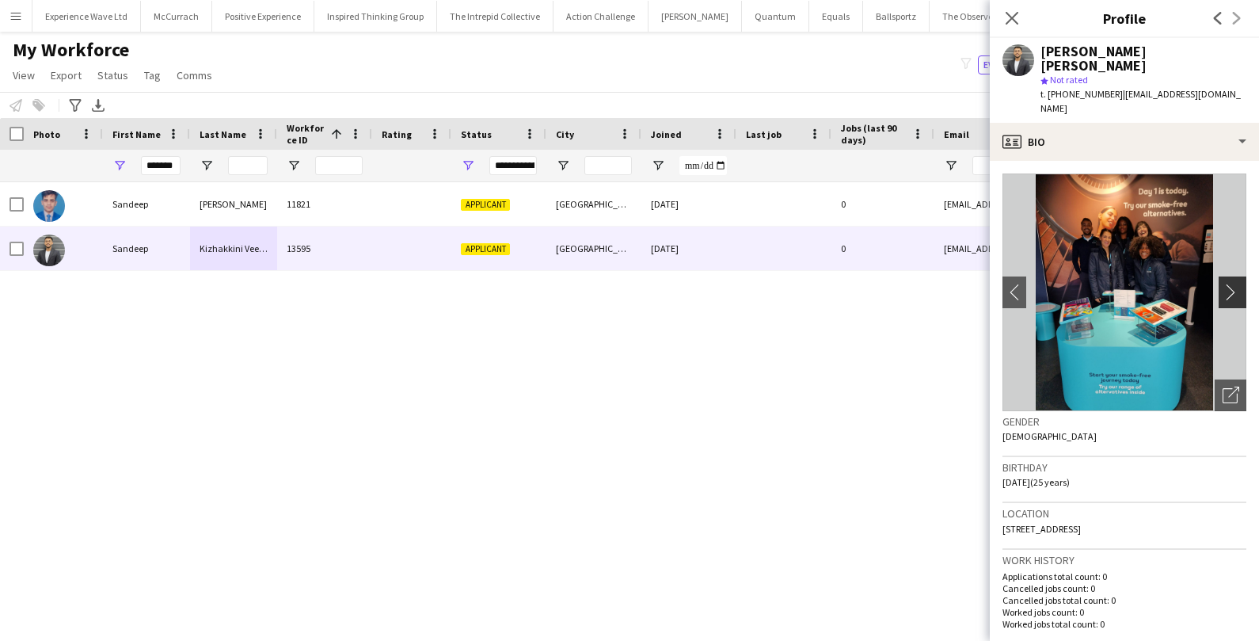
click at [1229, 284] on app-icon "chevron-right" at bounding box center [1235, 292] width 25 height 17
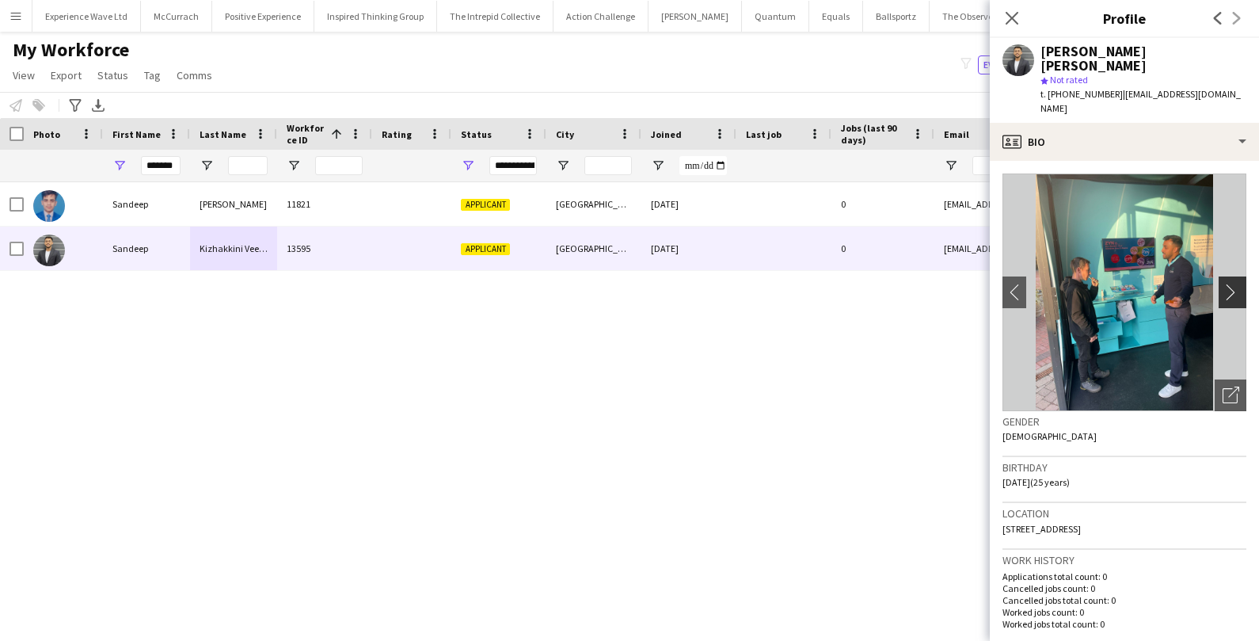
click at [1229, 284] on app-icon "chevron-right" at bounding box center [1235, 292] width 25 height 17
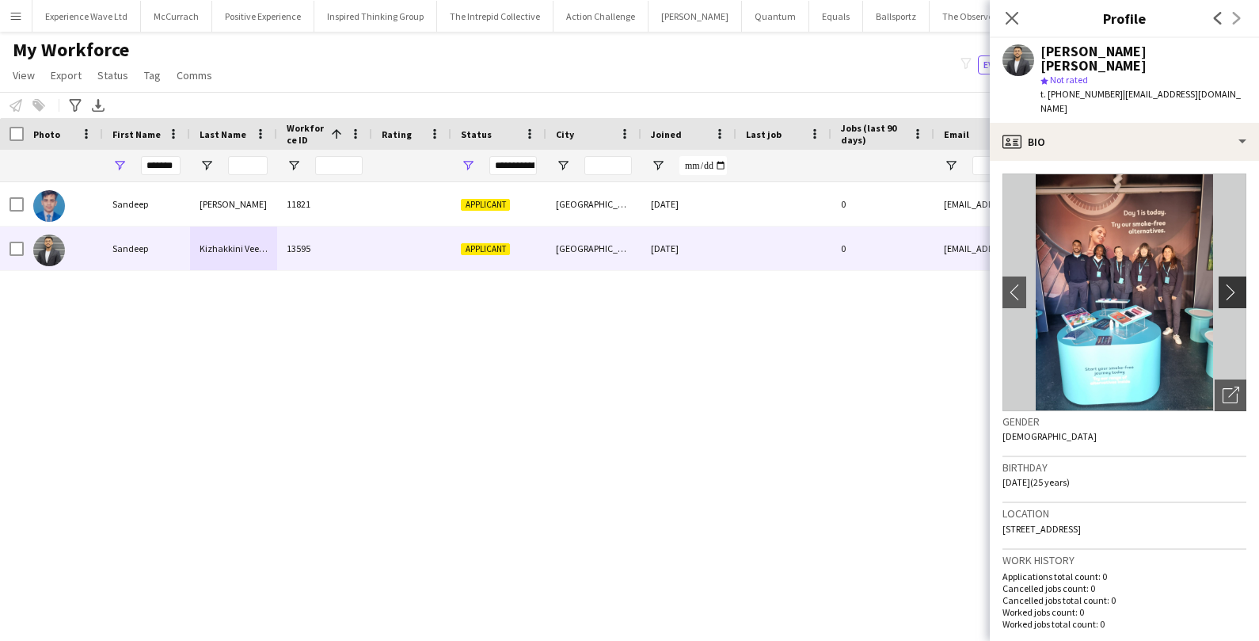
click at [1229, 284] on app-icon "chevron-right" at bounding box center [1235, 292] width 25 height 17
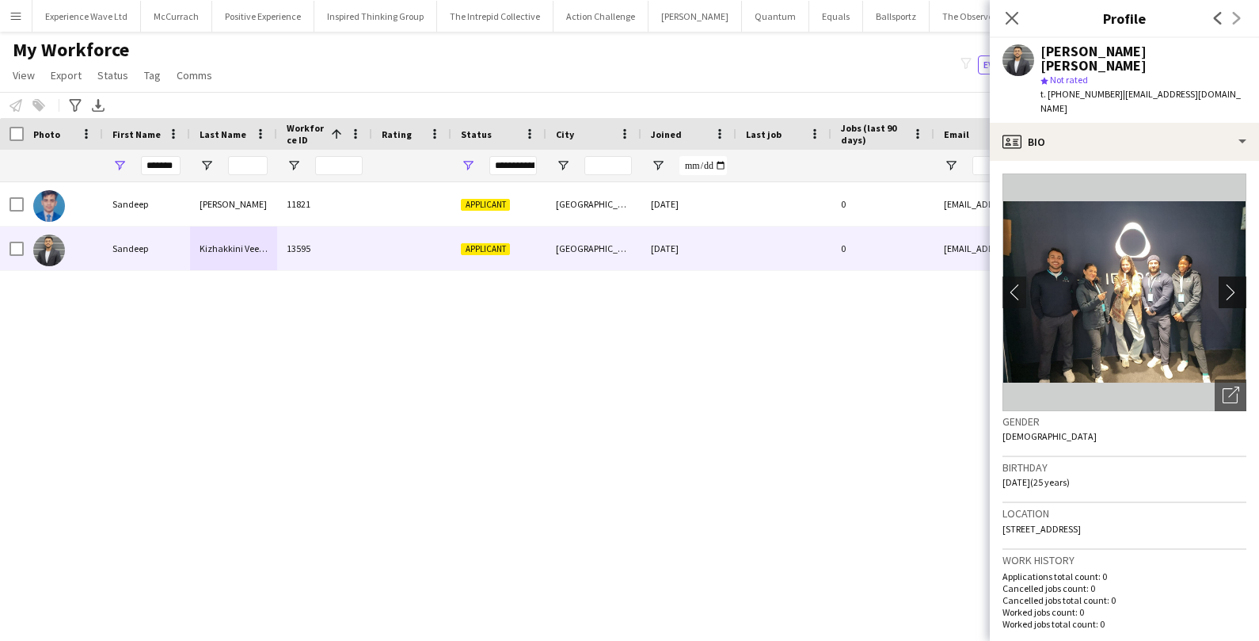
click at [1229, 284] on app-icon "chevron-right" at bounding box center [1235, 292] width 25 height 17
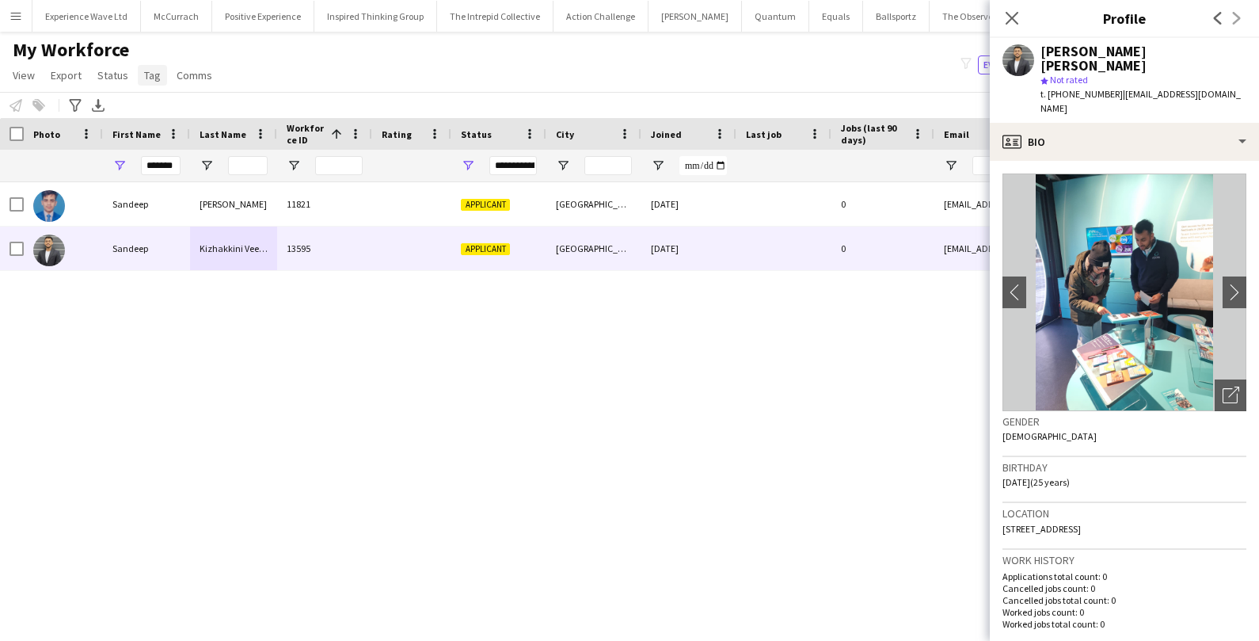
click at [156, 81] on span "Tag" at bounding box center [152, 75] width 17 height 14
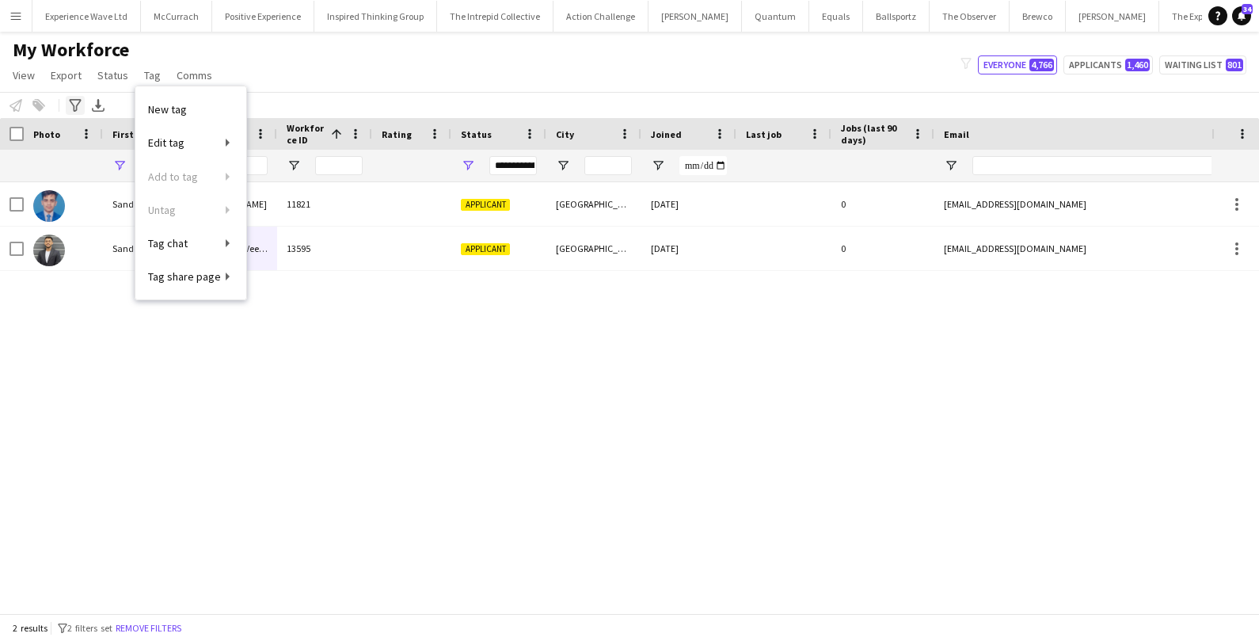
click at [78, 103] on icon at bounding box center [75, 105] width 12 height 13
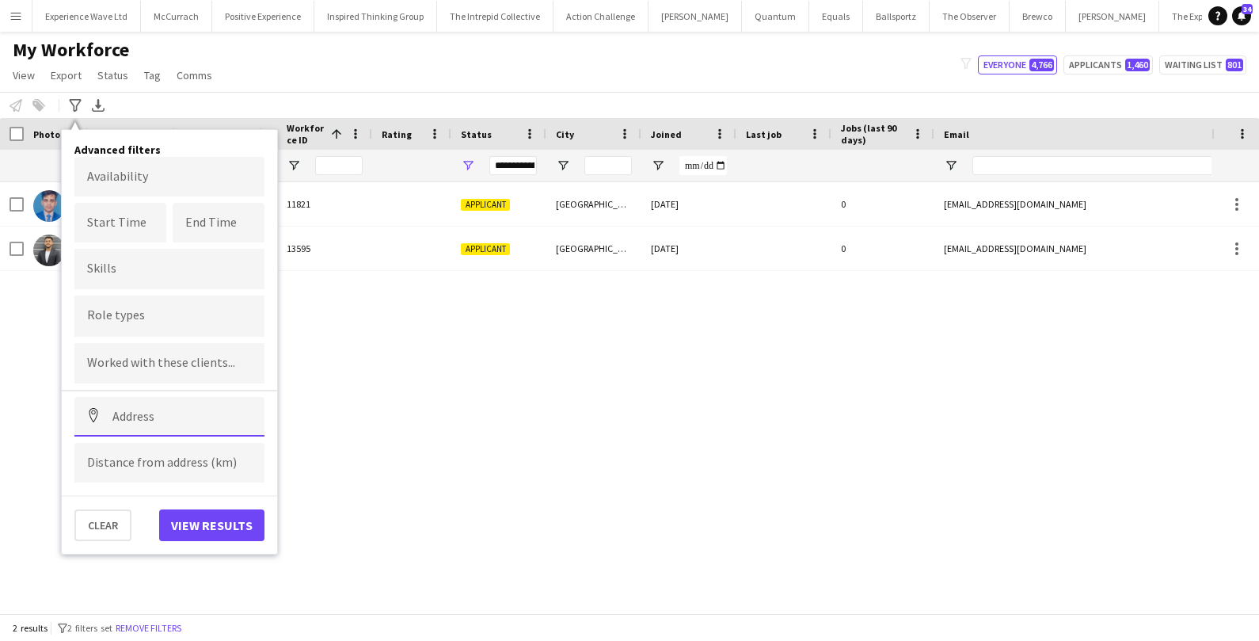
click at [162, 429] on input at bounding box center [169, 417] width 190 height 40
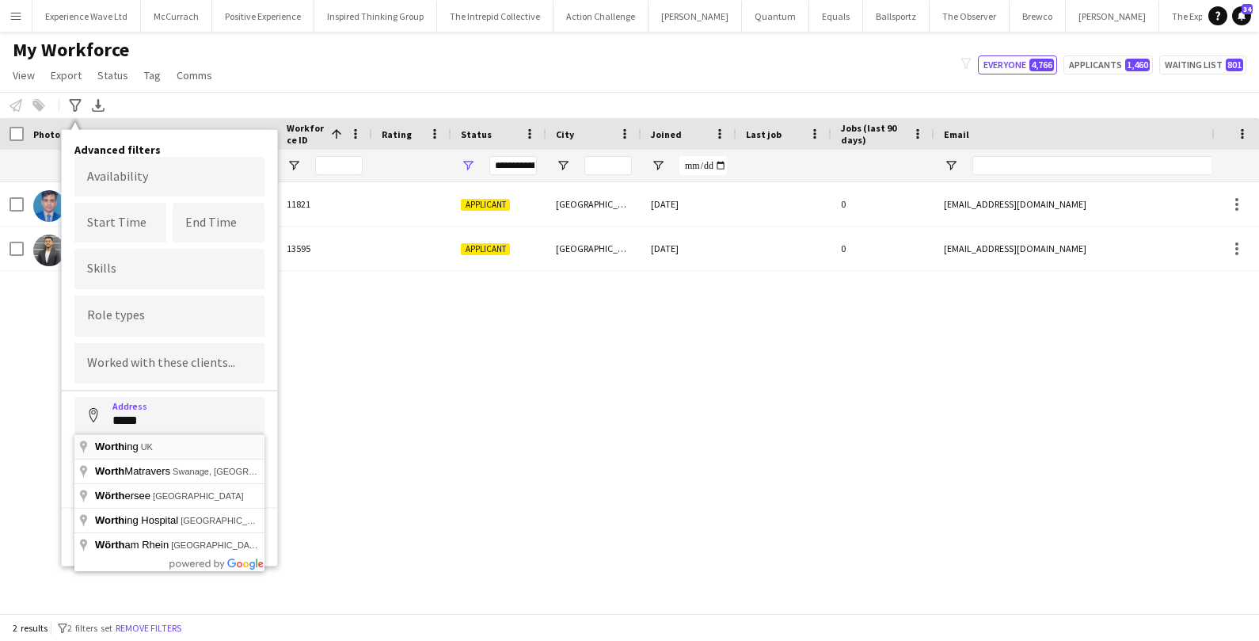
type input "**********"
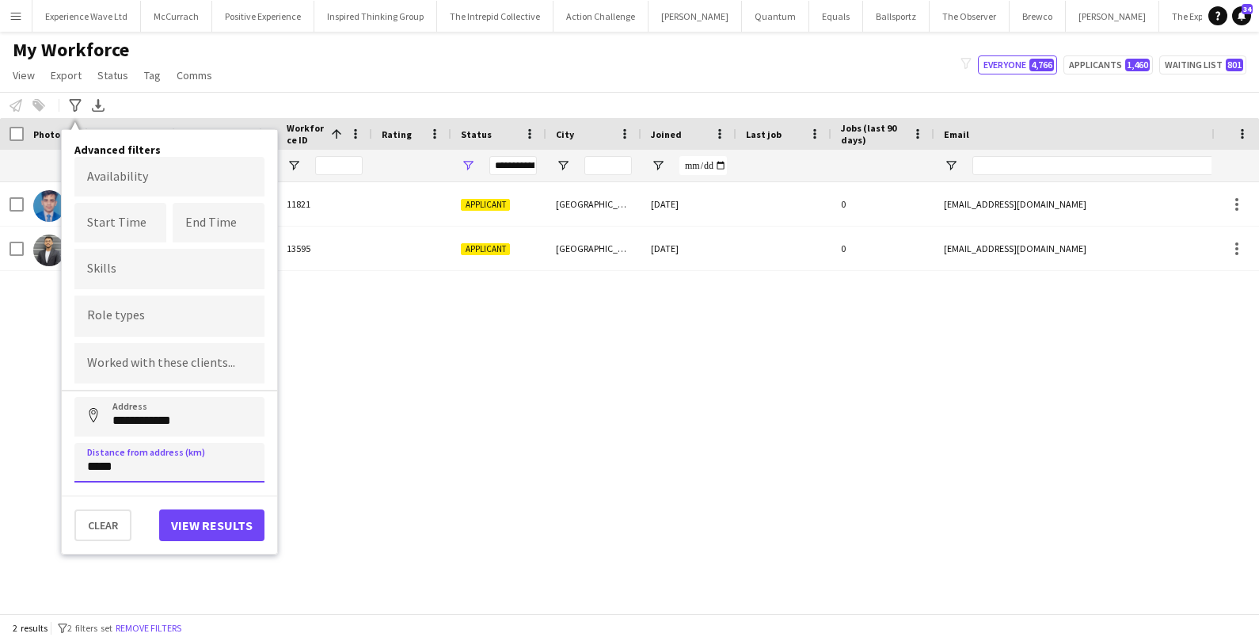
type input "*****"
click at [202, 519] on button "View results" at bounding box center [211, 525] width 105 height 32
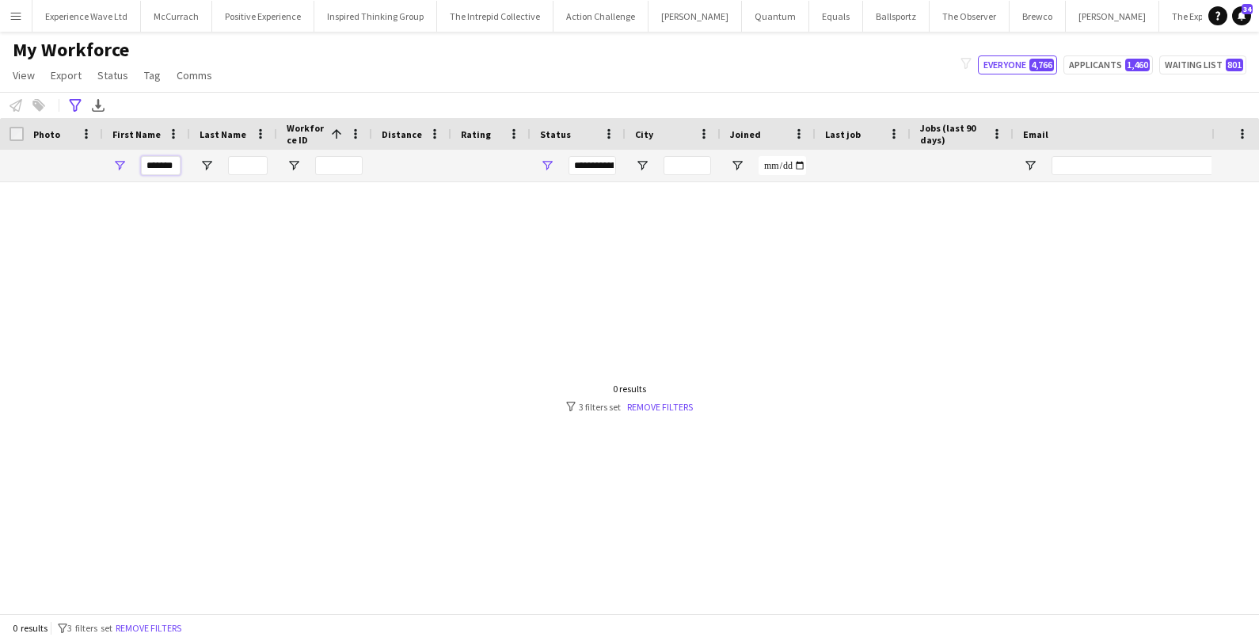
scroll to position [0, 2]
drag, startPoint x: 147, startPoint y: 164, endPoint x: 196, endPoint y: 160, distance: 49.3
click at [196, 161] on div "*******" at bounding box center [898, 166] width 1796 height 32
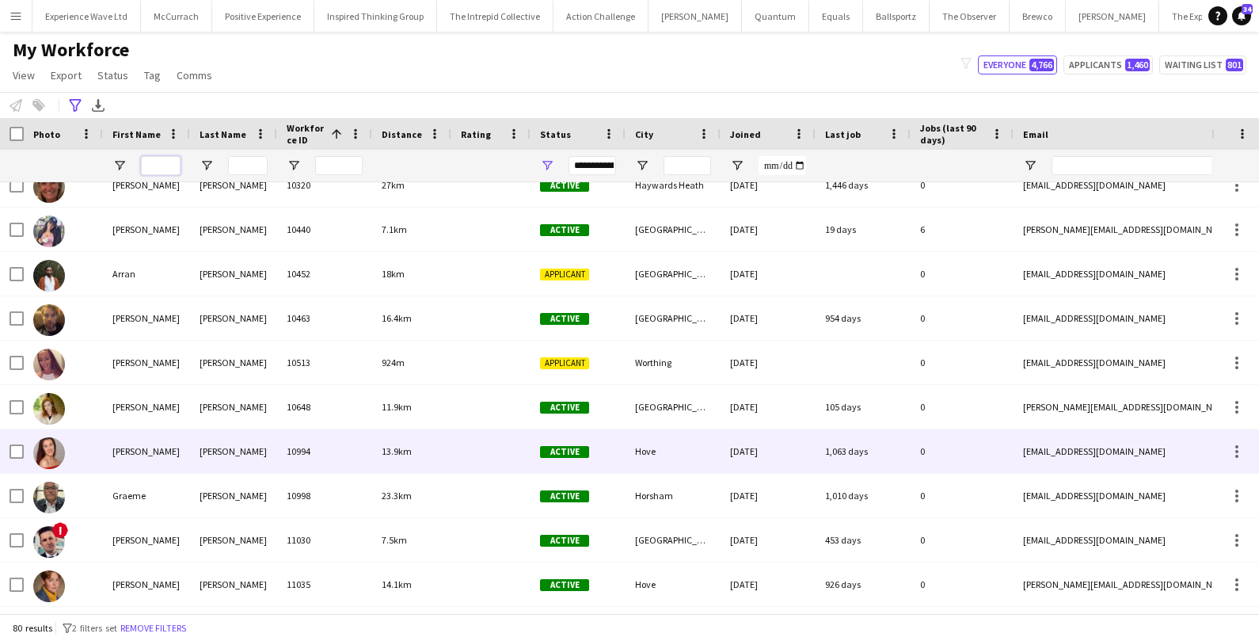
scroll to position [274, 0]
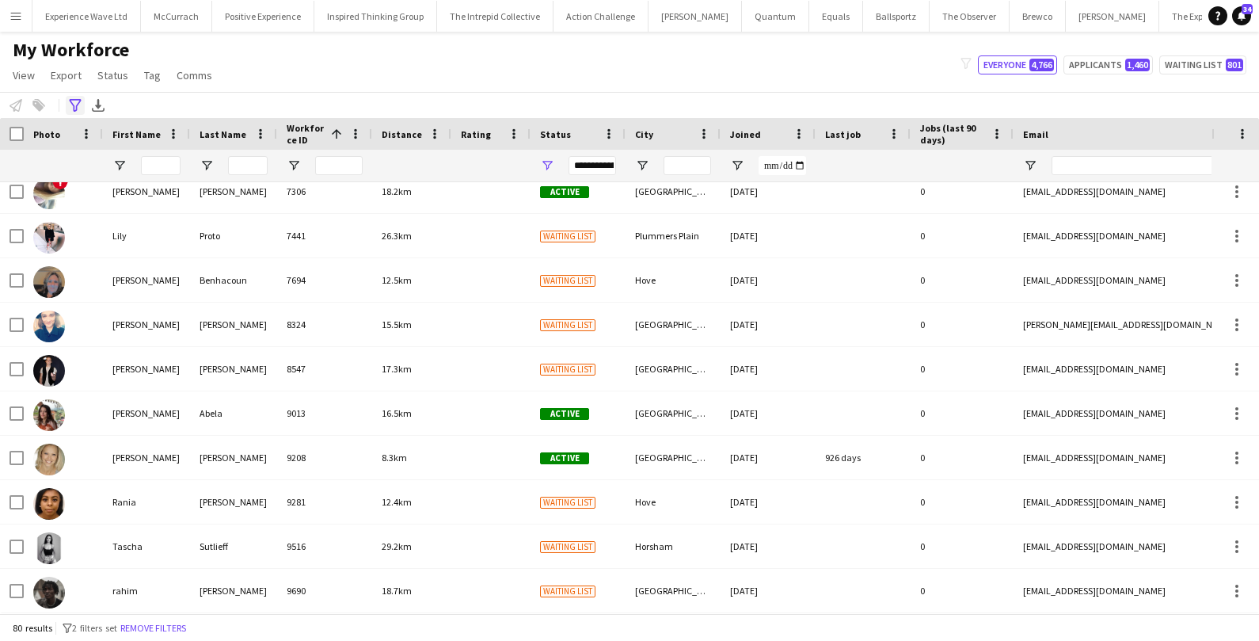
click at [78, 104] on icon "Advanced filters" at bounding box center [75, 105] width 13 height 13
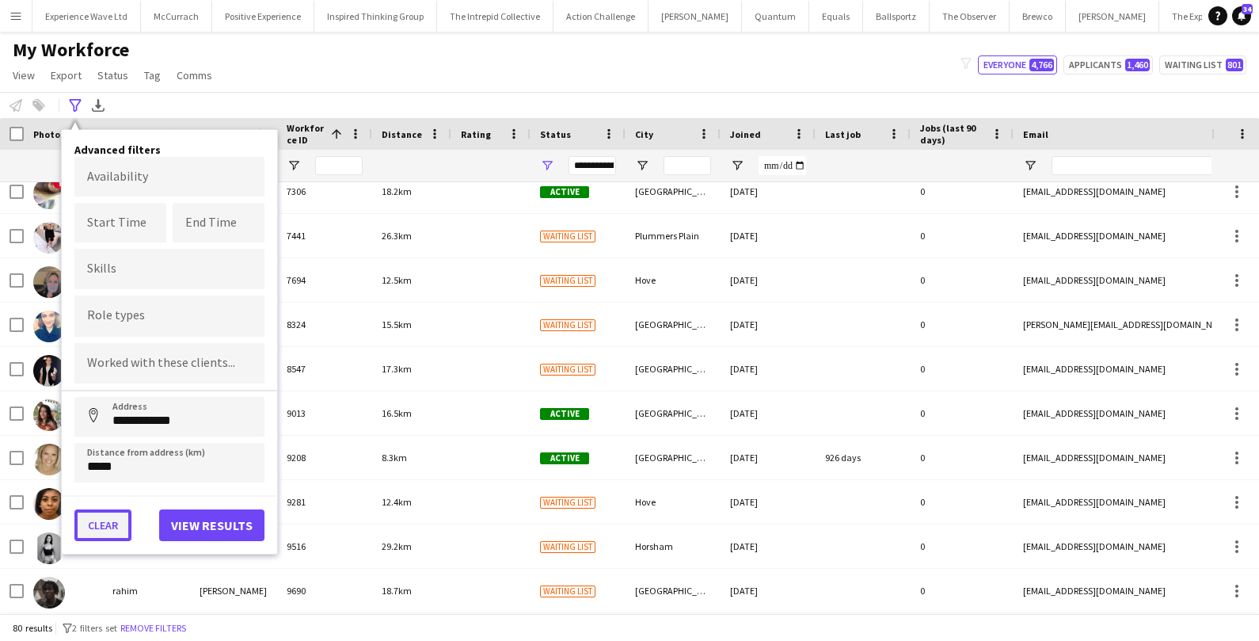
click at [98, 519] on button "Clear" at bounding box center [102, 525] width 57 height 32
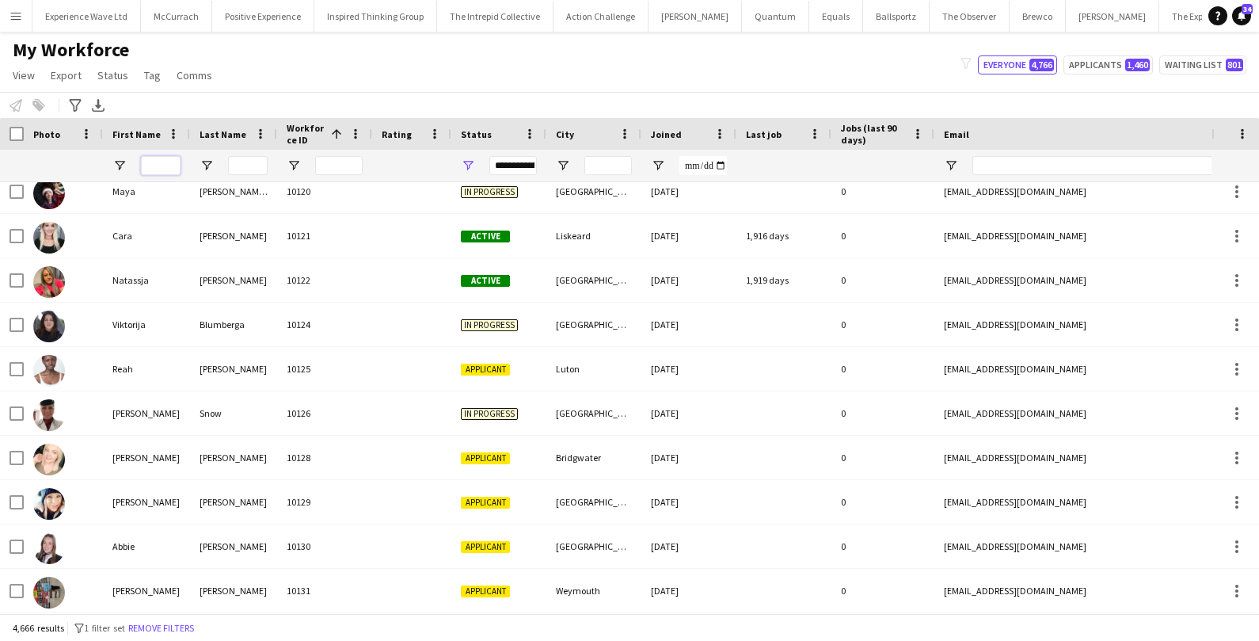
click at [167, 167] on input "First Name Filter Input" at bounding box center [161, 165] width 40 height 19
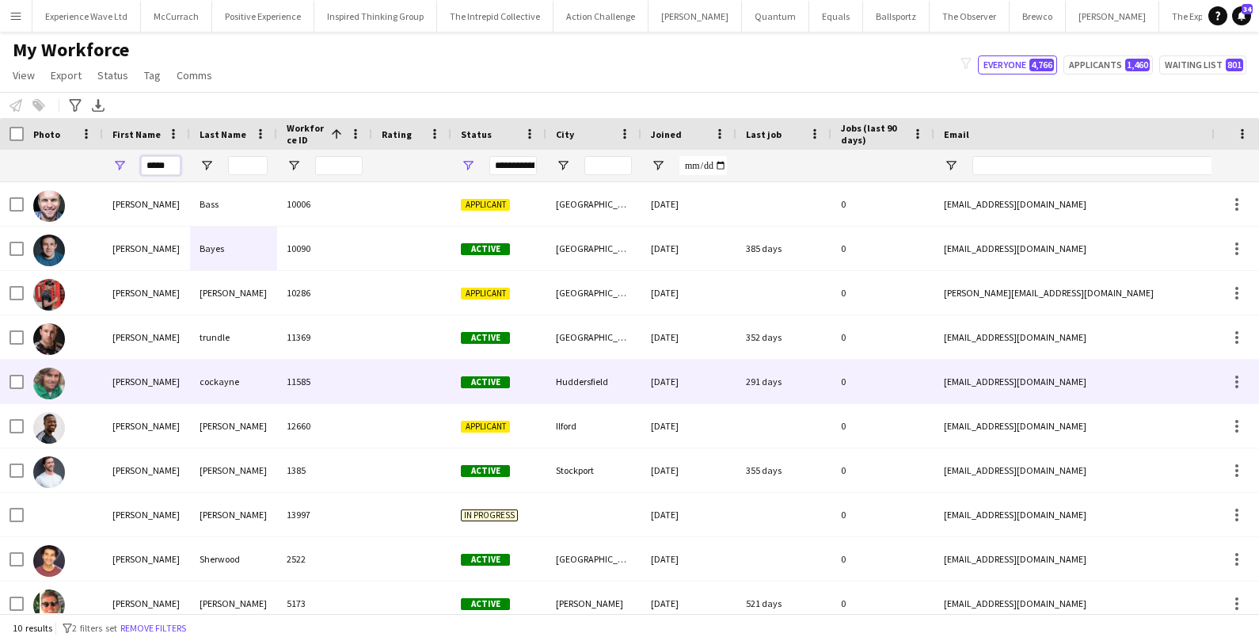
scroll to position [13, 0]
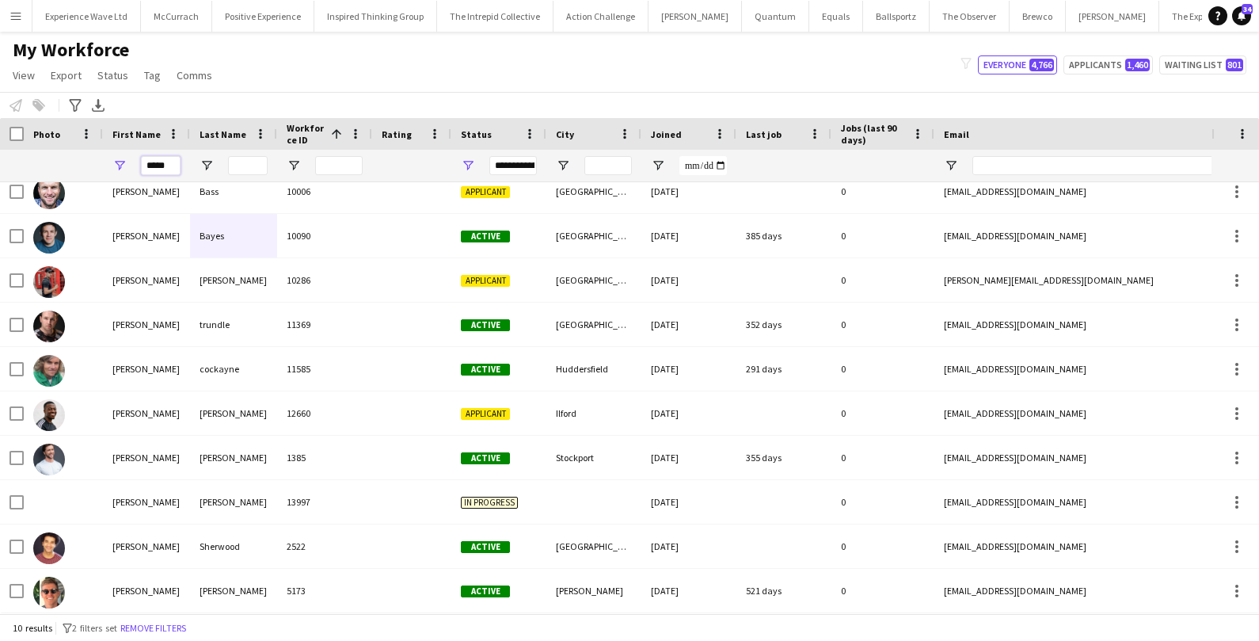
type input "*****"
click at [524, 166] on div "**********" at bounding box center [514, 165] width 48 height 19
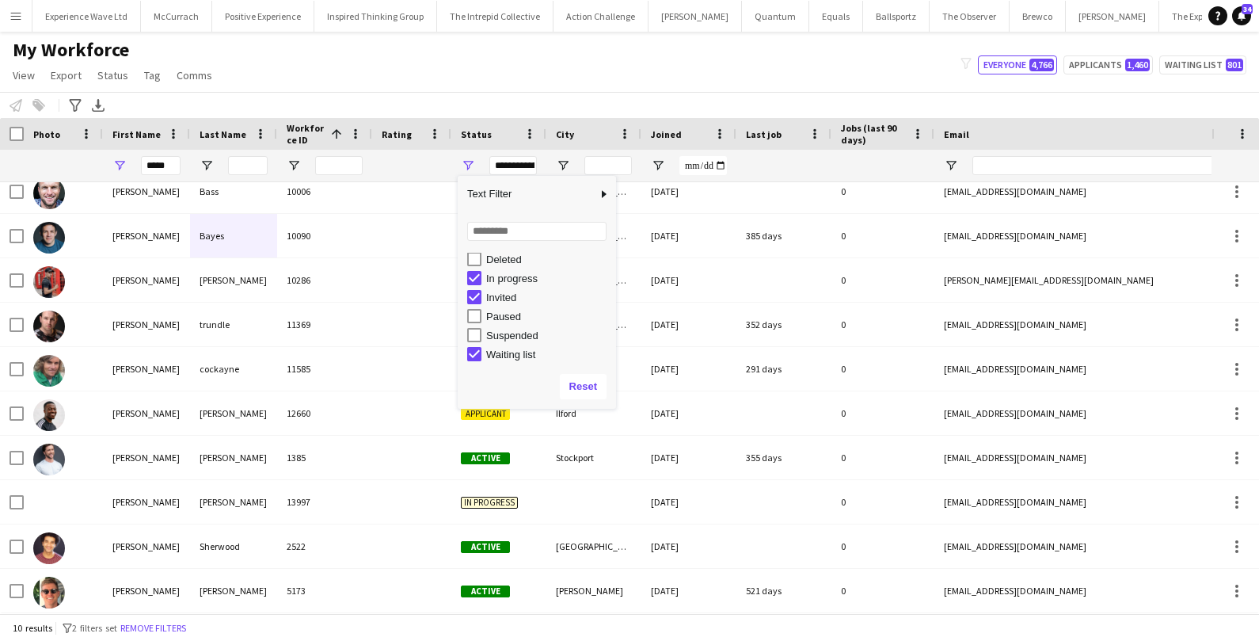
scroll to position [100, 0]
type input "**********"
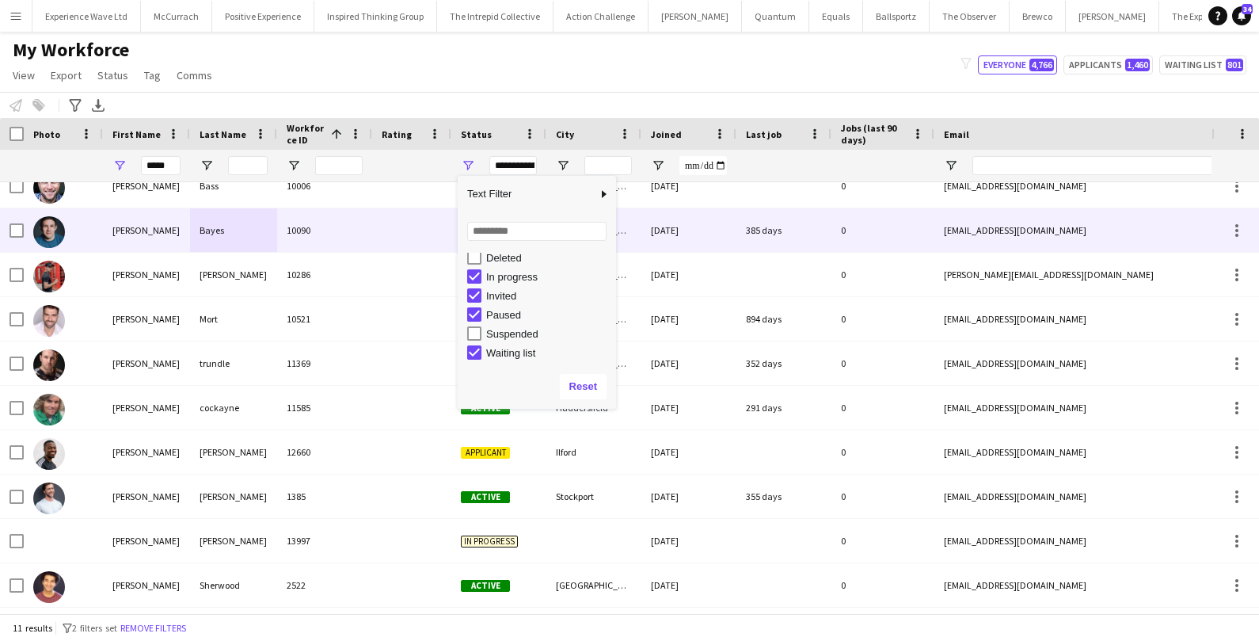
scroll to position [0, 0]
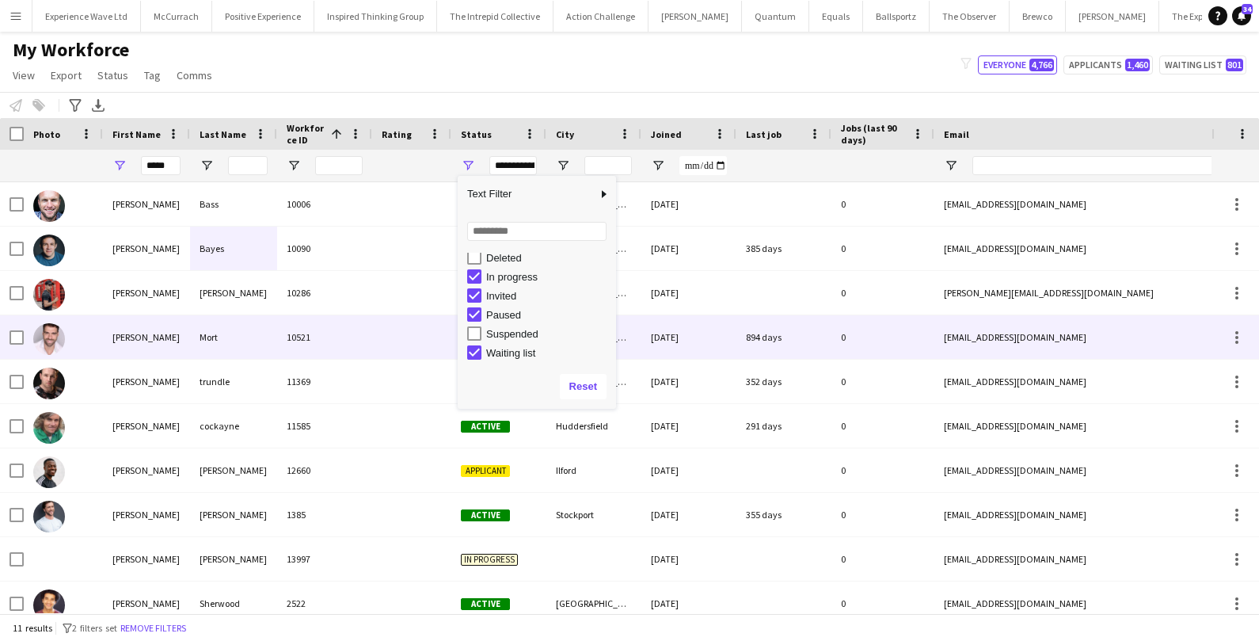
click at [185, 329] on div "James" at bounding box center [146, 337] width 87 height 44
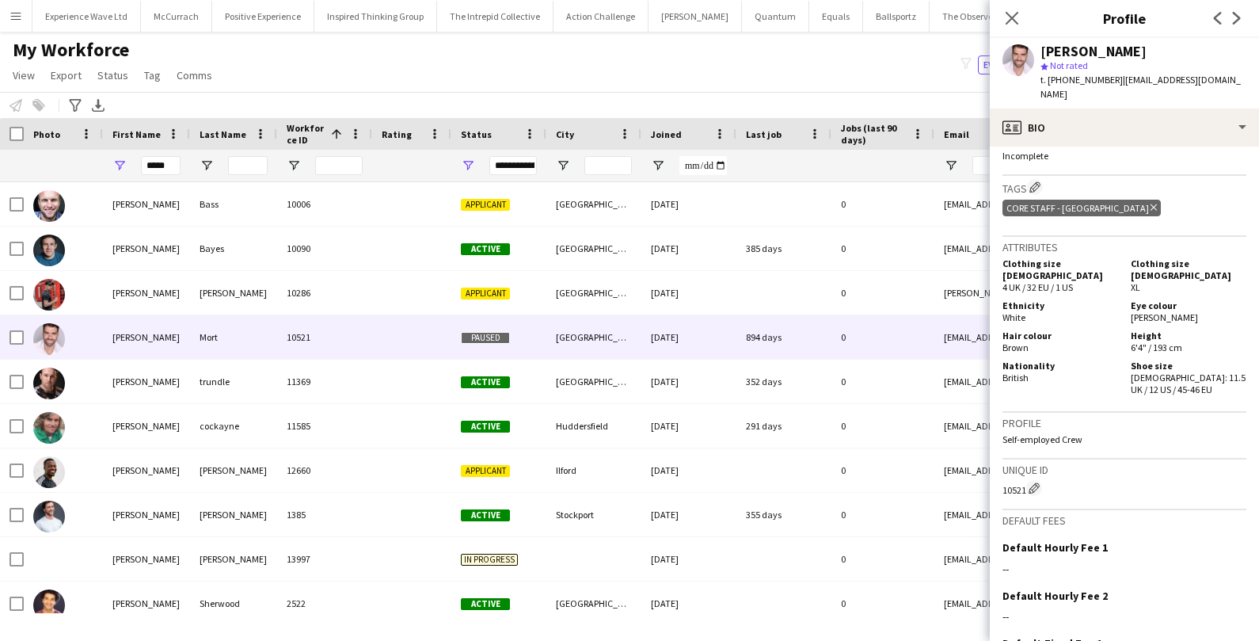
scroll to position [825, 0]
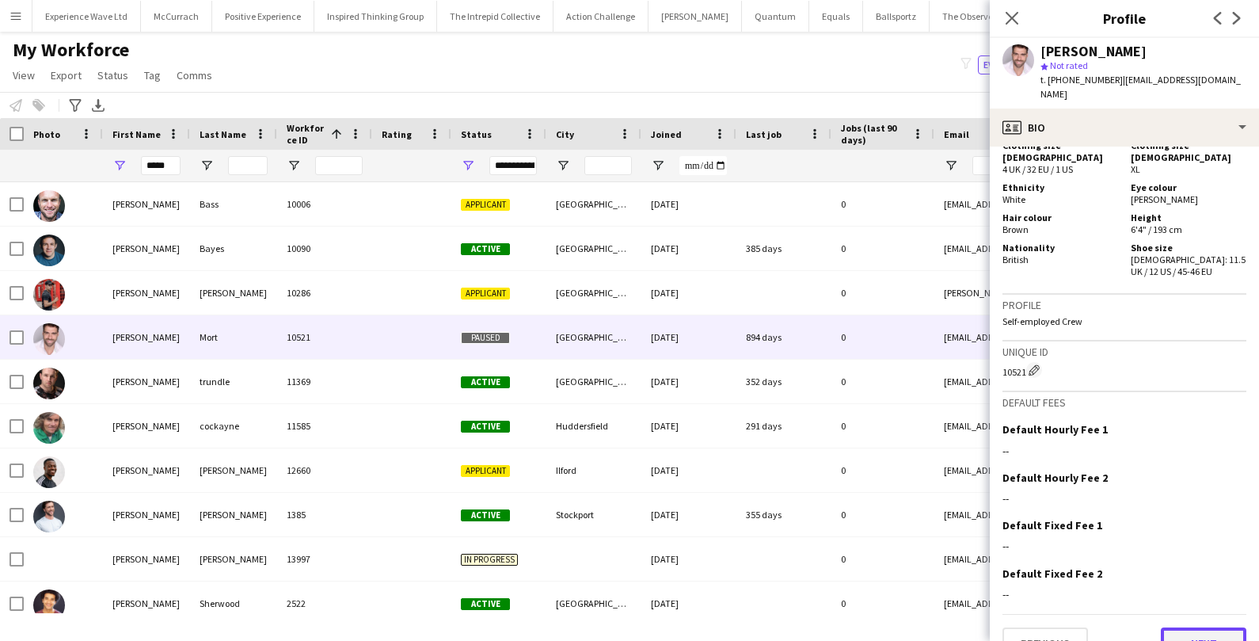
click at [1223, 627] on button "Next" at bounding box center [1204, 643] width 86 height 32
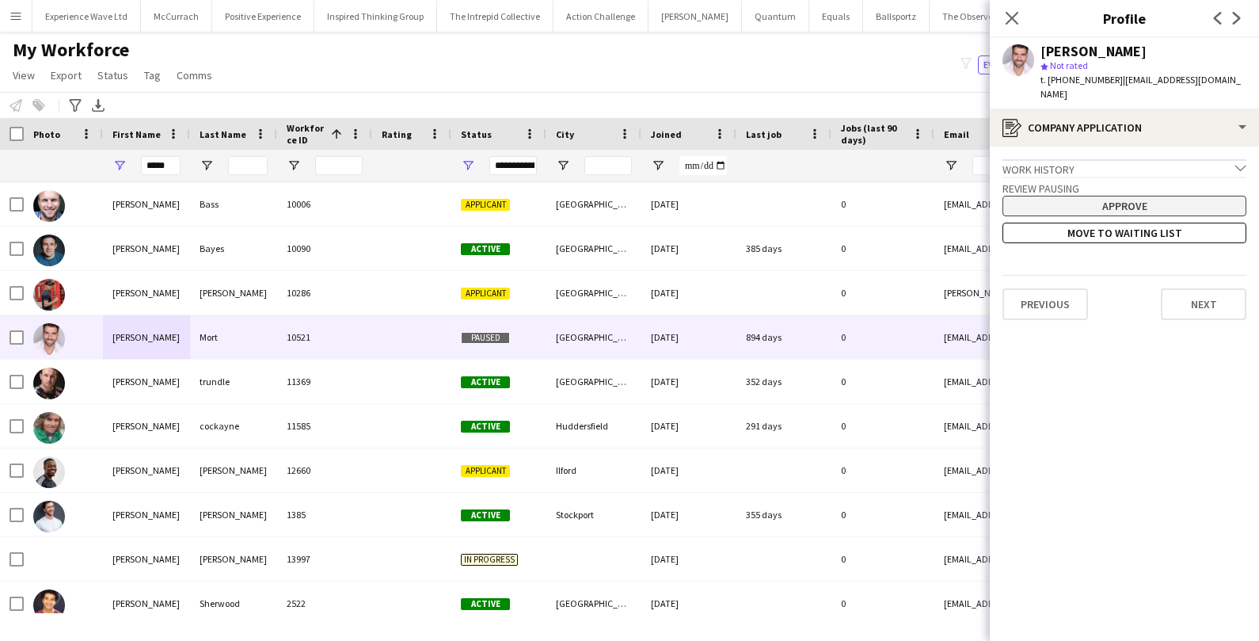
click at [1150, 196] on button "Approve" at bounding box center [1125, 206] width 244 height 21
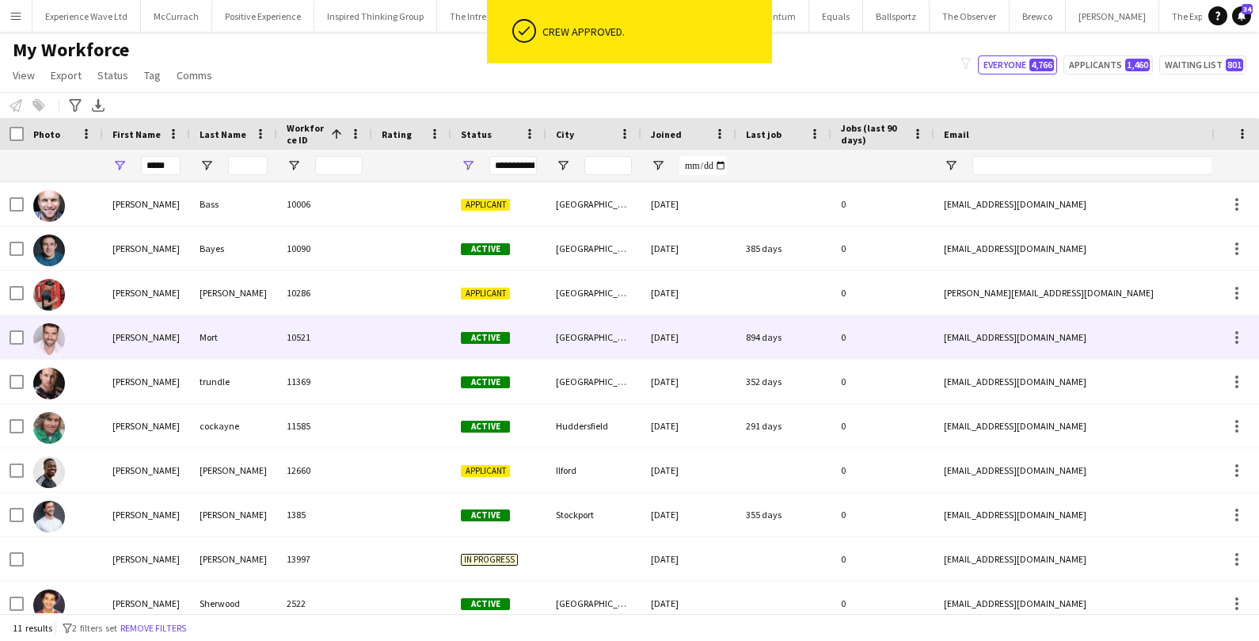
click at [568, 337] on div "Manchester" at bounding box center [594, 337] width 95 height 44
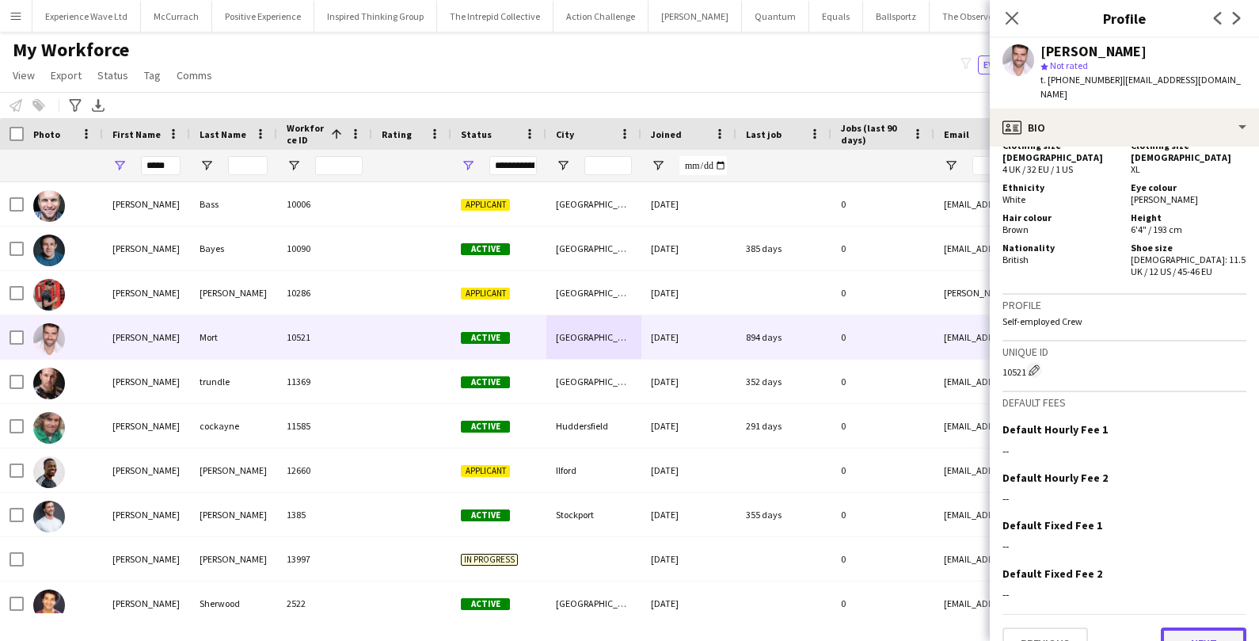
click at [1210, 627] on button "Next" at bounding box center [1204, 643] width 86 height 32
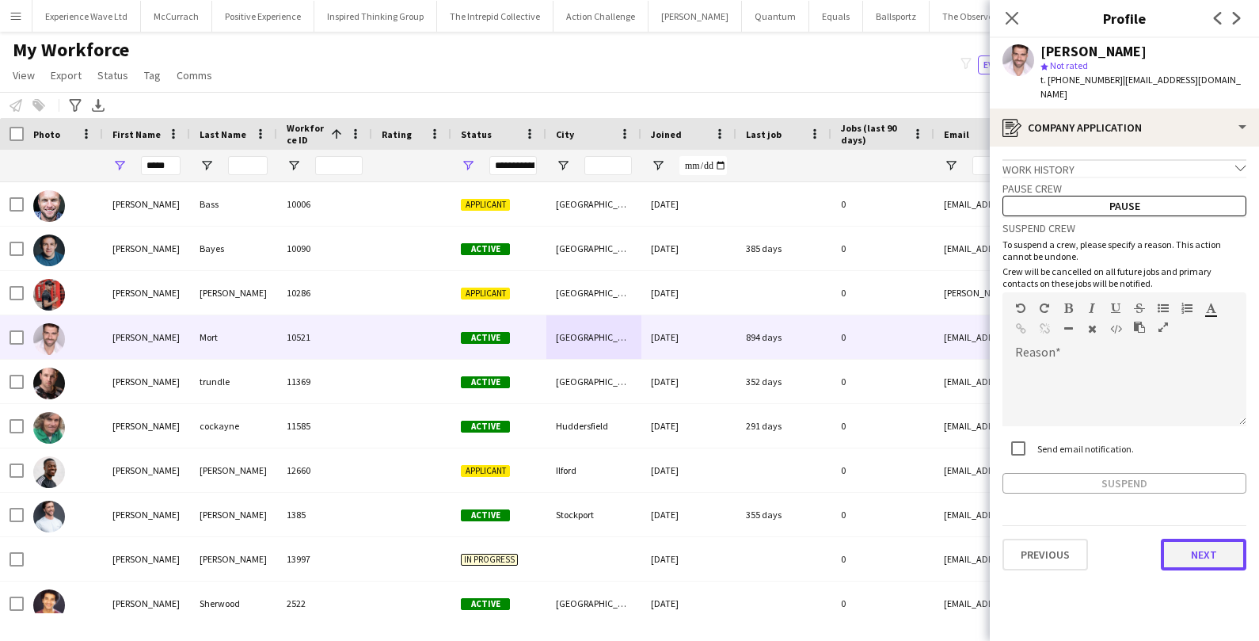
click at [1197, 547] on button "Next" at bounding box center [1204, 555] width 86 height 32
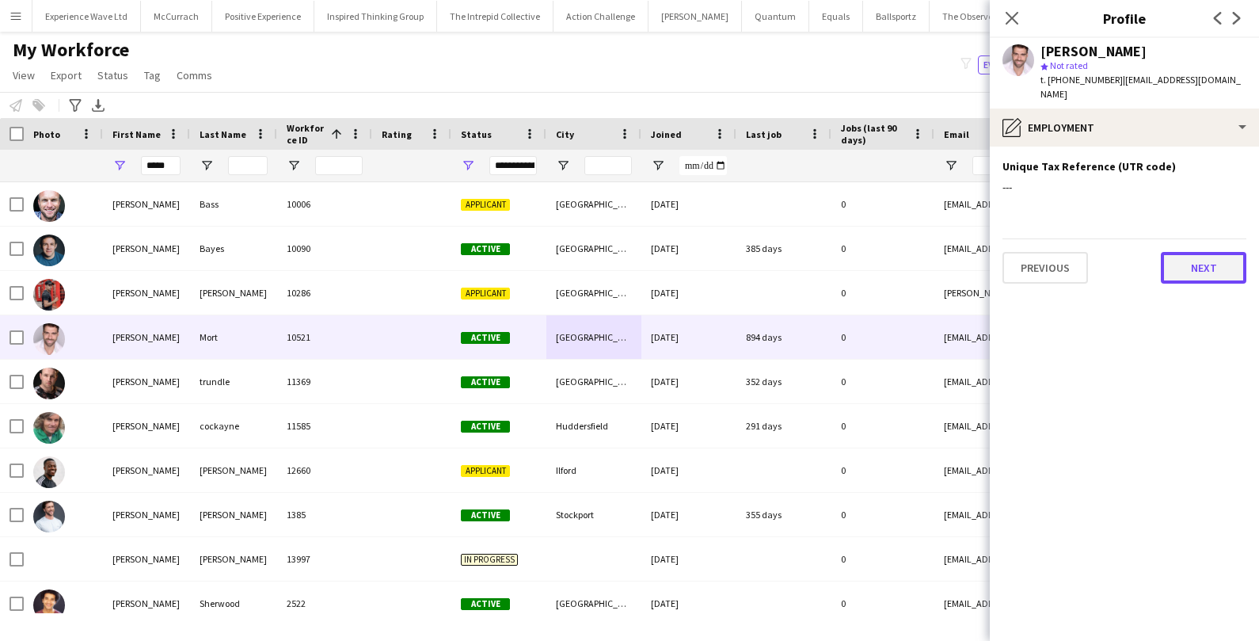
click at [1217, 252] on button "Next" at bounding box center [1204, 268] width 86 height 32
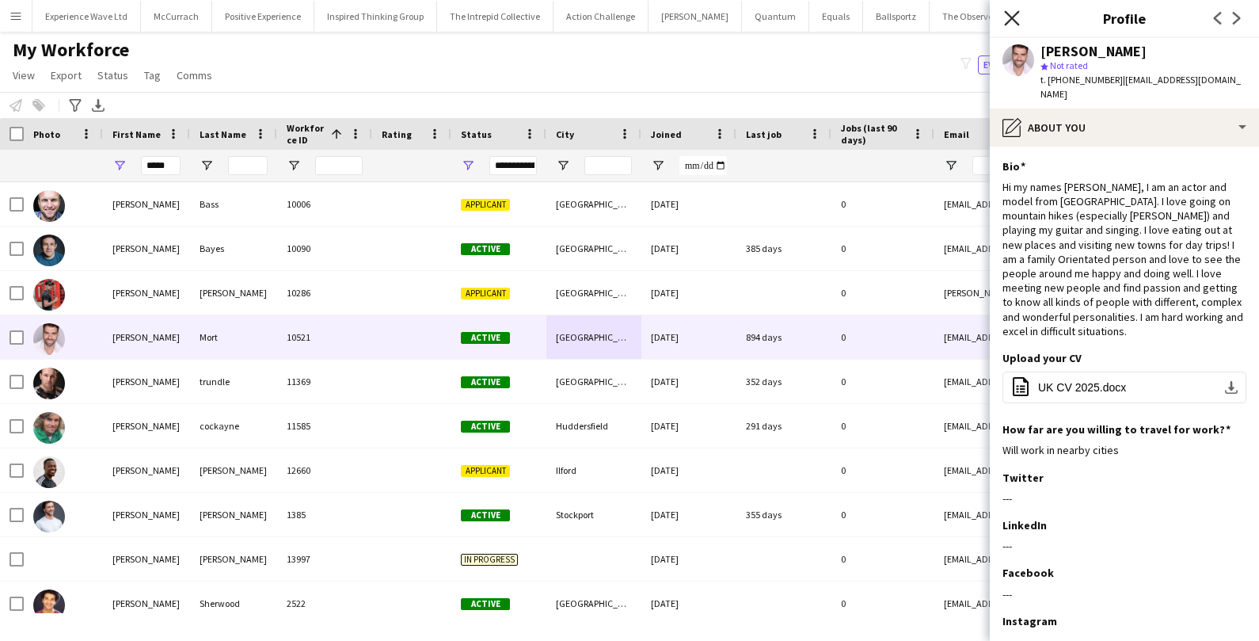
click at [1012, 19] on icon "Close pop-in" at bounding box center [1011, 17] width 15 height 15
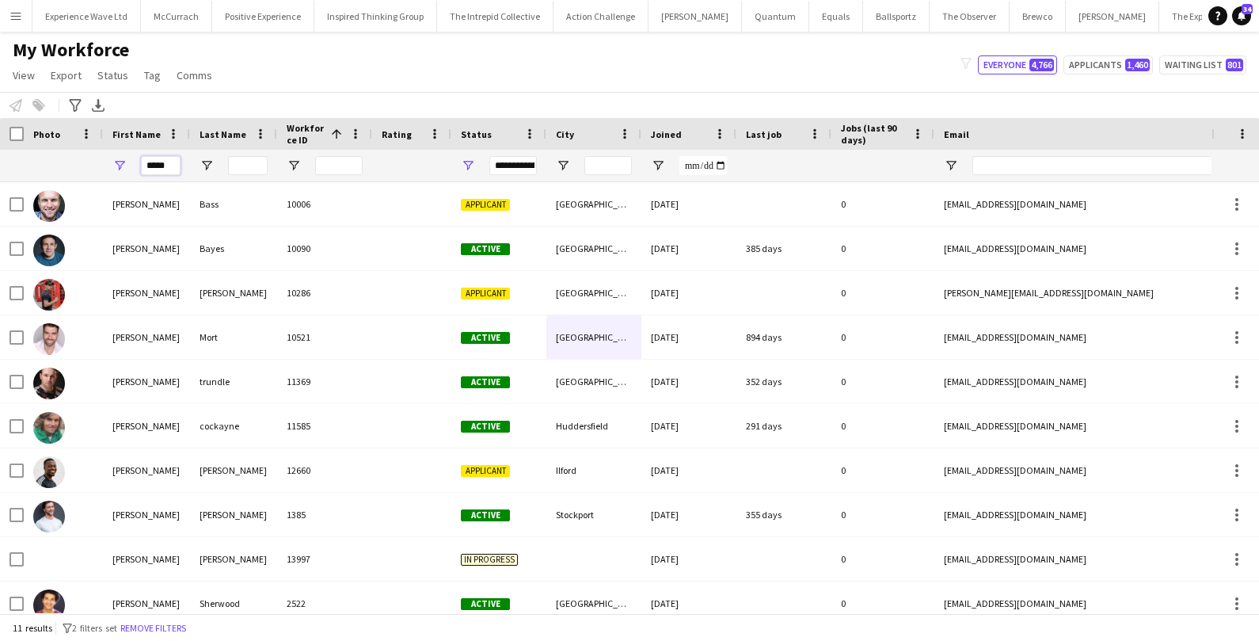
drag, startPoint x: 176, startPoint y: 164, endPoint x: 135, endPoint y: 163, distance: 40.4
click at [135, 163] on div "*****" at bounding box center [146, 166] width 87 height 32
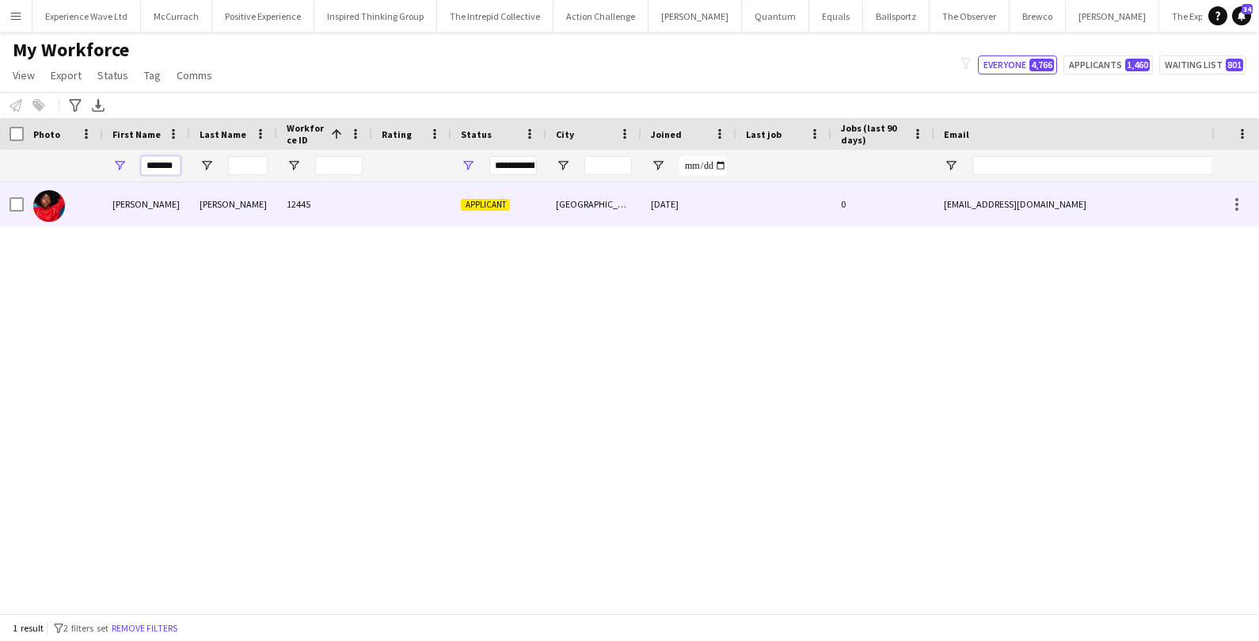
type input "*******"
click at [205, 220] on div "Bonsu" at bounding box center [233, 204] width 87 height 44
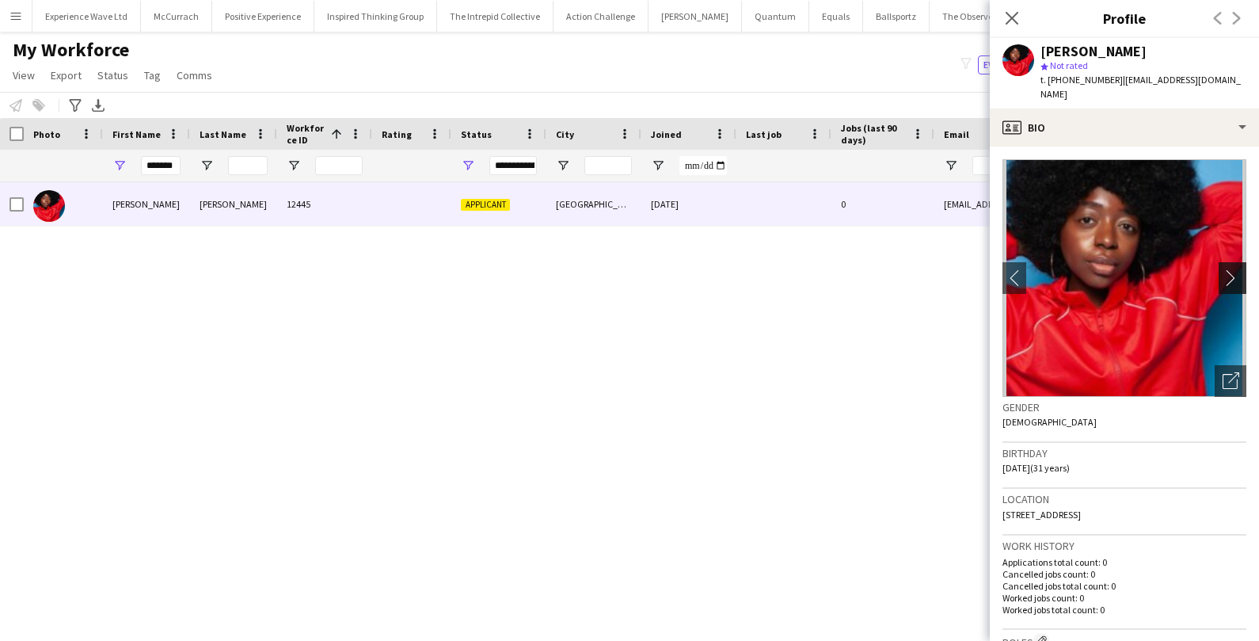
click at [1235, 269] on app-icon "chevron-right" at bounding box center [1235, 277] width 25 height 17
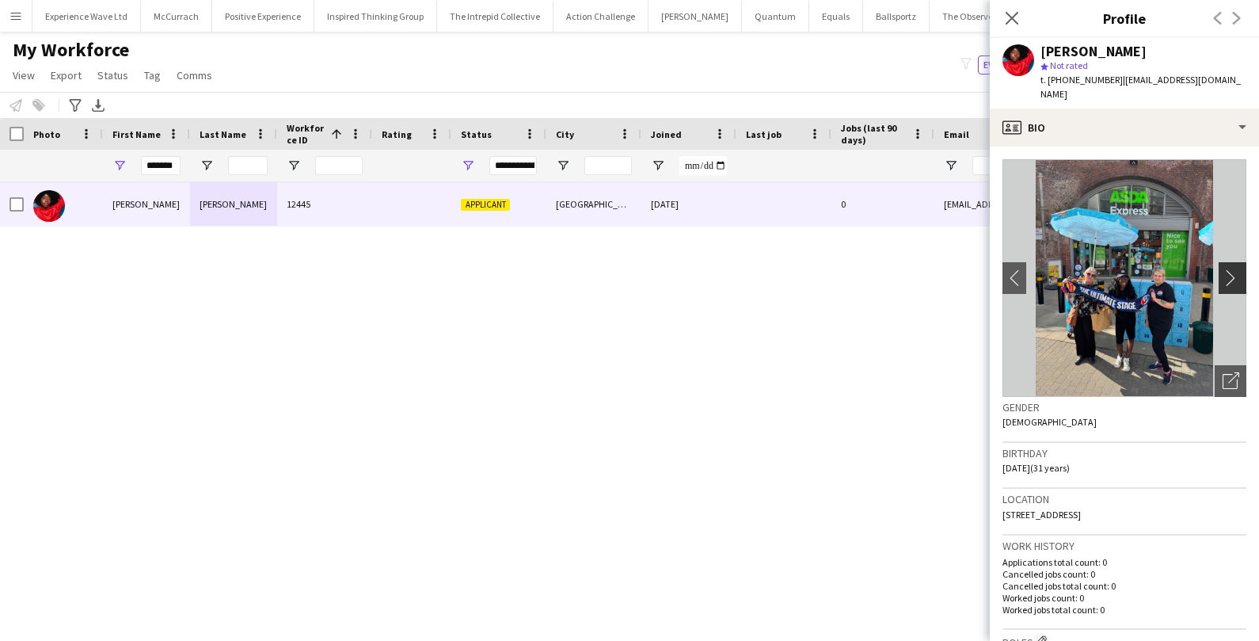
click at [1235, 269] on app-icon "chevron-right" at bounding box center [1235, 277] width 25 height 17
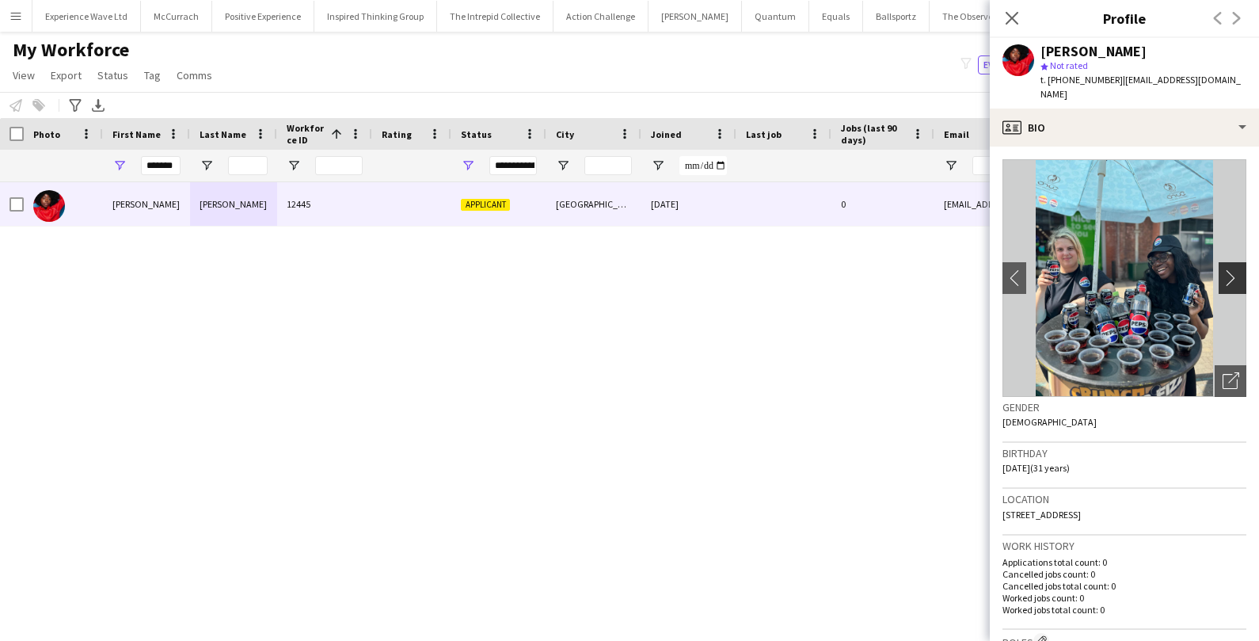
click at [1235, 269] on app-icon "chevron-right" at bounding box center [1235, 277] width 25 height 17
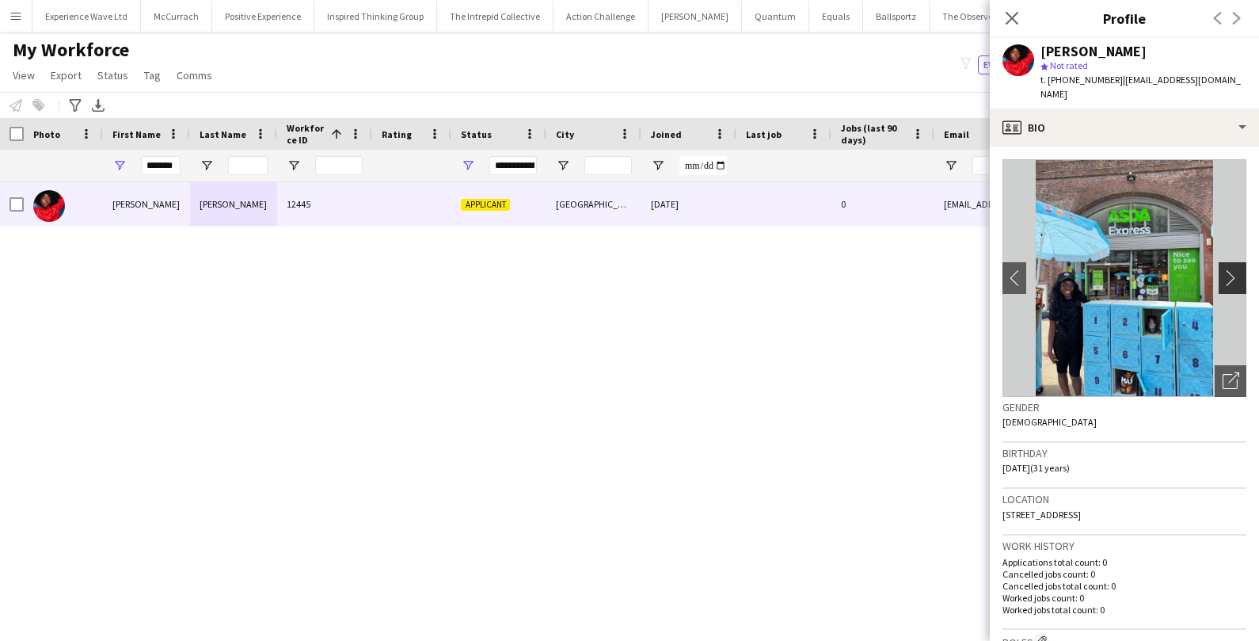
click at [1235, 269] on app-icon "chevron-right" at bounding box center [1235, 277] width 25 height 17
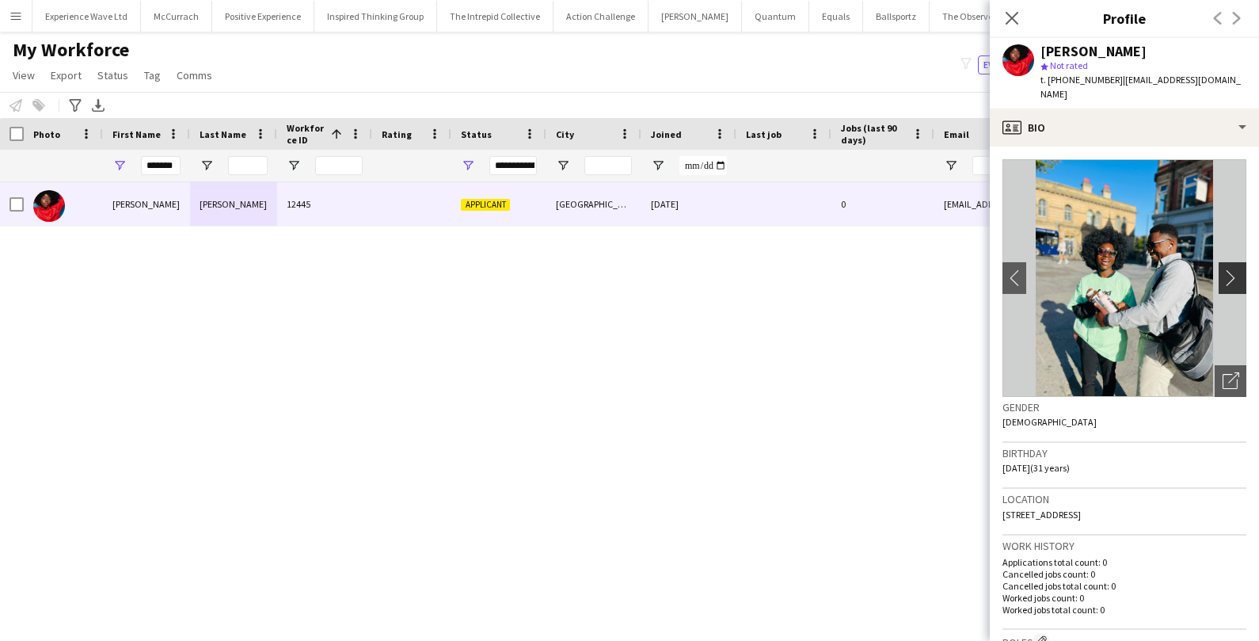
click at [1235, 269] on app-icon "chevron-right" at bounding box center [1235, 277] width 25 height 17
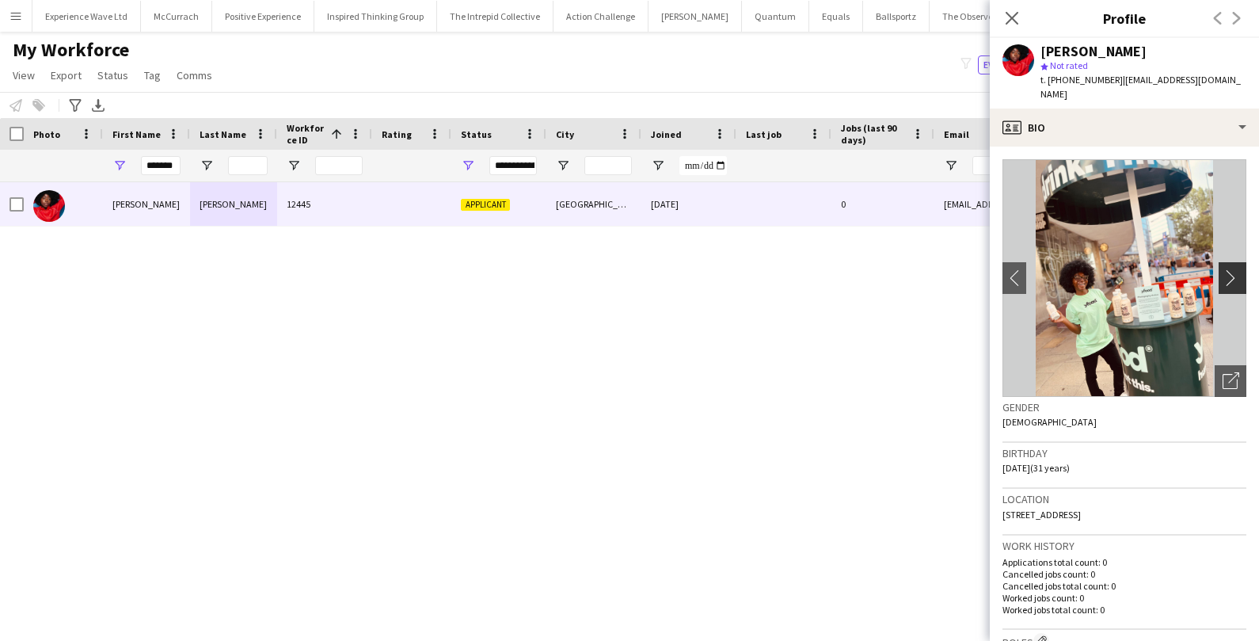
click at [1235, 269] on app-icon "chevron-right" at bounding box center [1235, 277] width 25 height 17
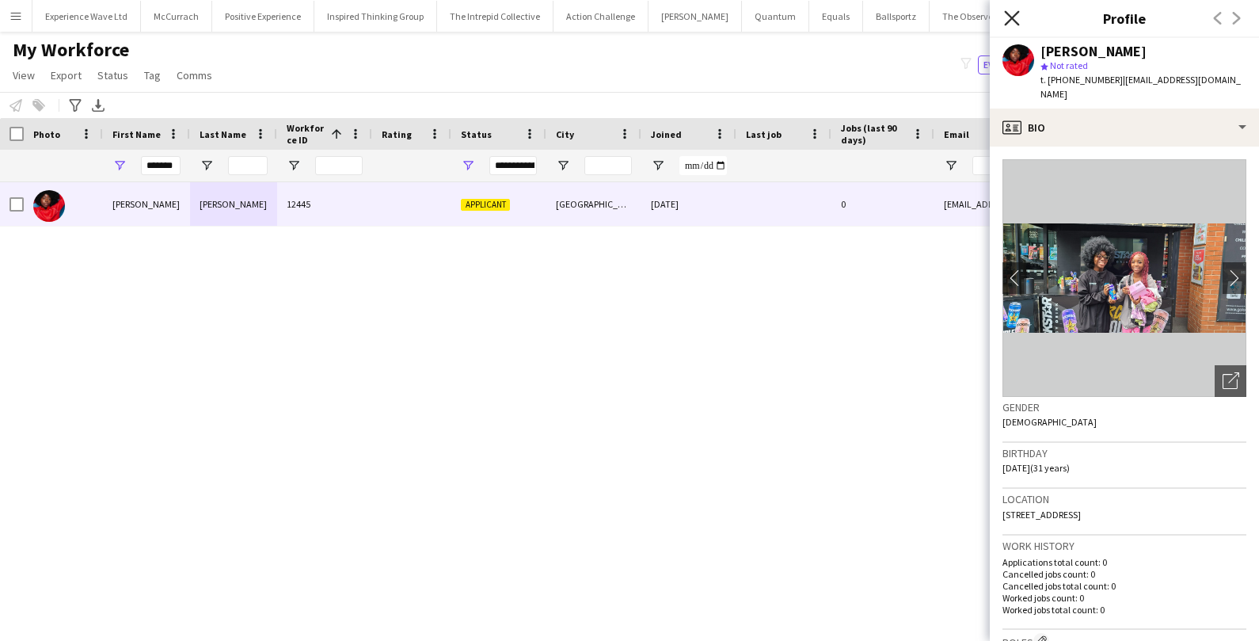
click at [1013, 22] on icon "Close pop-in" at bounding box center [1011, 17] width 15 height 15
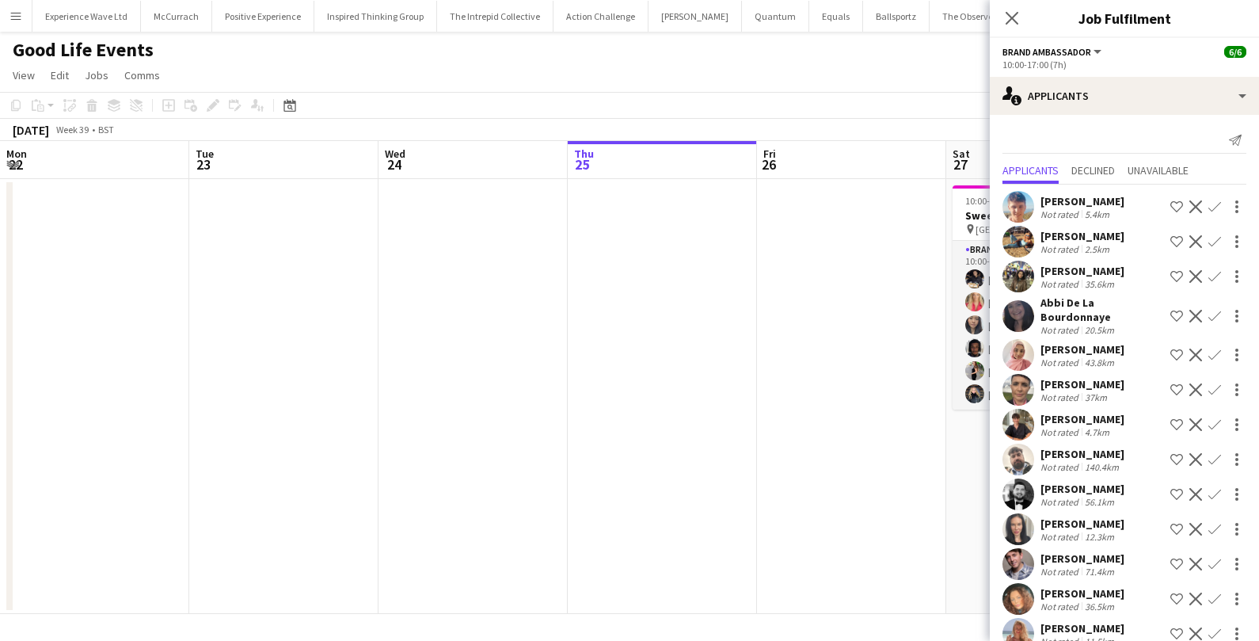
scroll to position [0, 544]
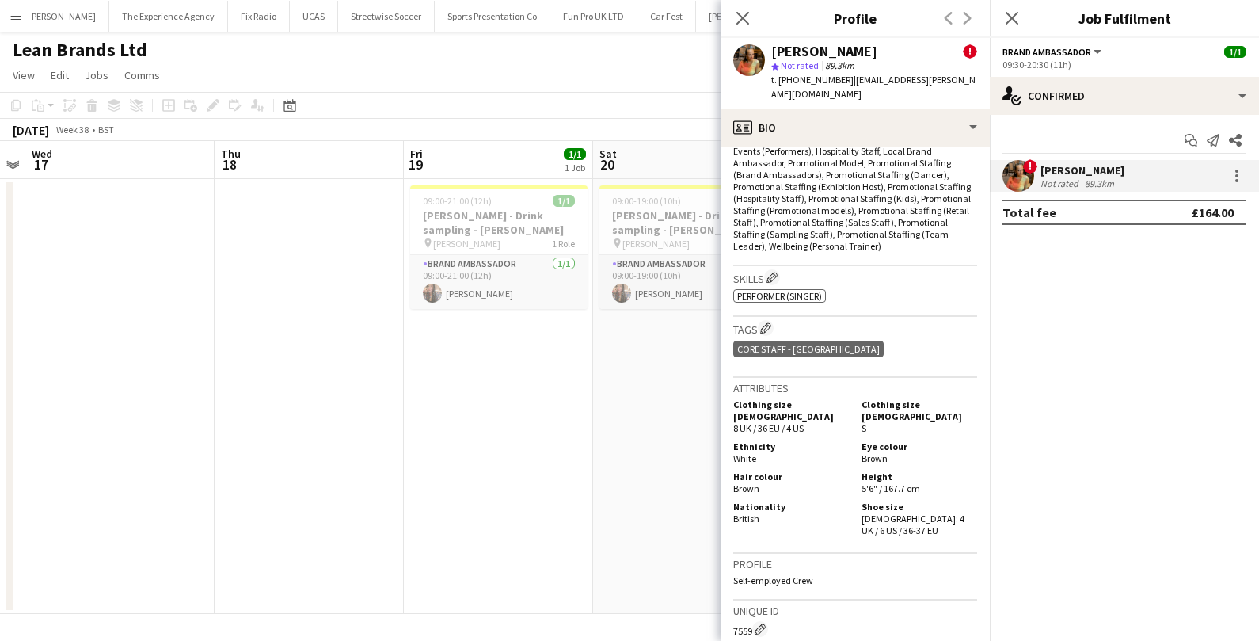
scroll to position [1011, 0]
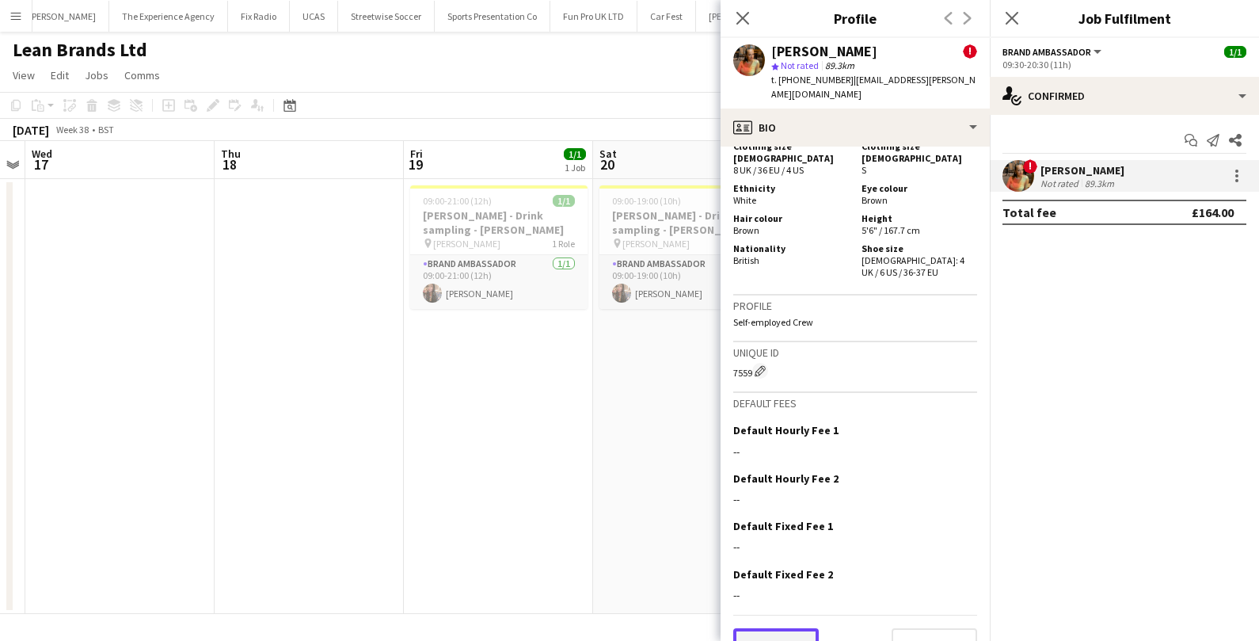
click at [791, 628] on button "Previous" at bounding box center [776, 644] width 86 height 32
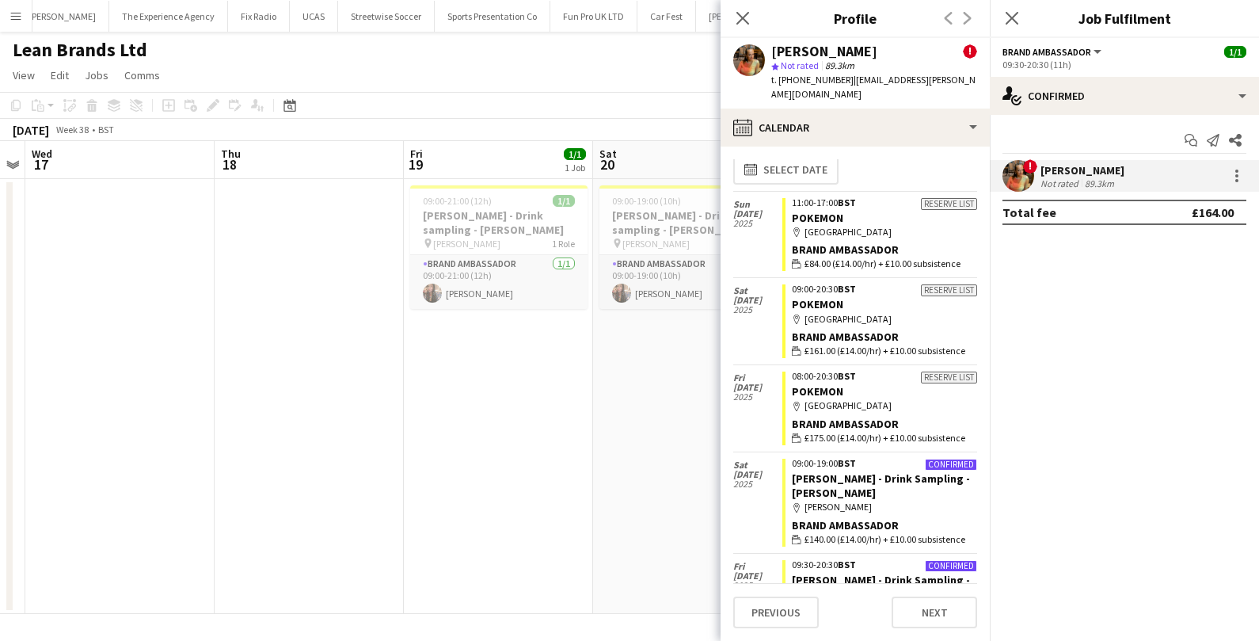
scroll to position [0, 0]
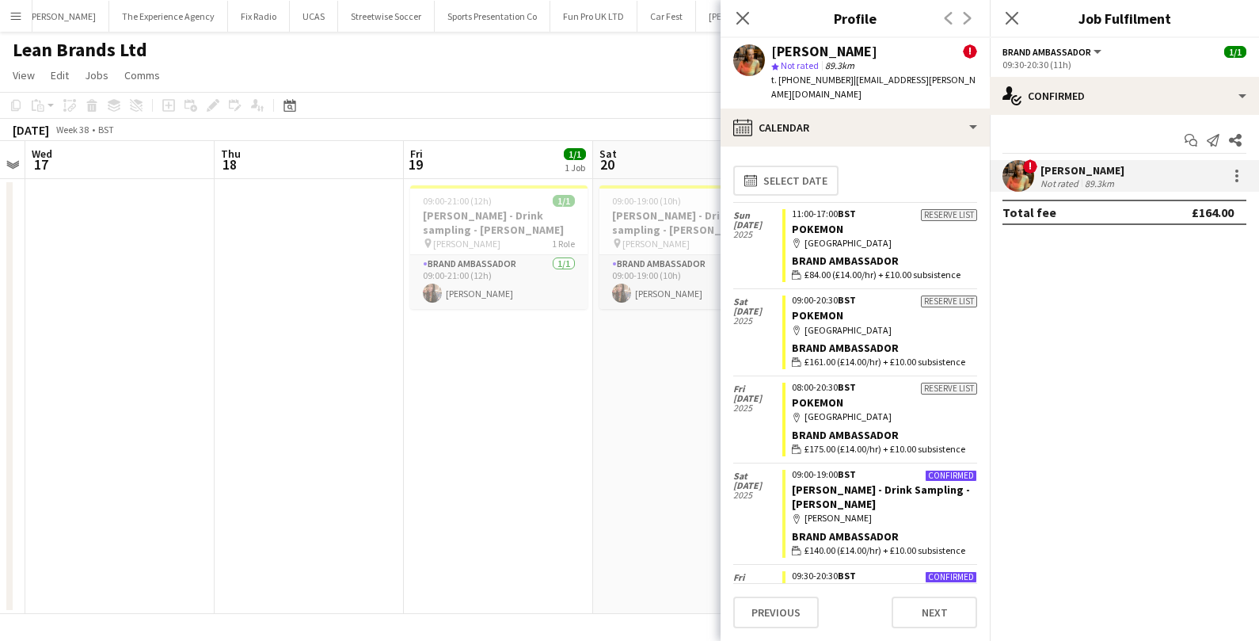
click at [593, 105] on app-toolbar "Copy Paste Paste Command V Paste with crew Command Shift V Paste linked Job [GE…" at bounding box center [629, 105] width 1259 height 27
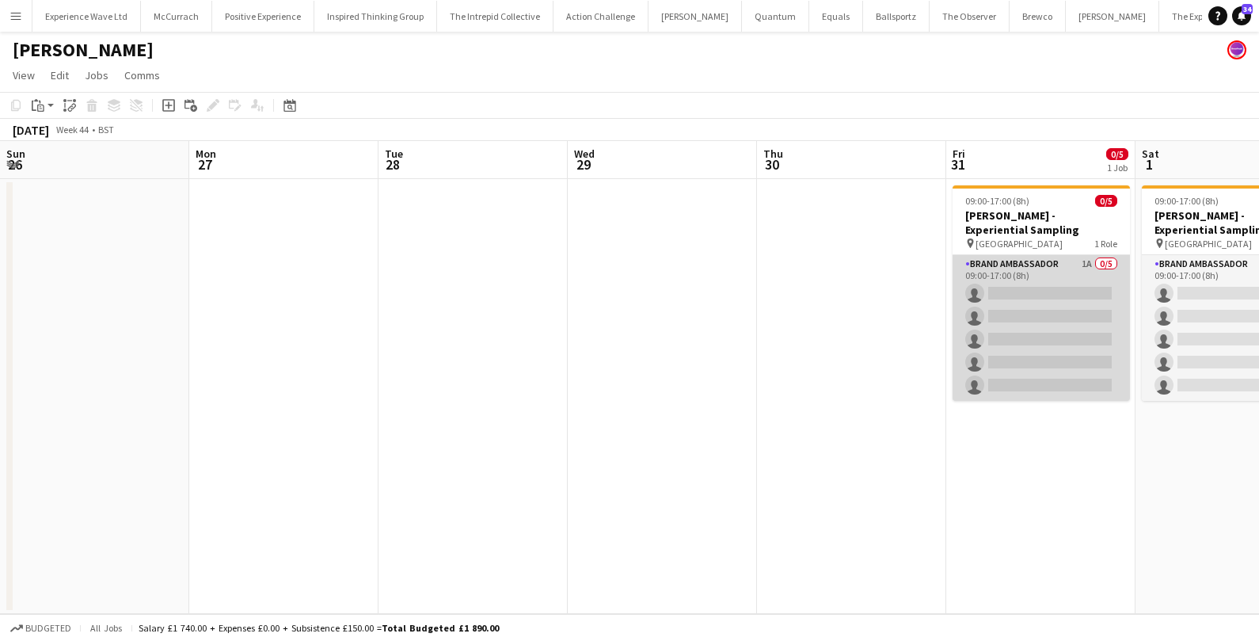
scroll to position [0, 613]
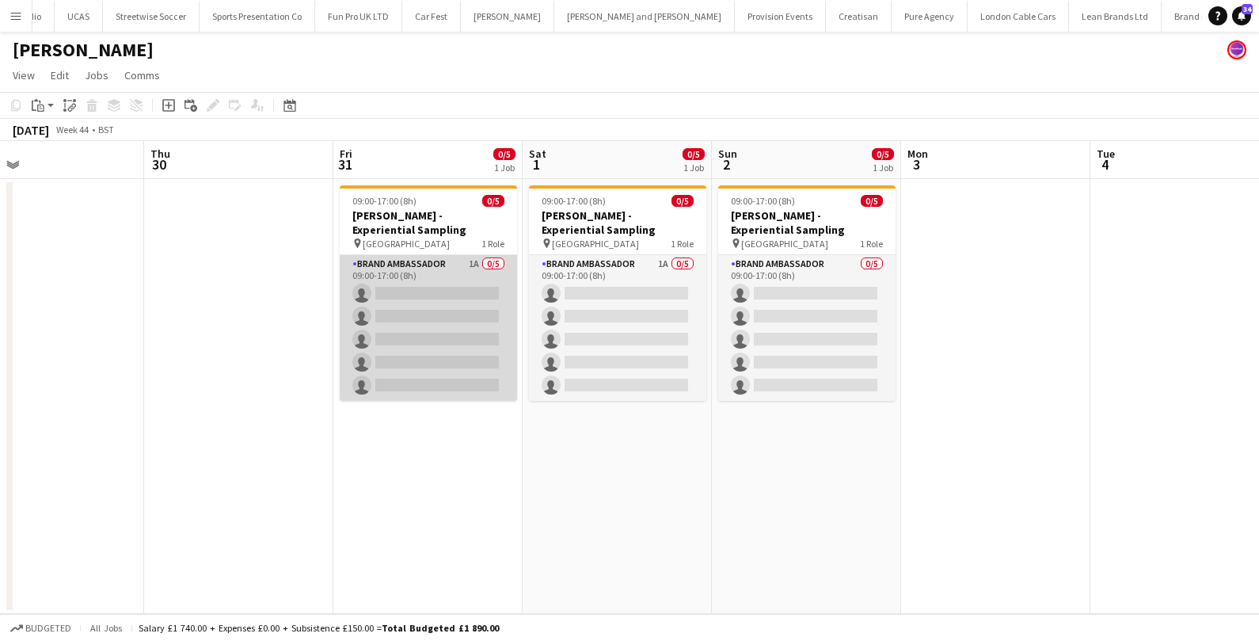
click at [446, 266] on app-card-role "Brand Ambassador 1A 0/5 09:00-17:00 (8h) single-neutral-actions single-neutral-…" at bounding box center [428, 328] width 177 height 146
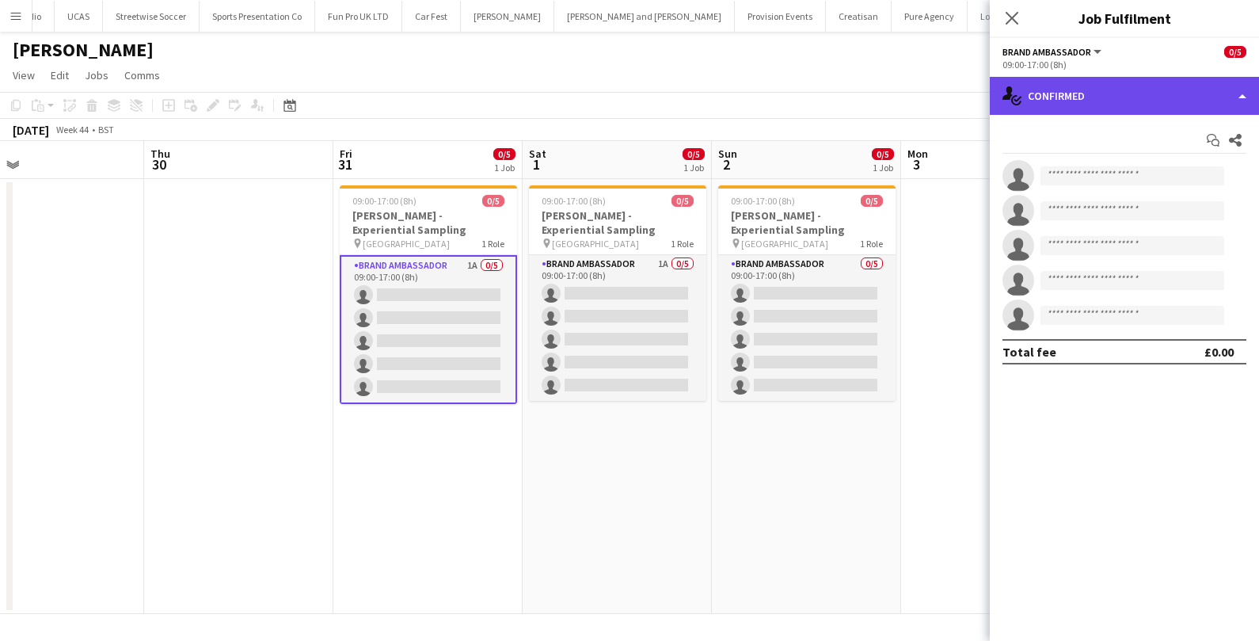
click at [1115, 93] on div "single-neutral-actions-check-2 Confirmed" at bounding box center [1124, 96] width 269 height 38
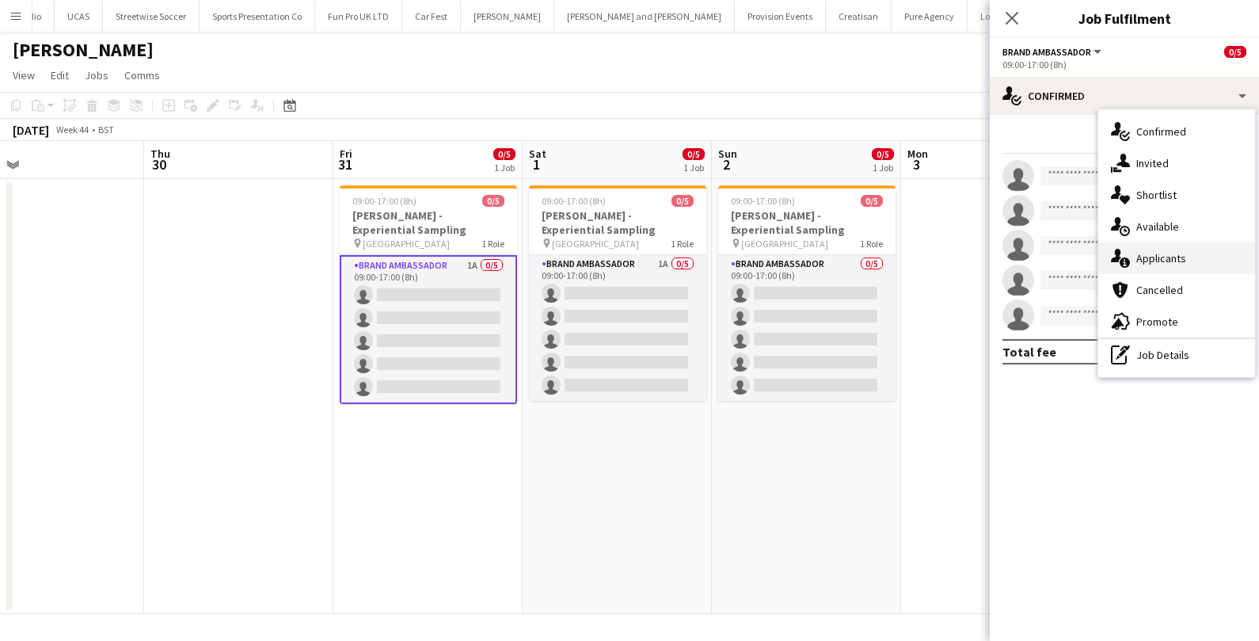
click at [1151, 249] on div "single-neutral-actions-information Applicants" at bounding box center [1177, 258] width 157 height 32
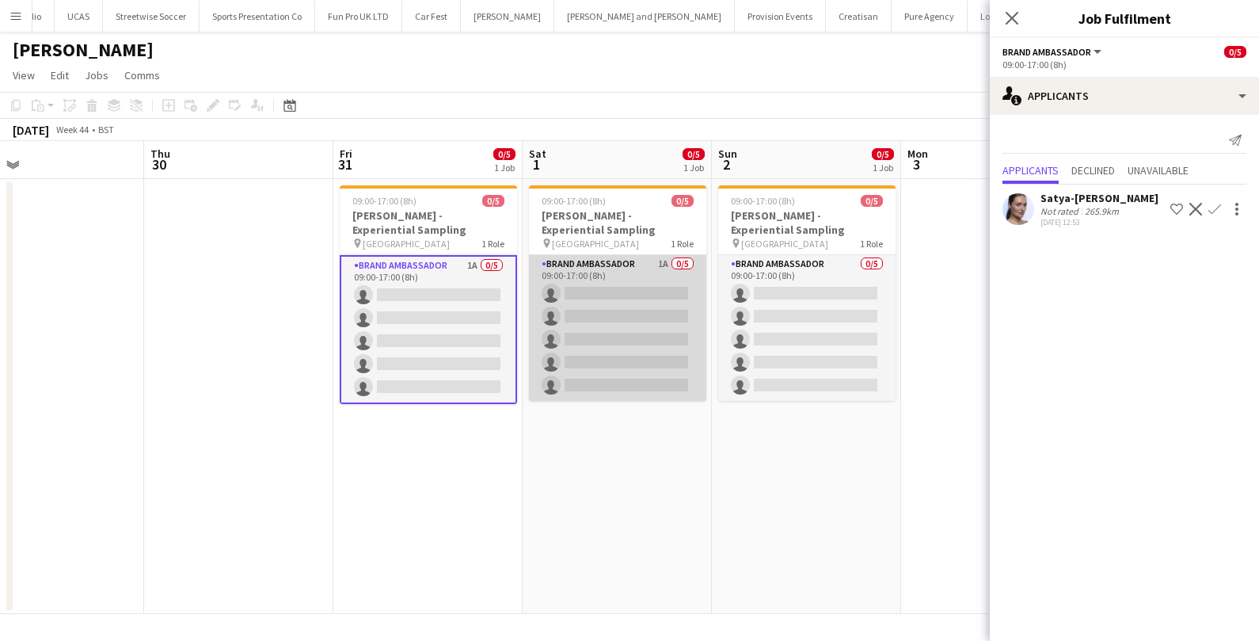
click at [653, 266] on app-card-role "Brand Ambassador 1A 0/5 09:00-17:00 (8h) single-neutral-actions single-neutral-…" at bounding box center [617, 328] width 177 height 146
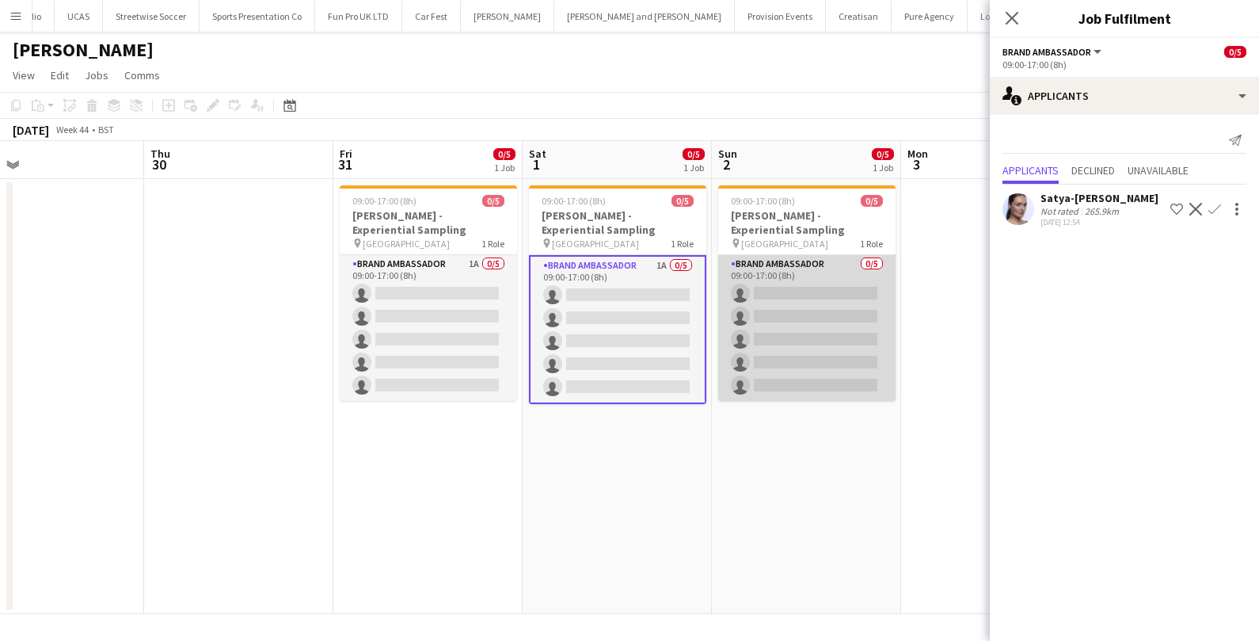
click at [817, 277] on app-card-role "Brand Ambassador 0/5 09:00-17:00 (8h) single-neutral-actions single-neutral-act…" at bounding box center [806, 328] width 177 height 146
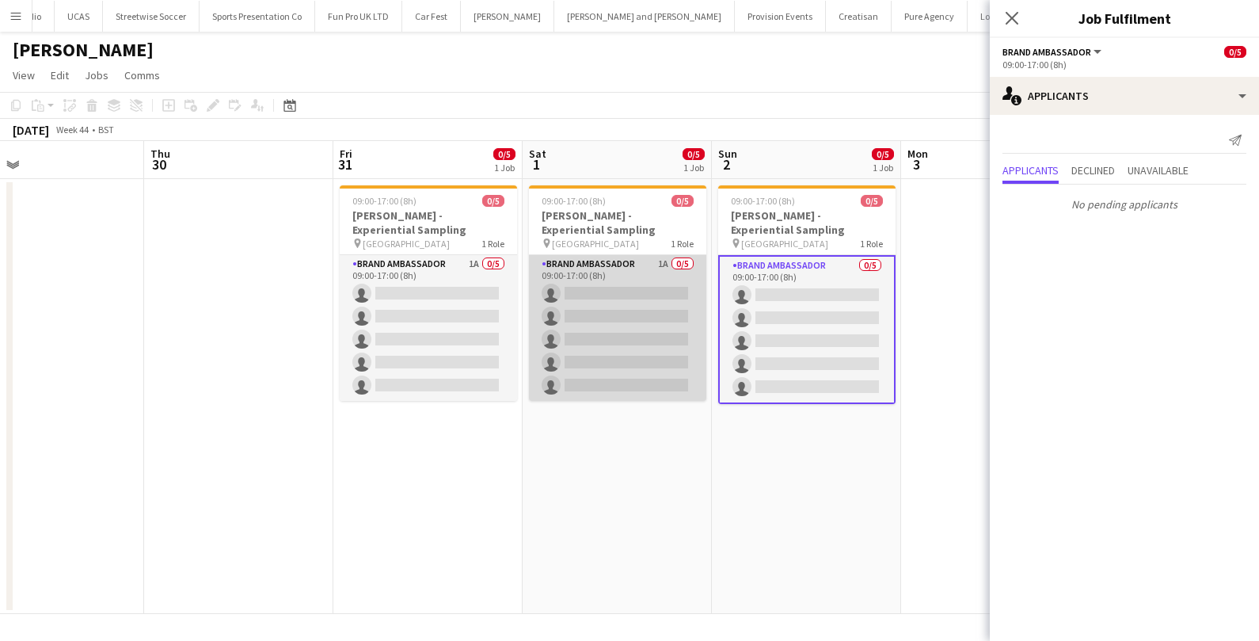
click at [657, 279] on app-card-role "Brand Ambassador 1A 0/5 09:00-17:00 (8h) single-neutral-actions single-neutral-…" at bounding box center [617, 328] width 177 height 146
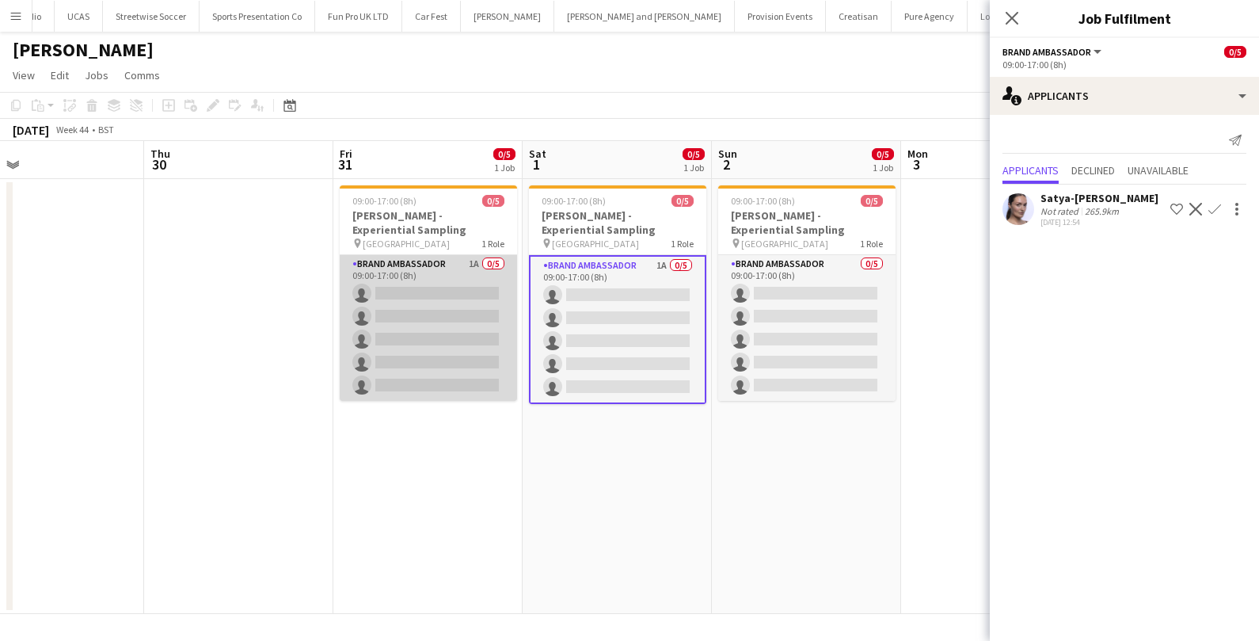
click at [428, 272] on app-card-role "Brand Ambassador 1A 0/5 09:00-17:00 (8h) single-neutral-actions single-neutral-…" at bounding box center [428, 328] width 177 height 146
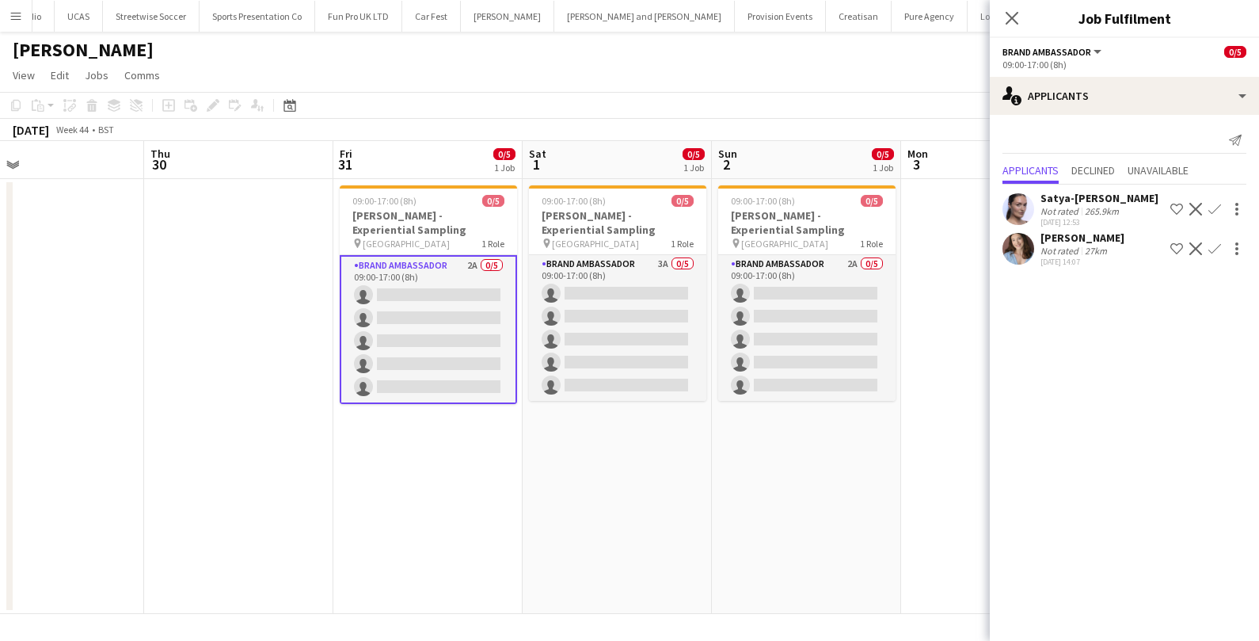
click at [465, 282] on app-card-role "Brand Ambassador 2A 0/5 09:00-17:00 (8h) single-neutral-actions single-neutral-…" at bounding box center [428, 329] width 177 height 149
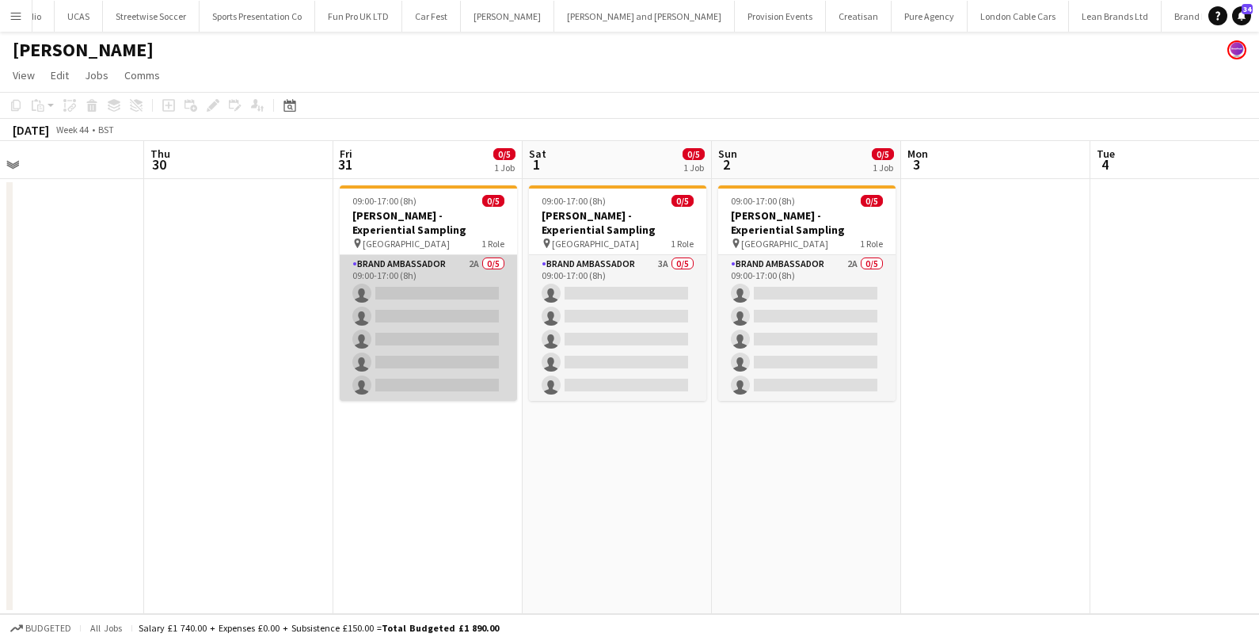
click at [465, 282] on app-card-role "Brand Ambassador 2A 0/5 09:00-17:00 (8h) single-neutral-actions single-neutral-…" at bounding box center [428, 328] width 177 height 146
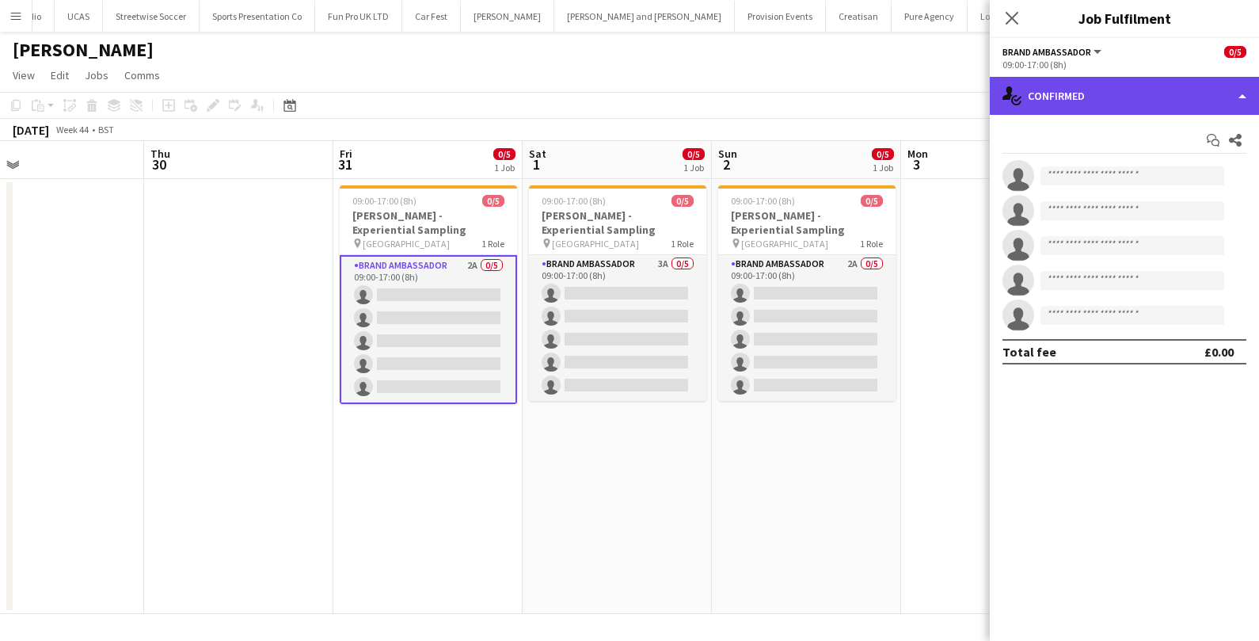
click at [1069, 100] on div "single-neutral-actions-check-2 Confirmed" at bounding box center [1124, 96] width 269 height 38
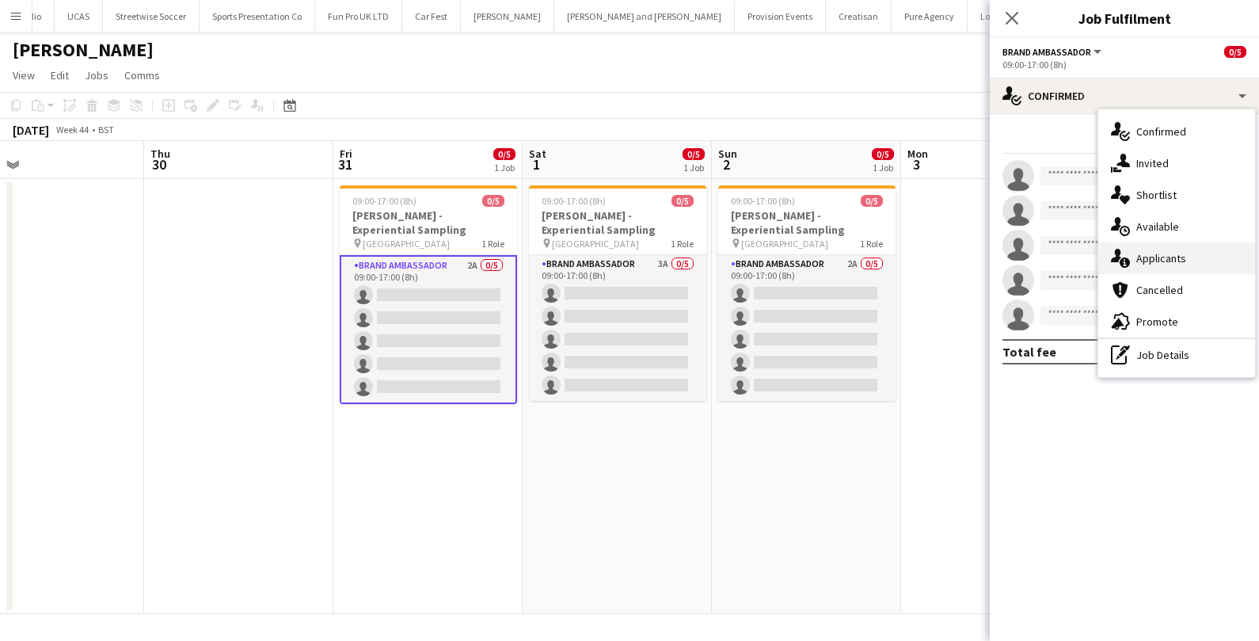
click at [1140, 244] on div "single-neutral-actions-information Applicants" at bounding box center [1177, 258] width 157 height 32
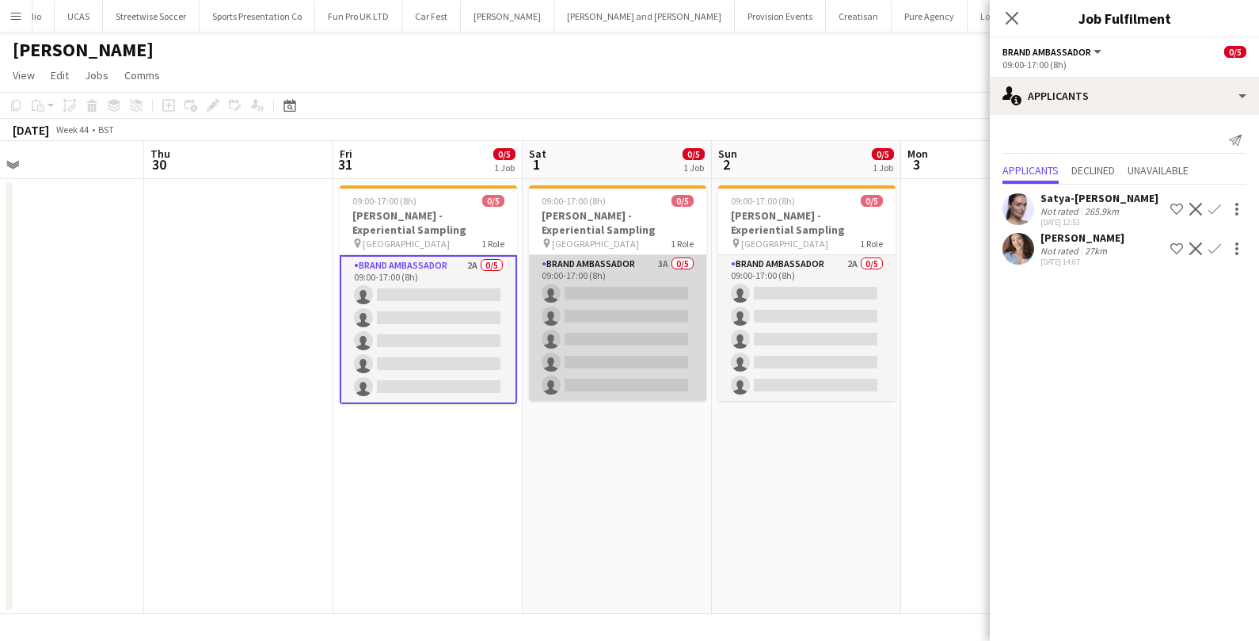
click at [624, 285] on app-card-role "Brand Ambassador 3A 0/5 09:00-17:00 (8h) single-neutral-actions single-neutral-…" at bounding box center [617, 328] width 177 height 146
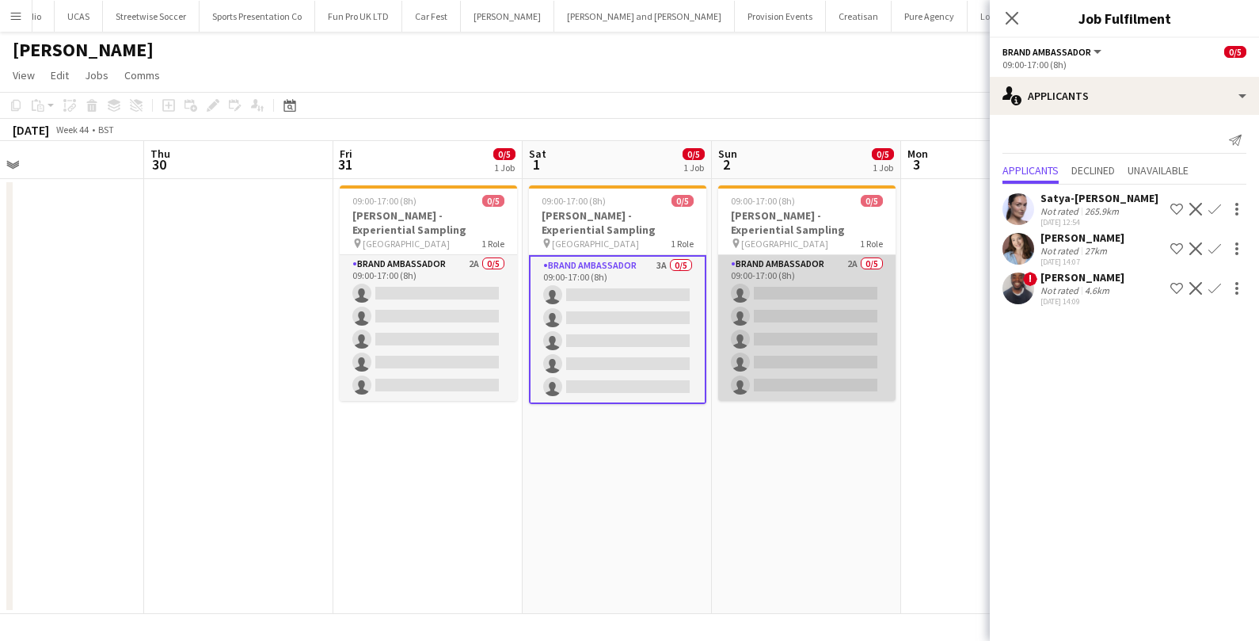
click at [790, 276] on app-card-role "Brand Ambassador 2A 0/5 09:00-17:00 (8h) single-neutral-actions single-neutral-…" at bounding box center [806, 328] width 177 height 146
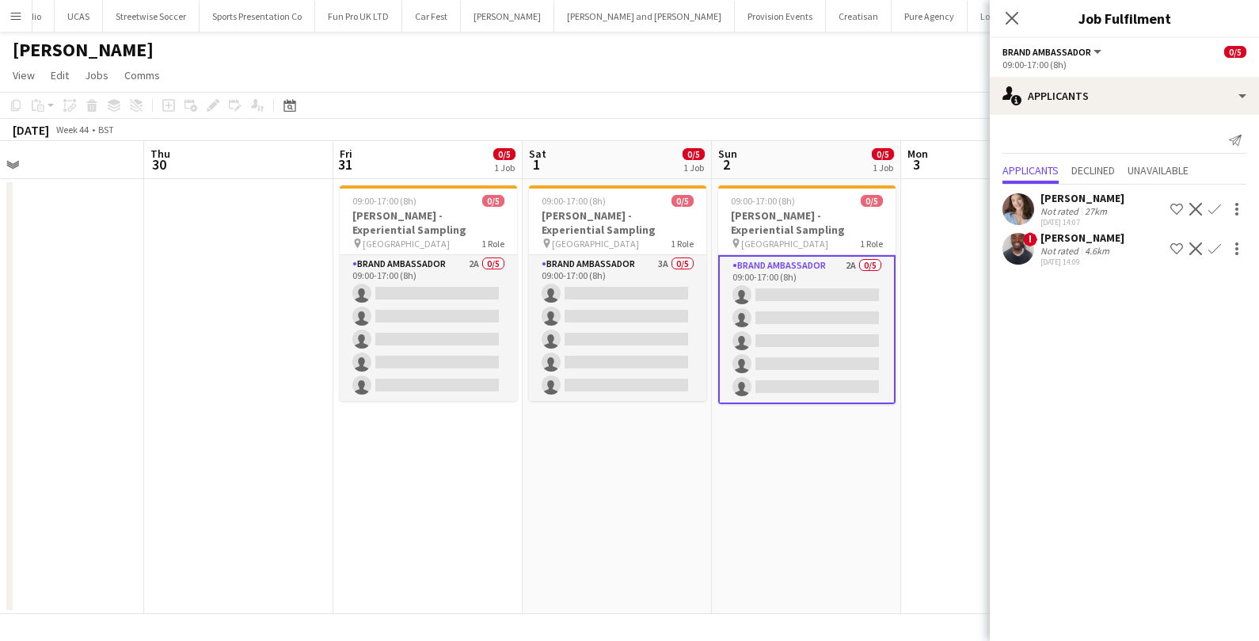
click at [950, 250] on app-date-cell at bounding box center [995, 396] width 189 height 435
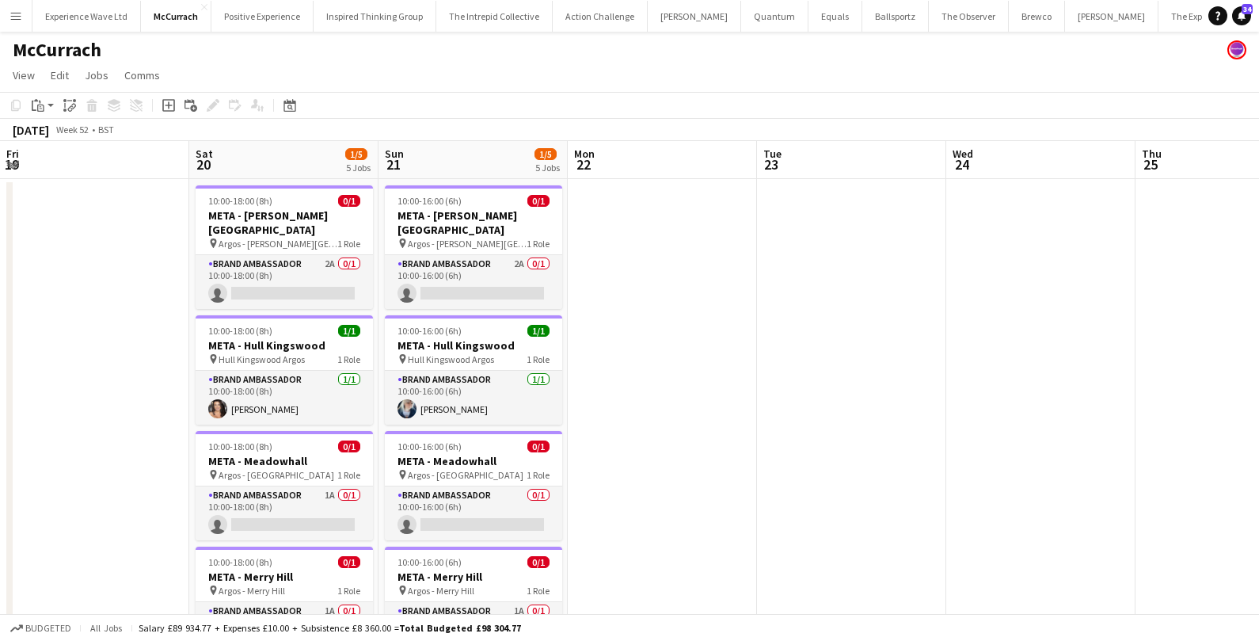
scroll to position [0, 612]
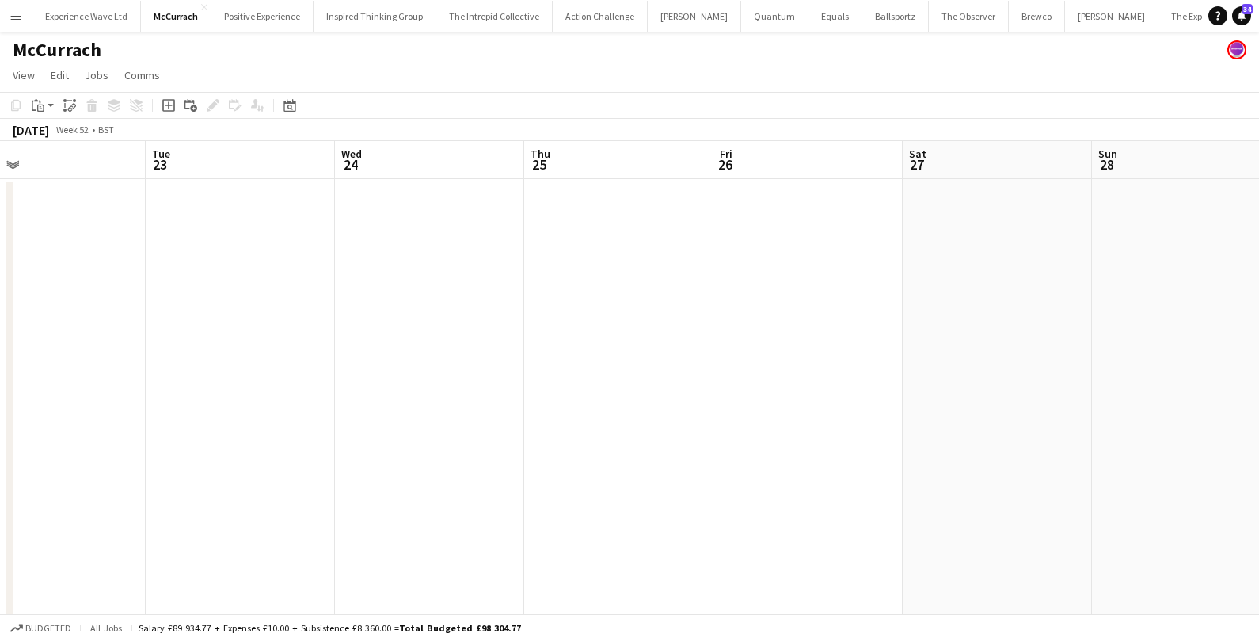
click at [19, 21] on app-icon "Menu" at bounding box center [16, 16] width 13 height 13
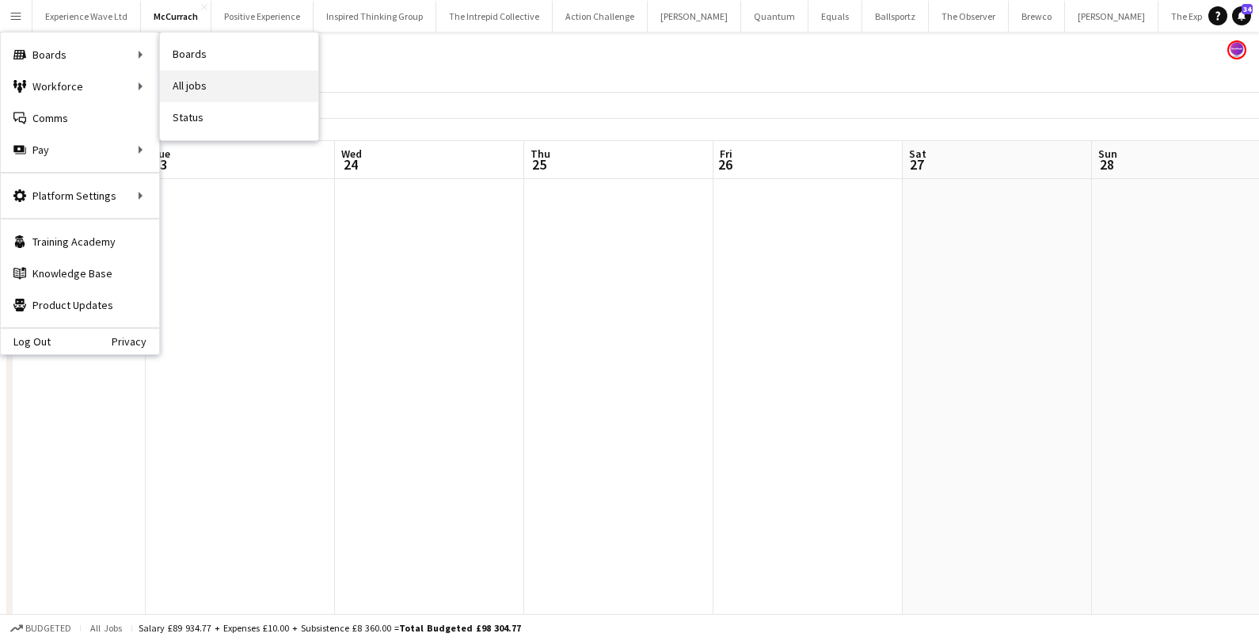
click at [183, 91] on link "All jobs" at bounding box center [239, 86] width 158 height 32
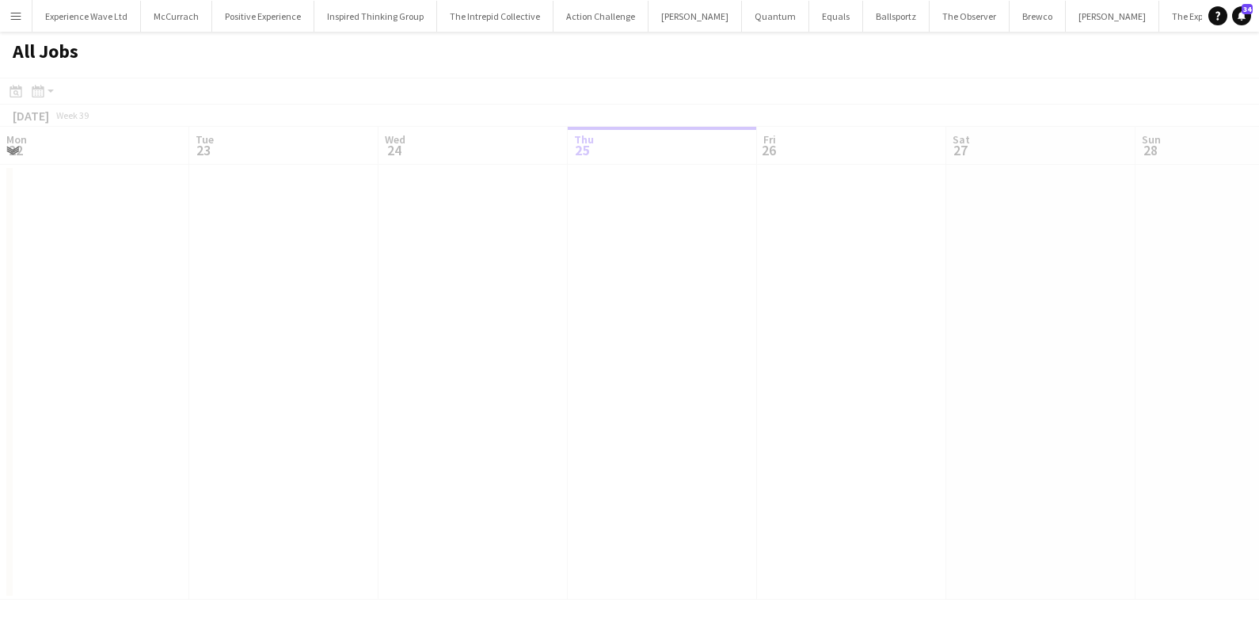
scroll to position [0, 378]
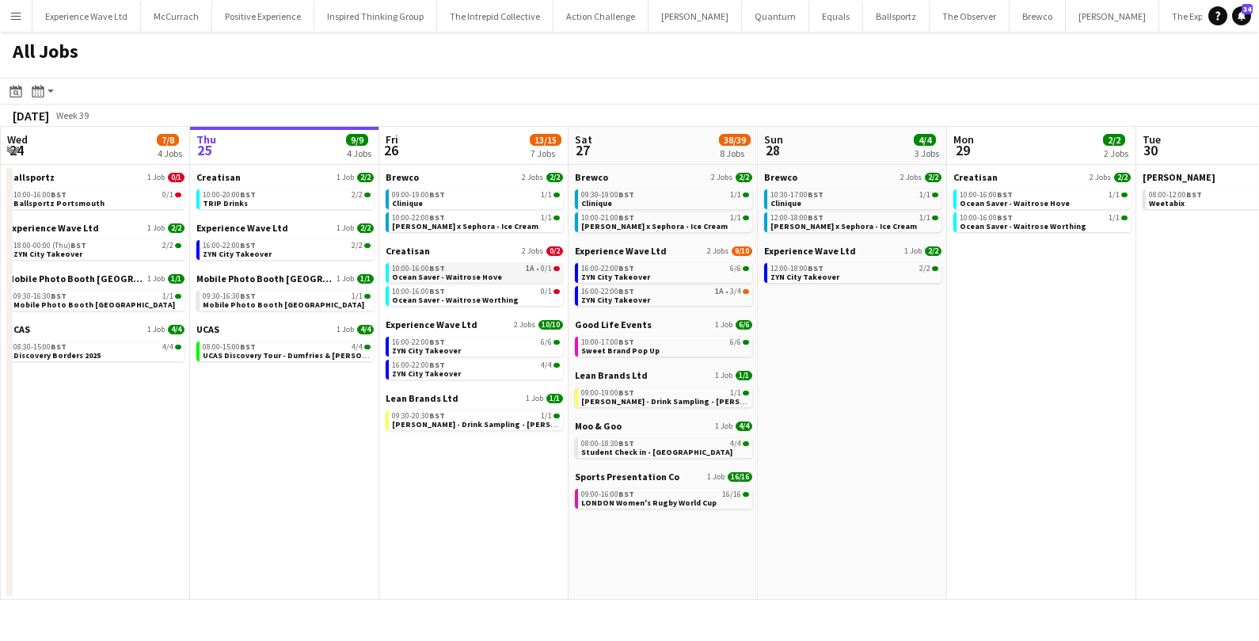
click at [459, 273] on span "Ocean Saver - Waitrose Hove" at bounding box center [447, 277] width 110 height 10
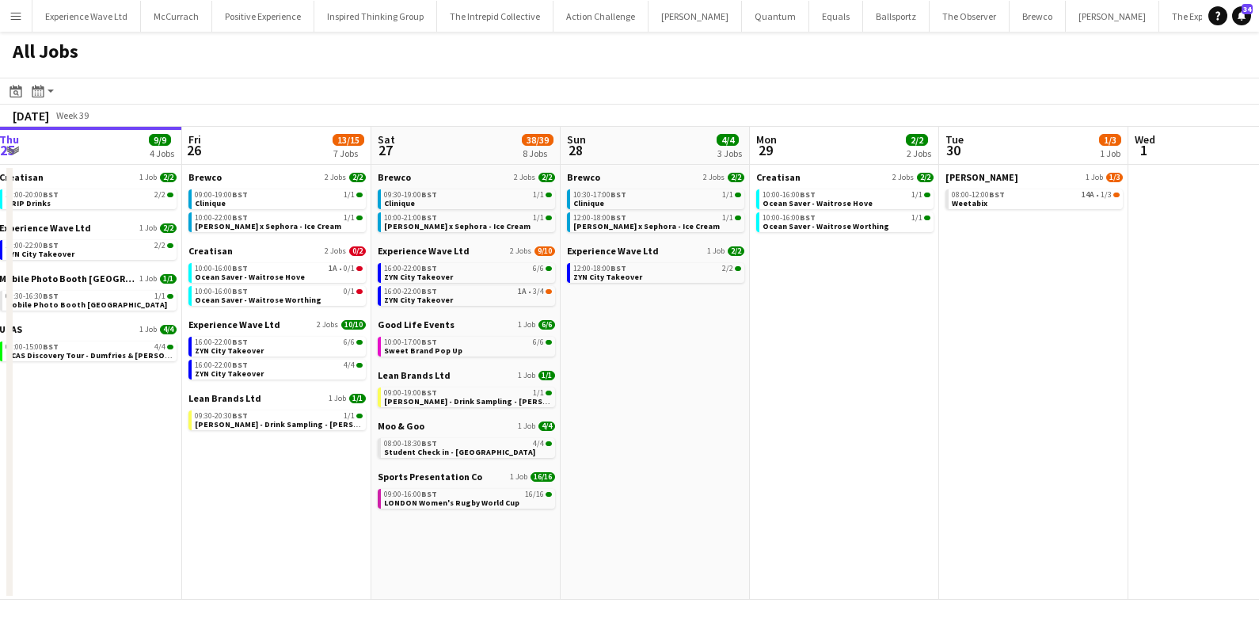
scroll to position [0, 581]
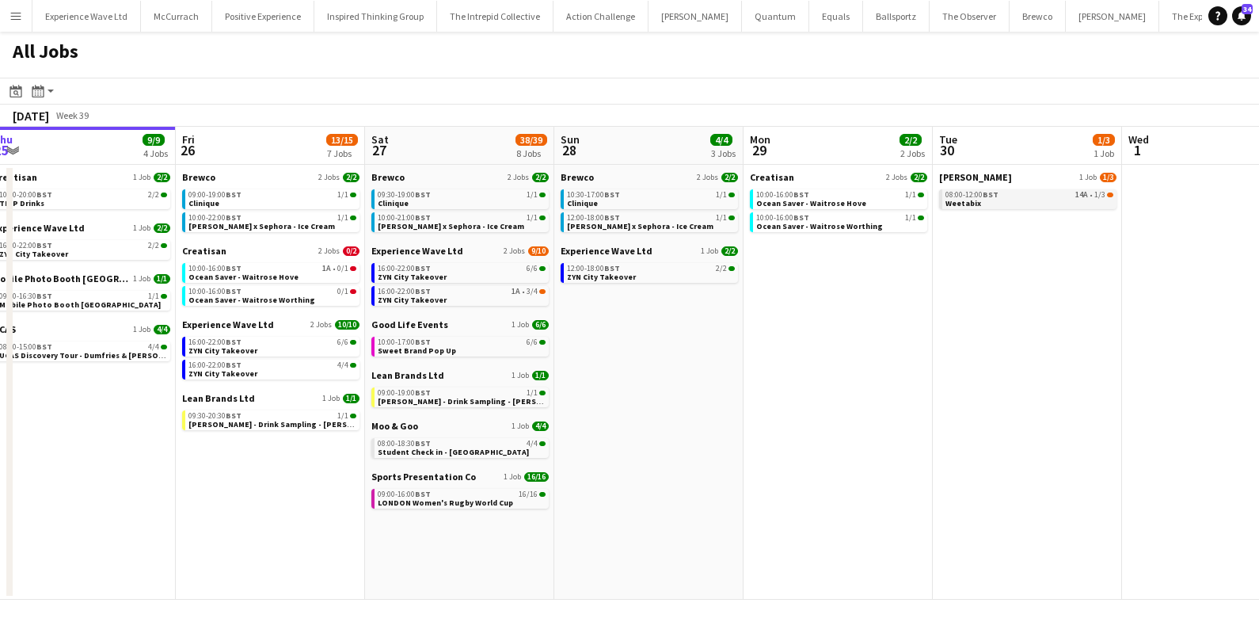
click at [1016, 204] on link "08:00-12:00 BST 14A • 1/3 Weetabix" at bounding box center [1030, 198] width 168 height 18
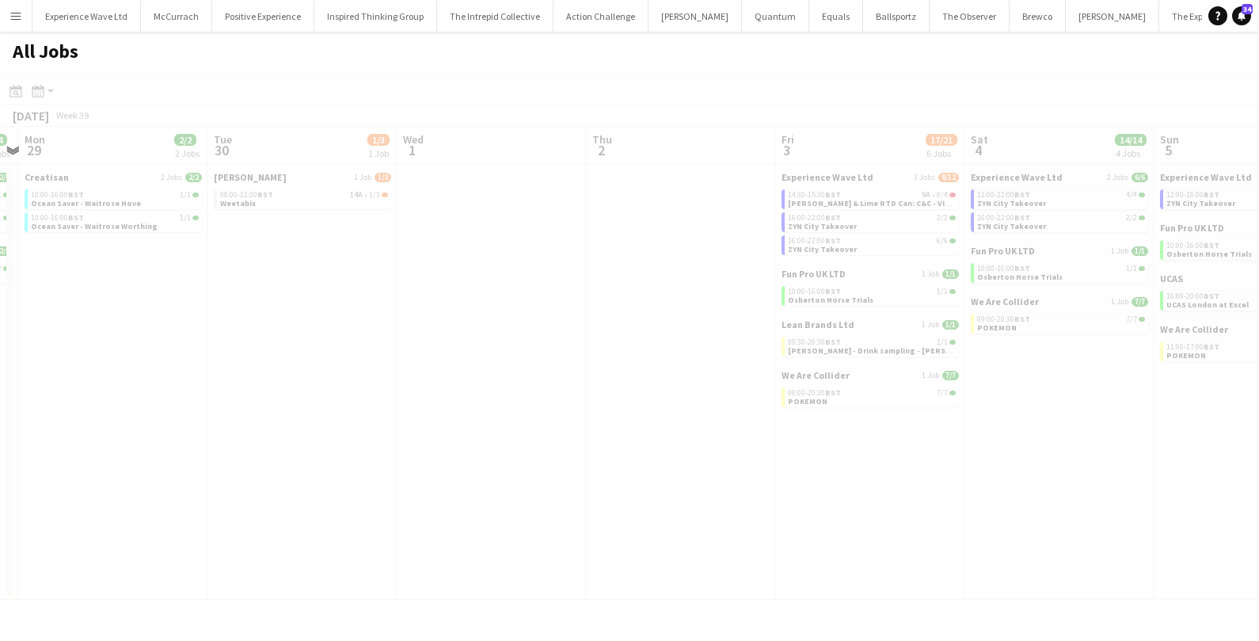
scroll to position [0, 561]
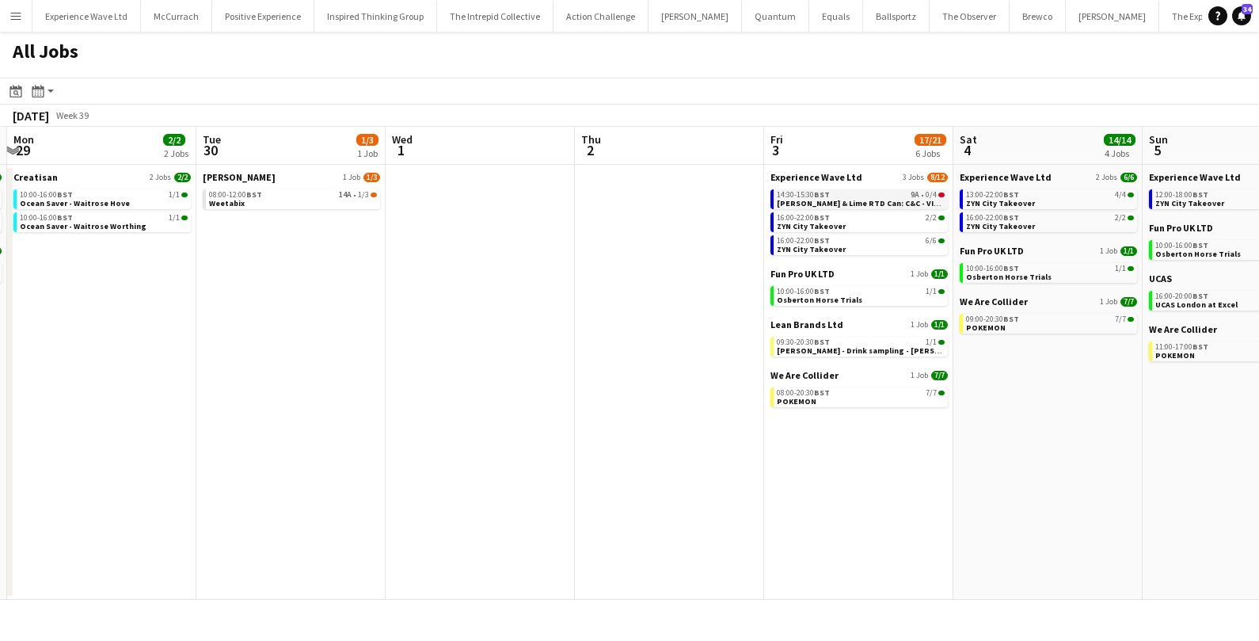
click at [814, 198] on span "[PERSON_NAME] & Lime RTD Can: C&C - VIRTUAL TRAINING" at bounding box center [887, 203] width 221 height 10
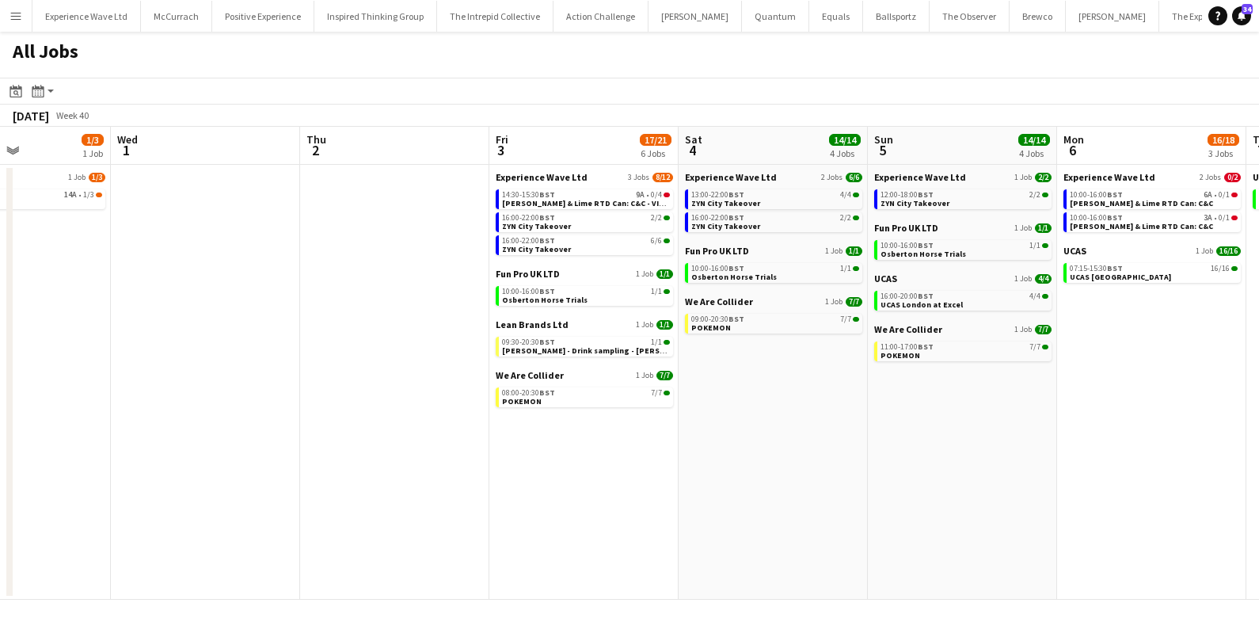
scroll to position [0, 650]
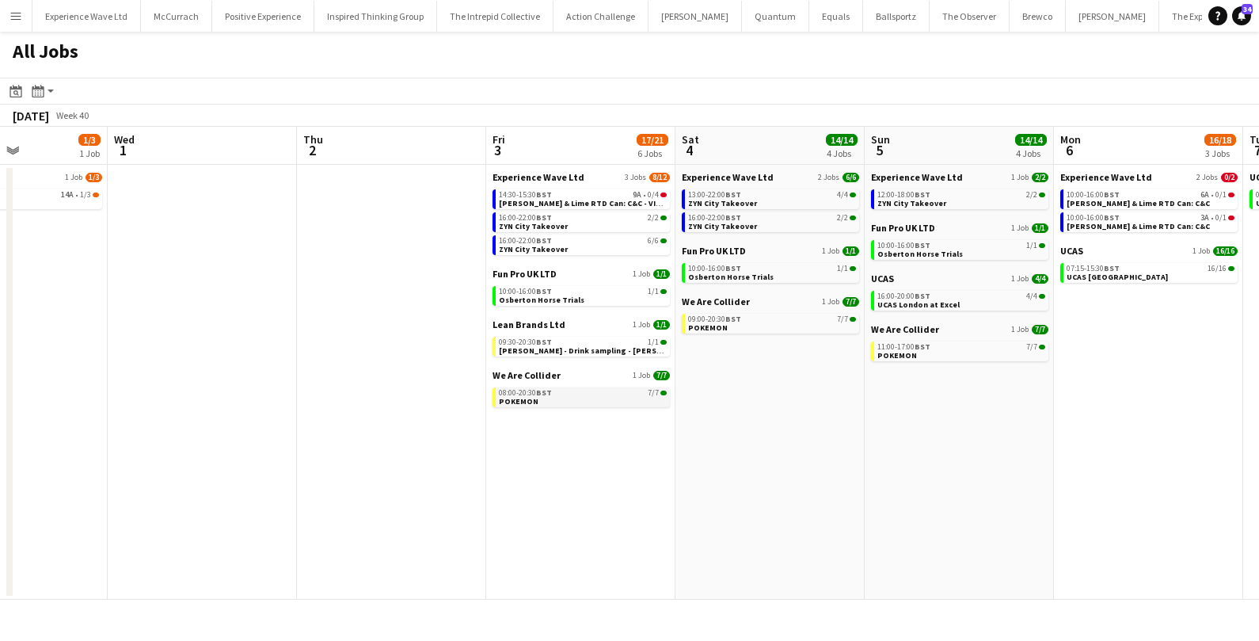
click at [554, 392] on div "08:00-20:30 BST 7/7" at bounding box center [583, 393] width 168 height 8
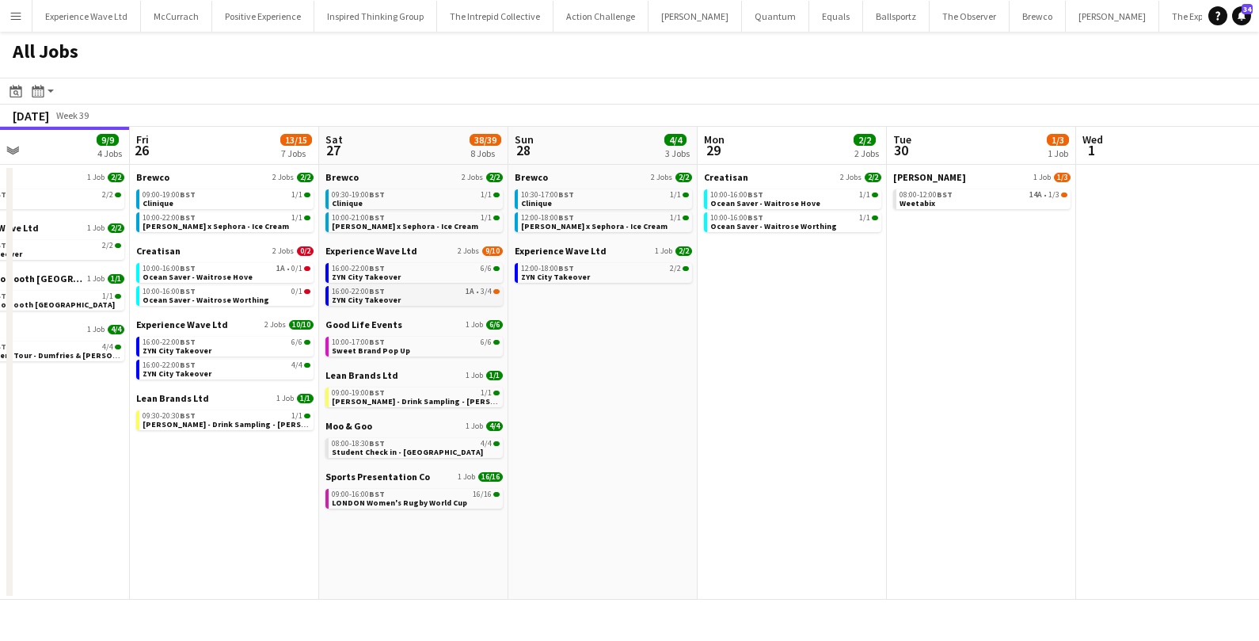
scroll to position [0, 447]
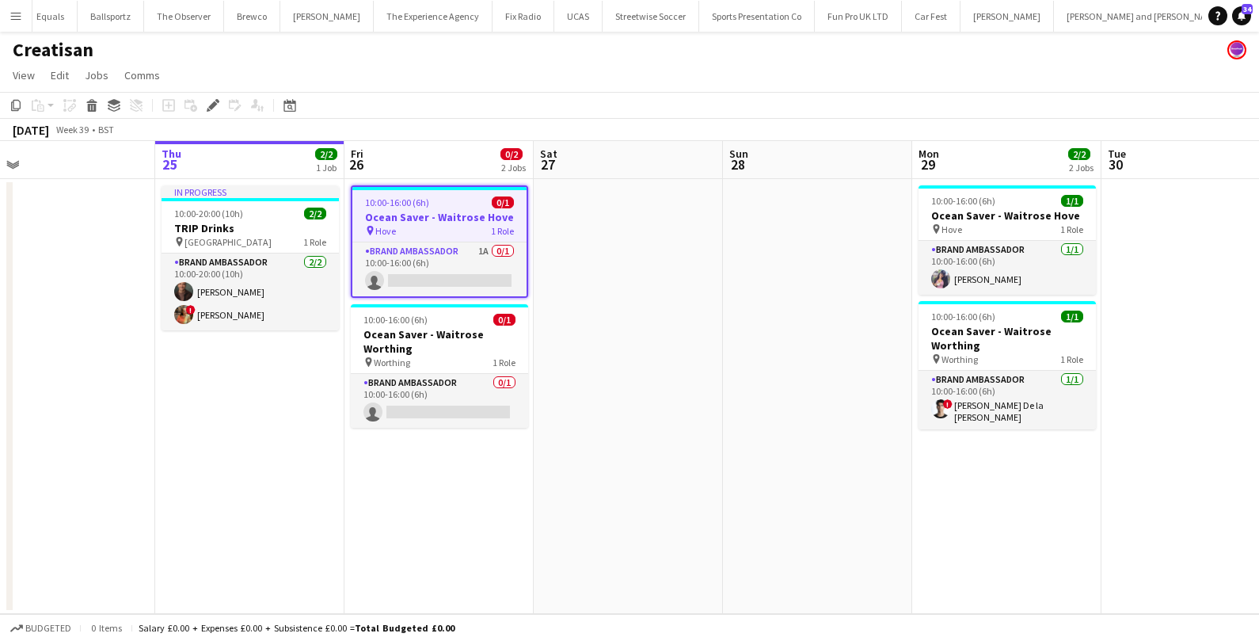
scroll to position [0, 603]
click at [962, 383] on app-card-role "Brand Ambassador [DATE] 10:00-16:00 (6h) ! [PERSON_NAME] De la [PERSON_NAME]" at bounding box center [1006, 400] width 177 height 59
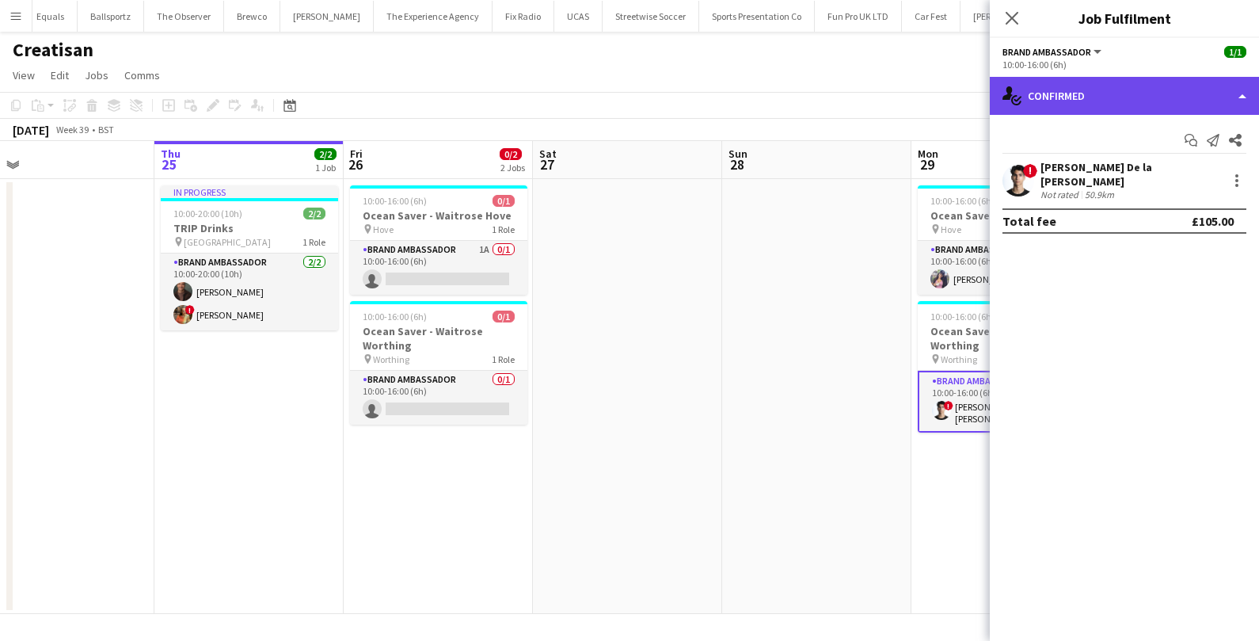
click at [1115, 102] on div "single-neutral-actions-check-2 Confirmed" at bounding box center [1124, 96] width 269 height 38
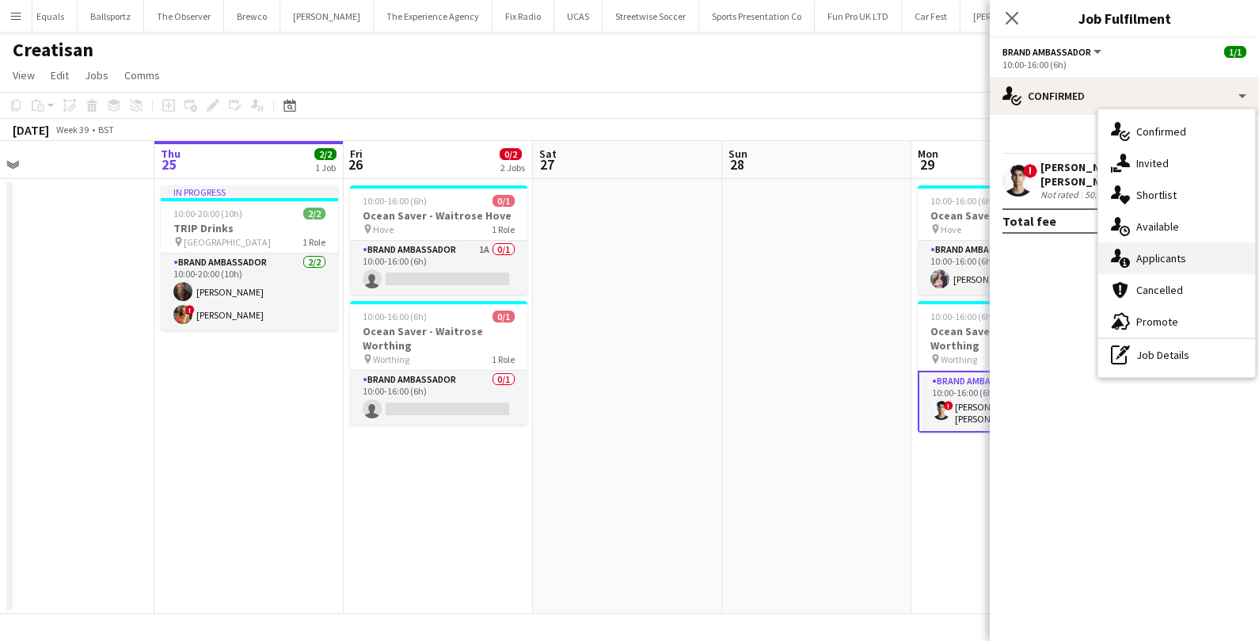
click at [1131, 261] on div "single-neutral-actions-information Applicants" at bounding box center [1177, 258] width 157 height 32
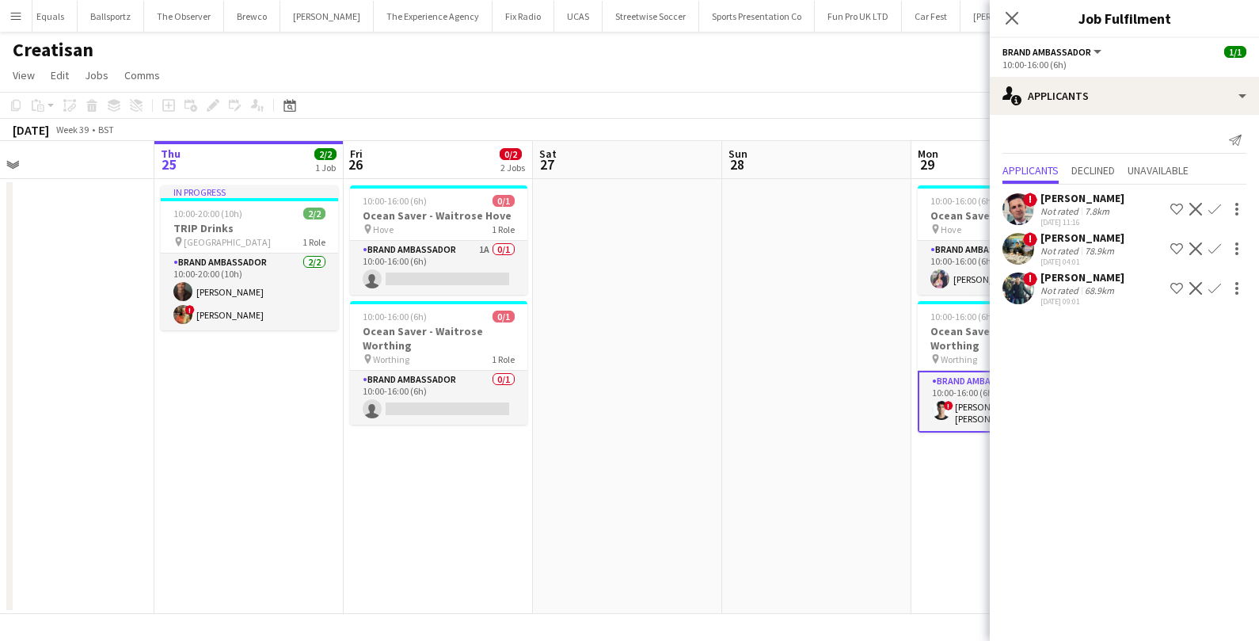
click at [822, 349] on app-date-cell at bounding box center [816, 396] width 189 height 435
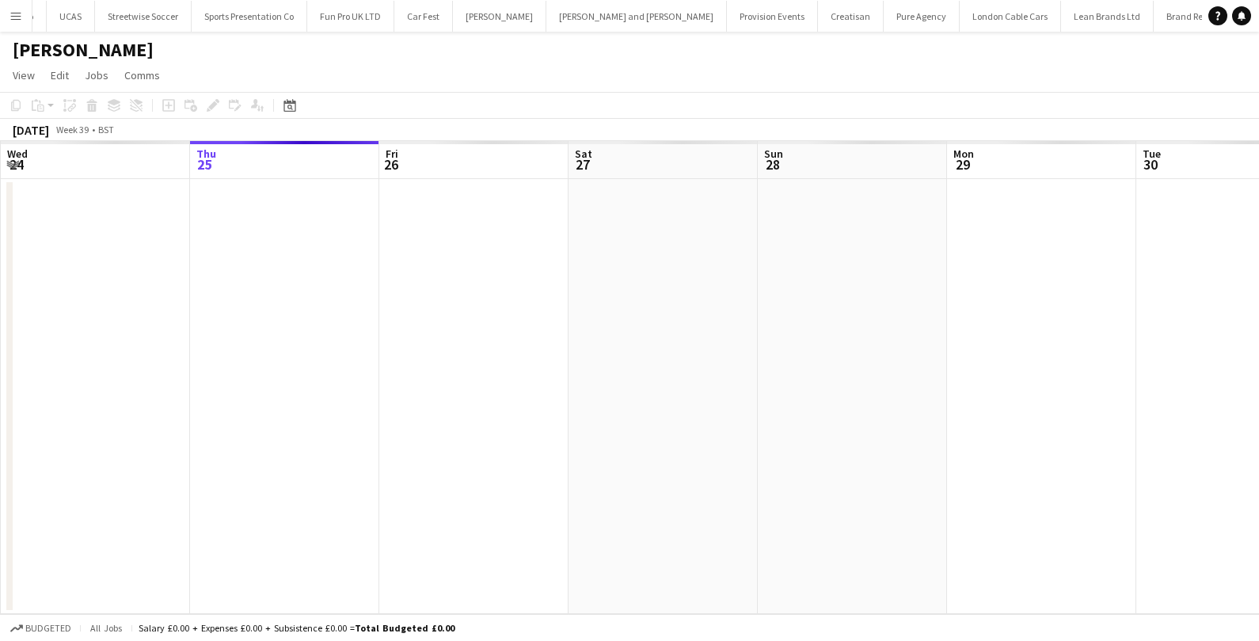
scroll to position [0, 544]
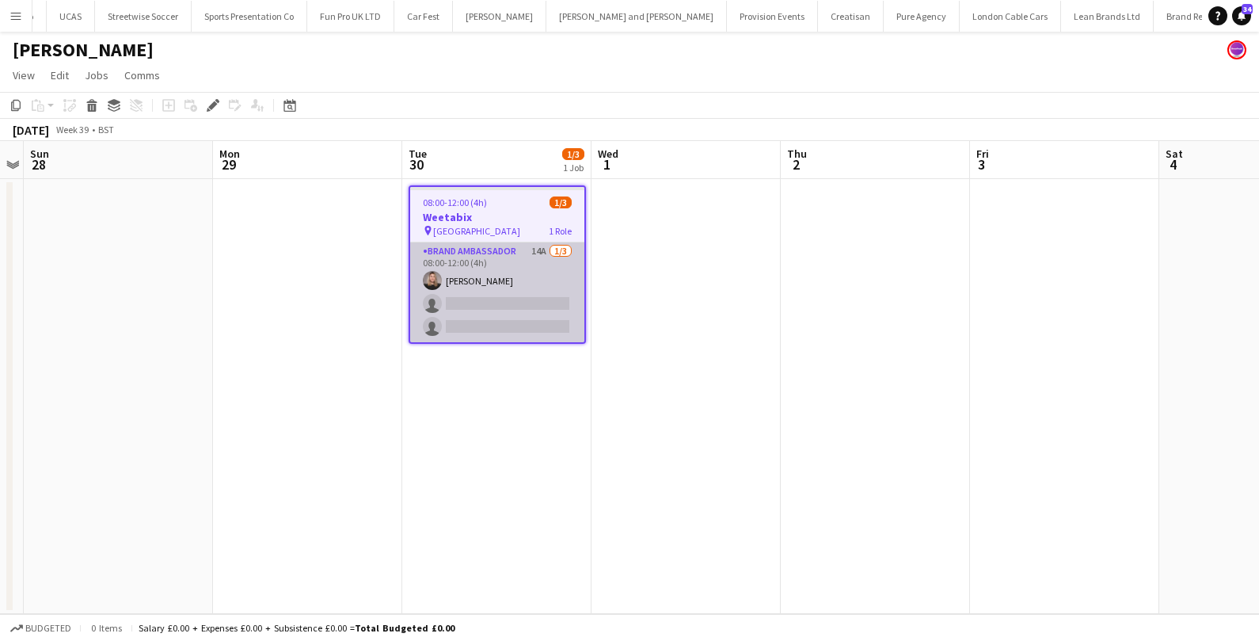
click at [522, 265] on app-card-role "Brand Ambassador 14A [DATE] 08:00-12:00 (4h) [PERSON_NAME] single-neutral-actio…" at bounding box center [497, 292] width 174 height 100
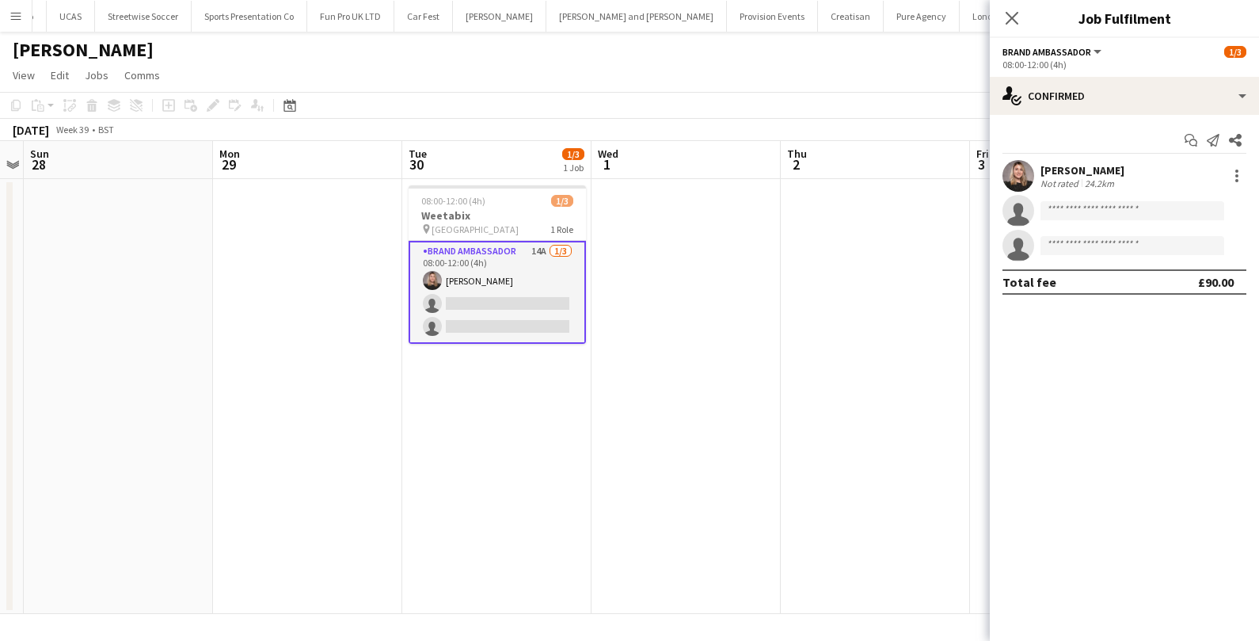
click at [528, 276] on app-card-role "Brand Ambassador 14A [DATE] 08:00-12:00 (4h) [PERSON_NAME] single-neutral-actio…" at bounding box center [497, 292] width 177 height 103
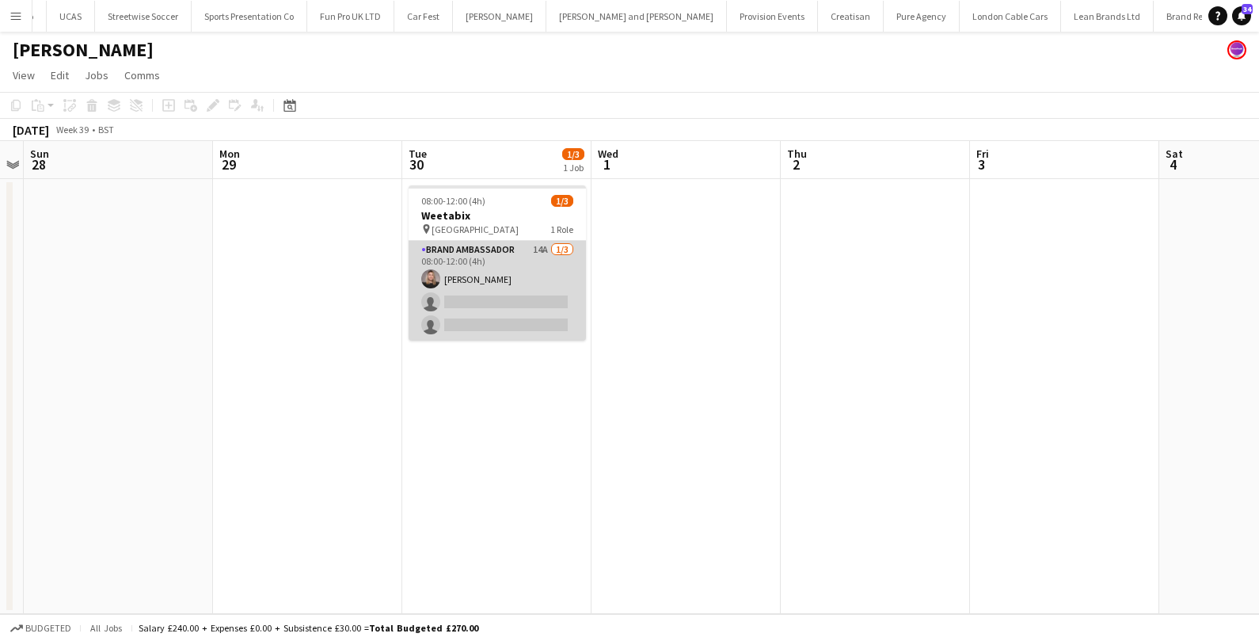
click at [528, 276] on app-card-role "Brand Ambassador 14A [DATE] 08:00-12:00 (4h) [PERSON_NAME] single-neutral-actio…" at bounding box center [497, 291] width 177 height 100
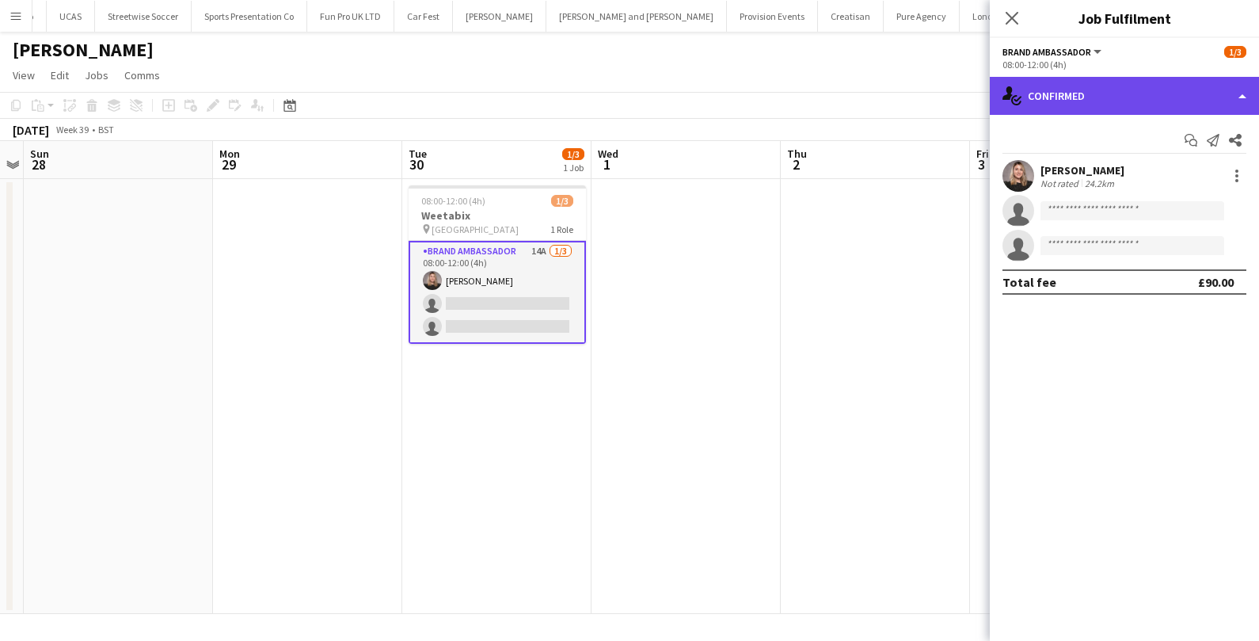
click at [1164, 105] on div "single-neutral-actions-check-2 Confirmed" at bounding box center [1124, 96] width 269 height 38
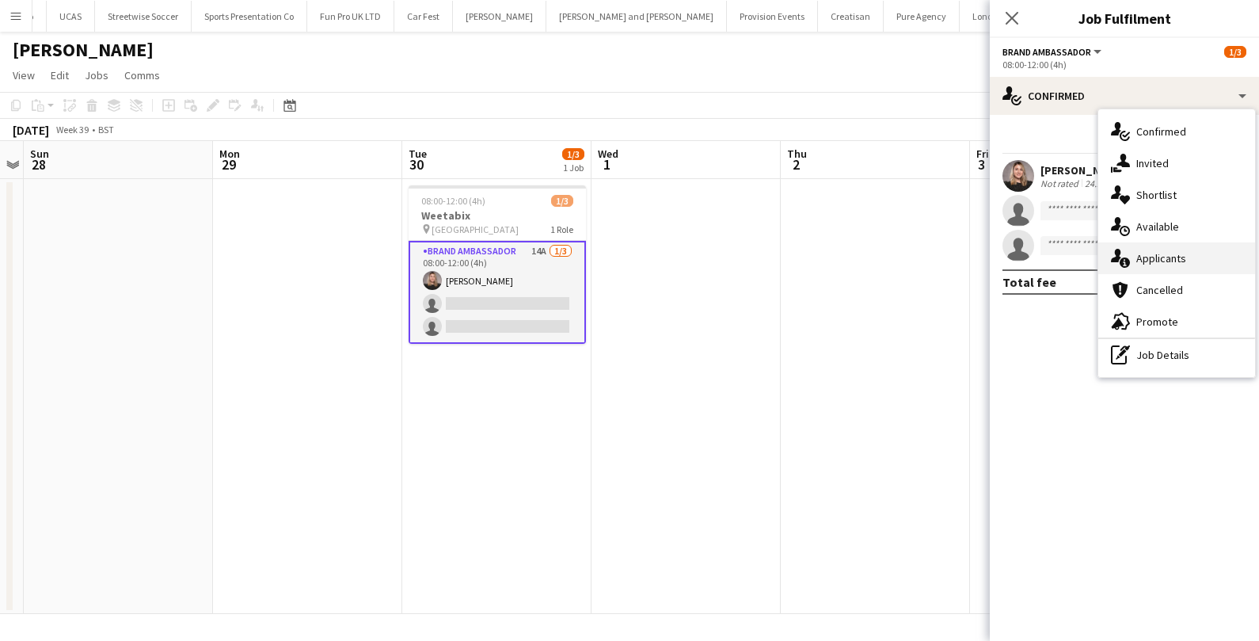
click at [1173, 255] on span "Applicants" at bounding box center [1162, 258] width 50 height 14
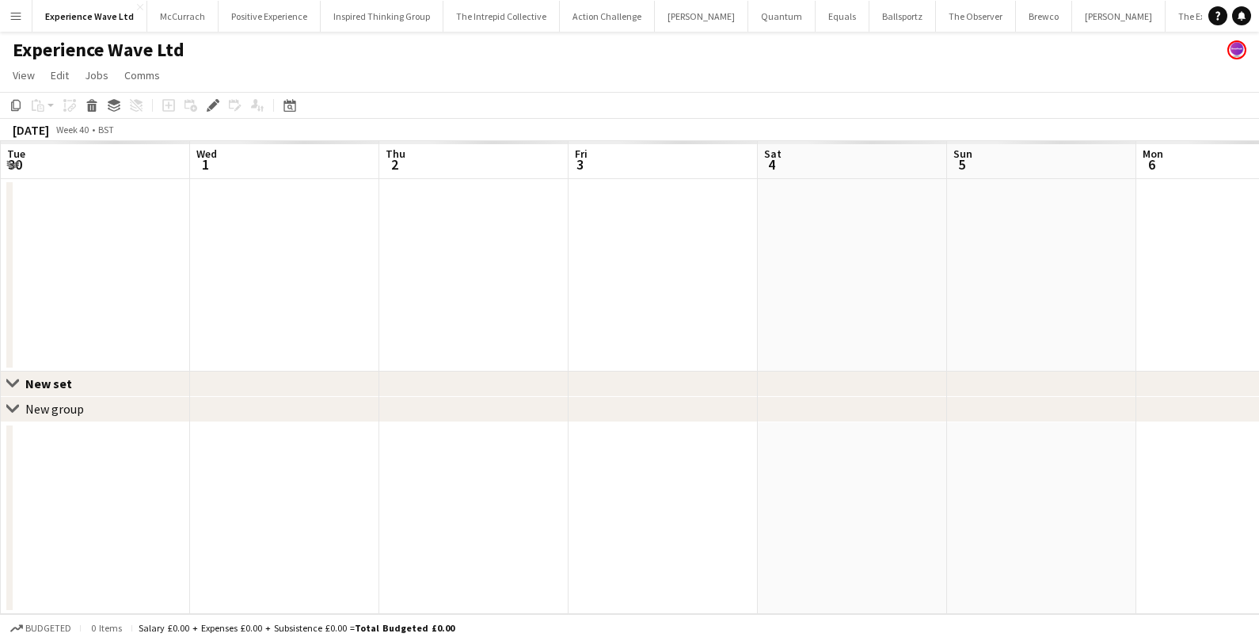
scroll to position [0, 544]
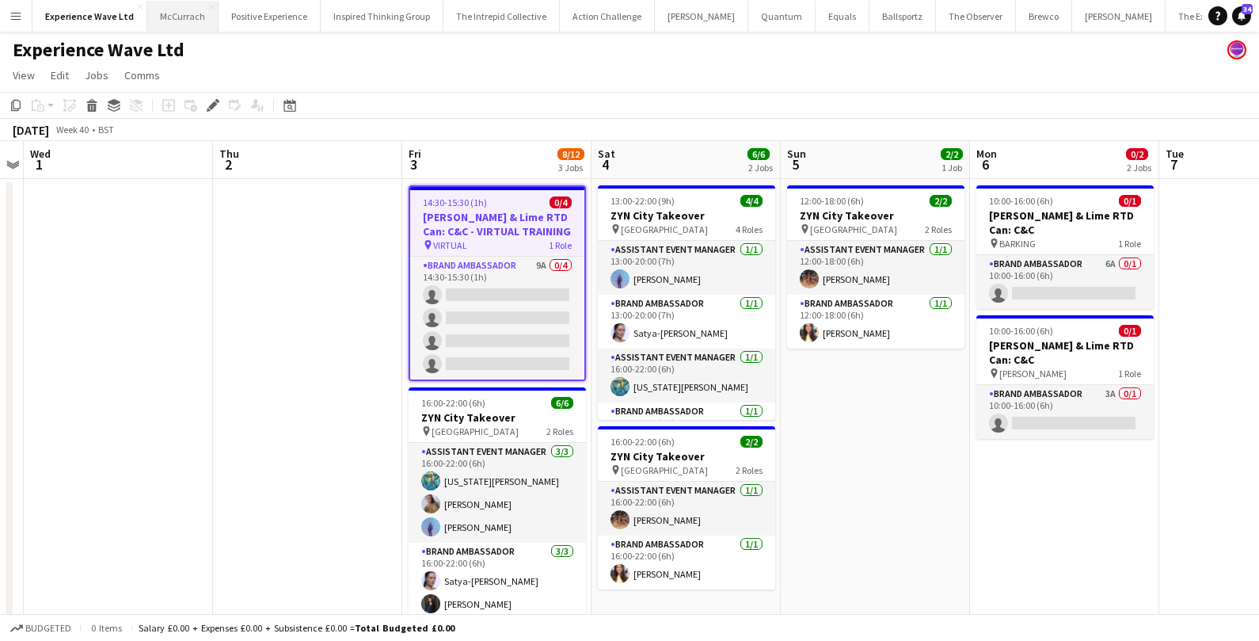
click at [189, 23] on button "McCurrach Close" at bounding box center [182, 16] width 71 height 31
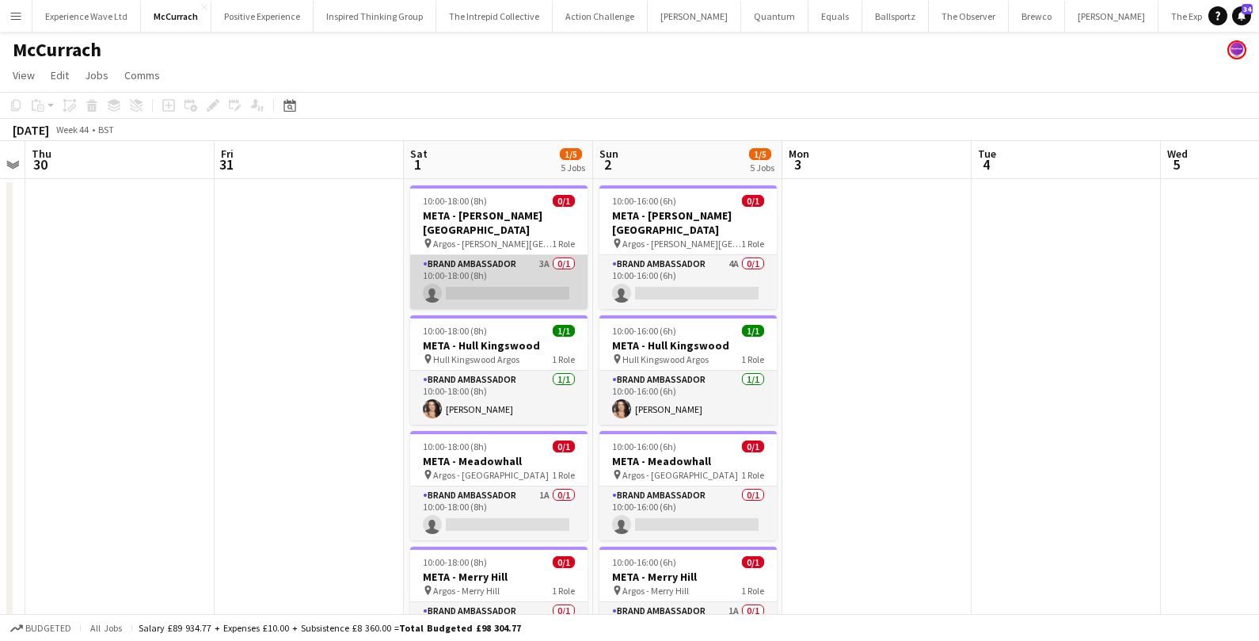
scroll to position [0, 542]
click at [541, 282] on app-card-role "Brand Ambassador 3A 0/1 10:00-18:00 (8h) single-neutral-actions" at bounding box center [499, 282] width 177 height 54
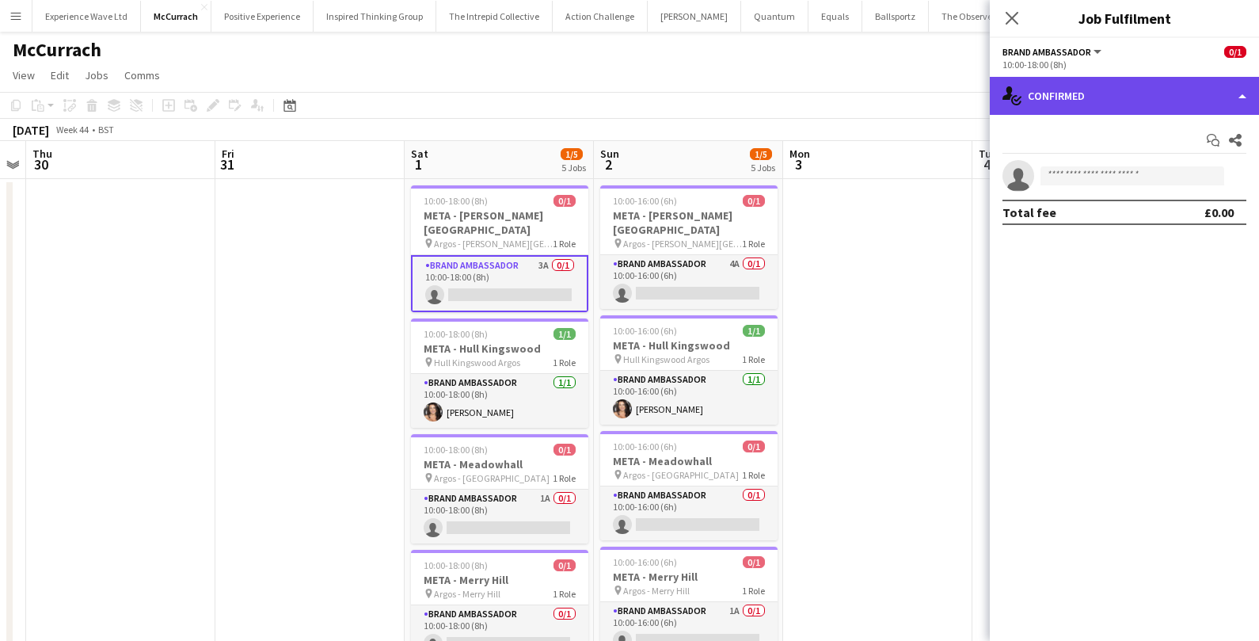
click at [1111, 90] on div "single-neutral-actions-check-2 Confirmed" at bounding box center [1124, 96] width 269 height 38
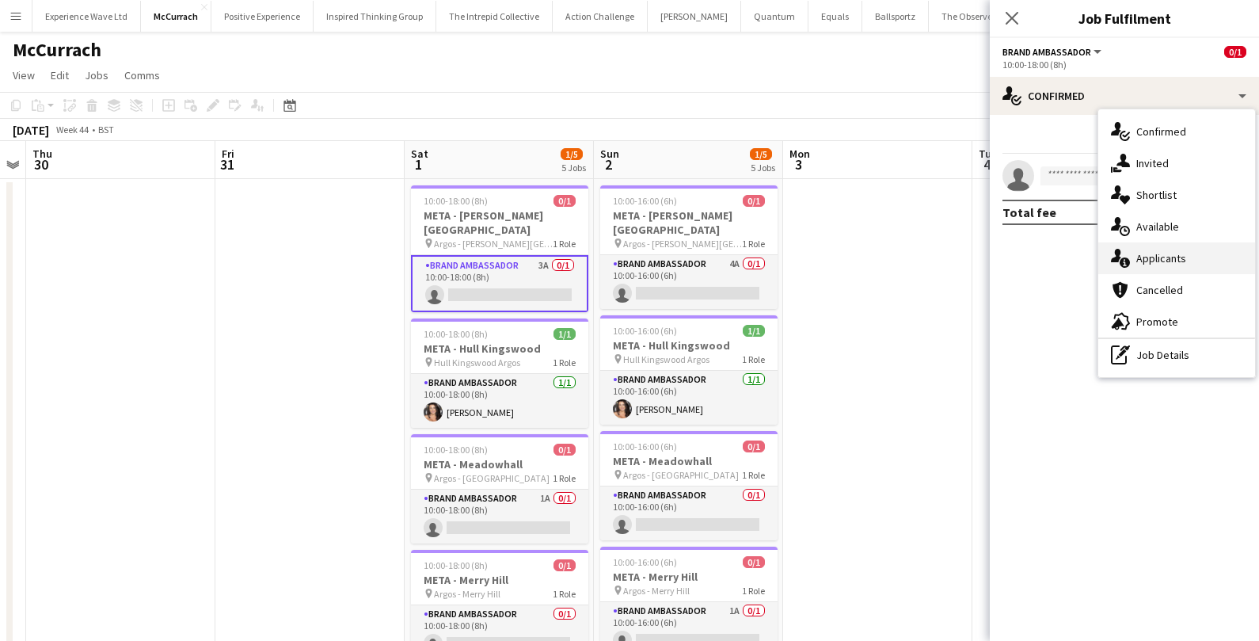
click at [1134, 258] on div "single-neutral-actions-information Applicants" at bounding box center [1177, 258] width 157 height 32
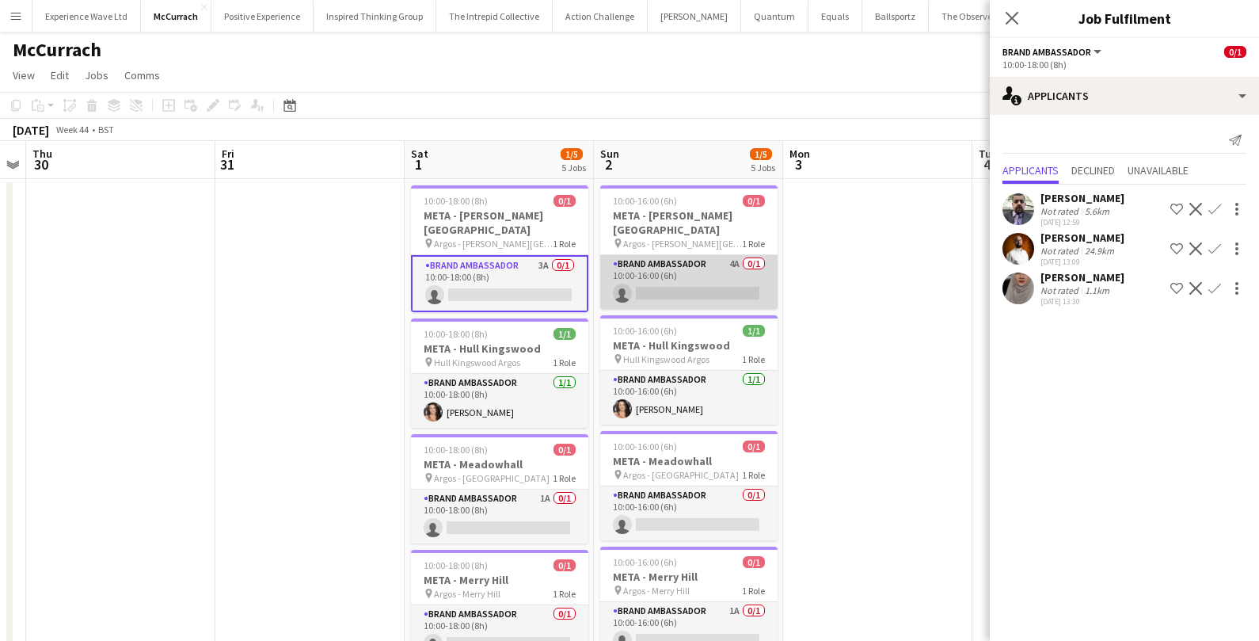
click at [703, 270] on app-card-role "Brand Ambassador 4A 0/1 10:00-16:00 (6h) single-neutral-actions" at bounding box center [688, 282] width 177 height 54
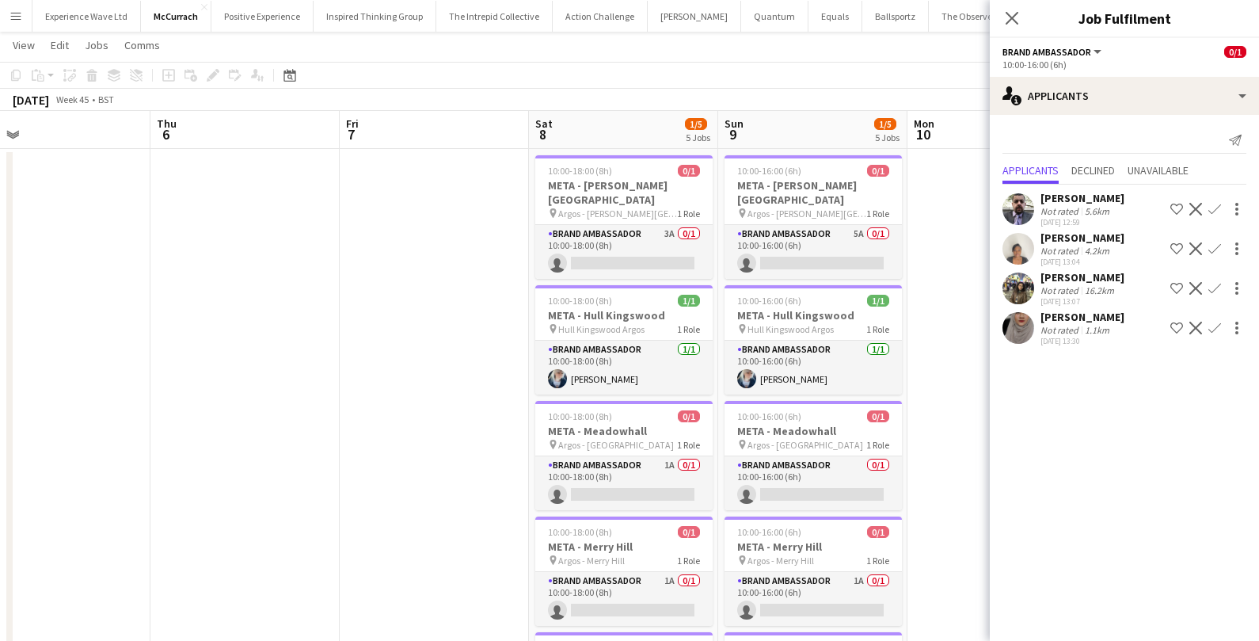
scroll to position [0, 613]
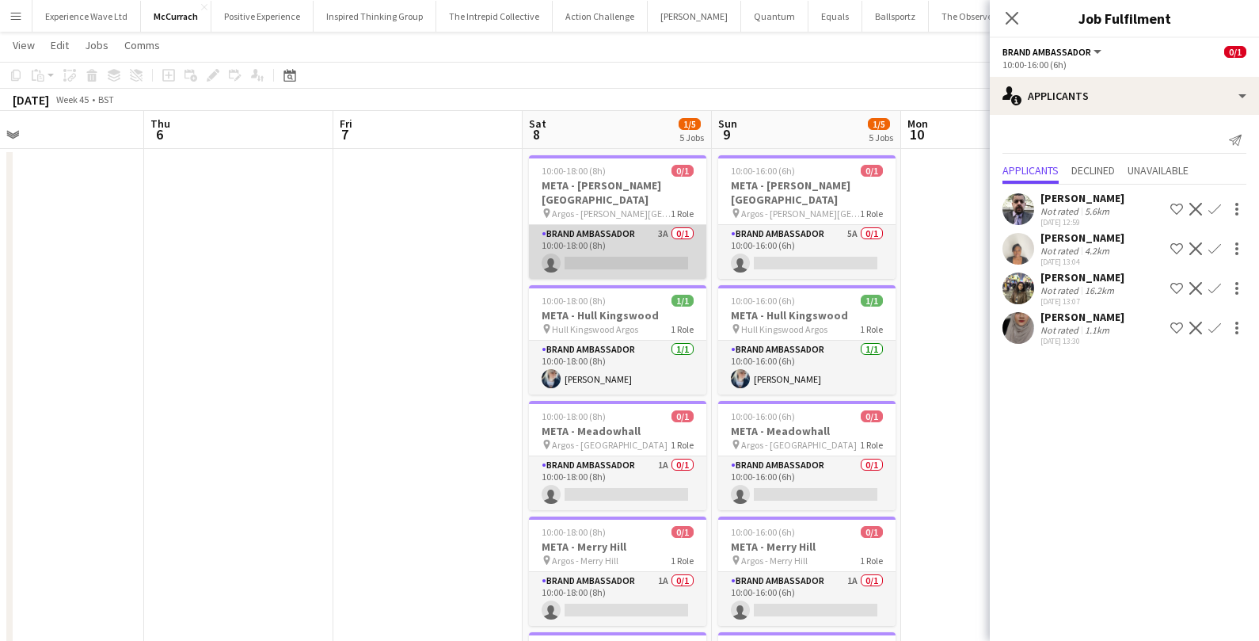
click at [644, 253] on app-card-role "Brand Ambassador 3A 0/1 10:00-18:00 (8h) single-neutral-actions" at bounding box center [617, 252] width 177 height 54
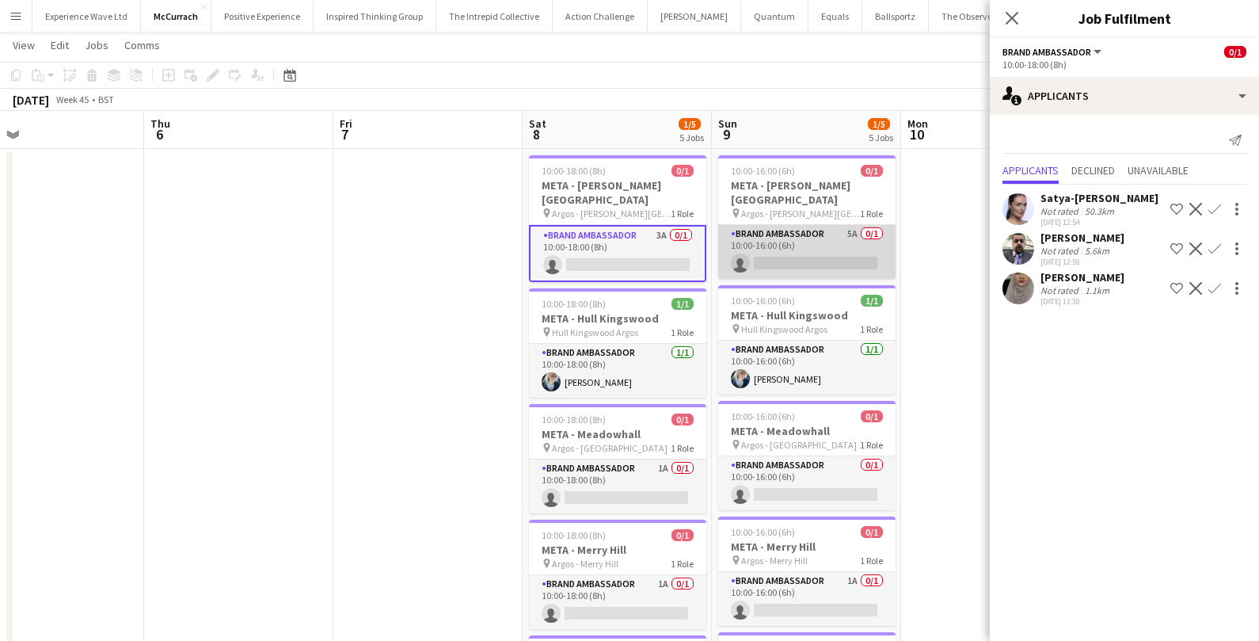
click at [834, 243] on app-card-role "Brand Ambassador 5A 0/1 10:00-16:00 (6h) single-neutral-actions" at bounding box center [806, 252] width 177 height 54
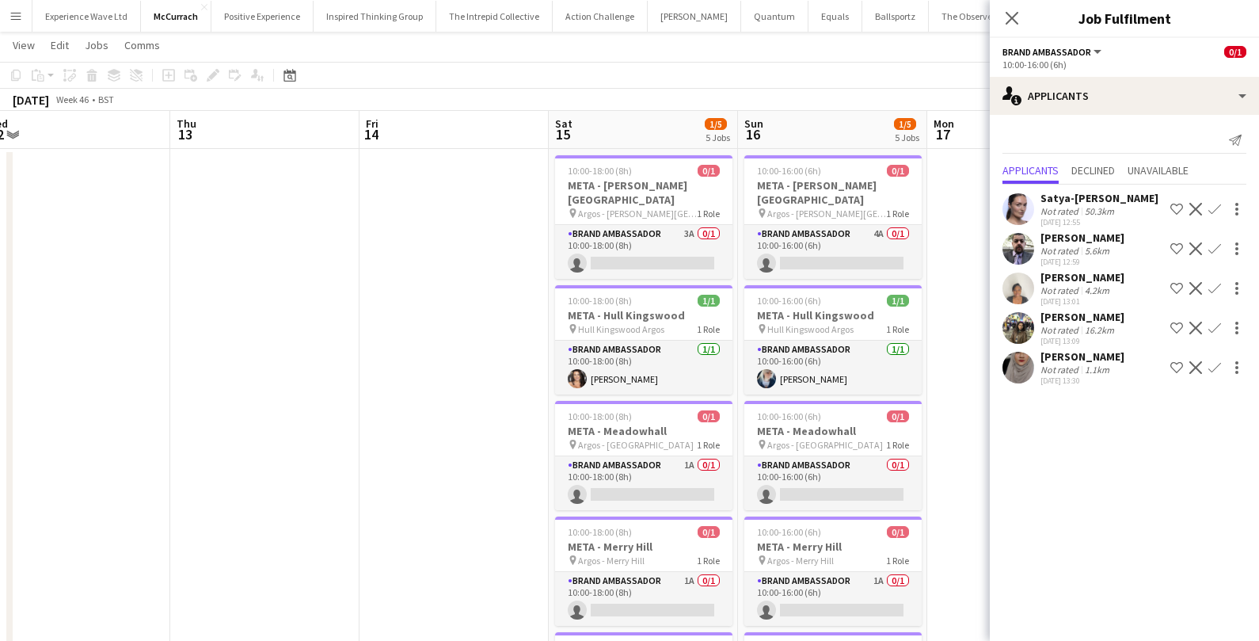
scroll to position [0, 589]
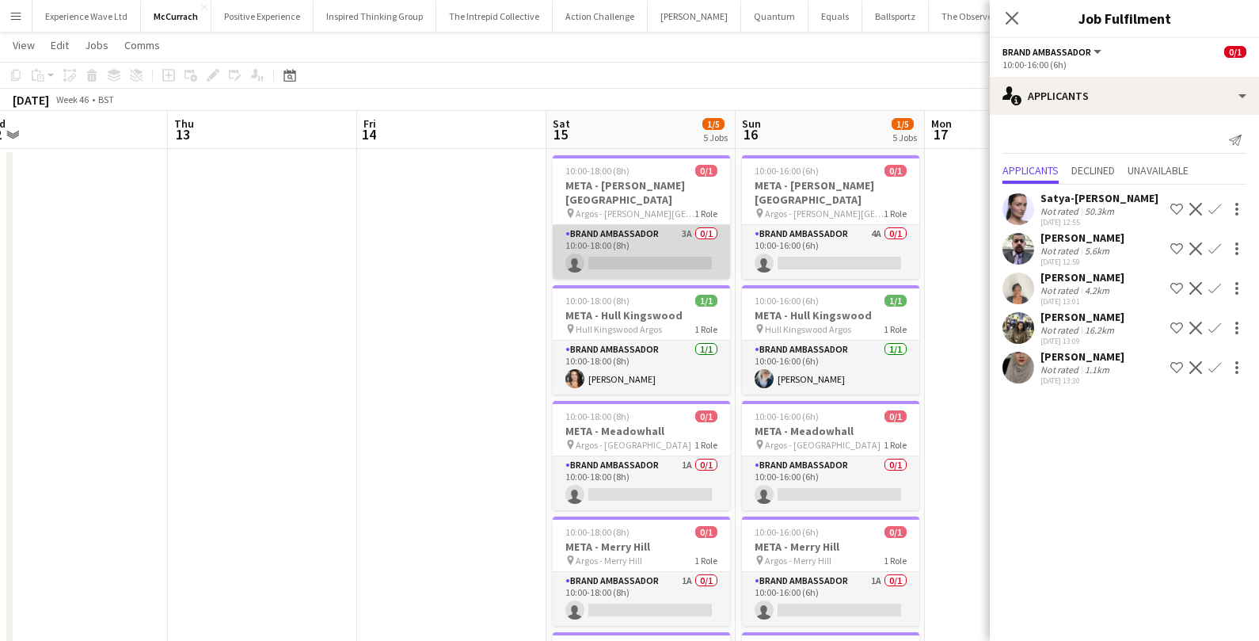
click at [690, 242] on app-card-role "Brand Ambassador 3A 0/1 10:00-18:00 (8h) single-neutral-actions" at bounding box center [641, 252] width 177 height 54
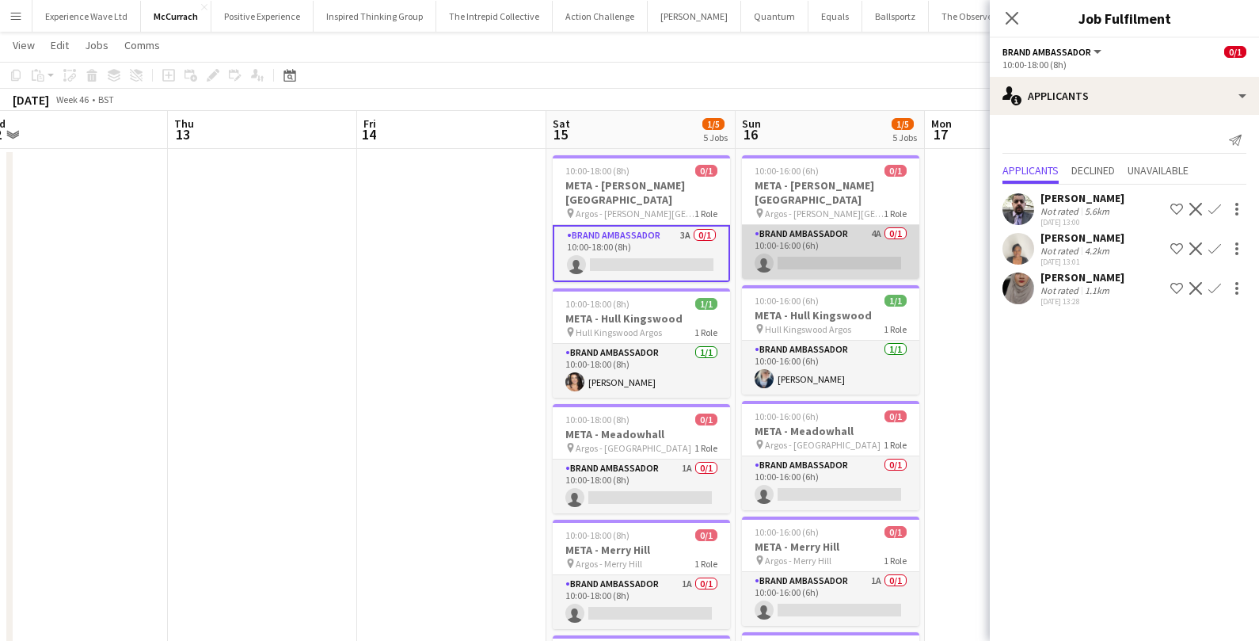
click at [851, 239] on app-card-role "Brand Ambassador 4A 0/1 10:00-16:00 (6h) single-neutral-actions" at bounding box center [830, 252] width 177 height 54
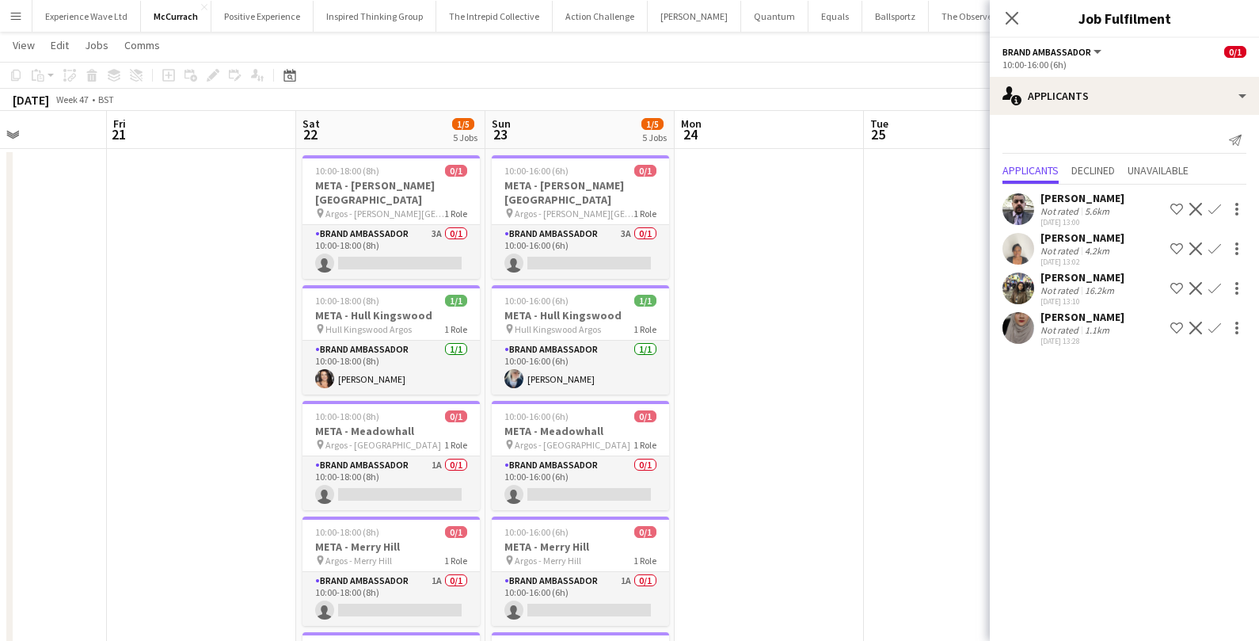
scroll to position [0, 466]
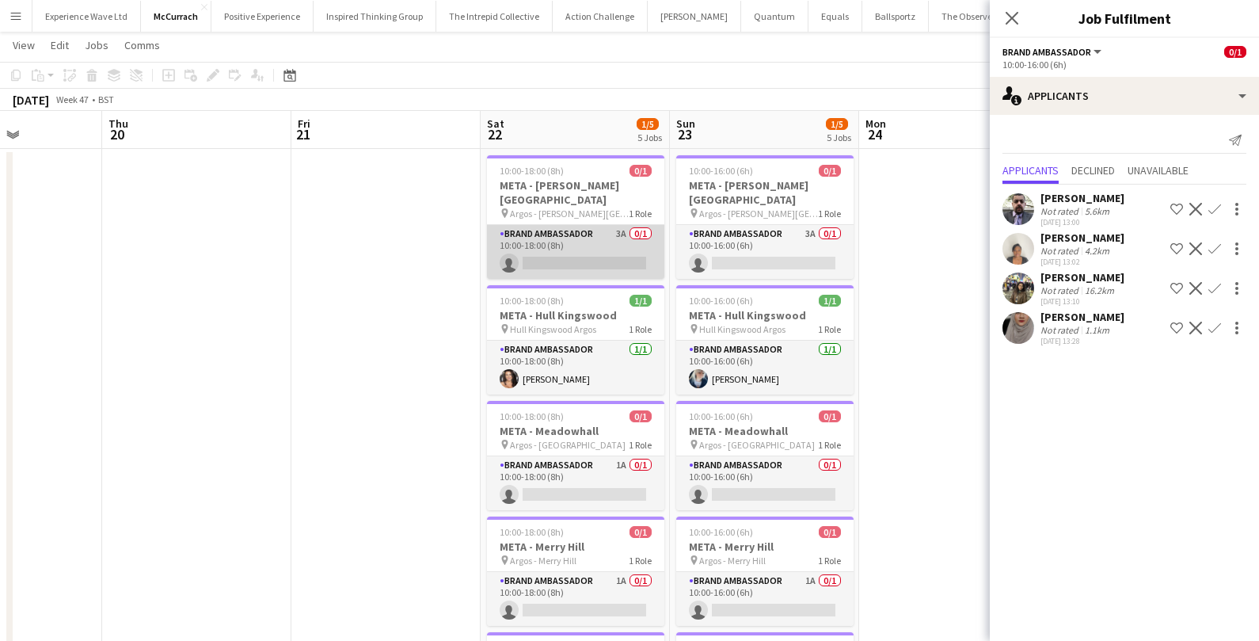
click at [596, 257] on app-card-role "Brand Ambassador 3A 0/1 10:00-18:00 (8h) single-neutral-actions" at bounding box center [575, 252] width 177 height 54
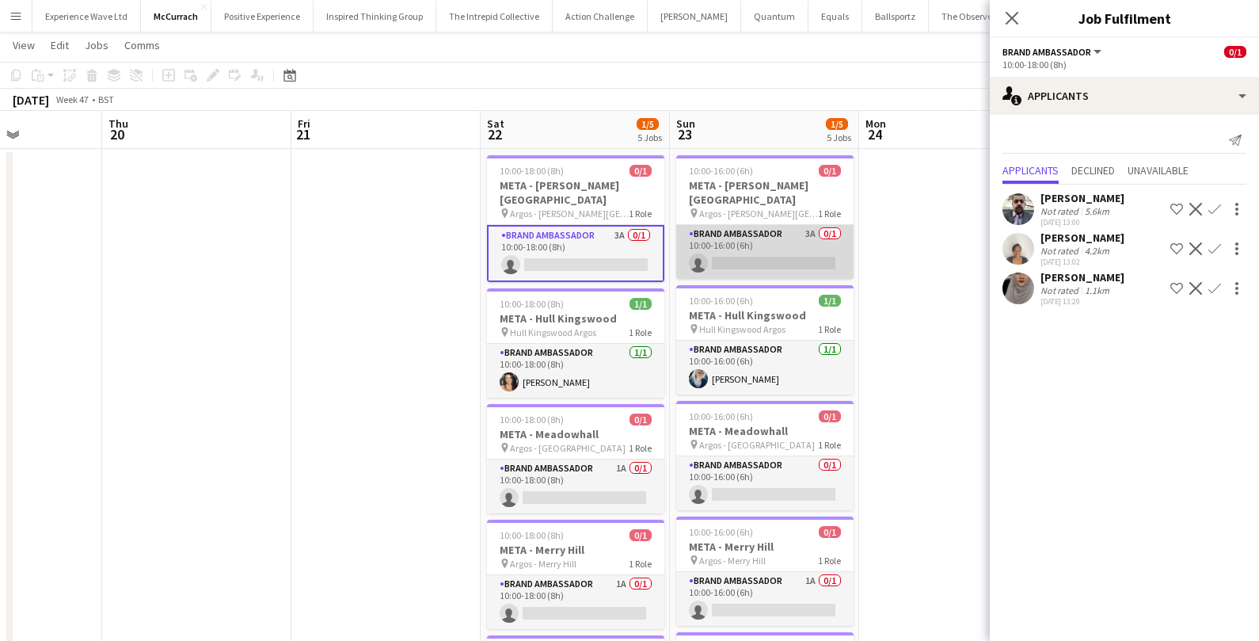
click at [755, 252] on app-card-role "Brand Ambassador 3A 0/1 10:00-16:00 (6h) single-neutral-actions" at bounding box center [764, 252] width 177 height 54
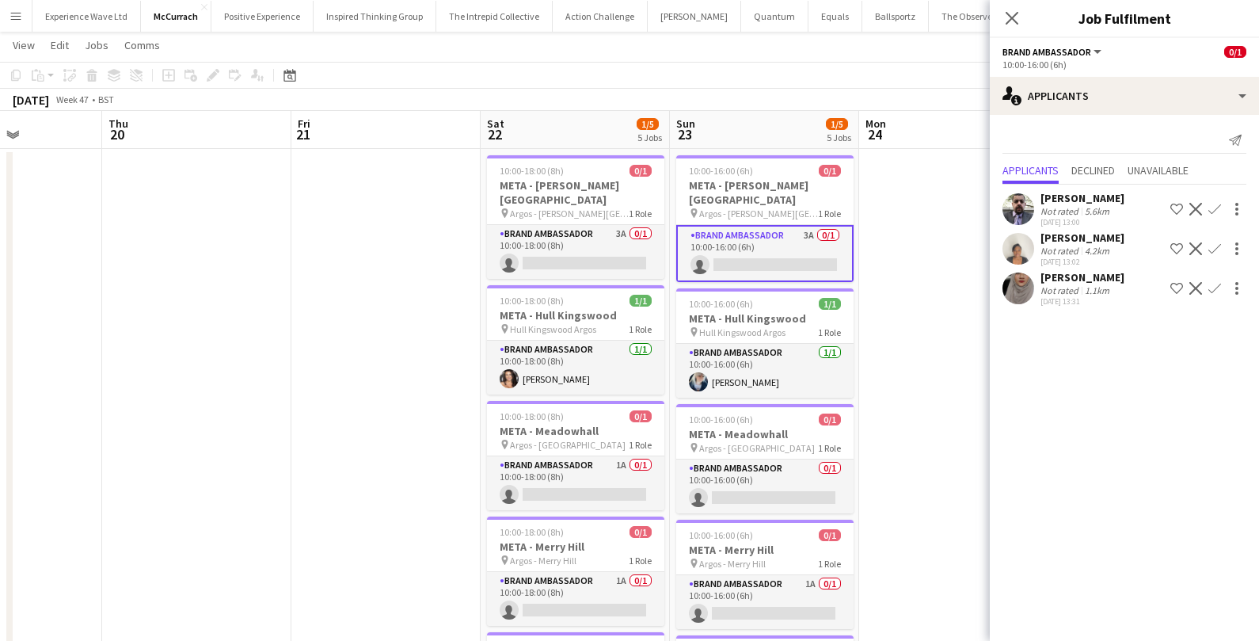
click at [1061, 241] on div "Thandeka Mashazi" at bounding box center [1083, 238] width 84 height 14
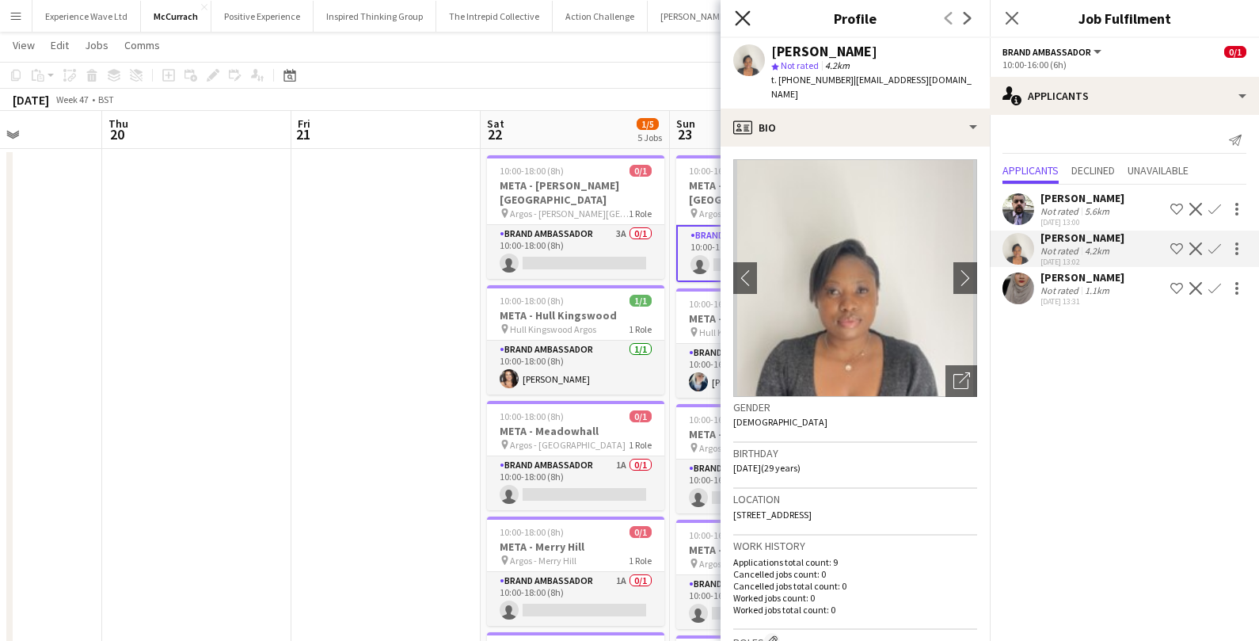
click at [736, 15] on icon "Close pop-in" at bounding box center [742, 17] width 15 height 15
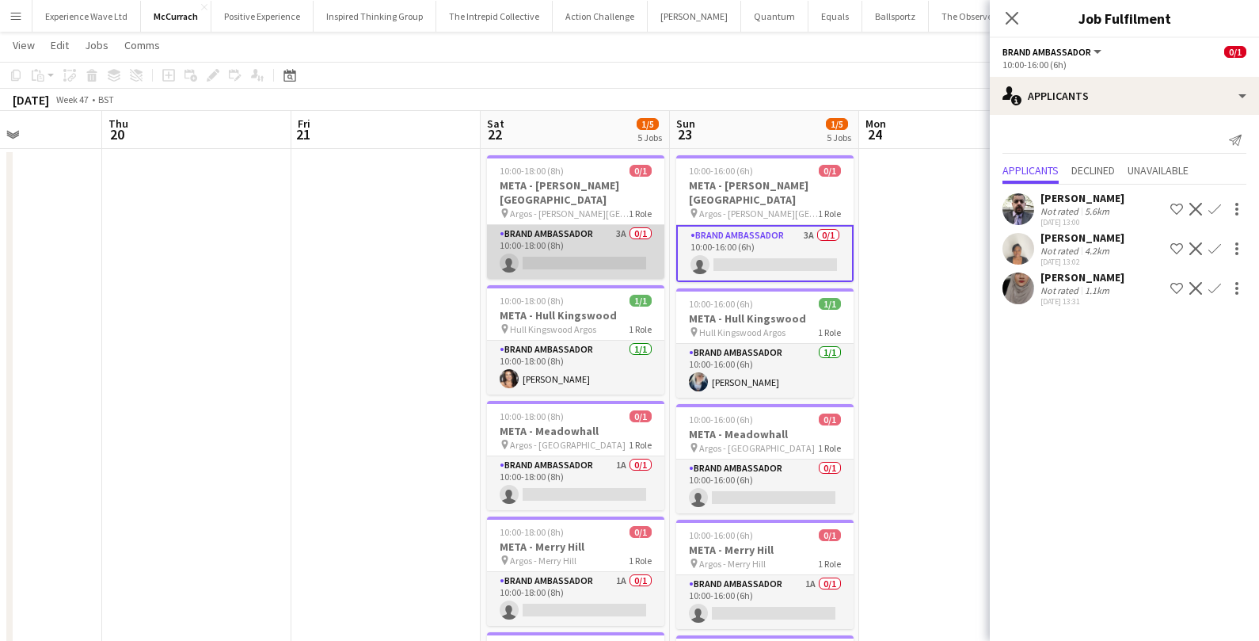
click at [581, 255] on app-card-role "Brand Ambassador 3A 0/1 10:00-18:00 (8h) single-neutral-actions" at bounding box center [575, 252] width 177 height 54
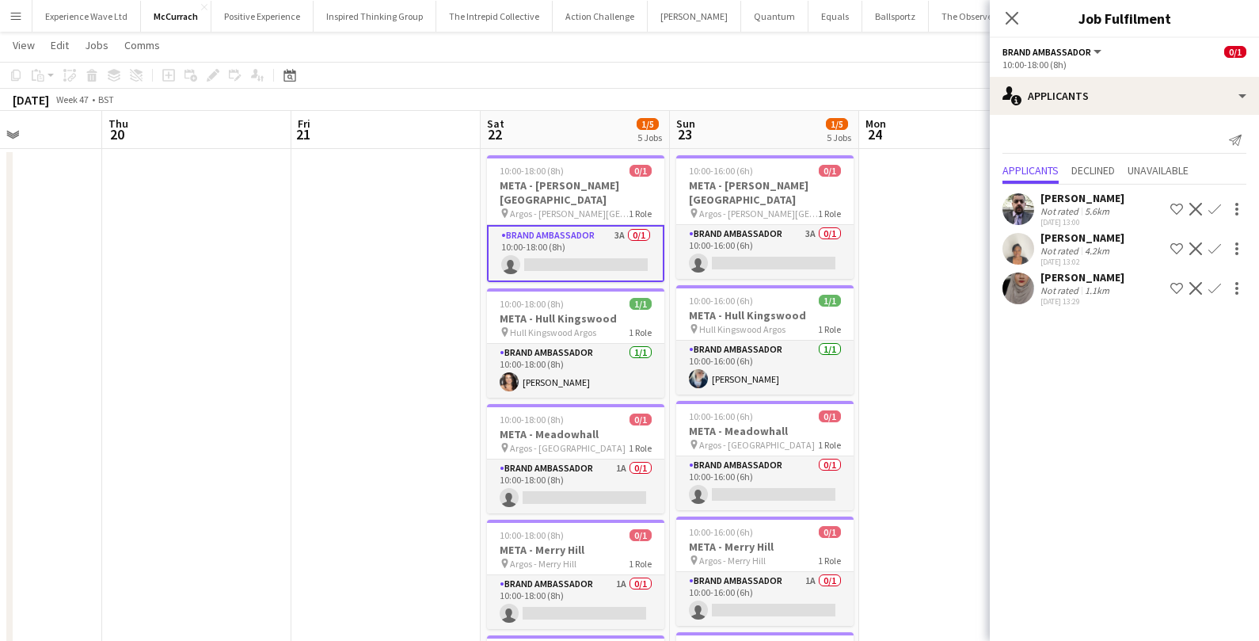
click at [1071, 242] on div "Thandeka Mashazi" at bounding box center [1083, 238] width 84 height 14
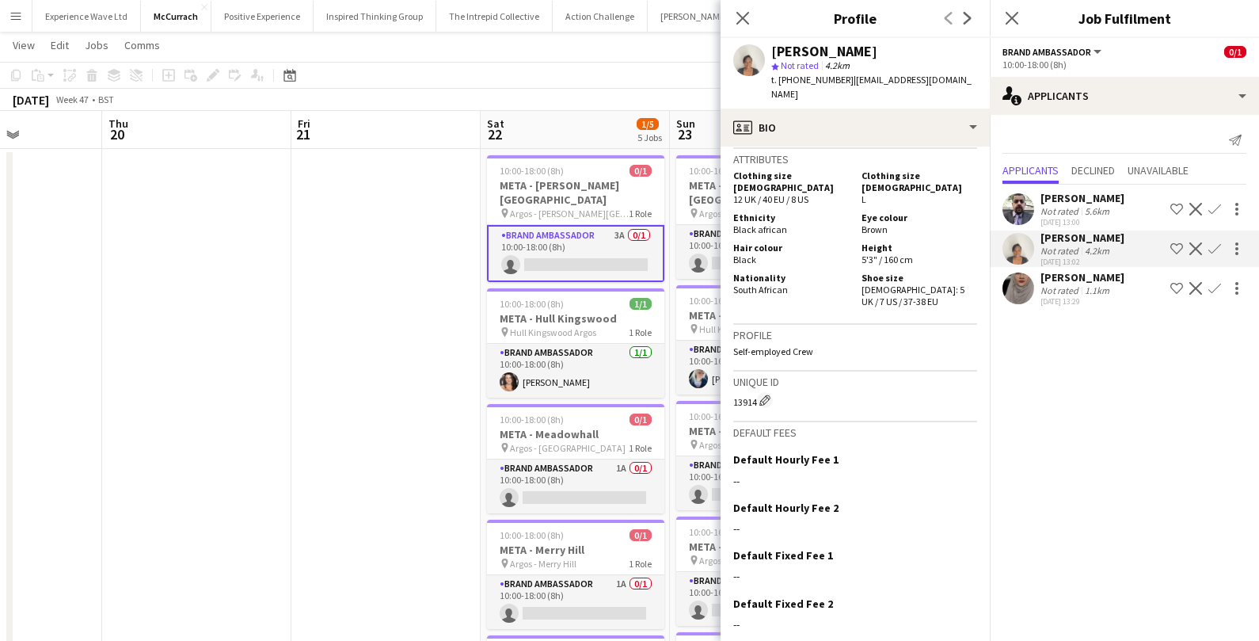
scroll to position [733, 0]
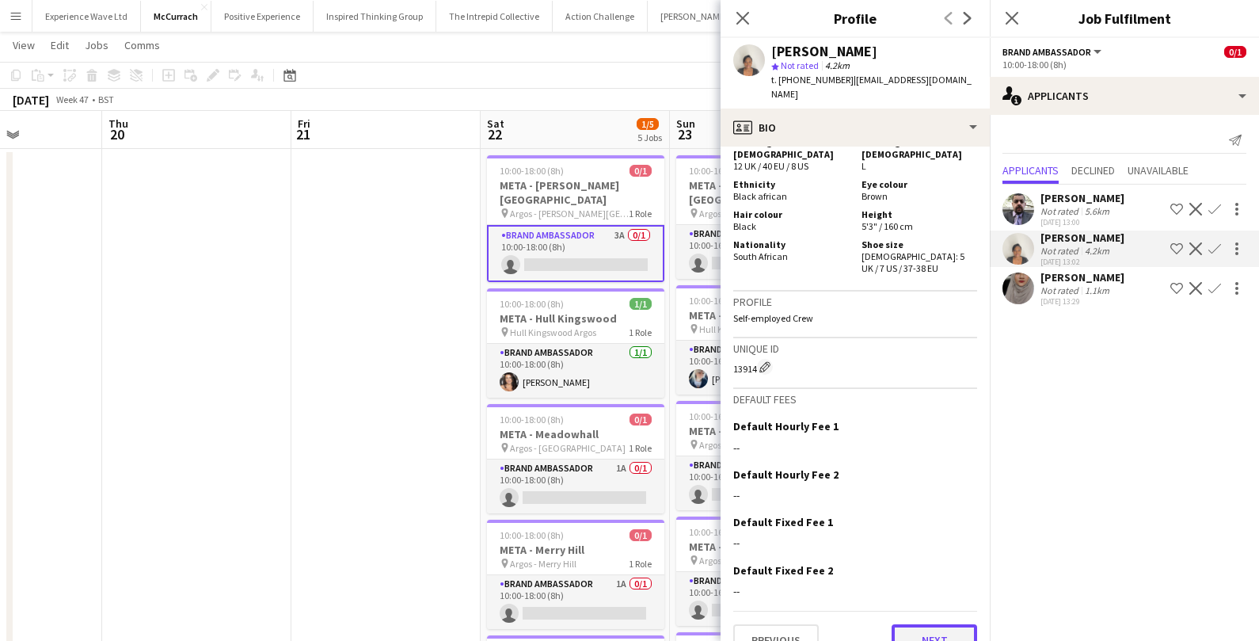
click at [945, 624] on button "Next" at bounding box center [935, 640] width 86 height 32
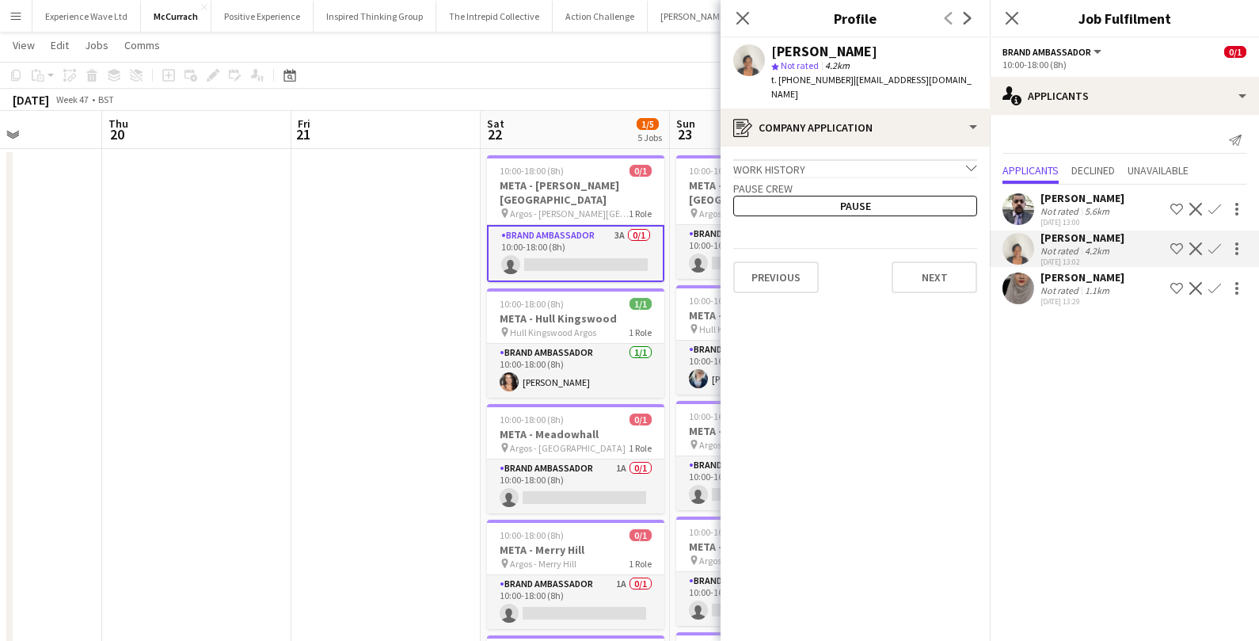
click at [957, 291] on app-crew-profile-application "Work history chevron-down Brand Ambassador Street Pr Aug 2025 — Aug 2025 • 0 yr…" at bounding box center [855, 394] width 269 height 494
click at [957, 281] on button "Next" at bounding box center [935, 277] width 86 height 32
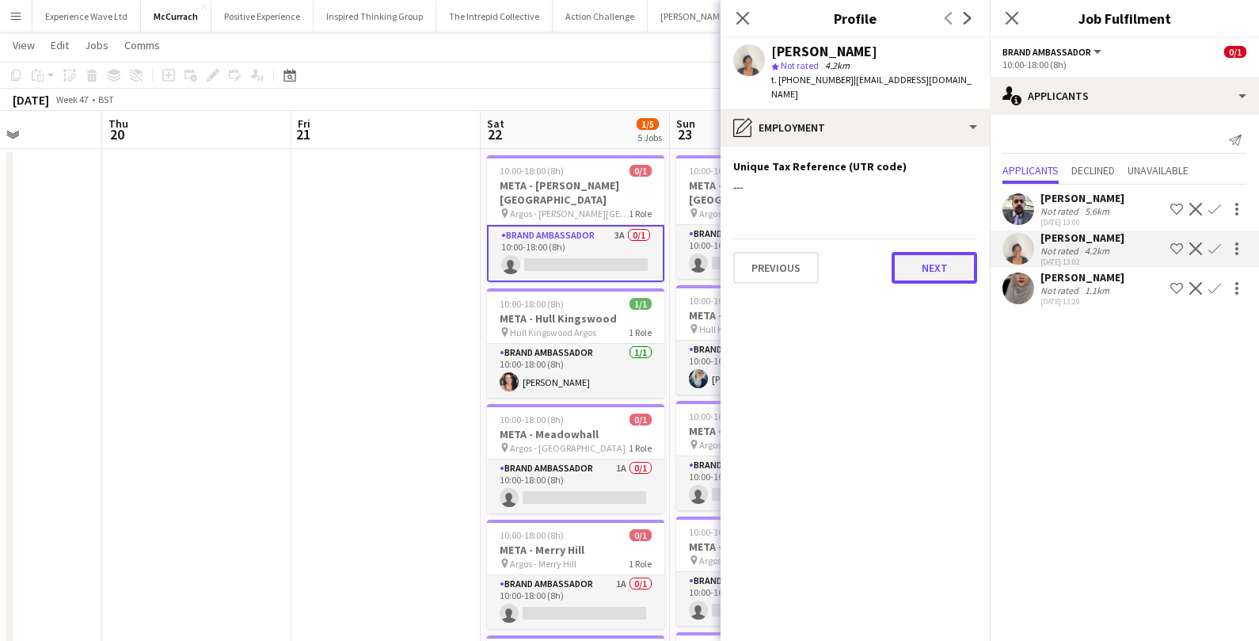
click at [956, 262] on button "Next" at bounding box center [935, 268] width 86 height 32
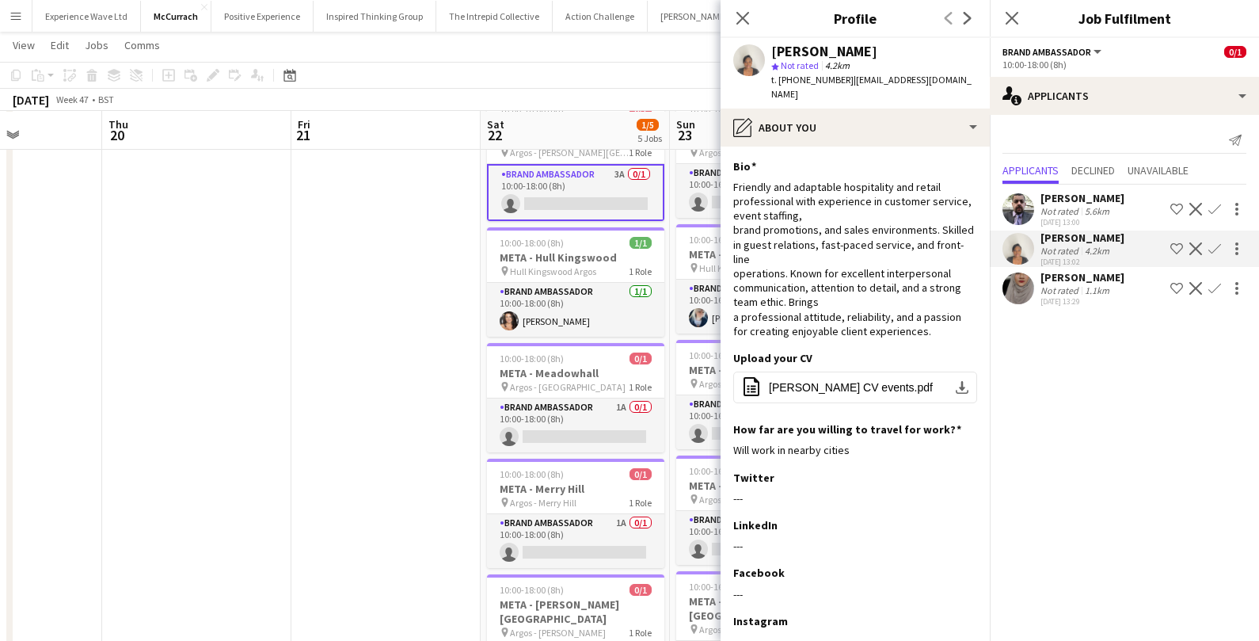
scroll to position [90, 0]
click at [410, 388] on app-date-cell at bounding box center [385, 409] width 189 height 645
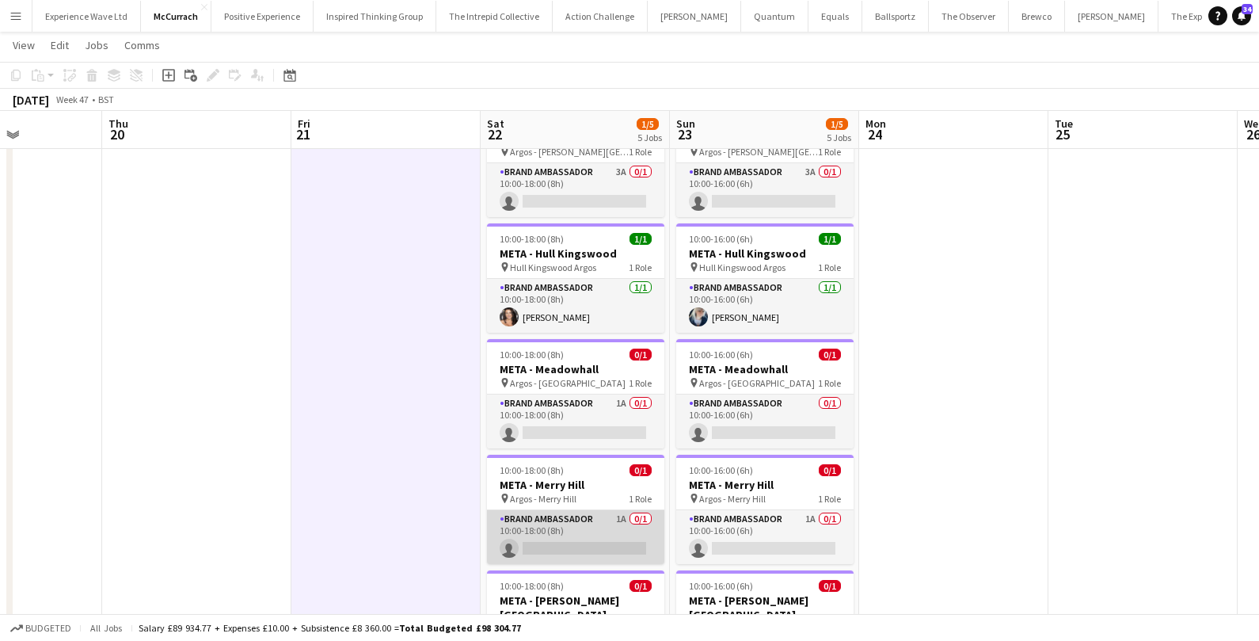
click at [585, 531] on app-card-role "Brand Ambassador 1A 0/1 10:00-18:00 (8h) single-neutral-actions" at bounding box center [575, 537] width 177 height 54
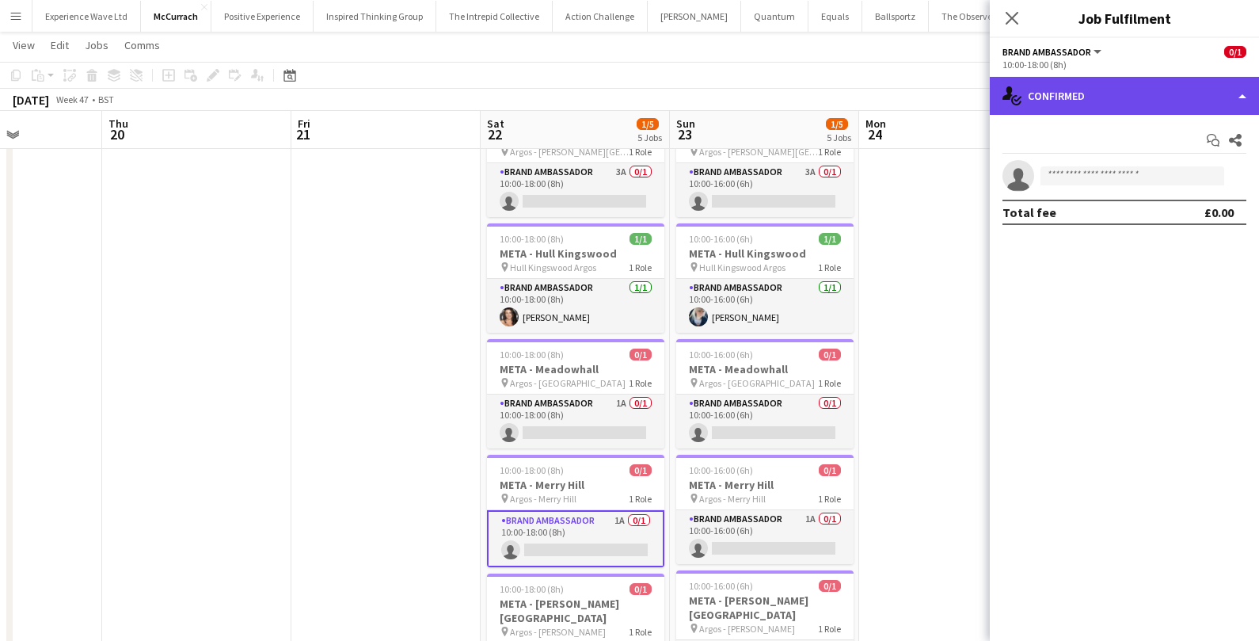
click at [1101, 95] on div "single-neutral-actions-check-2 Confirmed" at bounding box center [1124, 96] width 269 height 38
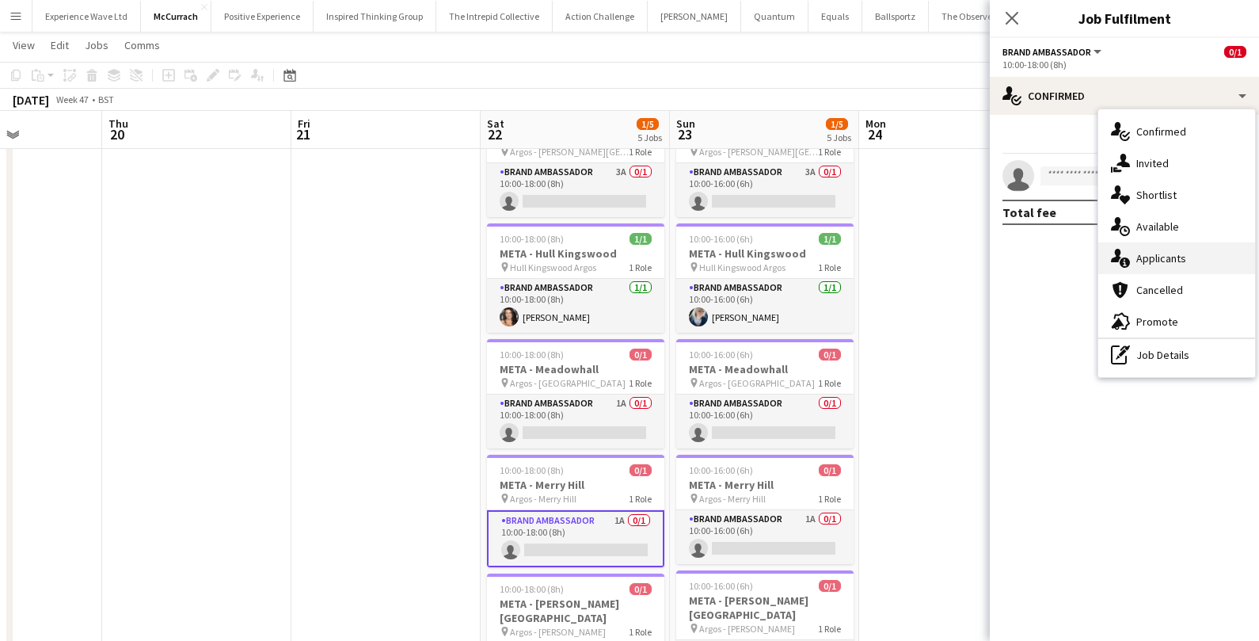
click at [1130, 269] on div "single-neutral-actions-information Applicants" at bounding box center [1177, 258] width 157 height 32
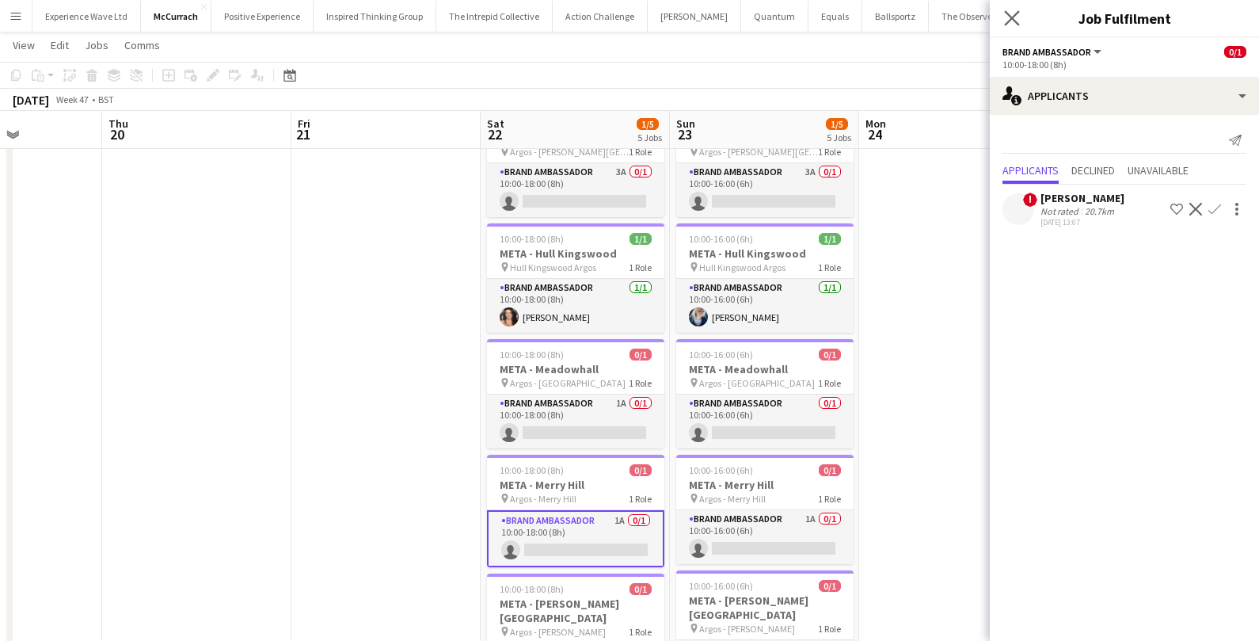
click at [1009, 28] on app-icon "Close pop-in" at bounding box center [1012, 18] width 23 height 23
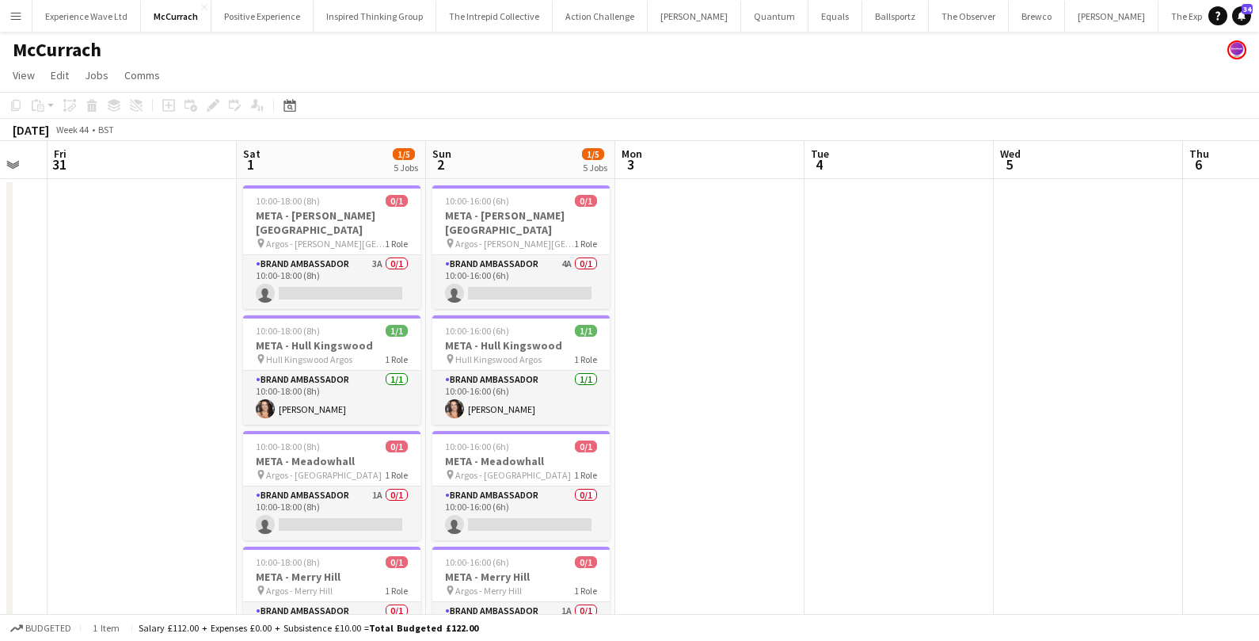
scroll to position [0, 529]
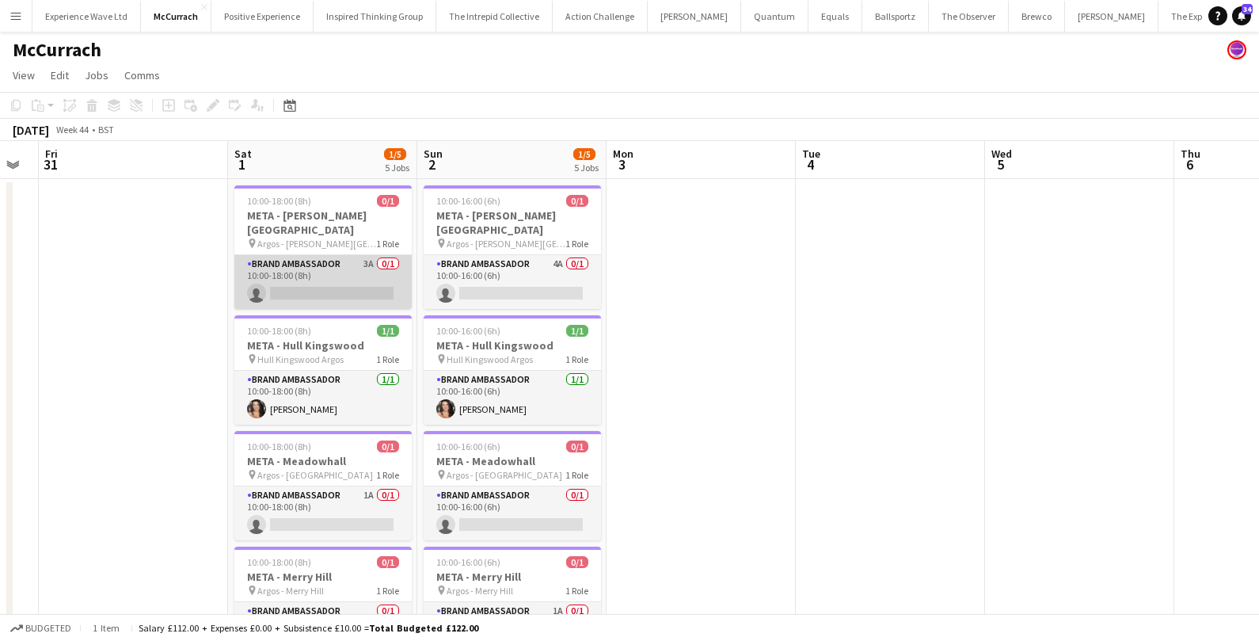
click at [335, 280] on app-card-role "Brand Ambassador 3A 0/1 10:00-18:00 (8h) single-neutral-actions" at bounding box center [322, 282] width 177 height 54
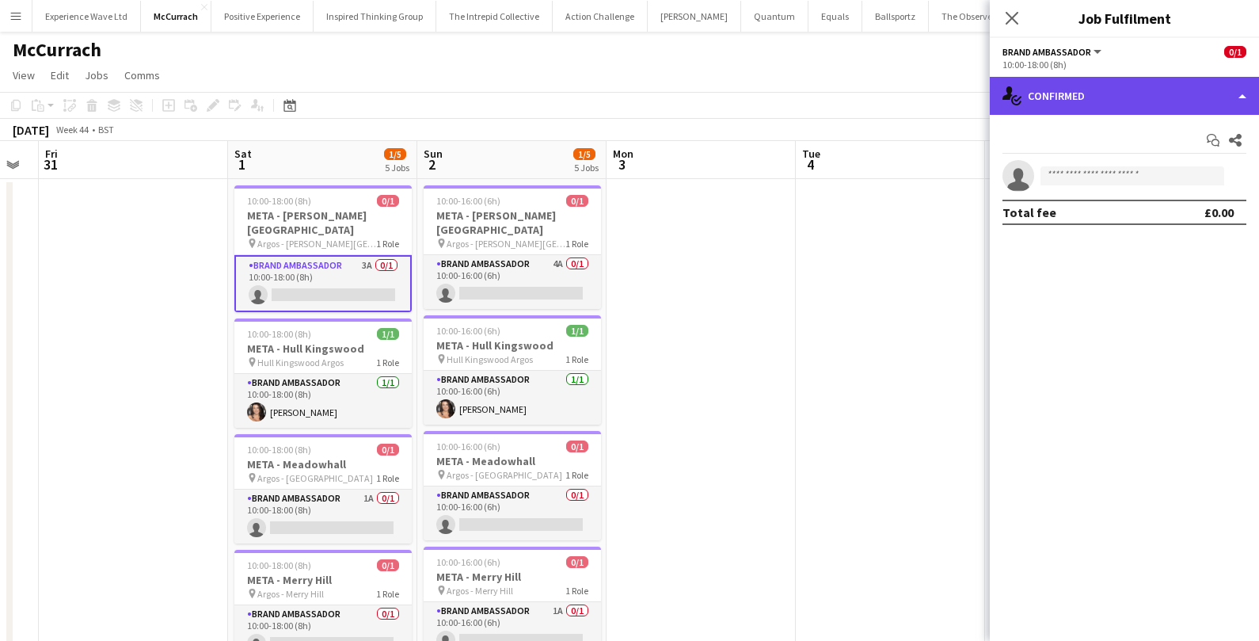
click at [1120, 90] on div "single-neutral-actions-check-2 Confirmed" at bounding box center [1124, 96] width 269 height 38
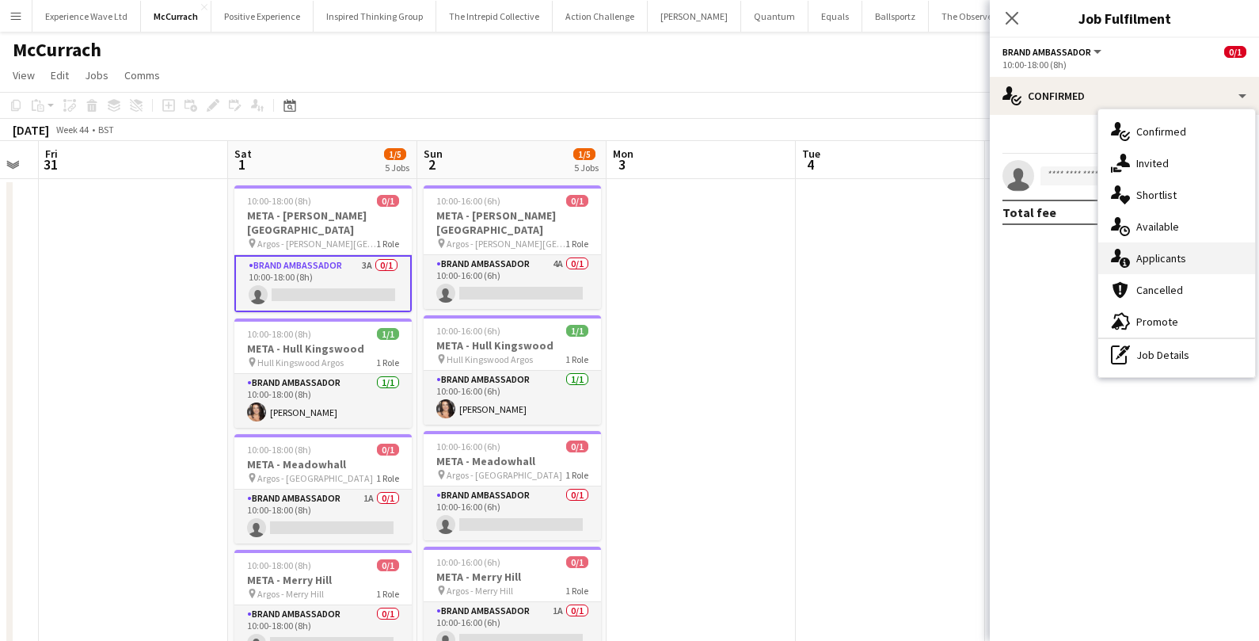
click at [1174, 253] on span "Applicants" at bounding box center [1162, 258] width 50 height 14
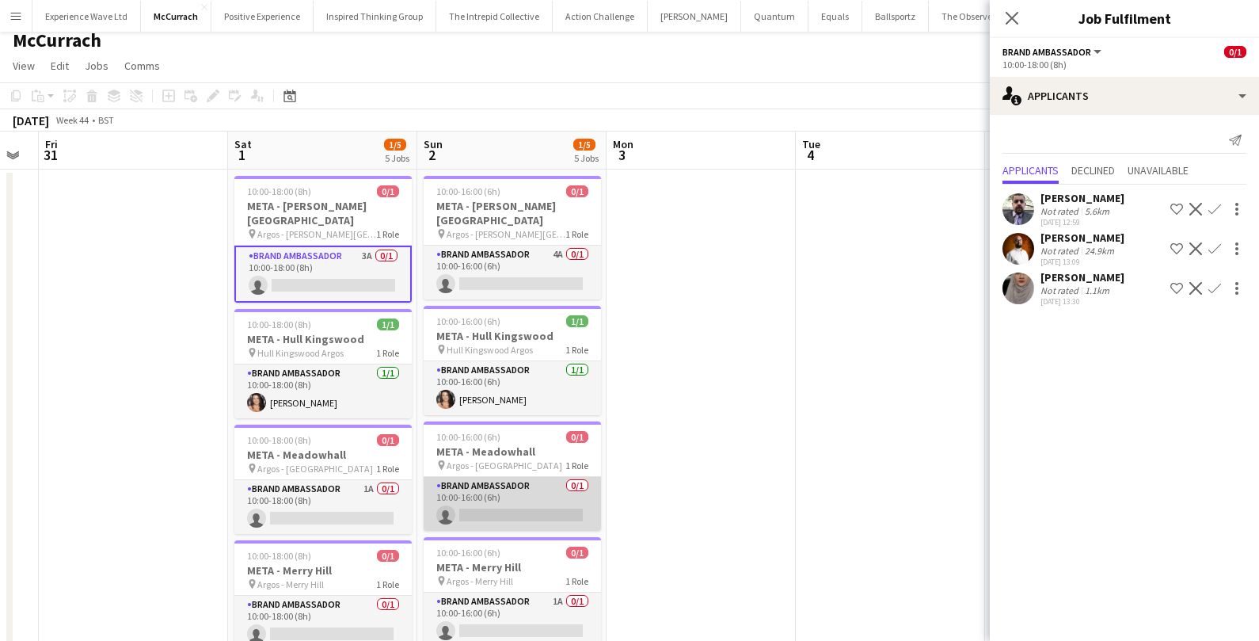
scroll to position [11, 0]
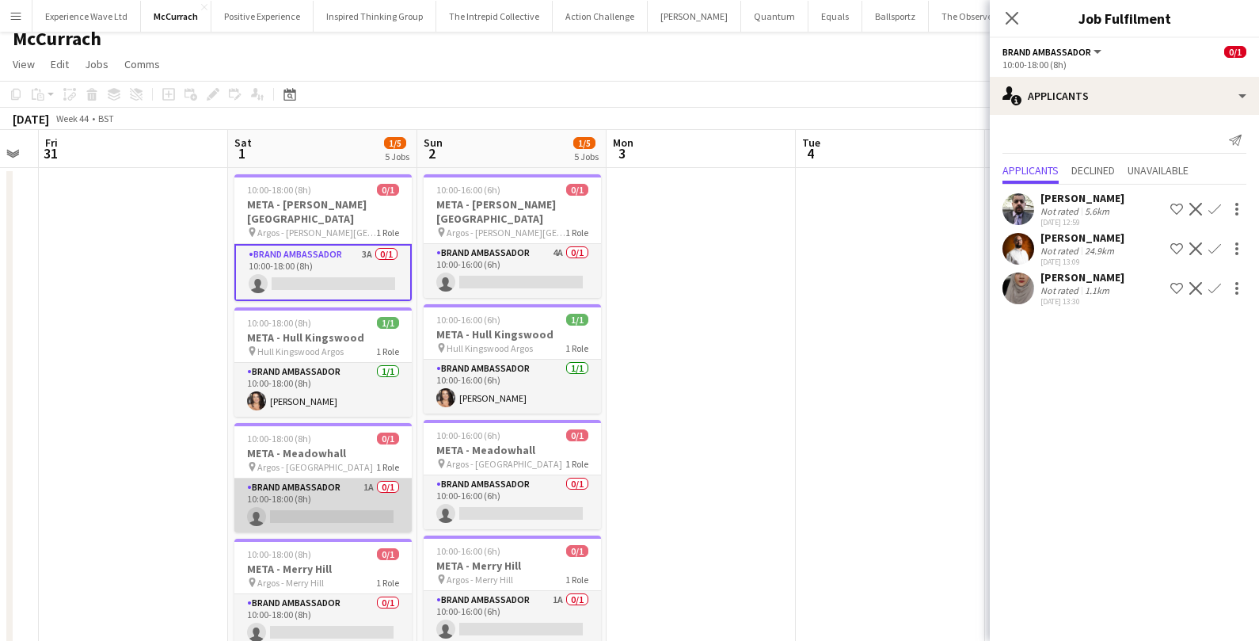
click at [338, 497] on app-card-role "Brand Ambassador 1A 0/1 10:00-18:00 (8h) single-neutral-actions" at bounding box center [322, 505] width 177 height 54
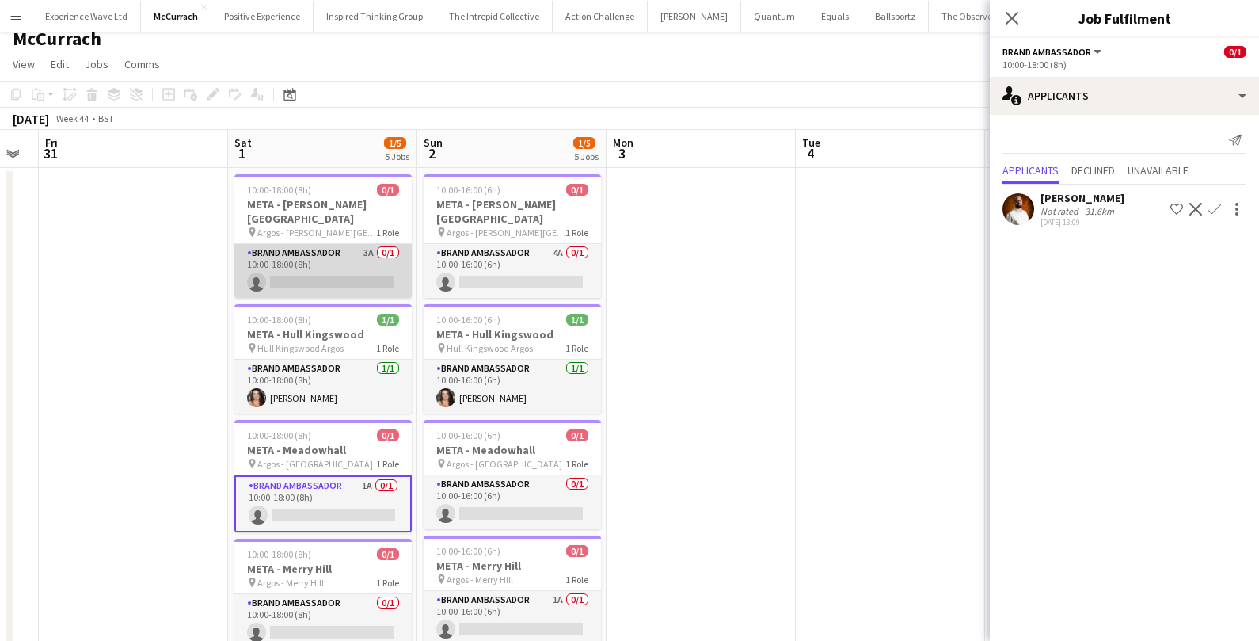
click at [367, 263] on app-card-role "Brand Ambassador 3A 0/1 10:00-18:00 (8h) single-neutral-actions" at bounding box center [322, 271] width 177 height 54
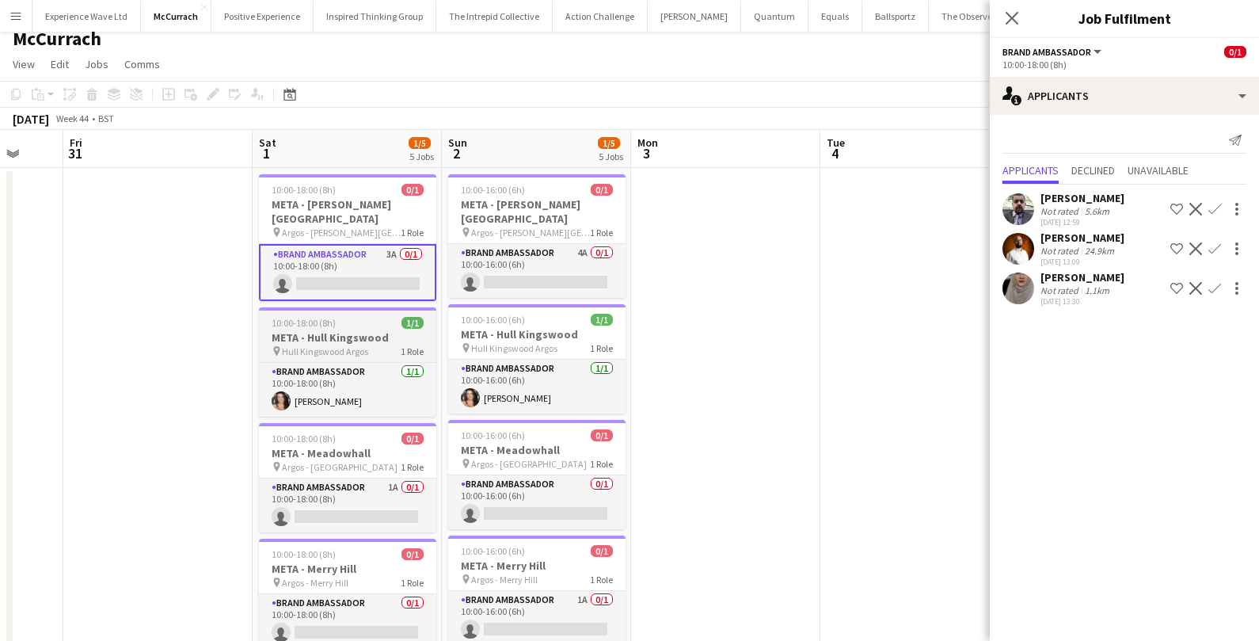
scroll to position [0, 502]
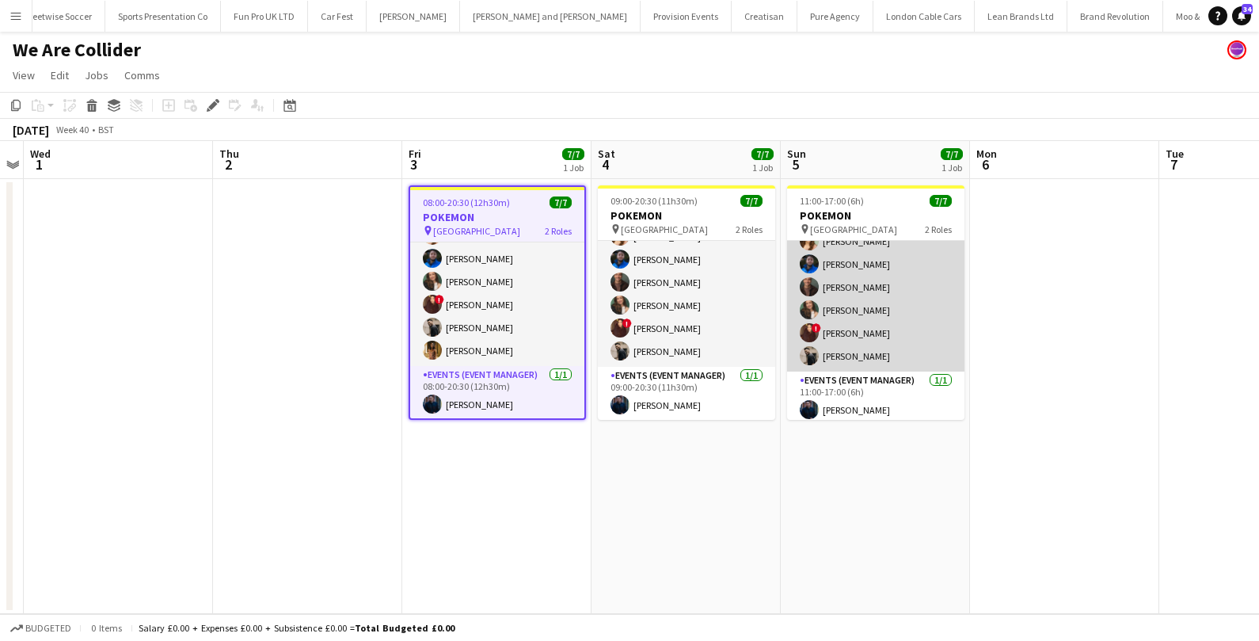
scroll to position [43, 0]
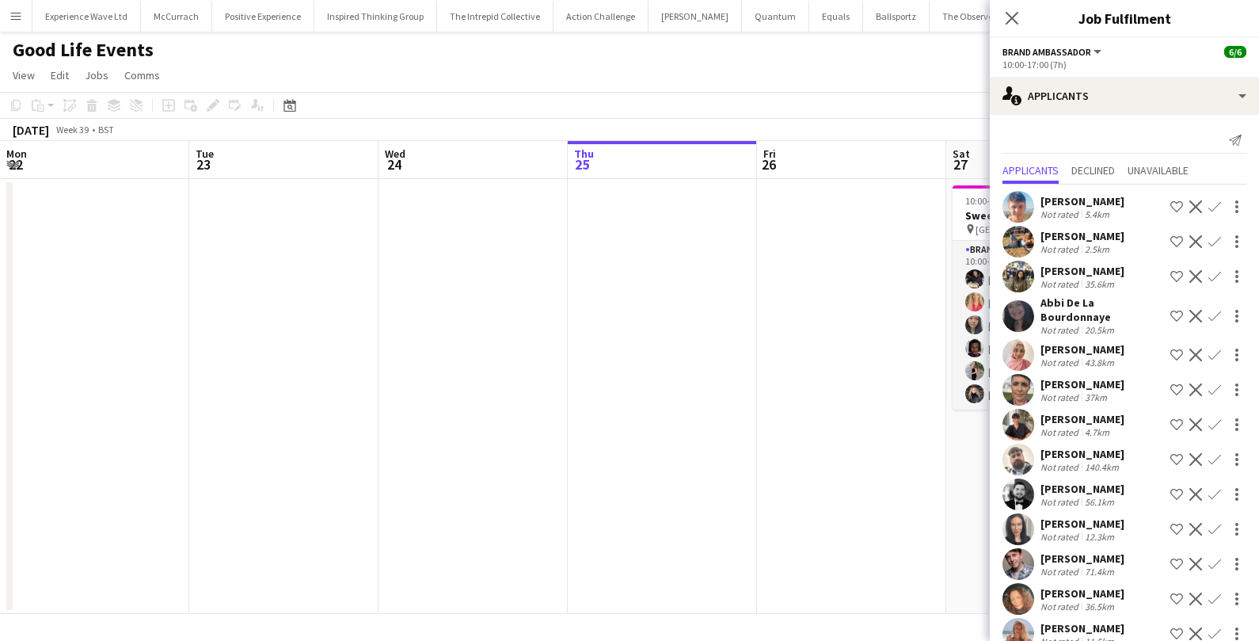
scroll to position [0, 544]
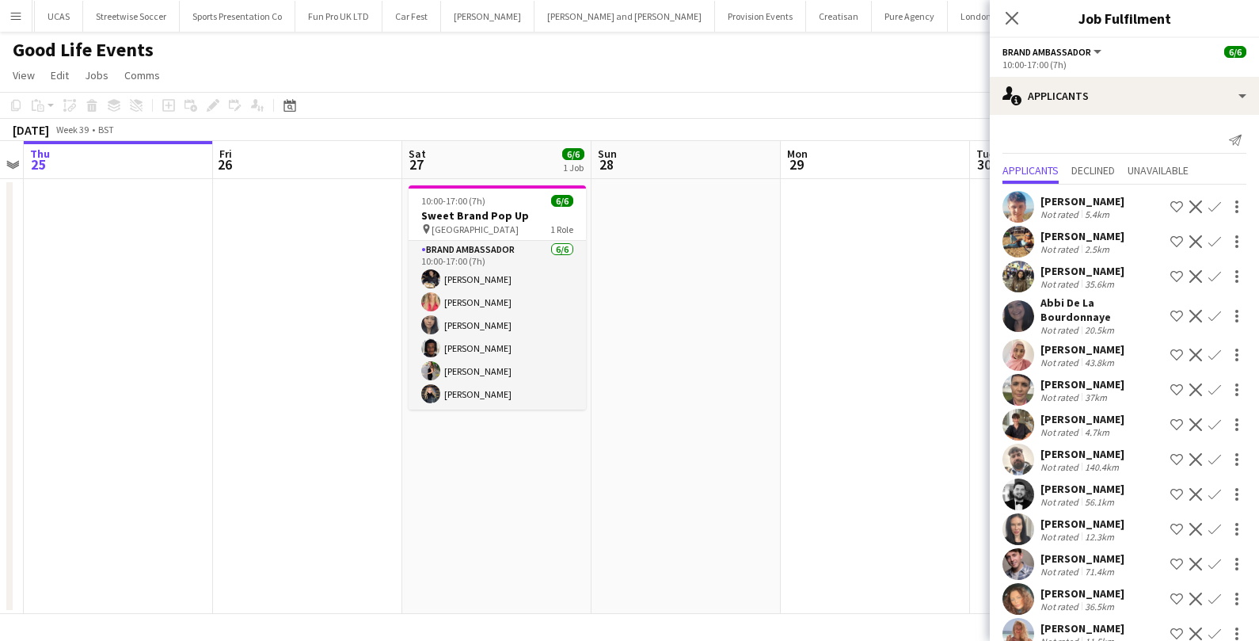
click at [657, 272] on app-date-cell at bounding box center [686, 396] width 189 height 435
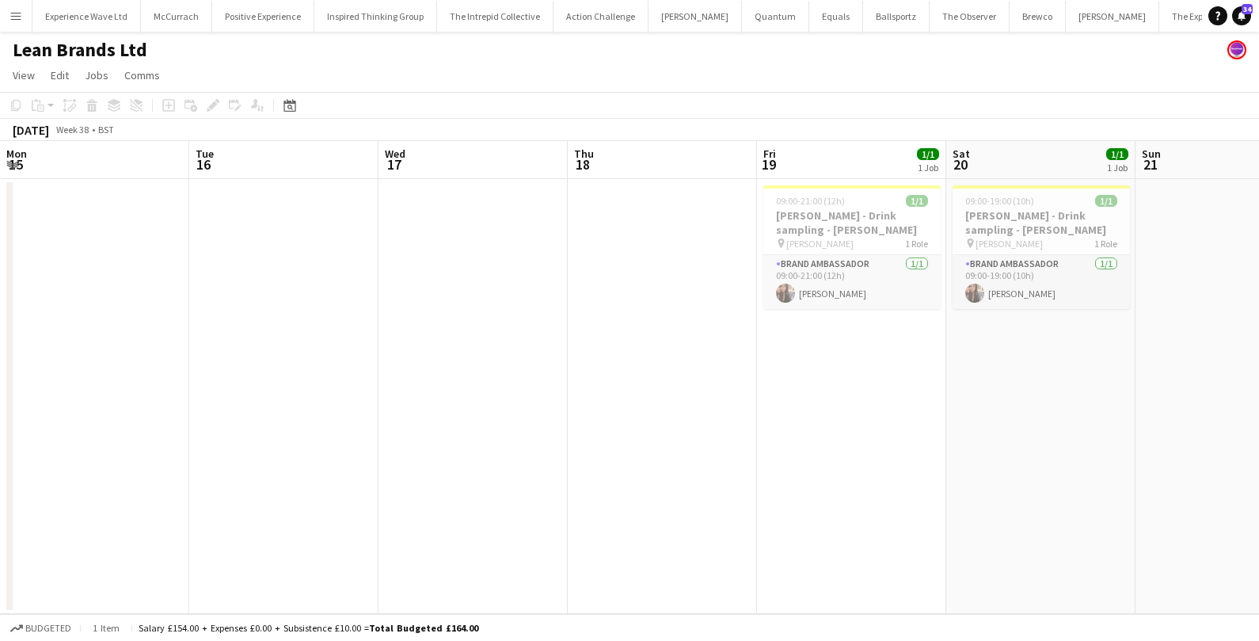
scroll to position [0, 353]
